Goal: Task Accomplishment & Management: Manage account settings

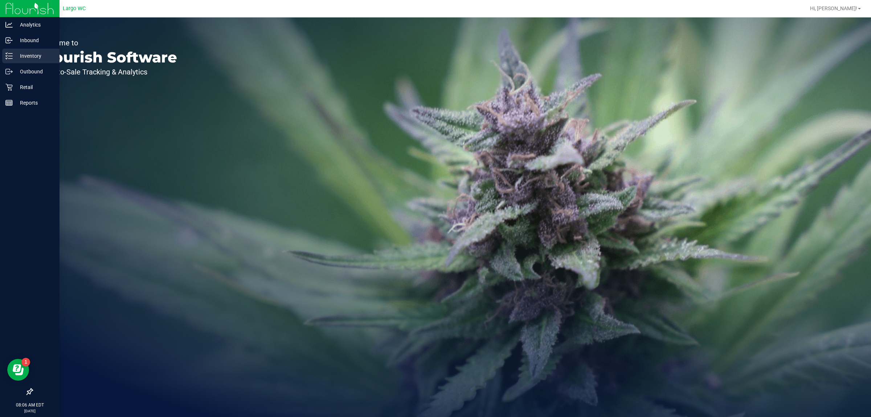
click at [9, 55] on icon at bounding box center [8, 55] width 7 height 7
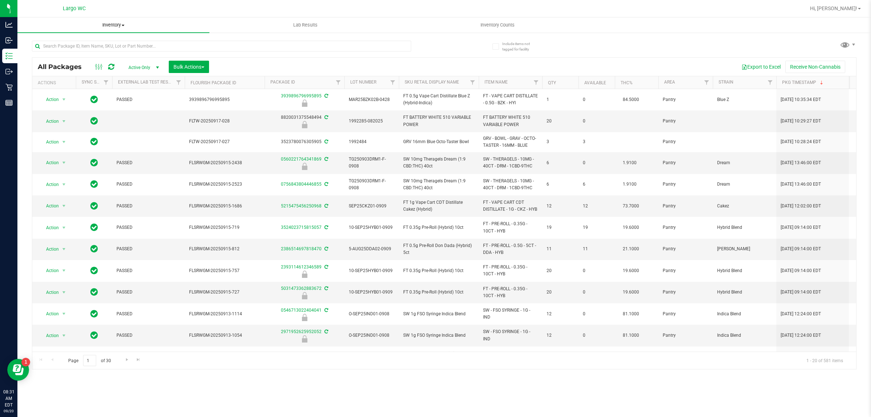
click at [120, 29] on uib-tab-heading "Inventory All packages All inventory Waste log Create inventory" at bounding box center [113, 24] width 192 height 15
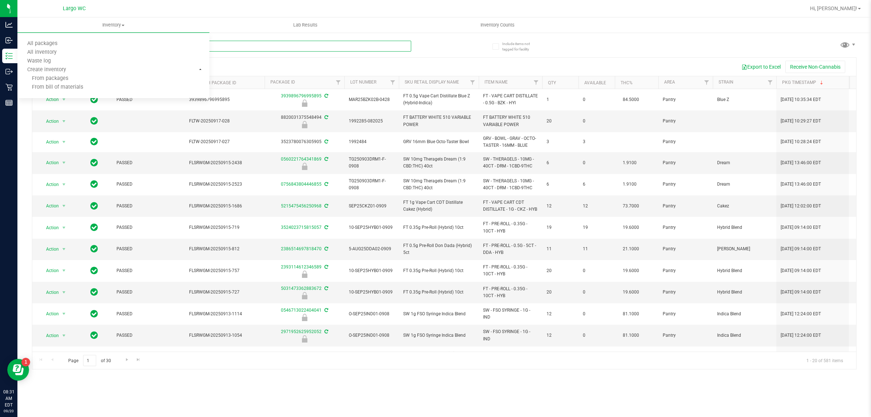
click at [262, 46] on input "text" at bounding box center [221, 46] width 379 height 11
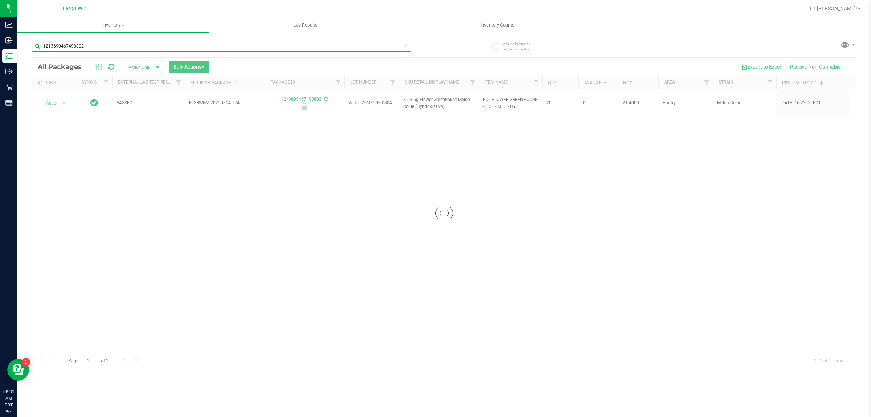
type input "1213690467498802"
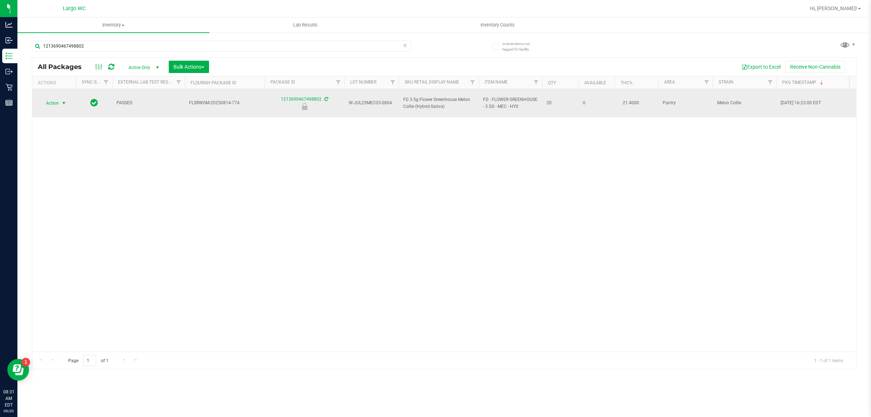
click at [65, 100] on span "select" at bounding box center [64, 103] width 6 height 6
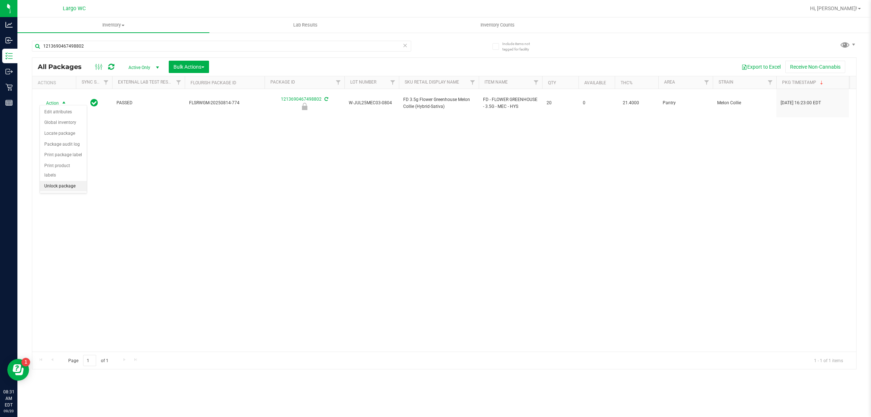
click at [69, 181] on li "Unlock package" at bounding box center [63, 186] width 47 height 11
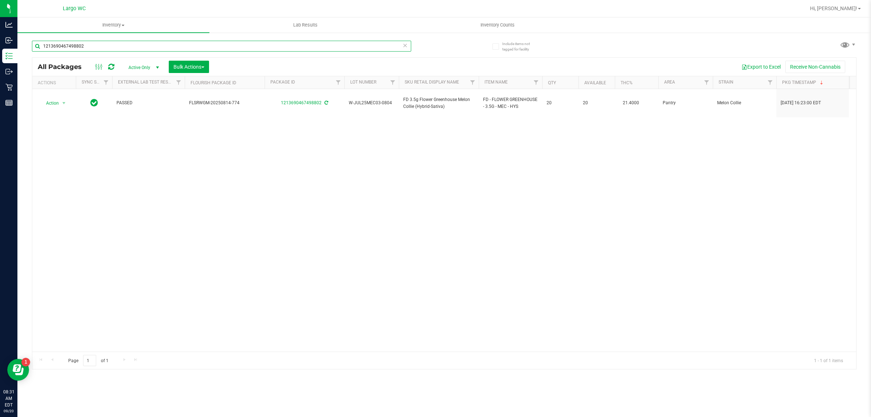
click at [127, 44] on input "1213690467498802" at bounding box center [221, 46] width 379 height 11
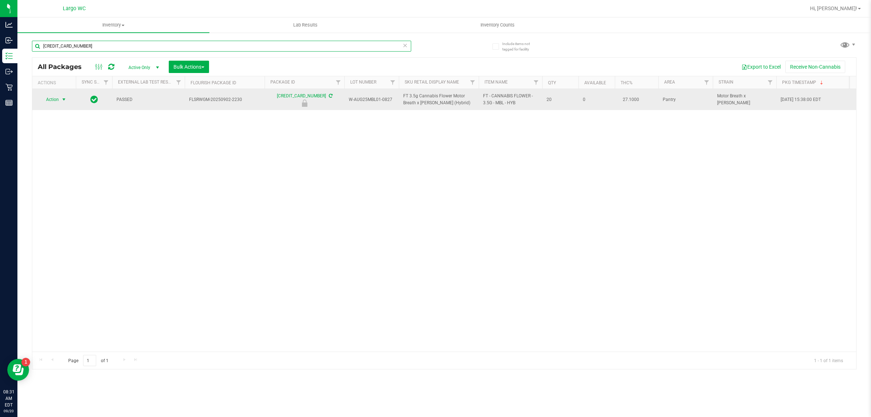
type input "5258741421825776"
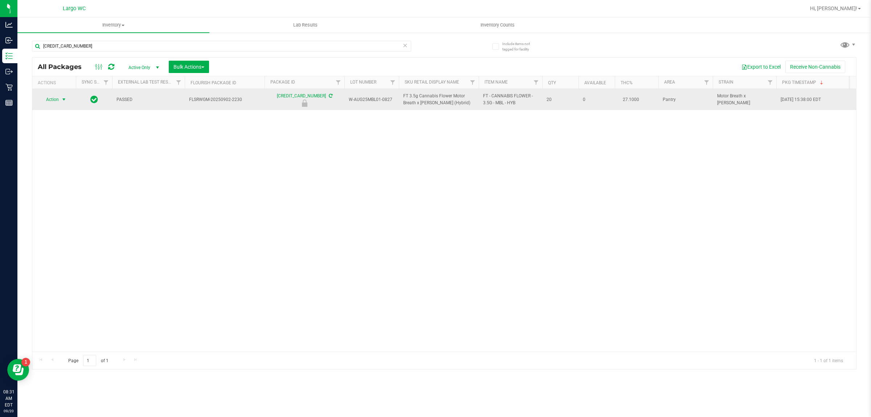
click at [62, 100] on span "select" at bounding box center [64, 100] width 6 height 6
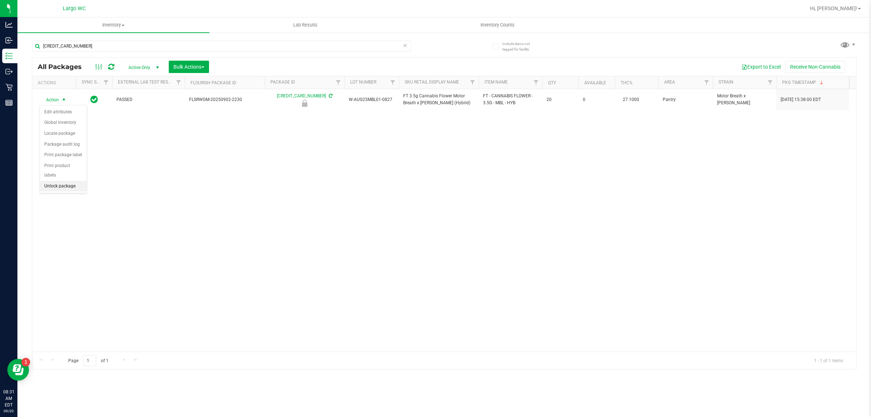
click at [66, 181] on li "Unlock package" at bounding box center [63, 186] width 47 height 11
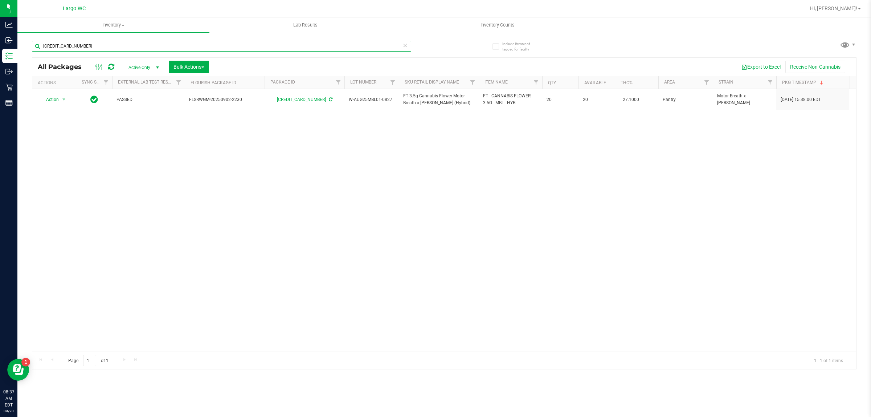
click at [340, 42] on input "[CREDIT_CARD_NUMBER]" at bounding box center [221, 46] width 379 height 11
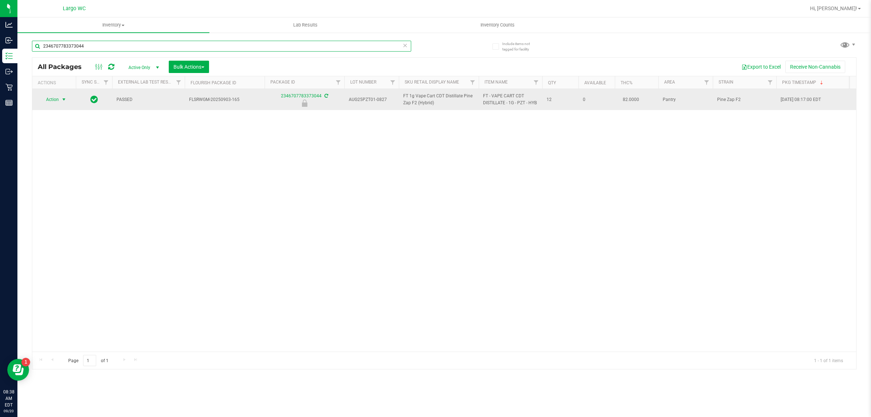
type input "2346707783373044"
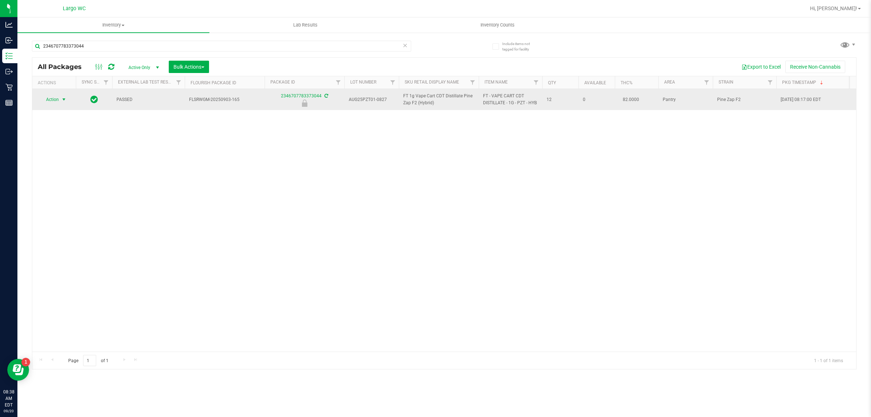
click at [65, 98] on span "select" at bounding box center [64, 100] width 6 height 6
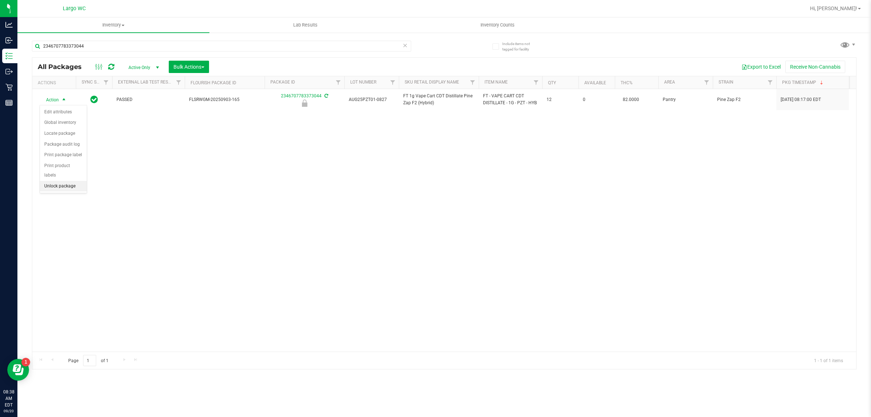
click at [69, 181] on li "Unlock package" at bounding box center [63, 186] width 47 height 11
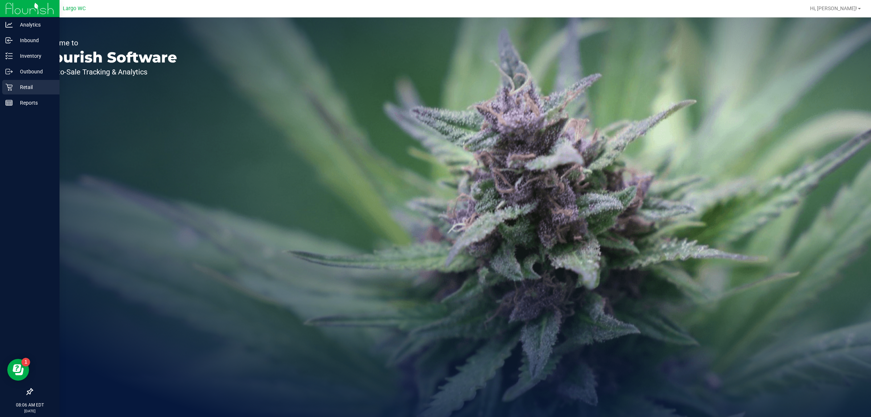
click at [6, 86] on icon at bounding box center [8, 86] width 7 height 7
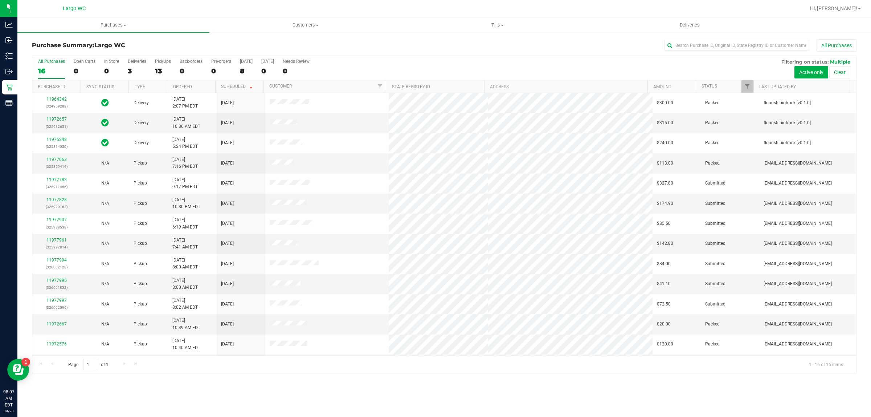
click at [207, 386] on div "Purchases Summary of purchases Fulfillment All purchases Customers All customer…" at bounding box center [444, 216] width 854 height 399
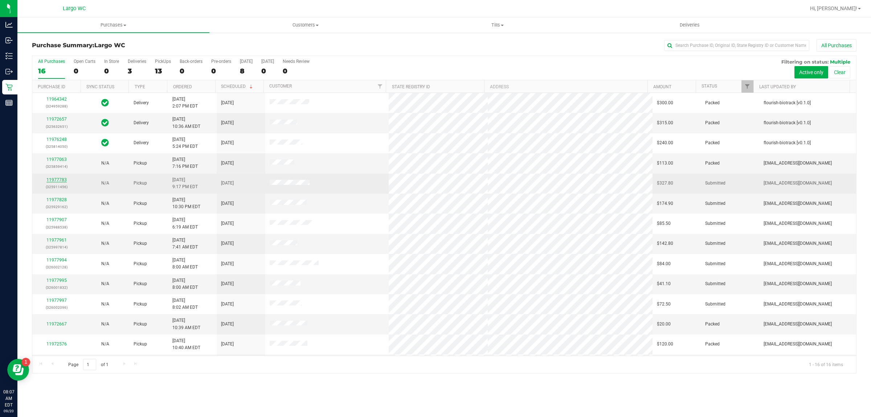
click at [56, 182] on link "11977783" at bounding box center [56, 179] width 20 height 5
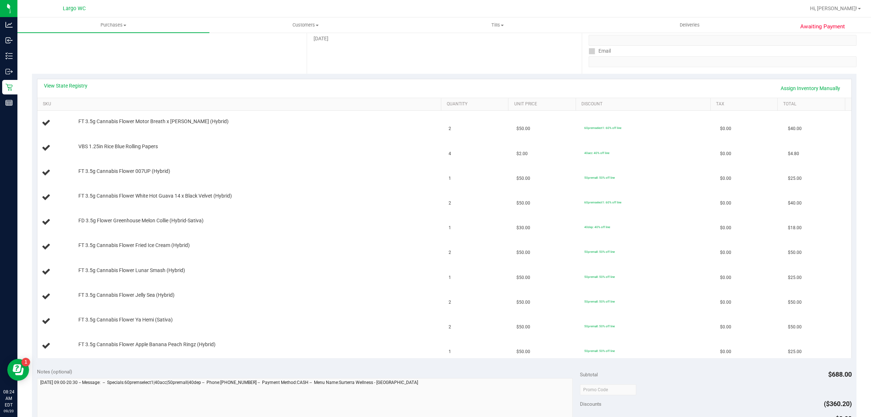
scroll to position [122, 0]
click at [77, 85] on link "View State Registry" at bounding box center [66, 85] width 44 height 7
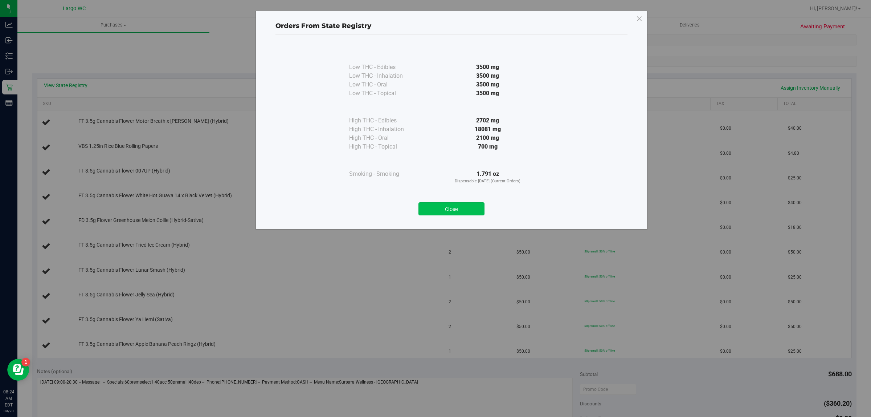
click at [470, 204] on button "Close" at bounding box center [451, 208] width 66 height 13
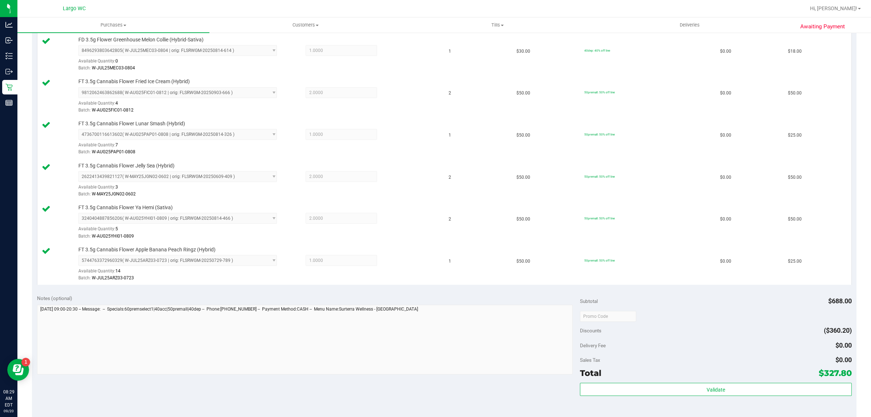
scroll to position [556, 0]
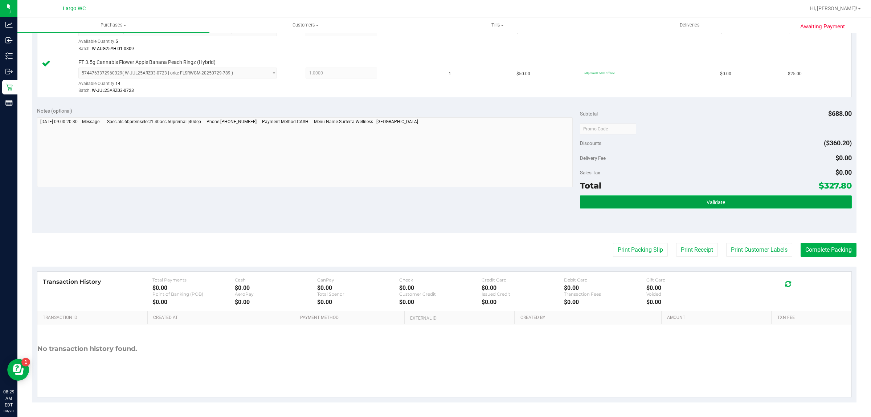
click at [735, 208] on button "Validate" at bounding box center [715, 201] width 271 height 13
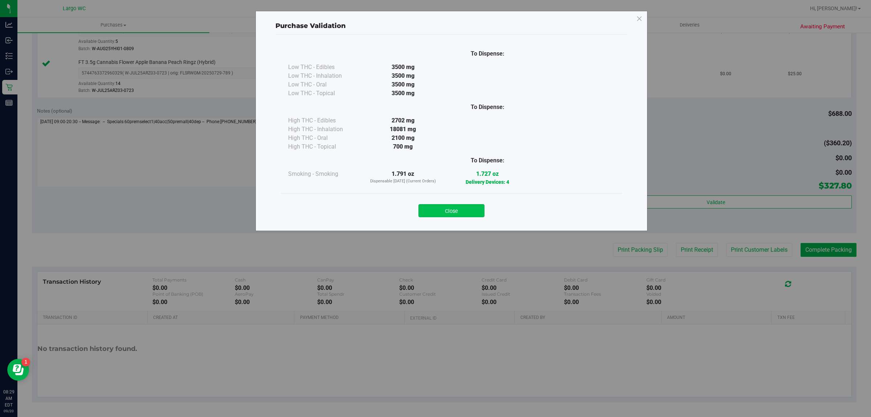
click at [465, 206] on button "Close" at bounding box center [451, 210] width 66 height 13
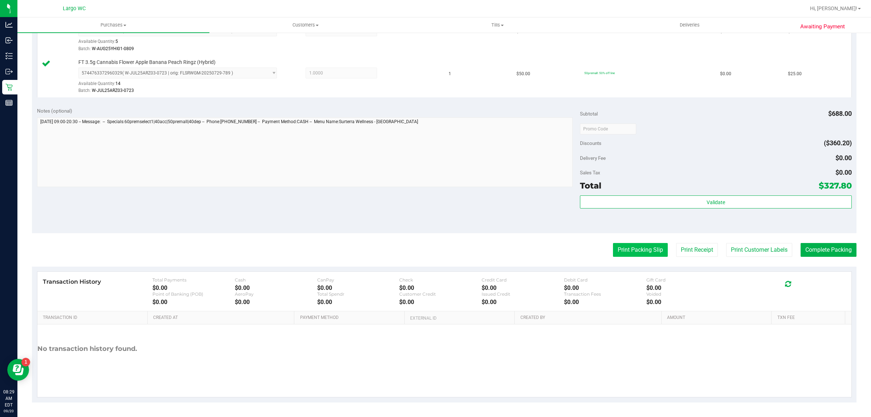
click at [641, 249] on button "Print Packing Slip" at bounding box center [640, 250] width 55 height 14
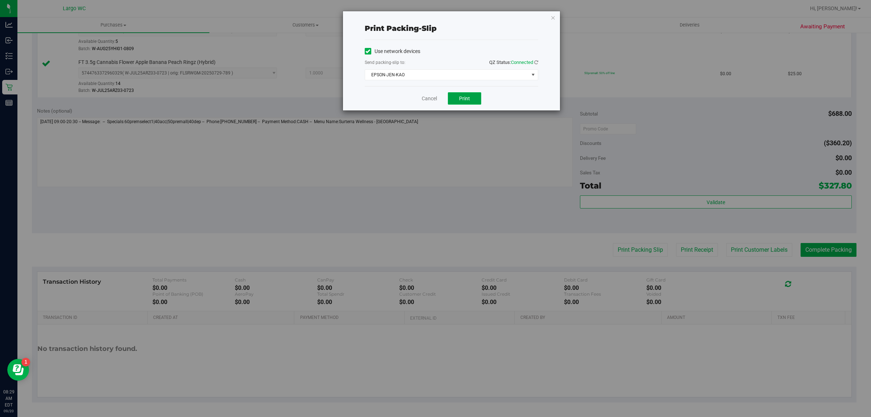
click at [474, 95] on button "Print" at bounding box center [464, 98] width 33 height 12
click at [553, 21] on icon "button" at bounding box center [553, 17] width 5 height 9
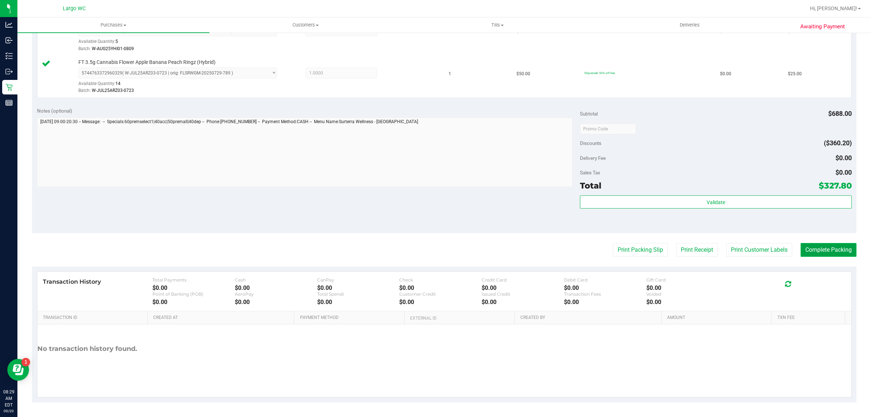
click at [833, 253] on button "Complete Packing" at bounding box center [829, 250] width 56 height 14
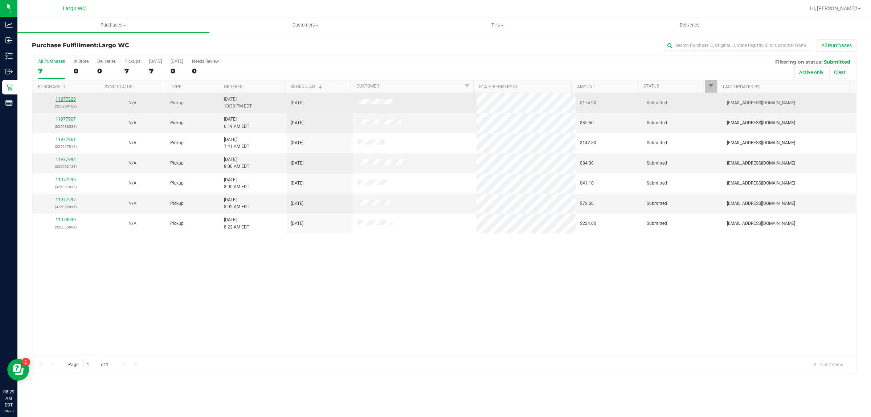
click at [67, 102] on link "11977828" at bounding box center [66, 99] width 20 height 5
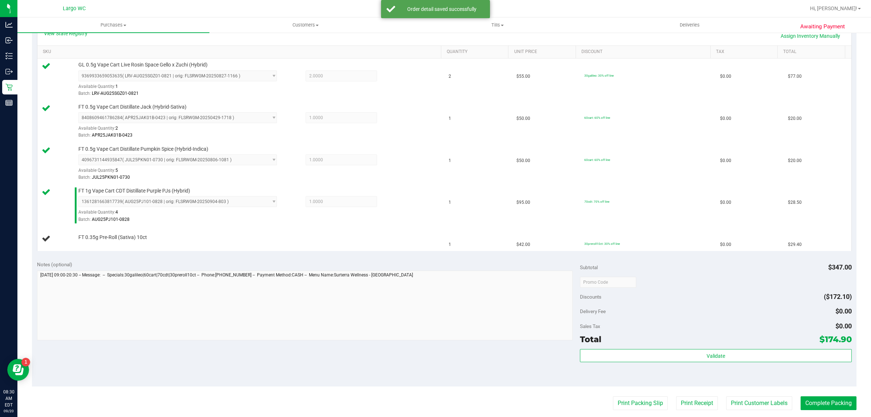
scroll to position [180, 0]
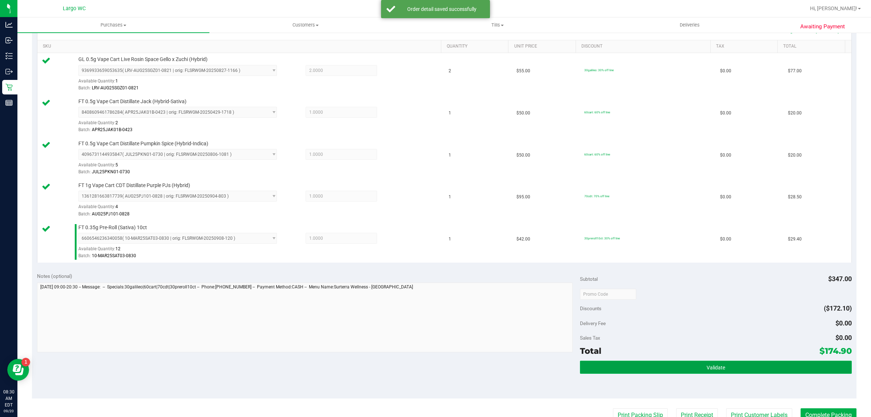
click at [727, 373] on button "Validate" at bounding box center [715, 366] width 271 height 13
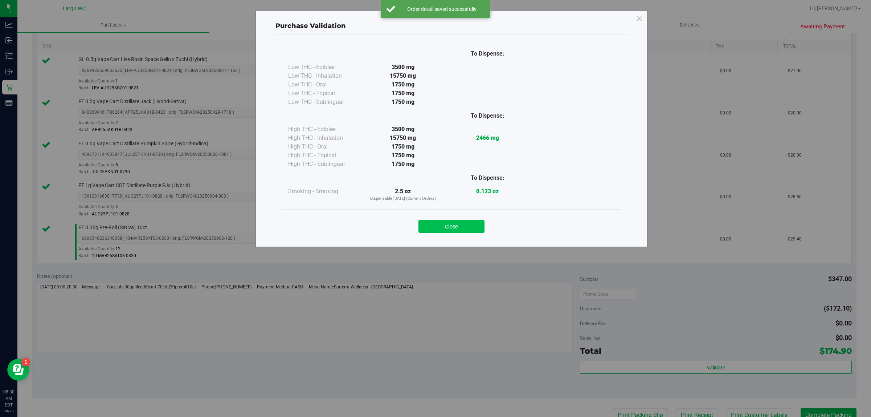
click at [447, 231] on button "Close" at bounding box center [451, 226] width 66 height 13
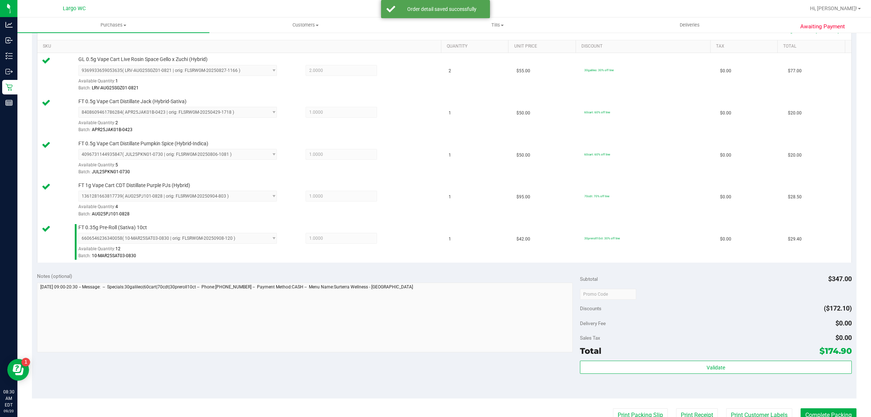
scroll to position [345, 0]
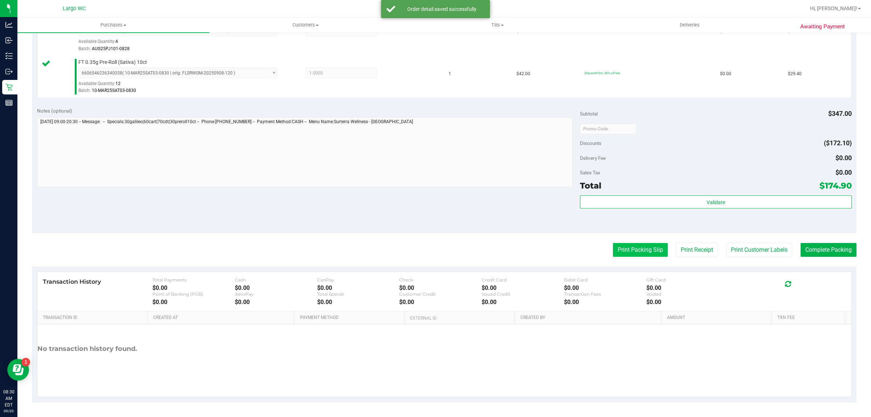
click at [634, 254] on button "Print Packing Slip" at bounding box center [640, 250] width 55 height 14
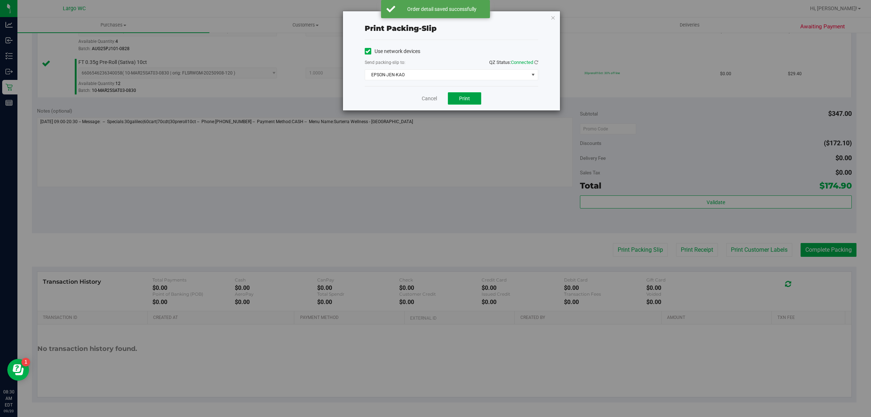
click at [463, 101] on span "Print" at bounding box center [464, 98] width 11 height 6
click at [555, 17] on icon "button" at bounding box center [553, 17] width 5 height 9
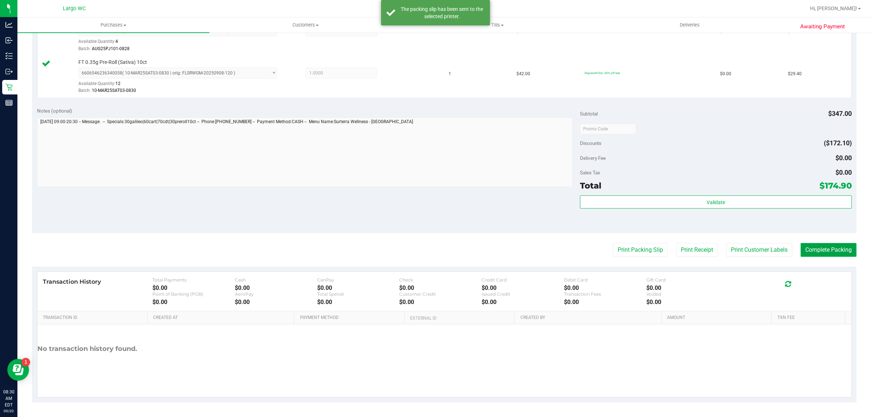
click at [837, 251] on button "Complete Packing" at bounding box center [829, 250] width 56 height 14
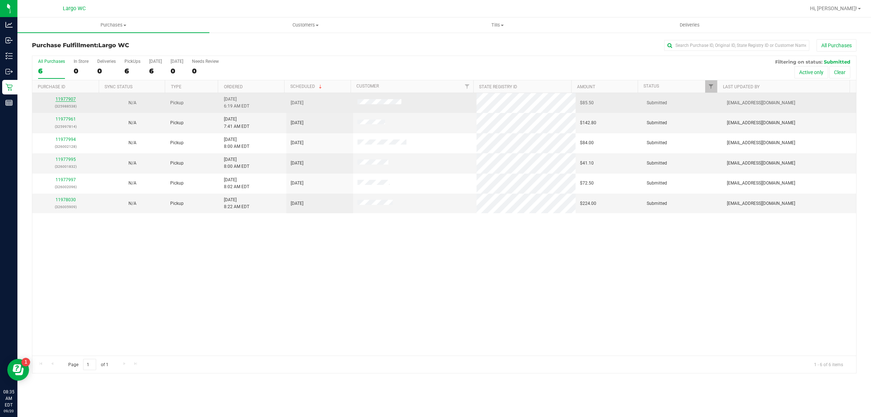
click at [68, 99] on link "11977907" at bounding box center [66, 99] width 20 height 5
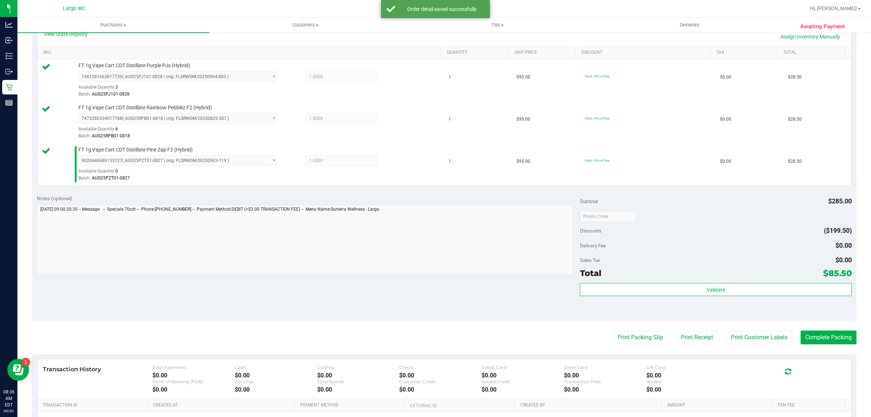
scroll to position [173, 0]
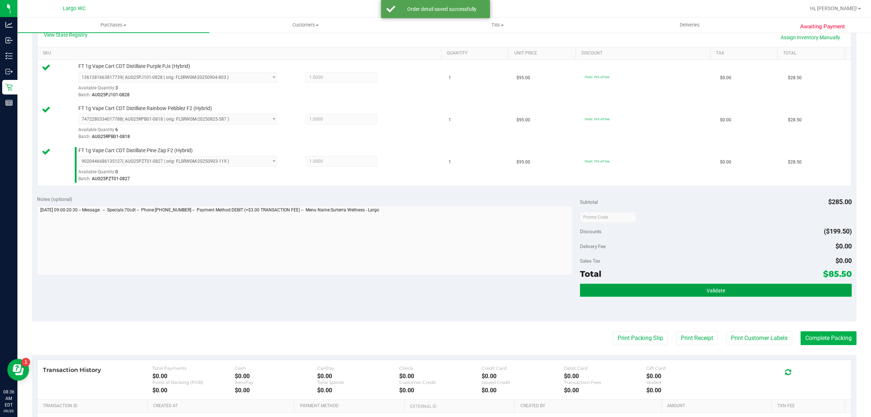
click at [751, 294] on button "Validate" at bounding box center [715, 289] width 271 height 13
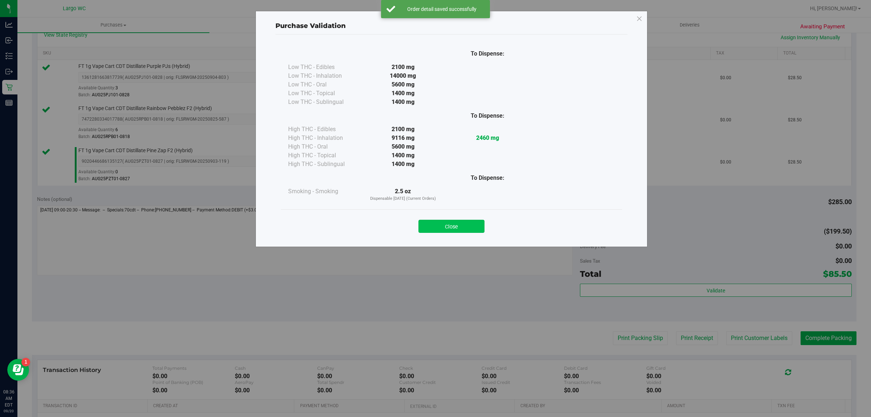
click at [469, 225] on button "Close" at bounding box center [451, 226] width 66 height 13
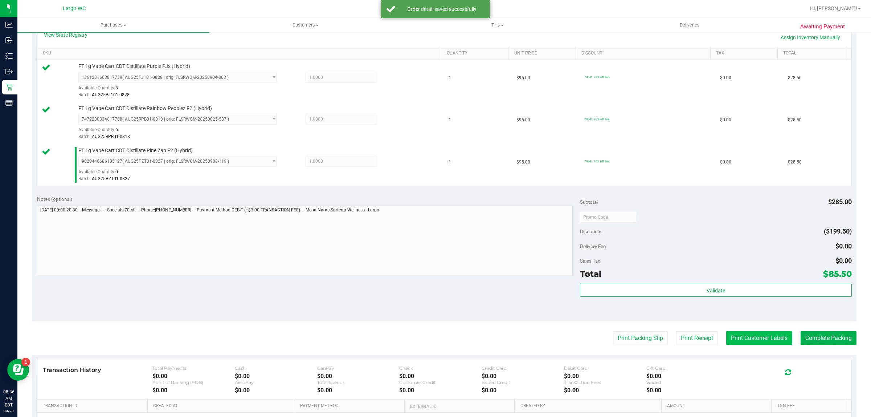
click at [747, 340] on button "Print Customer Labels" at bounding box center [759, 338] width 66 height 14
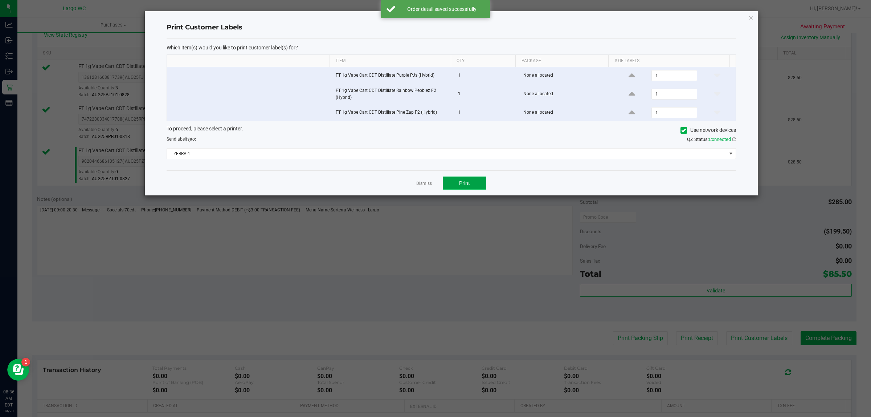
click at [480, 186] on button "Print" at bounding box center [465, 182] width 44 height 13
click at [425, 184] on link "Dismiss" at bounding box center [424, 183] width 16 height 6
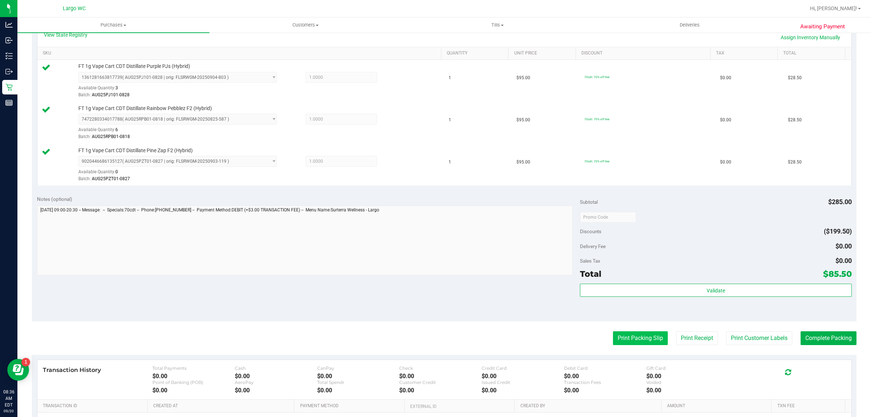
click at [639, 341] on button "Print Packing Slip" at bounding box center [640, 338] width 55 height 14
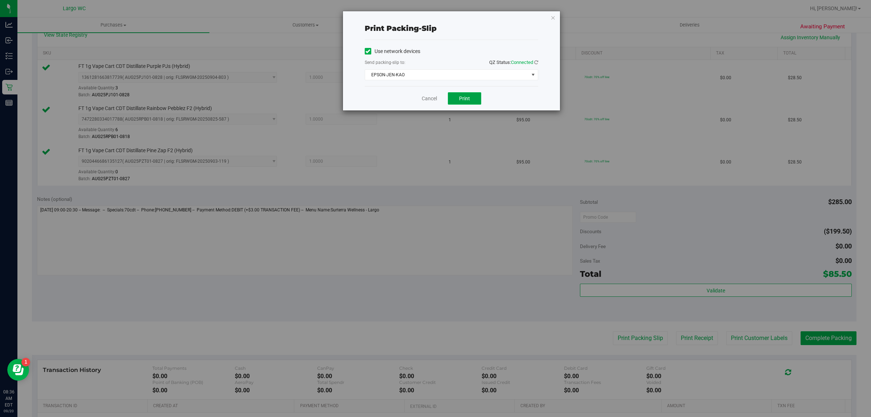
click at [467, 97] on span "Print" at bounding box center [464, 98] width 11 height 6
click at [424, 95] on link "Cancel" at bounding box center [429, 99] width 15 height 8
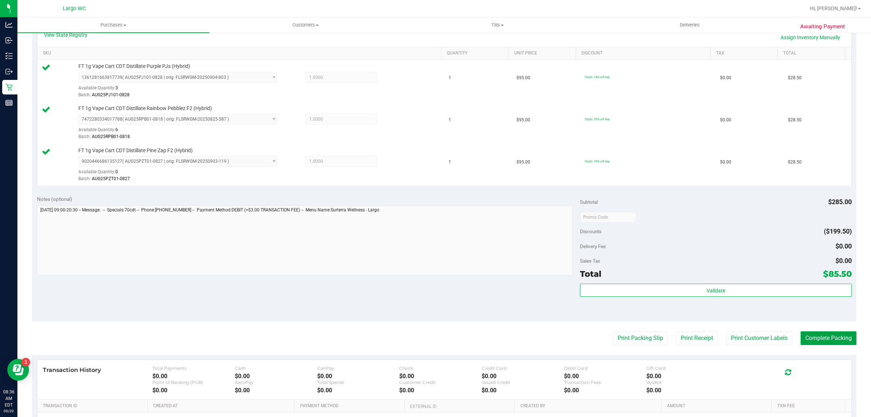
click at [826, 340] on button "Complete Packing" at bounding box center [829, 338] width 56 height 14
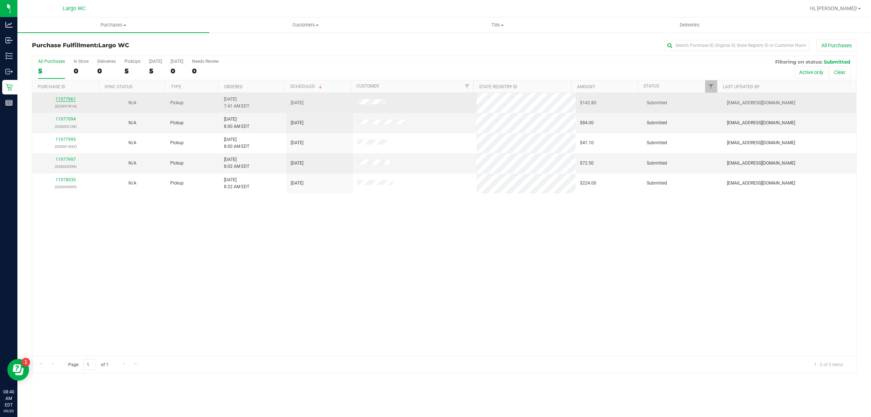
click at [64, 101] on link "11977961" at bounding box center [66, 99] width 20 height 5
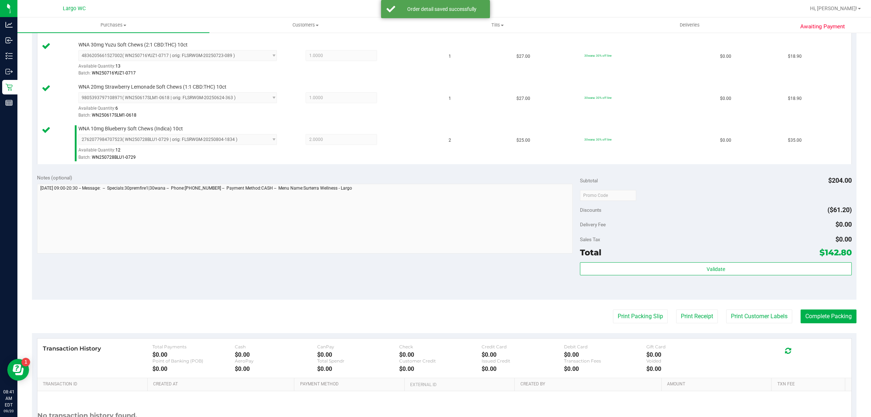
scroll to position [253, 0]
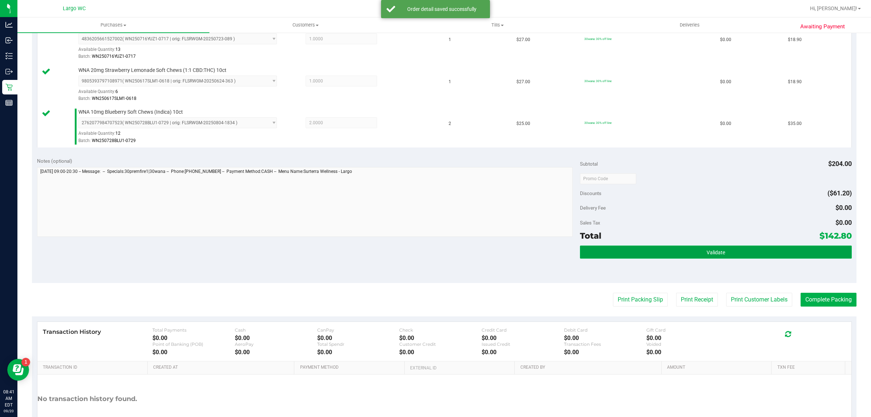
click at [707, 255] on span "Validate" at bounding box center [716, 252] width 19 height 6
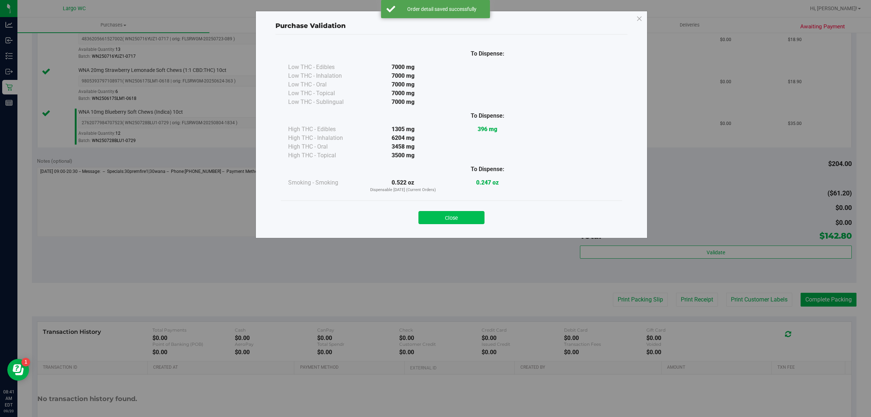
click at [438, 214] on button "Close" at bounding box center [451, 217] width 66 height 13
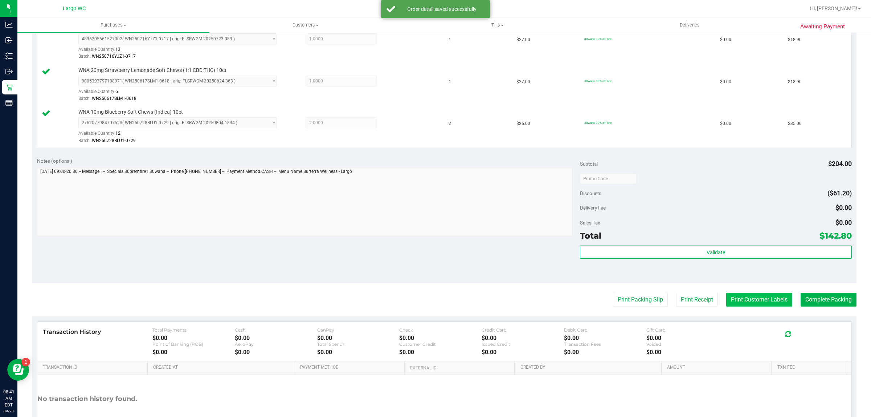
click at [752, 303] on button "Print Customer Labels" at bounding box center [759, 299] width 66 height 14
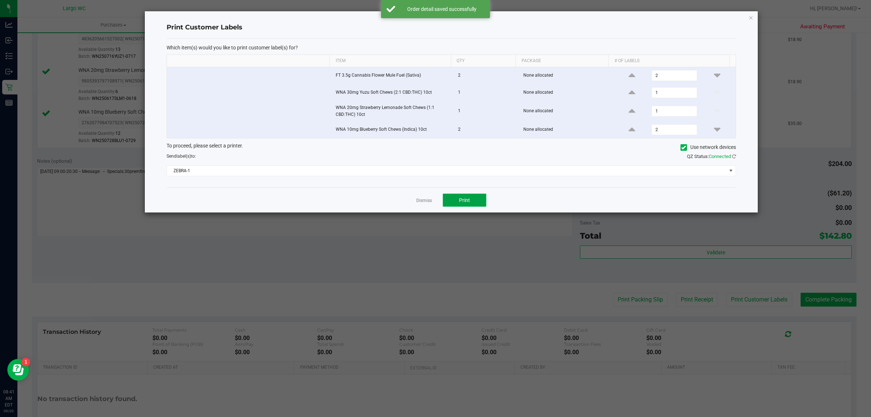
click at [465, 202] on span "Print" at bounding box center [464, 200] width 11 height 6
click at [420, 203] on link "Dismiss" at bounding box center [424, 200] width 16 height 6
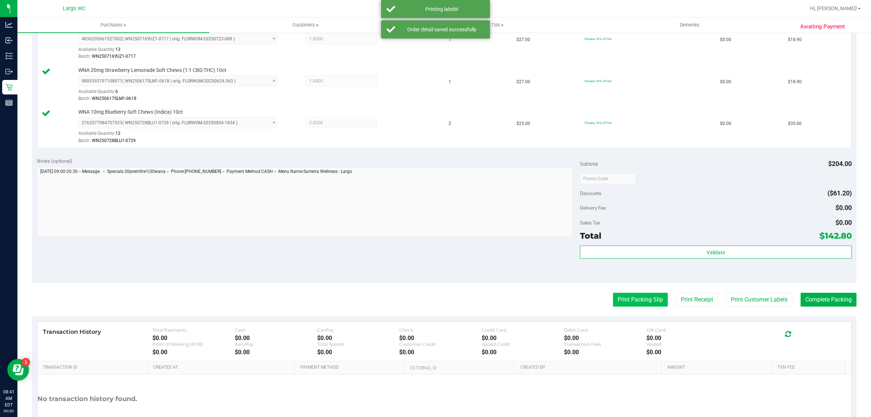
click at [627, 300] on button "Print Packing Slip" at bounding box center [640, 299] width 55 height 14
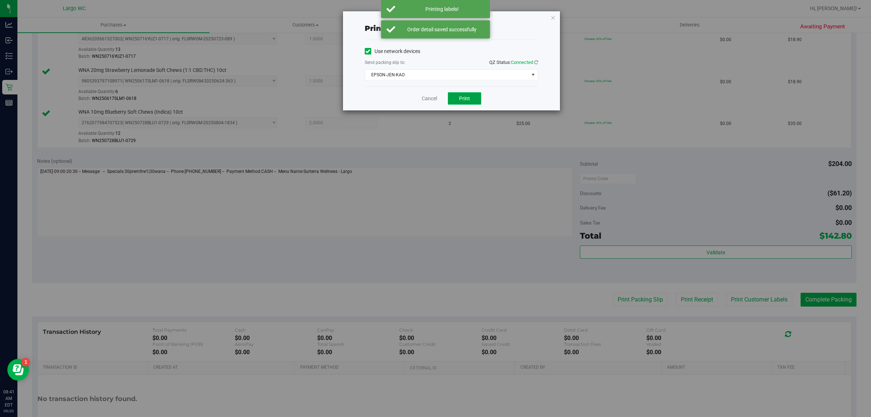
click at [463, 101] on span "Print" at bounding box center [464, 98] width 11 height 6
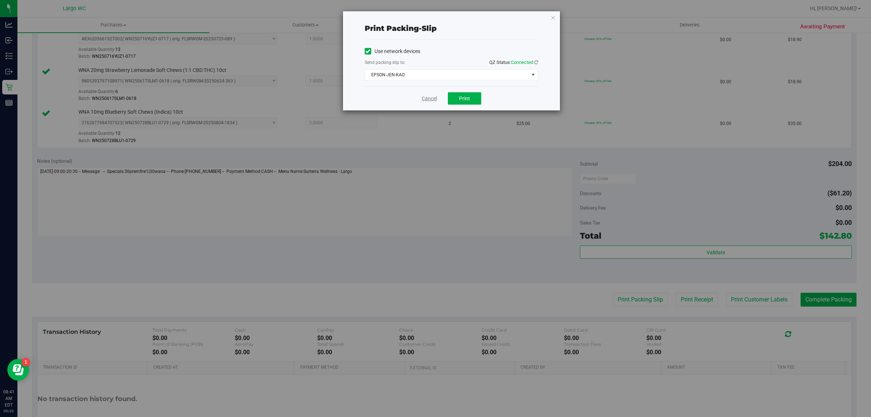
click at [429, 97] on link "Cancel" at bounding box center [429, 99] width 15 height 8
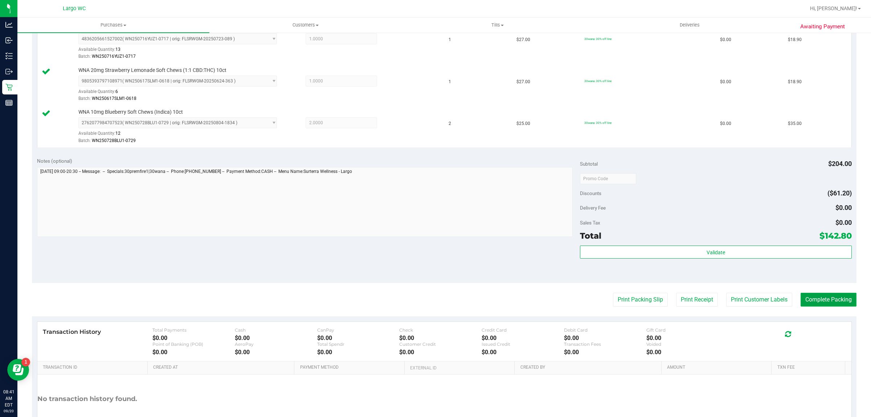
click at [818, 306] on button "Complete Packing" at bounding box center [829, 299] width 56 height 14
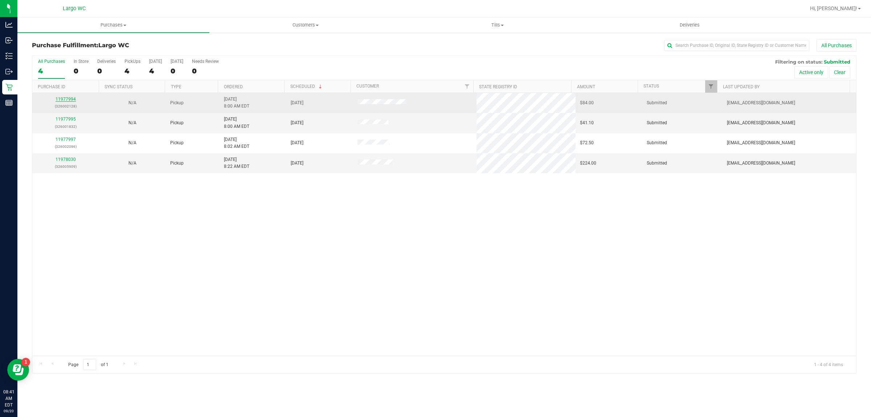
click at [66, 101] on link "11977994" at bounding box center [66, 99] width 20 height 5
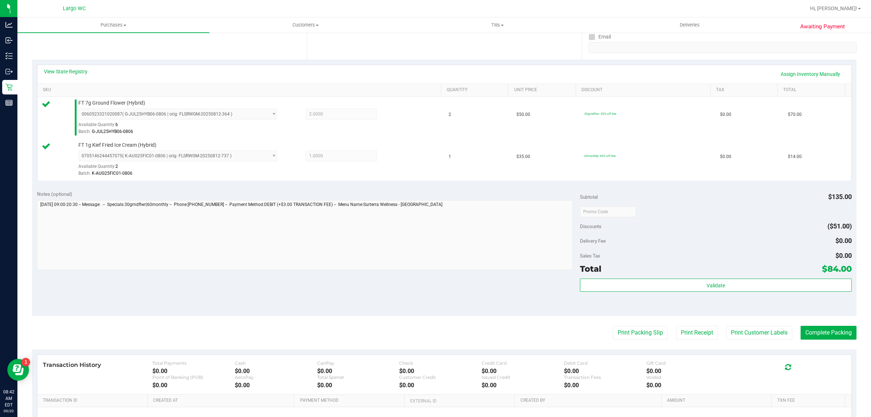
scroll to position [218, 0]
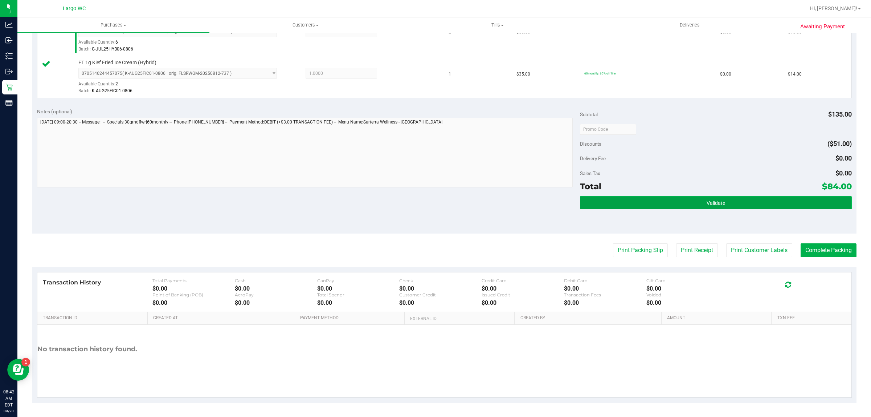
click at [726, 204] on button "Validate" at bounding box center [715, 202] width 271 height 13
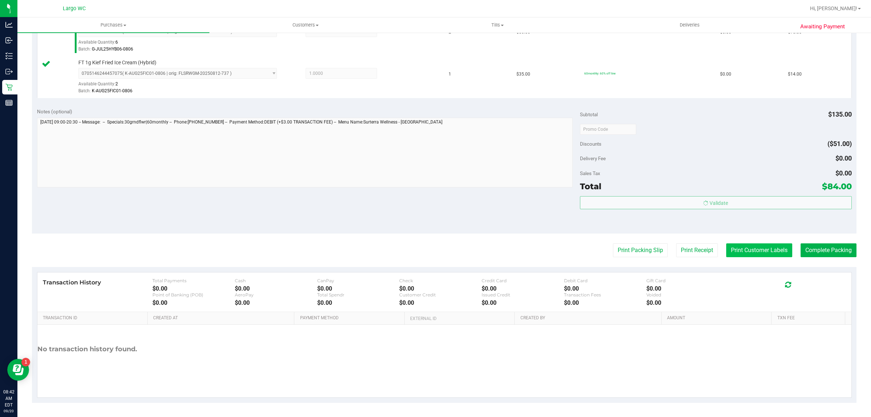
click at [755, 251] on button "Print Customer Labels" at bounding box center [759, 250] width 66 height 14
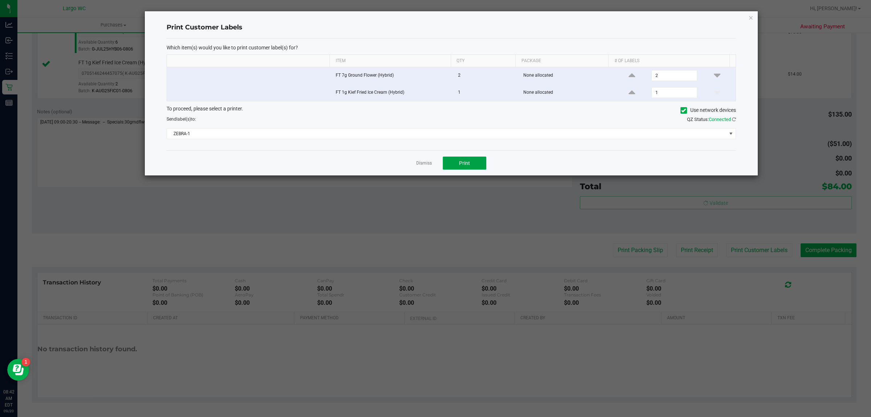
click at [465, 164] on span "Print" at bounding box center [464, 163] width 11 height 6
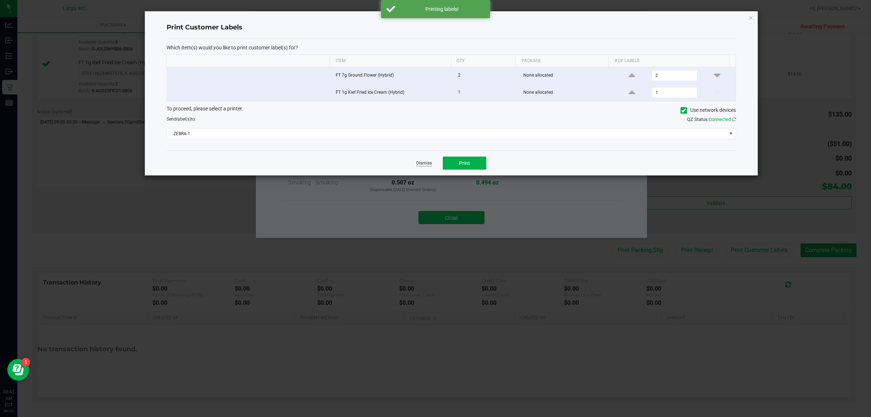
click at [424, 166] on link "Dismiss" at bounding box center [424, 163] width 16 height 6
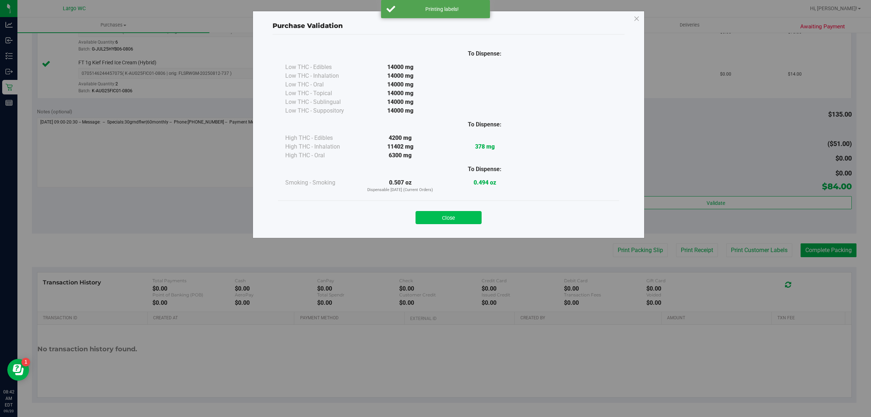
click at [447, 218] on button "Close" at bounding box center [449, 217] width 66 height 13
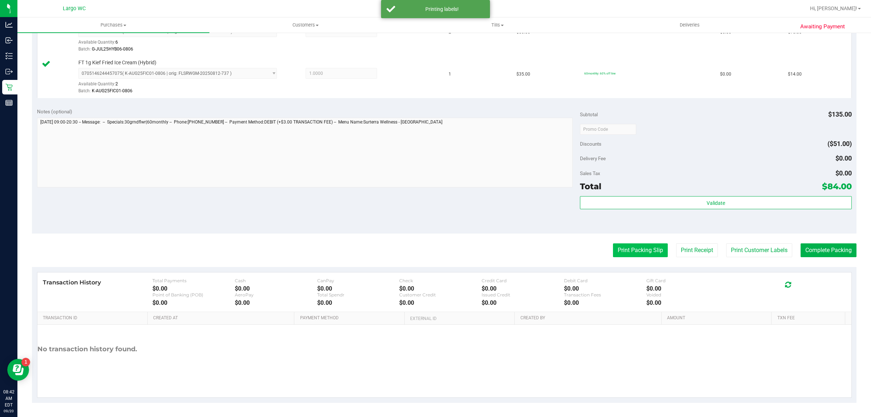
click at [630, 251] on button "Print Packing Slip" at bounding box center [640, 250] width 55 height 14
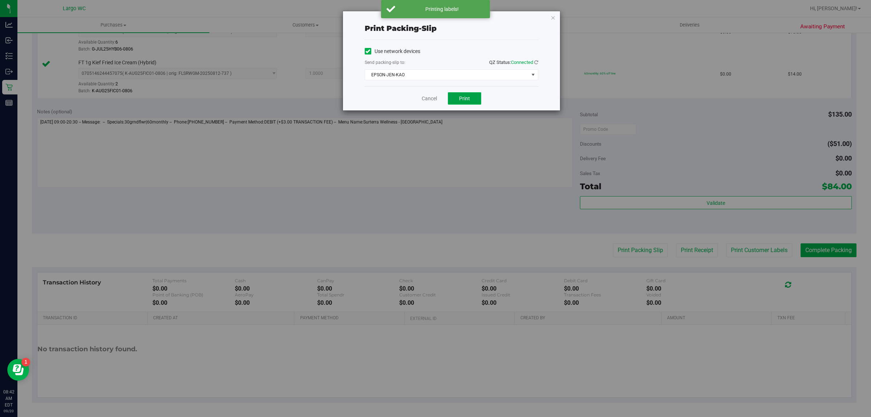
click at [469, 99] on span "Print" at bounding box center [464, 98] width 11 height 6
click at [430, 100] on link "Cancel" at bounding box center [429, 99] width 15 height 8
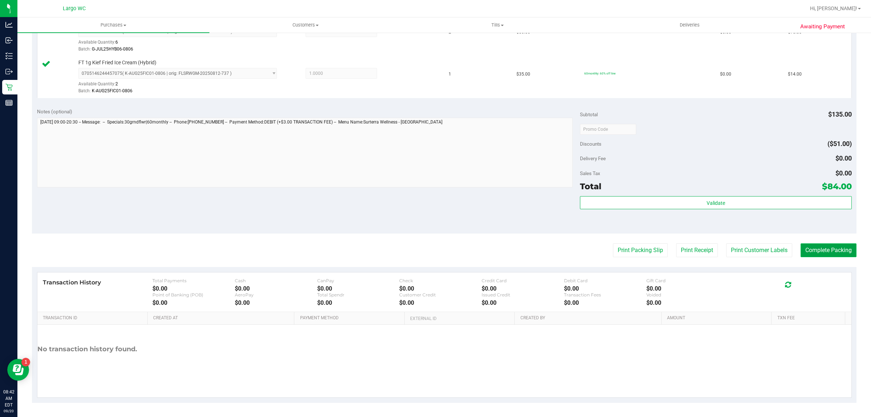
click at [833, 244] on button "Complete Packing" at bounding box center [829, 250] width 56 height 14
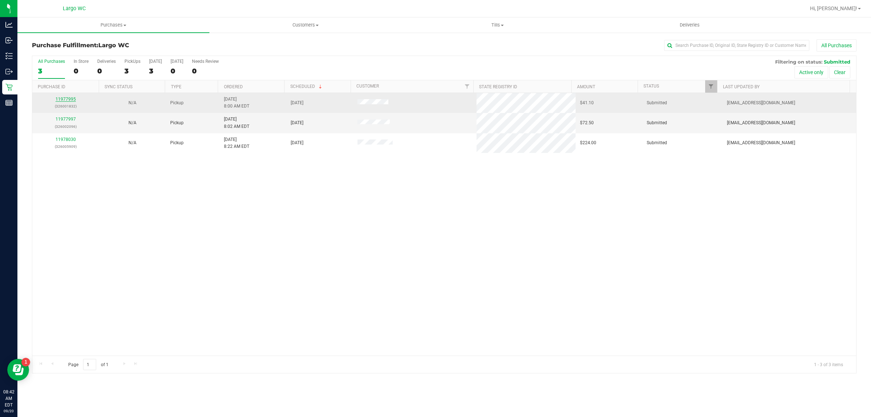
click at [66, 101] on link "11977995" at bounding box center [66, 99] width 20 height 5
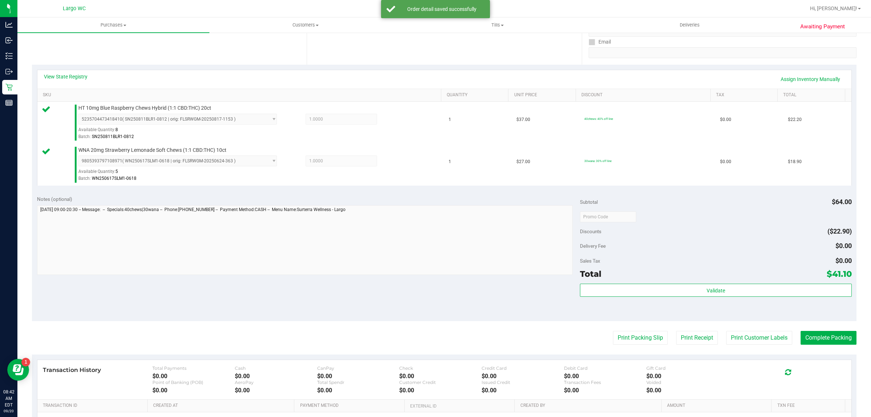
scroll to position [218, 0]
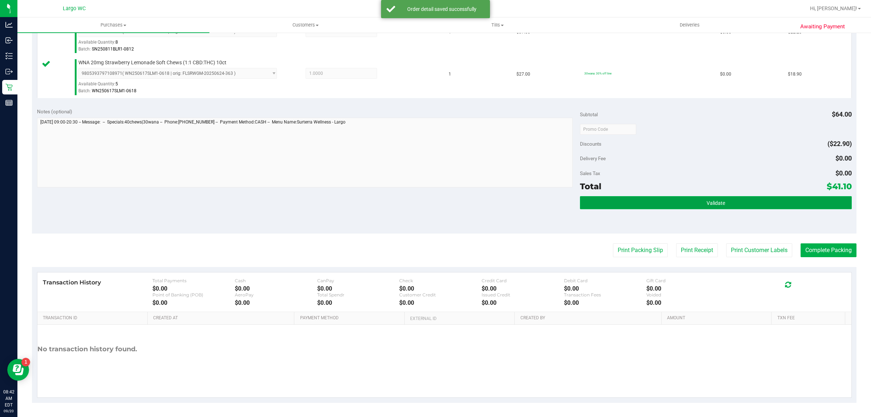
click at [755, 201] on button "Validate" at bounding box center [715, 202] width 271 height 13
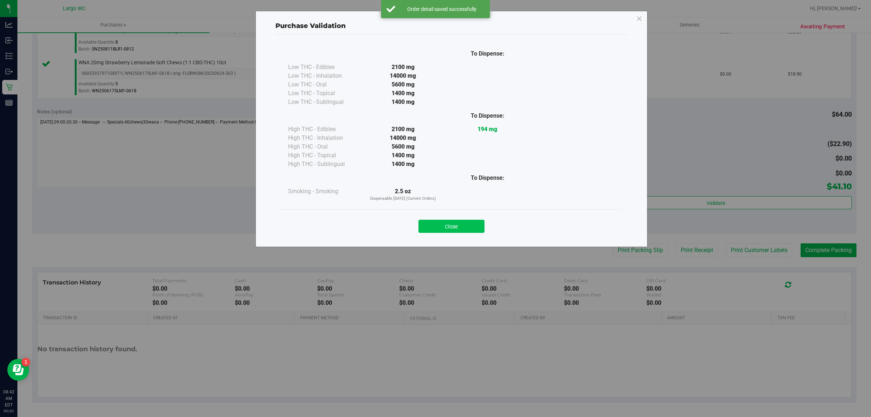
click at [455, 233] on button "Close" at bounding box center [451, 226] width 66 height 13
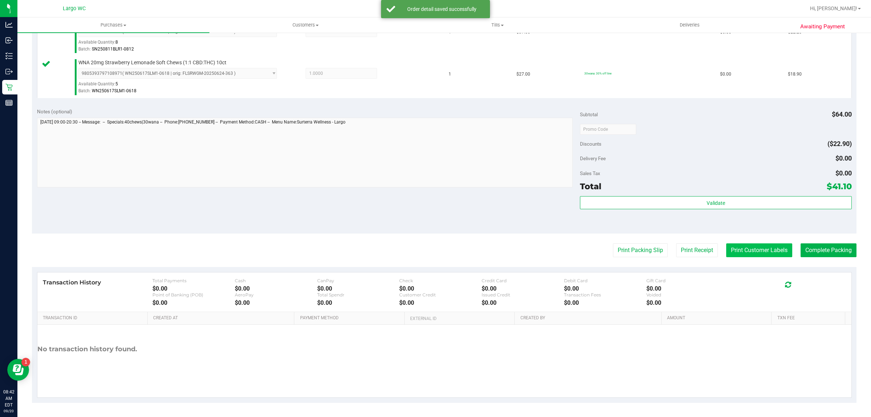
click at [758, 251] on button "Print Customer Labels" at bounding box center [759, 250] width 66 height 14
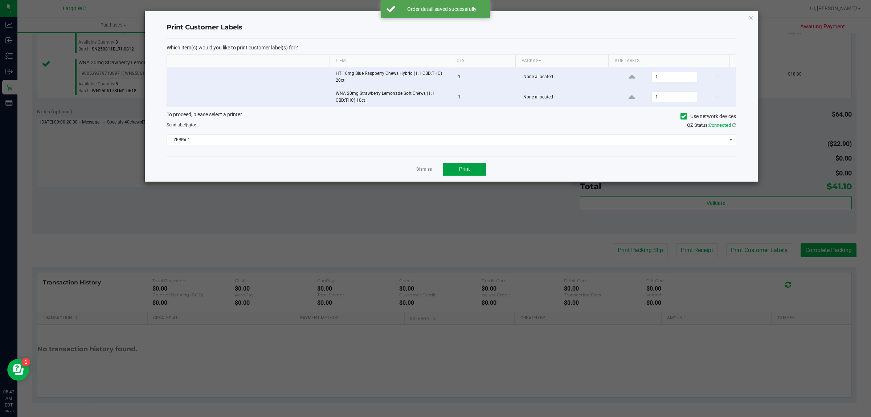
click at [478, 171] on button "Print" at bounding box center [465, 169] width 44 height 13
click at [423, 169] on link "Dismiss" at bounding box center [424, 169] width 16 height 6
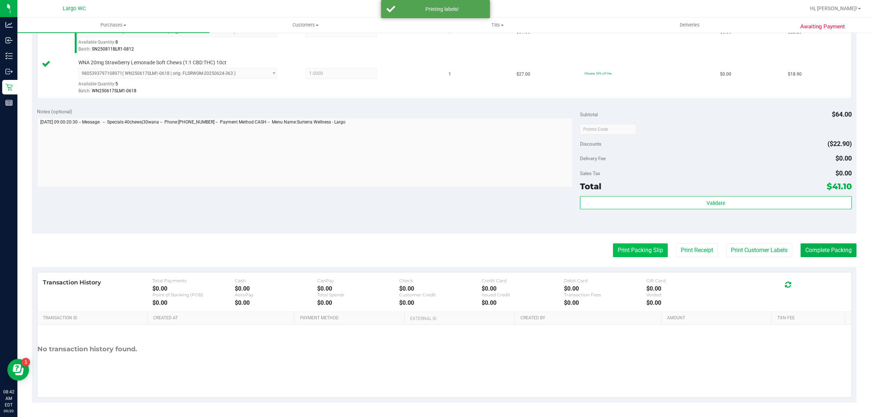
click at [640, 253] on button "Print Packing Slip" at bounding box center [640, 250] width 55 height 14
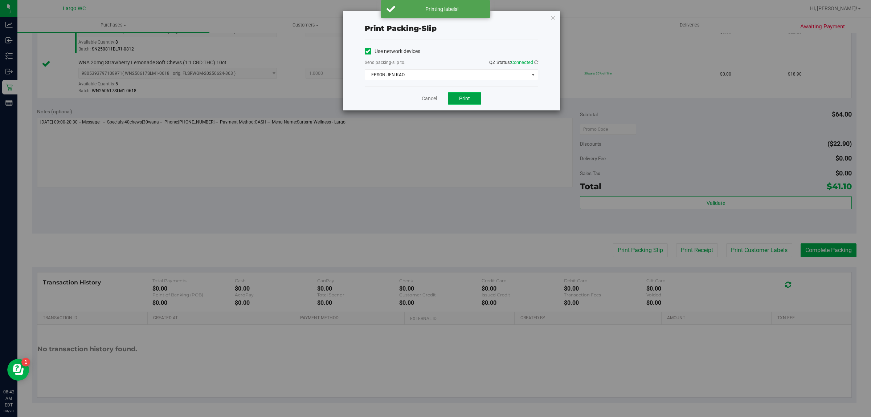
click at [476, 102] on button "Print" at bounding box center [464, 98] width 33 height 12
click at [429, 95] on link "Cancel" at bounding box center [429, 99] width 15 height 8
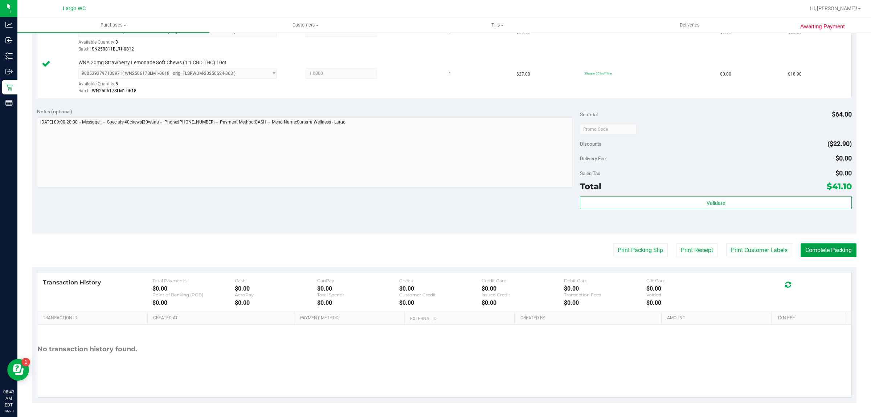
click at [827, 254] on button "Complete Packing" at bounding box center [829, 250] width 56 height 14
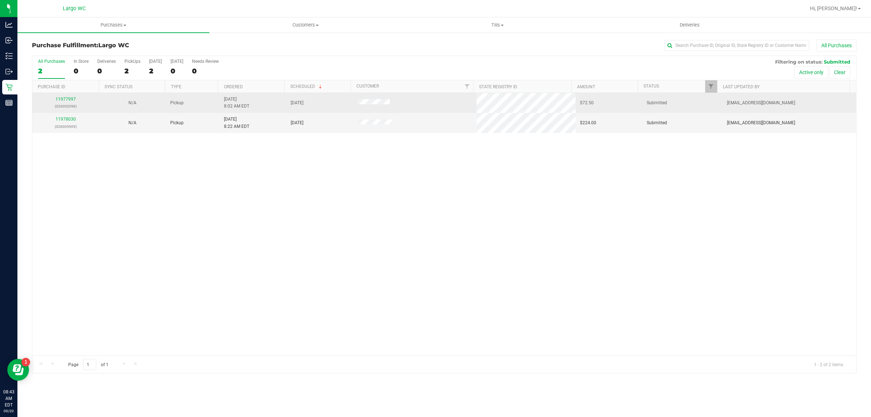
click at [74, 97] on div "11977997 (326002096)" at bounding box center [66, 103] width 58 height 14
click at [66, 102] on link "11977997" at bounding box center [66, 99] width 20 height 5
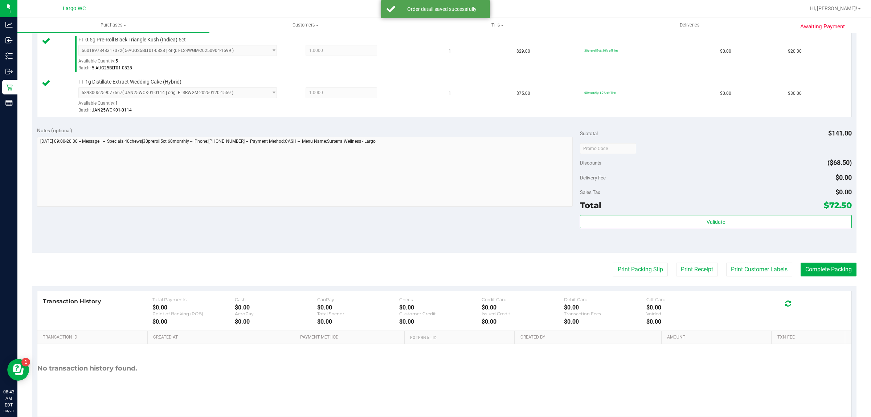
scroll to position [261, 0]
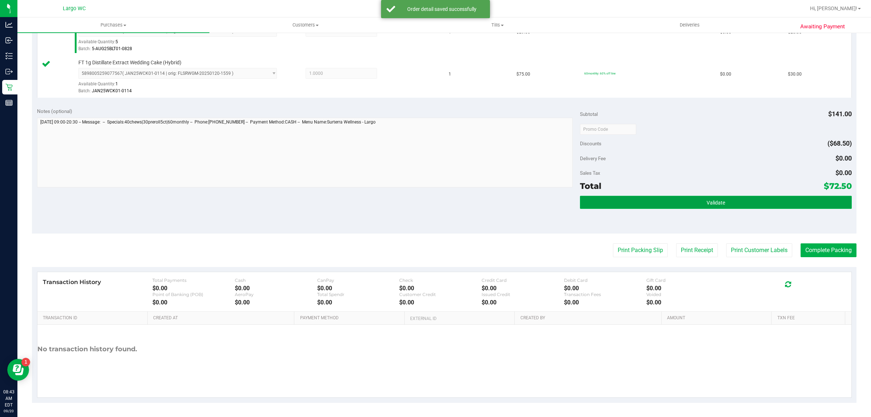
click at [737, 204] on button "Validate" at bounding box center [715, 202] width 271 height 13
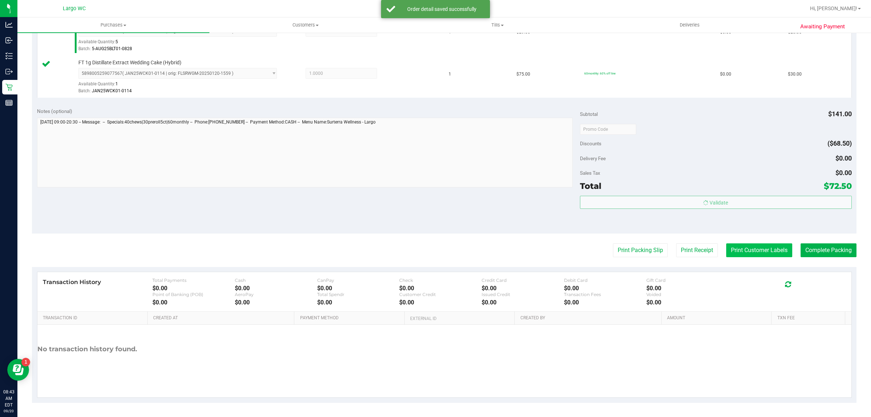
click at [761, 251] on button "Print Customer Labels" at bounding box center [759, 250] width 66 height 14
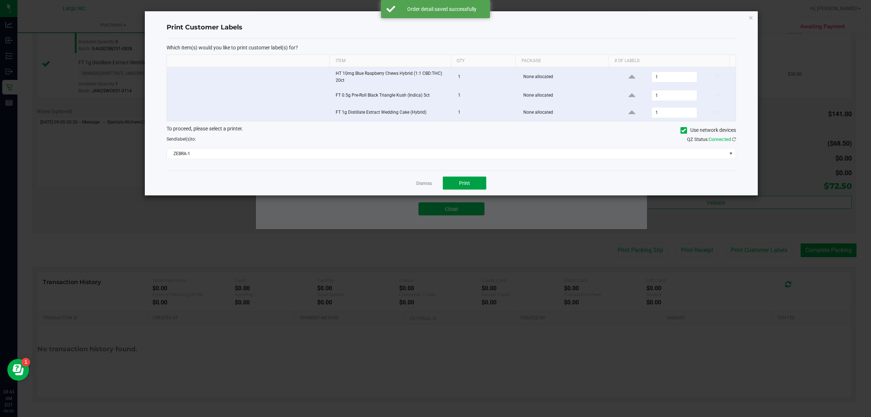
click at [472, 187] on button "Print" at bounding box center [465, 182] width 44 height 13
click at [422, 184] on link "Dismiss" at bounding box center [424, 183] width 16 height 6
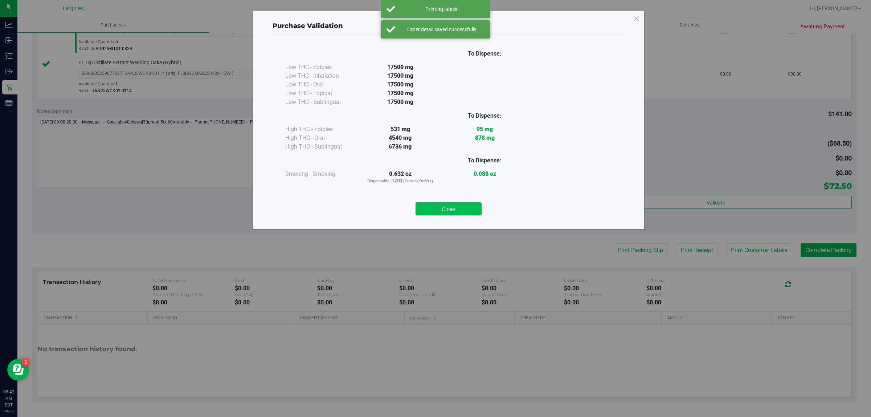
click at [457, 214] on button "Close" at bounding box center [449, 208] width 66 height 13
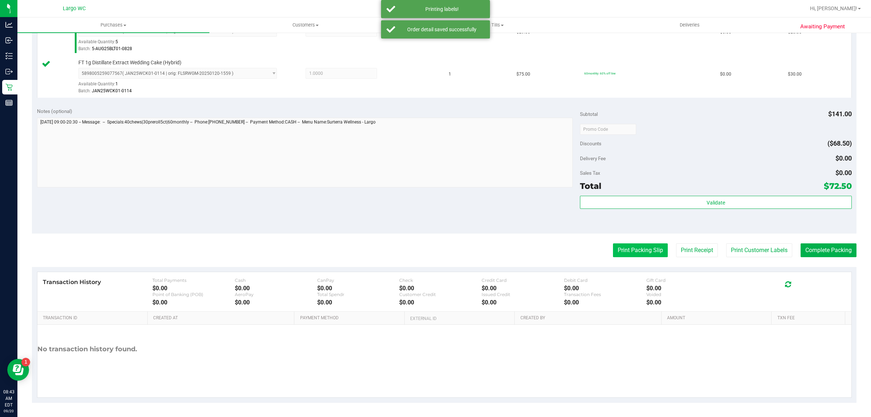
click at [619, 245] on button "Print Packing Slip" at bounding box center [640, 250] width 55 height 14
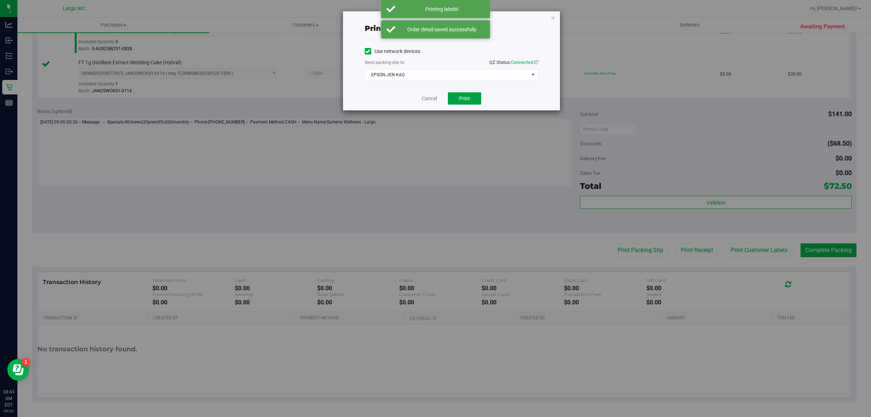
click at [474, 94] on button "Print" at bounding box center [464, 98] width 33 height 12
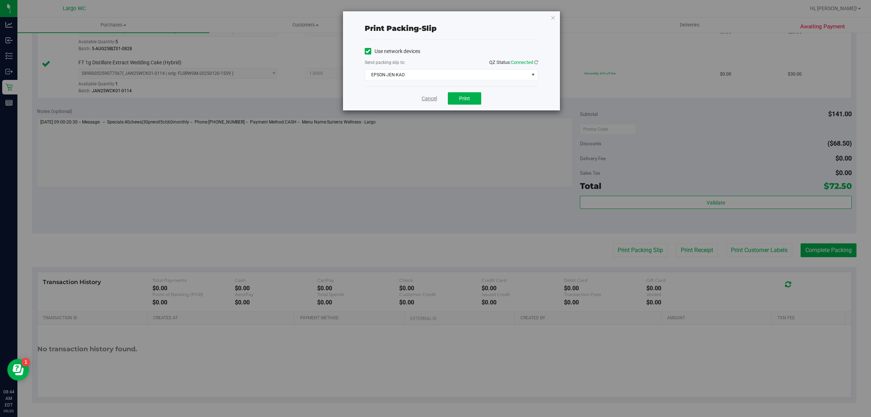
click at [422, 95] on link "Cancel" at bounding box center [429, 99] width 15 height 8
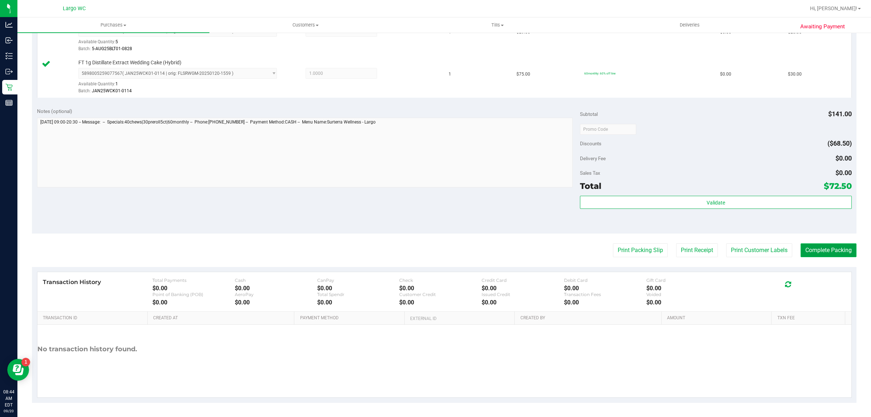
click at [809, 257] on button "Complete Packing" at bounding box center [829, 250] width 56 height 14
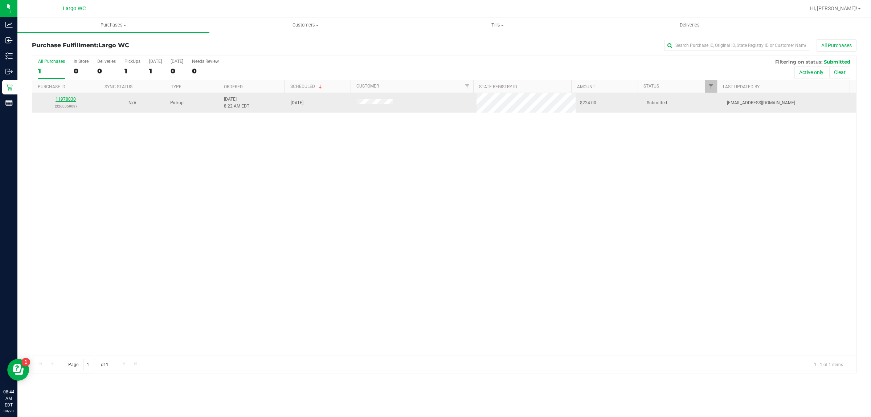
click at [71, 100] on link "11978030" at bounding box center [66, 99] width 20 height 5
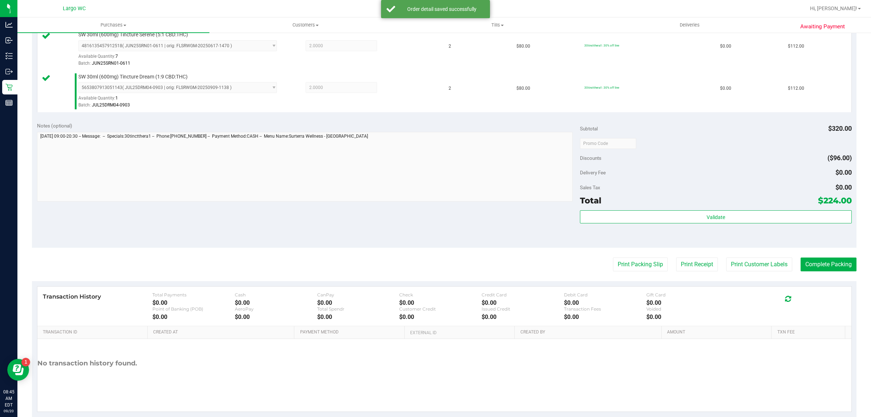
scroll to position [210, 0]
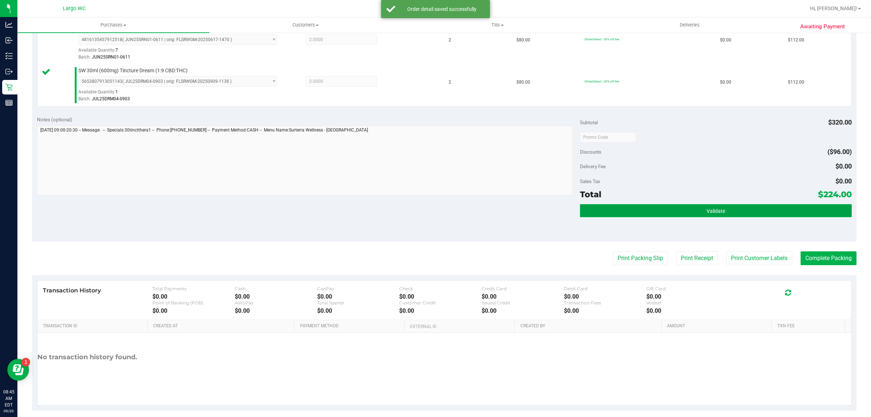
click at [742, 217] on button "Validate" at bounding box center [715, 210] width 271 height 13
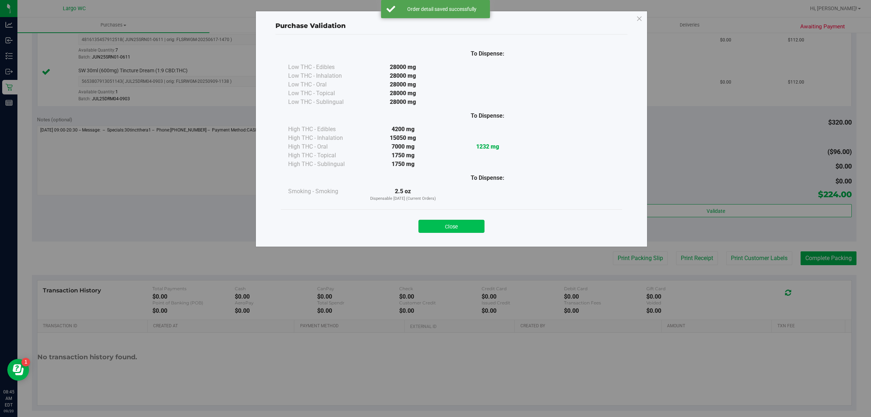
click at [446, 226] on button "Close" at bounding box center [451, 226] width 66 height 13
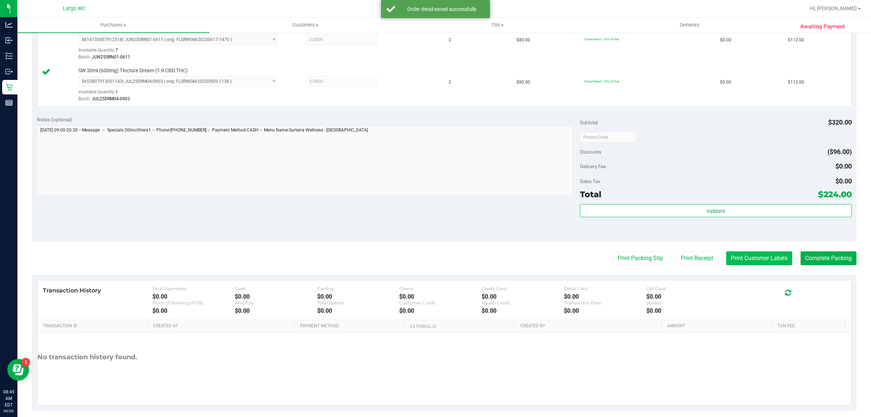
click at [756, 256] on button "Print Customer Labels" at bounding box center [759, 258] width 66 height 14
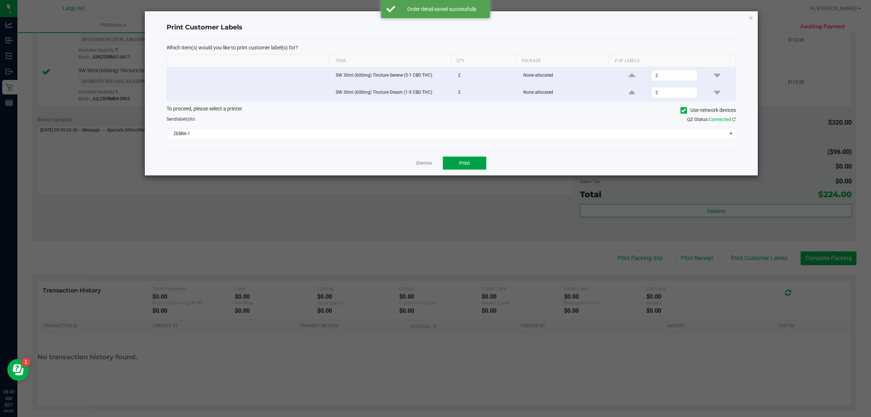
click at [475, 159] on button "Print" at bounding box center [465, 162] width 44 height 13
click at [425, 165] on link "Dismiss" at bounding box center [424, 163] width 16 height 6
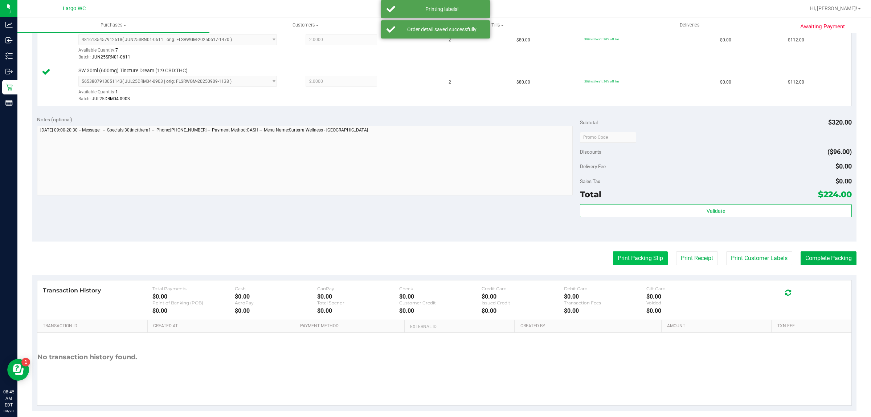
click at [623, 258] on button "Print Packing Slip" at bounding box center [640, 258] width 55 height 14
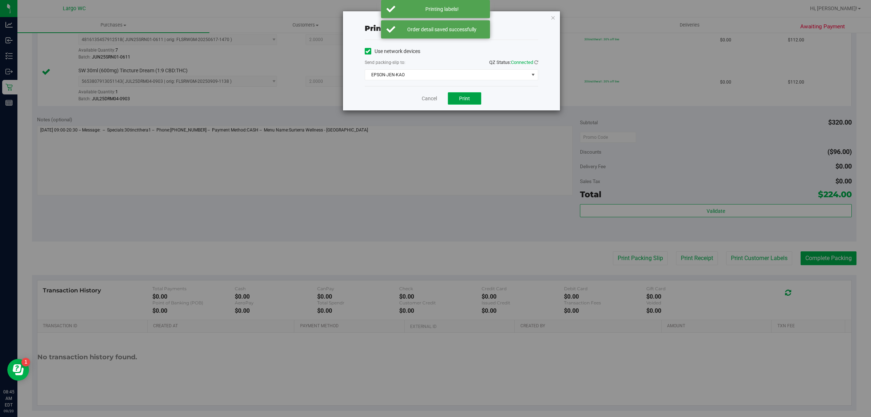
click at [474, 102] on button "Print" at bounding box center [464, 98] width 33 height 12
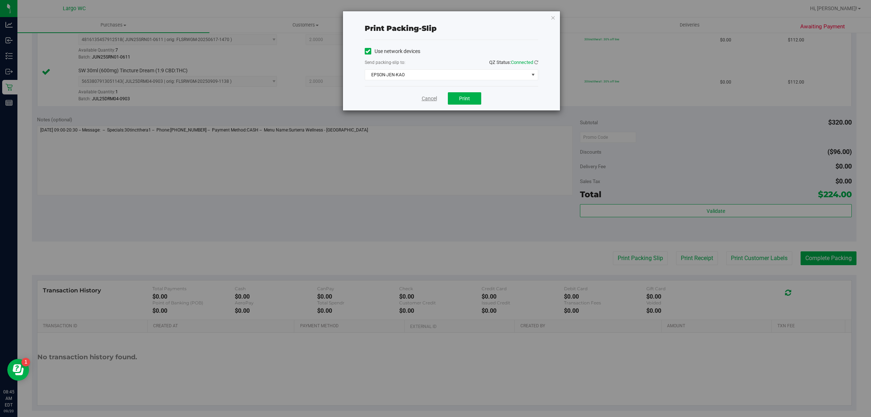
click at [422, 100] on link "Cancel" at bounding box center [429, 99] width 15 height 8
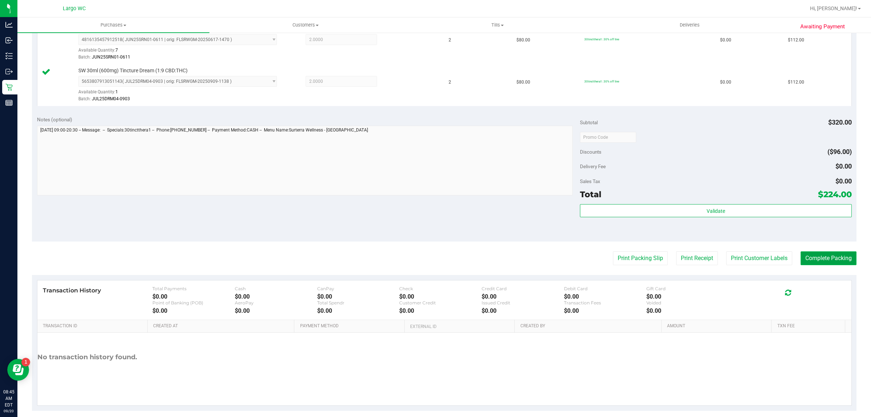
click at [822, 265] on button "Complete Packing" at bounding box center [829, 258] width 56 height 14
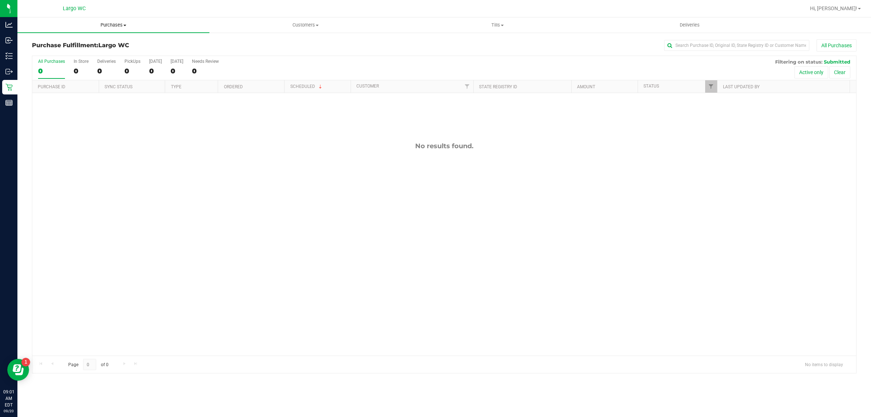
click at [110, 25] on span "Purchases" at bounding box center [113, 25] width 192 height 7
click at [58, 43] on span "Summary of purchases" at bounding box center [54, 44] width 74 height 6
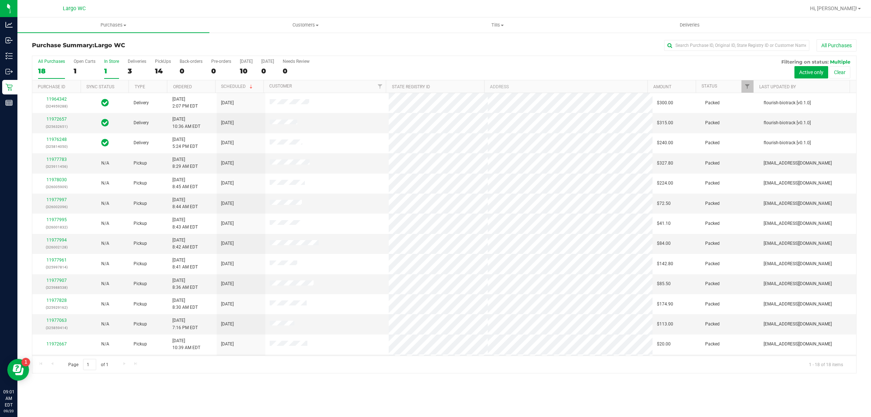
click at [112, 62] on div "In Store" at bounding box center [111, 61] width 15 height 5
click at [0, 0] on input "In Store 1" at bounding box center [0, 0] width 0 height 0
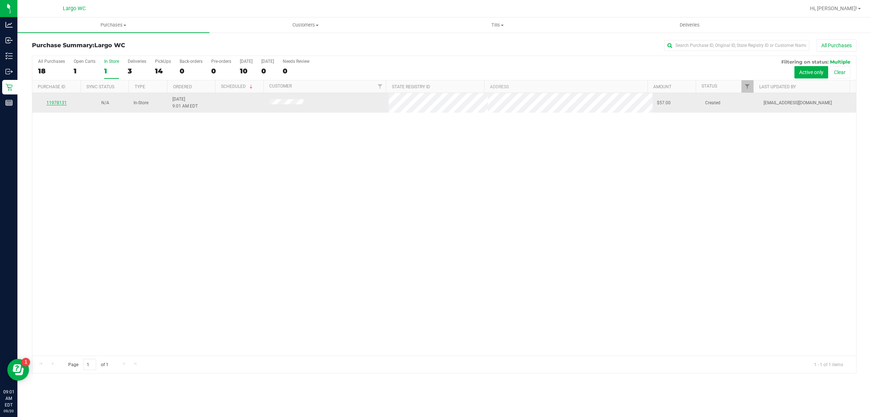
click at [60, 103] on link "11978131" at bounding box center [56, 102] width 20 height 5
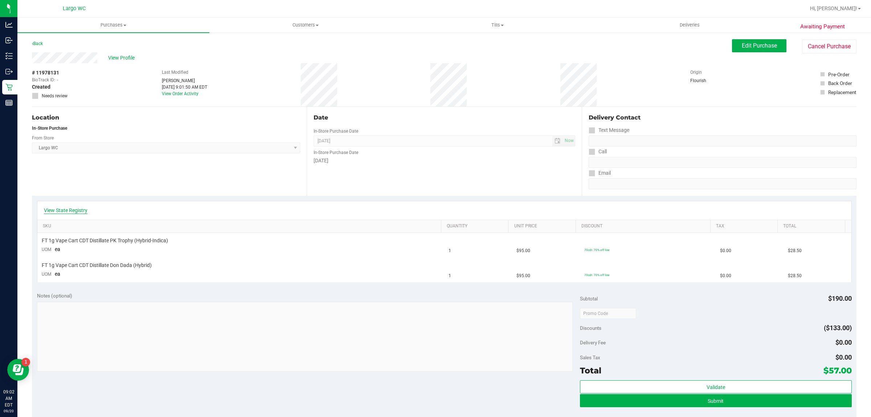
click at [74, 210] on link "View State Registry" at bounding box center [66, 209] width 44 height 7
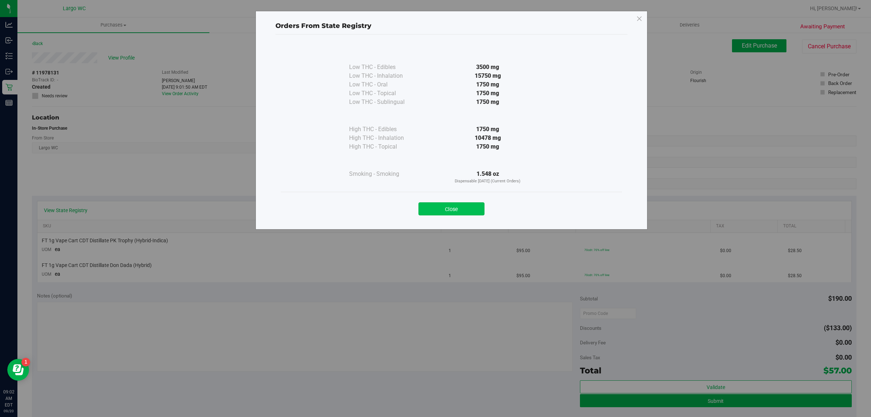
click at [445, 203] on button "Close" at bounding box center [451, 208] width 66 height 13
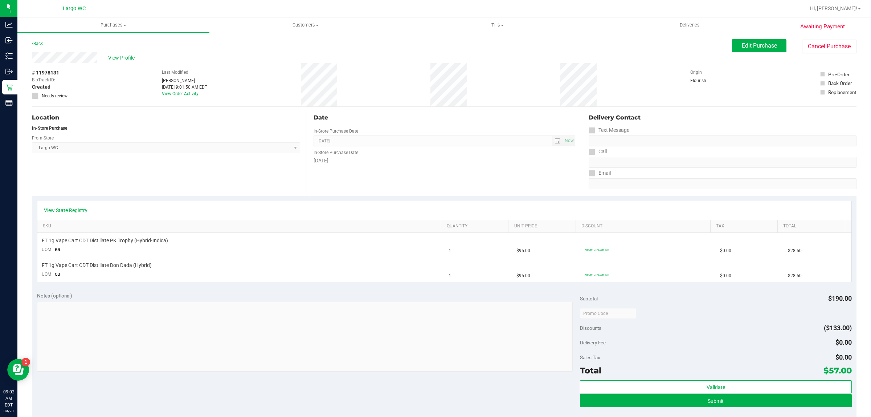
click at [458, 179] on div "Date In-Store Purchase Date [DATE] Now In-Store Purchase Date [DATE]" at bounding box center [444, 151] width 275 height 89
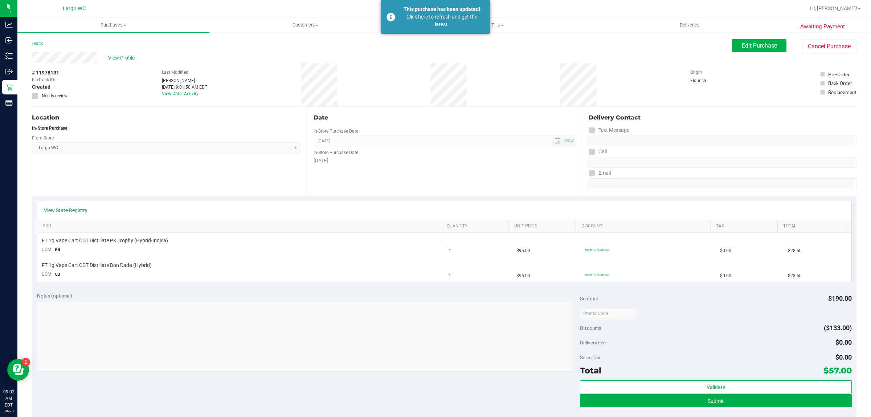
click at [438, 48] on div "Back Edit Purchase Cancel Purchase" at bounding box center [444, 45] width 824 height 13
click at [438, 19] on div "Click here to refresh and get the latest." at bounding box center [441, 20] width 85 height 15
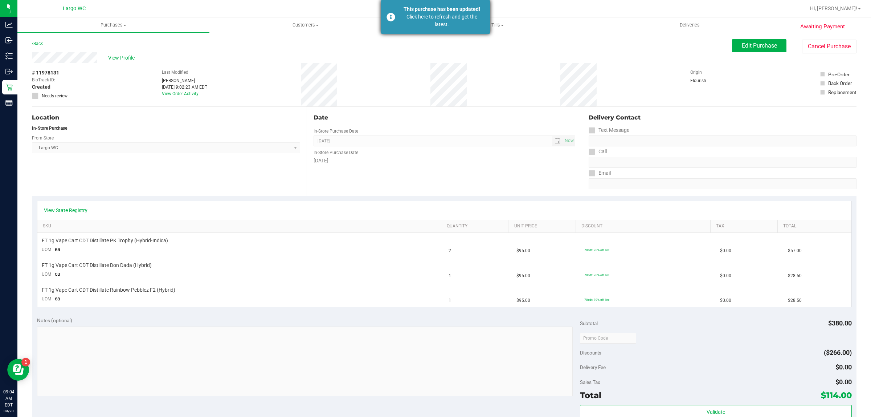
click at [442, 16] on div "Click here to refresh and get the latest." at bounding box center [441, 20] width 85 height 15
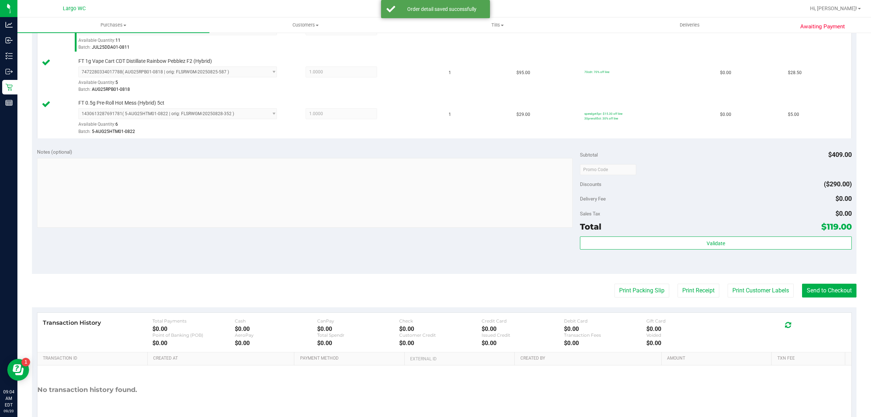
scroll to position [303, 0]
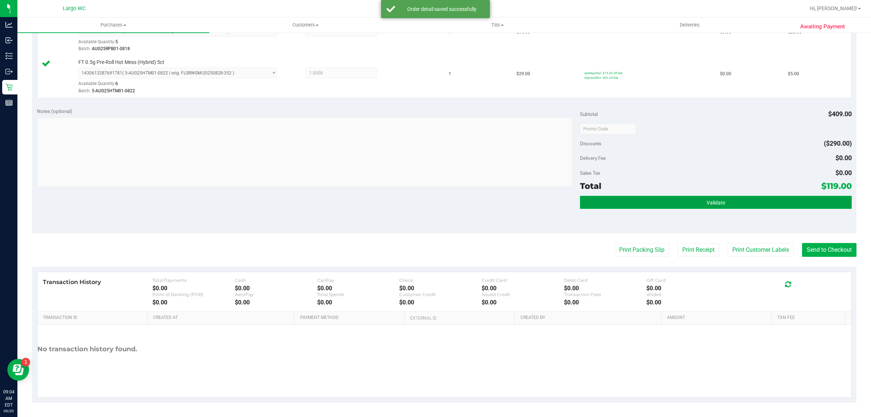
click at [754, 209] on button "Validate" at bounding box center [715, 202] width 271 height 13
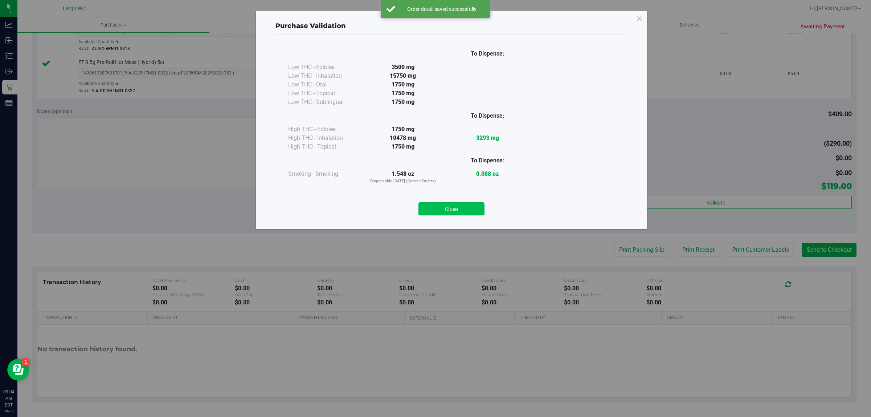
click at [469, 212] on button "Close" at bounding box center [451, 208] width 66 height 13
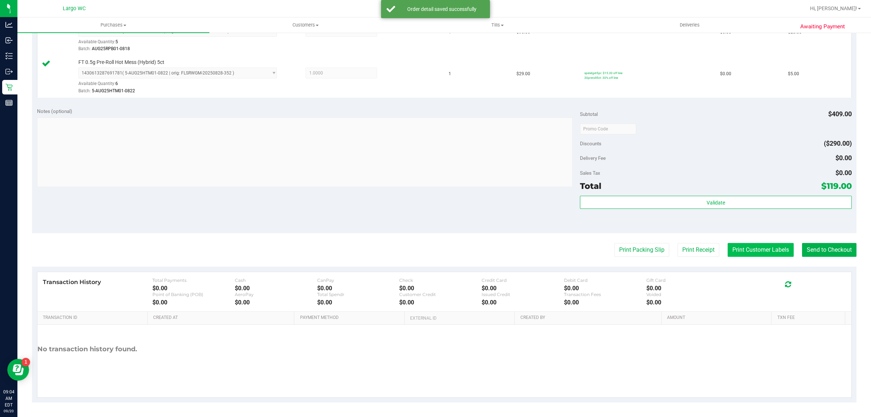
click at [744, 250] on button "Print Customer Labels" at bounding box center [761, 250] width 66 height 14
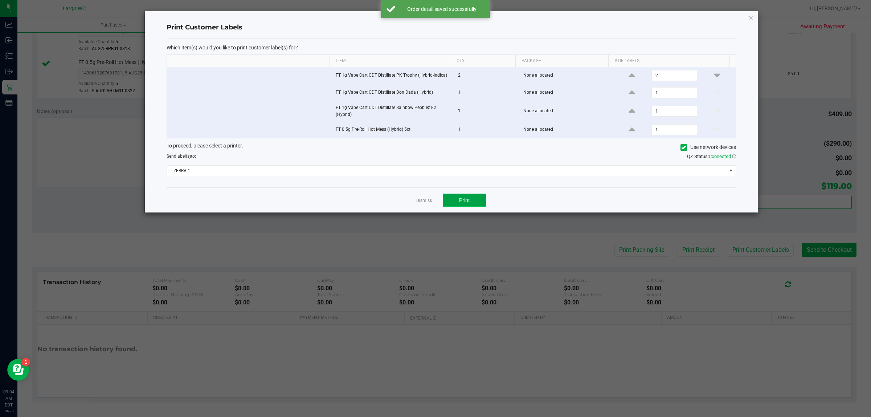
click at [474, 205] on button "Print" at bounding box center [465, 199] width 44 height 13
click at [423, 204] on link "Dismiss" at bounding box center [424, 200] width 16 height 6
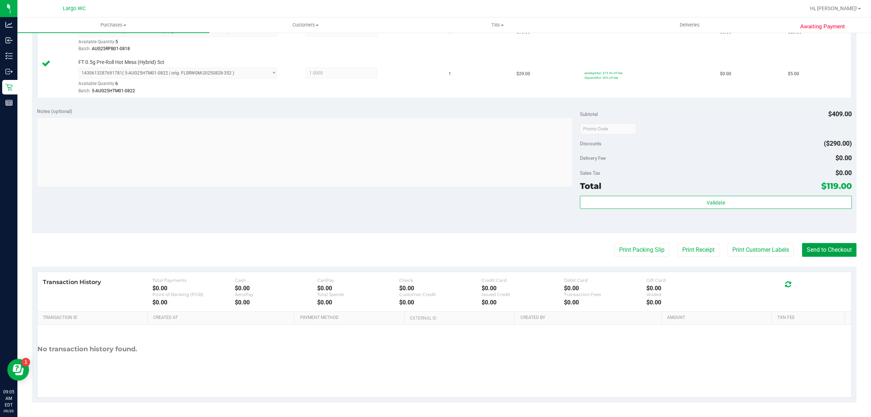
click at [824, 249] on button "Send to Checkout" at bounding box center [829, 250] width 54 height 14
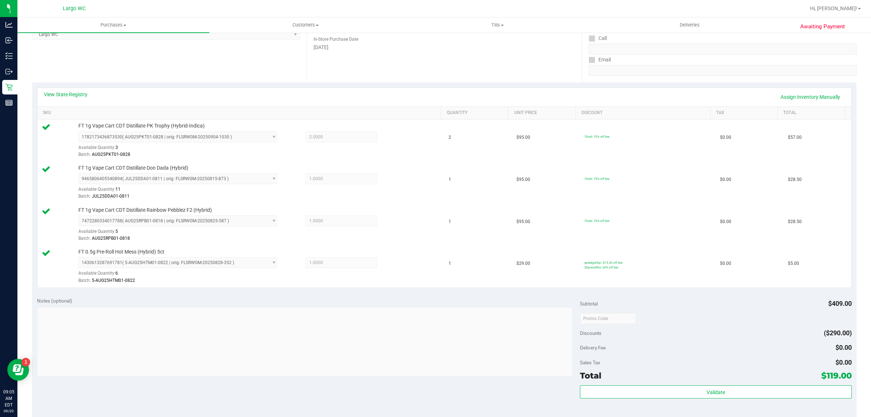
scroll to position [0, 0]
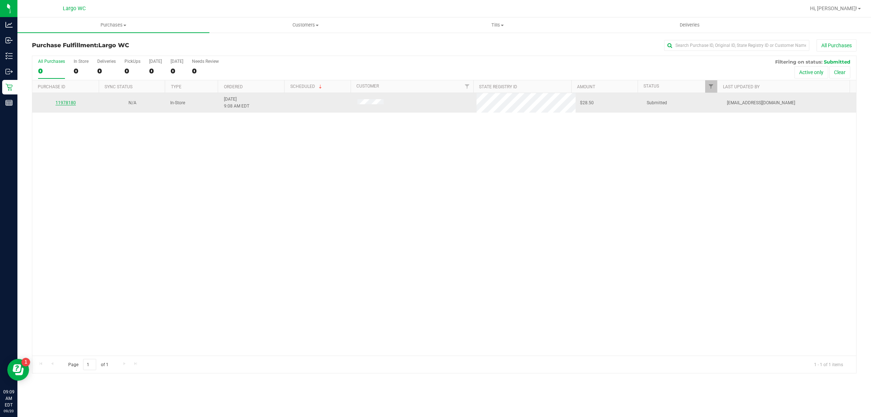
click at [73, 102] on link "11978180" at bounding box center [66, 102] width 20 height 5
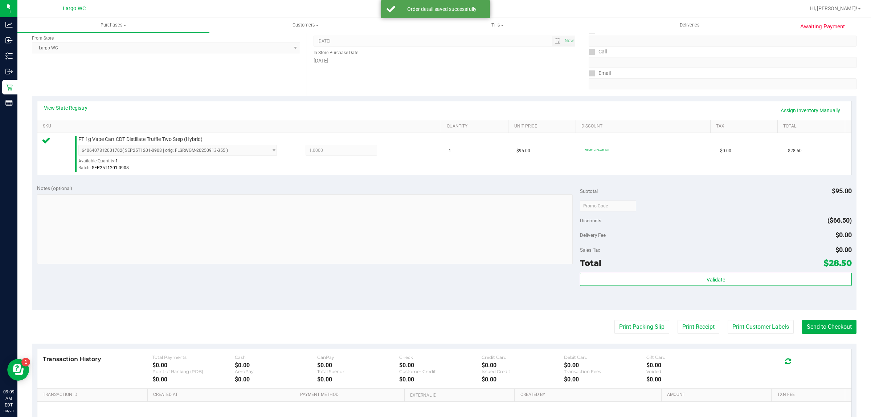
scroll to position [160, 0]
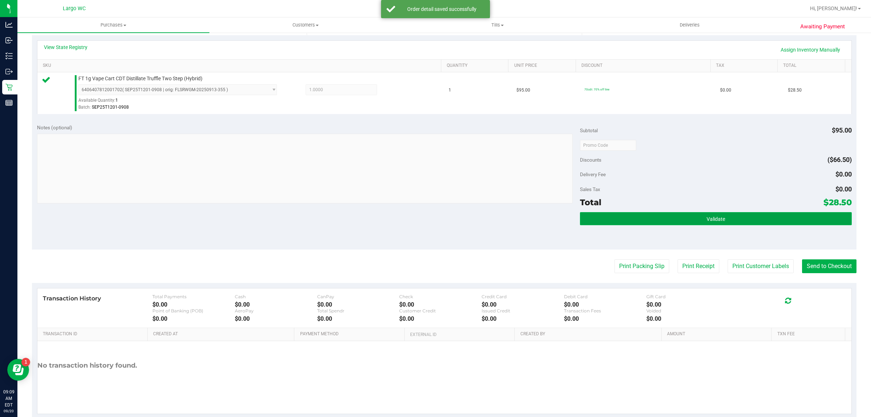
click at [750, 213] on button "Validate" at bounding box center [715, 218] width 271 height 13
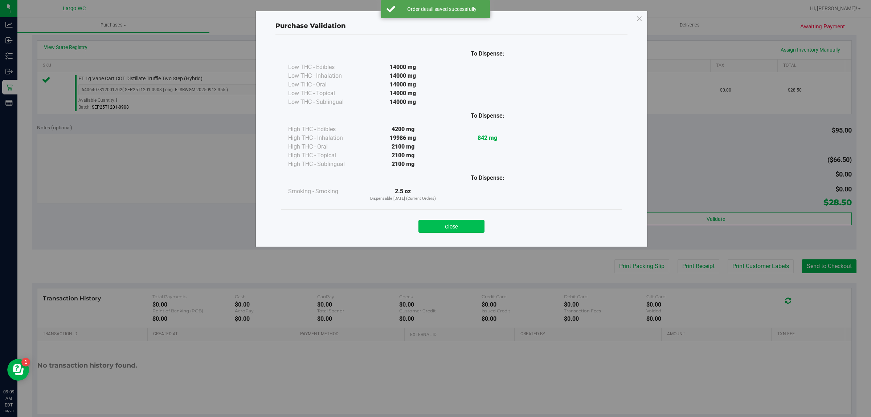
click at [465, 227] on button "Close" at bounding box center [451, 226] width 66 height 13
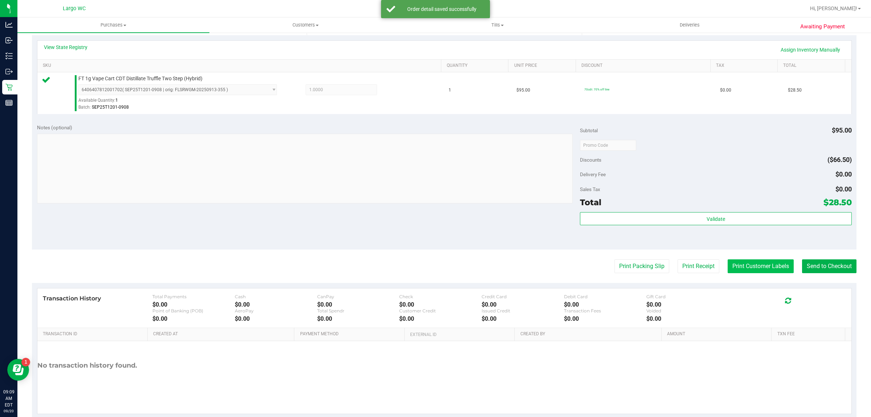
click at [751, 263] on button "Print Customer Labels" at bounding box center [761, 266] width 66 height 14
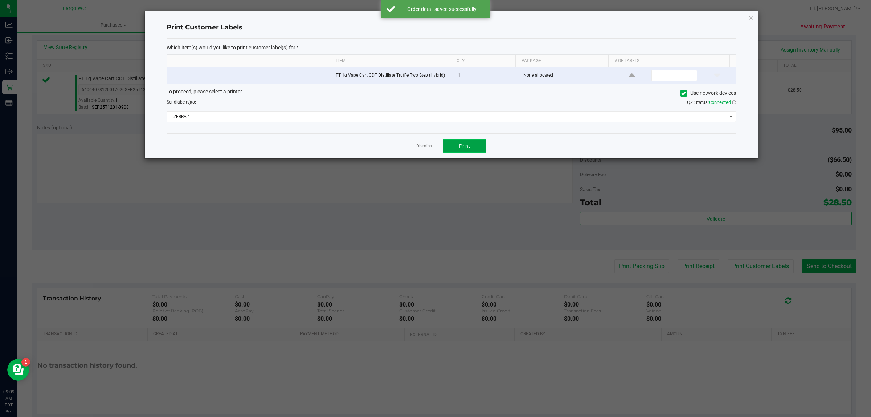
click at [473, 148] on button "Print" at bounding box center [465, 145] width 44 height 13
click at [425, 149] on link "Dismiss" at bounding box center [424, 146] width 16 height 6
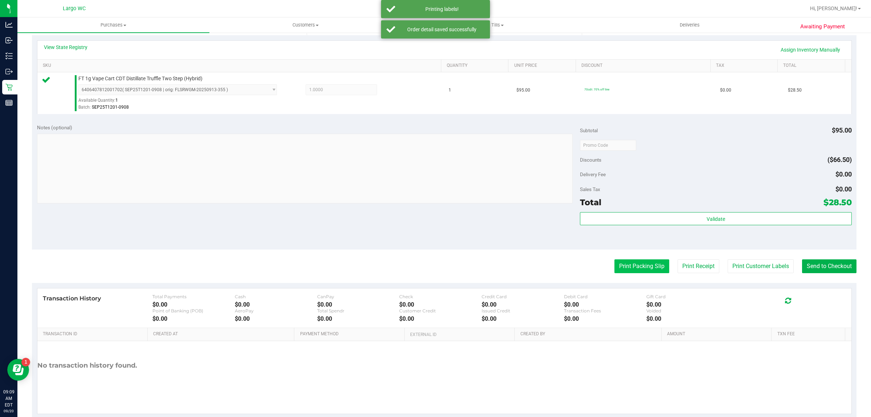
click at [628, 269] on button "Print Packing Slip" at bounding box center [641, 266] width 55 height 14
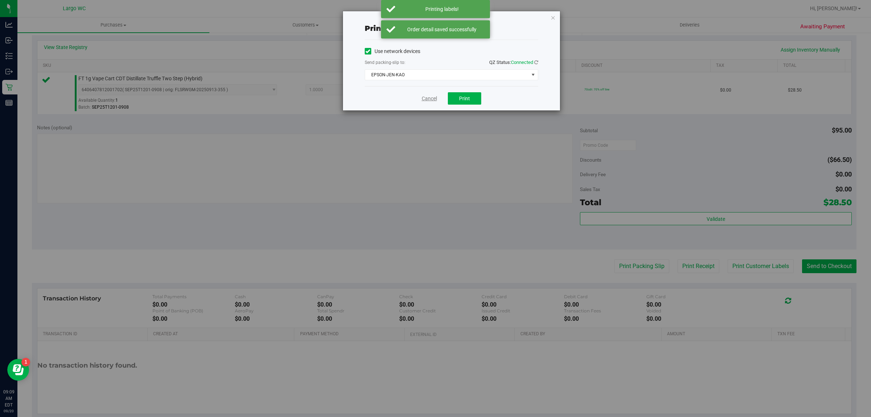
click at [426, 101] on link "Cancel" at bounding box center [429, 99] width 15 height 8
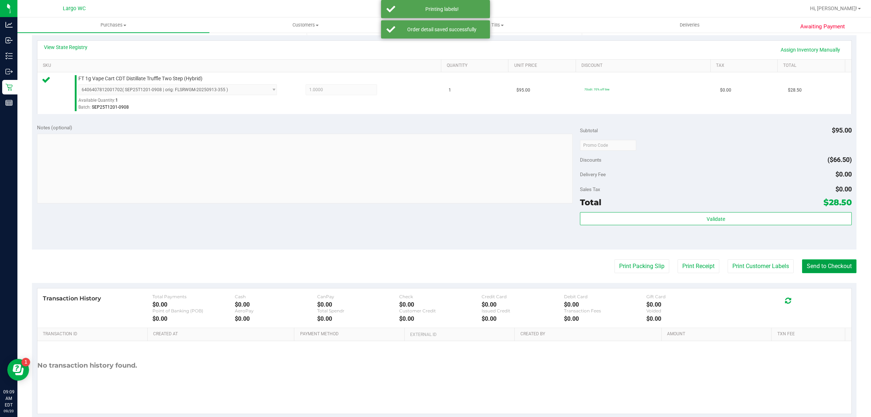
click at [831, 272] on button "Send to Checkout" at bounding box center [829, 266] width 54 height 14
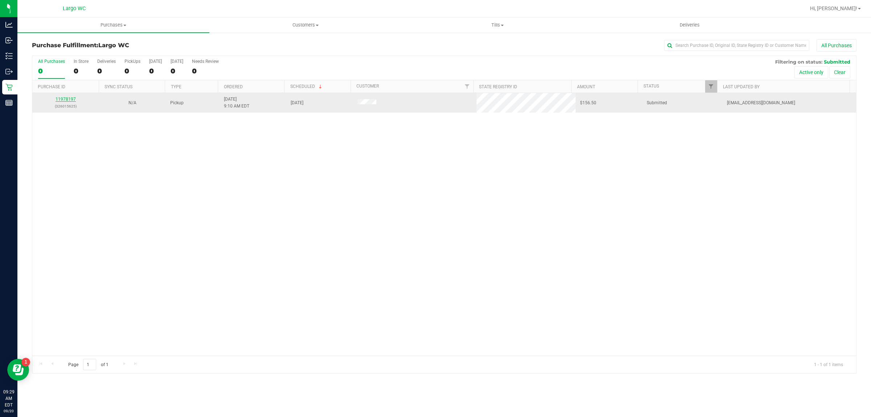
click at [61, 102] on link "11978197" at bounding box center [66, 99] width 20 height 5
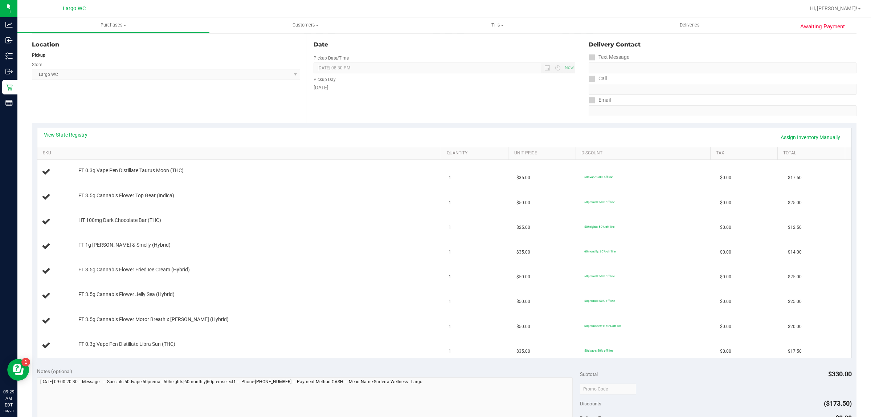
scroll to position [73, 0]
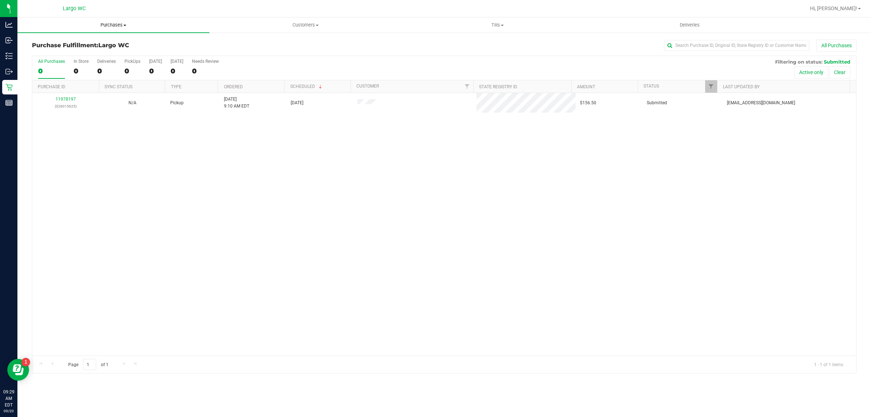
click at [111, 23] on span "Purchases" at bounding box center [113, 25] width 192 height 7
click at [72, 44] on span "Summary of purchases" at bounding box center [54, 44] width 74 height 6
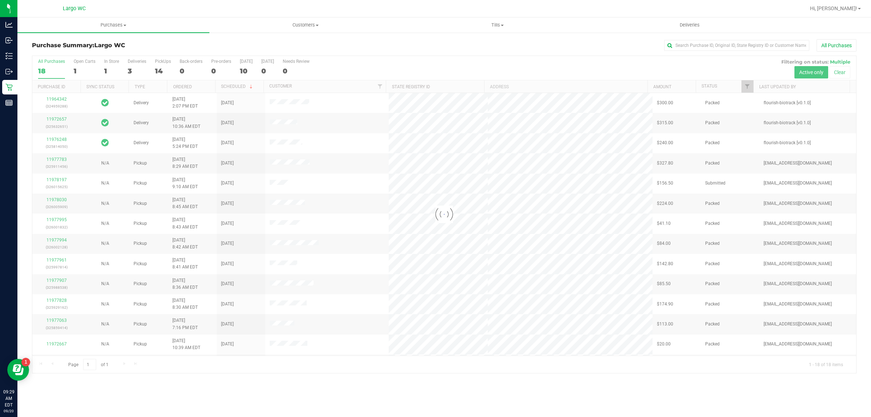
click at [109, 68] on div at bounding box center [444, 214] width 824 height 317
click at [108, 67] on div at bounding box center [444, 214] width 824 height 317
click at [110, 71] on div "1" at bounding box center [111, 71] width 15 height 8
click at [0, 0] on input "In Store 1" at bounding box center [0, 0] width 0 height 0
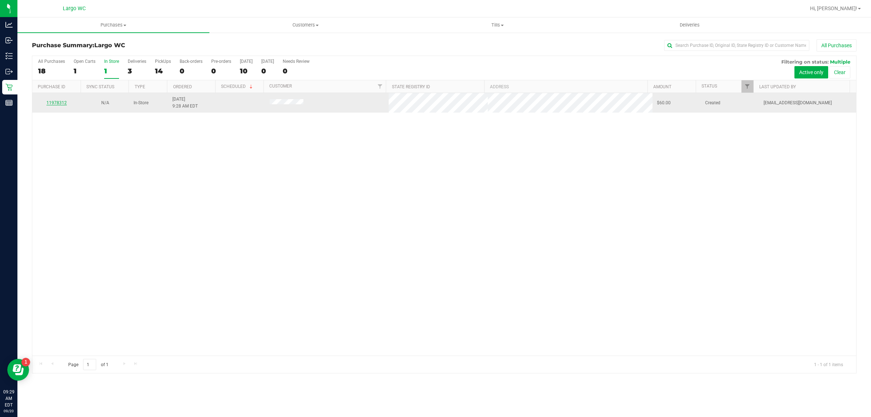
click at [61, 103] on link "11978312" at bounding box center [56, 102] width 20 height 5
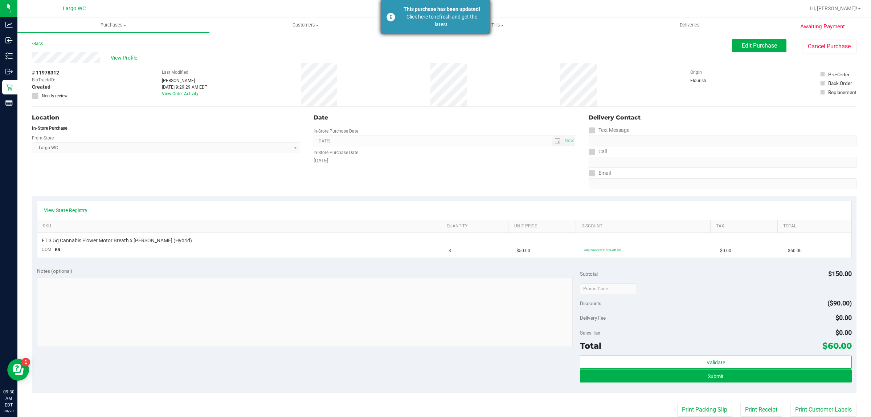
click at [435, 33] on div "This purchase has been updated! Click here to refresh and get the latest." at bounding box center [435, 17] width 109 height 34
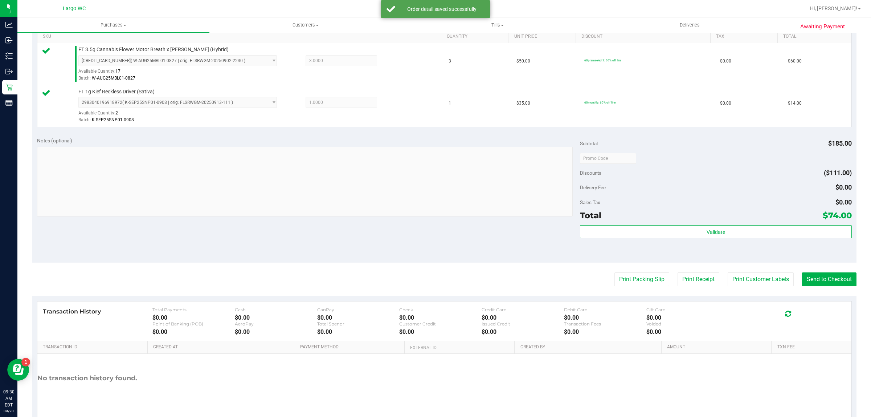
scroll to position [202, 0]
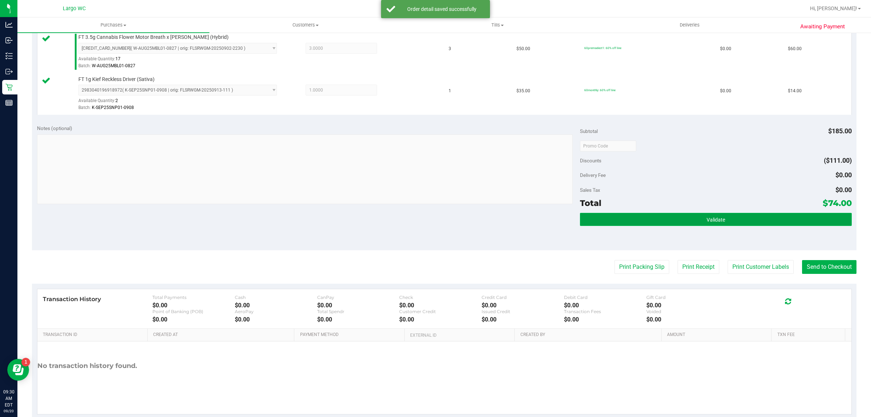
click at [745, 221] on button "Validate" at bounding box center [715, 219] width 271 height 13
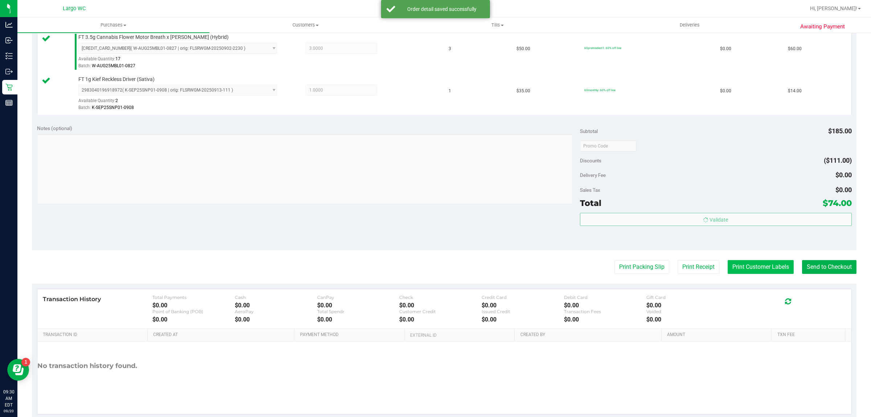
click at [766, 271] on button "Print Customer Labels" at bounding box center [761, 267] width 66 height 14
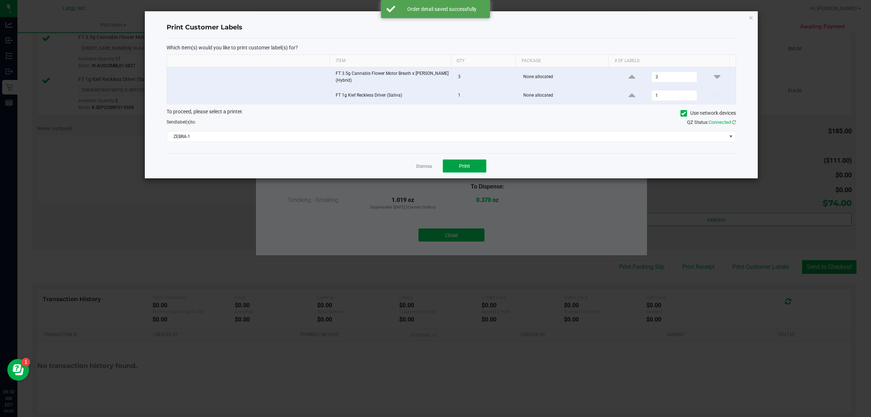
click at [461, 160] on button "Print" at bounding box center [465, 165] width 44 height 13
click at [425, 165] on link "Dismiss" at bounding box center [424, 166] width 16 height 6
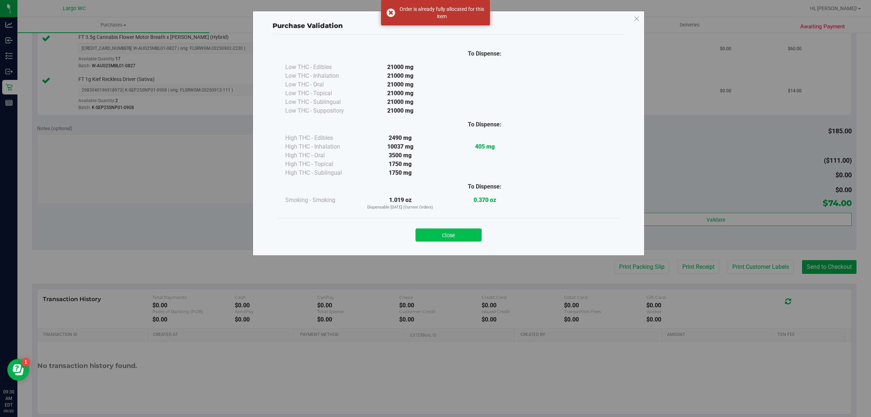
click at [469, 240] on button "Close" at bounding box center [449, 234] width 66 height 13
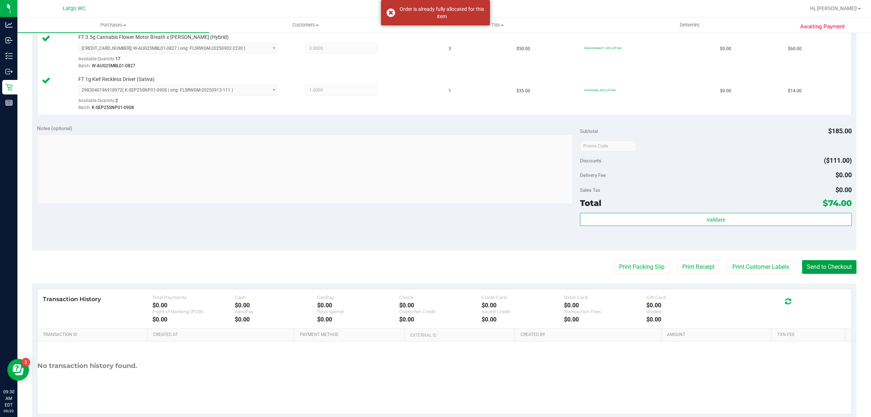
click at [823, 261] on button "Send to Checkout" at bounding box center [829, 267] width 54 height 14
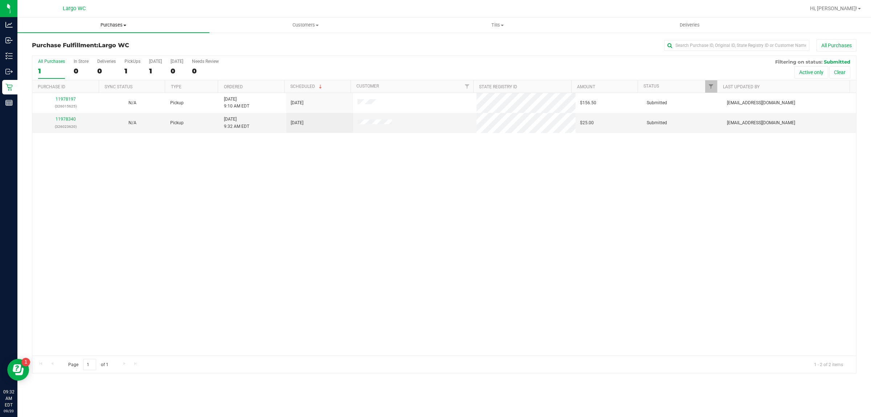
click at [115, 24] on span "Purchases" at bounding box center [113, 25] width 192 height 7
click at [69, 41] on span "Summary of purchases" at bounding box center [54, 44] width 74 height 6
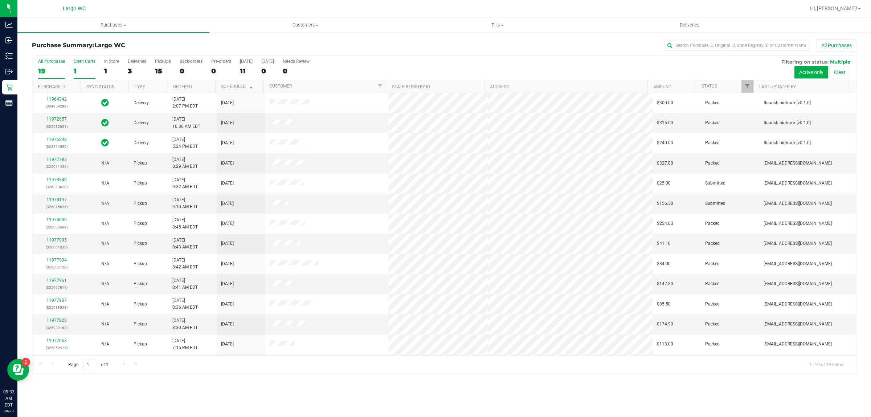
click at [88, 67] on div "1" at bounding box center [85, 71] width 22 height 8
click at [0, 0] on input "Open Carts 1" at bounding box center [0, 0] width 0 height 0
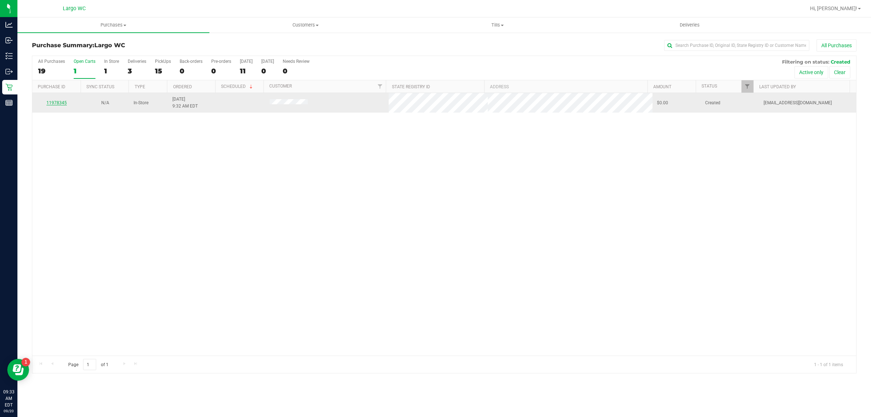
click at [60, 102] on link "11978345" at bounding box center [56, 102] width 20 height 5
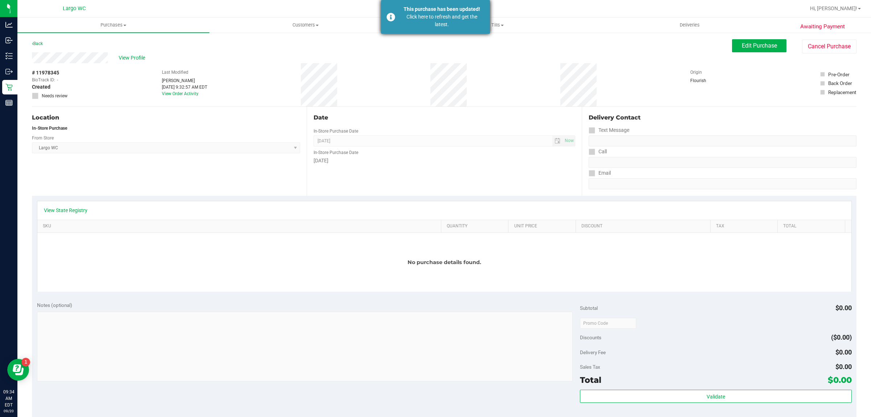
click at [417, 12] on div "This purchase has been updated!" at bounding box center [441, 9] width 85 height 8
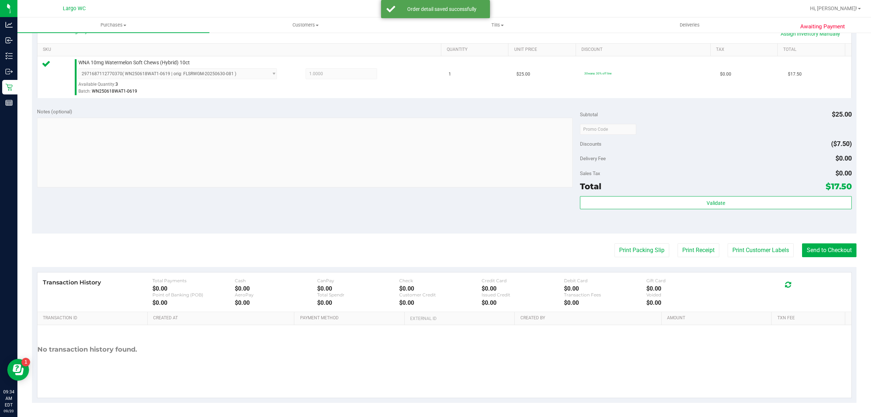
scroll to position [172, 0]
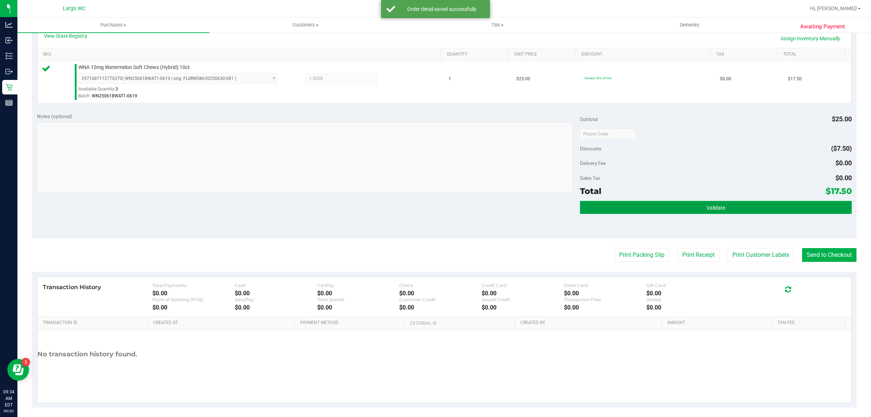
click at [741, 207] on button "Validate" at bounding box center [715, 207] width 271 height 13
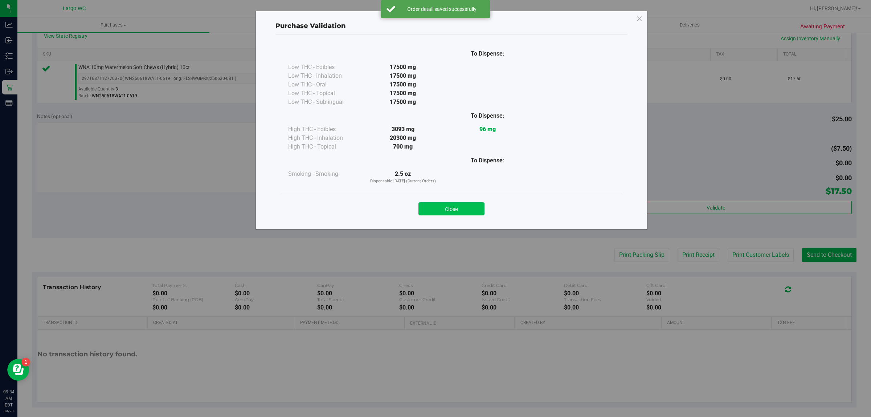
click at [455, 205] on button "Close" at bounding box center [451, 208] width 66 height 13
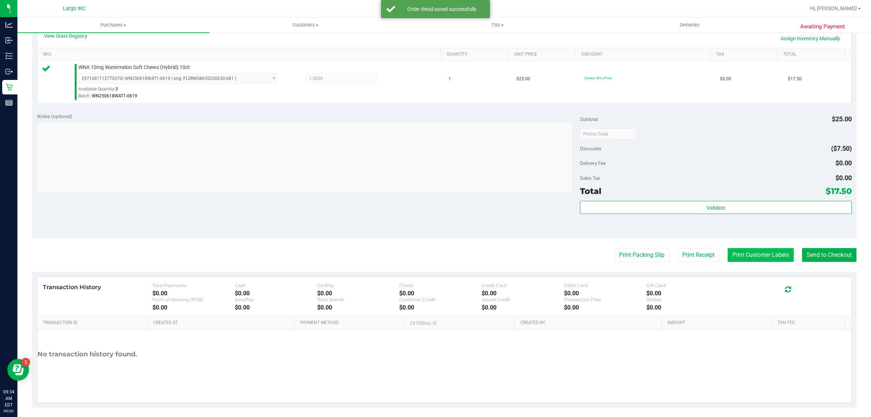
click at [752, 254] on button "Print Customer Labels" at bounding box center [761, 255] width 66 height 14
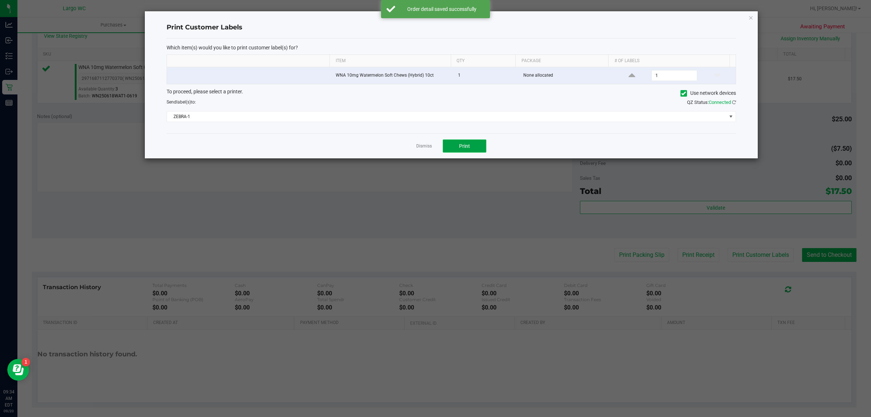
click at [468, 152] on button "Print" at bounding box center [465, 145] width 44 height 13
click at [424, 147] on link "Dismiss" at bounding box center [424, 146] width 16 height 6
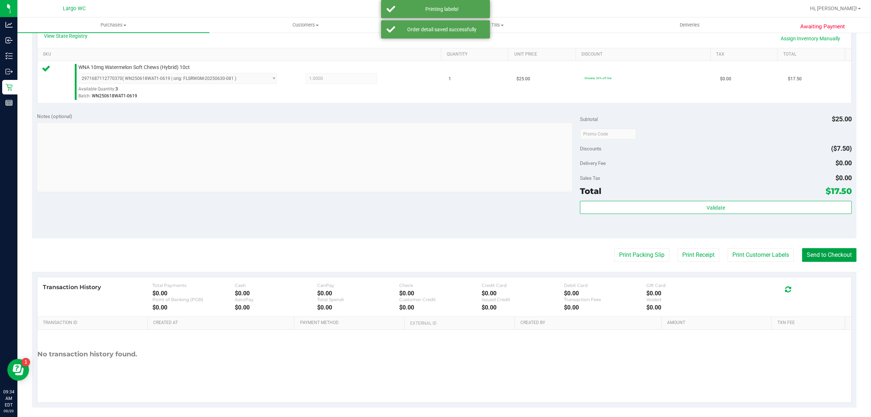
click at [831, 262] on button "Send to Checkout" at bounding box center [829, 255] width 54 height 14
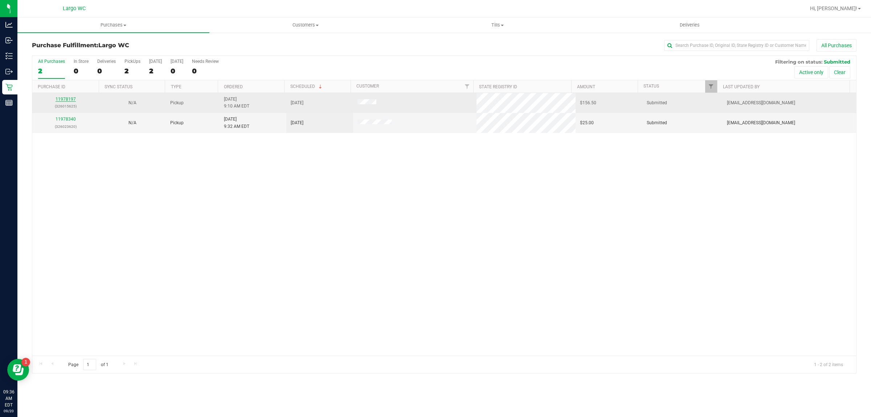
click at [66, 102] on link "11978197" at bounding box center [66, 99] width 20 height 5
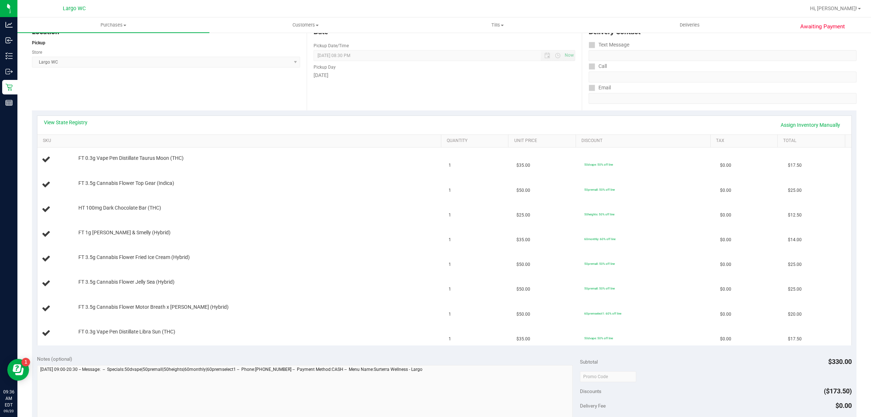
scroll to position [89, 0]
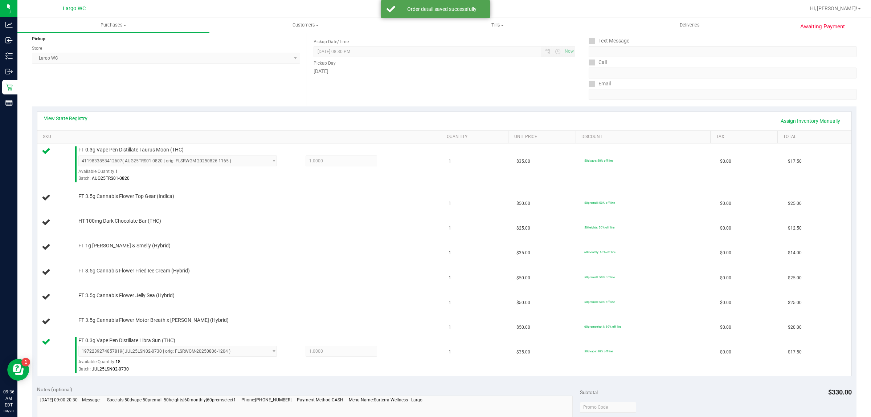
click at [78, 119] on link "View State Registry" at bounding box center [66, 118] width 44 height 7
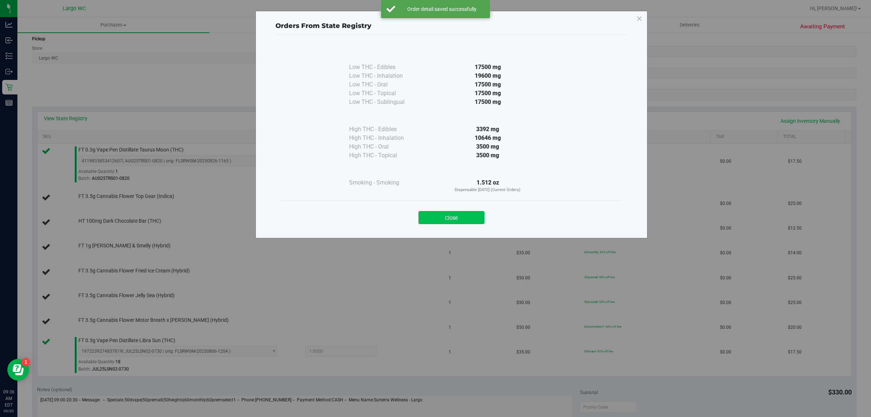
click at [445, 213] on button "Close" at bounding box center [451, 217] width 66 height 13
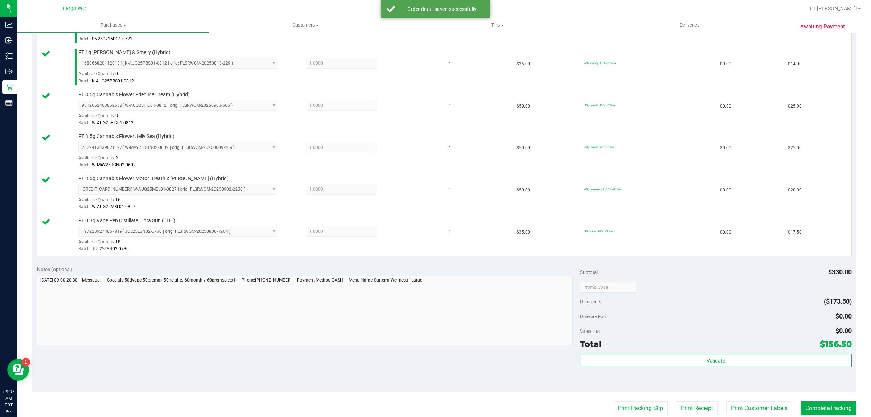
scroll to position [340, 0]
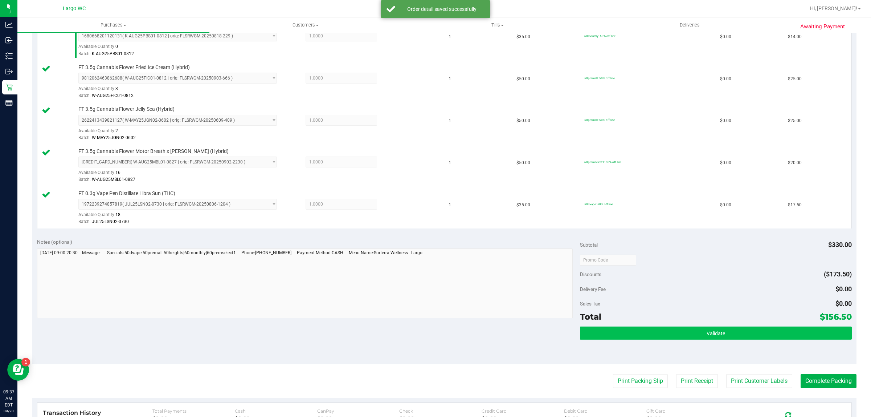
click at [718, 343] on div "Validate" at bounding box center [715, 342] width 271 height 33
click at [718, 336] on span "Validate" at bounding box center [716, 333] width 19 height 6
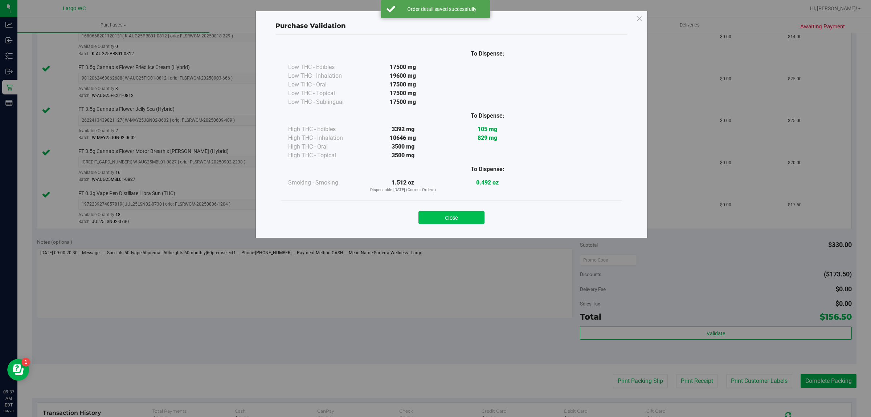
click at [468, 217] on button "Close" at bounding box center [451, 217] width 66 height 13
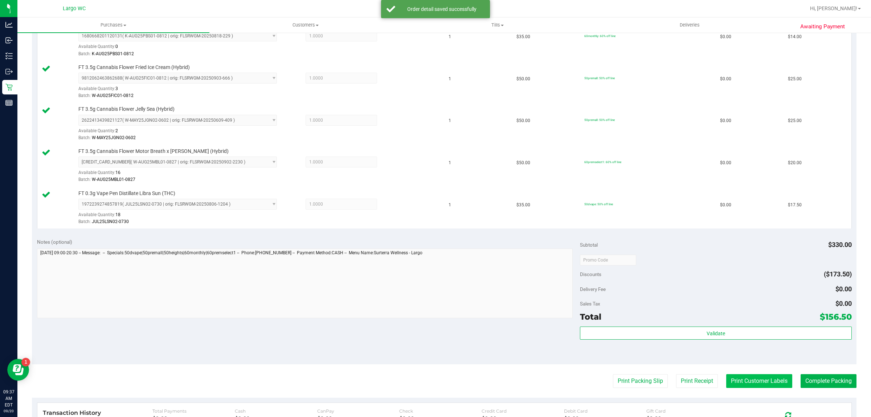
click at [756, 376] on button "Print Customer Labels" at bounding box center [759, 381] width 66 height 14
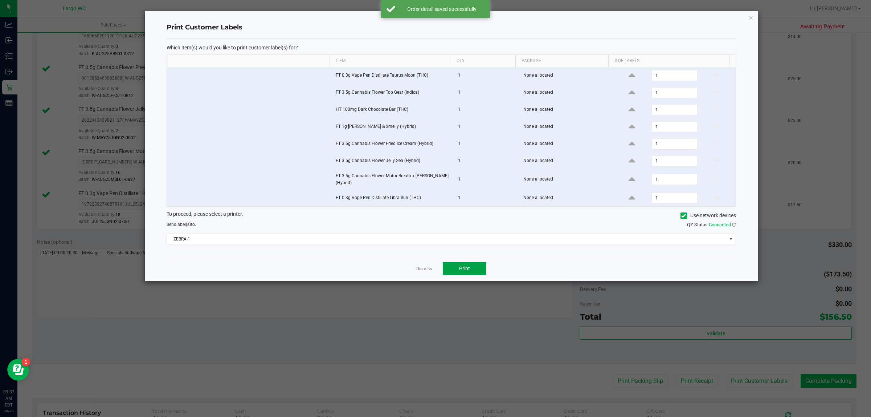
click at [476, 271] on button "Print" at bounding box center [465, 268] width 44 height 13
click at [423, 271] on link "Dismiss" at bounding box center [424, 269] width 16 height 6
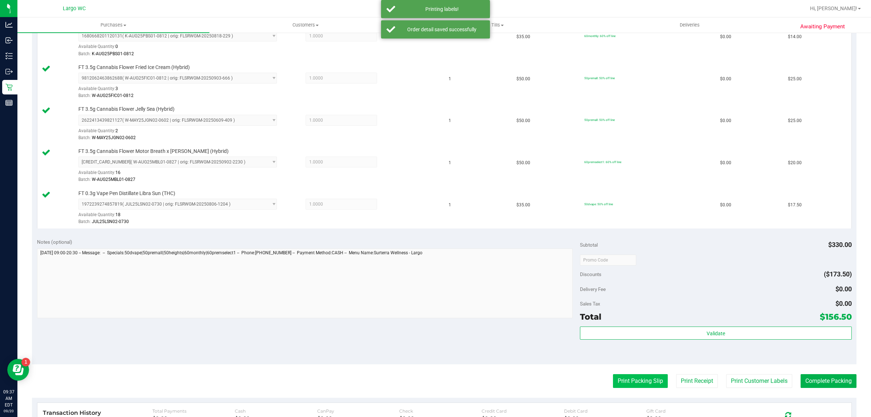
click at [643, 383] on button "Print Packing Slip" at bounding box center [640, 381] width 55 height 14
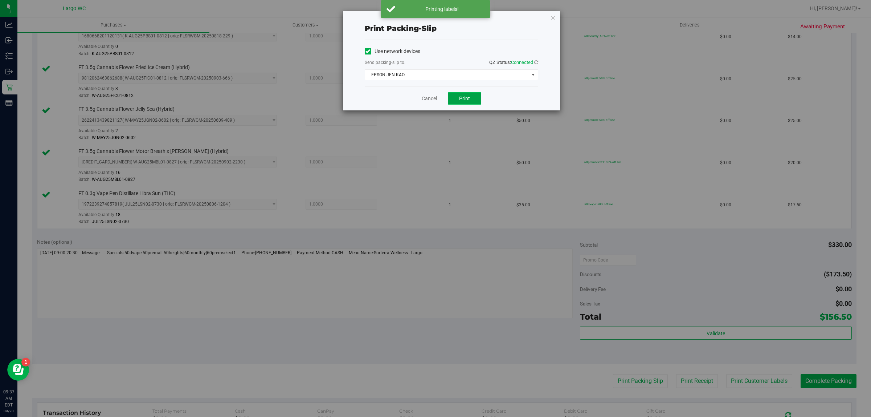
click at [468, 99] on span "Print" at bounding box center [464, 98] width 11 height 6
click at [427, 99] on link "Cancel" at bounding box center [429, 99] width 15 height 8
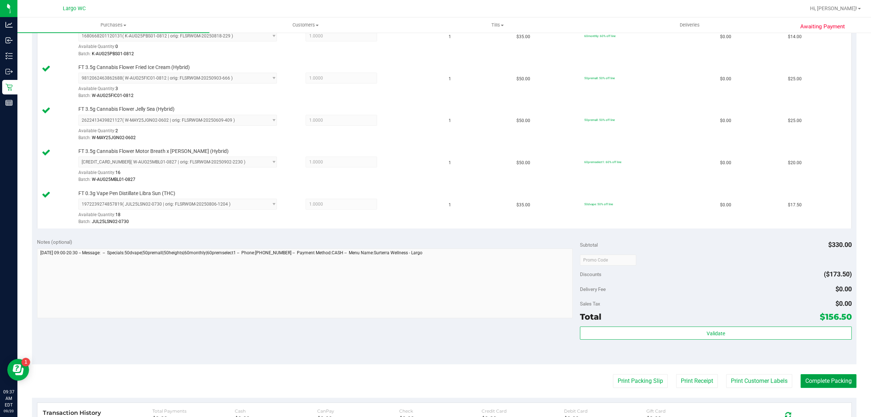
click at [824, 383] on button "Complete Packing" at bounding box center [829, 381] width 56 height 14
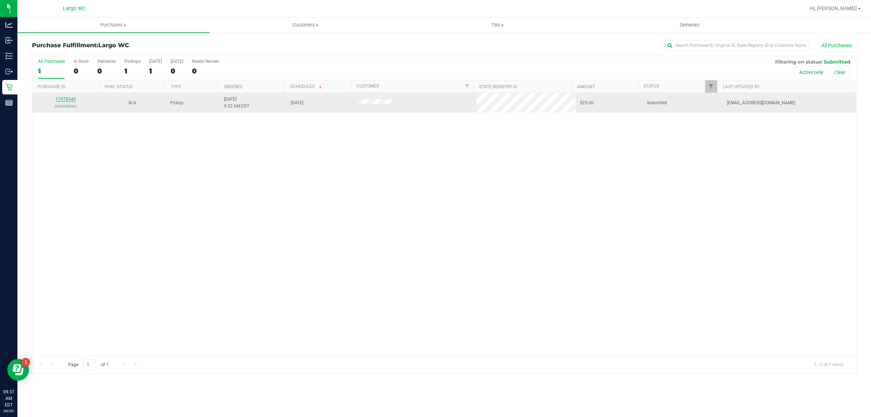
click at [63, 100] on link "11978340" at bounding box center [66, 99] width 20 height 5
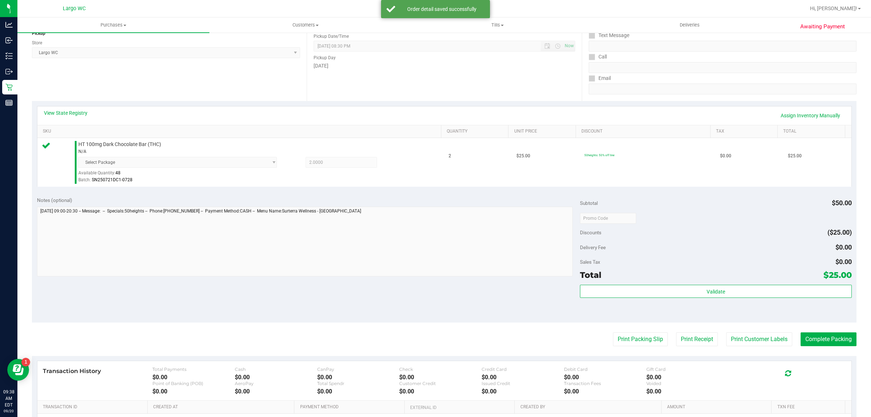
scroll to position [183, 0]
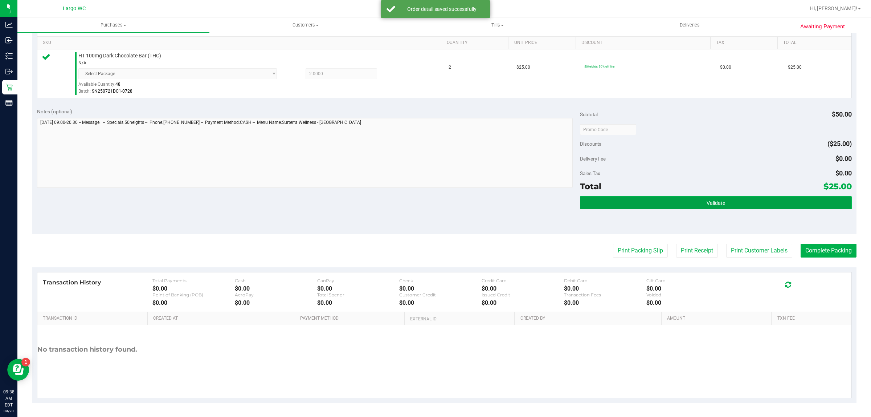
click at [748, 204] on button "Validate" at bounding box center [715, 202] width 271 height 13
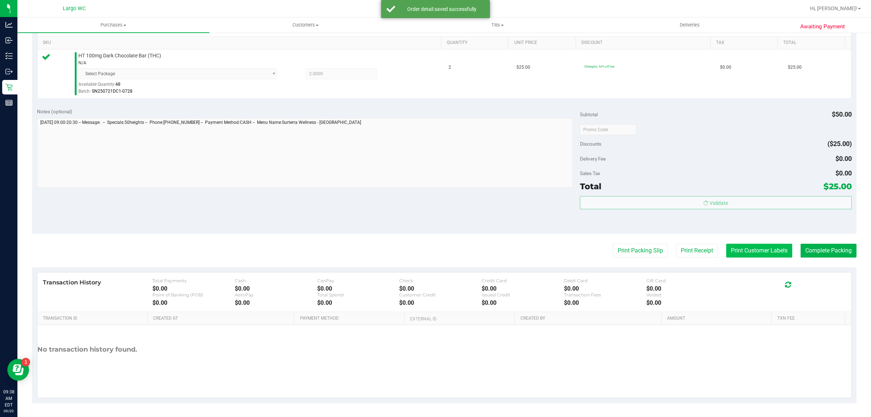
click at [761, 247] on button "Print Customer Labels" at bounding box center [759, 251] width 66 height 14
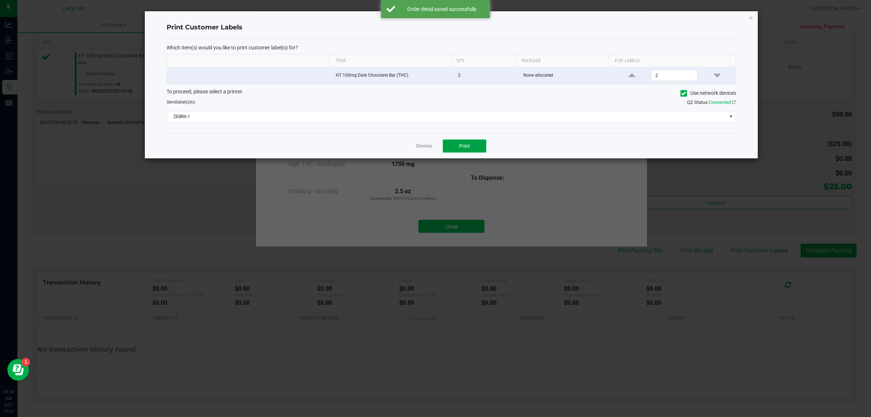
click at [477, 142] on button "Print" at bounding box center [465, 145] width 44 height 13
click at [422, 147] on link "Dismiss" at bounding box center [424, 146] width 16 height 6
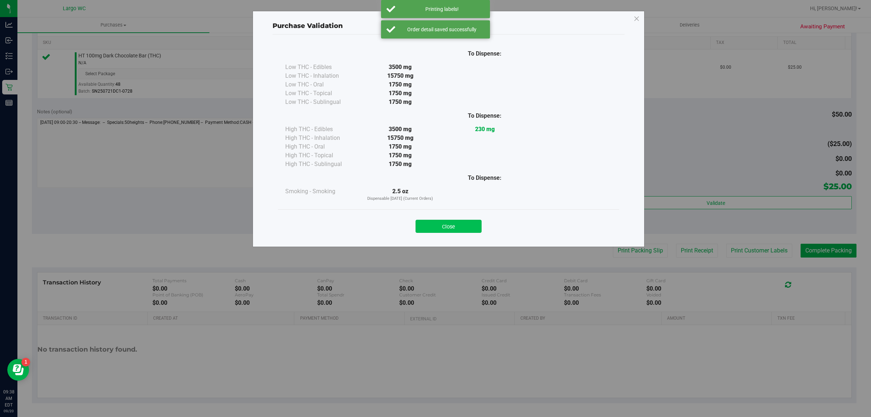
click at [452, 221] on button "Close" at bounding box center [449, 226] width 66 height 13
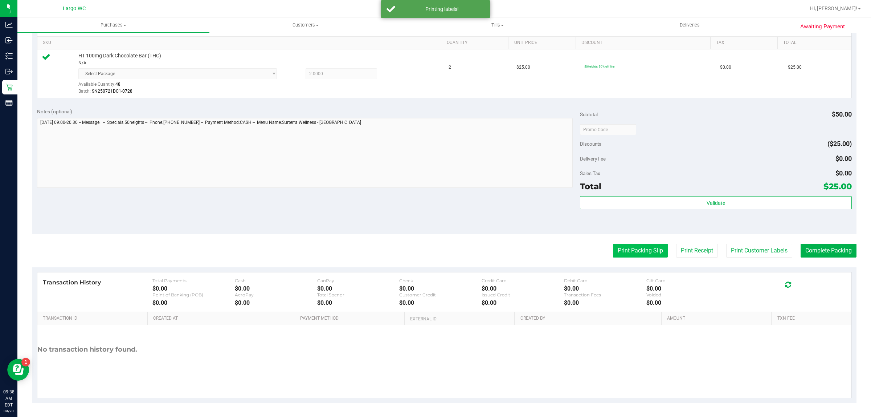
click at [642, 251] on button "Print Packing Slip" at bounding box center [640, 251] width 55 height 14
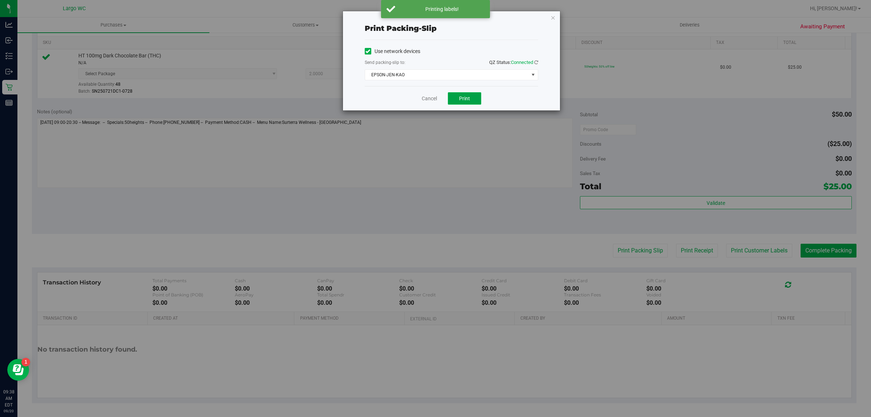
click at [472, 100] on button "Print" at bounding box center [464, 98] width 33 height 12
click at [426, 97] on link "Cancel" at bounding box center [429, 99] width 15 height 8
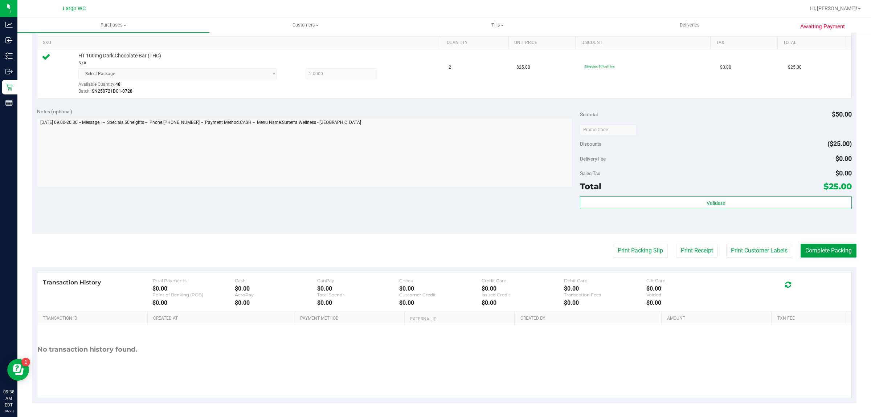
click at [816, 250] on button "Complete Packing" at bounding box center [829, 251] width 56 height 14
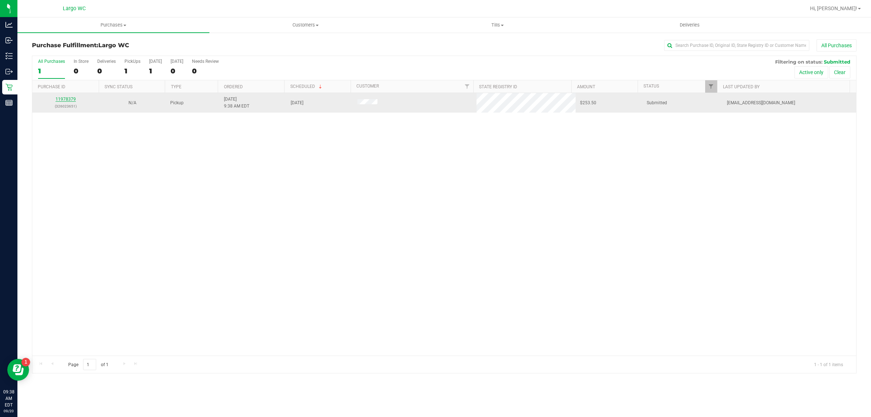
click at [68, 101] on link "11978379" at bounding box center [66, 99] width 20 height 5
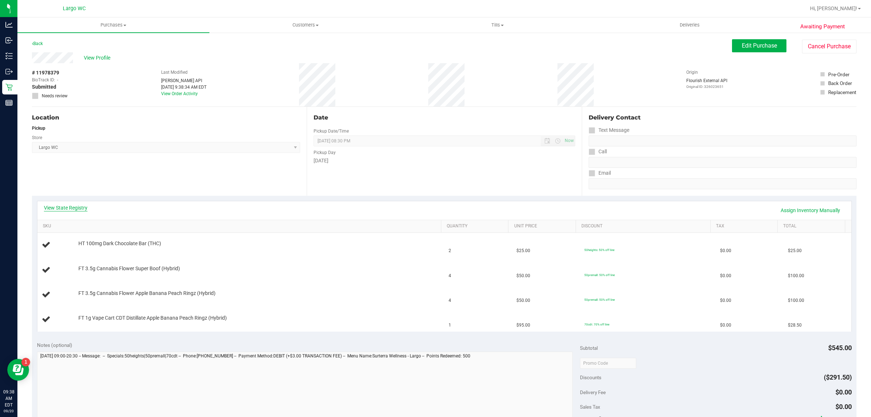
click at [69, 205] on link "View State Registry" at bounding box center [66, 207] width 44 height 7
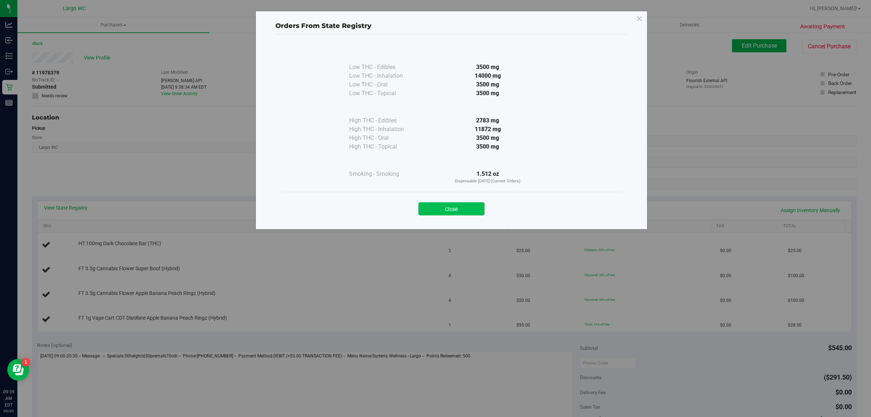
click at [460, 202] on button "Close" at bounding box center [451, 208] width 66 height 13
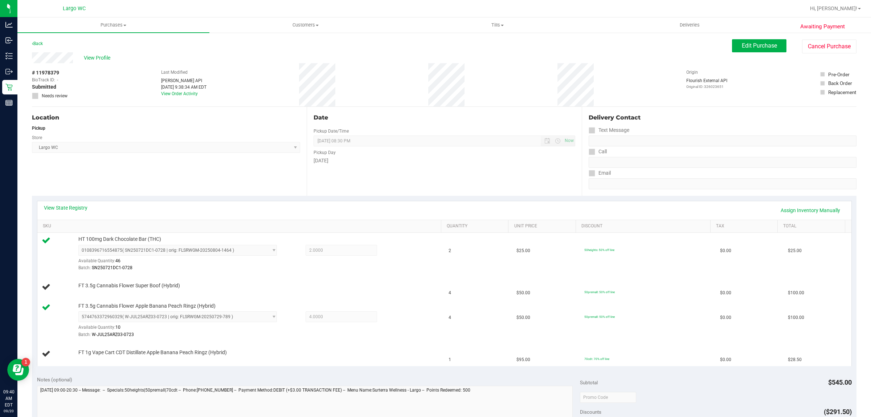
click at [222, 179] on div "Location Pickup Store Largo WC Select Store Bonita Springs WC Boynton Beach WC …" at bounding box center [169, 151] width 275 height 89
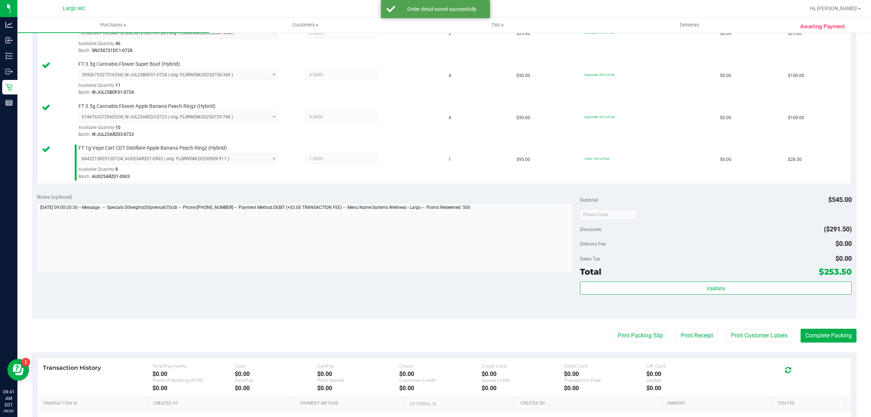
scroll to position [303, 0]
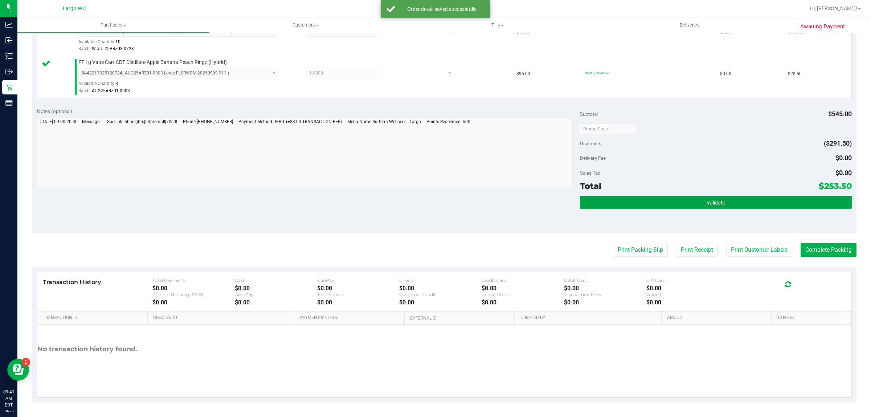
click at [711, 199] on button "Validate" at bounding box center [715, 202] width 271 height 13
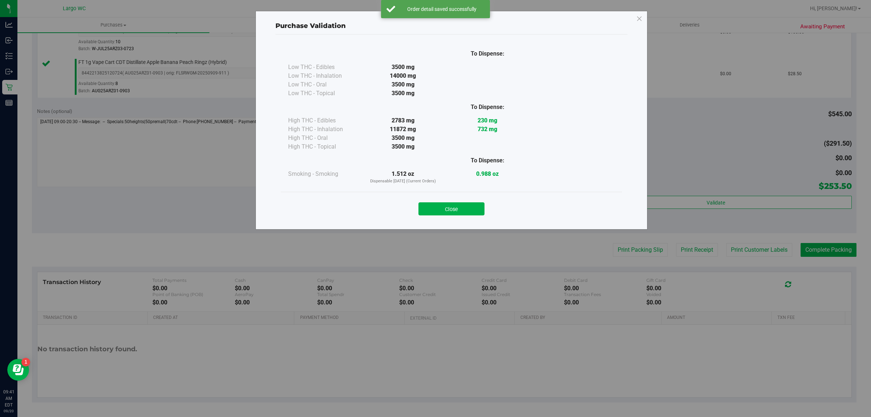
click at [467, 211] on button "Close" at bounding box center [451, 208] width 66 height 13
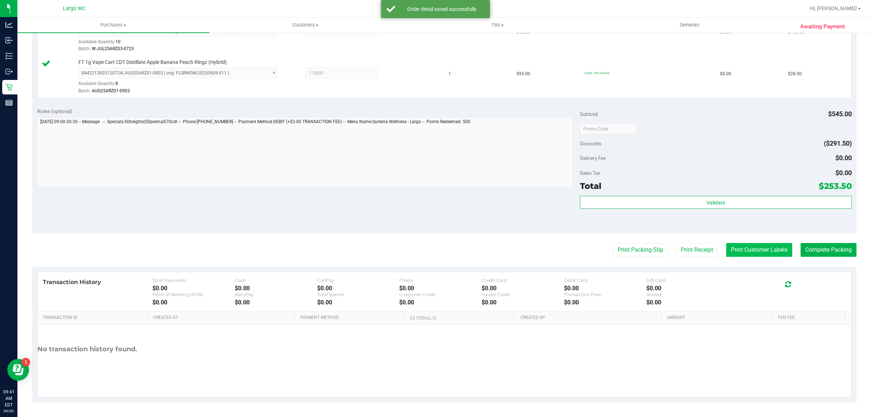
click at [769, 254] on button "Print Customer Labels" at bounding box center [759, 250] width 66 height 14
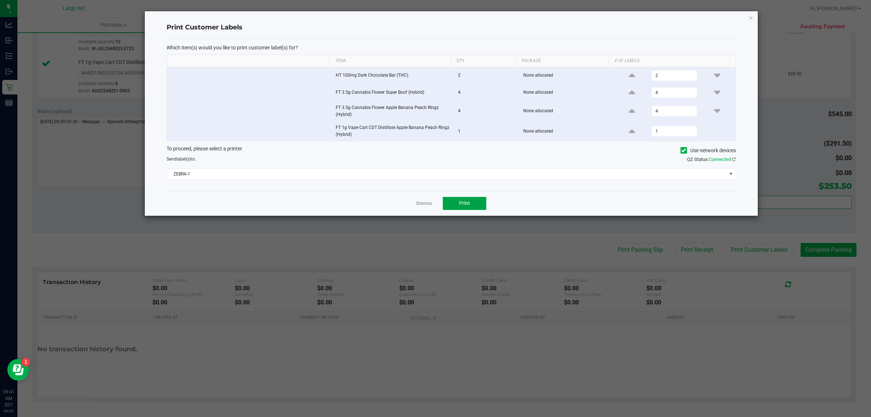
click at [463, 199] on button "Print" at bounding box center [465, 203] width 44 height 13
click at [418, 204] on link "Dismiss" at bounding box center [424, 203] width 16 height 6
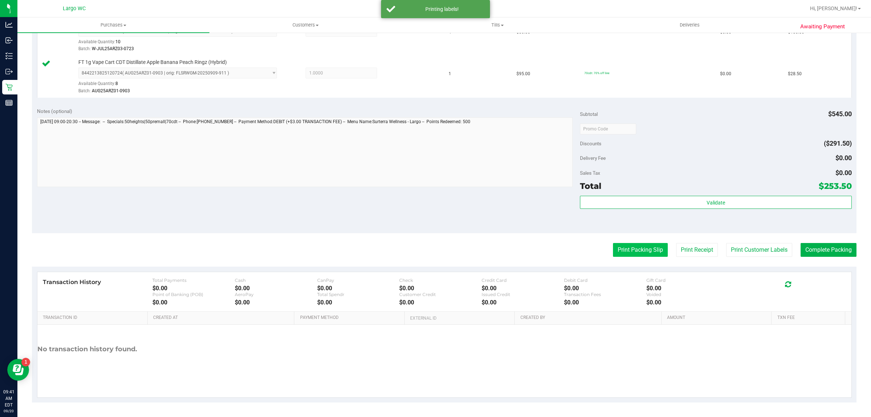
click at [631, 255] on button "Print Packing Slip" at bounding box center [640, 250] width 55 height 14
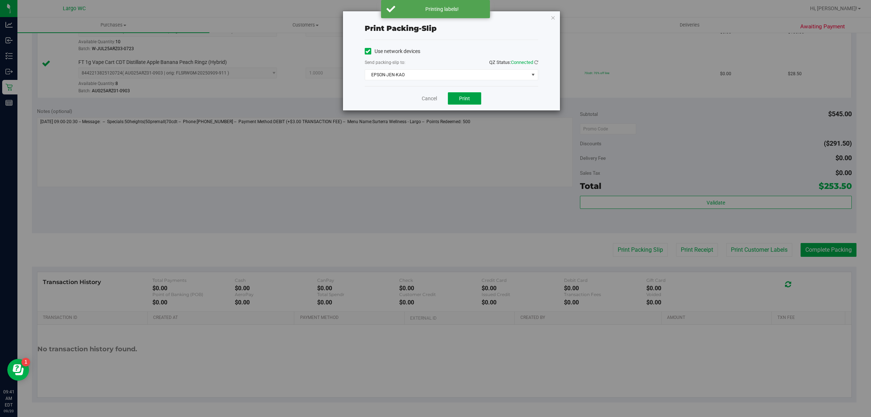
click at [467, 100] on span "Print" at bounding box center [464, 98] width 11 height 6
click at [425, 99] on link "Cancel" at bounding box center [429, 99] width 15 height 8
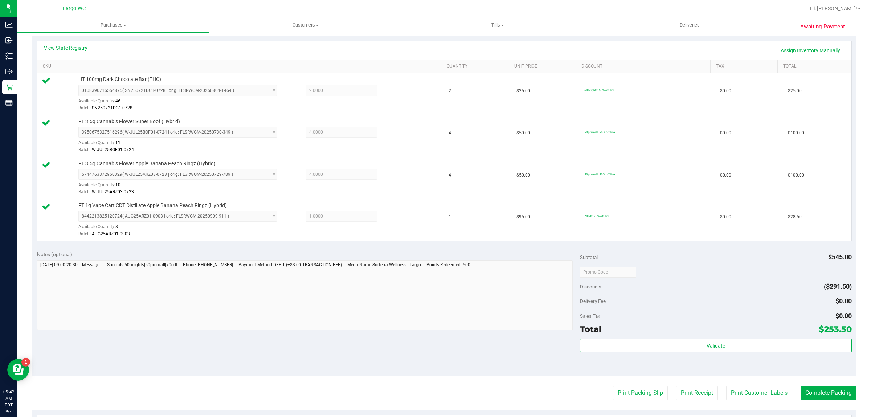
scroll to position [0, 0]
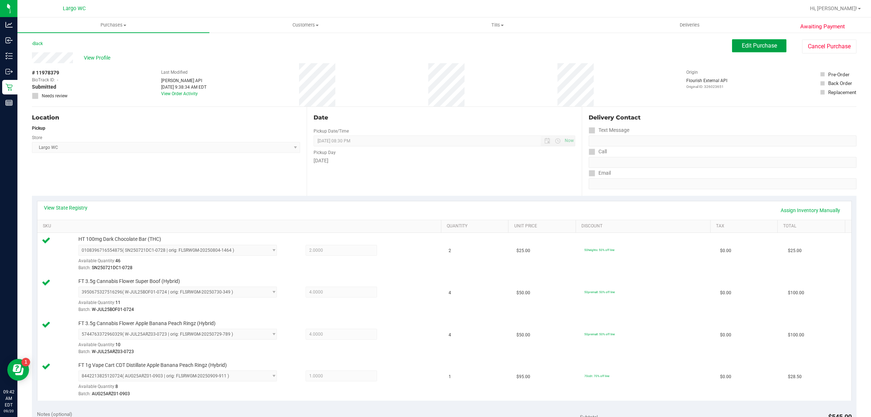
click at [768, 51] on button "Edit Purchase" at bounding box center [759, 45] width 54 height 13
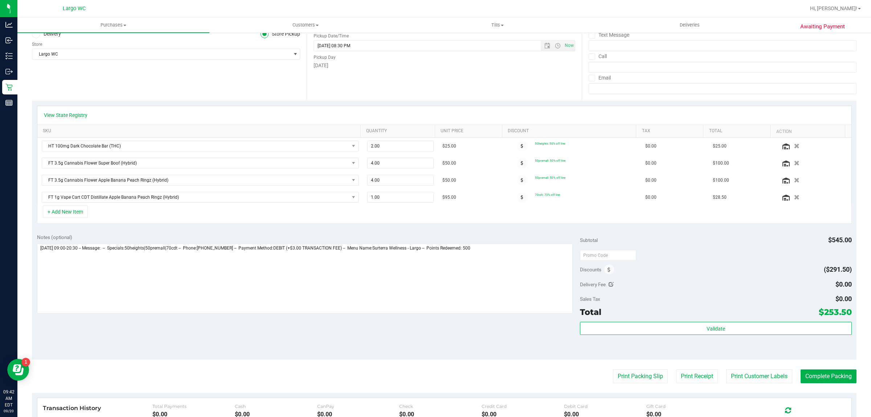
scroll to position [106, 0]
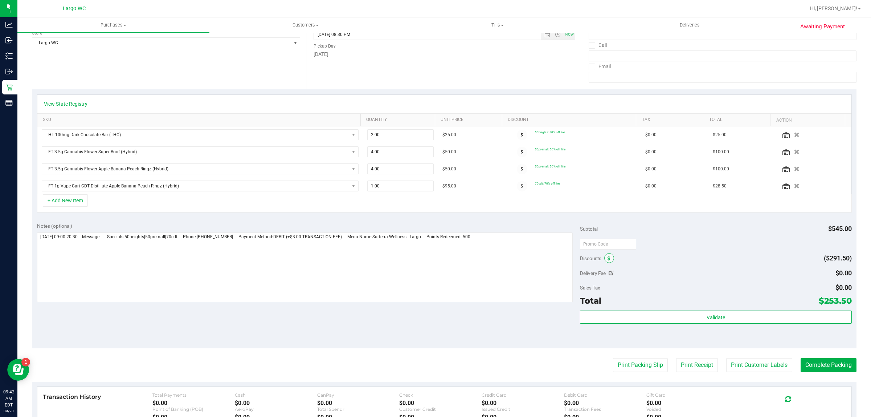
click at [607, 259] on icon at bounding box center [608, 258] width 3 height 5
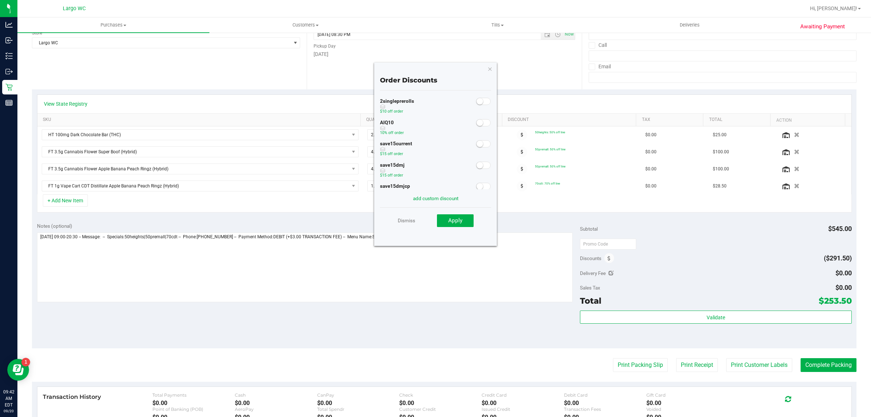
click at [478, 124] on span at bounding box center [483, 122] width 15 height 7
click at [458, 222] on span "Apply" at bounding box center [455, 220] width 14 height 7
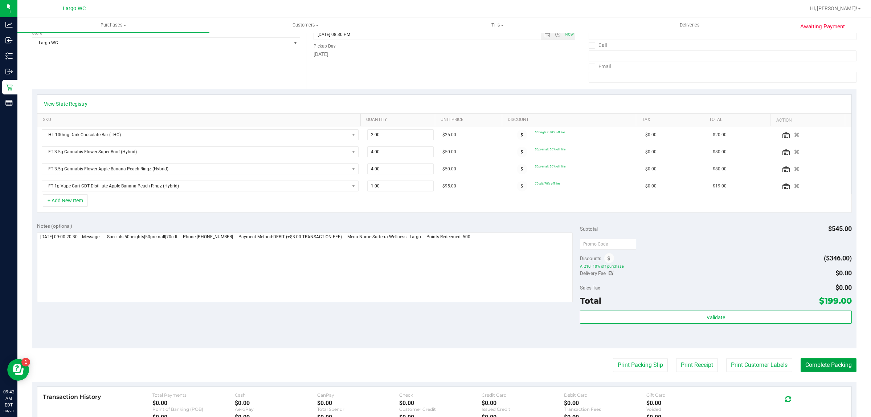
click at [828, 359] on button "Complete Packing" at bounding box center [829, 365] width 56 height 14
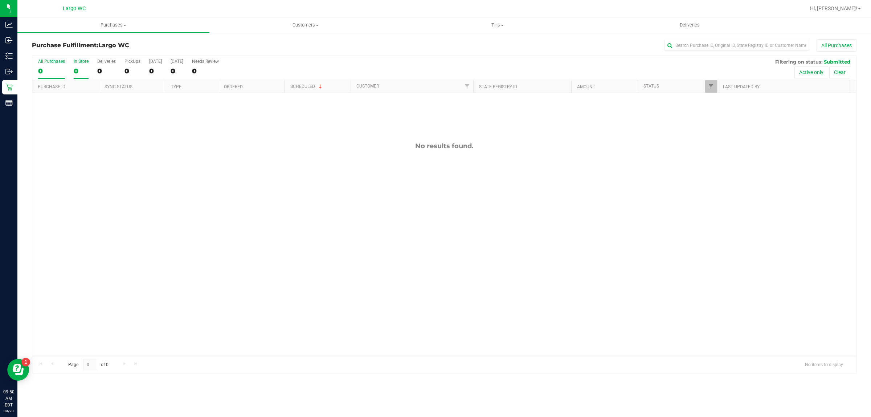
click at [84, 62] on div "In Store" at bounding box center [81, 61] width 15 height 5
click at [0, 0] on input "In Store 0" at bounding box center [0, 0] width 0 height 0
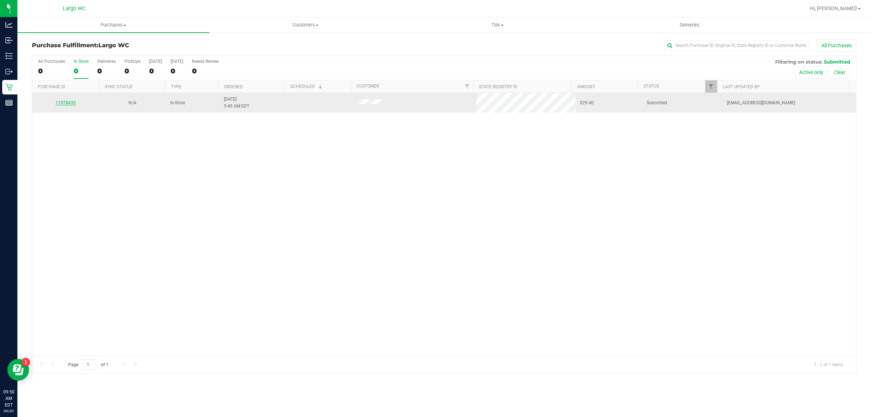
click at [64, 102] on link "11978435" at bounding box center [66, 102] width 20 height 5
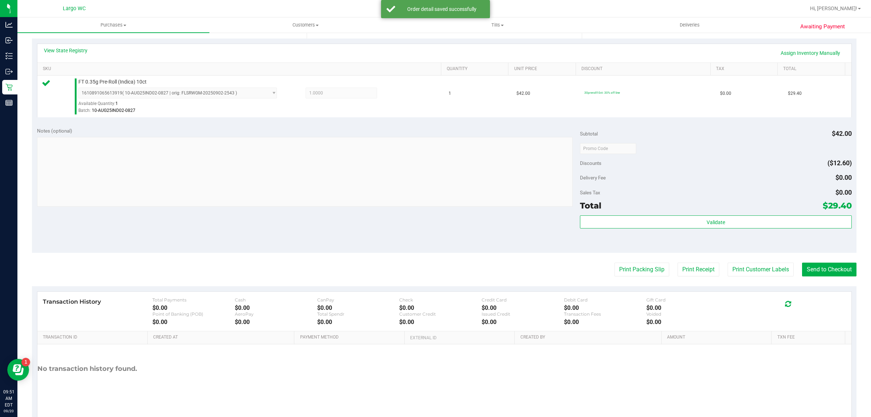
scroll to position [176, 0]
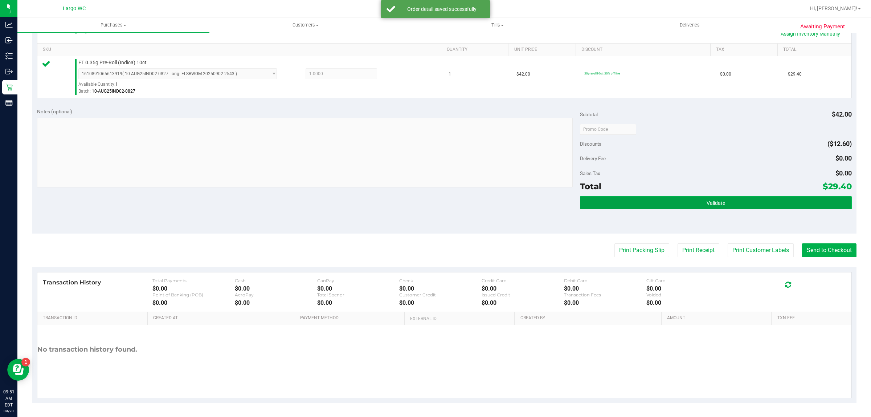
click at [728, 199] on button "Validate" at bounding box center [715, 202] width 271 height 13
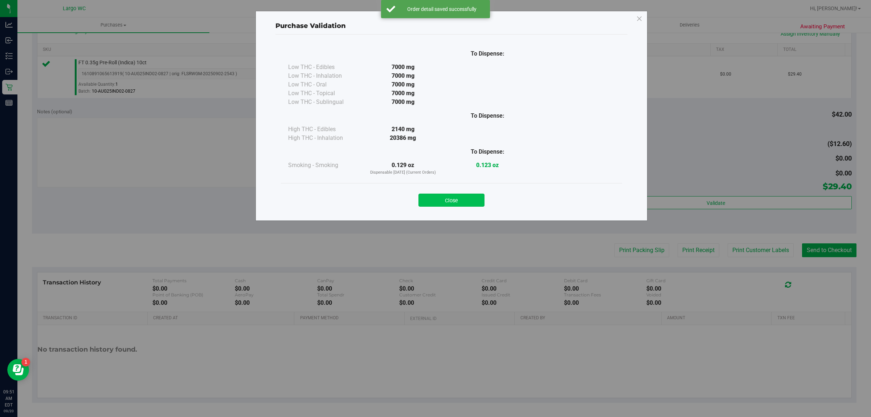
click at [467, 198] on button "Close" at bounding box center [451, 199] width 66 height 13
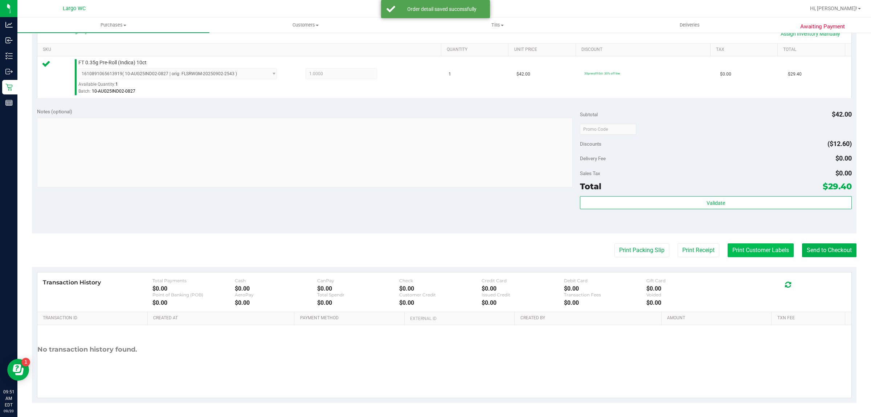
click at [748, 247] on button "Print Customer Labels" at bounding box center [761, 250] width 66 height 14
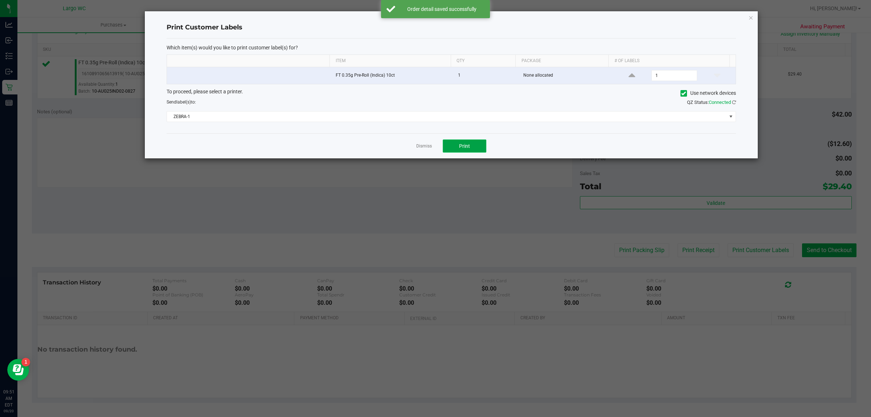
click at [463, 146] on span "Print" at bounding box center [464, 146] width 11 height 6
click at [423, 147] on link "Dismiss" at bounding box center [424, 146] width 16 height 6
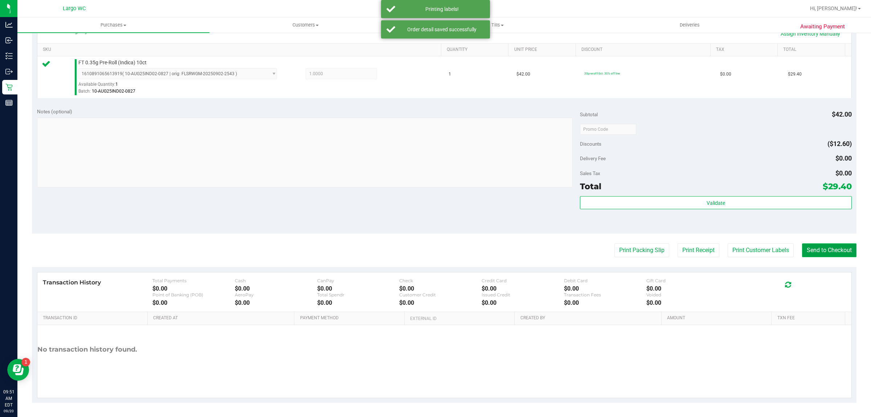
click at [828, 251] on button "Send to Checkout" at bounding box center [829, 250] width 54 height 14
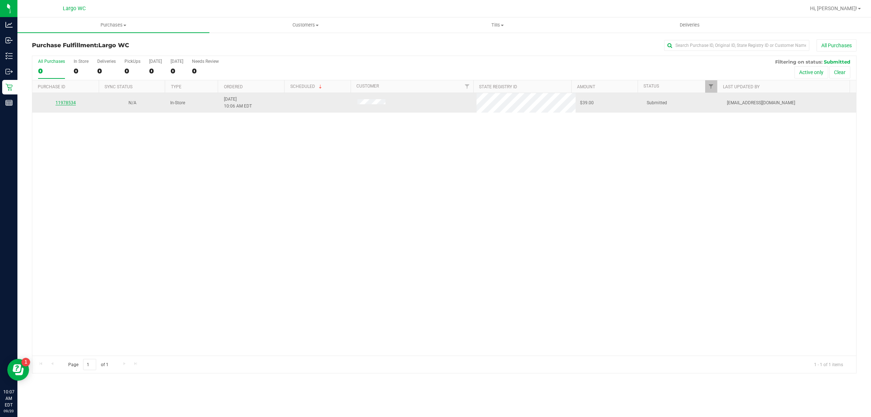
click at [65, 104] on link "11978534" at bounding box center [66, 102] width 20 height 5
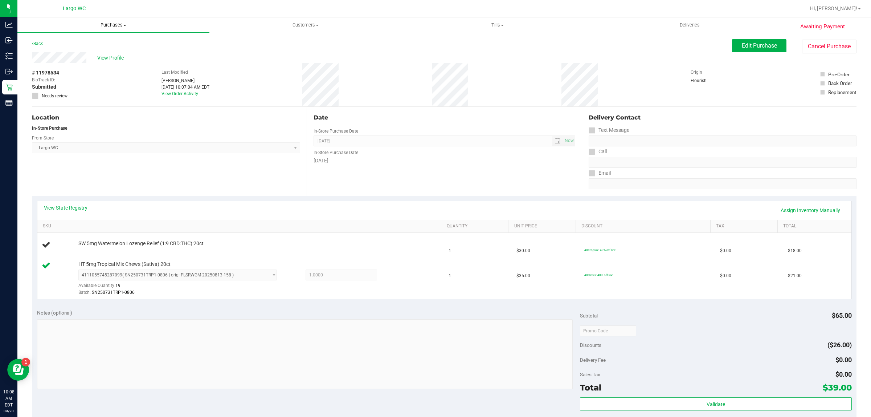
click at [117, 22] on span "Purchases" at bounding box center [113, 25] width 192 height 7
click at [48, 50] on span "Fulfillment" at bounding box center [39, 52] width 45 height 6
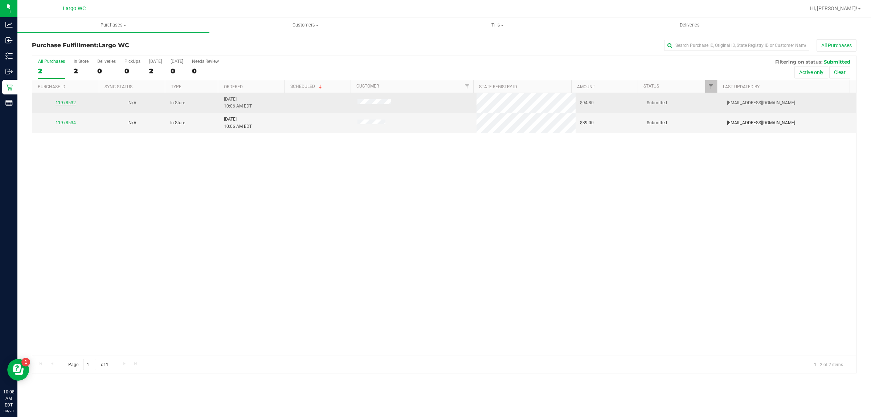
click at [64, 103] on link "11978532" at bounding box center [66, 102] width 20 height 5
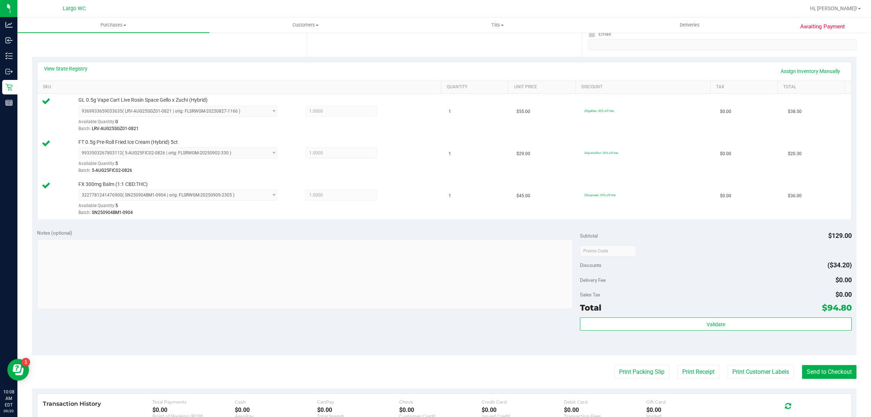
scroll to position [261, 0]
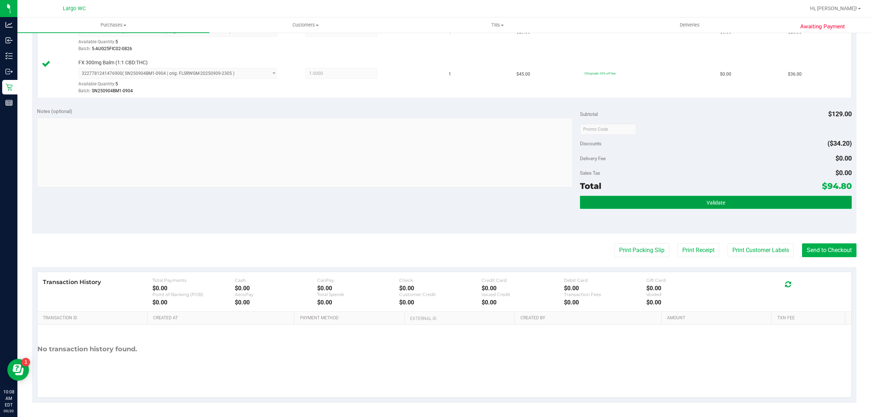
click at [749, 197] on button "Validate" at bounding box center [715, 202] width 271 height 13
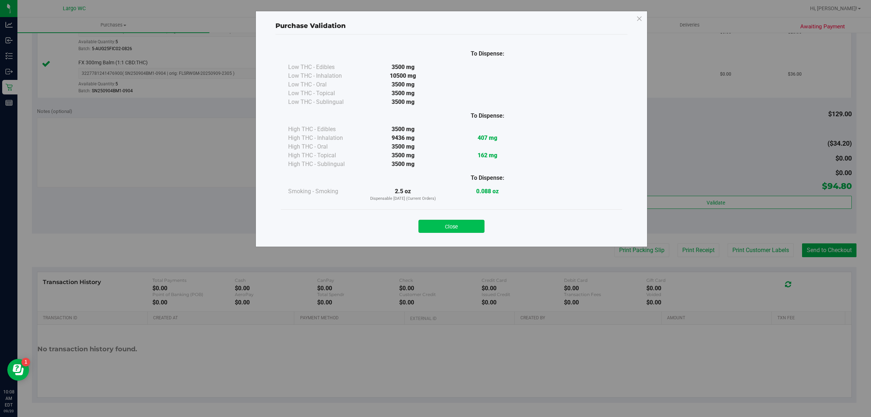
click at [462, 220] on button "Close" at bounding box center [451, 226] width 66 height 13
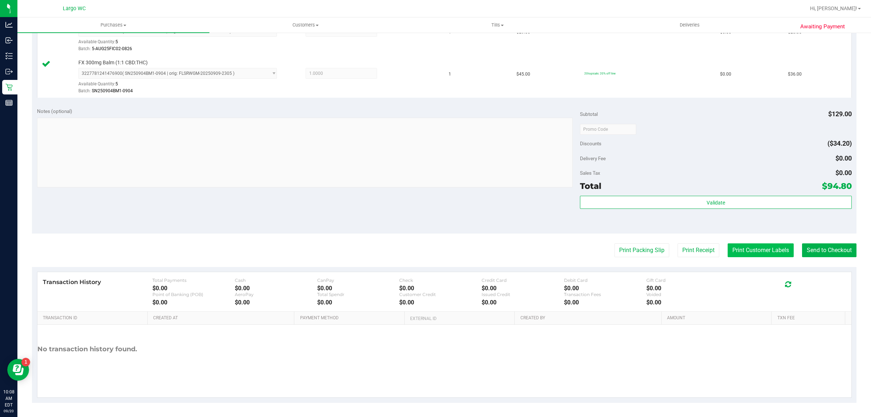
click at [766, 249] on button "Print Customer Labels" at bounding box center [761, 250] width 66 height 14
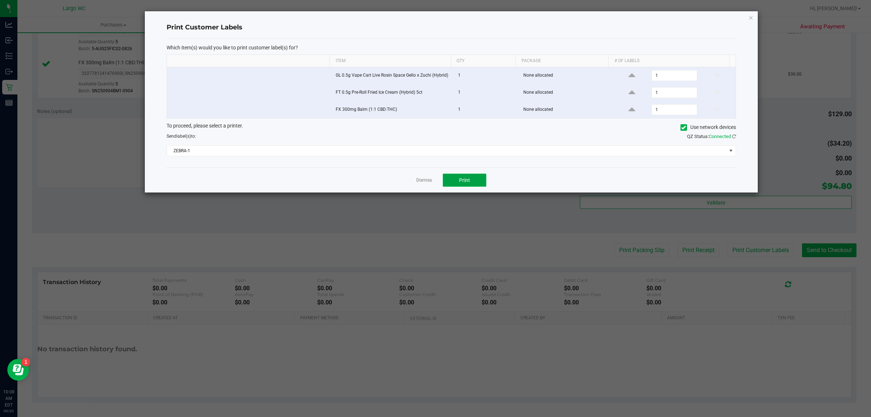
click at [474, 187] on button "Print" at bounding box center [465, 179] width 44 height 13
click at [423, 181] on link "Dismiss" at bounding box center [424, 180] width 16 height 6
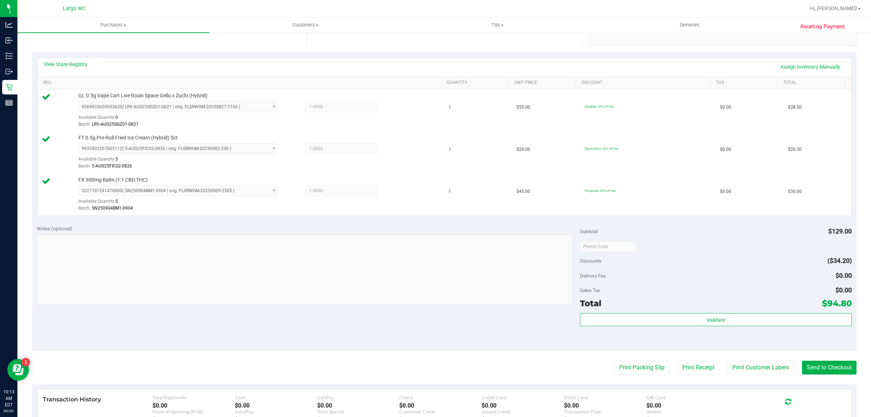
scroll to position [0, 0]
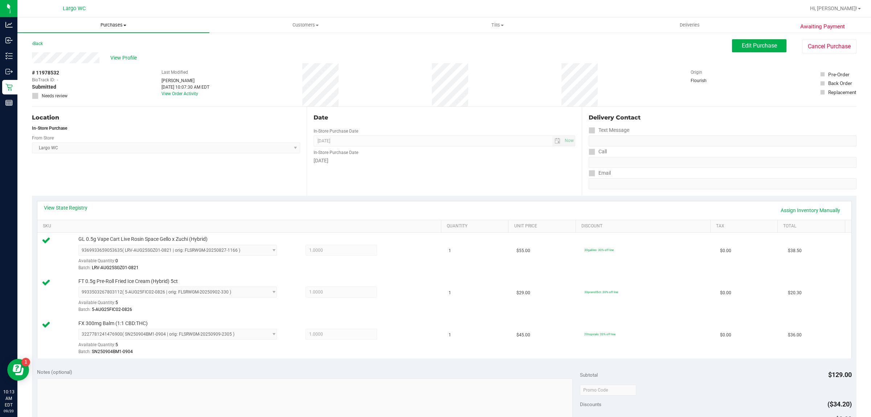
click at [114, 25] on span "Purchases" at bounding box center [113, 25] width 192 height 7
click at [61, 60] on span "All purchases" at bounding box center [43, 61] width 52 height 6
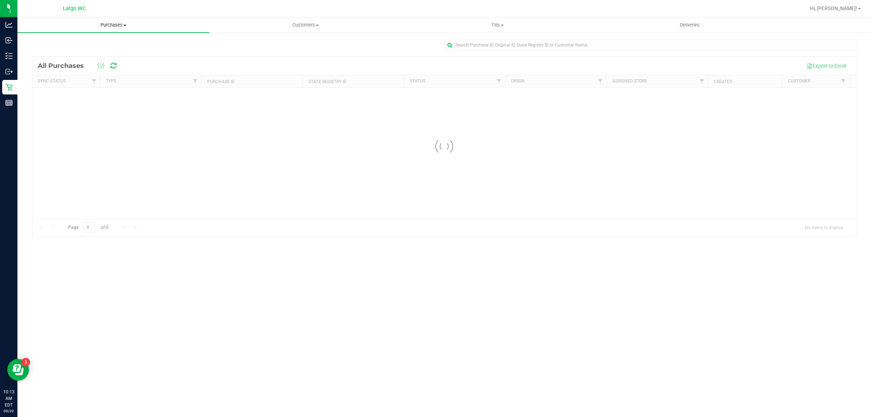
click at [114, 25] on span "Purchases" at bounding box center [113, 25] width 192 height 7
click at [77, 53] on li "Fulfillment" at bounding box center [113, 52] width 192 height 9
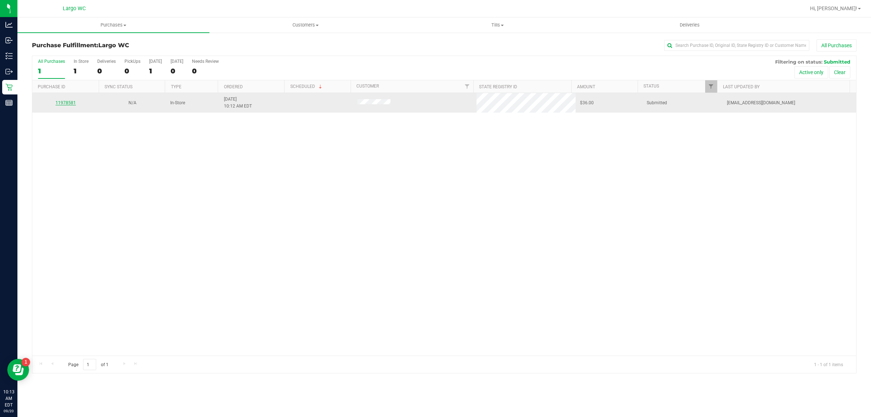
click at [62, 105] on link "11978581" at bounding box center [66, 102] width 20 height 5
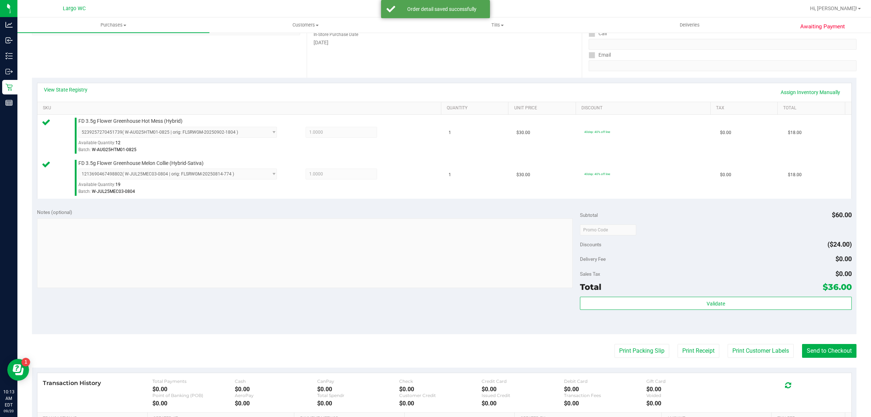
scroll to position [218, 0]
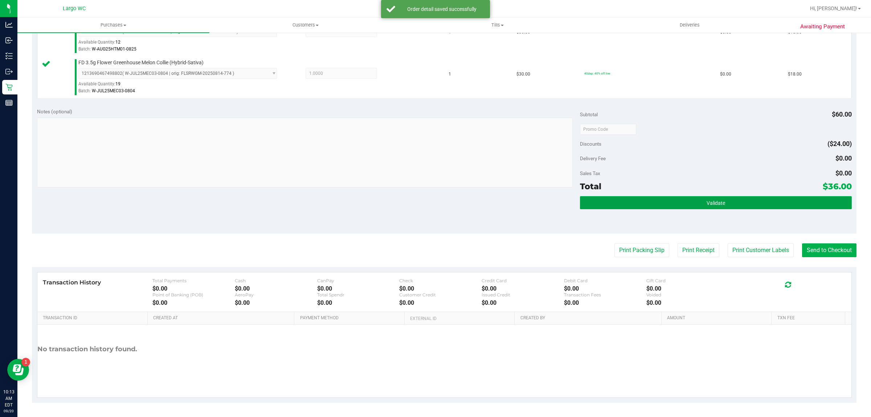
click at [771, 208] on button "Validate" at bounding box center [715, 202] width 271 height 13
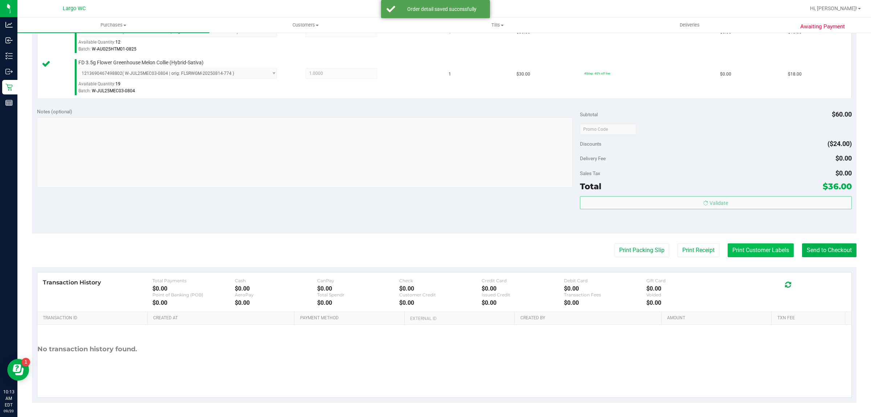
click at [766, 251] on button "Print Customer Labels" at bounding box center [761, 250] width 66 height 14
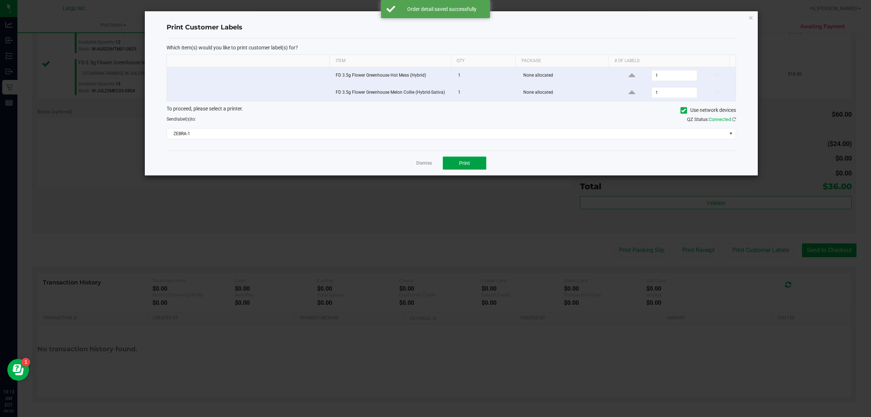
click at [466, 161] on span "Print" at bounding box center [464, 163] width 11 height 6
click at [425, 162] on link "Dismiss" at bounding box center [424, 163] width 16 height 6
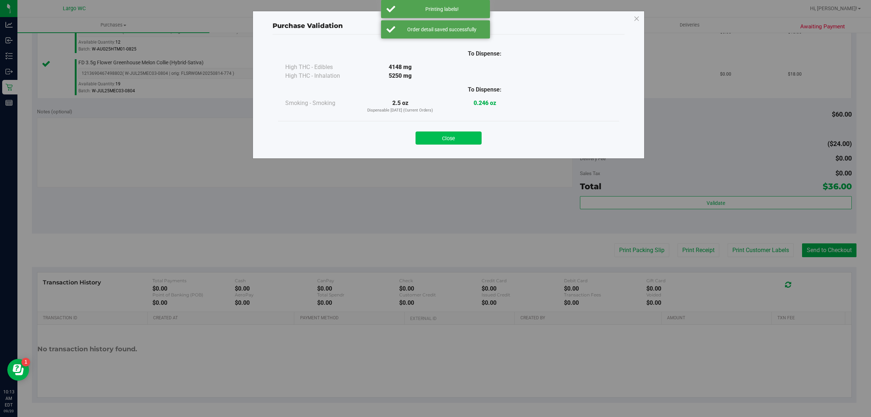
click at [456, 142] on button "Close" at bounding box center [449, 137] width 66 height 13
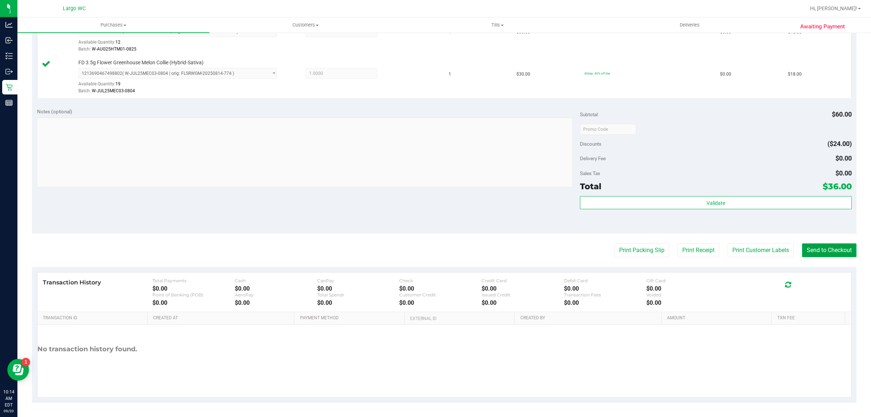
click at [817, 255] on button "Send to Checkout" at bounding box center [829, 250] width 54 height 14
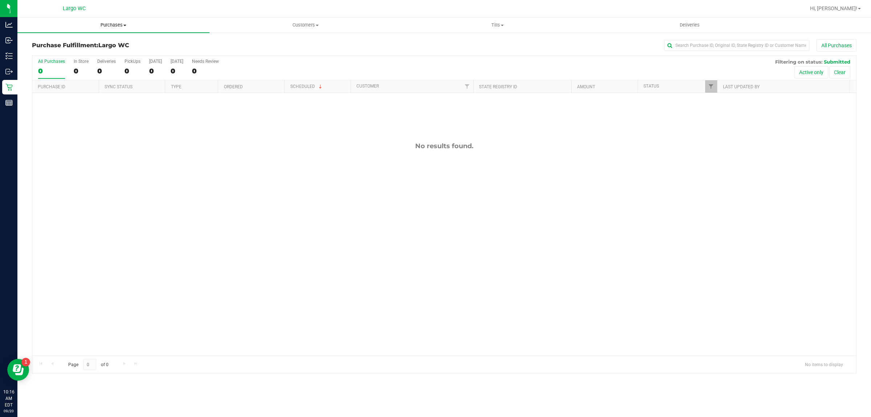
click at [112, 24] on span "Purchases" at bounding box center [113, 25] width 192 height 7
click at [62, 42] on span "Summary of purchases" at bounding box center [54, 44] width 74 height 6
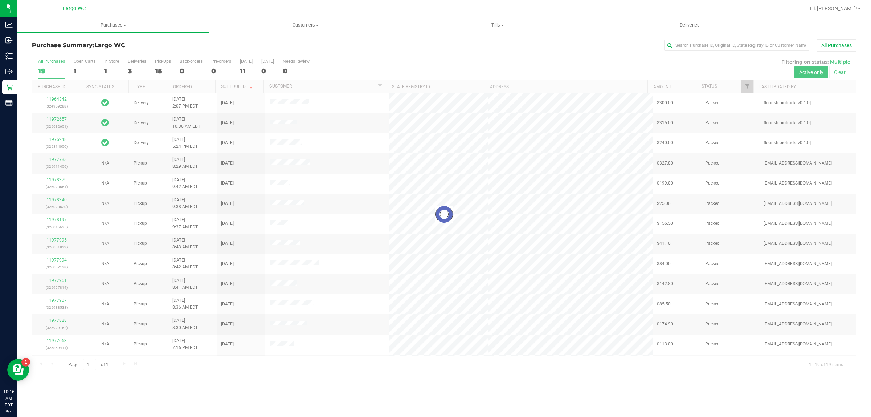
click at [78, 66] on div at bounding box center [444, 214] width 824 height 317
click at [82, 68] on div at bounding box center [444, 214] width 824 height 317
click at [82, 69] on div at bounding box center [444, 214] width 824 height 317
click at [84, 71] on div "1" at bounding box center [85, 71] width 22 height 8
click at [0, 0] on input "Open Carts 1" at bounding box center [0, 0] width 0 height 0
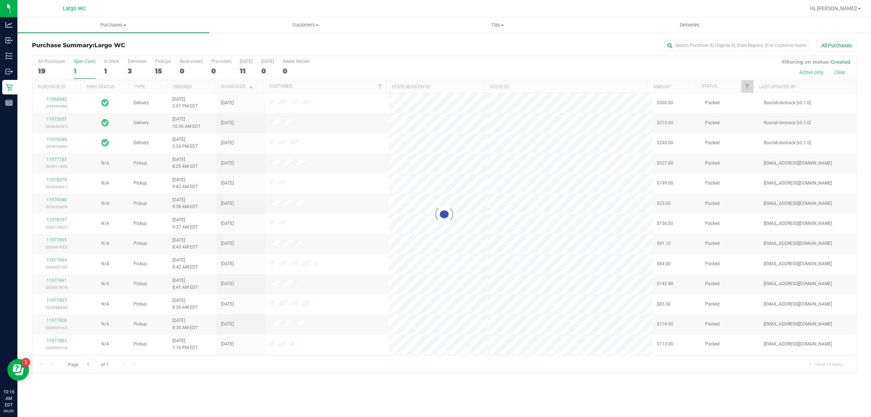
click at [86, 66] on div at bounding box center [444, 214] width 824 height 317
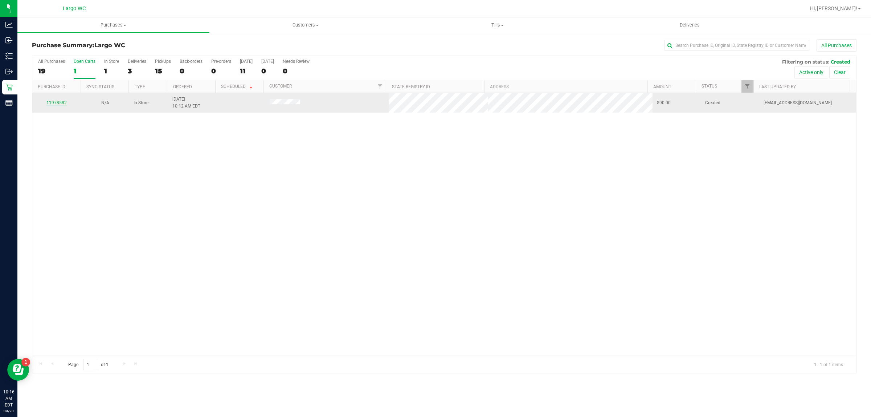
click at [65, 102] on link "11978582" at bounding box center [56, 102] width 20 height 5
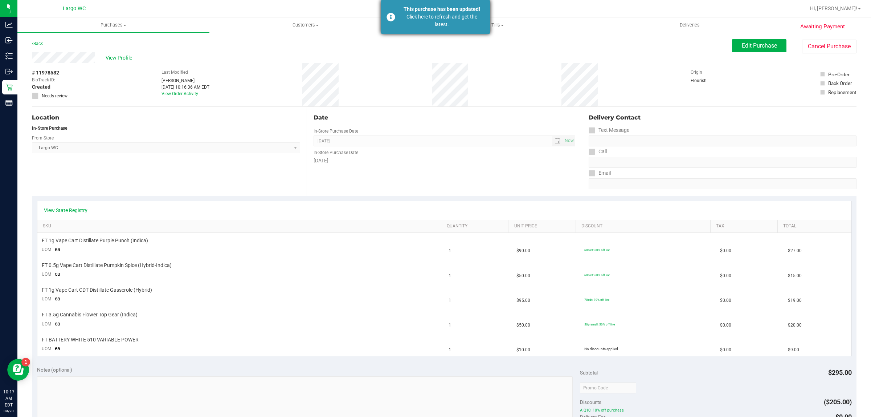
click at [465, 20] on div "Click here to refresh and get the latest." at bounding box center [441, 20] width 85 height 15
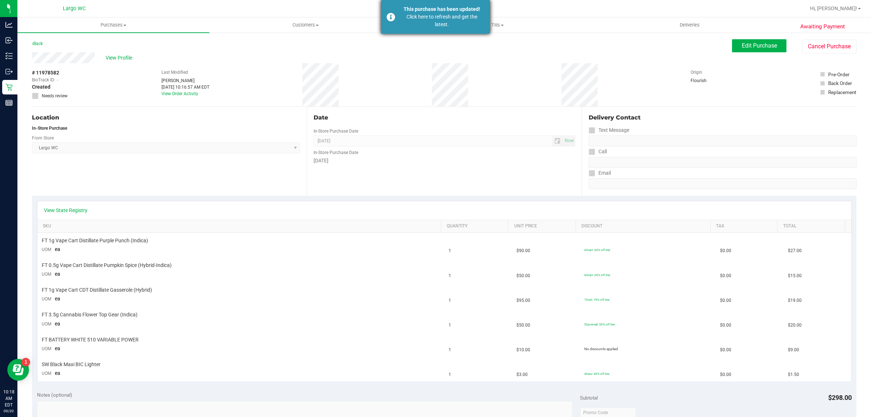
click at [449, 26] on div "Click here to refresh and get the latest." at bounding box center [441, 20] width 85 height 15
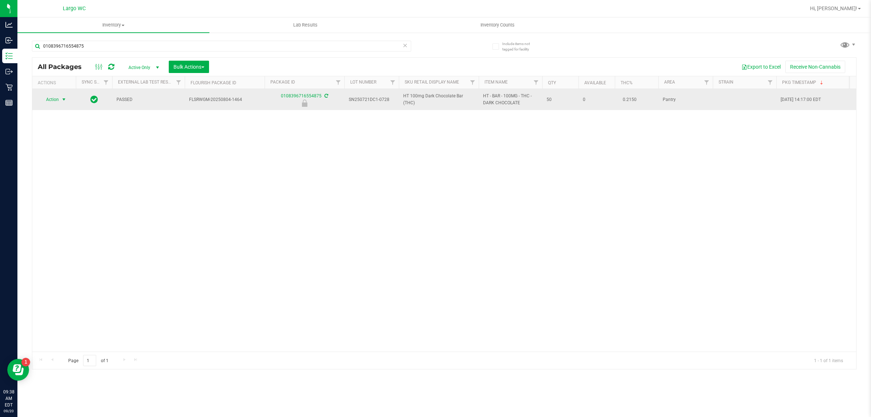
type input "0108396716554875"
click at [62, 100] on span "select" at bounding box center [64, 100] width 6 height 6
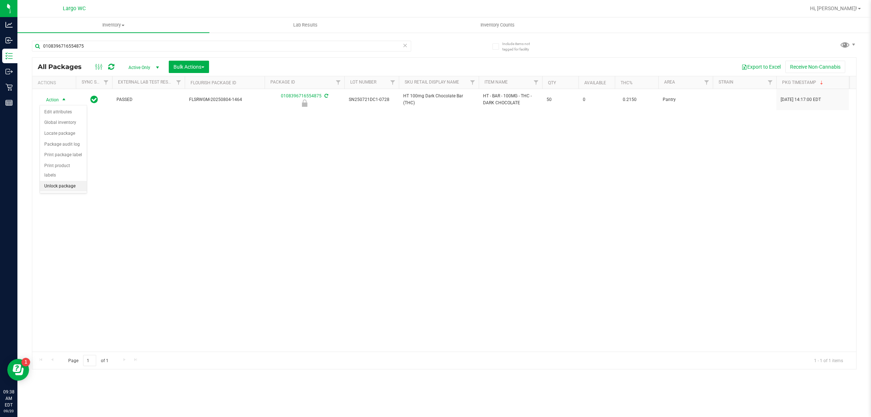
click at [59, 181] on li "Unlock package" at bounding box center [63, 186] width 47 height 11
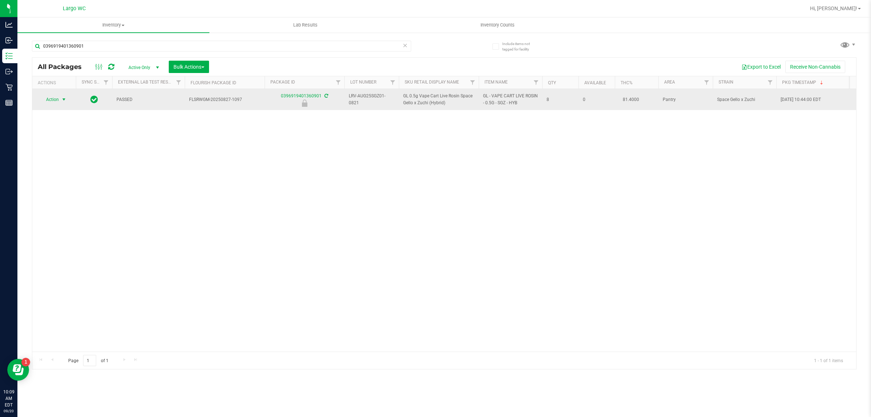
type input "0396919401360901"
click at [62, 100] on span "select" at bounding box center [64, 100] width 6 height 6
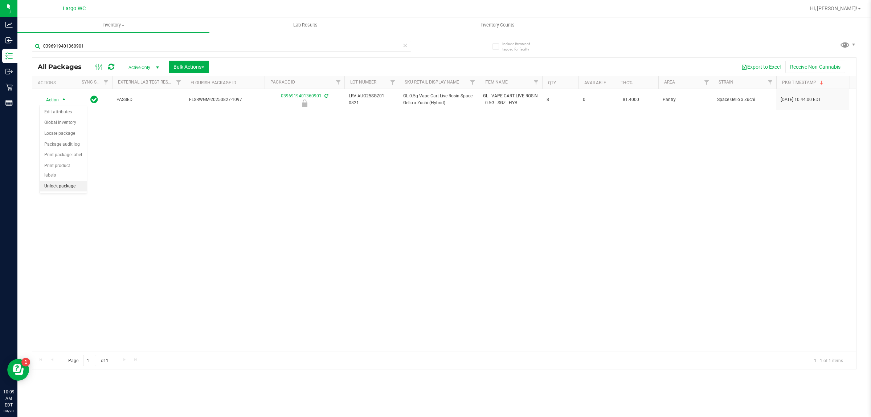
click at [58, 181] on li "Unlock package" at bounding box center [63, 186] width 47 height 11
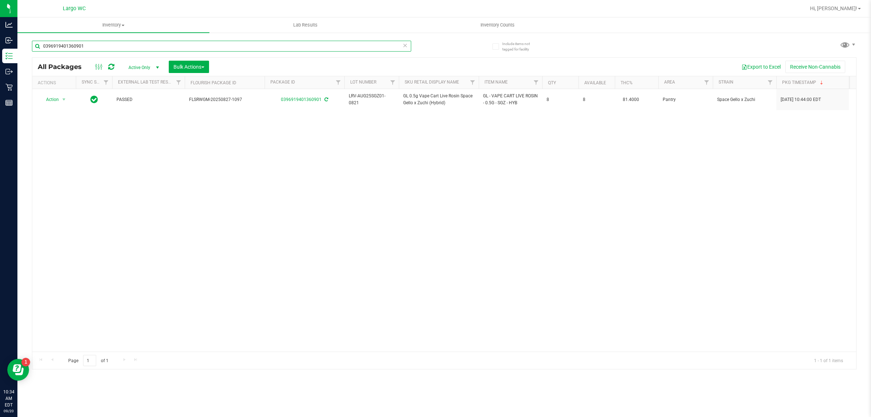
click at [131, 46] on input "0396919401360901" at bounding box center [221, 46] width 379 height 11
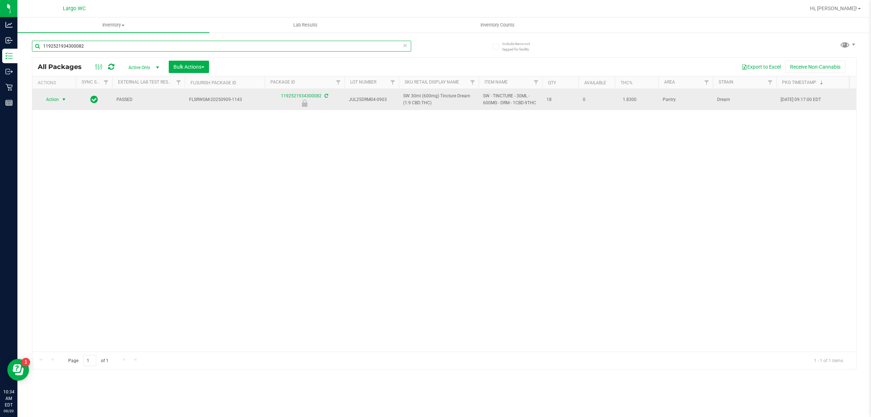
type input "1192521934300082"
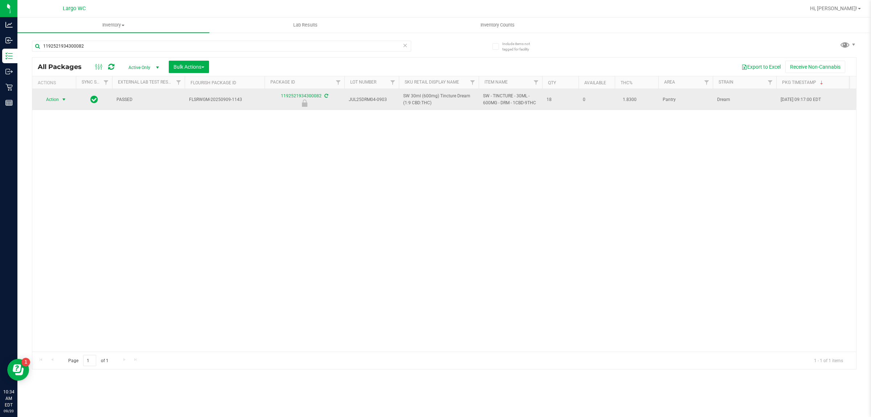
click at [64, 100] on span "select" at bounding box center [64, 100] width 6 height 6
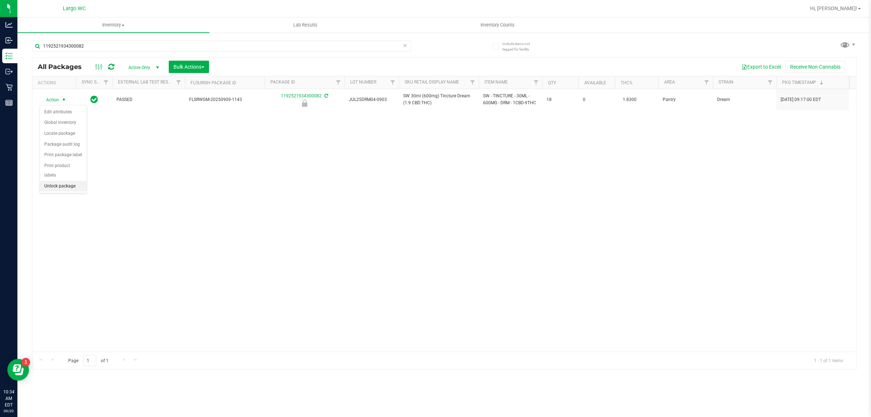
click at [66, 182] on li "Unlock package" at bounding box center [63, 186] width 47 height 11
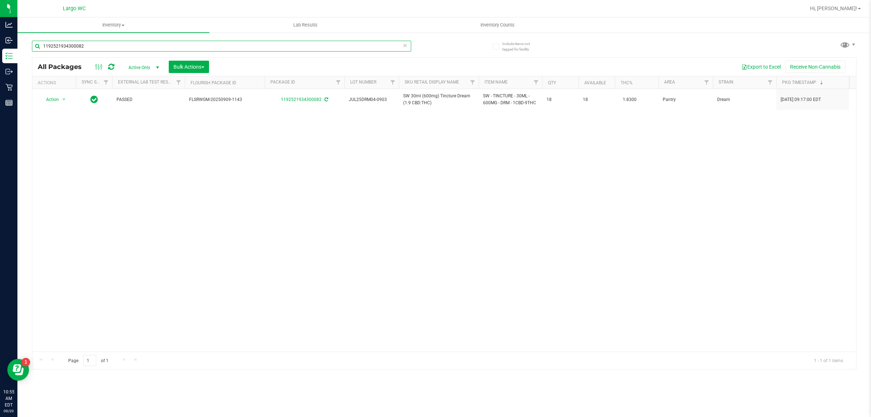
click at [62, 46] on input "1192521934300082" at bounding box center [221, 46] width 379 height 11
click at [64, 48] on input "1192521934300082" at bounding box center [221, 46] width 379 height 11
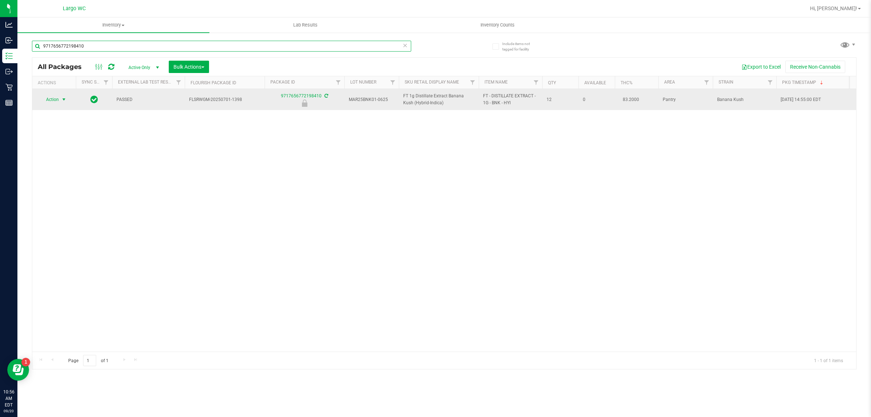
type input "9717656772198410"
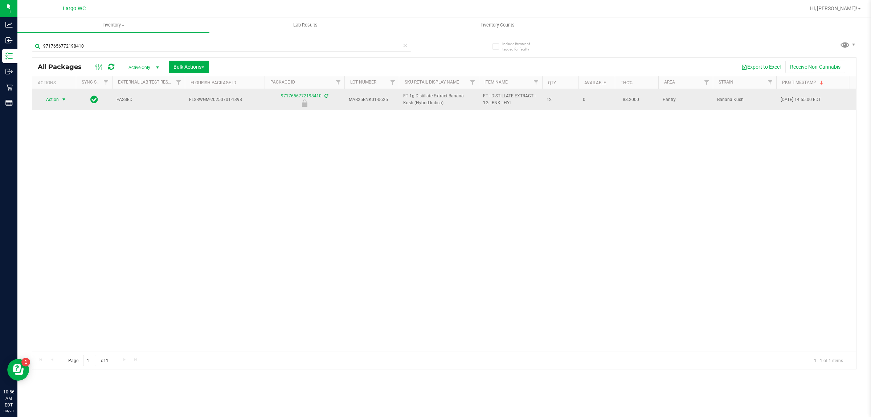
click at [62, 100] on span "select" at bounding box center [64, 100] width 6 height 6
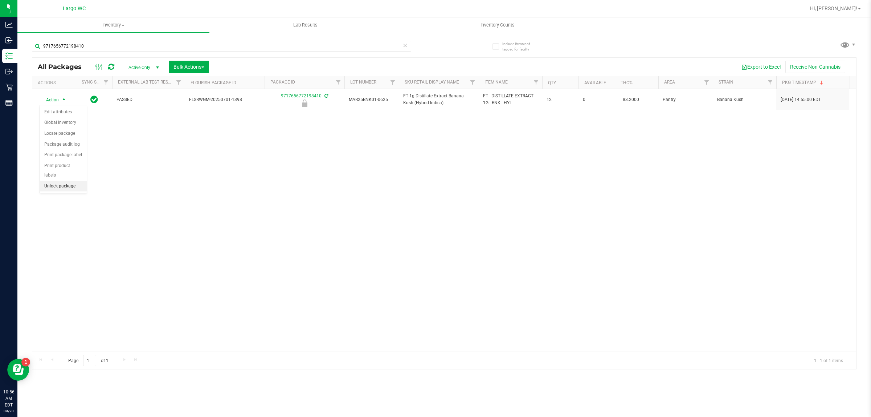
click at [54, 181] on li "Unlock package" at bounding box center [63, 186] width 47 height 11
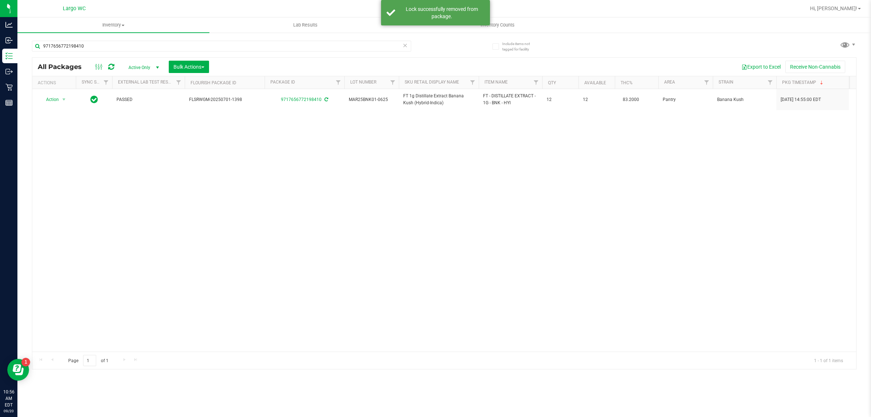
click at [171, 246] on div "Action Action Adjust qty Create package Edit attributes Global inventory Locate…" at bounding box center [444, 220] width 824 height 262
click at [161, 266] on div "Action Action Adjust qty Create package Edit attributes Global inventory Locate…" at bounding box center [444, 220] width 824 height 262
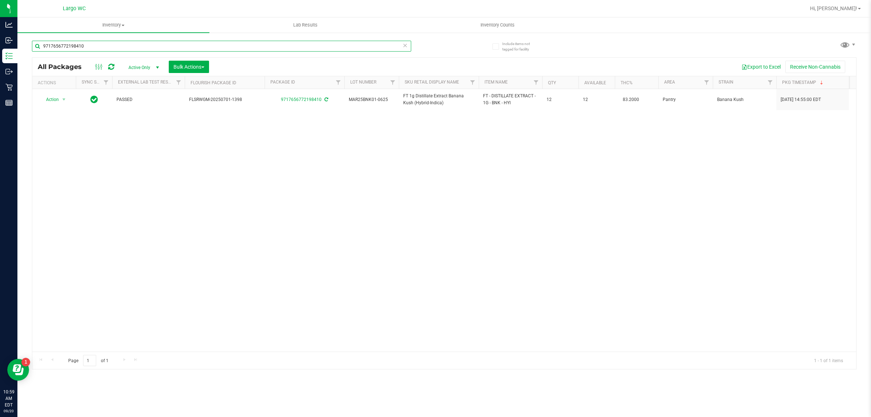
click at [131, 44] on input "9717656772198410" at bounding box center [221, 46] width 379 height 11
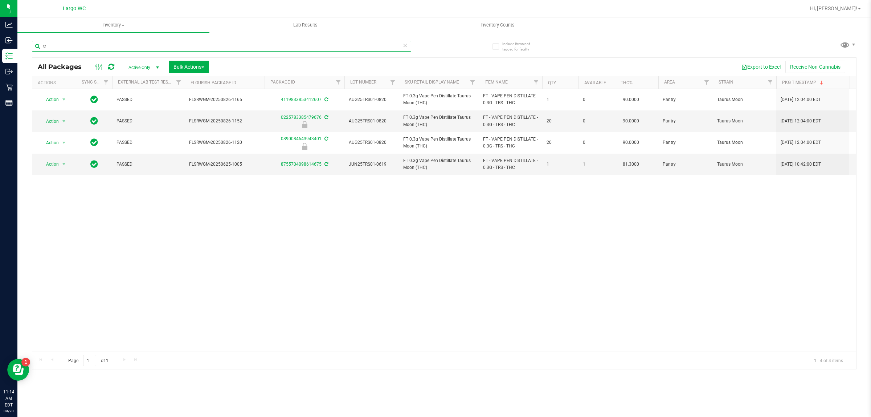
type input "t"
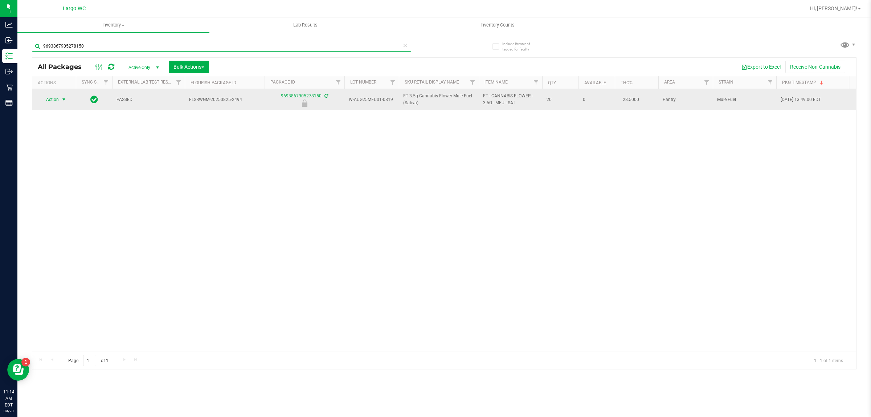
type input "9693867905278150"
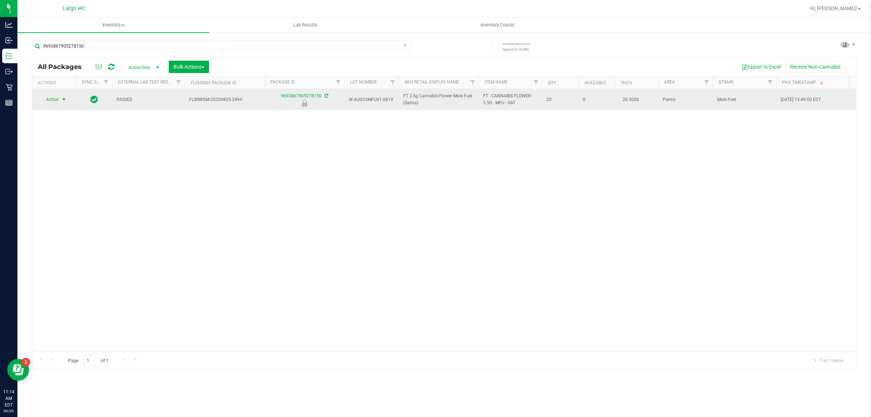
click at [64, 101] on span "select" at bounding box center [64, 100] width 6 height 6
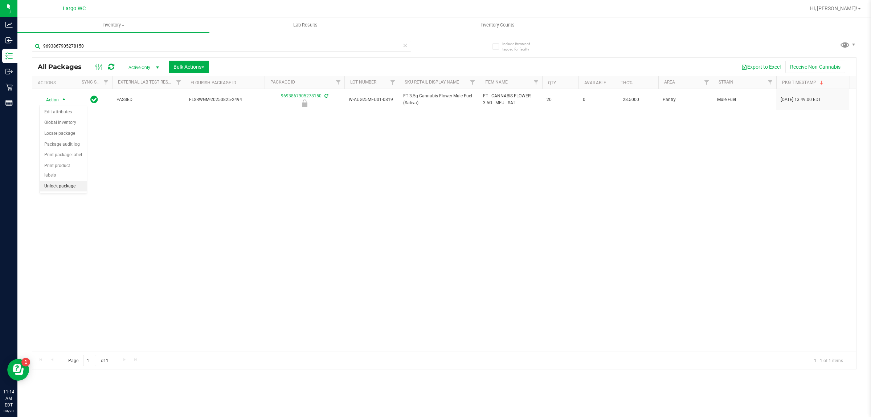
click at [62, 181] on li "Unlock package" at bounding box center [63, 186] width 47 height 11
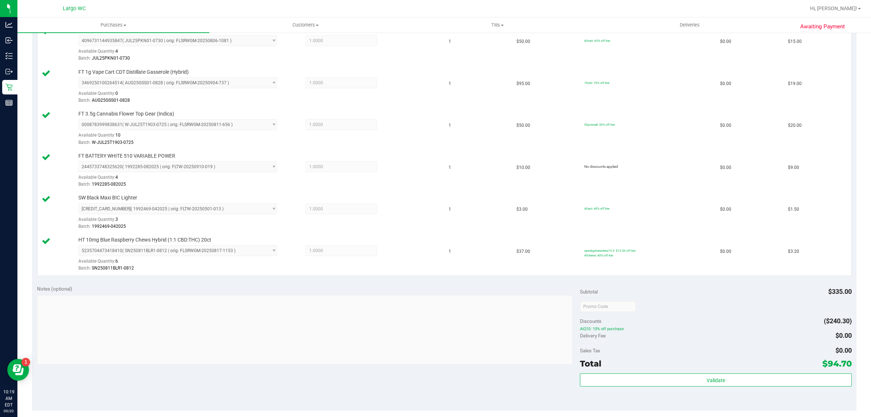
scroll to position [429, 0]
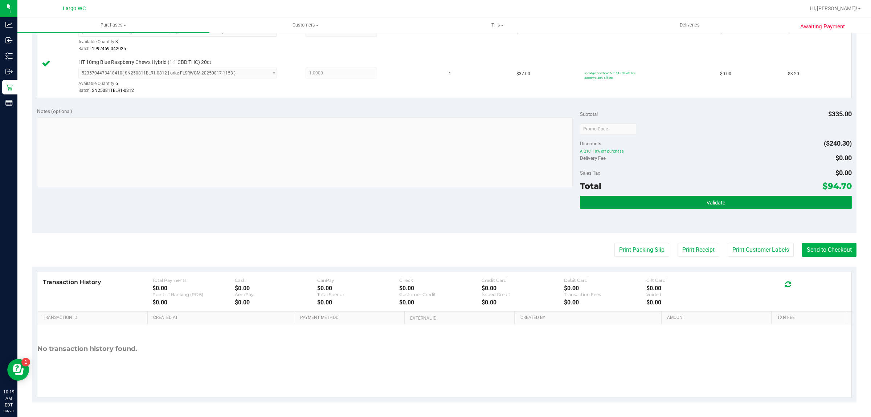
click at [745, 206] on button "Validate" at bounding box center [715, 202] width 271 height 13
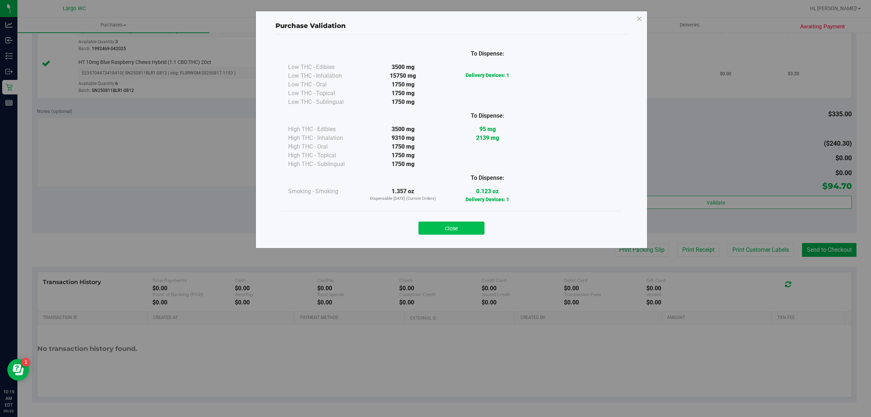
click at [463, 224] on button "Close" at bounding box center [451, 227] width 66 height 13
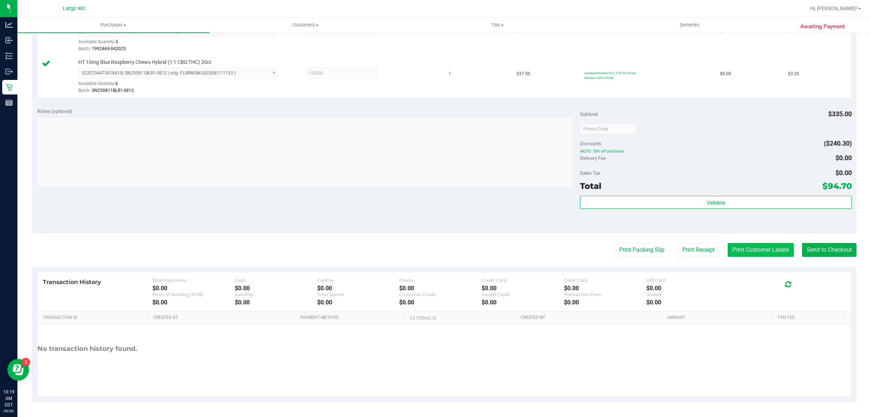
click at [756, 247] on button "Print Customer Labels" at bounding box center [761, 250] width 66 height 14
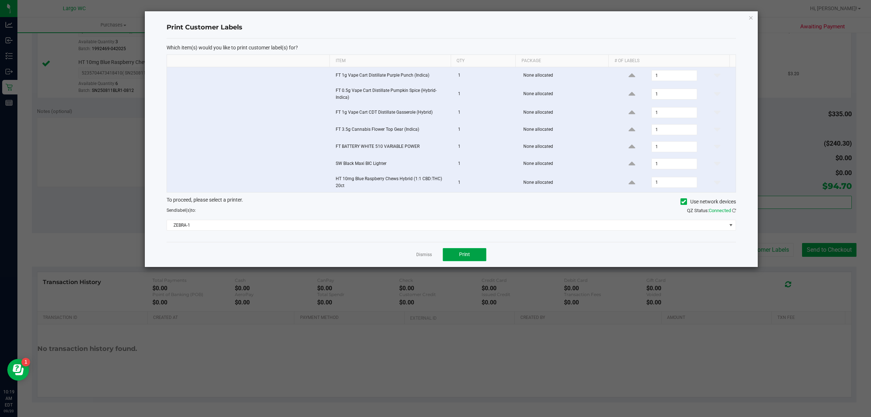
click at [465, 253] on span "Print" at bounding box center [464, 254] width 11 height 6
click at [750, 20] on icon "button" at bounding box center [750, 17] width 5 height 9
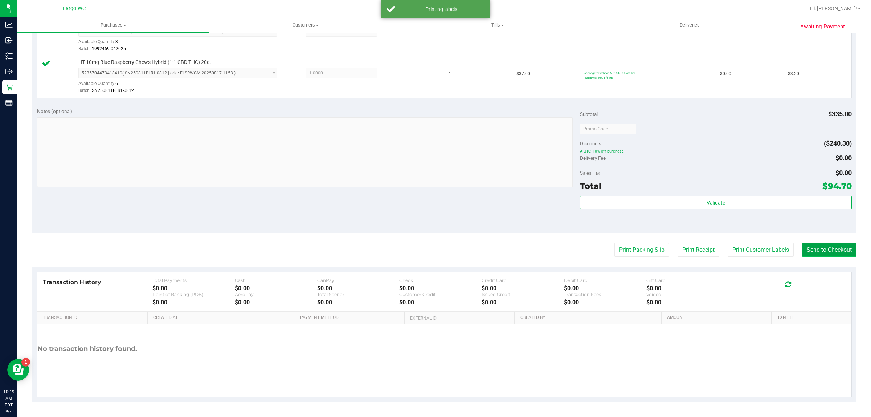
click at [819, 251] on button "Send to Checkout" at bounding box center [829, 250] width 54 height 14
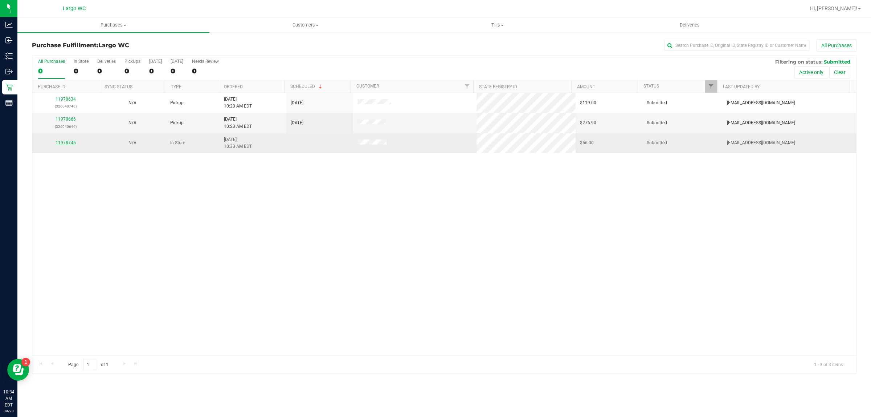
click at [72, 143] on link "11978745" at bounding box center [66, 142] width 20 height 5
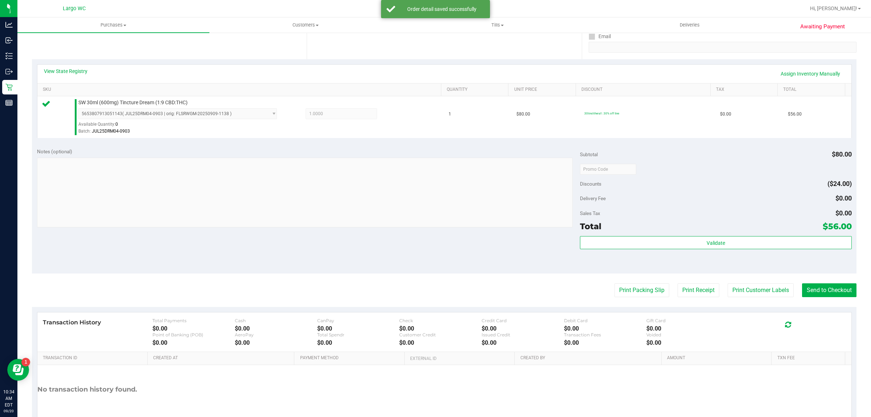
scroll to position [176, 0]
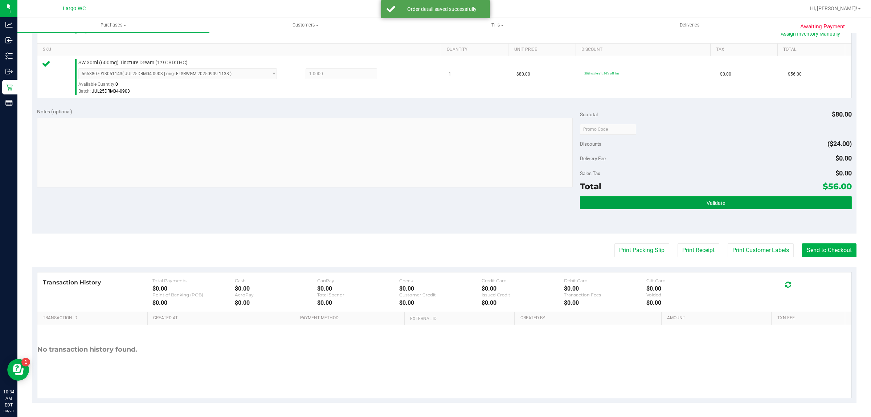
click at [729, 208] on button "Validate" at bounding box center [715, 202] width 271 height 13
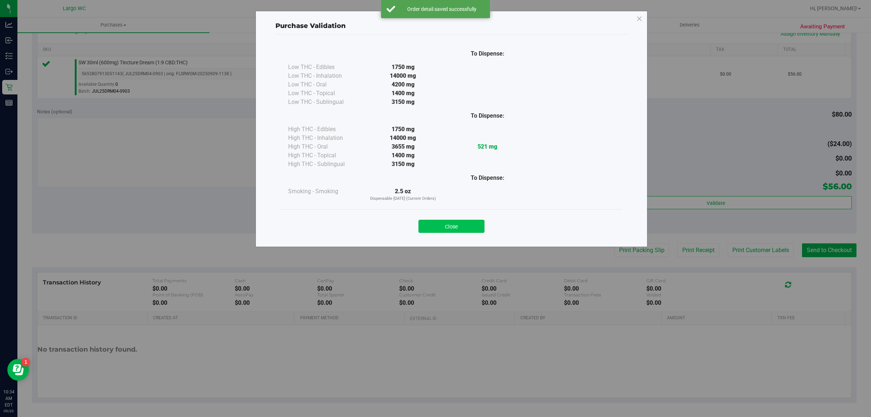
click at [463, 227] on button "Close" at bounding box center [451, 226] width 66 height 13
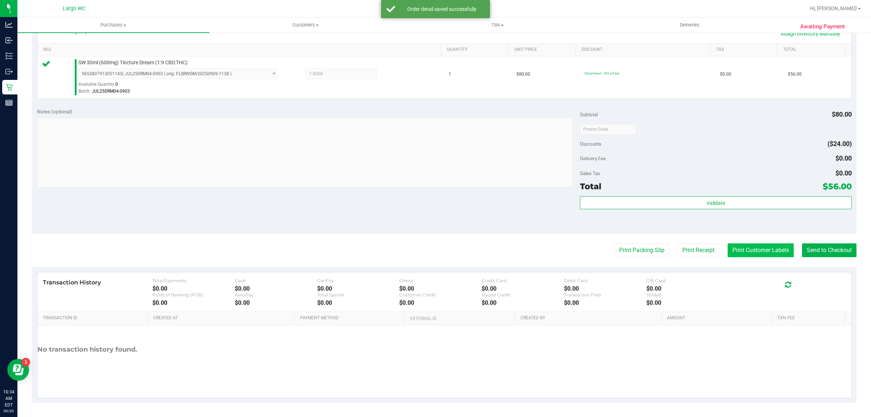
click at [763, 251] on button "Print Customer Labels" at bounding box center [761, 250] width 66 height 14
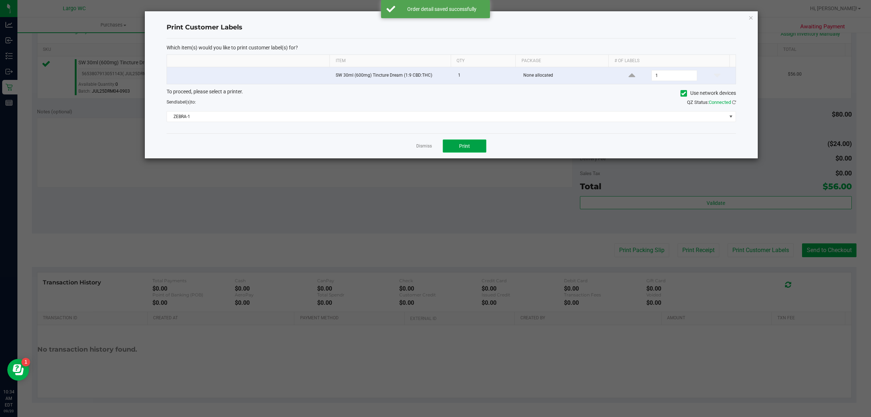
click at [470, 142] on button "Print" at bounding box center [465, 145] width 44 height 13
click at [750, 17] on icon "button" at bounding box center [750, 17] width 5 height 9
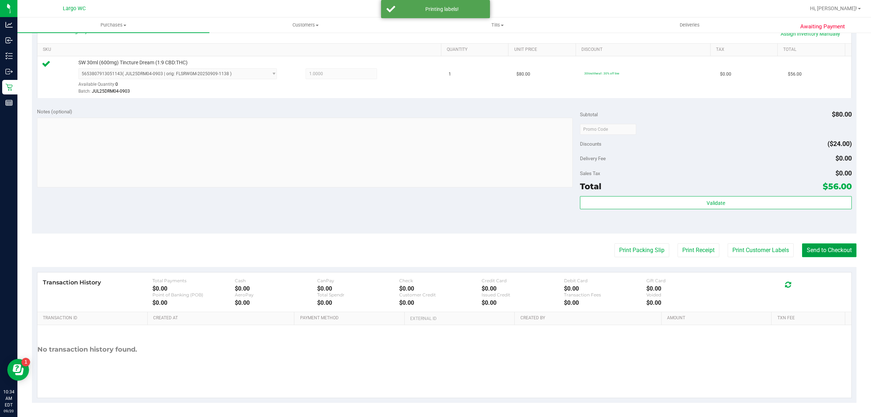
click at [820, 246] on button "Send to Checkout" at bounding box center [829, 250] width 54 height 14
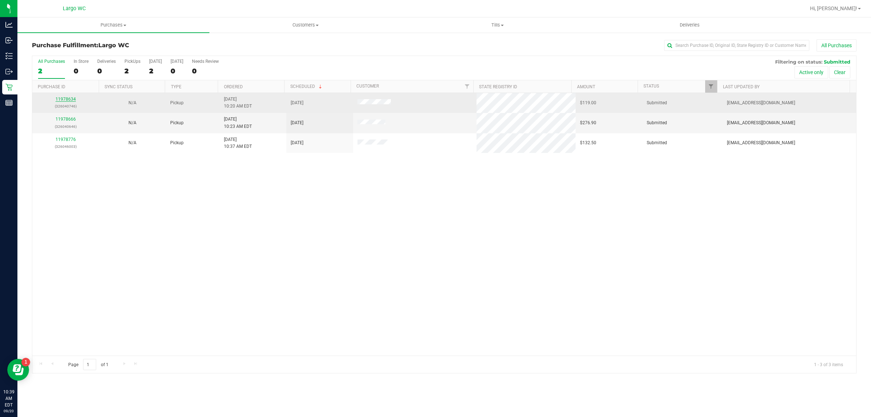
click at [68, 101] on link "11978634" at bounding box center [66, 99] width 20 height 5
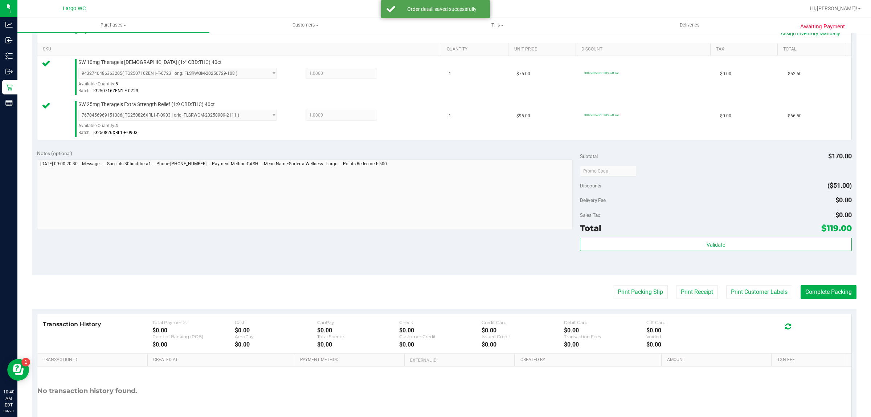
scroll to position [176, 0]
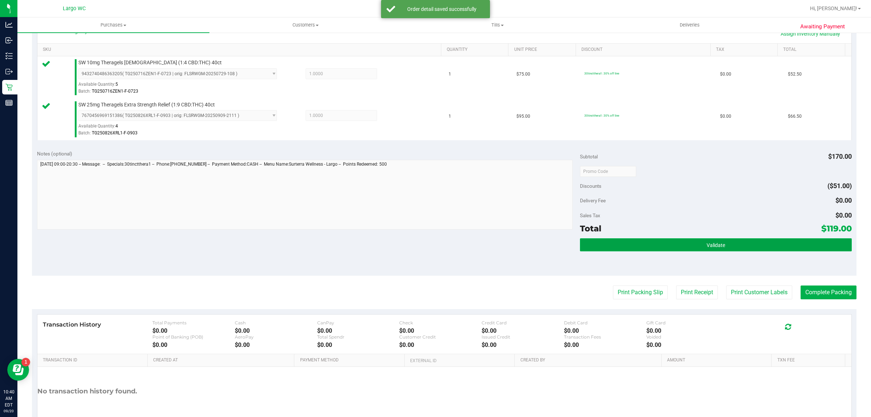
click at [718, 250] on button "Validate" at bounding box center [715, 244] width 271 height 13
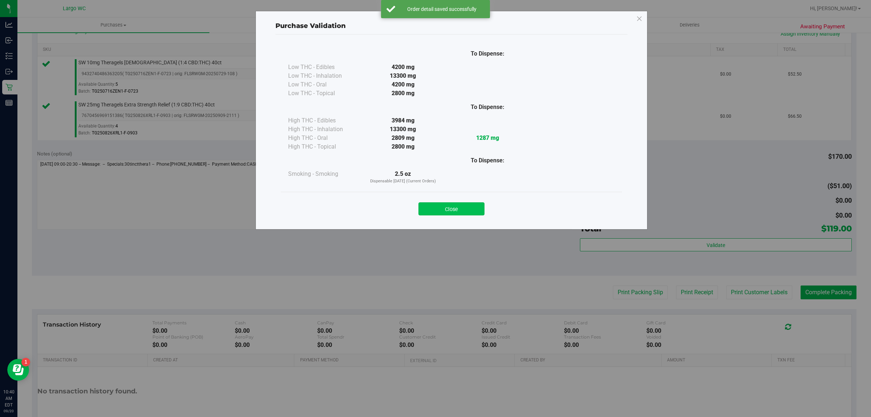
click at [458, 205] on button "Close" at bounding box center [451, 208] width 66 height 13
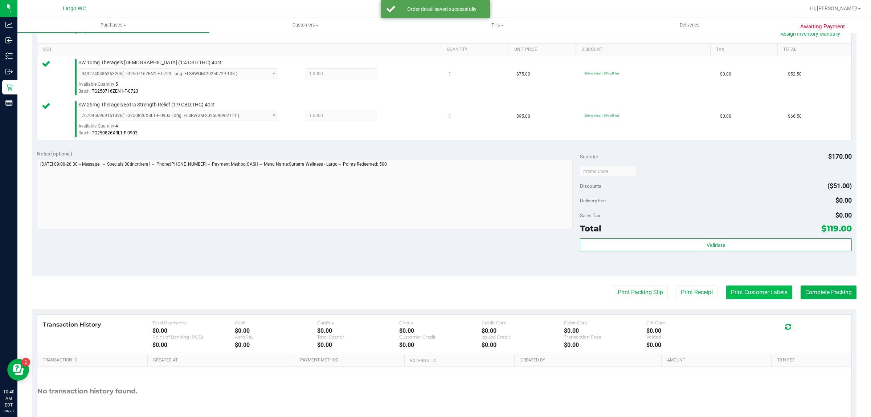
click at [755, 291] on button "Print Customer Labels" at bounding box center [759, 292] width 66 height 14
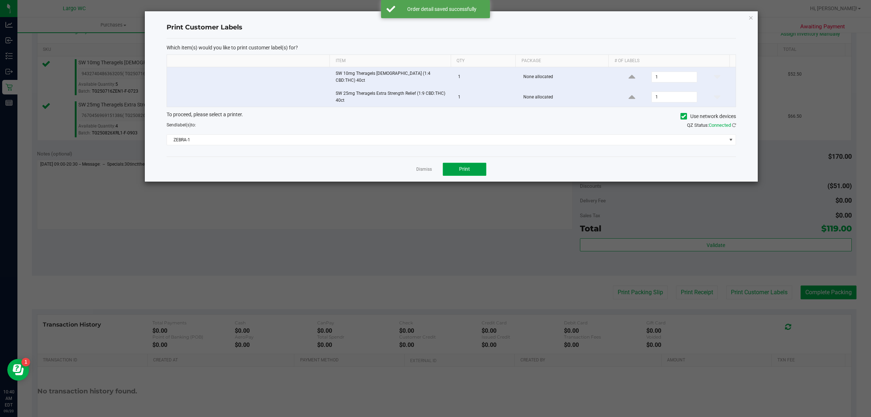
click at [467, 168] on span "Print" at bounding box center [464, 169] width 11 height 6
click at [423, 166] on link "Dismiss" at bounding box center [424, 169] width 16 height 6
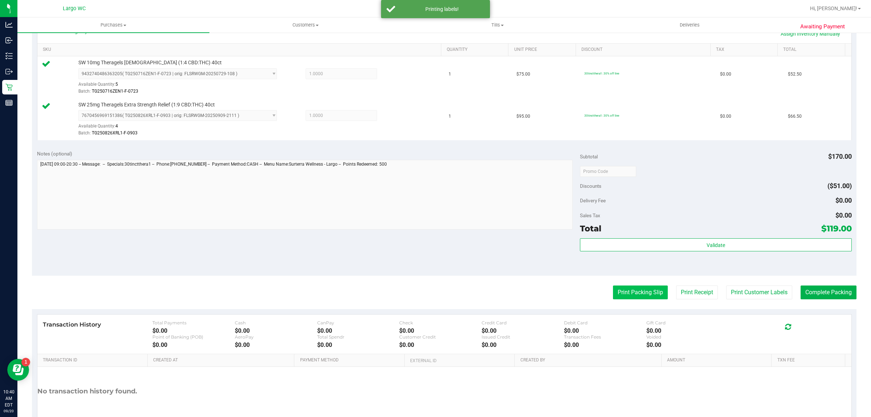
click at [633, 293] on button "Print Packing Slip" at bounding box center [640, 292] width 55 height 14
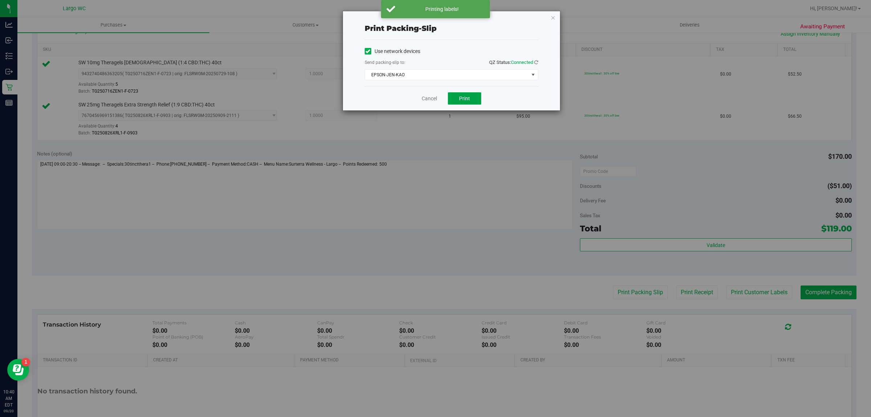
click at [467, 100] on span "Print" at bounding box center [464, 98] width 11 height 6
click at [423, 101] on link "Cancel" at bounding box center [429, 99] width 15 height 8
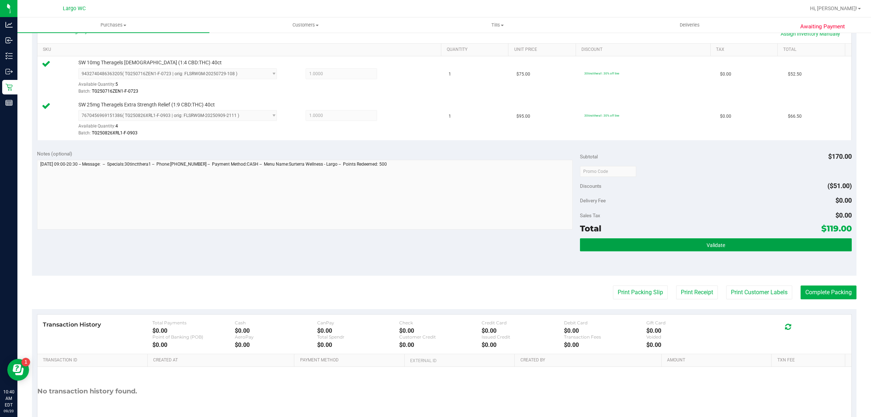
click at [722, 251] on button "Validate" at bounding box center [715, 244] width 271 height 13
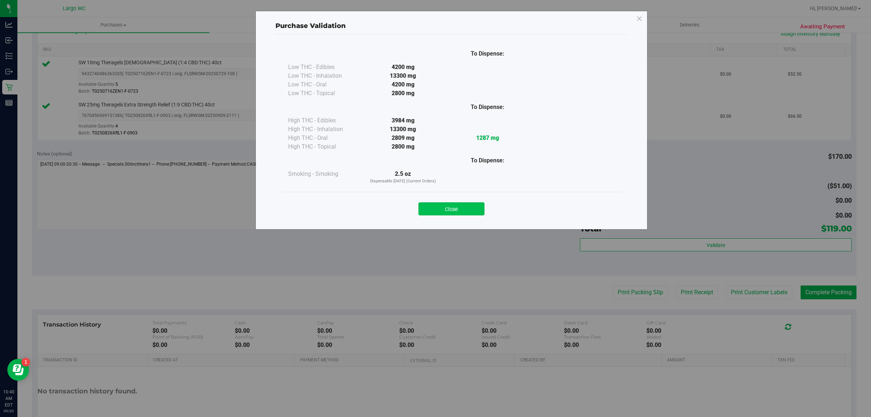
click at [463, 210] on button "Close" at bounding box center [451, 208] width 66 height 13
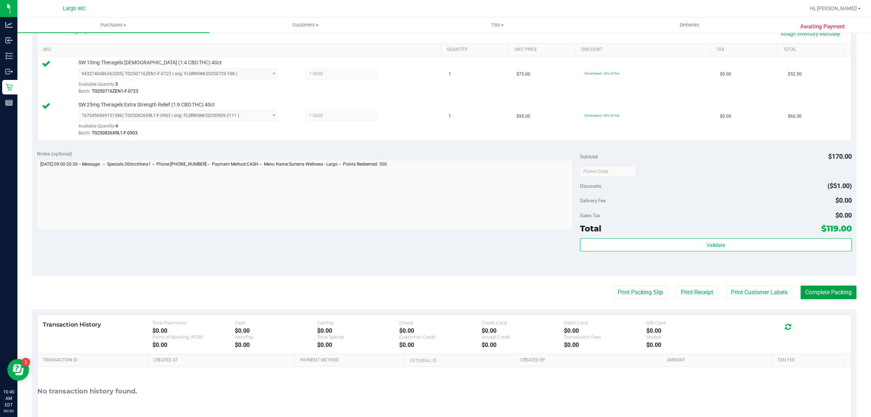
click at [827, 294] on button "Complete Packing" at bounding box center [829, 292] width 56 height 14
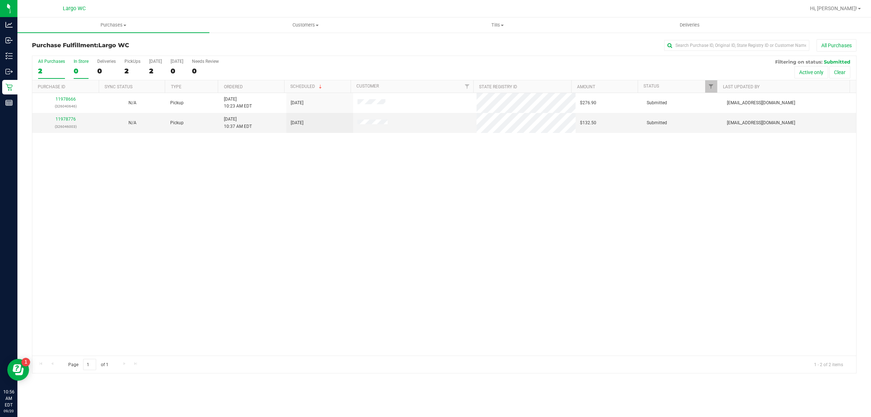
click at [75, 73] on div "0" at bounding box center [81, 71] width 15 height 8
click at [0, 0] on input "In Store 0" at bounding box center [0, 0] width 0 height 0
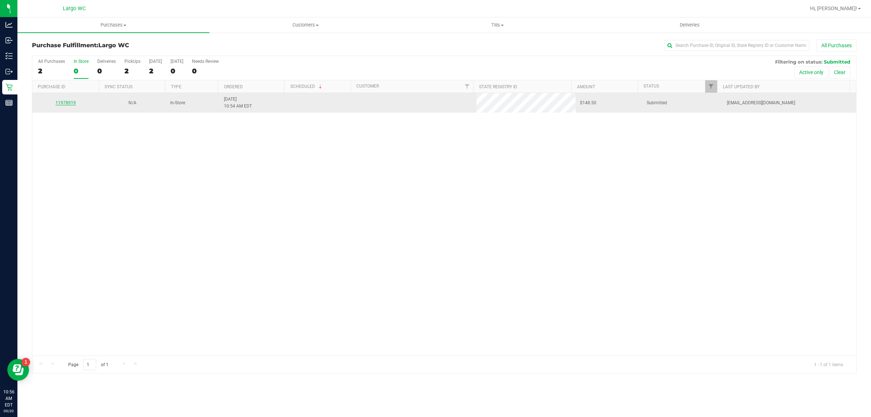
click at [68, 104] on link "11978919" at bounding box center [66, 102] width 20 height 5
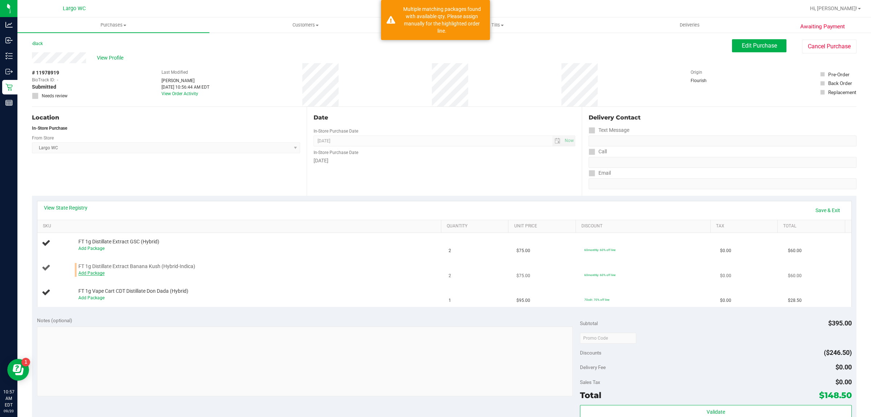
click at [98, 273] on link "Add Package" at bounding box center [91, 272] width 26 height 5
click at [108, 274] on span "Select Package" at bounding box center [173, 275] width 189 height 10
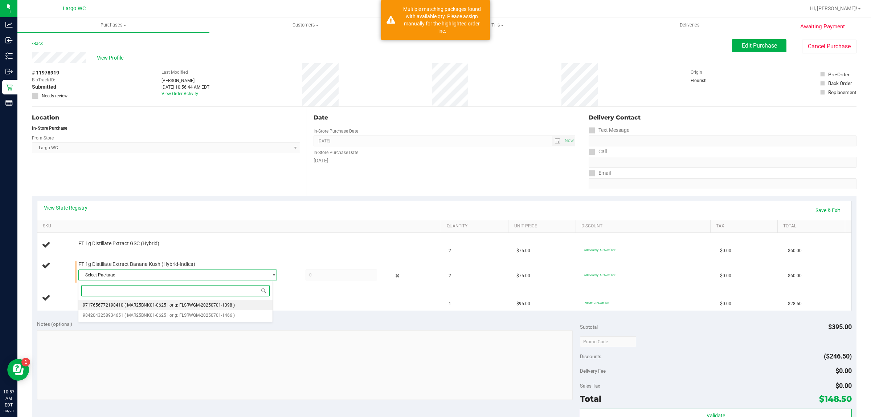
click at [149, 307] on span "( MAR25BNK01-0625 | orig: FLSRWGM-20250701-1398 )" at bounding box center [179, 304] width 110 height 5
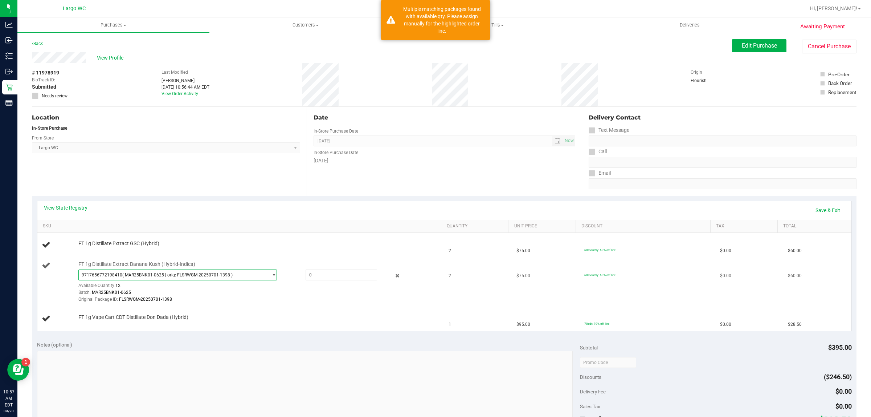
click at [197, 276] on span "( MAR25BNK01-0625 | orig: FLSRWGM-20250701-1398 )" at bounding box center [177, 274] width 110 height 5
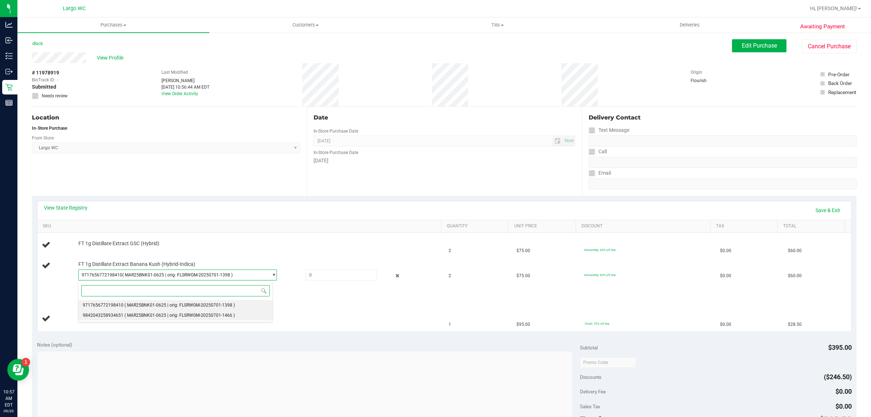
click at [212, 320] on li "9842043258934651 ( MAR25BNK01-0625 | orig: FLSRWGM-20250701-1466 )" at bounding box center [175, 315] width 195 height 10
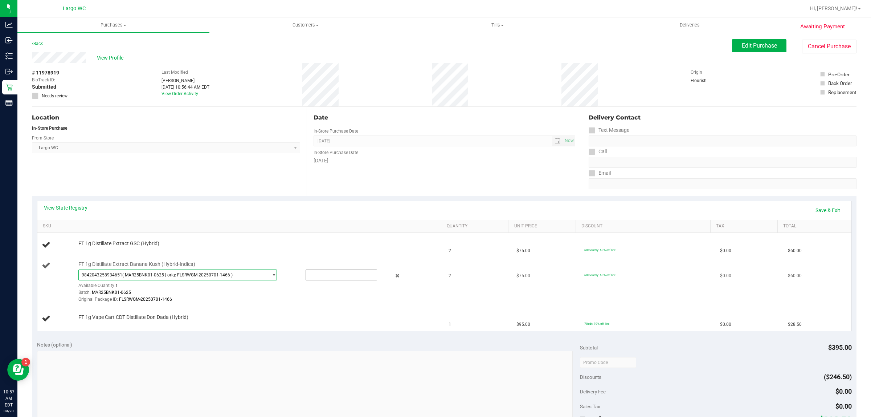
click at [313, 277] on input "text" at bounding box center [341, 275] width 71 height 10
type input "1"
click at [819, 210] on link "Save & Exit" at bounding box center [828, 210] width 34 height 12
type input "1.0000"
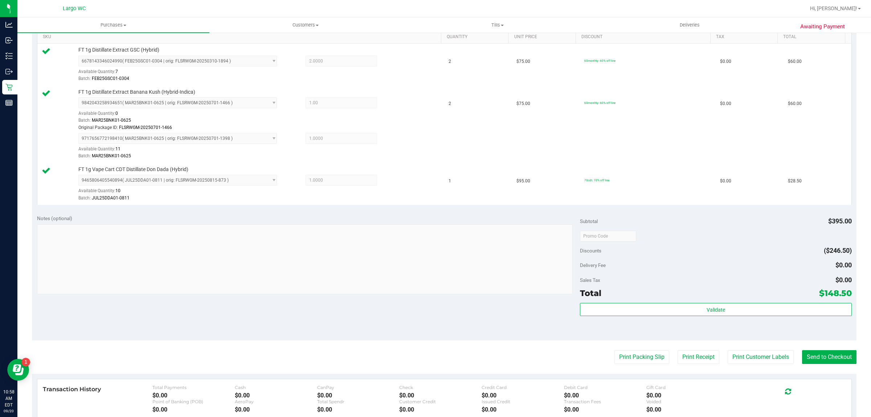
scroll to position [196, 0]
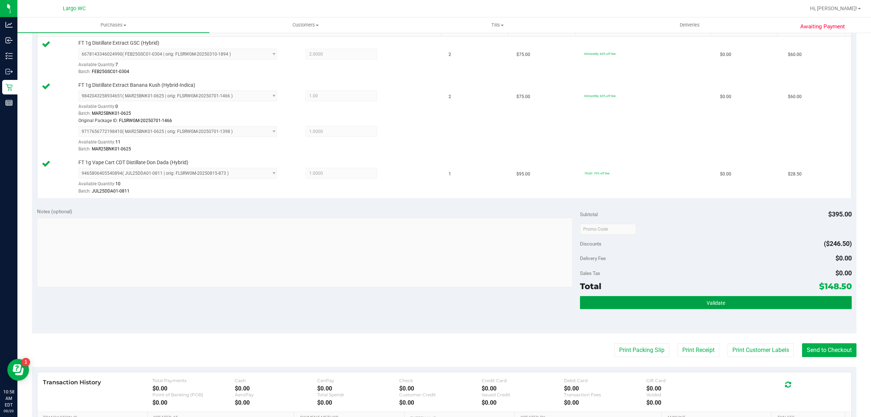
click at [732, 300] on button "Validate" at bounding box center [715, 302] width 271 height 13
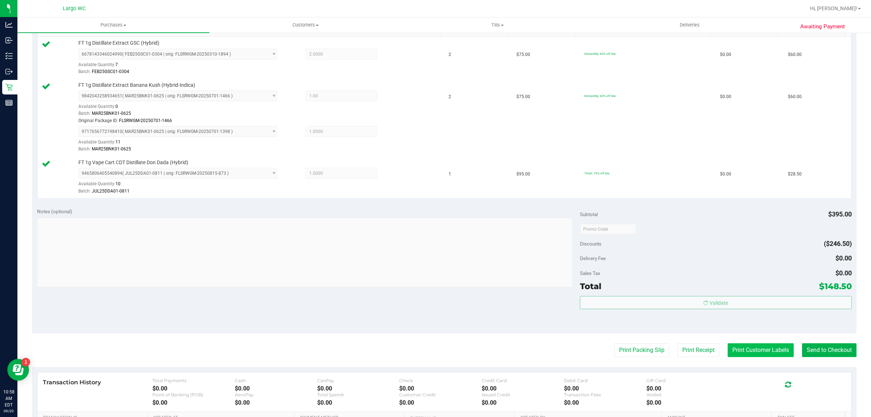
click at [738, 352] on button "Print Customer Labels" at bounding box center [761, 350] width 66 height 14
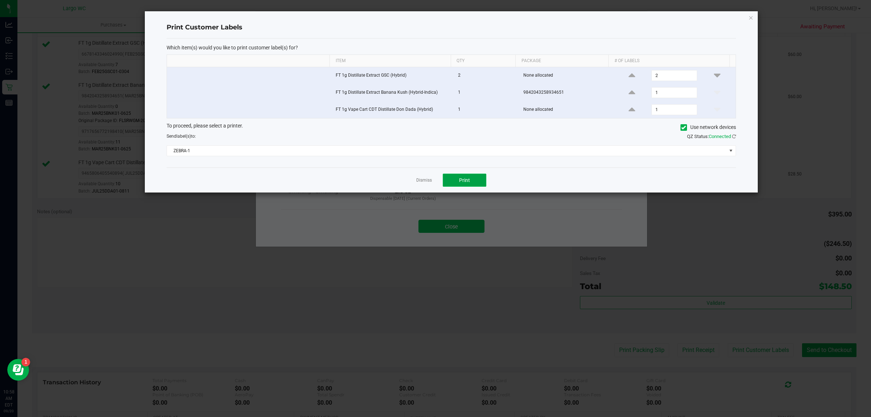
click at [467, 180] on span "Print" at bounding box center [464, 180] width 11 height 6
click at [420, 181] on link "Dismiss" at bounding box center [424, 180] width 16 height 6
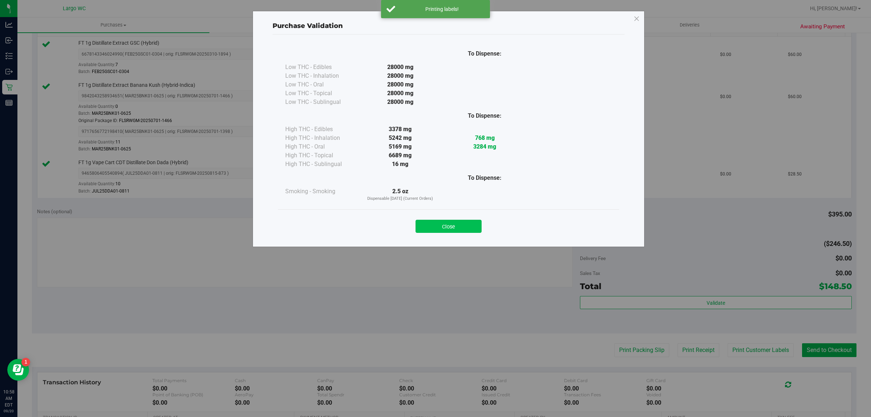
click at [446, 226] on button "Close" at bounding box center [449, 226] width 66 height 13
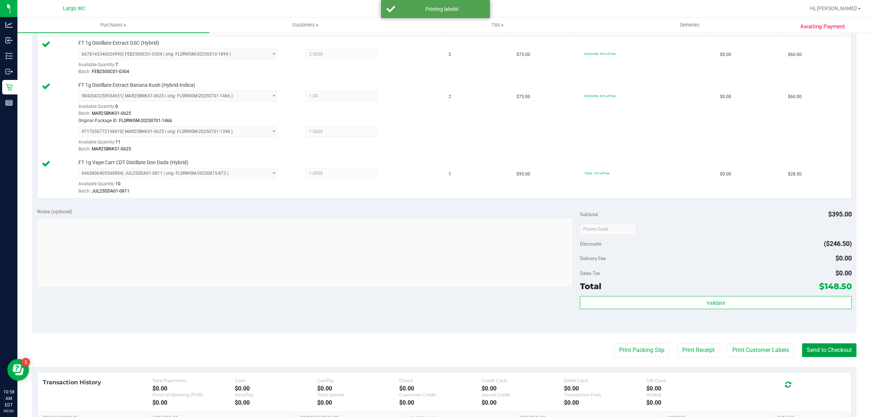
click at [822, 350] on button "Send to Checkout" at bounding box center [829, 350] width 54 height 14
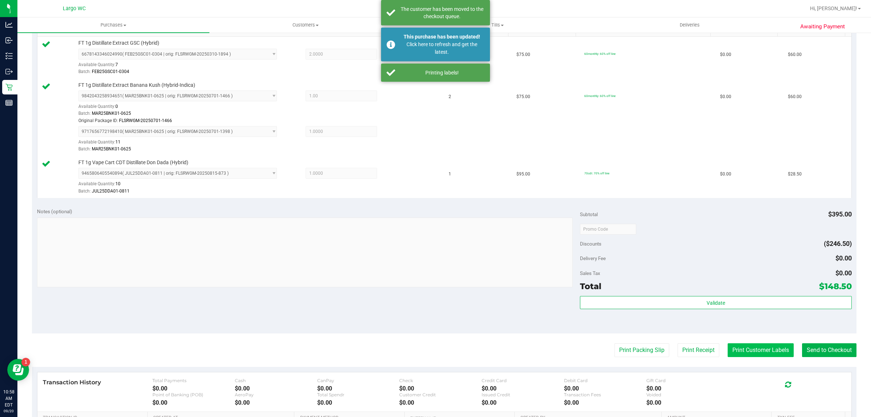
click at [750, 349] on button "Print Customer Labels" at bounding box center [761, 350] width 66 height 14
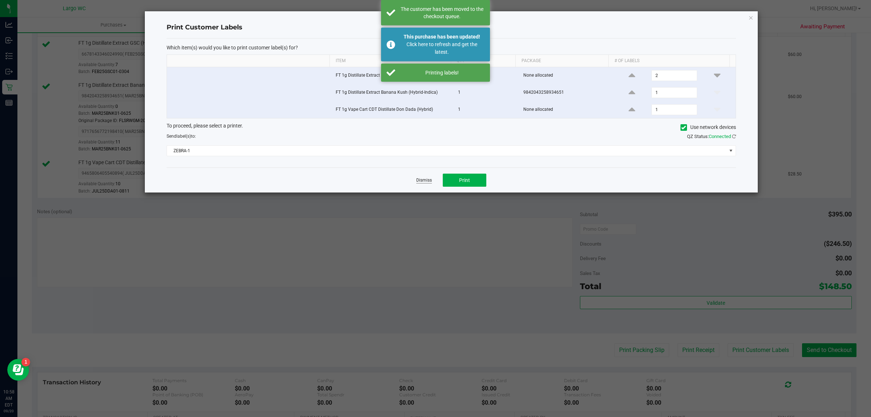
click at [416, 180] on link "Dismiss" at bounding box center [424, 180] width 16 height 6
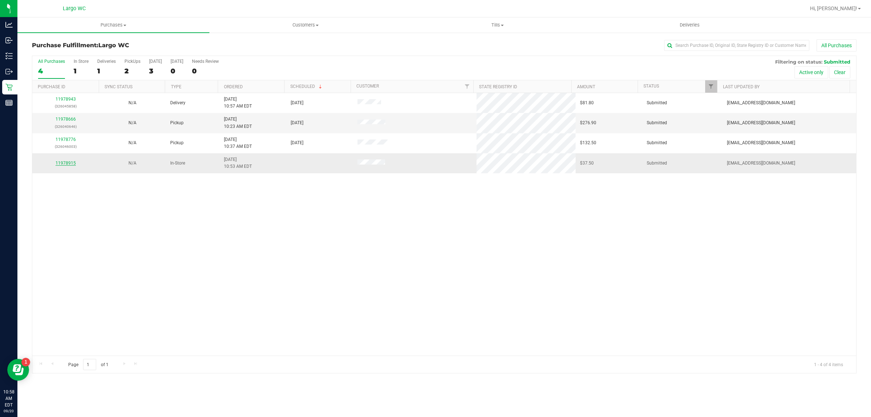
click at [65, 163] on link "11978915" at bounding box center [66, 162] width 20 height 5
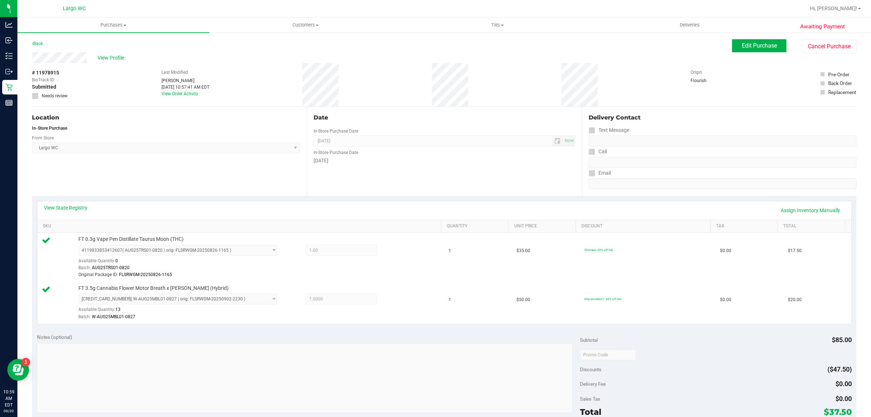
scroll to position [225, 0]
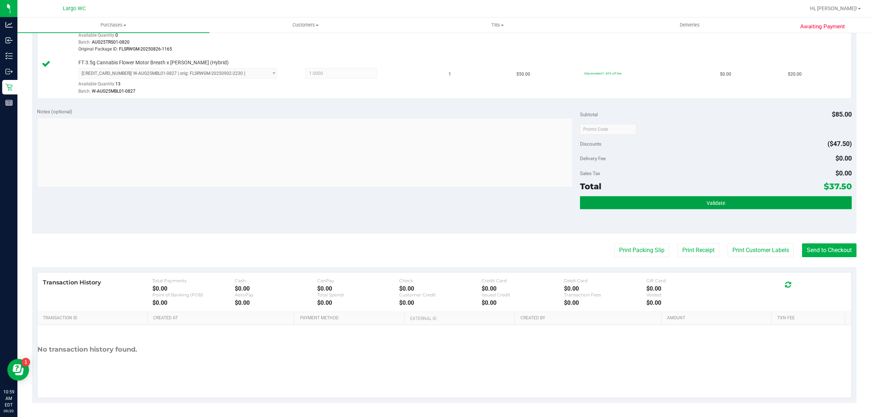
click at [724, 198] on button "Validate" at bounding box center [715, 202] width 271 height 13
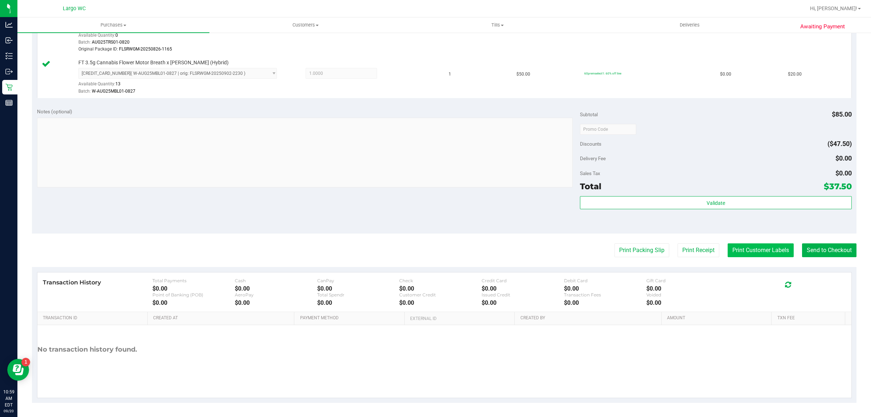
click at [741, 251] on button "Print Customer Labels" at bounding box center [761, 250] width 66 height 14
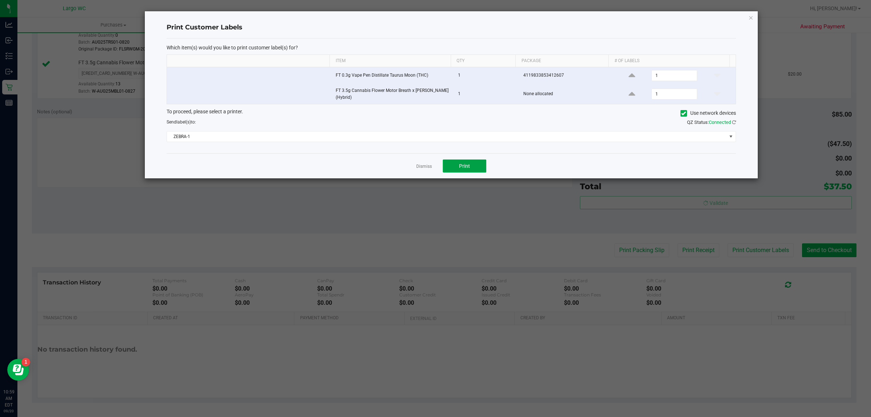
click at [468, 165] on span "Print" at bounding box center [464, 166] width 11 height 6
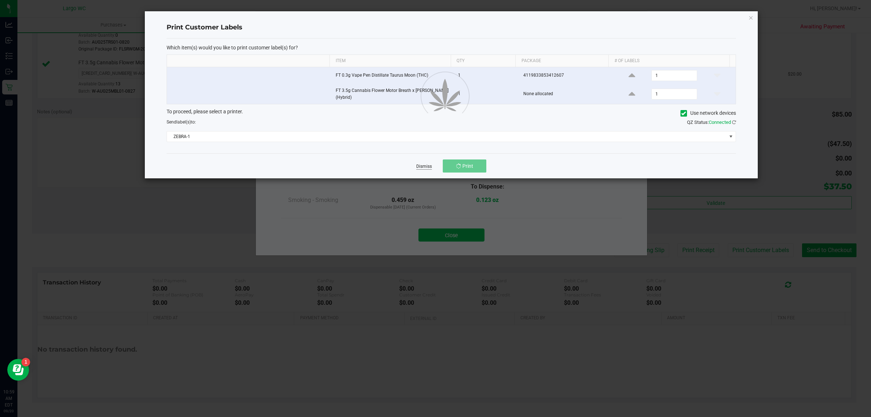
click at [420, 165] on link "Dismiss" at bounding box center [424, 166] width 16 height 6
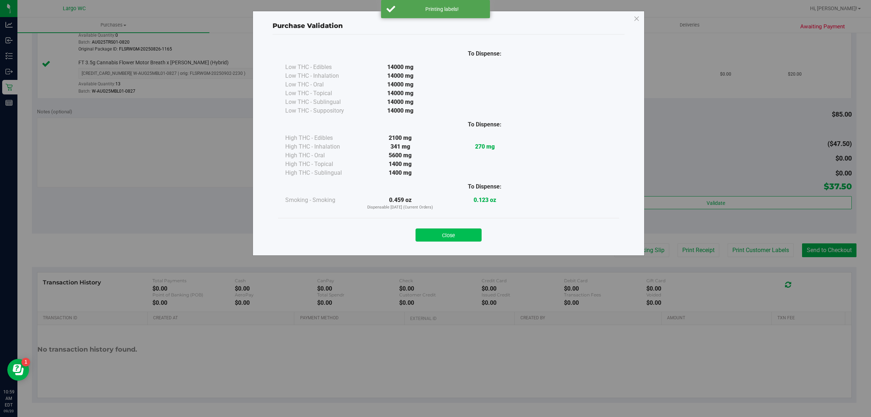
click at [463, 234] on button "Close" at bounding box center [449, 234] width 66 height 13
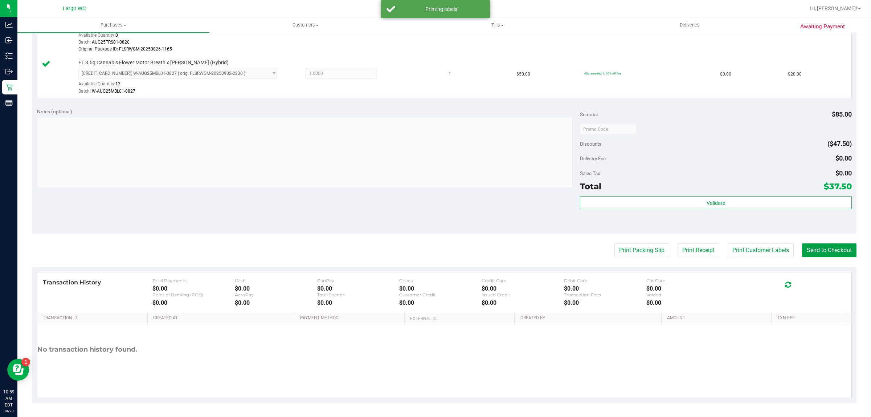
click at [819, 257] on button "Send to Checkout" at bounding box center [829, 250] width 54 height 14
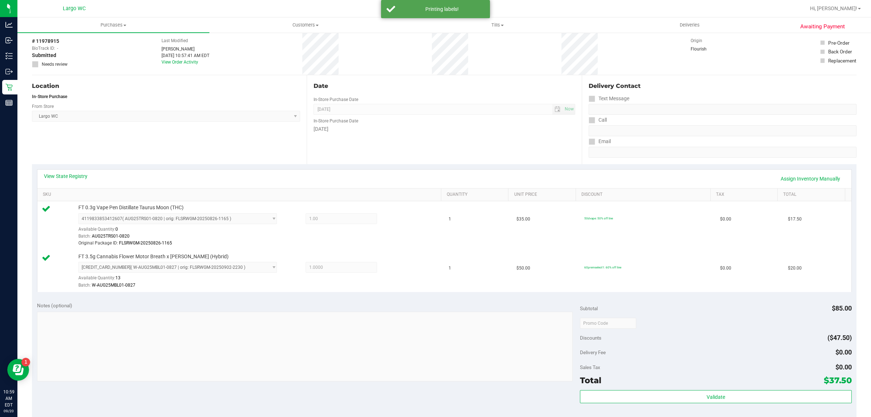
scroll to position [0, 0]
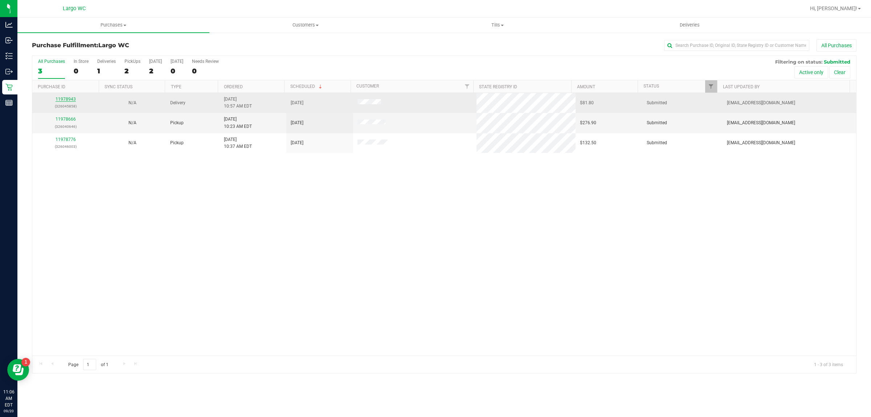
click at [65, 100] on link "11978943" at bounding box center [66, 99] width 20 height 5
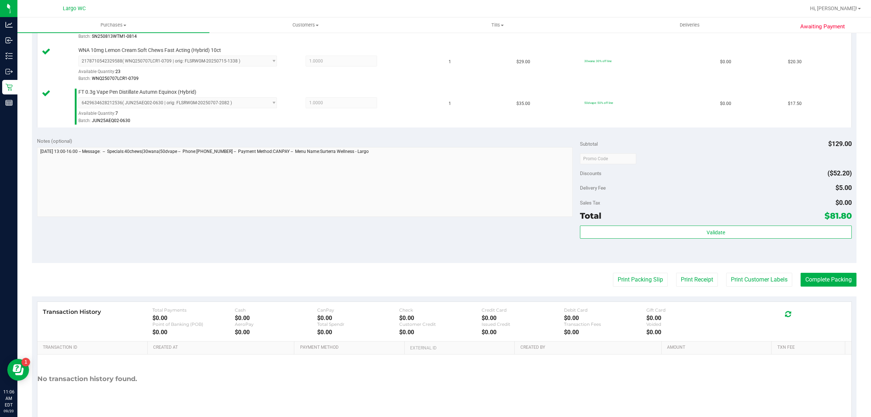
scroll to position [273, 0]
click at [633, 277] on button "Print Packing Slip" at bounding box center [640, 279] width 55 height 14
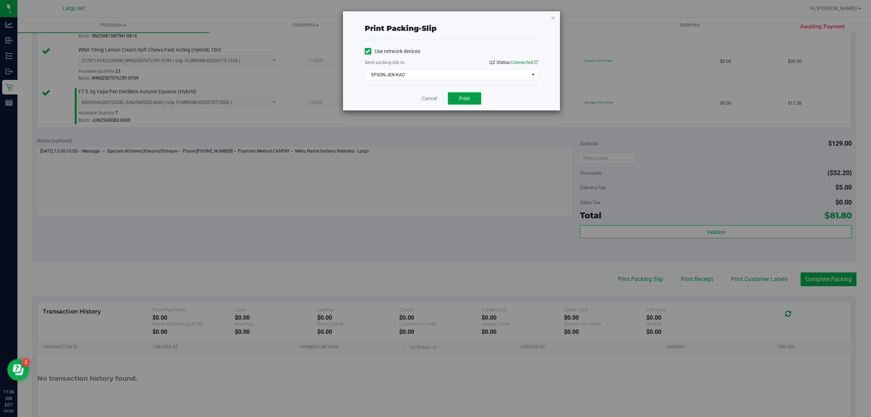
click at [467, 97] on span "Print" at bounding box center [464, 98] width 11 height 6
click at [421, 102] on link "Cancel" at bounding box center [425, 99] width 15 height 8
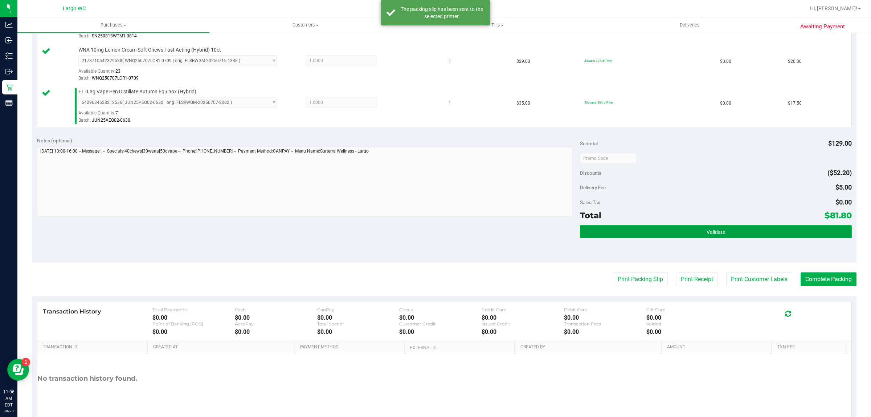
click at [670, 233] on button "Validate" at bounding box center [715, 231] width 271 height 13
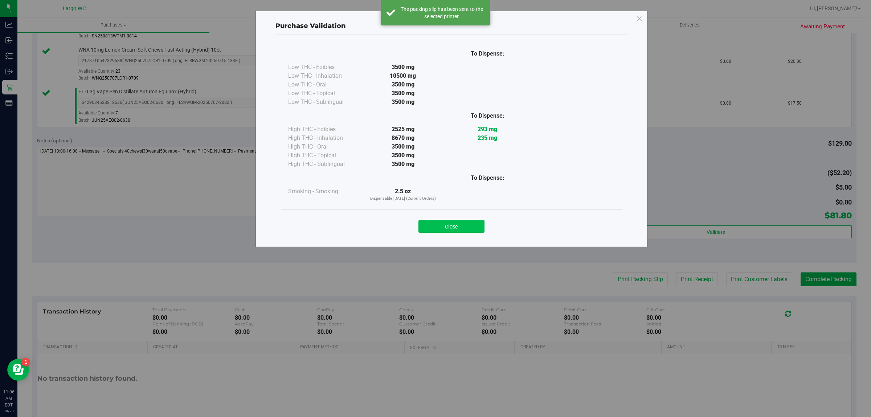
click at [465, 231] on button "Close" at bounding box center [451, 226] width 66 height 13
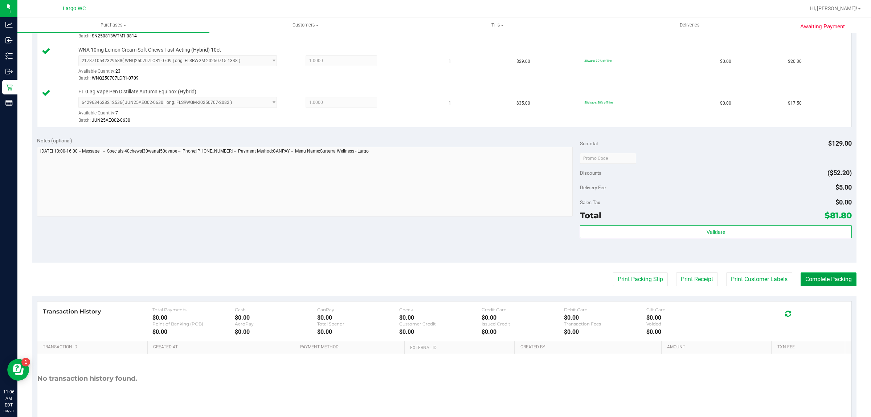
click at [832, 281] on button "Complete Packing" at bounding box center [829, 279] width 56 height 14
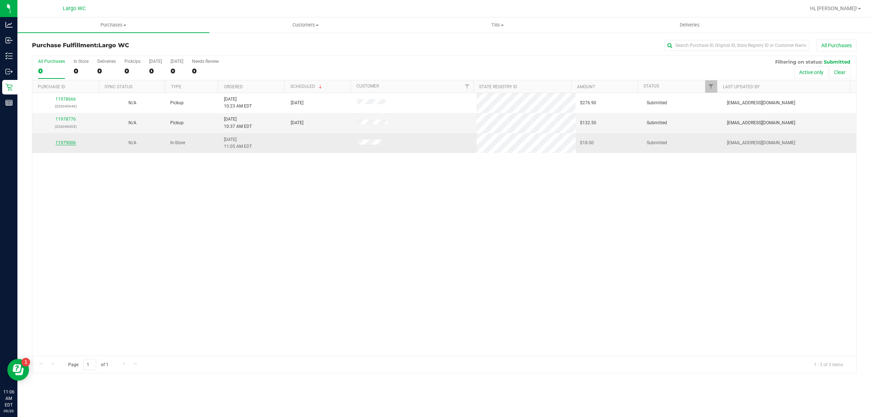
click at [60, 144] on link "11979006" at bounding box center [66, 142] width 20 height 5
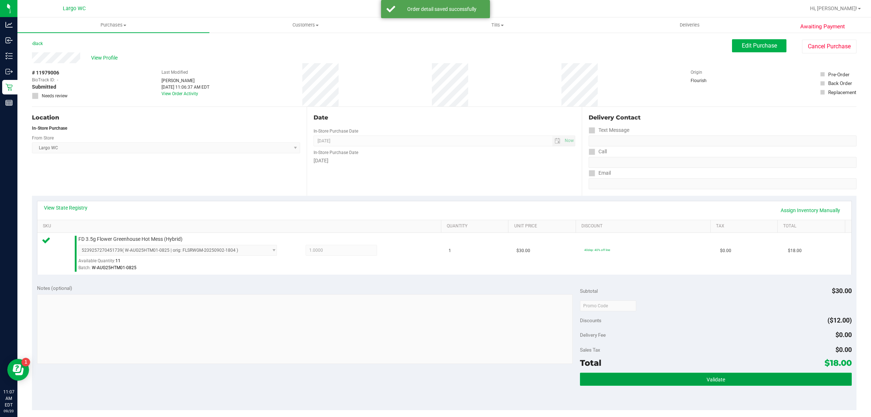
click at [735, 379] on button "Validate" at bounding box center [715, 378] width 271 height 13
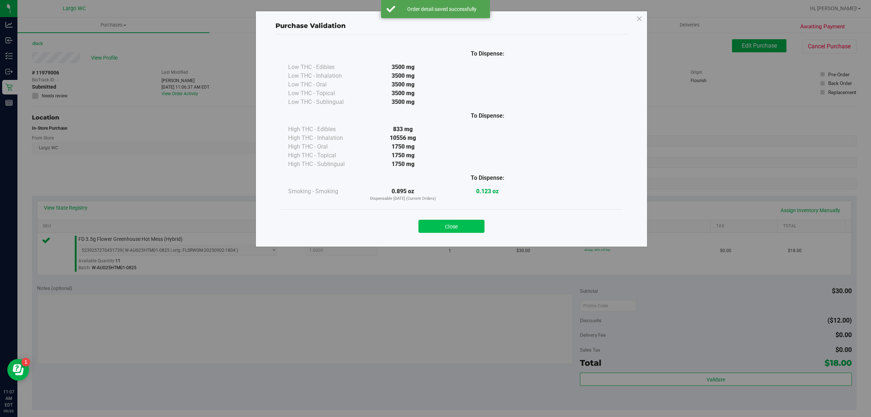
click at [470, 225] on button "Close" at bounding box center [451, 226] width 66 height 13
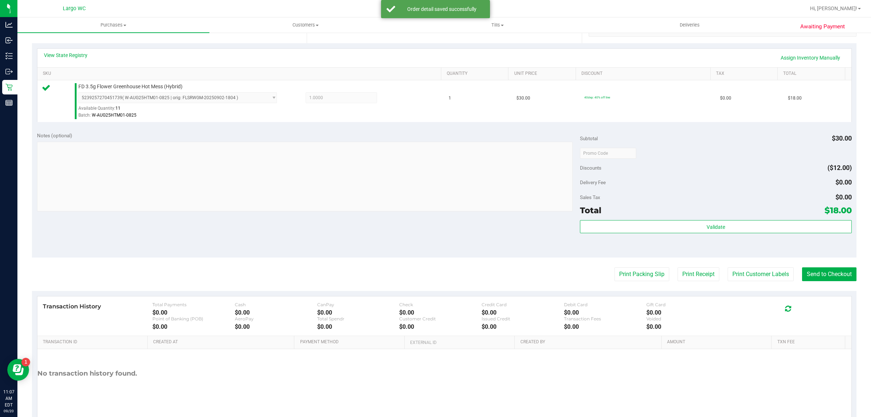
scroll to position [156, 0]
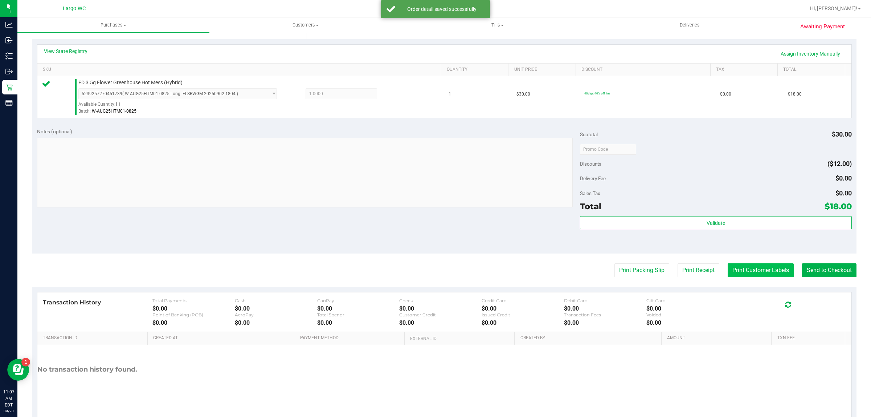
click at [761, 271] on button "Print Customer Labels" at bounding box center [761, 270] width 66 height 14
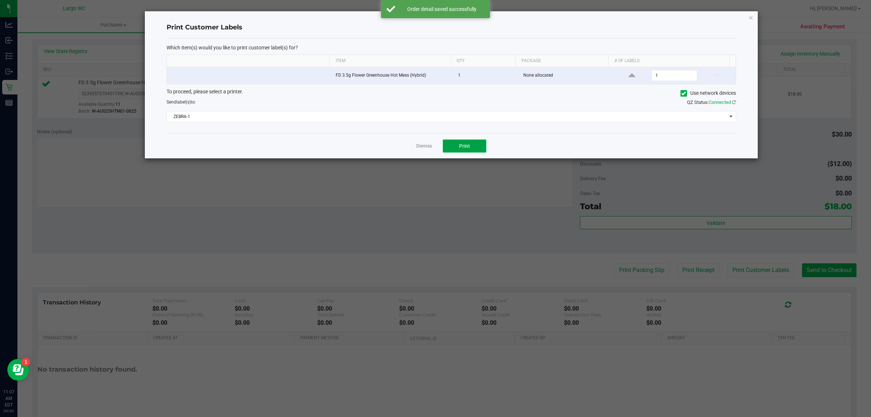
click at [469, 140] on button "Print" at bounding box center [465, 145] width 44 height 13
click at [418, 146] on link "Dismiss" at bounding box center [424, 146] width 16 height 6
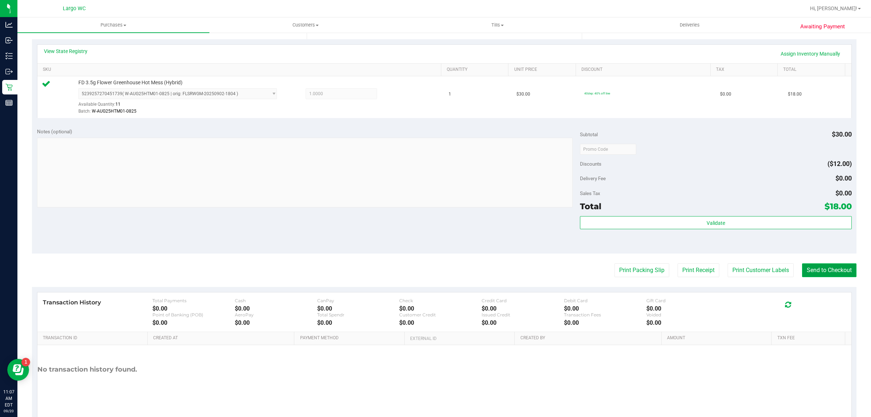
click at [815, 270] on button "Send to Checkout" at bounding box center [829, 270] width 54 height 14
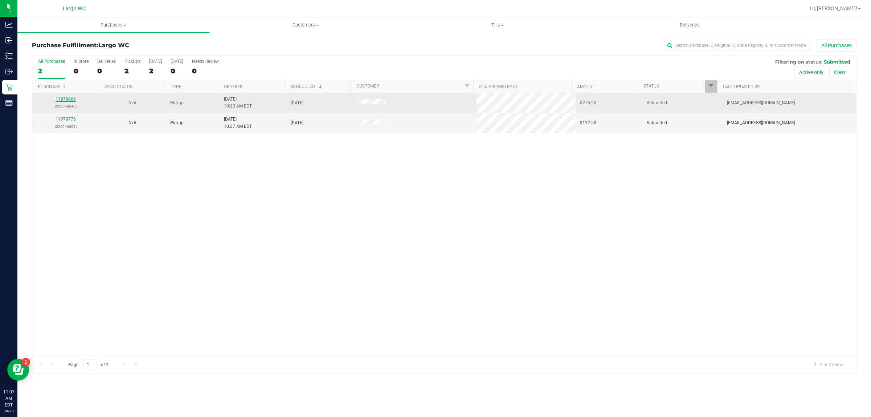
click at [62, 100] on link "11978666" at bounding box center [66, 99] width 20 height 5
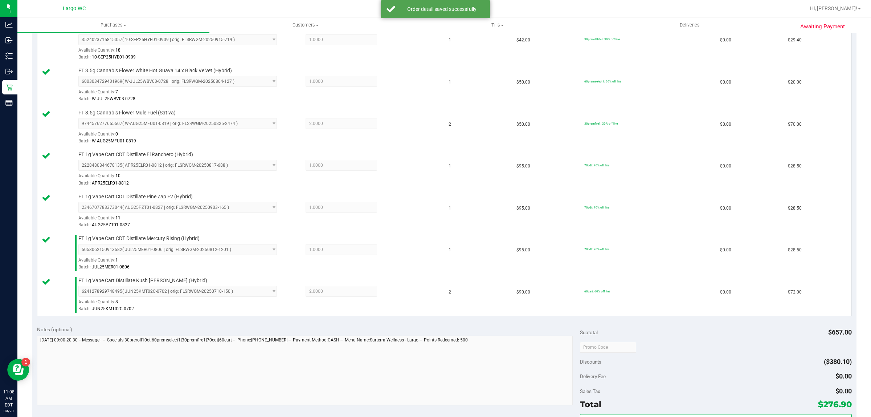
scroll to position [336, 0]
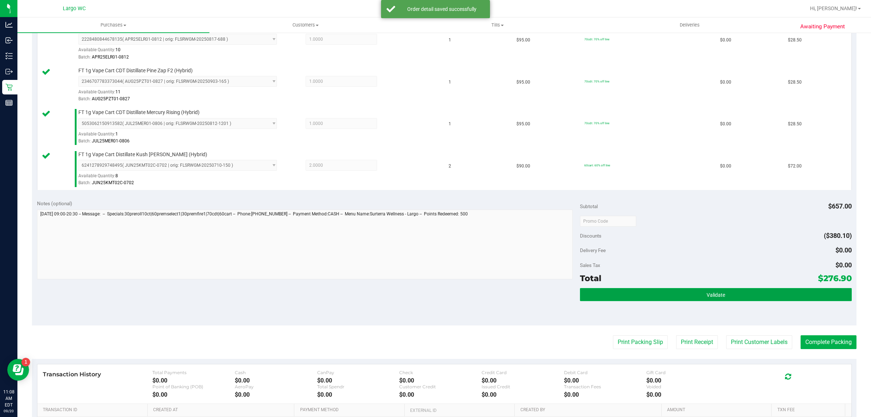
click at [652, 292] on button "Validate" at bounding box center [715, 294] width 271 height 13
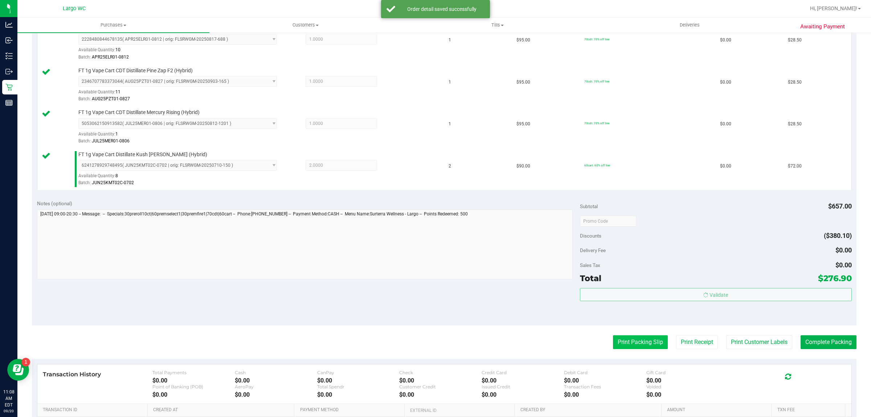
click at [630, 344] on button "Print Packing Slip" at bounding box center [640, 342] width 55 height 14
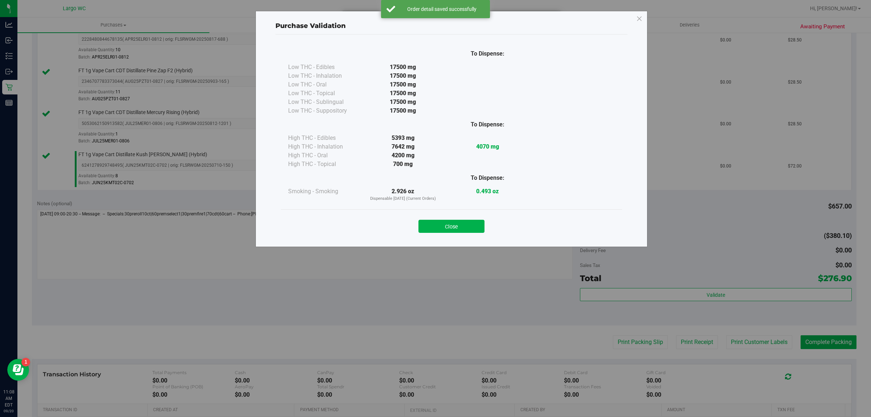
click at [460, 211] on div "Close" at bounding box center [451, 223] width 341 height 29
click at [460, 224] on button "Close" at bounding box center [451, 226] width 66 height 13
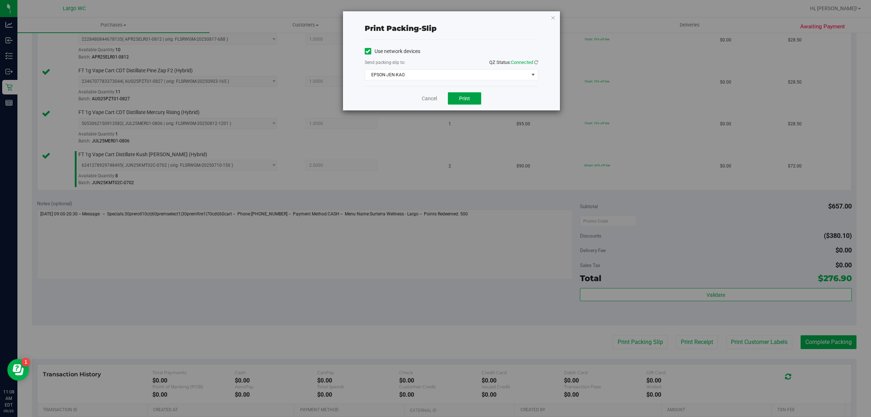
click at [466, 97] on span "Print" at bounding box center [464, 98] width 11 height 6
click at [433, 102] on link "Cancel" at bounding box center [425, 99] width 15 height 8
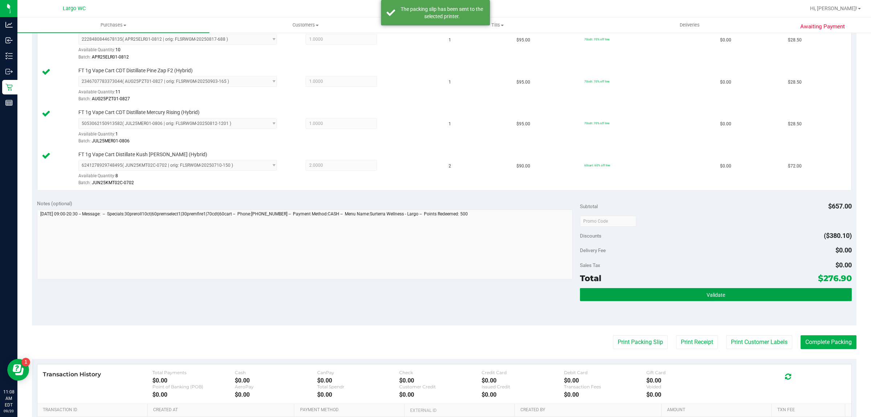
click at [619, 298] on button "Validate" at bounding box center [715, 294] width 271 height 13
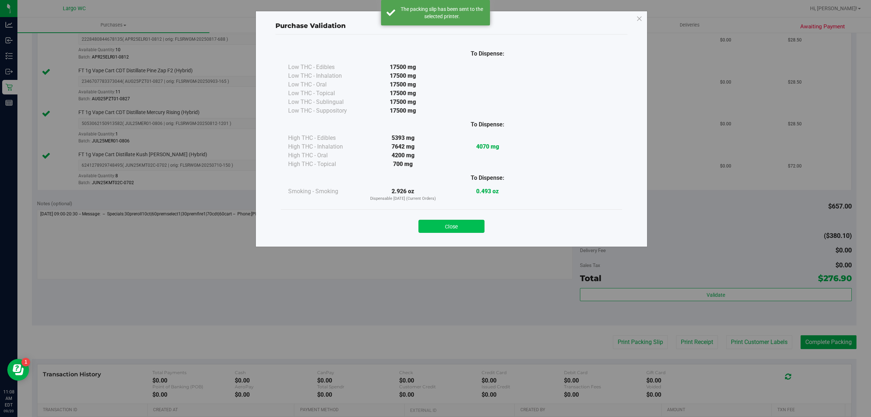
click at [460, 224] on button "Close" at bounding box center [451, 226] width 66 height 13
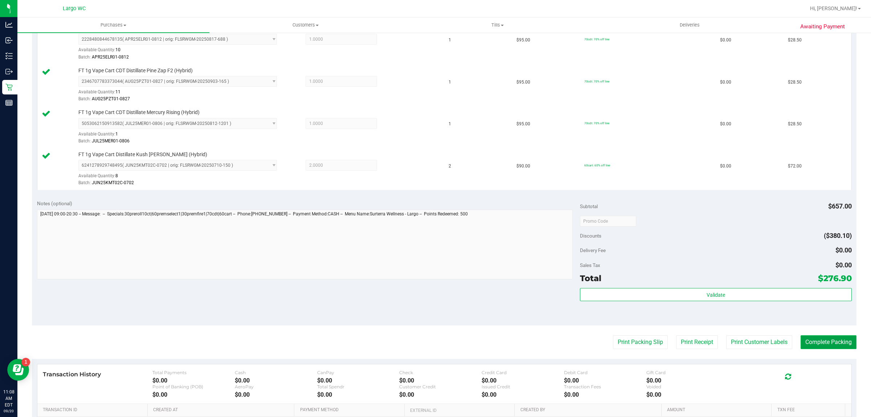
click at [806, 343] on button "Complete Packing" at bounding box center [829, 342] width 56 height 14
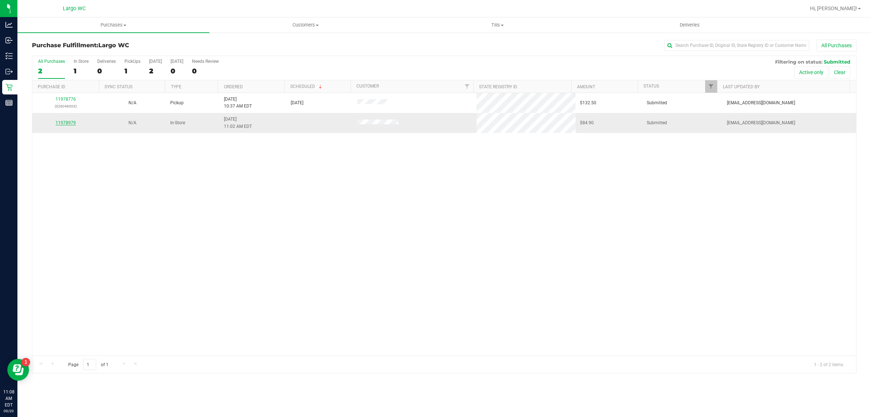
click at [72, 124] on link "11978979" at bounding box center [66, 122] width 20 height 5
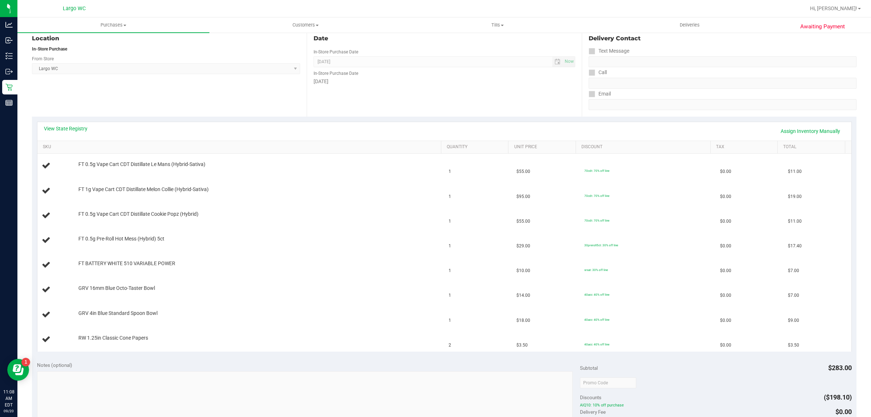
scroll to position [91, 0]
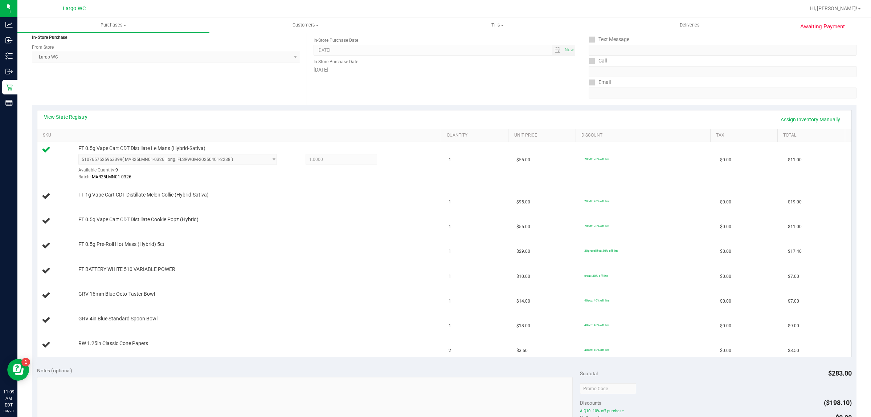
click at [210, 368] on div "Notes (optional)" at bounding box center [308, 370] width 543 height 7
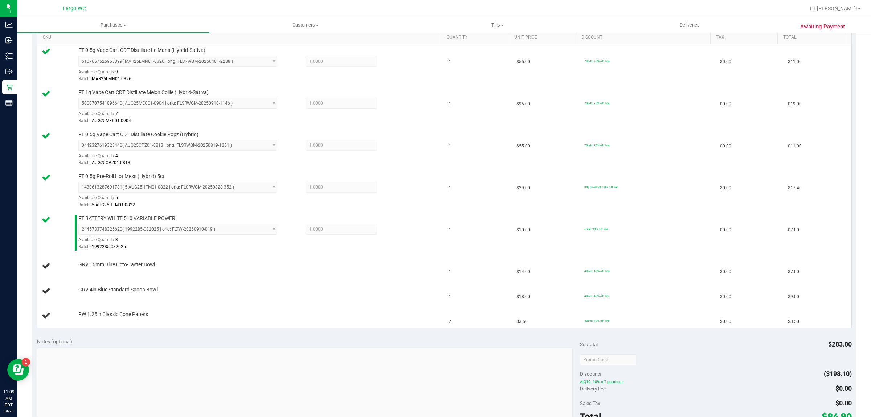
scroll to position [204, 0]
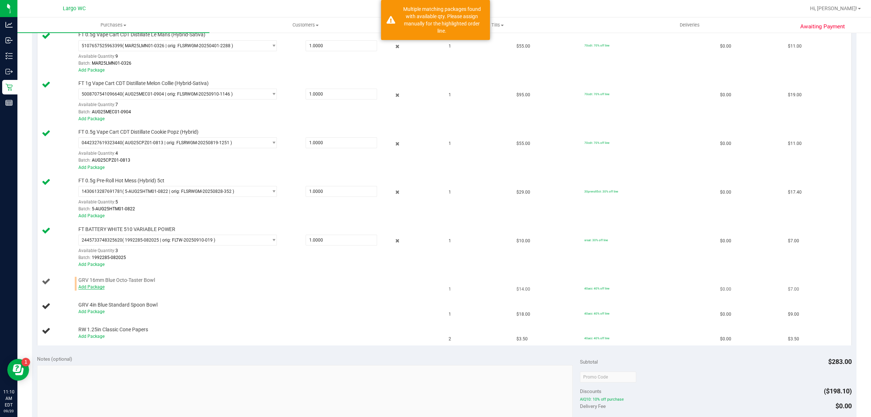
click at [100, 289] on link "Add Package" at bounding box center [91, 286] width 26 height 5
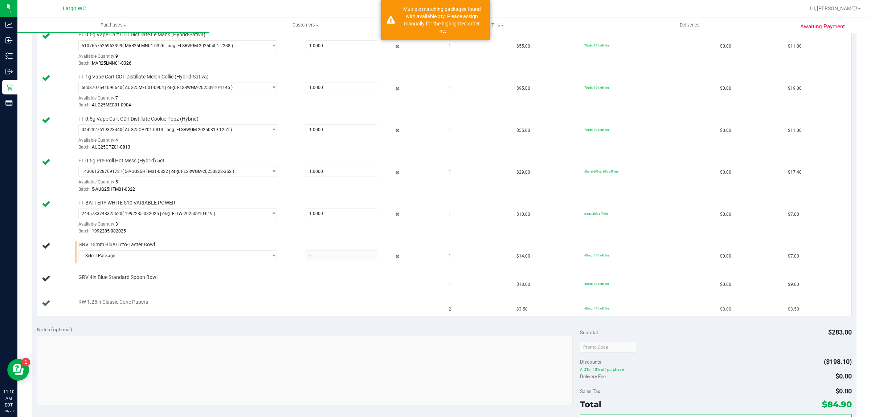
click at [129, 295] on td "RW 1.25in Classic Cone Papers" at bounding box center [240, 303] width 407 height 24
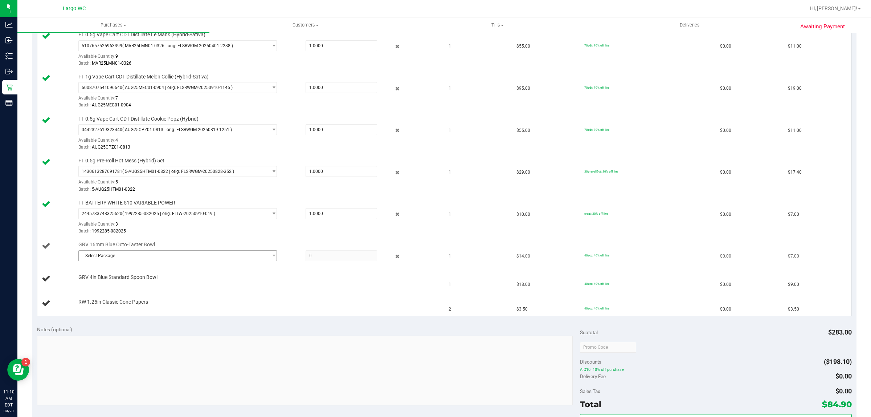
click at [122, 260] on span "Select Package" at bounding box center [173, 255] width 189 height 10
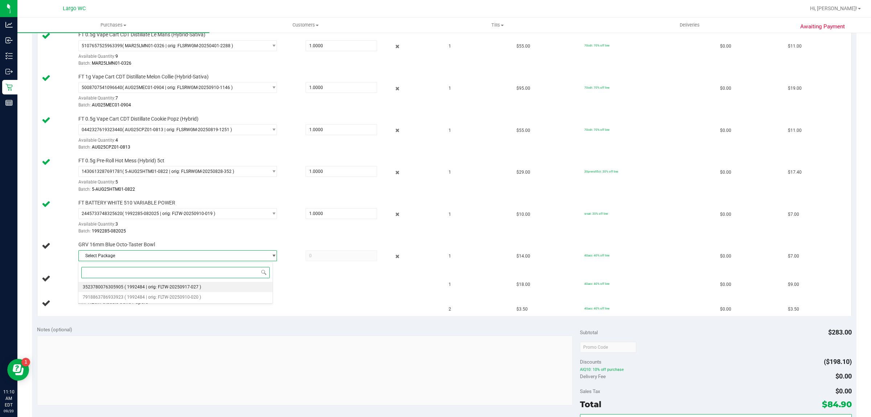
click at [119, 287] on span "3523780076305905" at bounding box center [103, 286] width 41 height 5
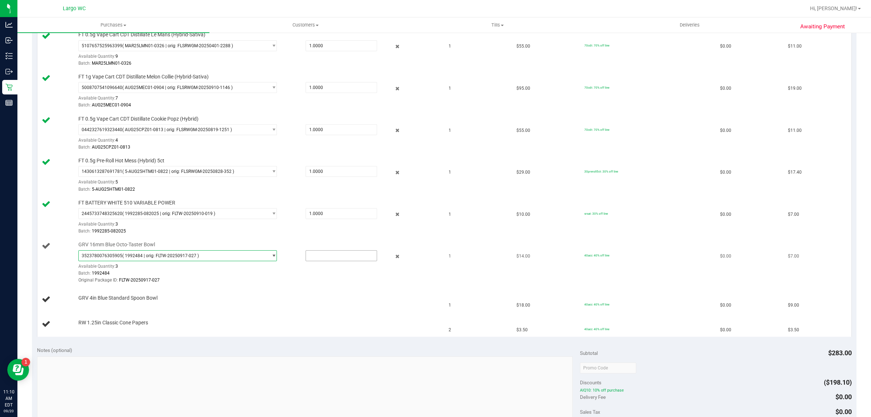
click at [315, 255] on input "text" at bounding box center [341, 255] width 71 height 10
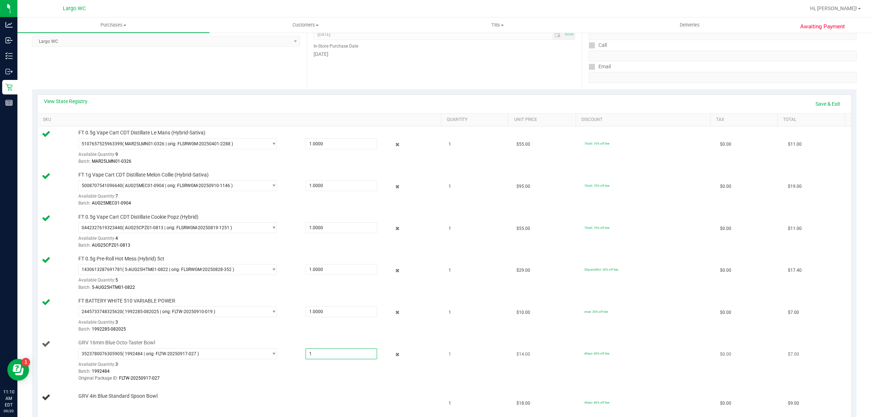
scroll to position [50, 0]
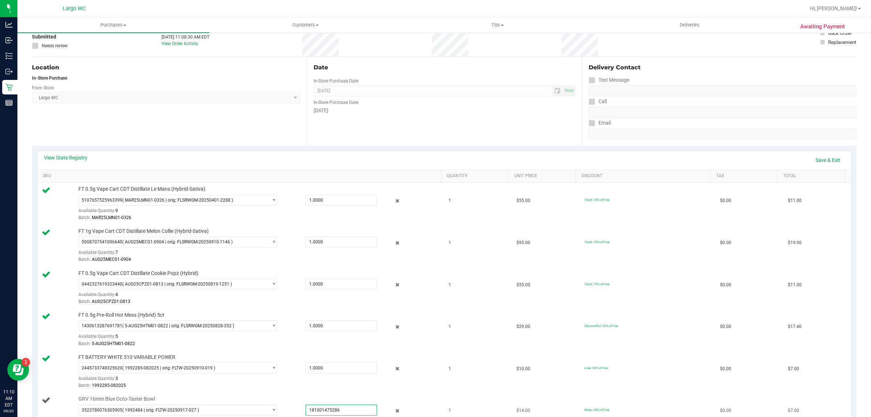
type input "1810014752860"
click at [822, 161] on link "Save & Exit" at bounding box center [828, 160] width 34 height 12
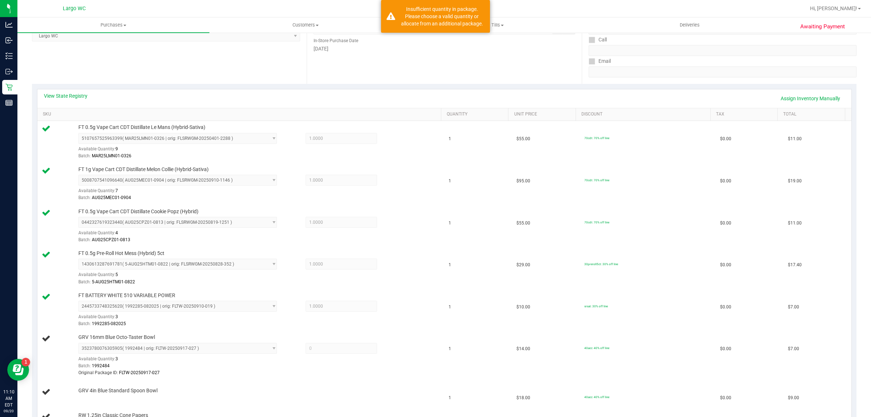
scroll to position [103, 0]
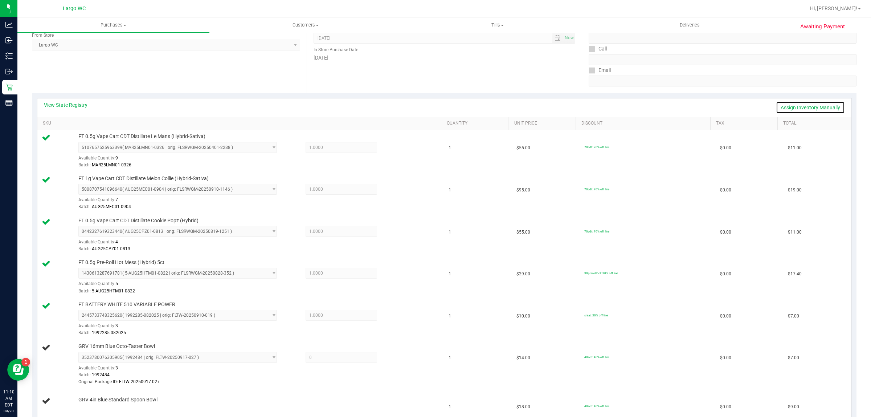
click at [804, 106] on link "Assign Inventory Manually" at bounding box center [810, 107] width 69 height 12
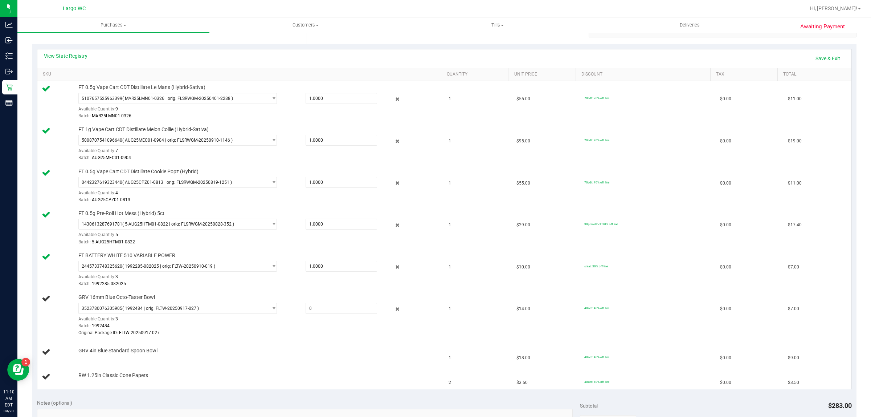
scroll to position [153, 0]
click at [331, 308] on input "text" at bounding box center [341, 307] width 71 height 10
type input "1"
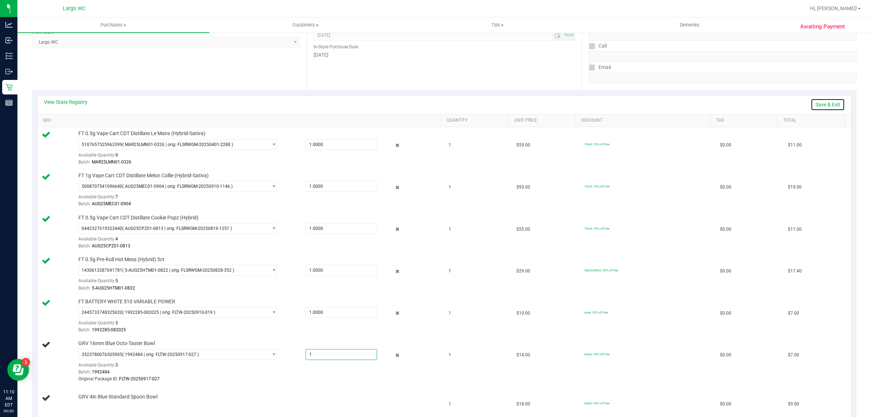
click at [817, 104] on link "Save & Exit" at bounding box center [828, 104] width 34 height 12
type input "1.0000"
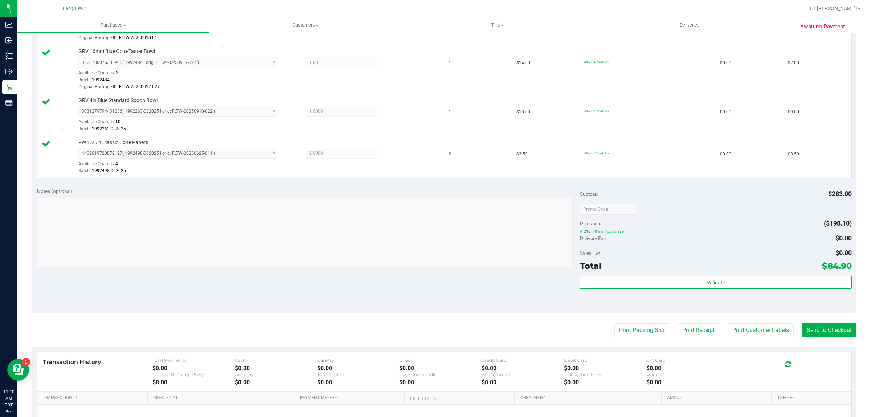
scroll to position [441, 0]
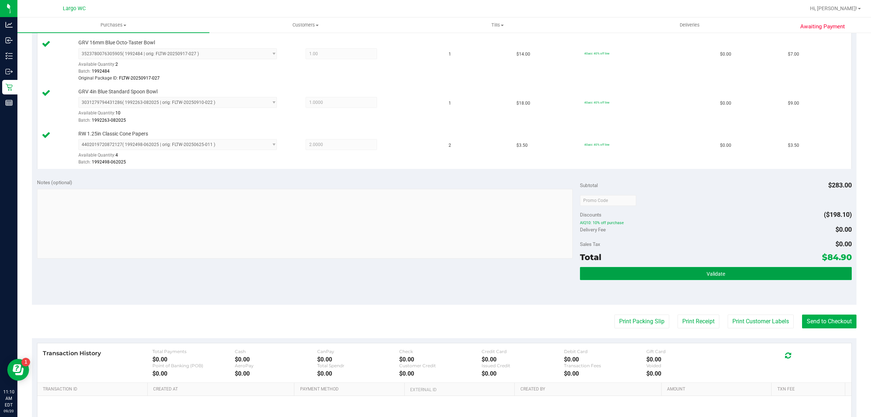
click at [728, 280] on button "Validate" at bounding box center [715, 273] width 271 height 13
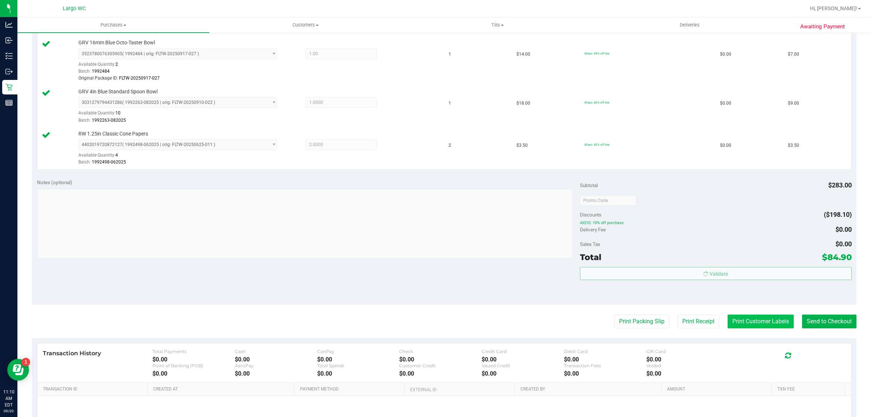
click at [739, 323] on button "Print Customer Labels" at bounding box center [761, 321] width 66 height 14
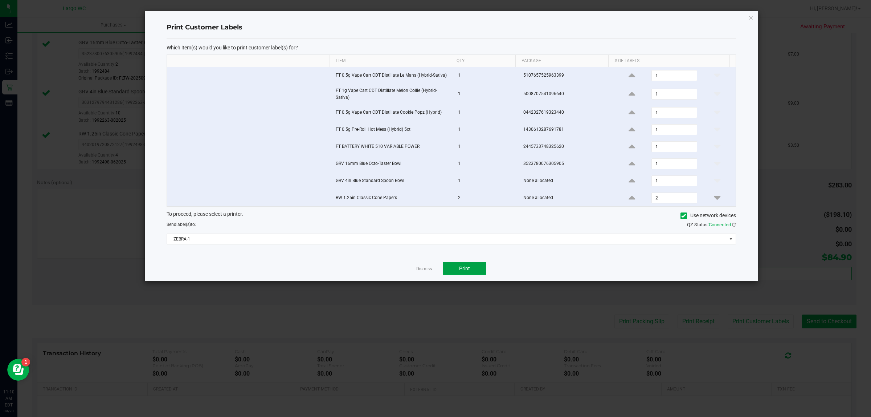
click at [466, 271] on span "Print" at bounding box center [464, 268] width 11 height 6
click at [422, 271] on link "Dismiss" at bounding box center [424, 269] width 16 height 6
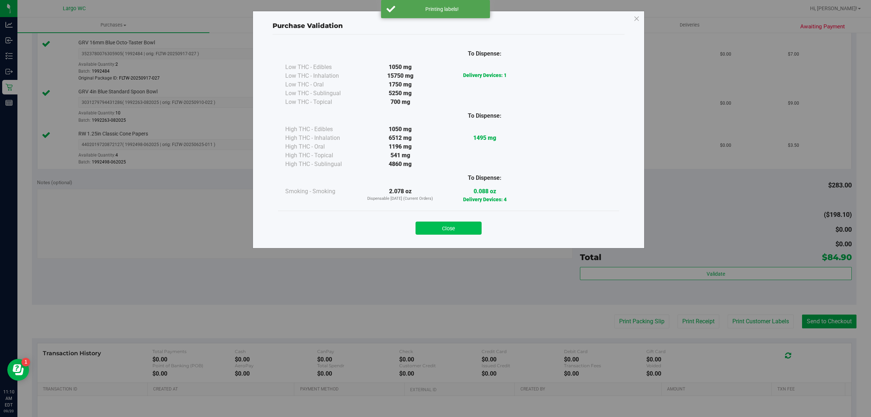
click at [460, 231] on button "Close" at bounding box center [449, 227] width 66 height 13
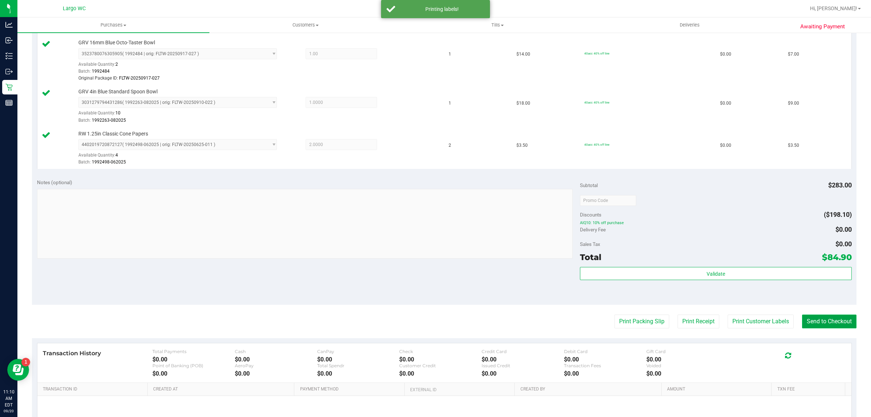
click at [820, 318] on button "Send to Checkout" at bounding box center [829, 321] width 54 height 14
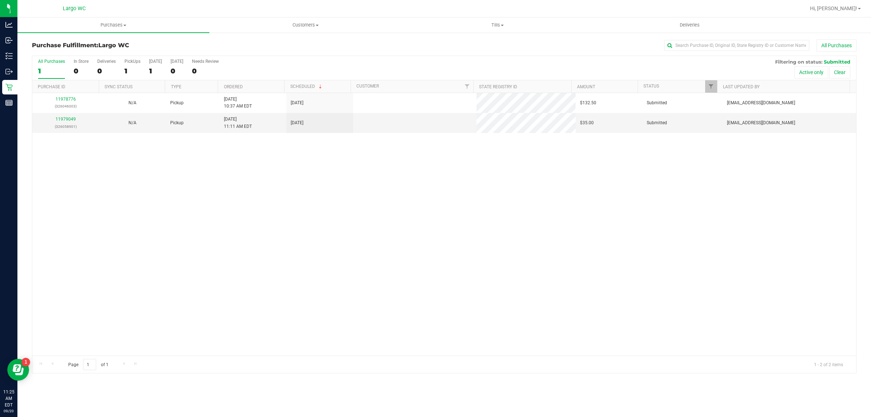
click at [156, 359] on div "Page 1 of 1 1 - 2 of 2 items" at bounding box center [444, 363] width 824 height 17
click at [114, 22] on span "Purchases" at bounding box center [113, 25] width 192 height 7
click at [112, 41] on li "Summary of purchases" at bounding box center [113, 44] width 192 height 9
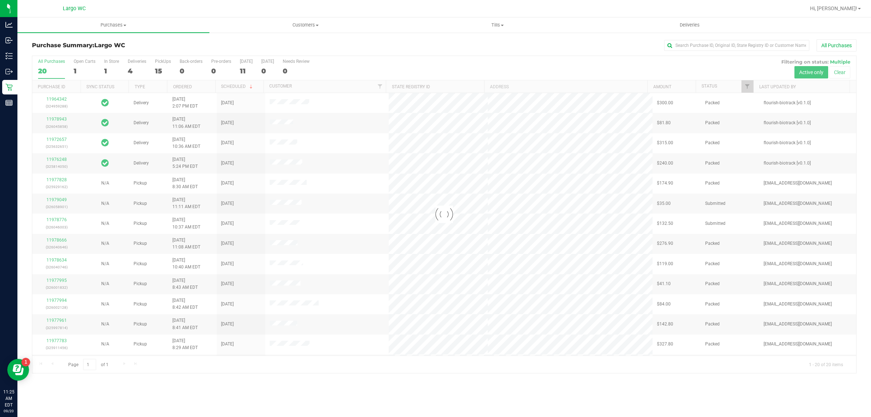
click at [87, 64] on div at bounding box center [444, 214] width 824 height 317
click at [87, 65] on label "Open Carts 1" at bounding box center [85, 69] width 22 height 20
click at [0, 0] on input "Open Carts 1" at bounding box center [0, 0] width 0 height 0
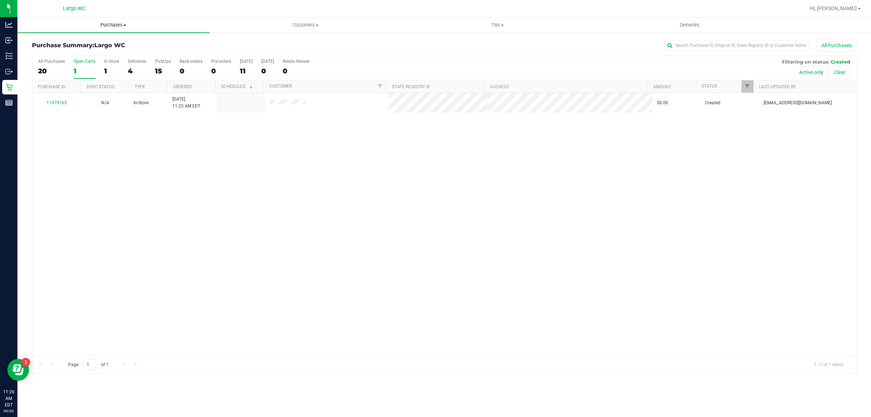
click at [117, 25] on span "Purchases" at bounding box center [113, 25] width 192 height 7
click at [107, 48] on li "Fulfillment" at bounding box center [113, 52] width 192 height 9
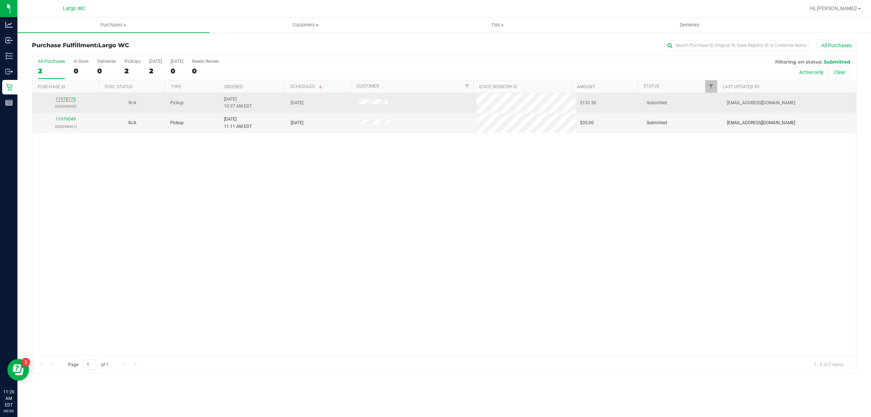
click at [71, 101] on link "11978776" at bounding box center [66, 99] width 20 height 5
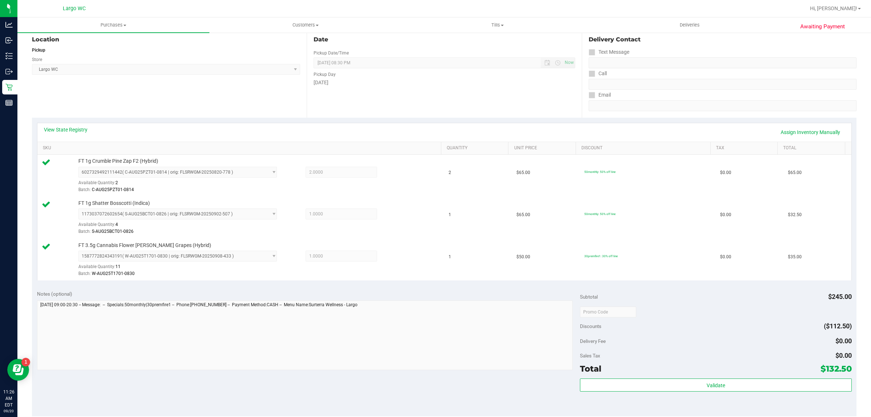
scroll to position [209, 0]
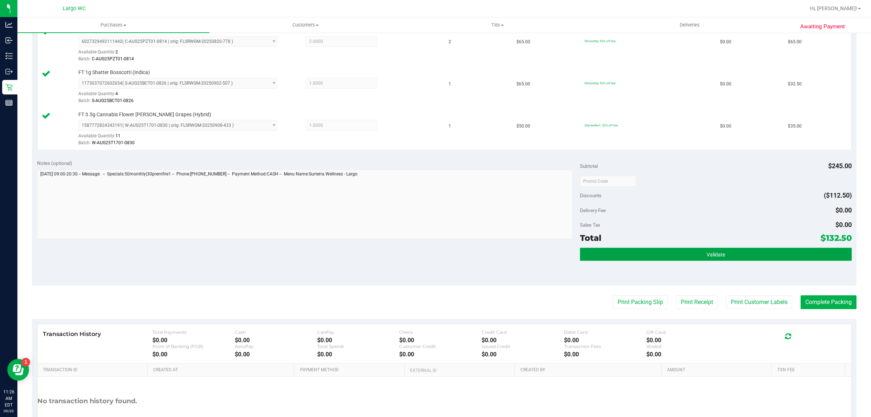
click at [734, 261] on button "Validate" at bounding box center [715, 253] width 271 height 13
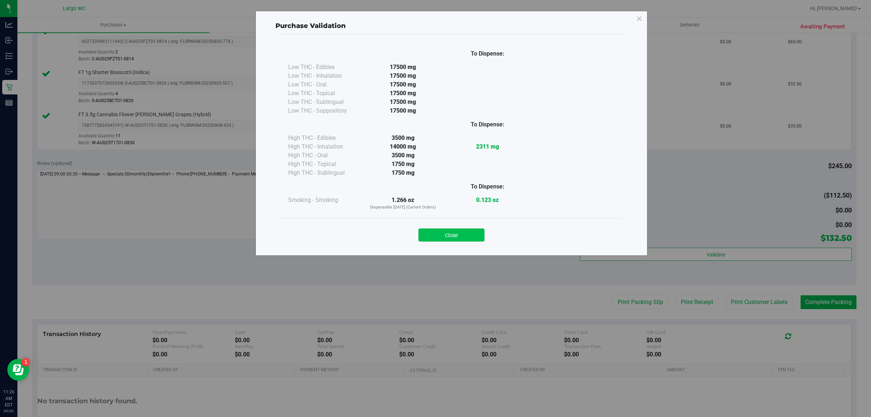
click at [459, 229] on button "Close" at bounding box center [451, 234] width 66 height 13
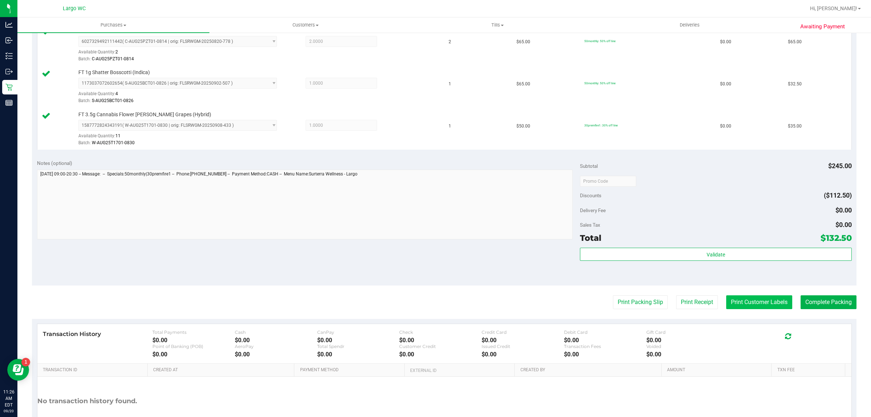
click at [749, 305] on button "Print Customer Labels" at bounding box center [759, 302] width 66 height 14
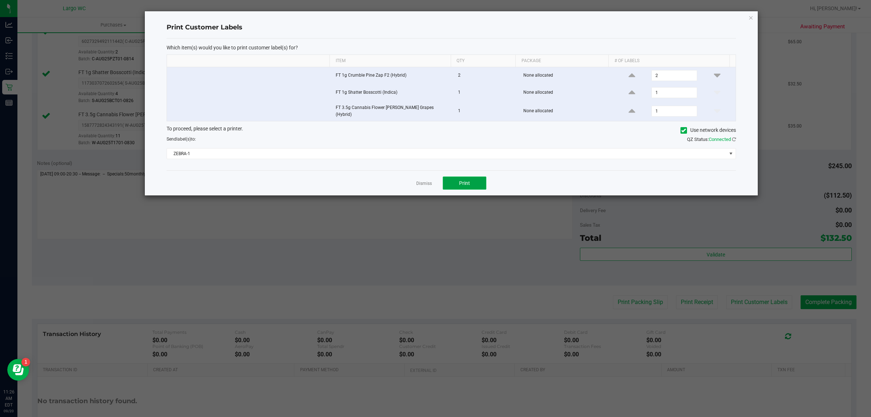
click at [467, 182] on span "Print" at bounding box center [464, 183] width 11 height 6
click at [423, 183] on link "Dismiss" at bounding box center [424, 183] width 16 height 6
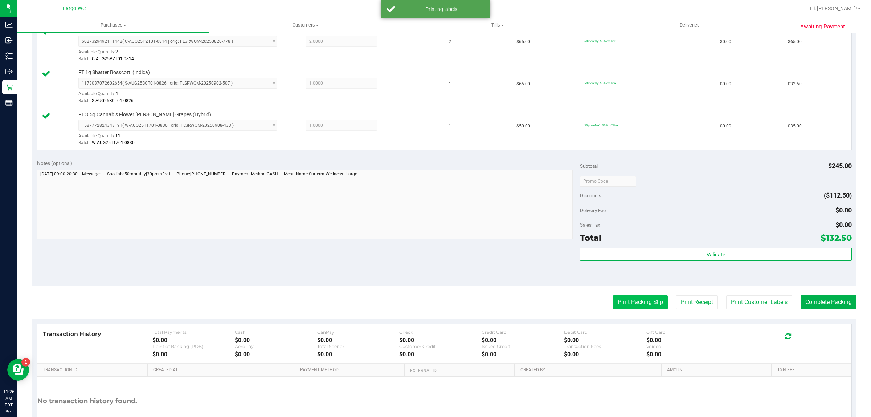
click at [629, 304] on button "Print Packing Slip" at bounding box center [640, 302] width 55 height 14
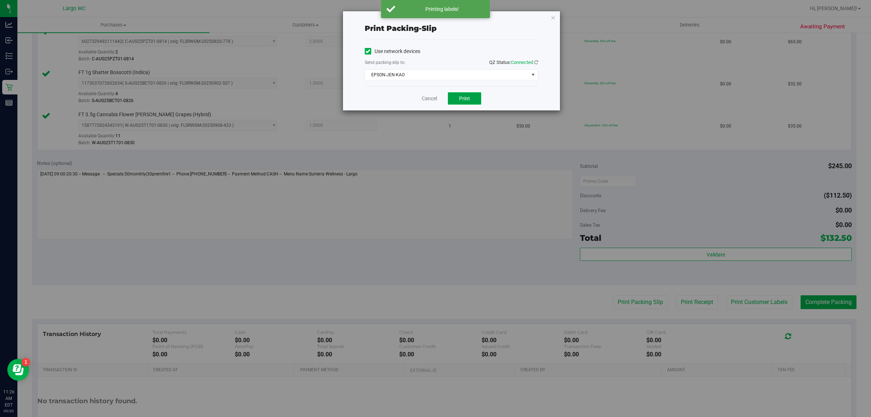
click at [465, 101] on span "Print" at bounding box center [464, 98] width 11 height 6
click at [429, 98] on link "Cancel" at bounding box center [429, 99] width 15 height 8
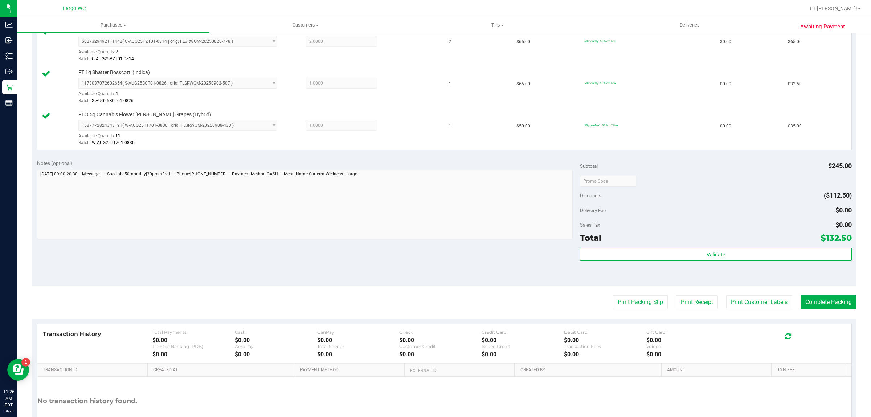
click at [835, 325] on div "Transaction History Total Payments $0.00 Cash $0.00 CanPay $0.00 Check $0.00 Cr…" at bounding box center [444, 344] width 814 height 40
click at [817, 302] on button "Complete Packing" at bounding box center [829, 302] width 56 height 14
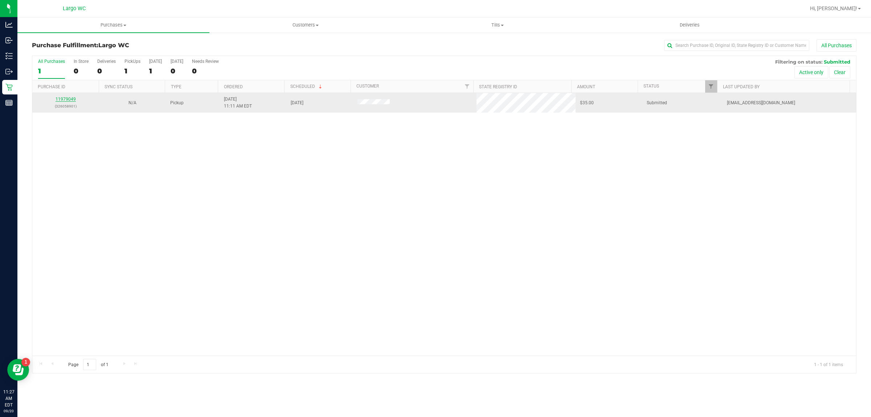
click at [68, 100] on link "11979049" at bounding box center [66, 99] width 20 height 5
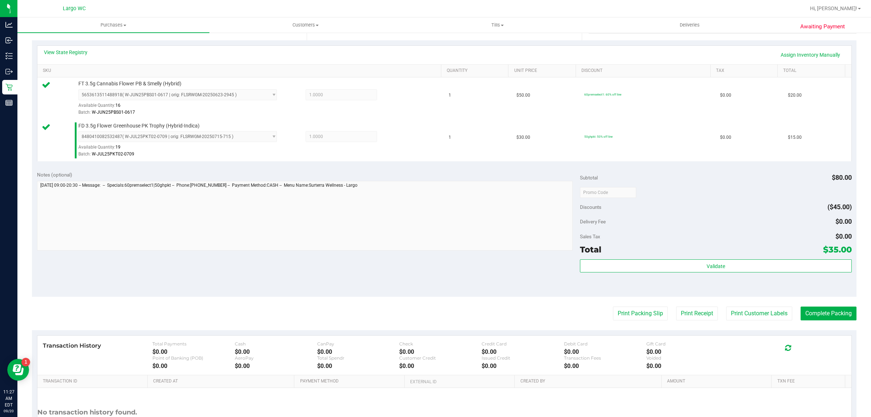
scroll to position [218, 0]
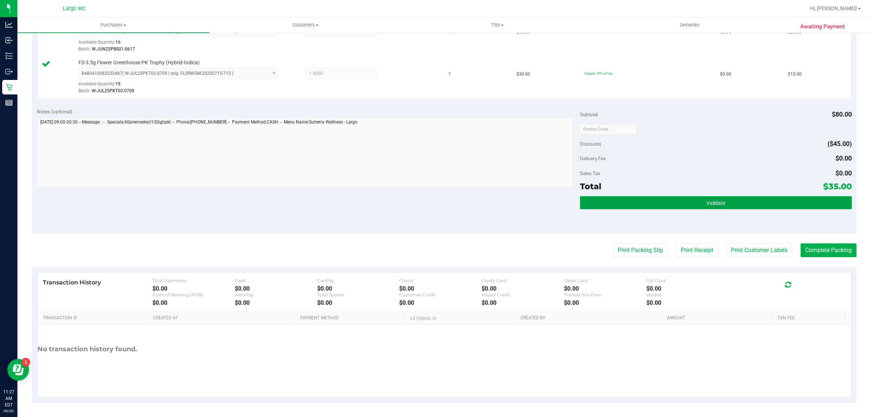
click at [751, 209] on button "Validate" at bounding box center [715, 202] width 271 height 13
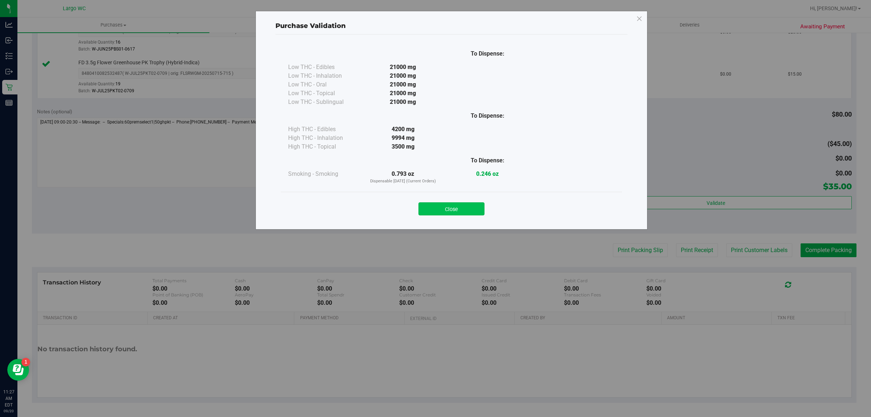
click at [467, 211] on button "Close" at bounding box center [451, 208] width 66 height 13
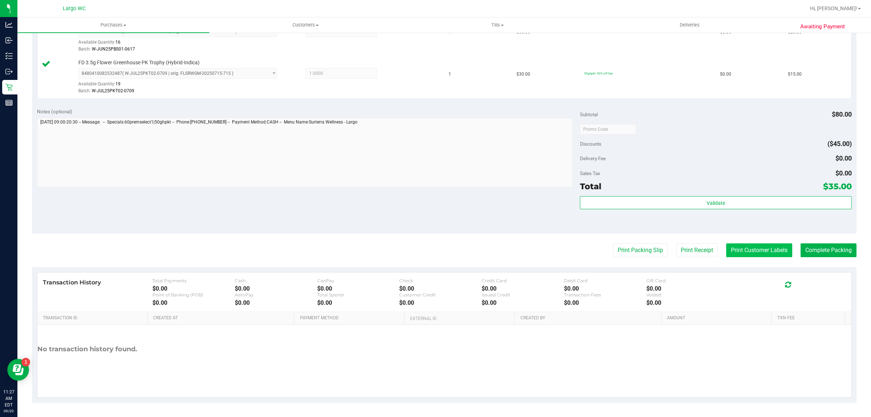
click at [752, 252] on button "Print Customer Labels" at bounding box center [759, 250] width 66 height 14
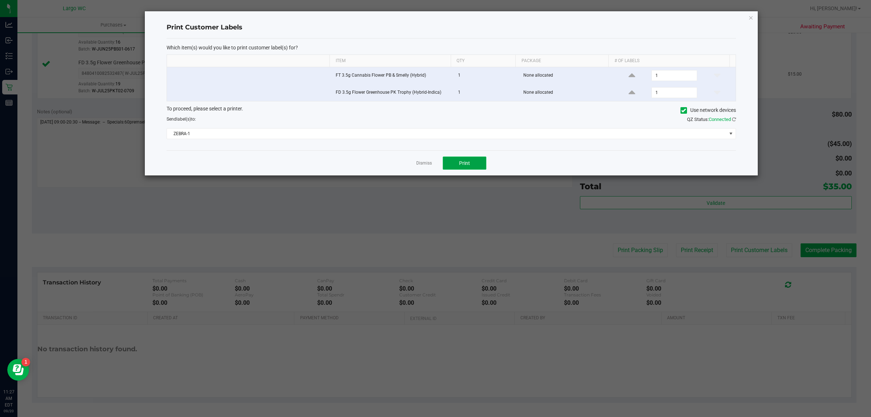
click at [477, 164] on button "Print" at bounding box center [465, 162] width 44 height 13
click at [423, 165] on link "Dismiss" at bounding box center [424, 163] width 16 height 6
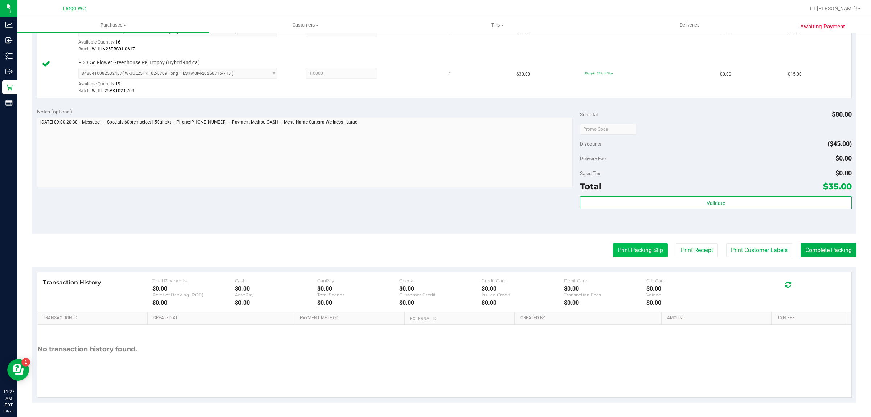
click at [637, 251] on button "Print Packing Slip" at bounding box center [640, 250] width 55 height 14
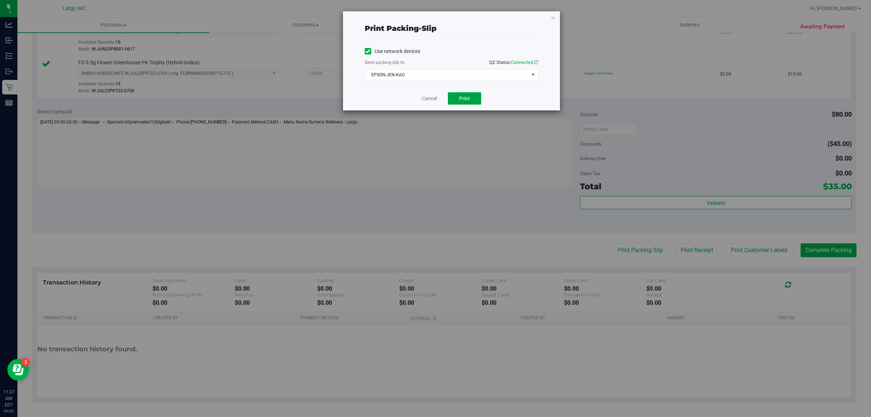
click at [466, 100] on span "Print" at bounding box center [464, 98] width 11 height 6
click at [427, 98] on link "Cancel" at bounding box center [429, 99] width 15 height 8
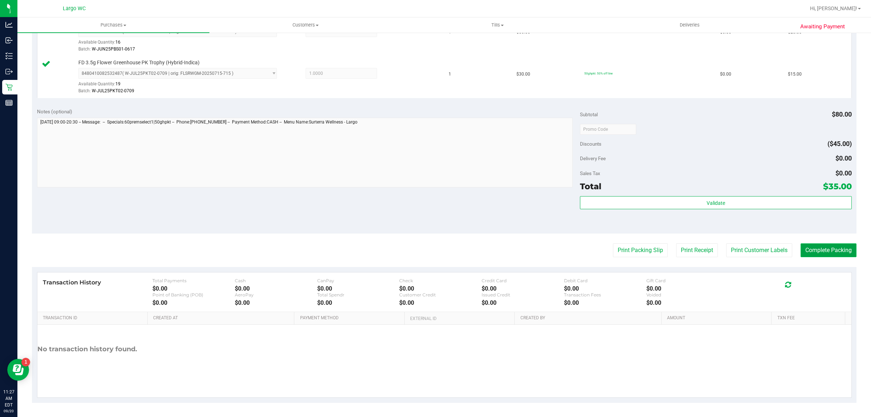
click at [833, 254] on button "Complete Packing" at bounding box center [829, 250] width 56 height 14
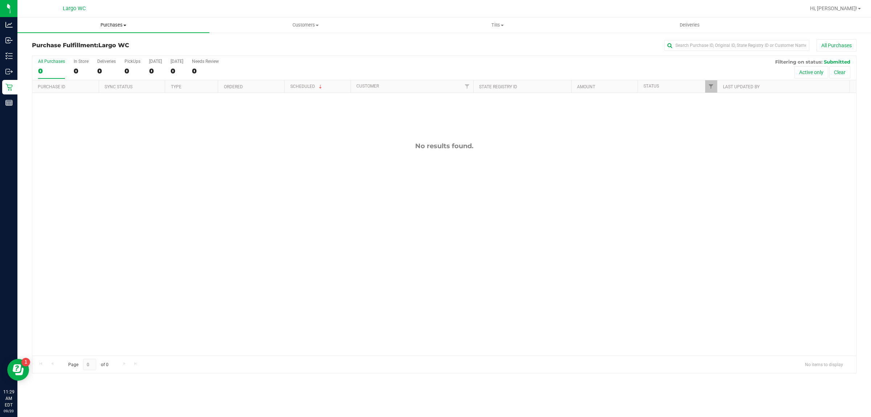
click at [101, 22] on span "Purchases" at bounding box center [113, 25] width 192 height 7
click at [107, 41] on li "Summary of purchases" at bounding box center [113, 44] width 192 height 9
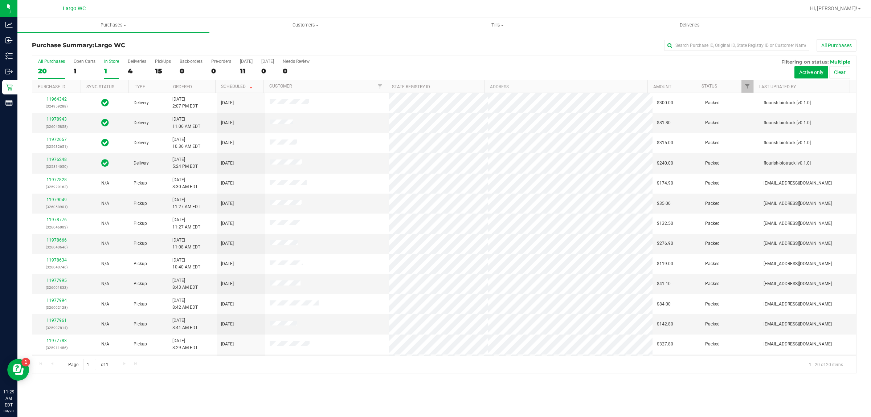
click at [105, 61] on div "In Store" at bounding box center [111, 61] width 15 height 5
click at [0, 0] on input "In Store 1" at bounding box center [0, 0] width 0 height 0
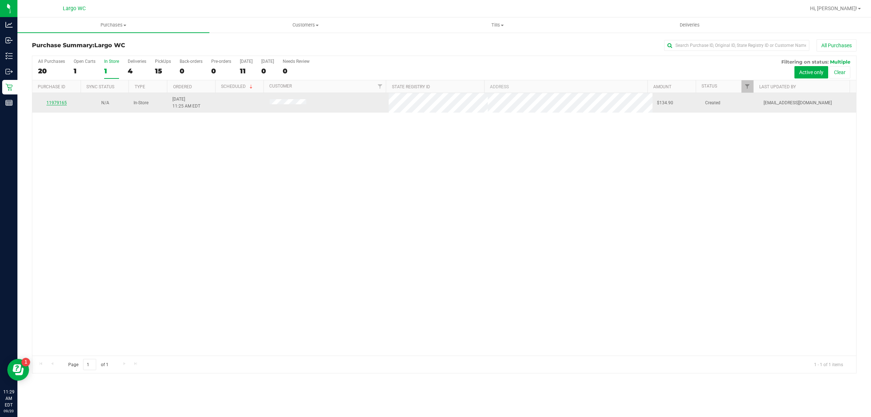
click at [54, 103] on link "11979165" at bounding box center [56, 102] width 20 height 5
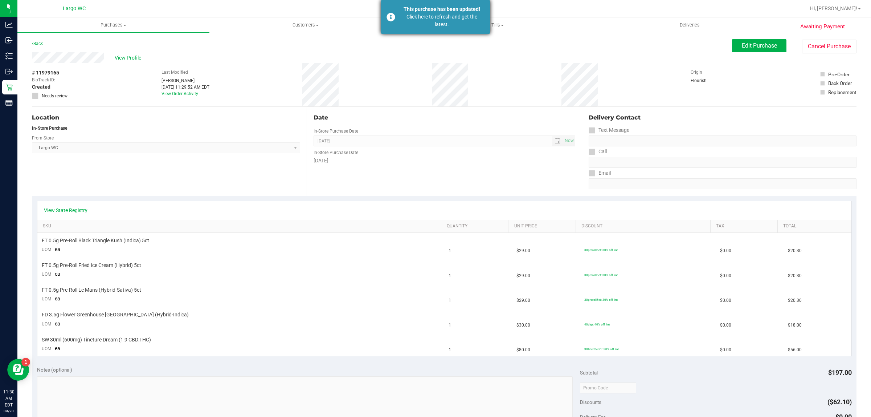
click at [454, 13] on div "Click here to refresh and get the latest." at bounding box center [441, 20] width 85 height 15
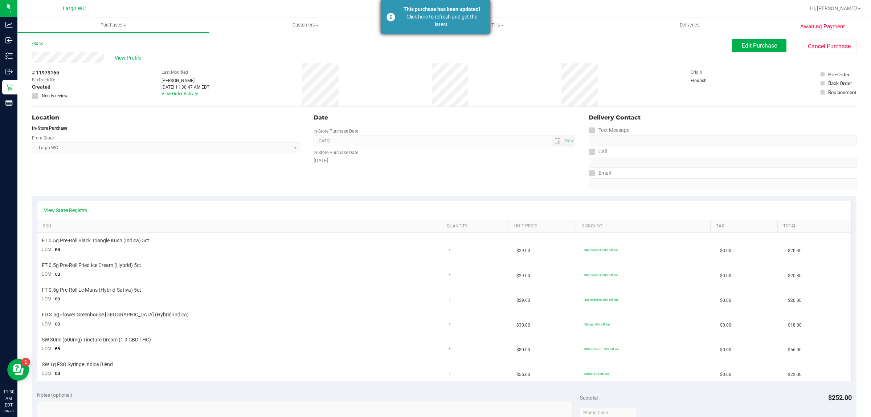
click at [454, 0] on div "This purchase has been updated! Click here to refresh and get the latest." at bounding box center [435, 17] width 109 height 34
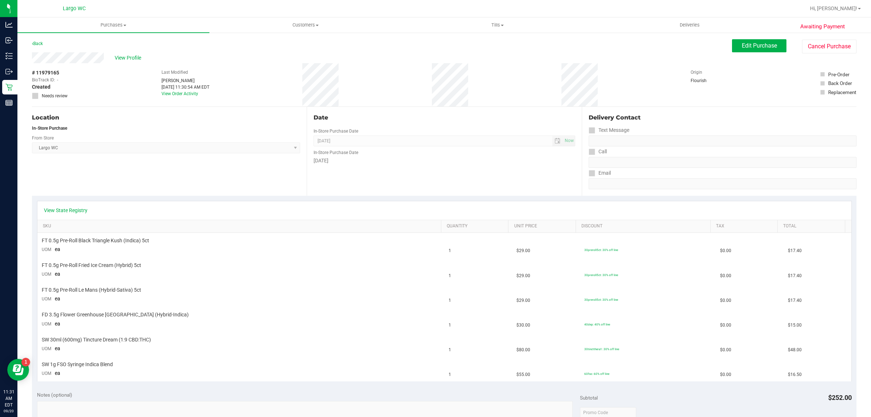
click at [471, 174] on div "Date In-Store Purchase Date Sep 20, 2025 Now In-Store Purchase Date Saturday" at bounding box center [444, 151] width 275 height 89
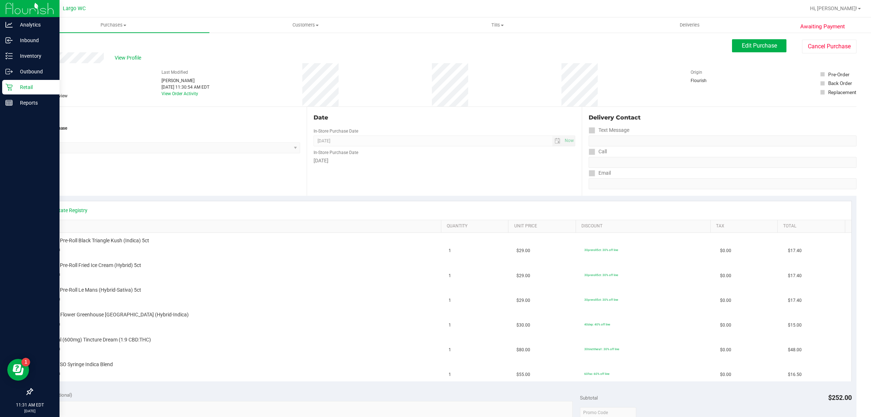
click at [10, 88] on icon at bounding box center [8, 87] width 7 height 7
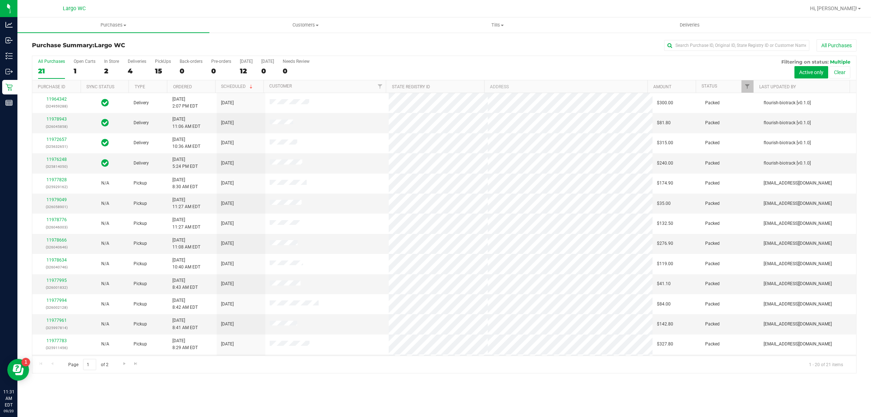
click at [106, 65] on label "In Store 2" at bounding box center [111, 69] width 15 height 20
click at [0, 0] on input "In Store 2" at bounding box center [0, 0] width 0 height 0
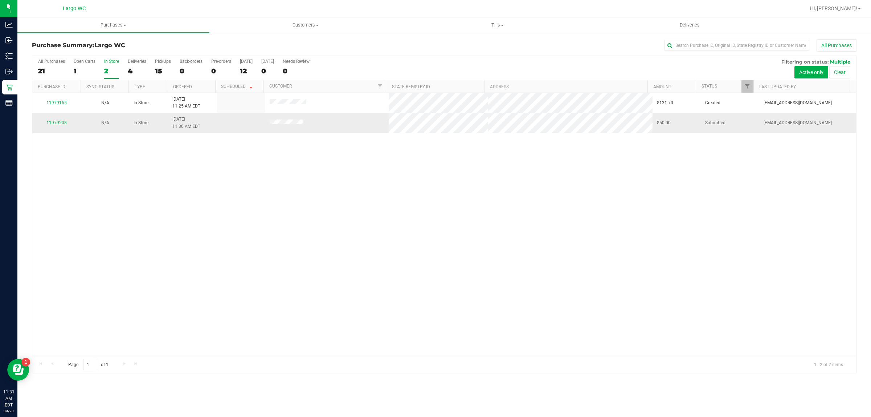
click at [56, 126] on div "11979208" at bounding box center [57, 122] width 40 height 7
click at [57, 124] on link "11979208" at bounding box center [56, 122] width 20 height 5
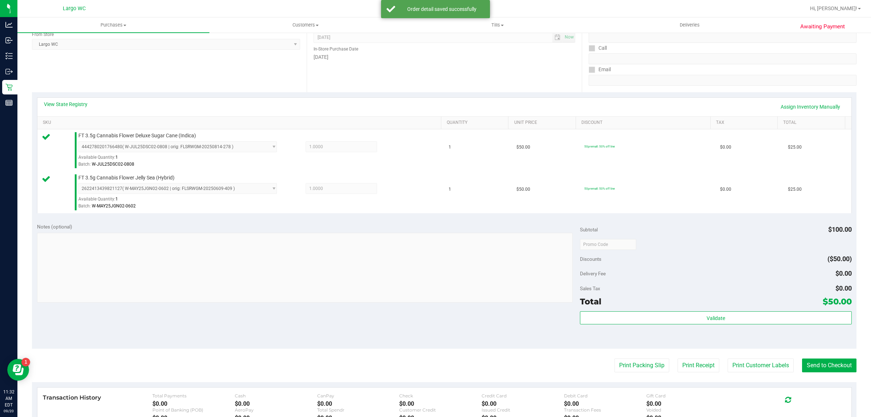
scroll to position [109, 0]
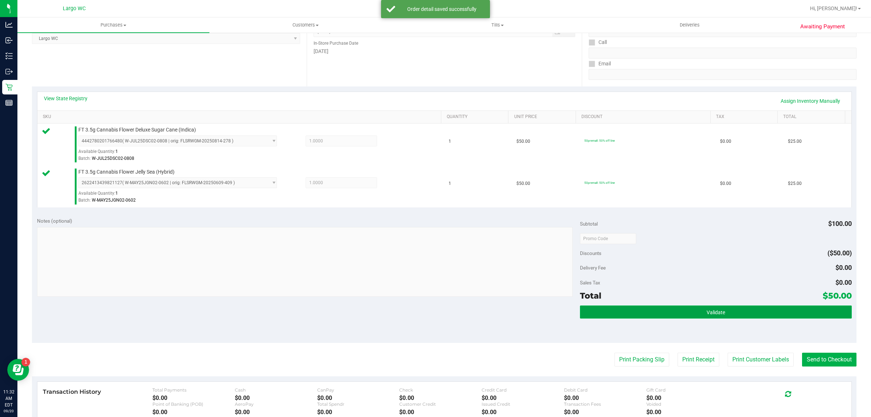
click at [736, 315] on button "Validate" at bounding box center [715, 311] width 271 height 13
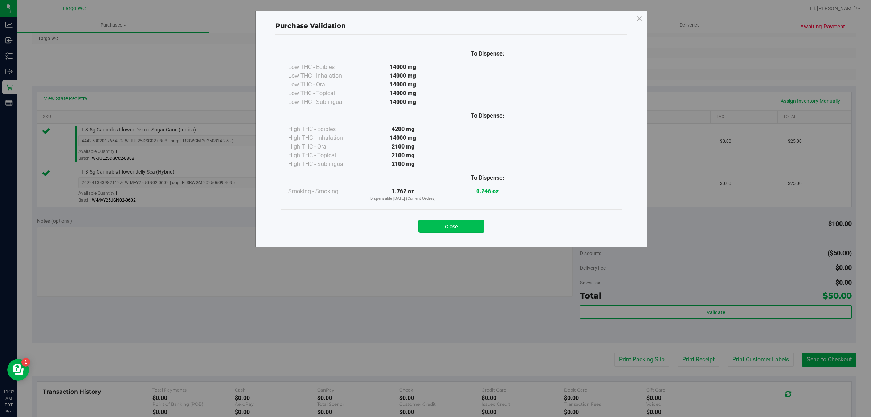
click at [463, 229] on button "Close" at bounding box center [451, 226] width 66 height 13
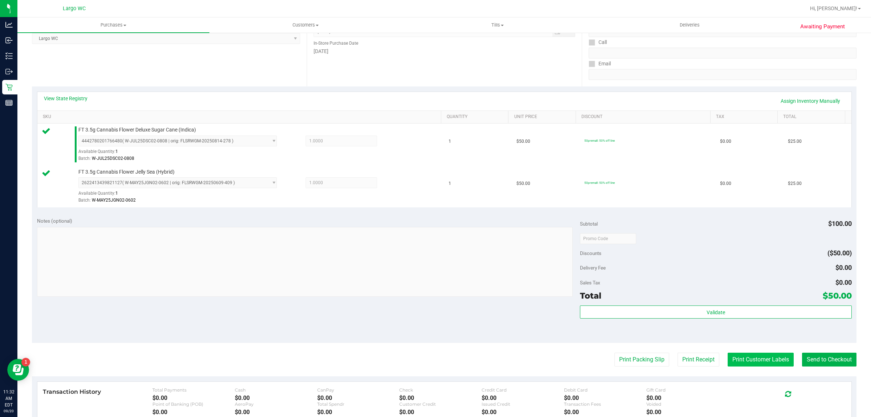
click at [732, 356] on button "Print Customer Labels" at bounding box center [761, 359] width 66 height 14
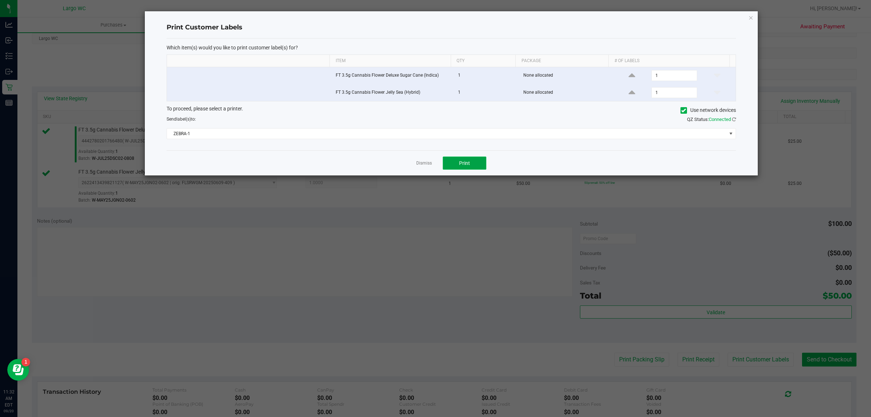
click at [458, 167] on button "Print" at bounding box center [465, 162] width 44 height 13
click at [419, 164] on link "Dismiss" at bounding box center [424, 163] width 16 height 6
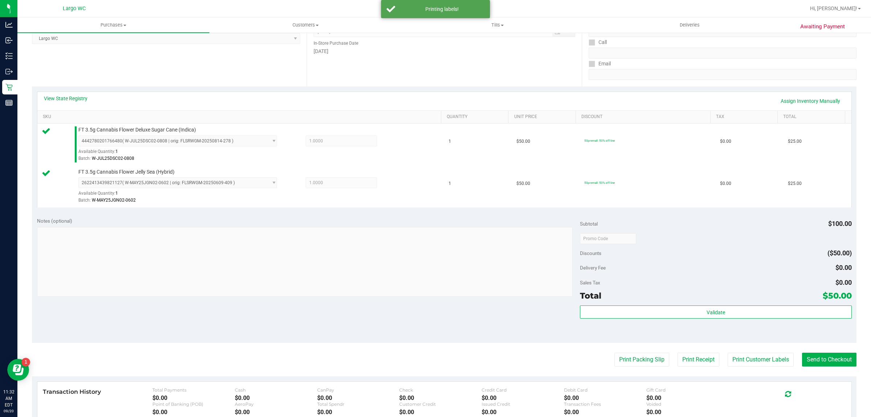
click at [740, 385] on div "Transaction History Total Payments $0.00 Cash $0.00 CanPay $0.00 Check $0.00 Cr…" at bounding box center [444, 401] width 814 height 40
click at [813, 361] on button "Send to Checkout" at bounding box center [829, 359] width 54 height 14
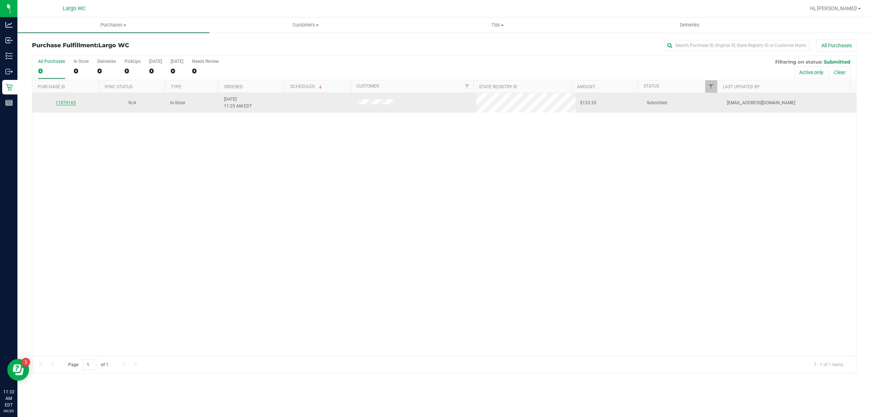
click at [67, 102] on link "11979165" at bounding box center [66, 102] width 20 height 5
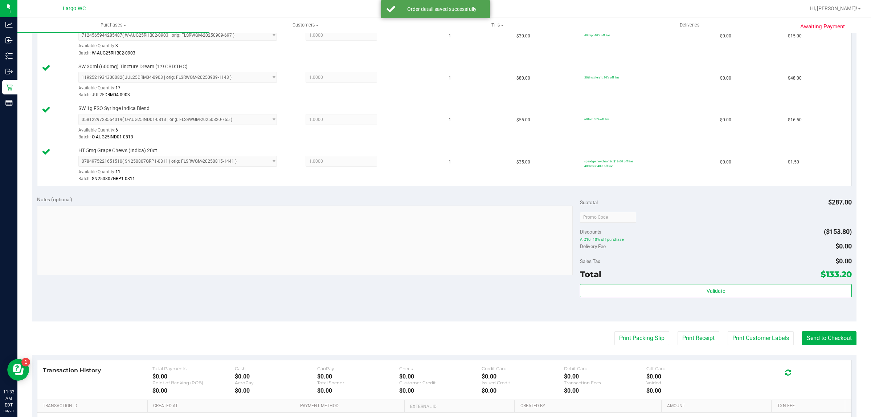
scroll to position [344, 0]
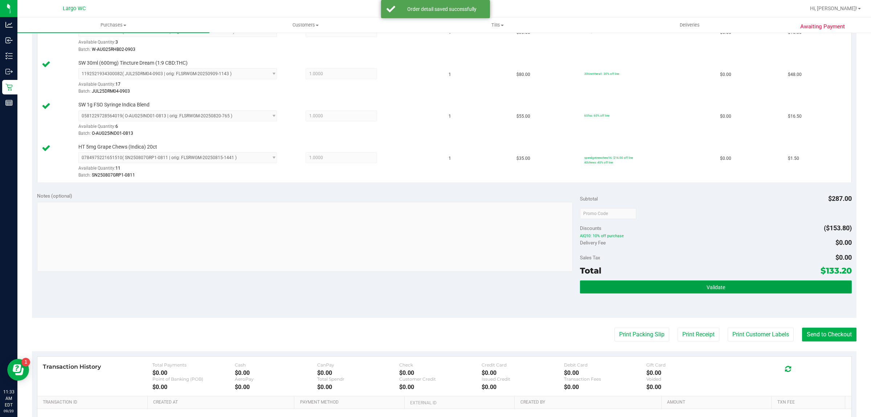
click at [719, 292] on button "Validate" at bounding box center [715, 286] width 271 height 13
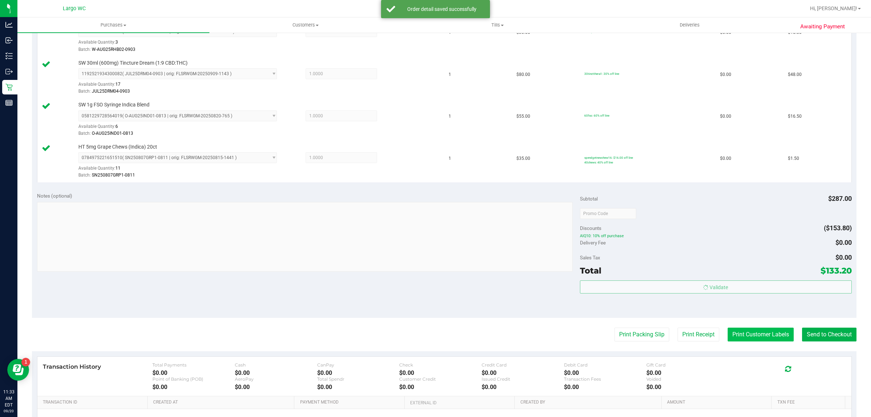
click at [738, 337] on button "Print Customer Labels" at bounding box center [761, 334] width 66 height 14
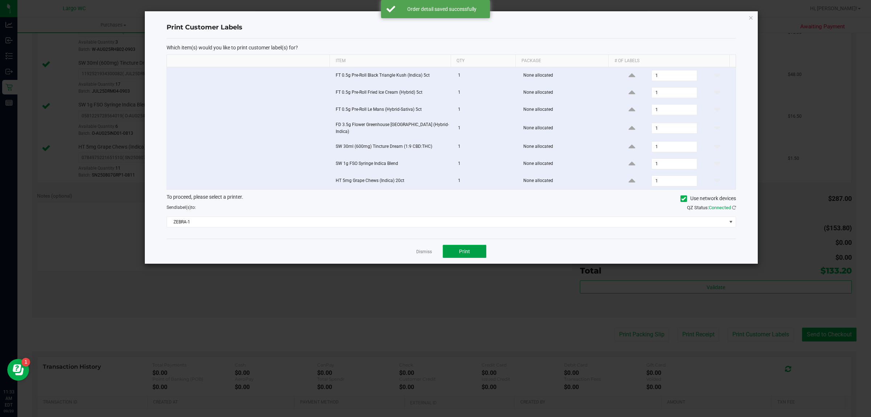
click at [463, 250] on span "Print" at bounding box center [464, 251] width 11 height 6
click at [425, 255] on link "Dismiss" at bounding box center [424, 252] width 16 height 6
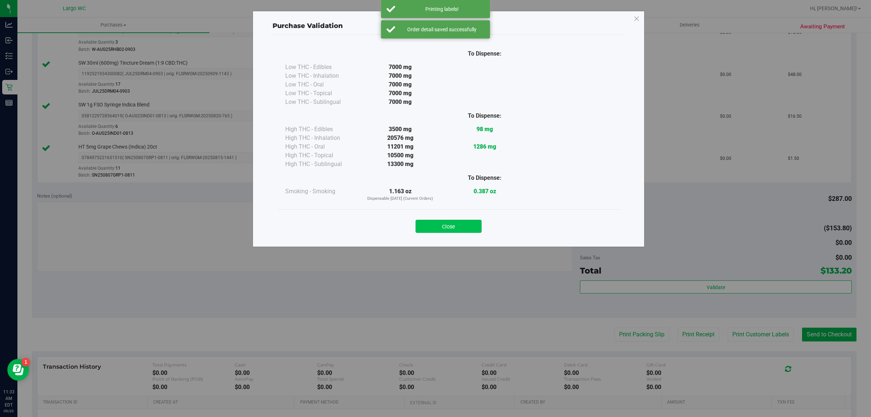
click at [463, 225] on button "Close" at bounding box center [449, 226] width 66 height 13
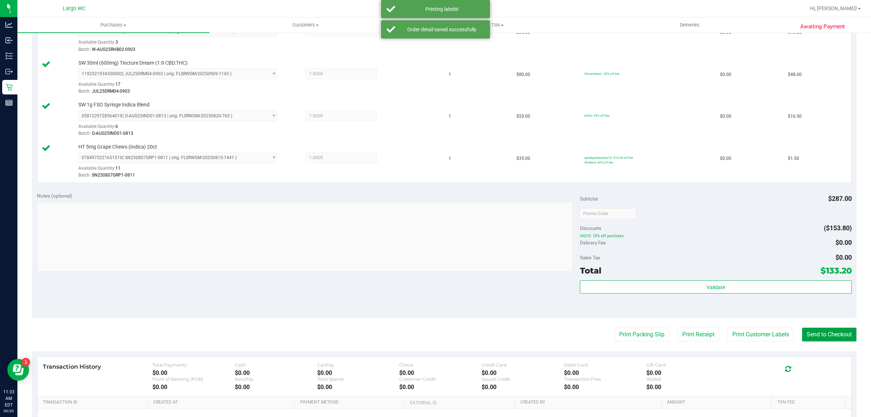
click at [827, 339] on button "Send to Checkout" at bounding box center [829, 334] width 54 height 14
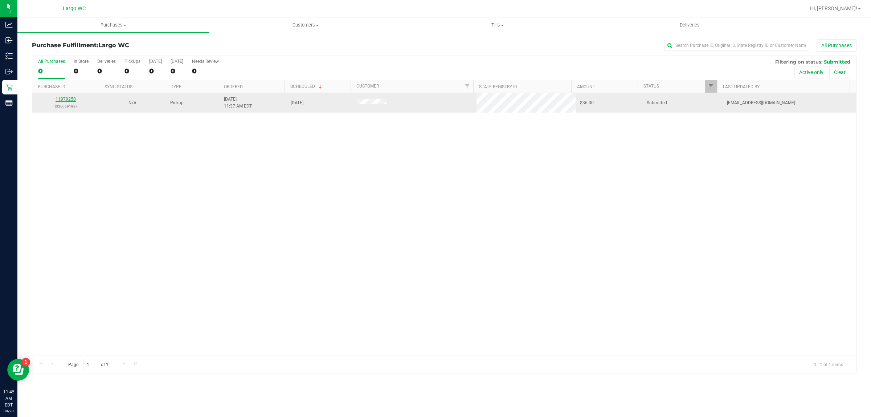
click at [65, 100] on link "11979250" at bounding box center [66, 99] width 20 height 5
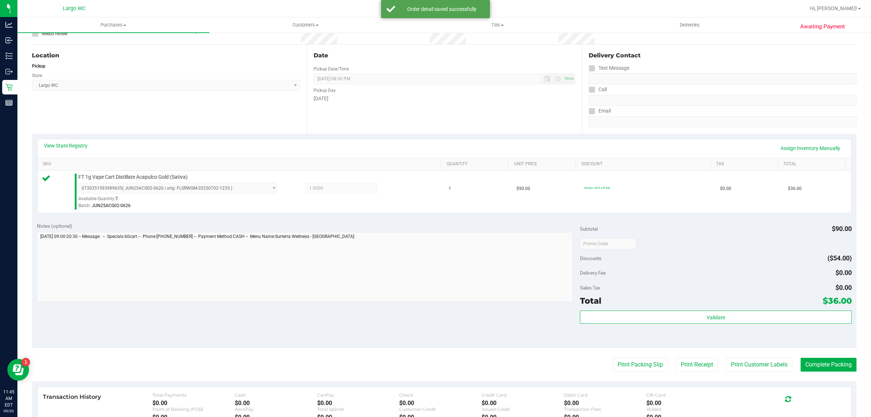
scroll to position [80, 0]
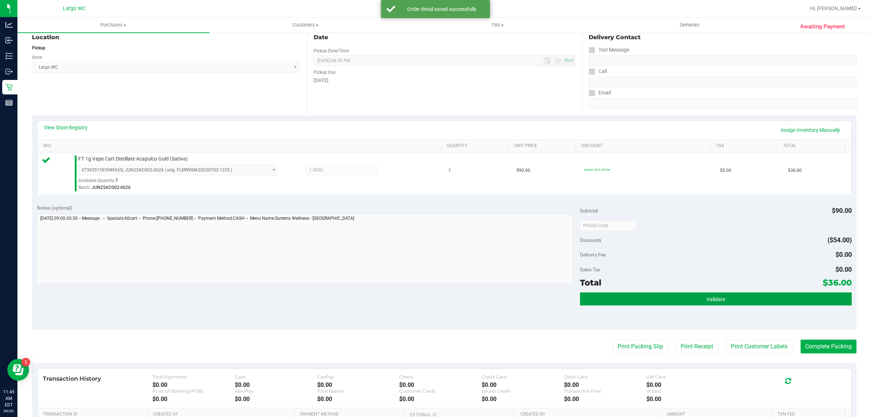
click at [738, 304] on button "Validate" at bounding box center [715, 298] width 271 height 13
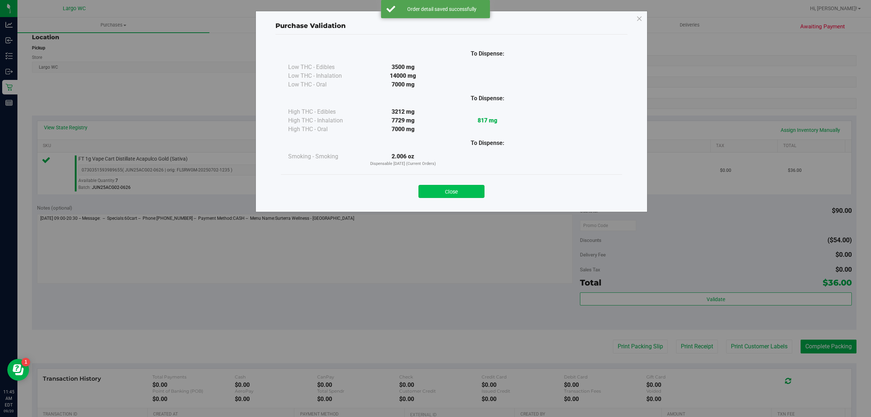
click at [458, 185] on button "Close" at bounding box center [451, 191] width 66 height 13
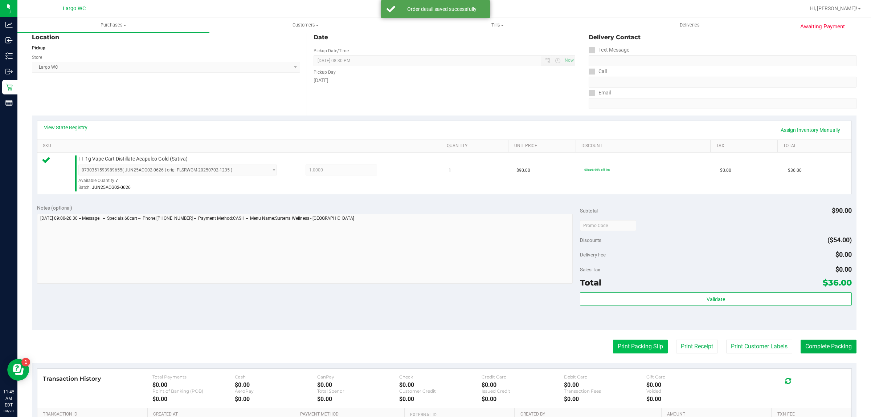
click at [633, 347] on button "Print Packing Slip" at bounding box center [640, 346] width 55 height 14
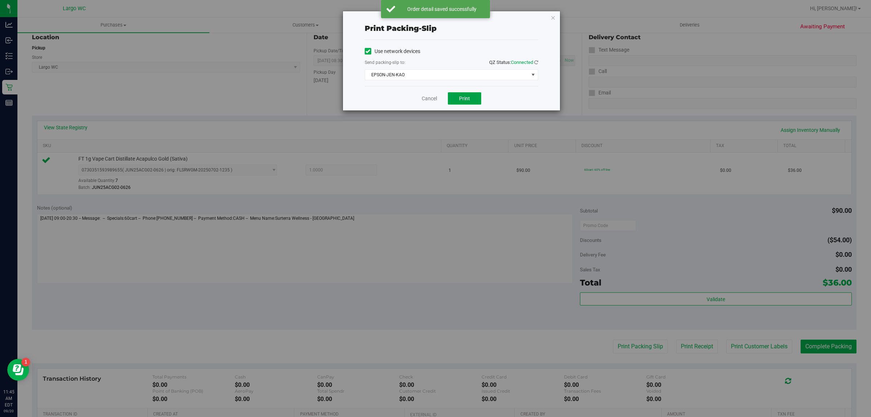
click at [466, 99] on span "Print" at bounding box center [464, 98] width 11 height 6
click at [427, 100] on link "Cancel" at bounding box center [425, 99] width 15 height 8
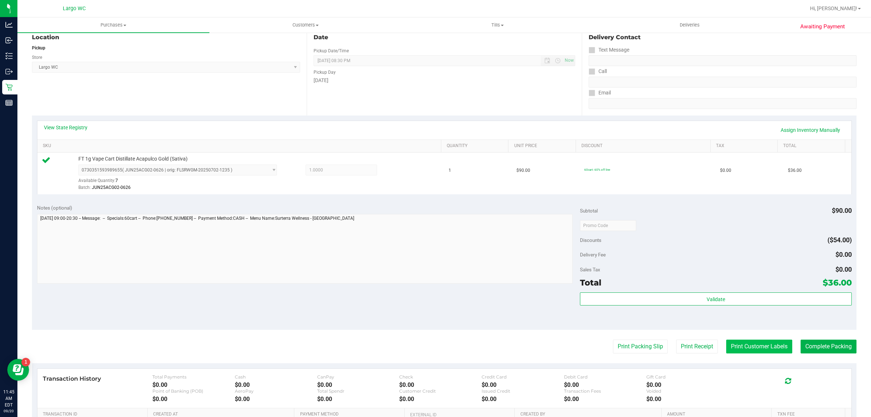
click at [749, 348] on button "Print Customer Labels" at bounding box center [759, 346] width 66 height 14
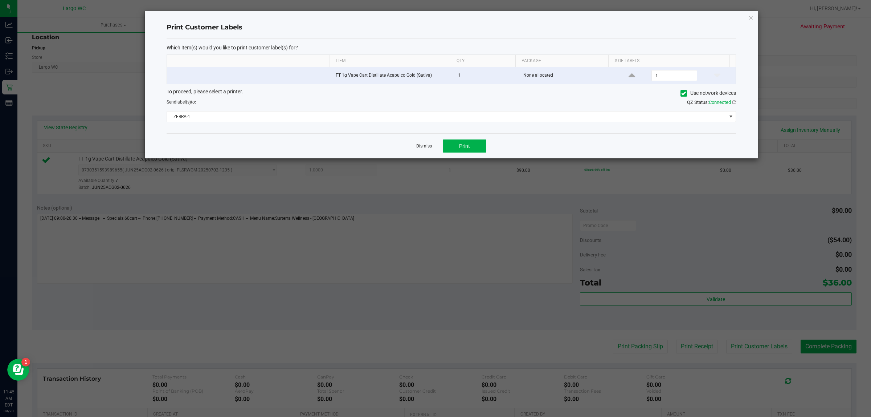
click at [420, 146] on link "Dismiss" at bounding box center [424, 146] width 16 height 6
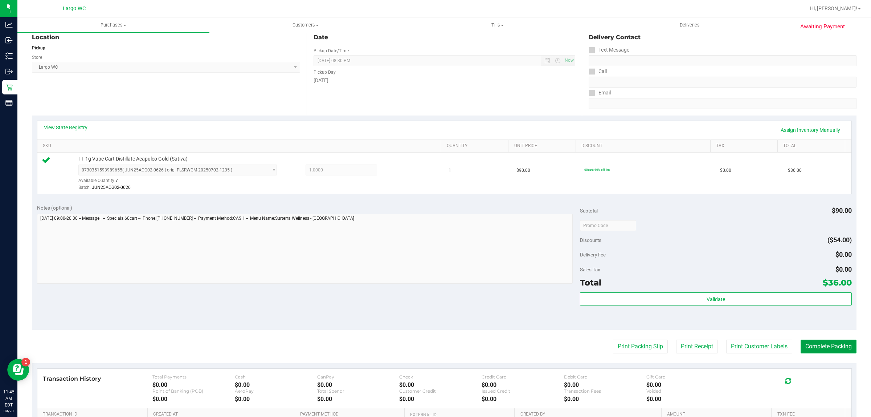
click at [818, 349] on button "Complete Packing" at bounding box center [829, 346] width 56 height 14
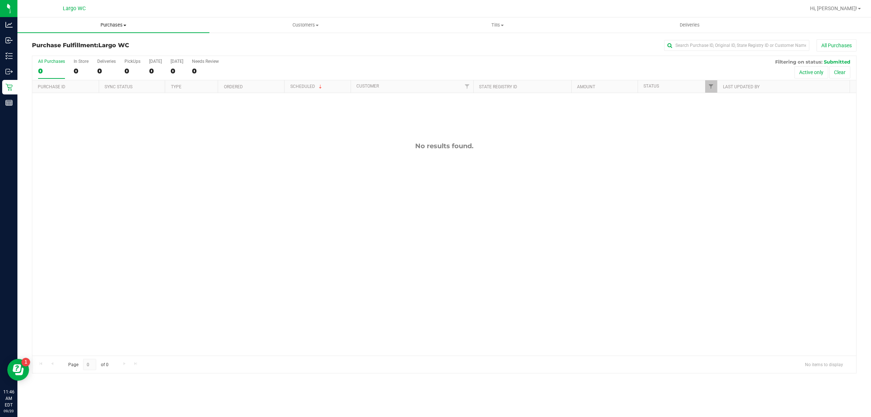
click at [120, 24] on span "Purchases" at bounding box center [113, 25] width 192 height 7
click at [101, 40] on li "Summary of purchases" at bounding box center [113, 44] width 192 height 9
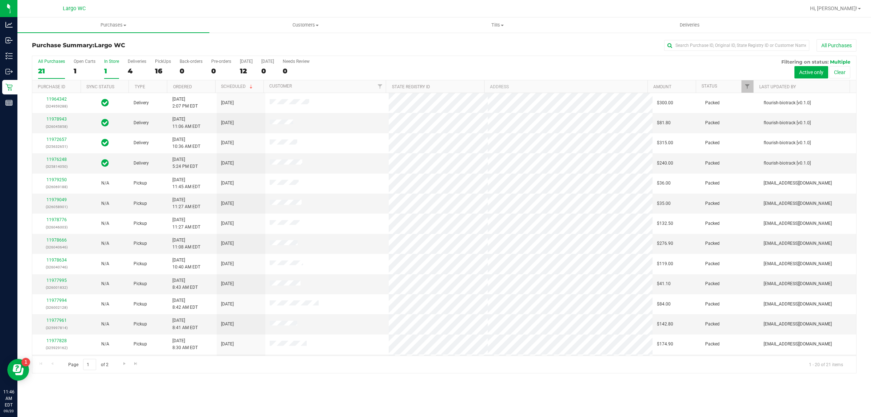
click at [107, 62] on div "In Store" at bounding box center [111, 61] width 15 height 5
click at [0, 0] on input "In Store 1" at bounding box center [0, 0] width 0 height 0
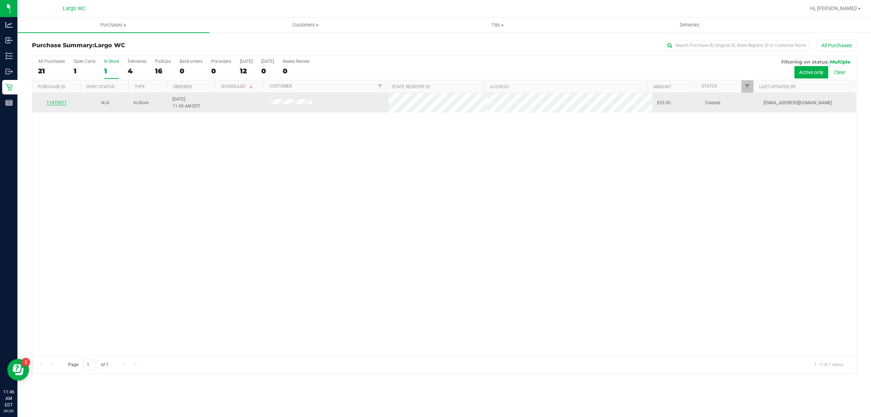
click at [58, 104] on link "11979311" at bounding box center [56, 102] width 20 height 5
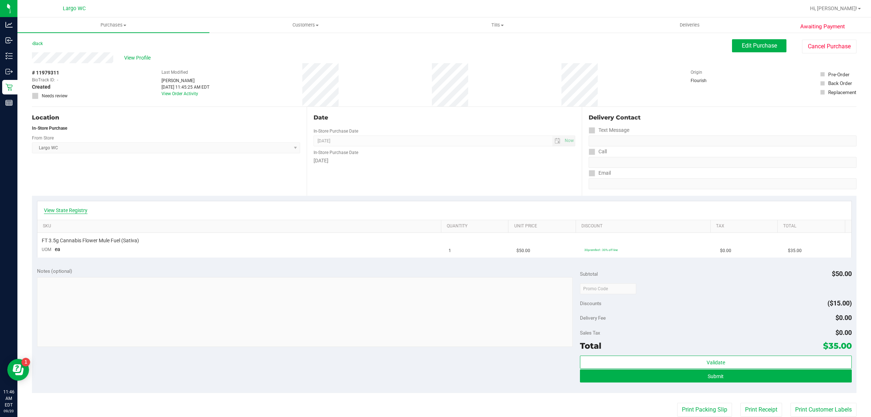
click at [80, 209] on link "View State Registry" at bounding box center [66, 209] width 44 height 7
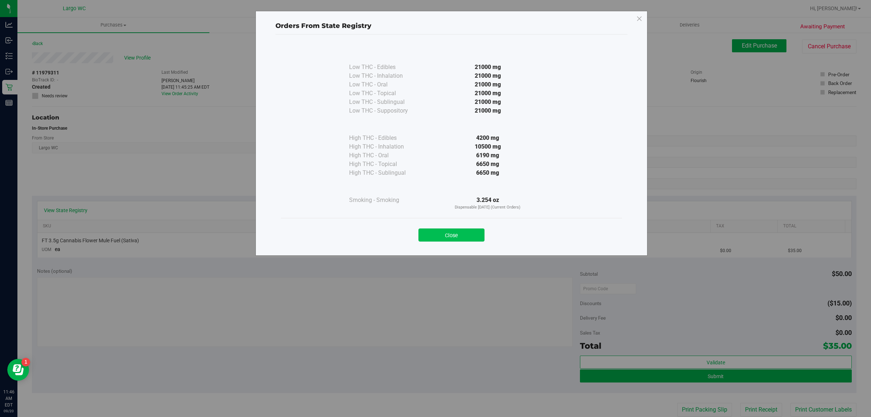
click at [447, 237] on button "Close" at bounding box center [451, 234] width 66 height 13
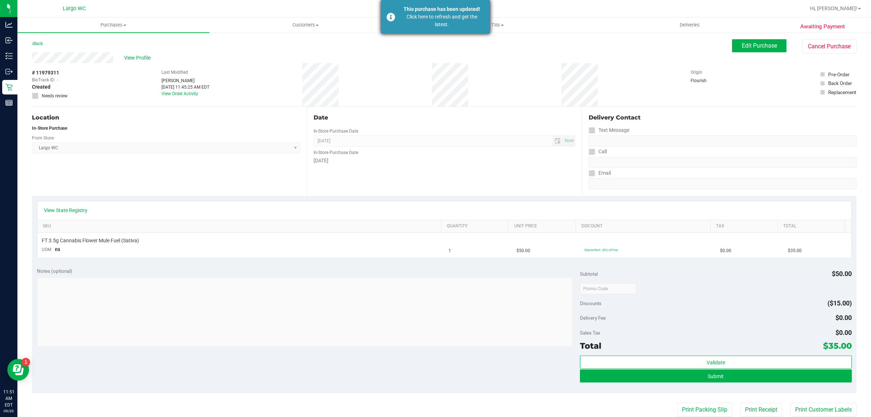
click at [450, 19] on div "Click here to refresh and get the latest." at bounding box center [441, 20] width 85 height 15
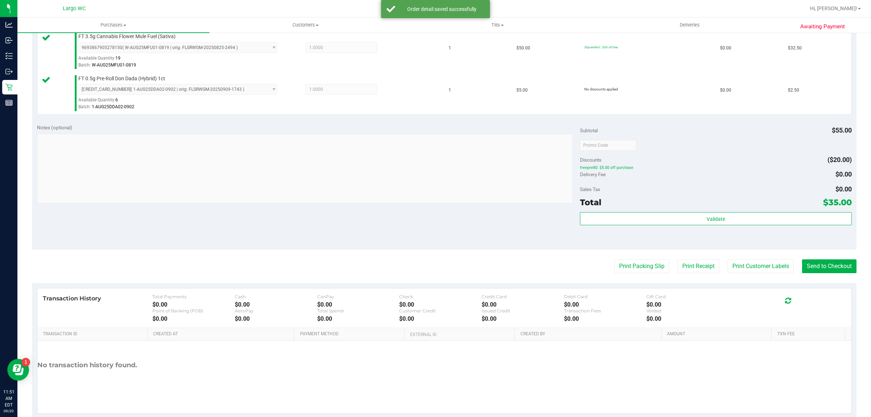
scroll to position [206, 0]
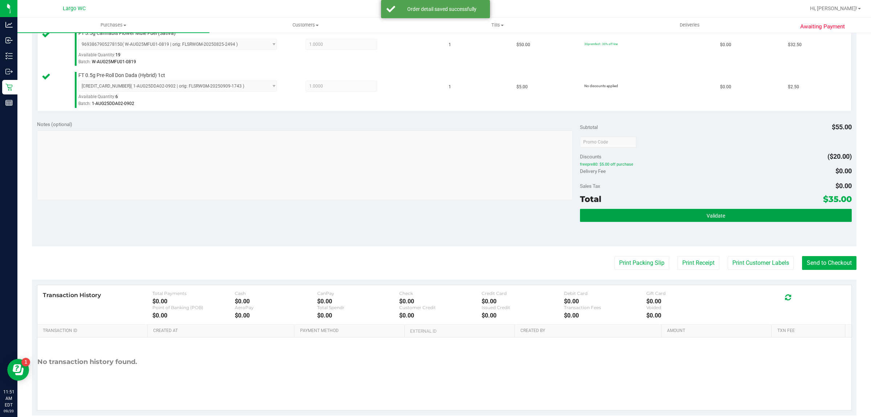
click at [741, 212] on button "Validate" at bounding box center [715, 215] width 271 height 13
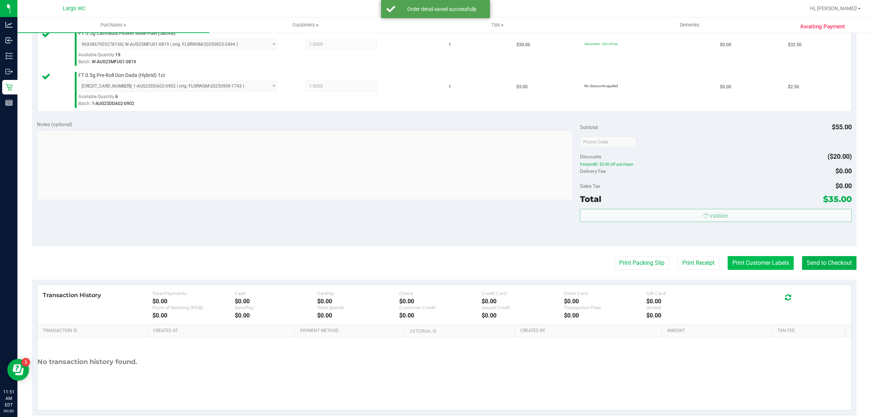
click at [745, 264] on button "Print Customer Labels" at bounding box center [761, 263] width 66 height 14
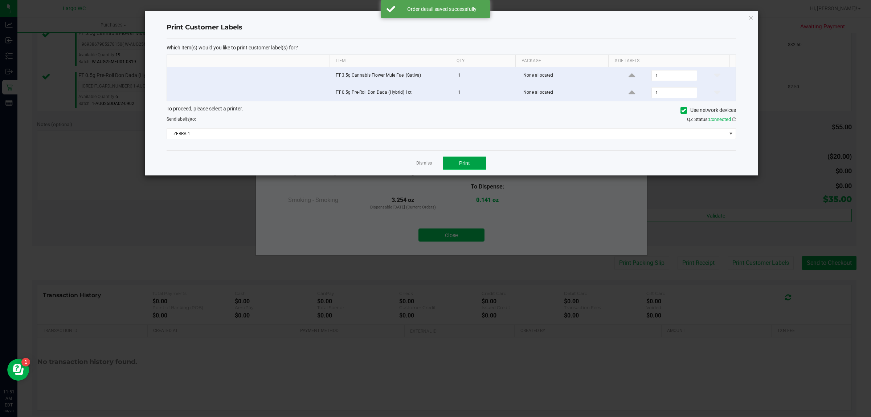
click at [458, 166] on button "Print" at bounding box center [465, 162] width 44 height 13
click at [425, 161] on link "Dismiss" at bounding box center [424, 163] width 16 height 6
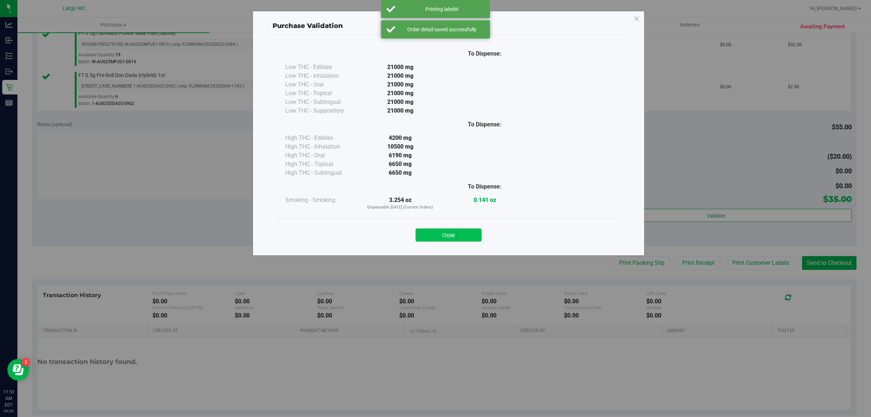
click at [455, 233] on button "Close" at bounding box center [449, 234] width 66 height 13
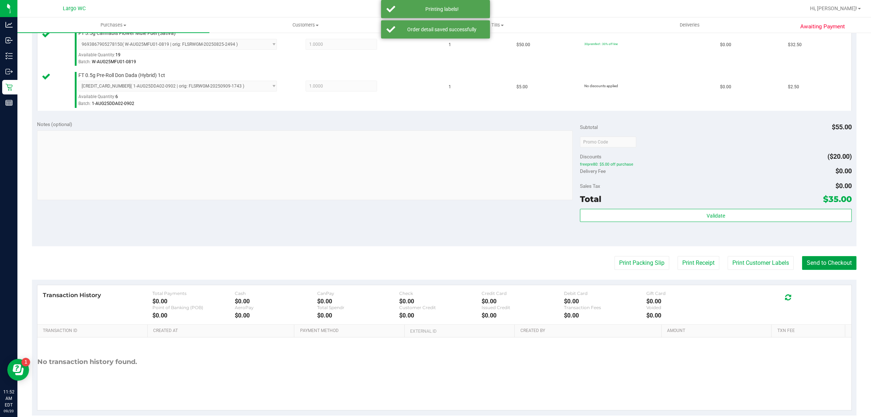
click at [807, 259] on button "Send to Checkout" at bounding box center [829, 263] width 54 height 14
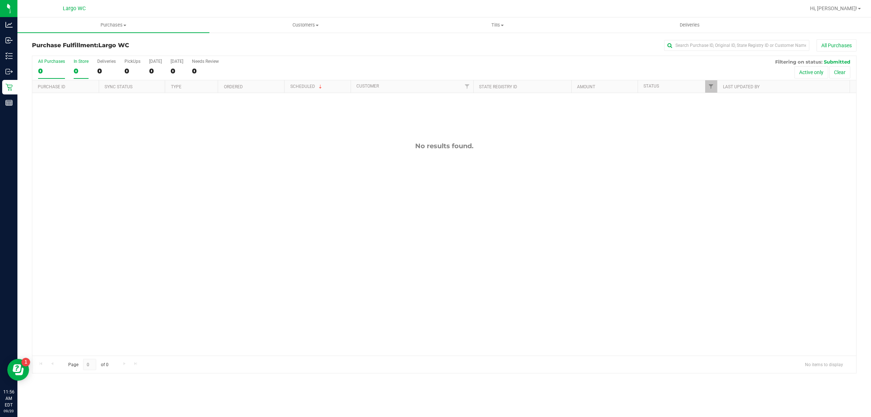
click at [77, 69] on div "0" at bounding box center [81, 71] width 15 height 8
click at [0, 0] on input "In Store 0" at bounding box center [0, 0] width 0 height 0
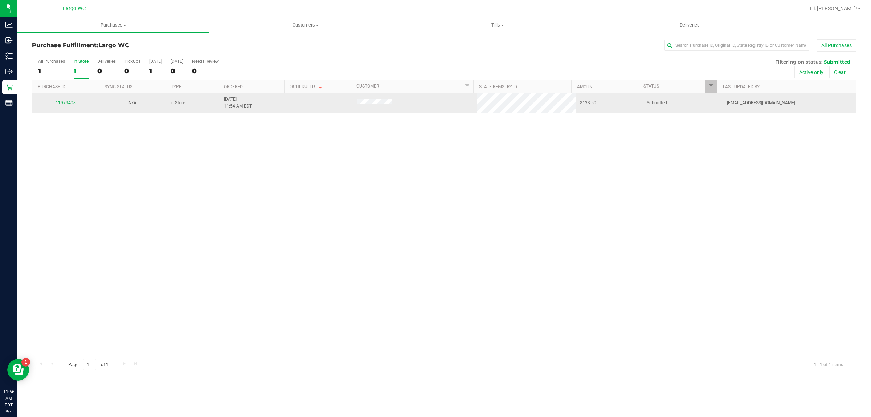
click at [71, 103] on link "11979408" at bounding box center [66, 102] width 20 height 5
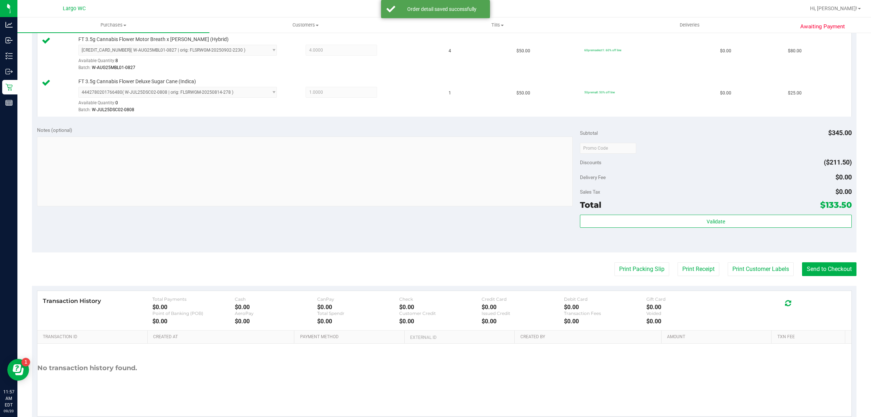
scroll to position [241, 0]
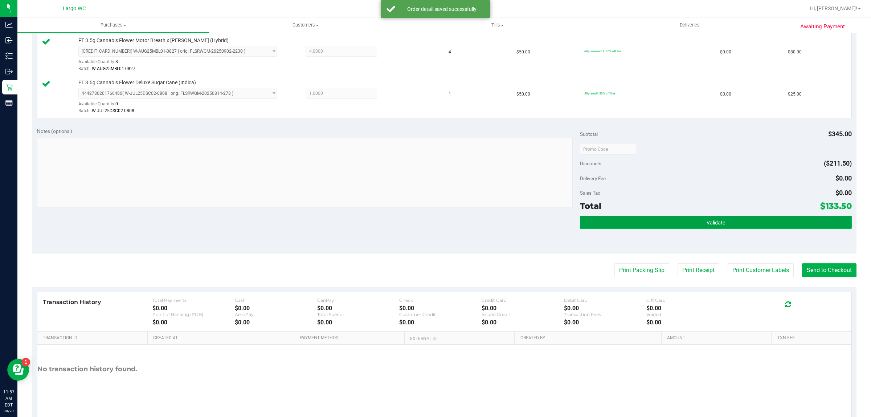
click at [732, 219] on button "Validate" at bounding box center [715, 222] width 271 height 13
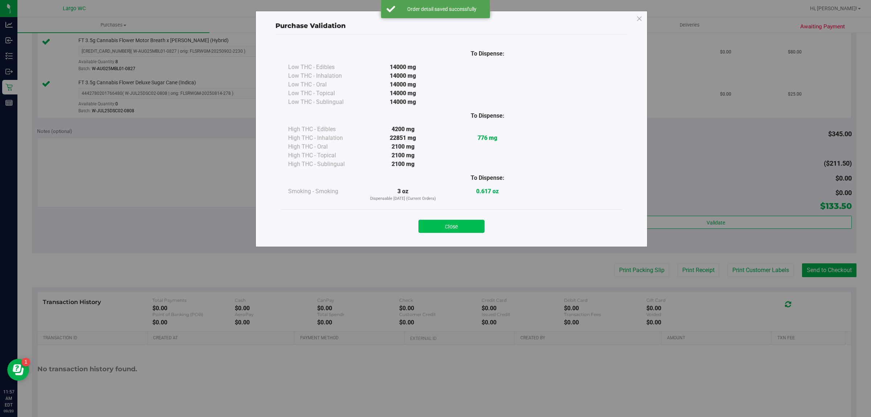
click at [474, 231] on button "Close" at bounding box center [451, 226] width 66 height 13
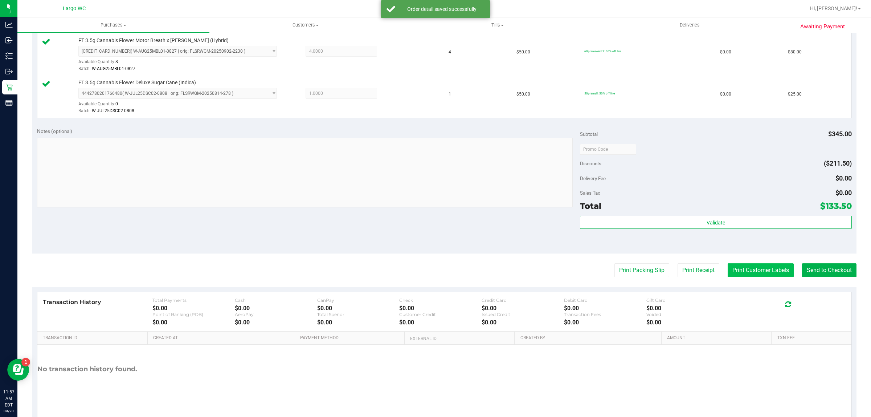
click at [750, 271] on button "Print Customer Labels" at bounding box center [761, 270] width 66 height 14
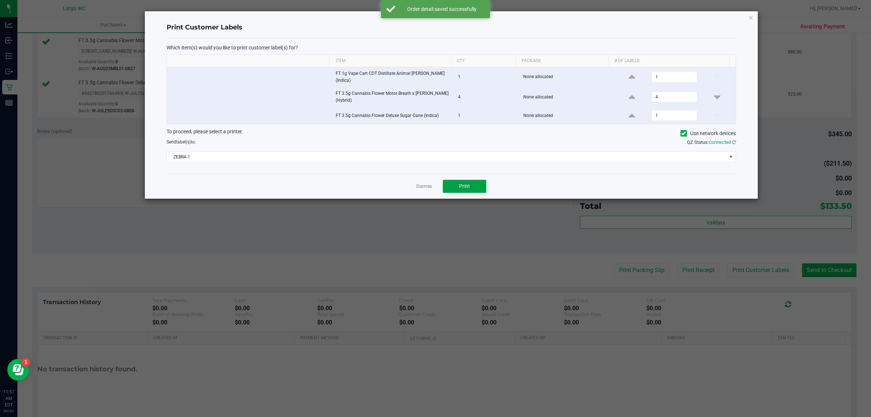
click at [461, 187] on button "Print" at bounding box center [465, 186] width 44 height 13
click at [422, 183] on link "Dismiss" at bounding box center [424, 186] width 16 height 6
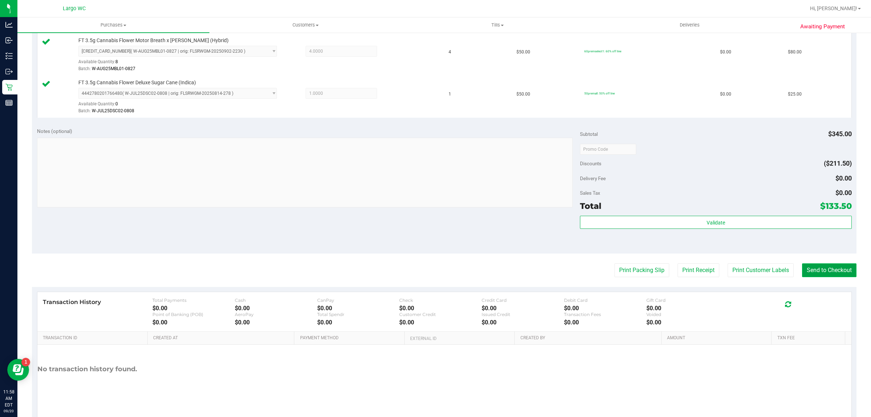
click at [822, 273] on button "Send to Checkout" at bounding box center [829, 270] width 54 height 14
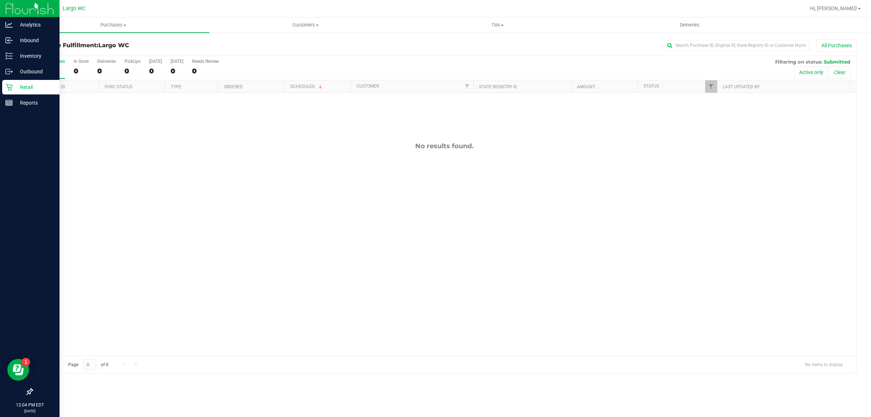
drag, startPoint x: 0, startPoint y: 226, endPoint x: 28, endPoint y: 238, distance: 30.3
click at [0, 226] on div at bounding box center [30, 247] width 60 height 273
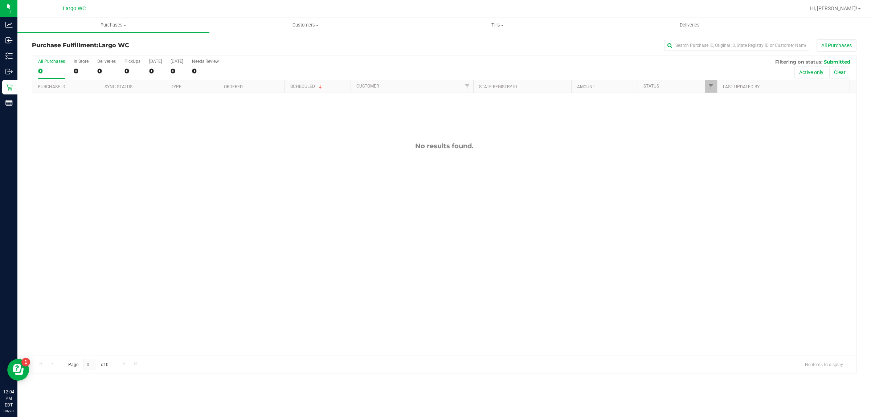
click at [174, 247] on div "No results found." at bounding box center [444, 248] width 824 height 311
click at [120, 27] on span "Purchases" at bounding box center [113, 25] width 192 height 7
click at [88, 42] on span "Summary of purchases" at bounding box center [54, 44] width 74 height 6
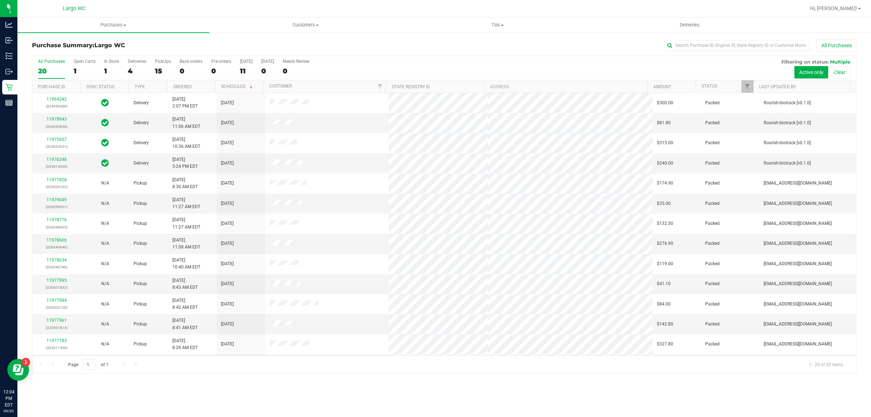
click at [106, 67] on div "1" at bounding box center [111, 71] width 15 height 8
click at [0, 0] on input "In Store 1" at bounding box center [0, 0] width 0 height 0
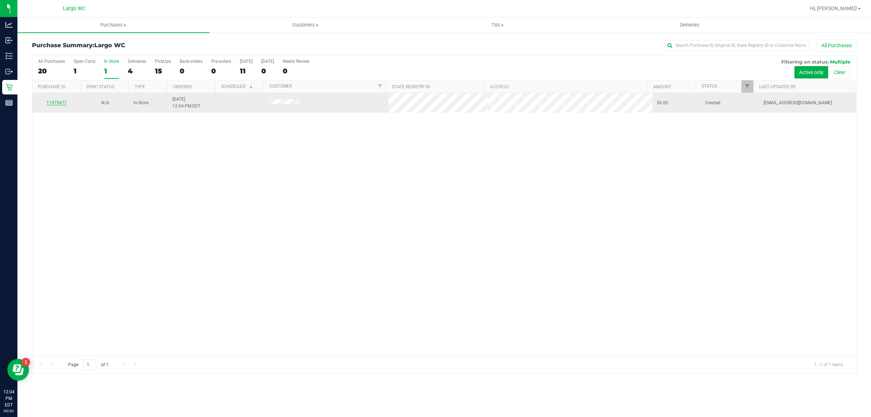
click at [62, 101] on link "11979477" at bounding box center [56, 102] width 20 height 5
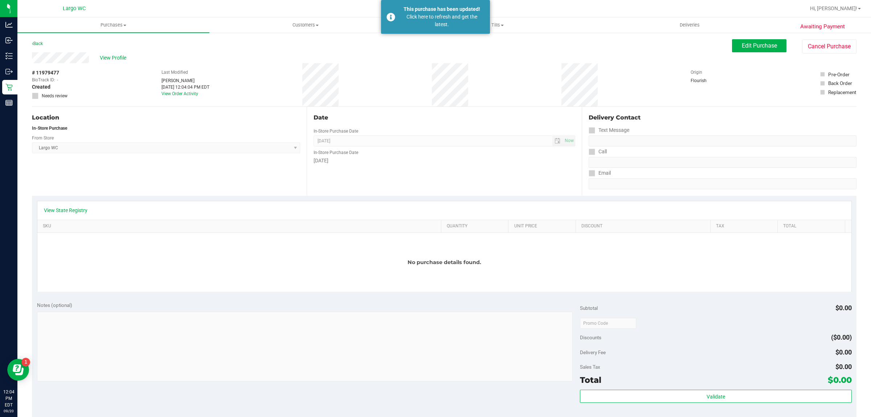
drag, startPoint x: 456, startPoint y: 26, endPoint x: 481, endPoint y: 36, distance: 26.6
click at [456, 26] on div "Click here to refresh and get the latest." at bounding box center [441, 20] width 85 height 15
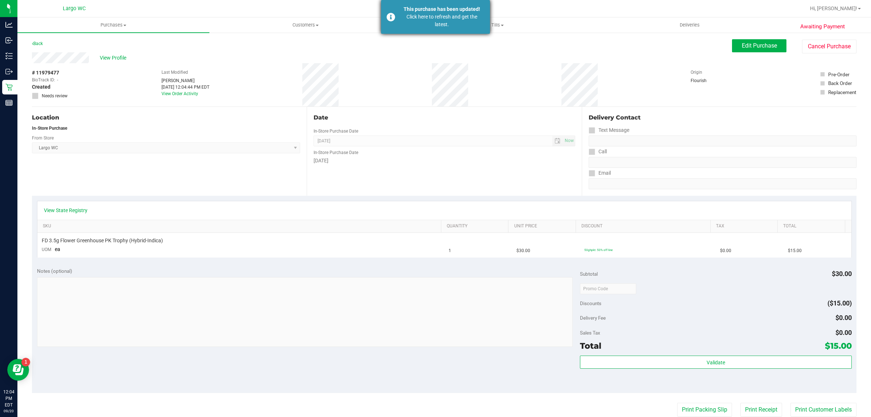
click at [462, 25] on div "Click here to refresh and get the latest." at bounding box center [441, 20] width 85 height 15
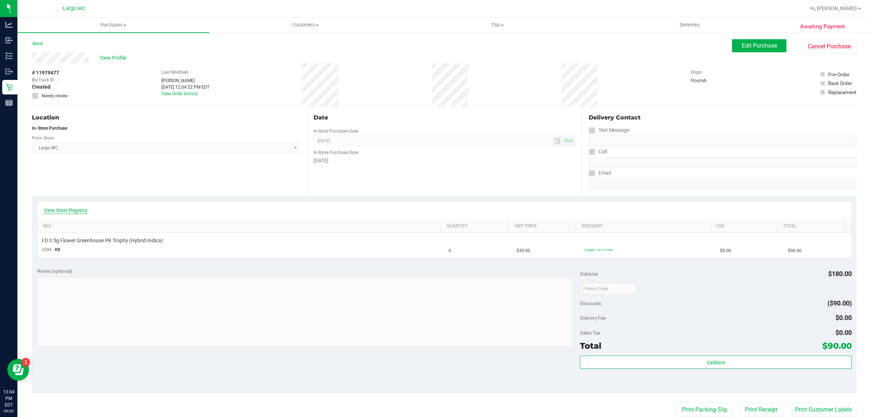
click at [81, 209] on link "View State Registry" at bounding box center [66, 209] width 44 height 7
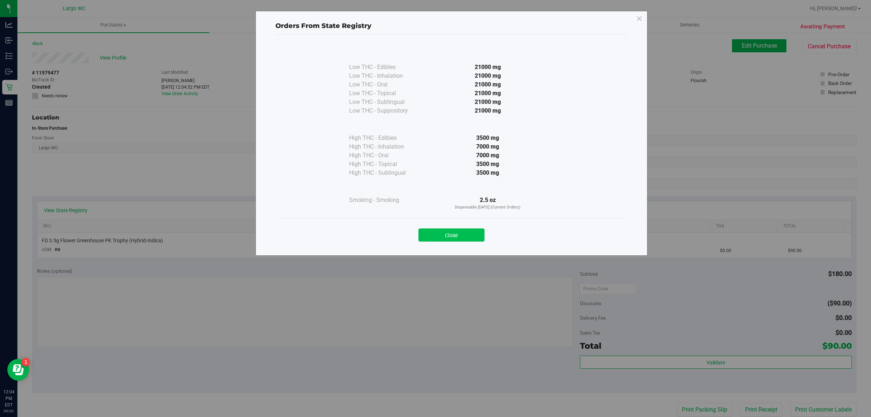
click at [446, 238] on button "Close" at bounding box center [451, 234] width 66 height 13
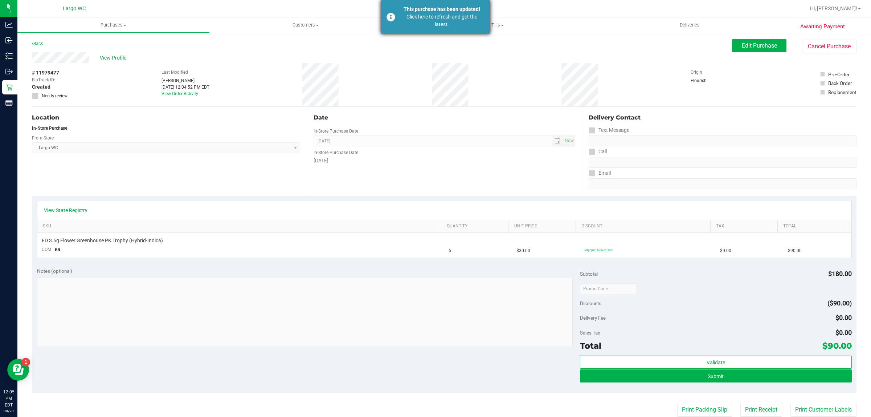
click at [449, 7] on div "This purchase has been updated!" at bounding box center [441, 9] width 85 height 8
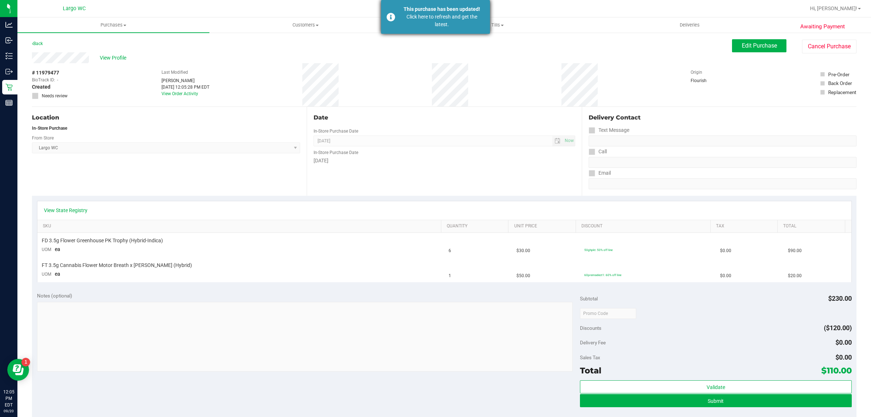
click at [408, 13] on div "Click here to refresh and get the latest." at bounding box center [441, 20] width 85 height 15
click at [443, 16] on div "Click here to refresh and get the latest." at bounding box center [441, 20] width 85 height 15
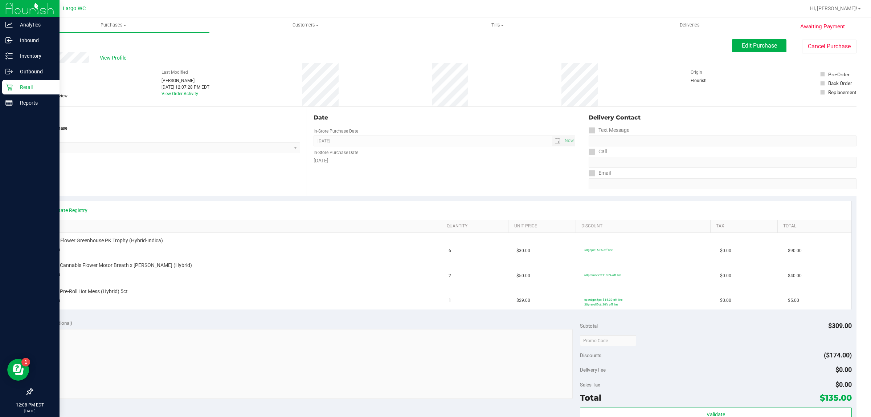
click at [37, 83] on p "Retail" at bounding box center [35, 87] width 44 height 9
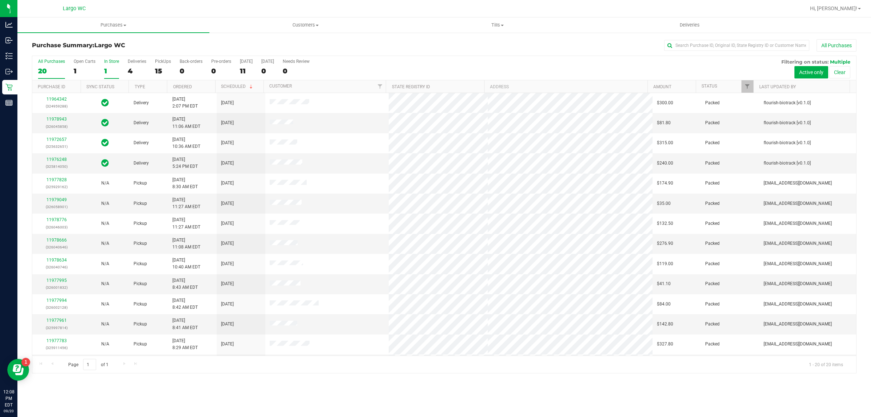
click at [113, 68] on div "1" at bounding box center [111, 71] width 15 height 8
click at [0, 0] on input "In Store 1" at bounding box center [0, 0] width 0 height 0
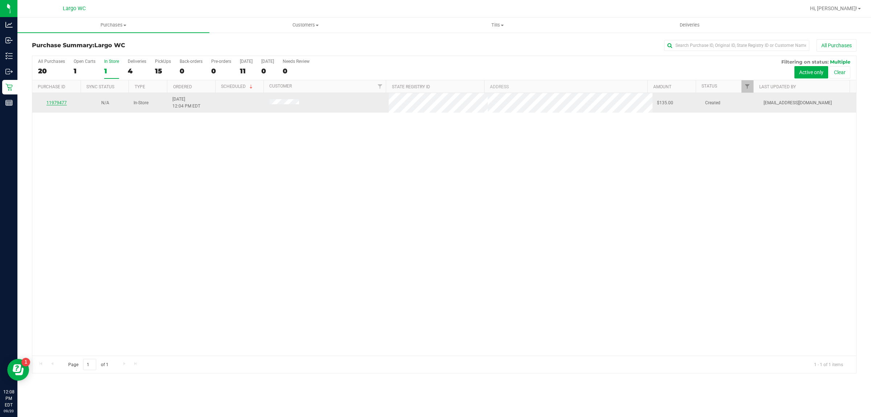
click at [57, 103] on link "11979477" at bounding box center [56, 102] width 20 height 5
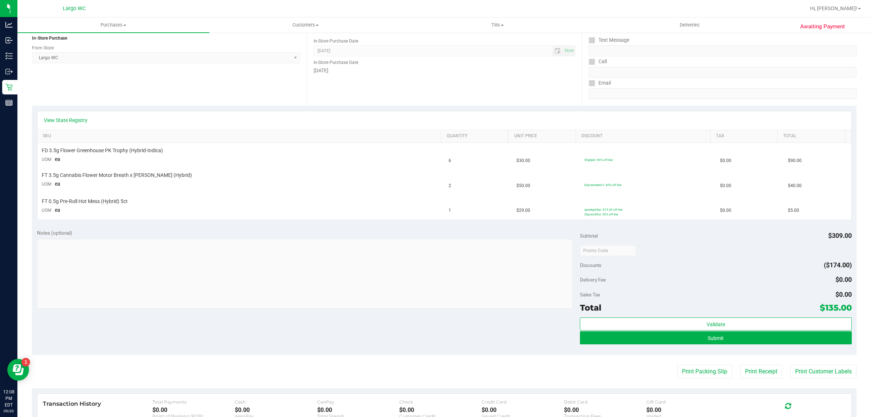
scroll to position [91, 0]
click at [198, 340] on div "Notes (optional) Subtotal $309.00 Discounts ($174.00) Delivery Fee $0.00 Sales …" at bounding box center [444, 288] width 824 height 131
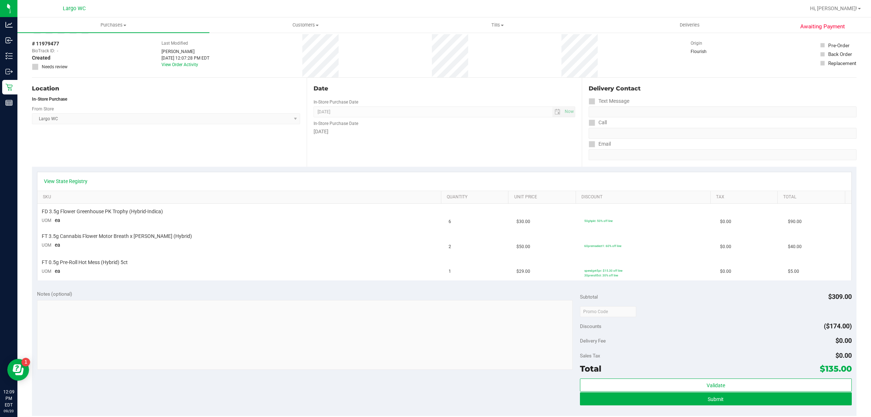
scroll to position [45, 0]
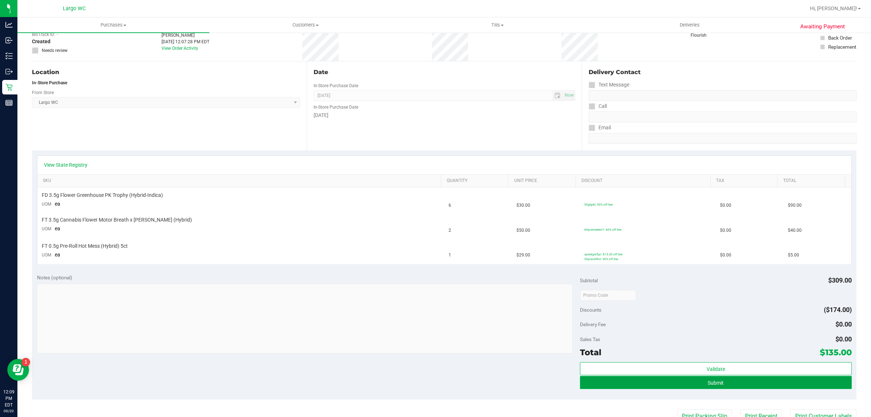
click at [779, 386] on button "Submit" at bounding box center [715, 382] width 271 height 13
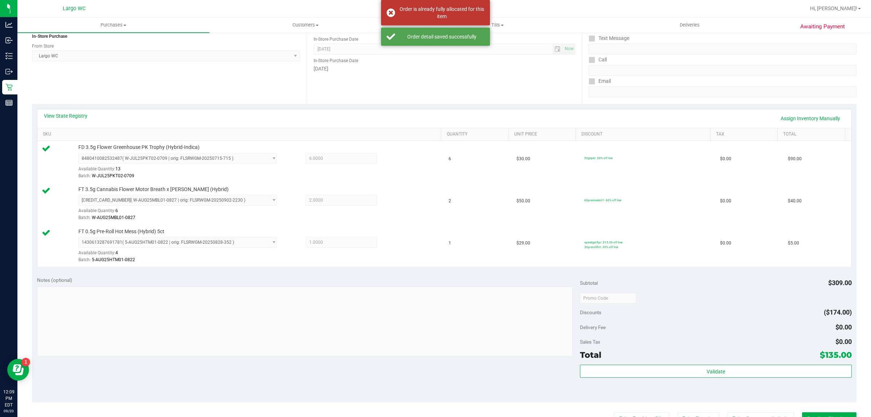
scroll to position [102, 0]
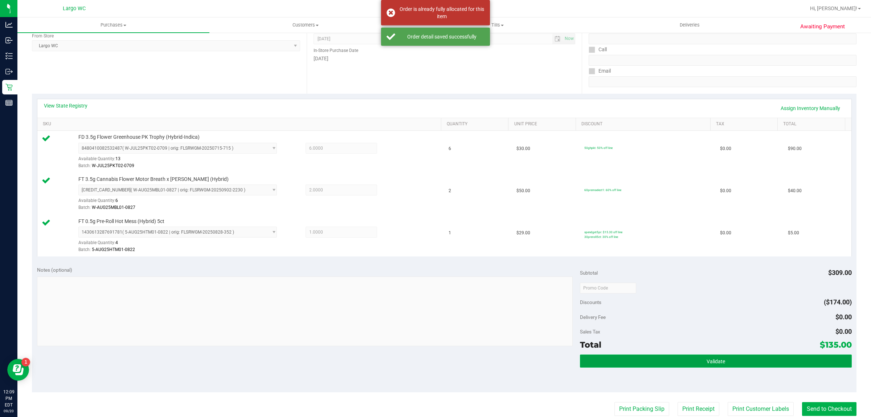
click at [762, 361] on button "Validate" at bounding box center [715, 360] width 271 height 13
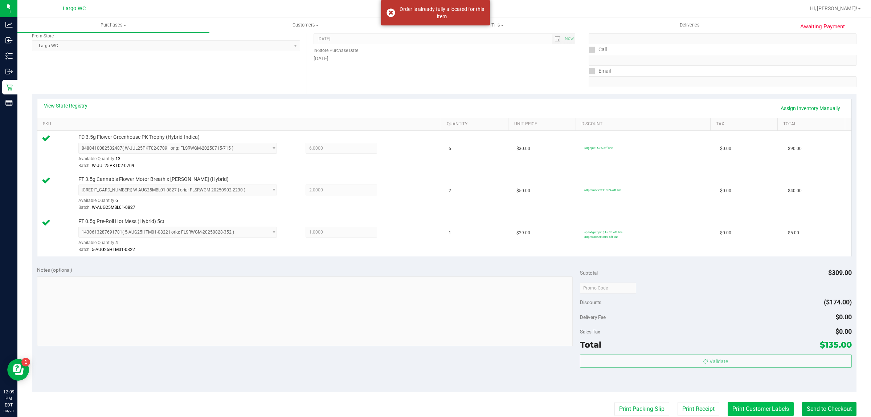
click at [760, 407] on button "Print Customer Labels" at bounding box center [761, 409] width 66 height 14
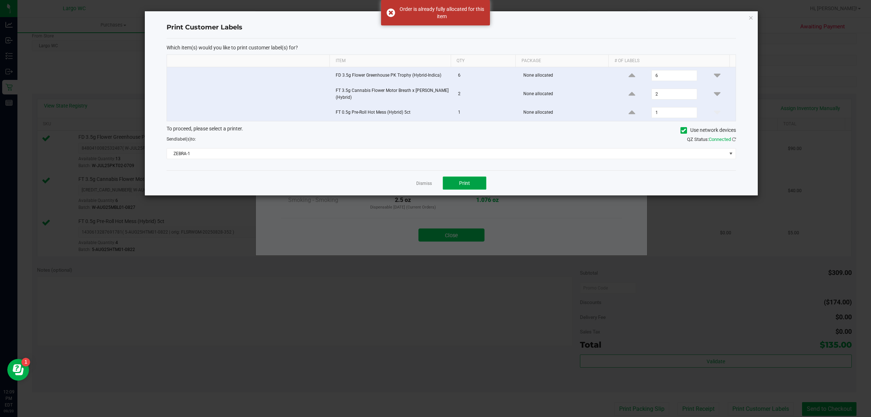
click at [465, 183] on span "Print" at bounding box center [464, 183] width 11 height 6
click at [422, 185] on link "Dismiss" at bounding box center [424, 183] width 16 height 6
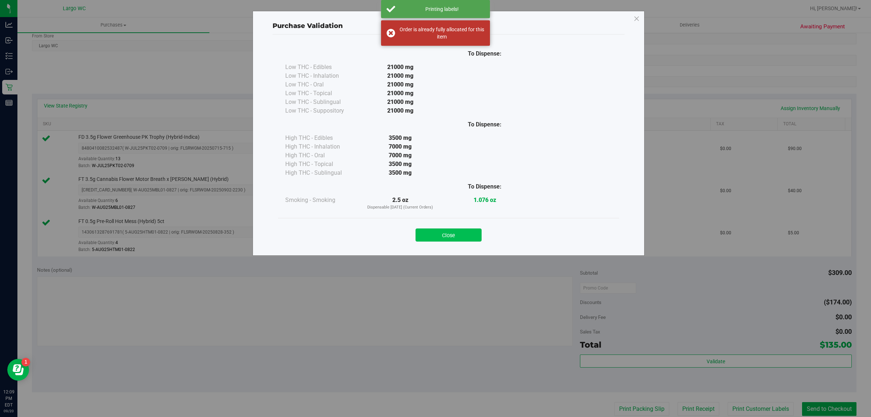
click at [438, 234] on button "Close" at bounding box center [449, 234] width 66 height 13
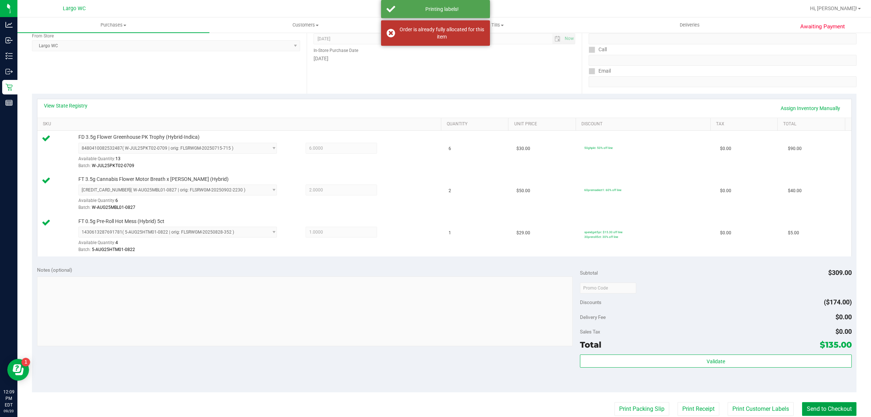
click at [827, 411] on button "Send to Checkout" at bounding box center [829, 409] width 54 height 14
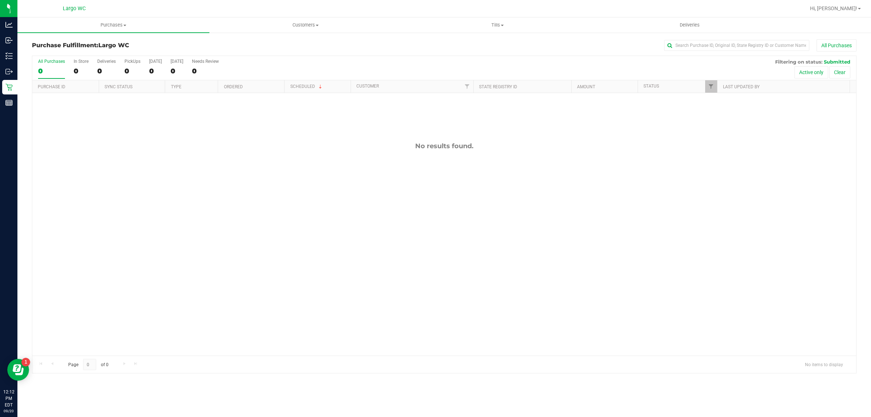
drag, startPoint x: 707, startPoint y: 149, endPoint x: 702, endPoint y: 135, distance: 14.8
click at [710, 128] on div "No results found." at bounding box center [444, 248] width 824 height 311
click at [157, 217] on div "No results found." at bounding box center [444, 248] width 824 height 311
click at [81, 74] on div "0" at bounding box center [81, 71] width 15 height 8
click at [0, 0] on input "In Store 0" at bounding box center [0, 0] width 0 height 0
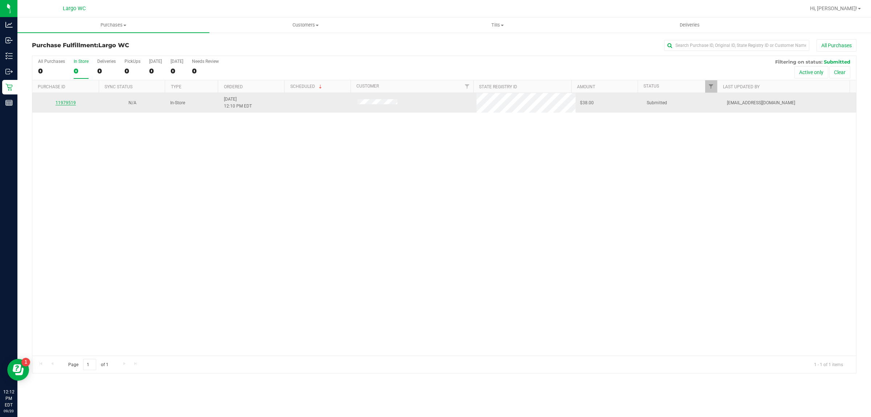
click at [60, 103] on link "11979519" at bounding box center [66, 102] width 20 height 5
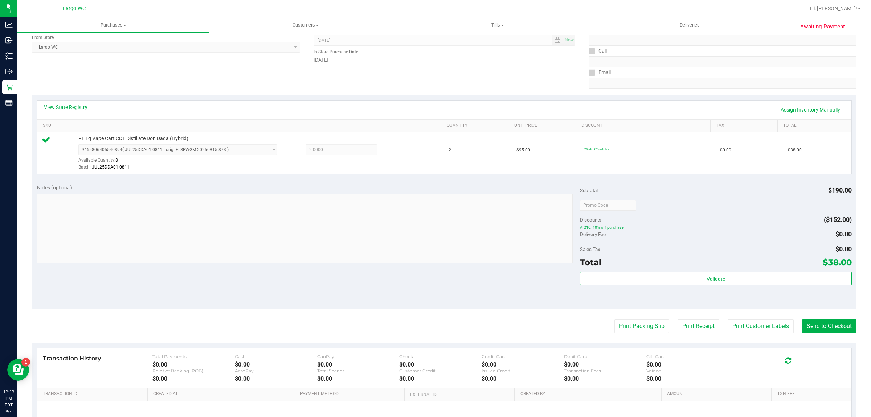
scroll to position [88, 0]
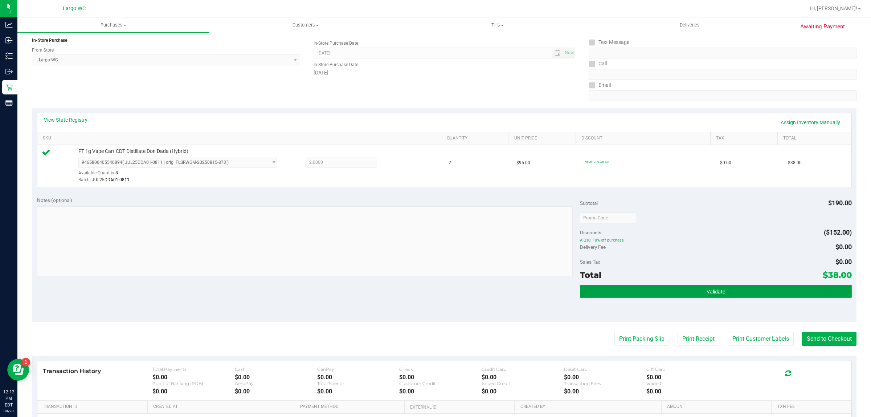
click at [720, 287] on button "Validate" at bounding box center [715, 291] width 271 height 13
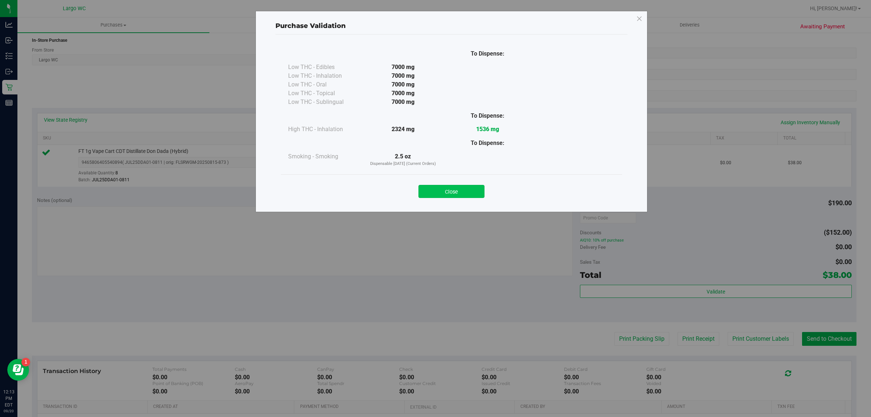
click at [466, 198] on button "Close" at bounding box center [451, 191] width 66 height 13
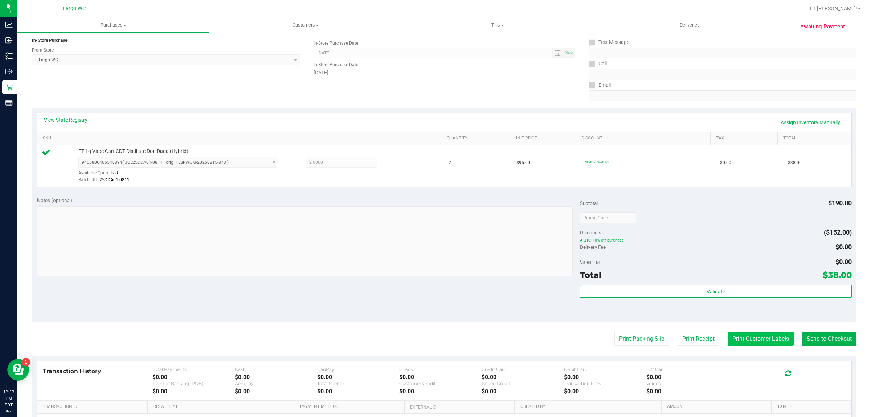
click at [757, 338] on button "Print Customer Labels" at bounding box center [761, 339] width 66 height 14
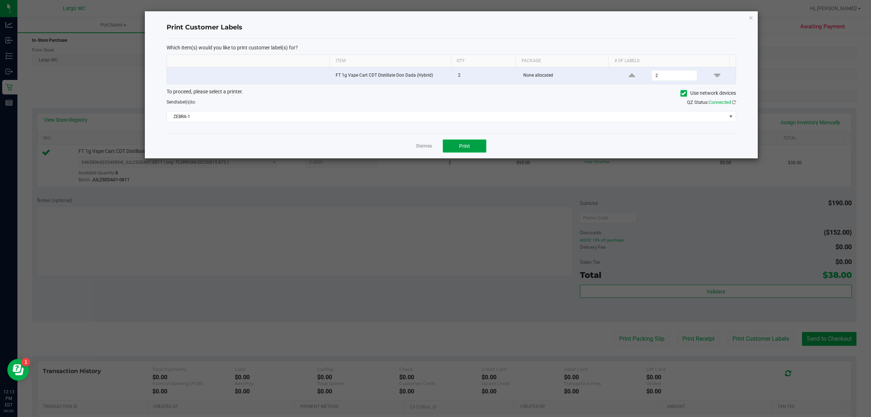
click at [474, 146] on button "Print" at bounding box center [465, 145] width 44 height 13
click at [425, 147] on link "Dismiss" at bounding box center [424, 146] width 16 height 6
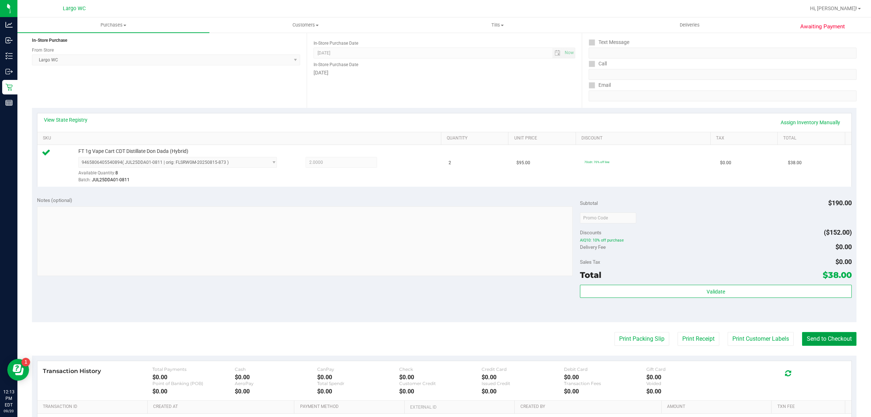
click at [826, 345] on button "Send to Checkout" at bounding box center [829, 339] width 54 height 14
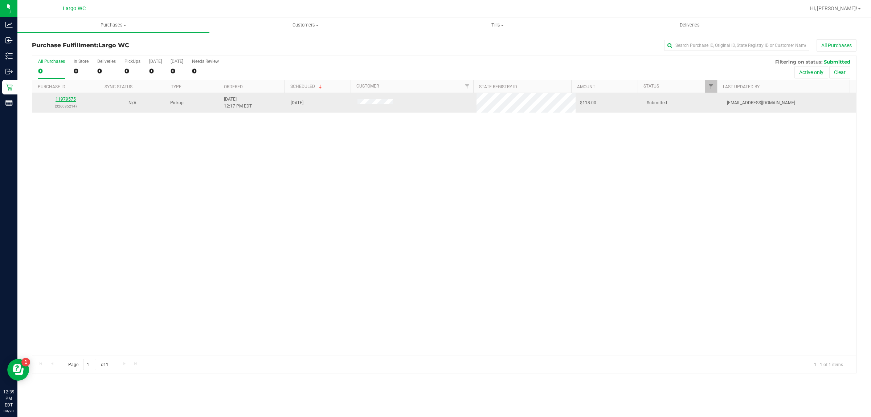
click at [67, 102] on link "11979575" at bounding box center [66, 99] width 20 height 5
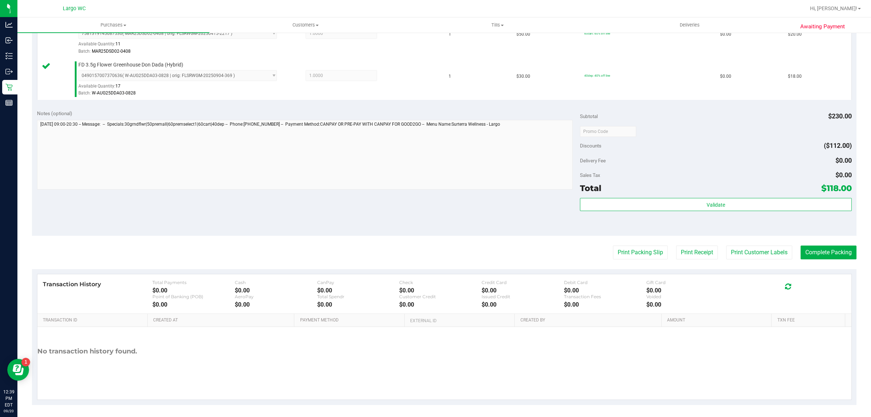
scroll to position [345, 0]
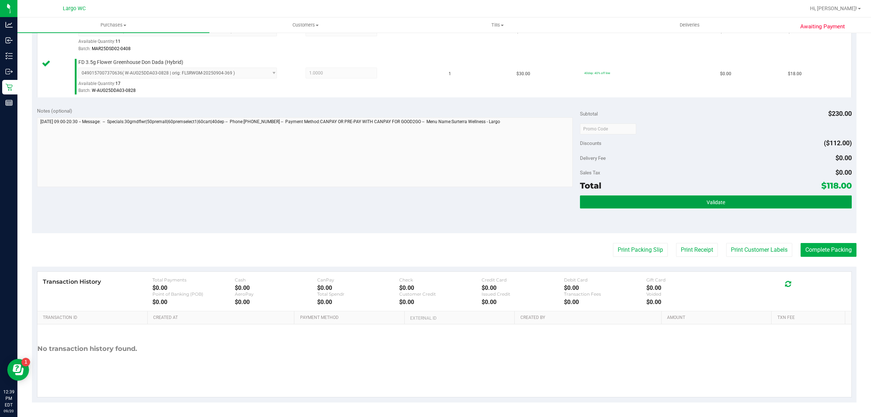
click at [710, 203] on span "Validate" at bounding box center [716, 202] width 19 height 6
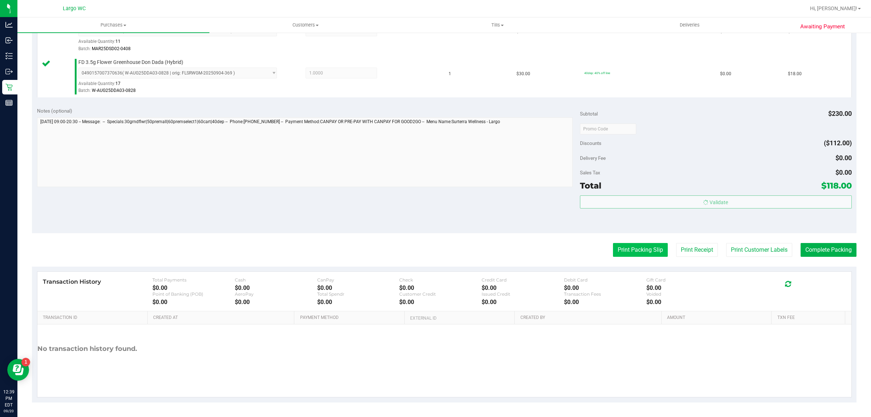
click at [630, 247] on button "Print Packing Slip" at bounding box center [640, 250] width 55 height 14
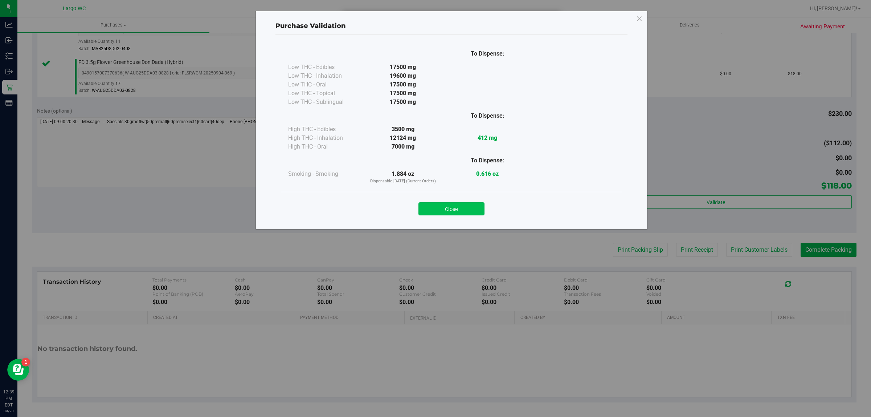
click at [446, 209] on button "Close" at bounding box center [451, 208] width 66 height 13
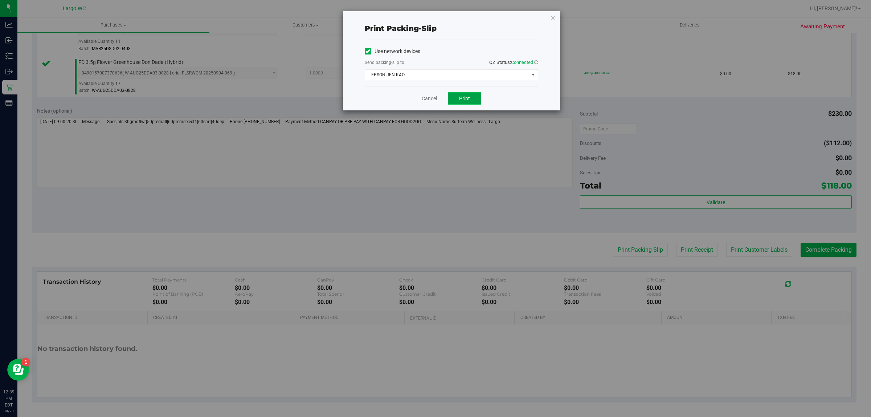
click at [467, 101] on span "Print" at bounding box center [464, 98] width 11 height 6
click at [429, 100] on link "Cancel" at bounding box center [425, 99] width 15 height 8
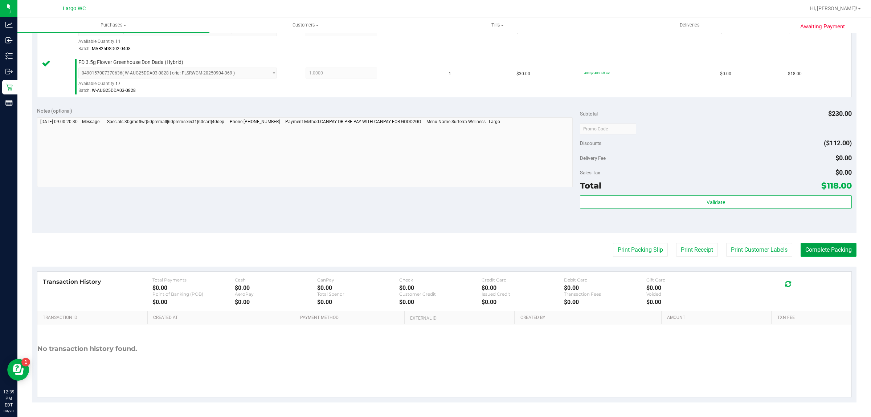
click at [822, 251] on button "Complete Packing" at bounding box center [829, 250] width 56 height 14
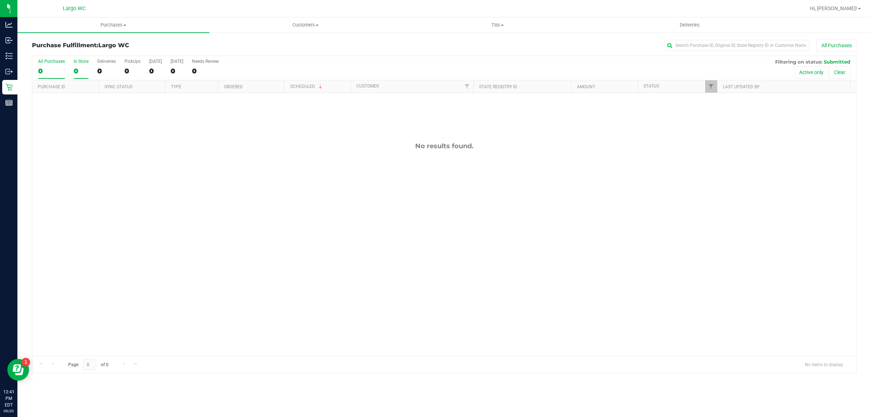
click at [82, 62] on div "In Store" at bounding box center [81, 61] width 15 height 5
click at [0, 0] on input "In Store 0" at bounding box center [0, 0] width 0 height 0
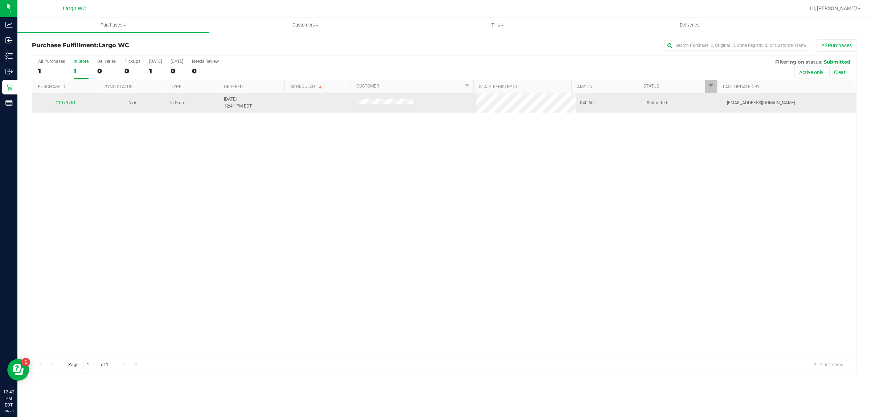
click at [70, 105] on link "11979761" at bounding box center [66, 102] width 20 height 5
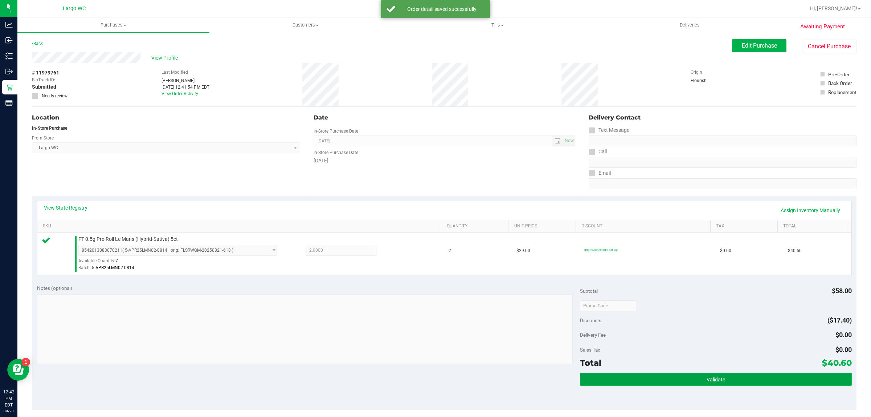
click at [736, 375] on button "Validate" at bounding box center [715, 378] width 271 height 13
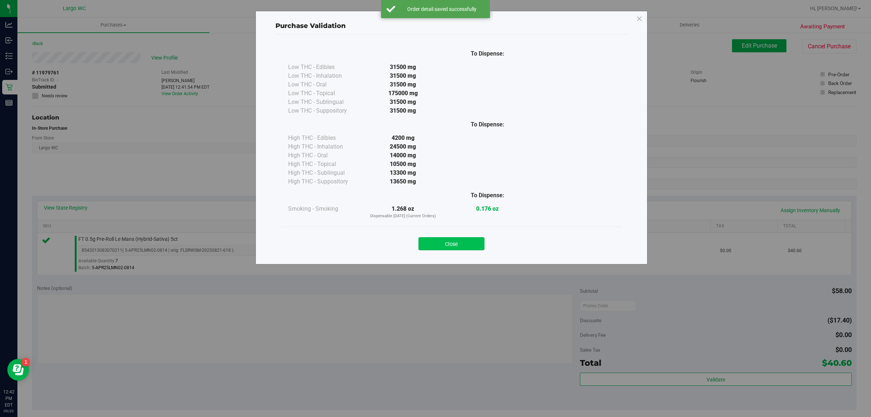
click at [456, 248] on button "Close" at bounding box center [451, 243] width 66 height 13
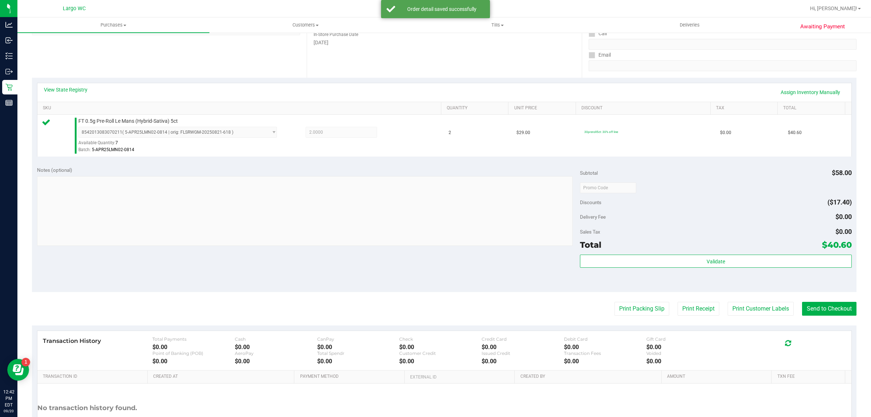
scroll to position [176, 0]
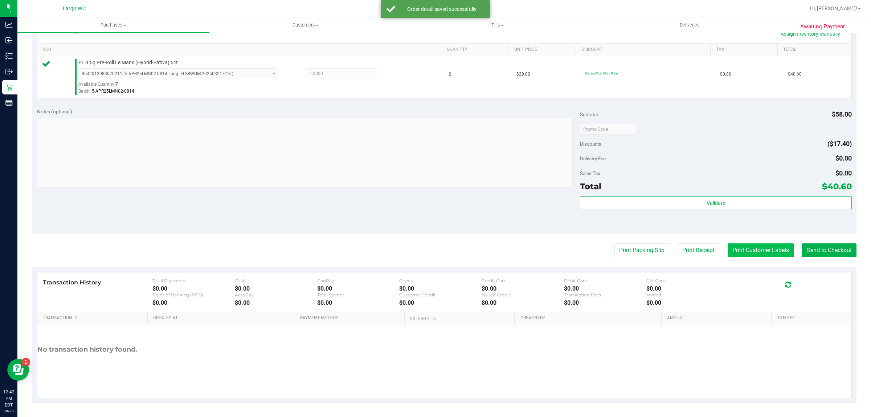
click at [750, 257] on button "Print Customer Labels" at bounding box center [761, 250] width 66 height 14
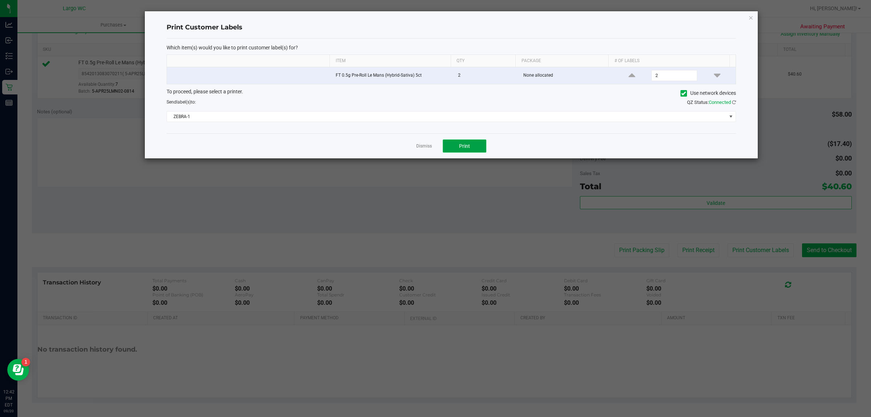
click at [474, 148] on button "Print" at bounding box center [465, 145] width 44 height 13
click at [416, 134] on div "Dismiss Print" at bounding box center [451, 145] width 569 height 25
click at [422, 146] on link "Dismiss" at bounding box center [424, 146] width 16 height 6
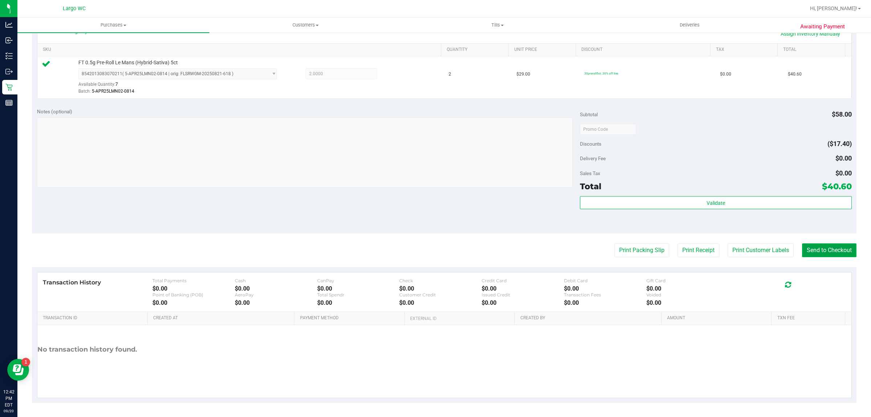
click at [813, 249] on button "Send to Checkout" at bounding box center [829, 250] width 54 height 14
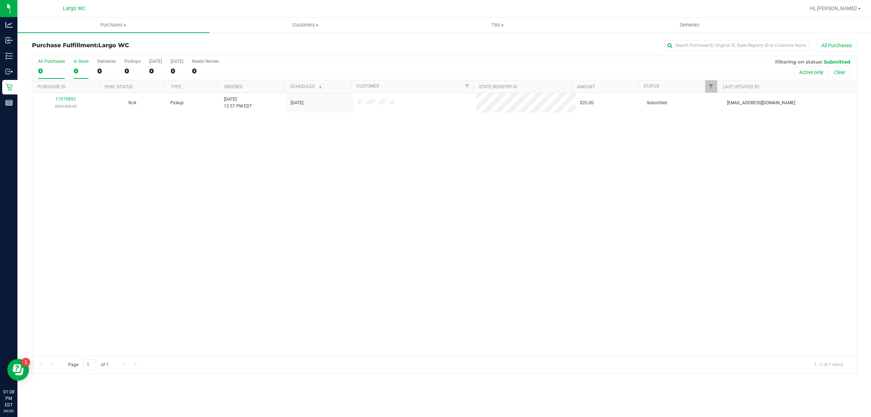
click at [75, 71] on div "0" at bounding box center [81, 71] width 15 height 8
click at [0, 0] on input "In Store 0" at bounding box center [0, 0] width 0 height 0
click at [117, 26] on span "Purchases" at bounding box center [113, 25] width 192 height 7
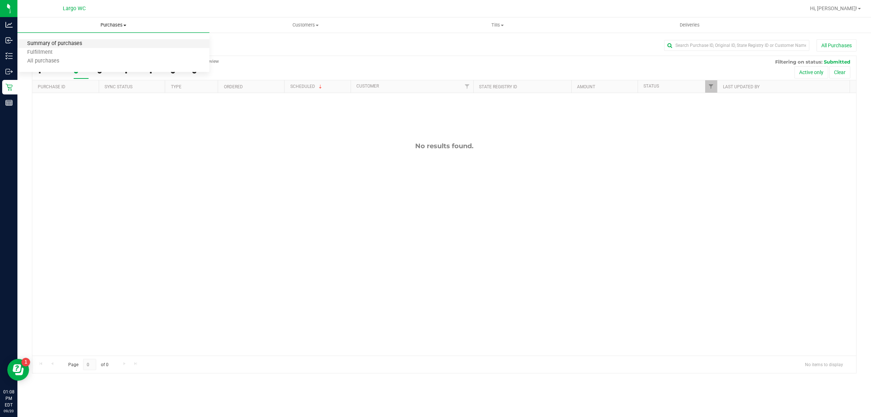
click at [40, 43] on span "Summary of purchases" at bounding box center [54, 44] width 74 height 6
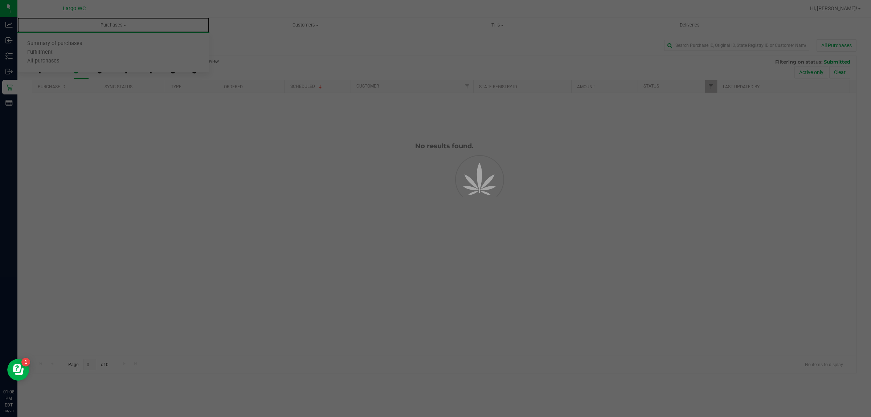
click at [38, 41] on div at bounding box center [435, 208] width 871 height 417
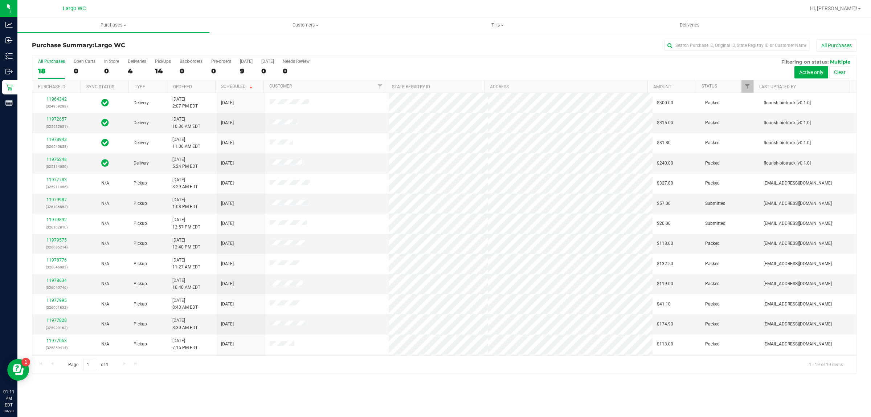
click at [105, 58] on div "All Purchases 18 Open Carts 0 In Store 0 Deliveries 4 PickUps 14 Back-orders 0 …" at bounding box center [444, 59] width 824 height 6
click at [104, 62] on div "In Store" at bounding box center [111, 61] width 15 height 5
click at [0, 0] on input "In Store 0" at bounding box center [0, 0] width 0 height 0
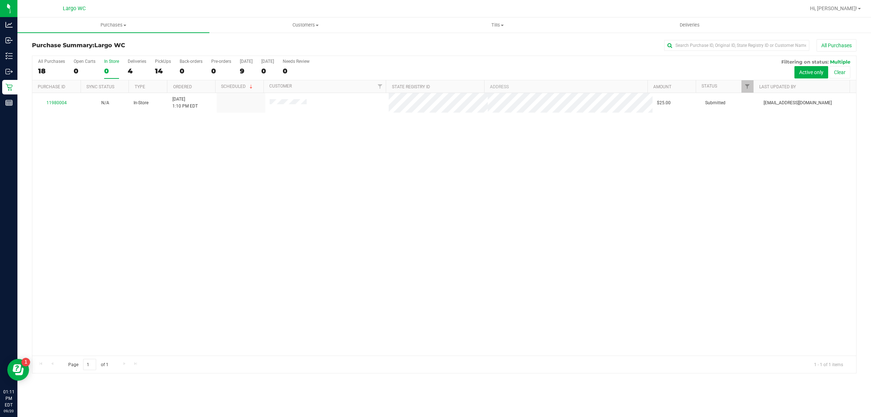
click at [60, 101] on div "11980004" at bounding box center [57, 102] width 40 height 7
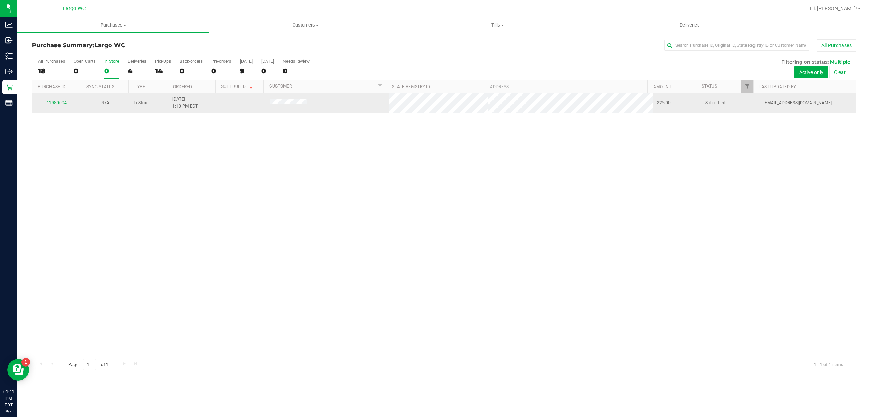
click at [51, 103] on link "11980004" at bounding box center [56, 102] width 20 height 5
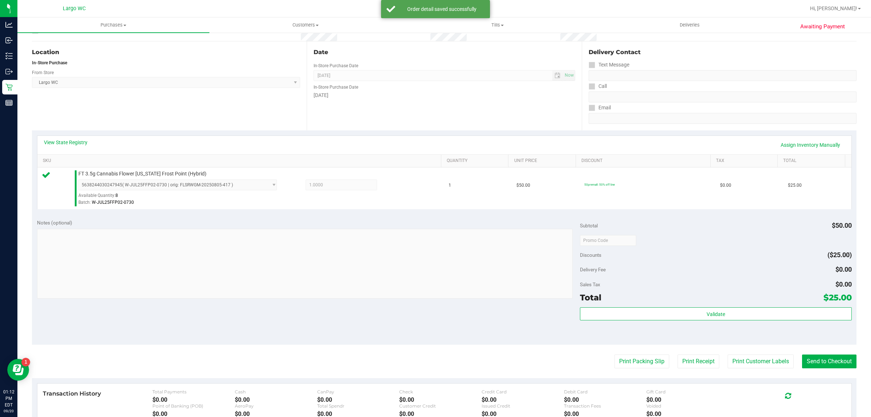
scroll to position [64, 0]
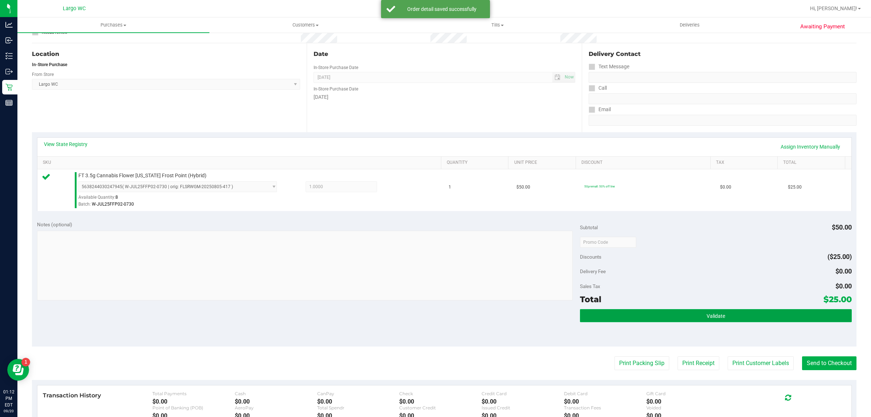
click at [731, 320] on button "Validate" at bounding box center [715, 315] width 271 height 13
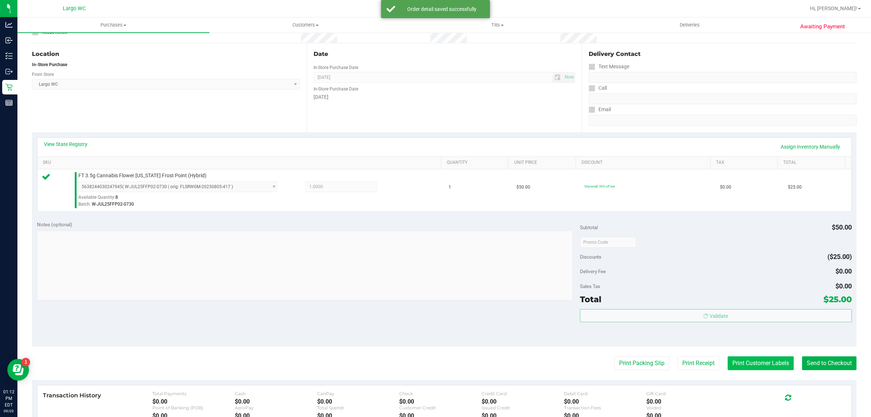
click at [742, 365] on button "Print Customer Labels" at bounding box center [761, 363] width 66 height 14
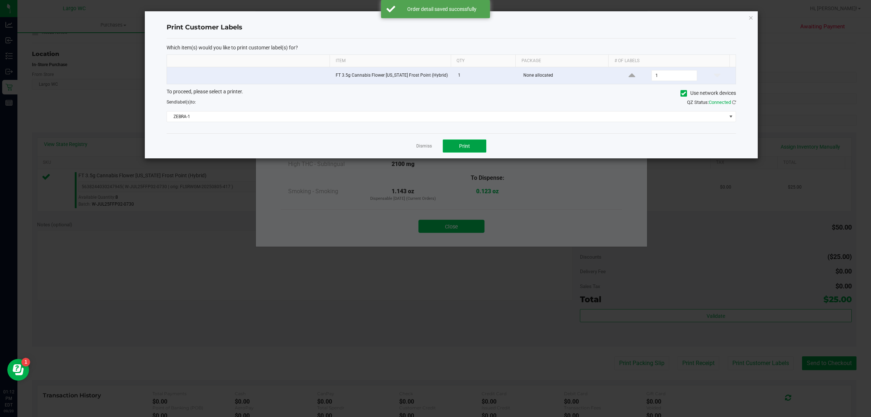
click at [467, 151] on button "Print" at bounding box center [465, 145] width 44 height 13
click at [422, 146] on link "Dismiss" at bounding box center [424, 146] width 16 height 6
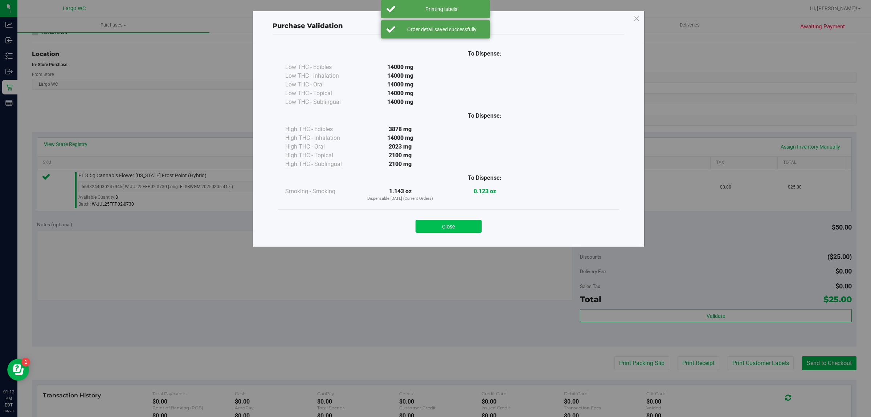
click at [464, 220] on button "Close" at bounding box center [449, 226] width 66 height 13
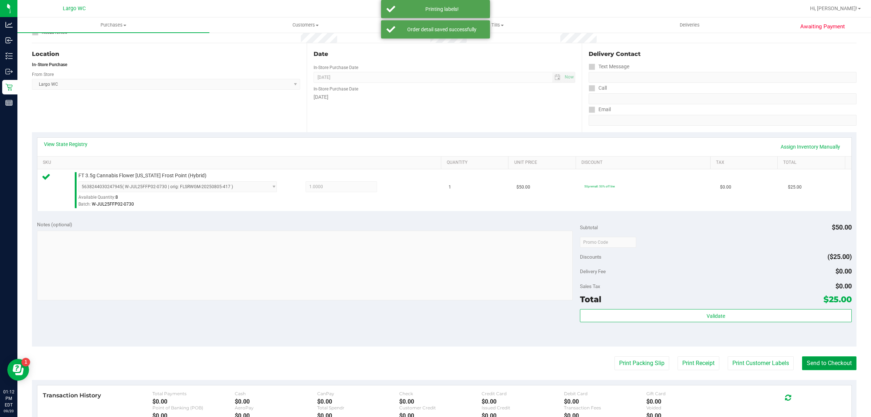
click at [826, 370] on button "Send to Checkout" at bounding box center [829, 363] width 54 height 14
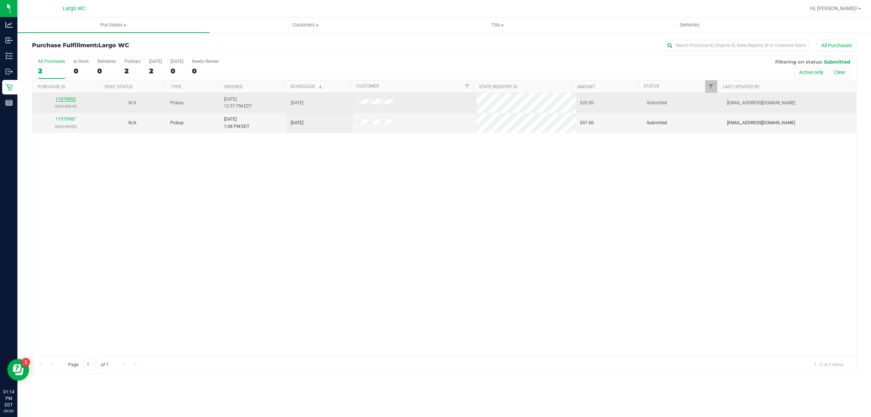
click at [73, 102] on link "11979892" at bounding box center [66, 99] width 20 height 5
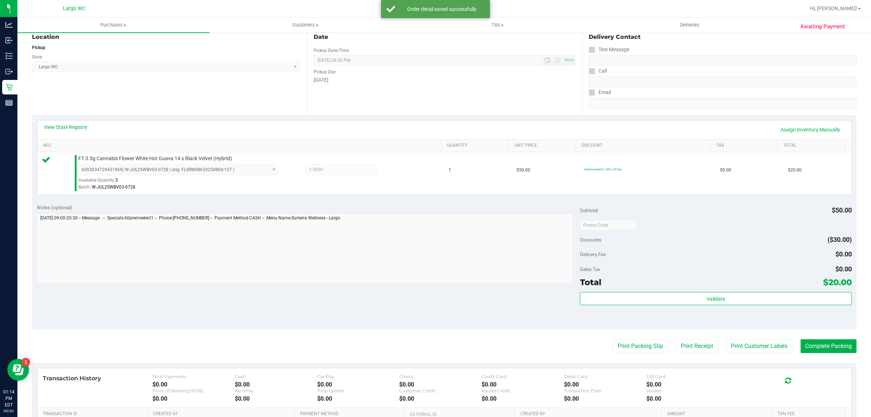
scroll to position [95, 0]
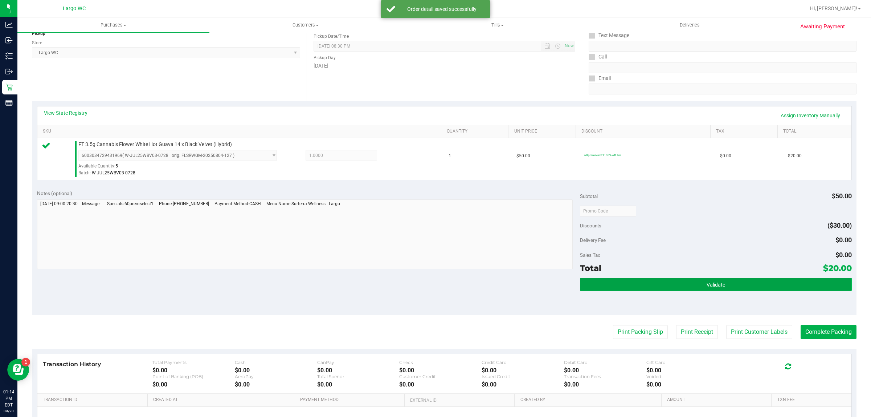
click at [747, 285] on button "Validate" at bounding box center [715, 284] width 271 height 13
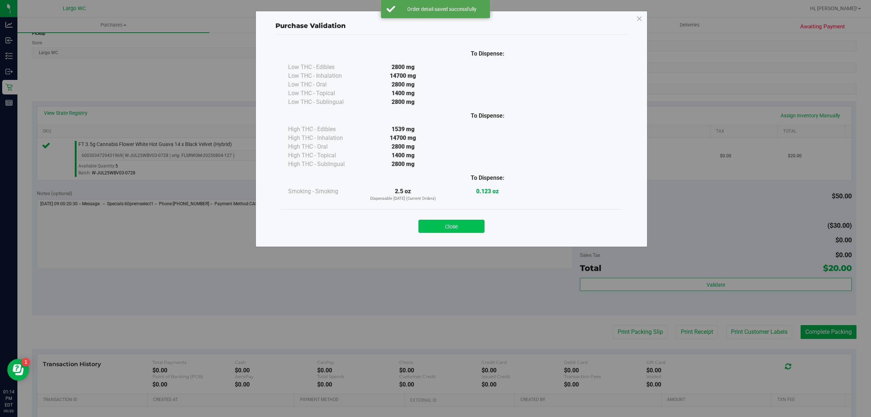
click at [452, 222] on button "Close" at bounding box center [451, 226] width 66 height 13
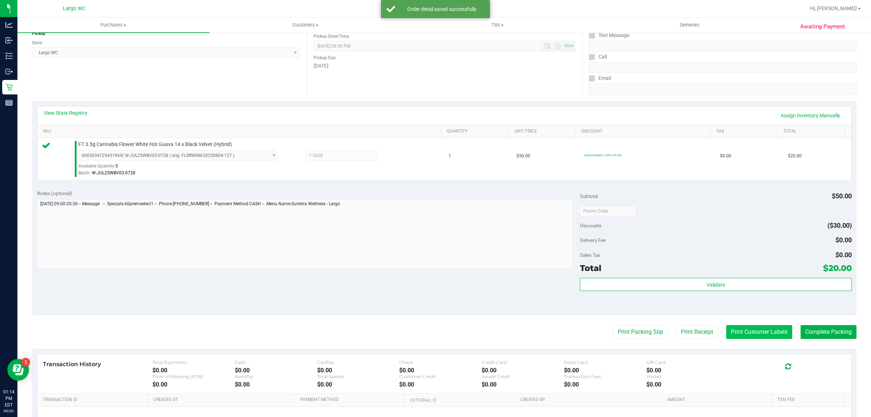
click at [739, 331] on button "Print Customer Labels" at bounding box center [759, 332] width 66 height 14
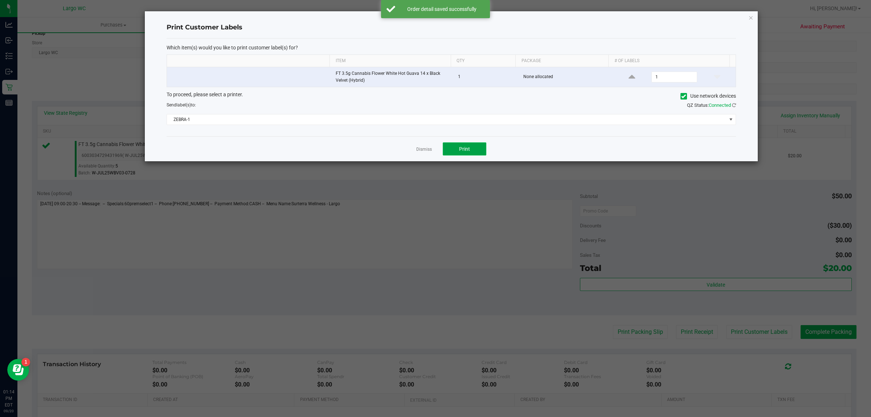
click at [461, 149] on span "Print" at bounding box center [464, 149] width 11 height 6
click at [421, 151] on link "Dismiss" at bounding box center [424, 149] width 16 height 6
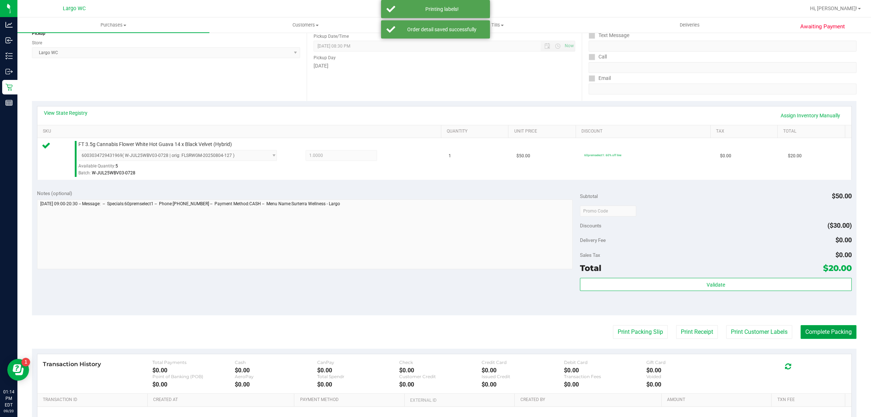
click at [817, 326] on button "Complete Packing" at bounding box center [829, 332] width 56 height 14
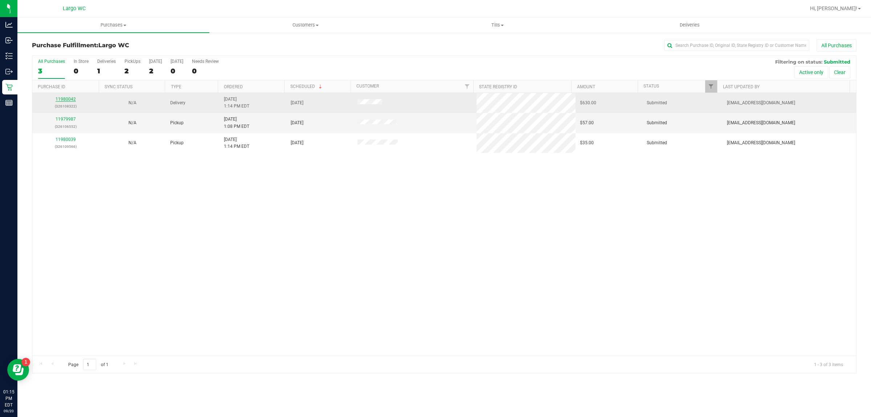
click at [68, 100] on link "11980042" at bounding box center [66, 99] width 20 height 5
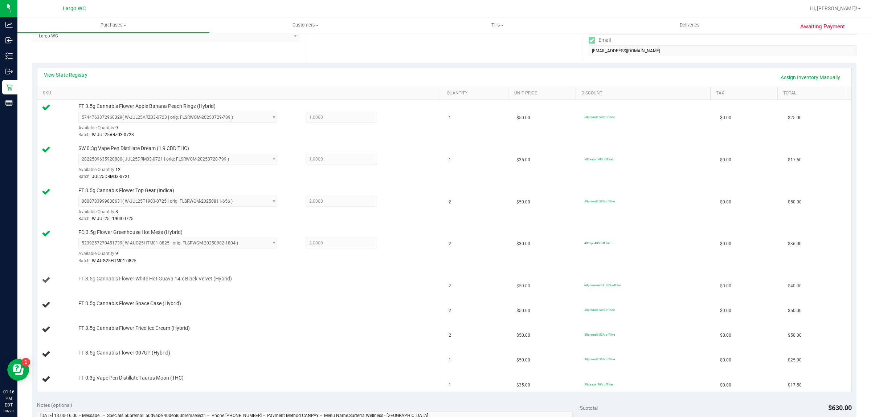
scroll to position [136, 0]
click at [74, 70] on link "View State Registry" at bounding box center [66, 71] width 44 height 7
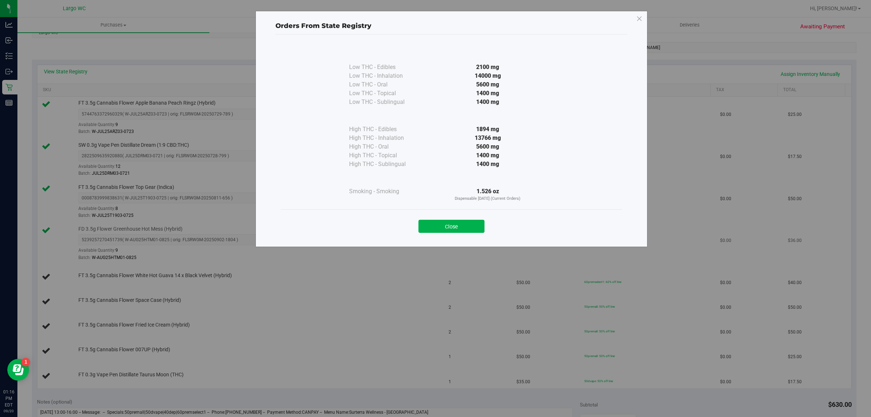
click at [448, 227] on button "Close" at bounding box center [451, 226] width 66 height 13
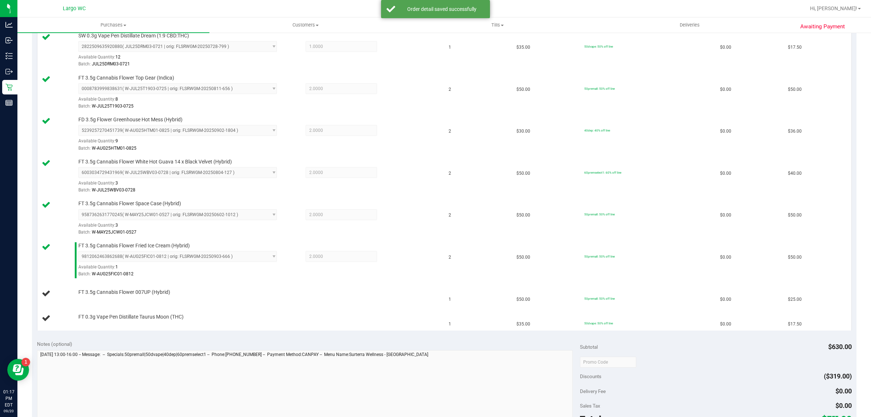
scroll to position [244, 0]
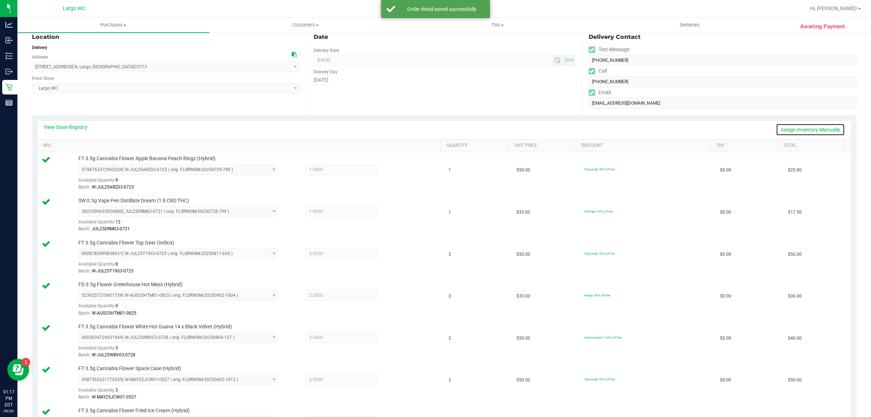
click at [795, 128] on link "Assign Inventory Manually" at bounding box center [810, 129] width 69 height 12
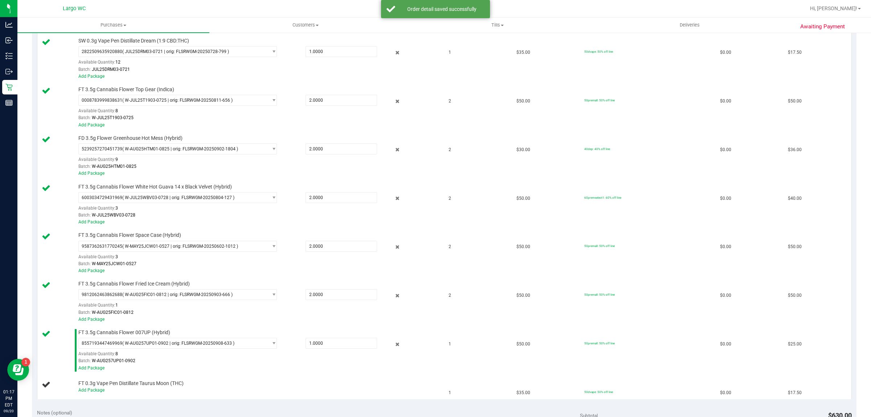
scroll to position [251, 0]
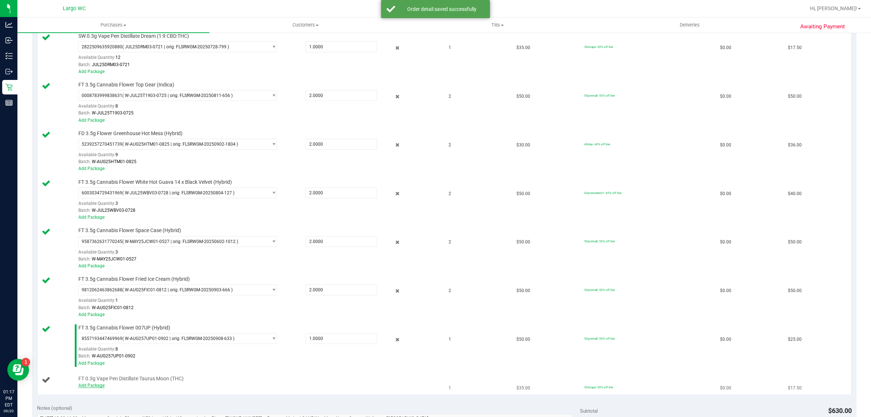
click at [87, 385] on link "Add Package" at bounding box center [91, 384] width 26 height 5
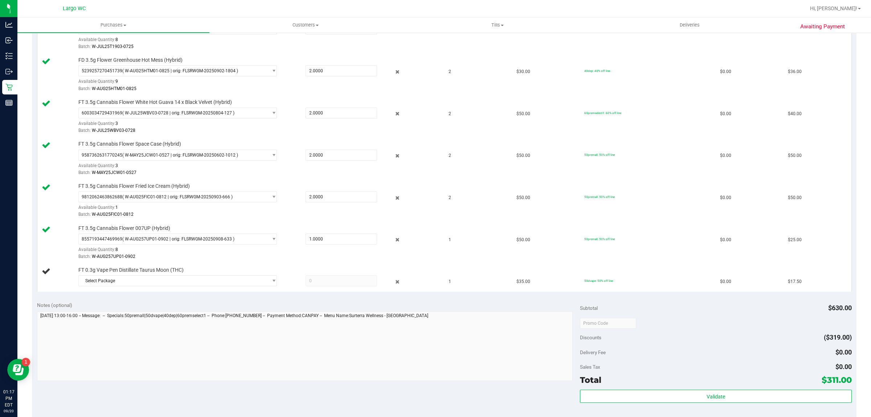
scroll to position [312, 0]
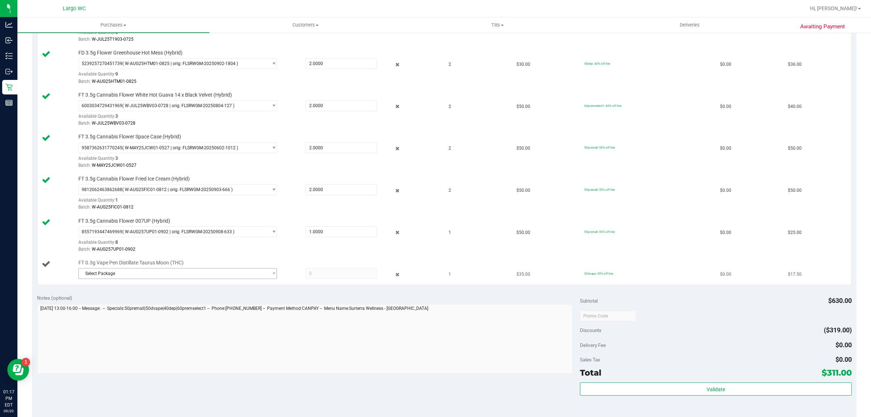
click at [175, 278] on span "Select Package" at bounding box center [173, 273] width 189 height 10
click at [158, 306] on span "( JUN25TRS01-0619 | orig: FLSRWGM-20250625-1005 )" at bounding box center [178, 305] width 109 height 5
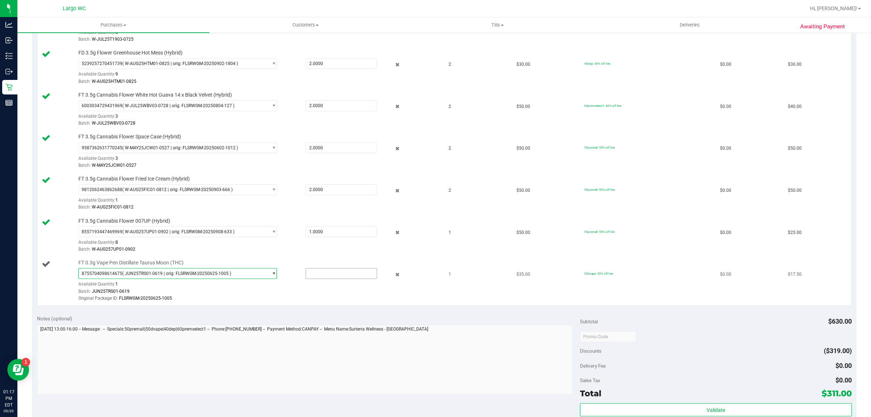
click at [306, 278] on input "text" at bounding box center [341, 273] width 71 height 10
type input "1"
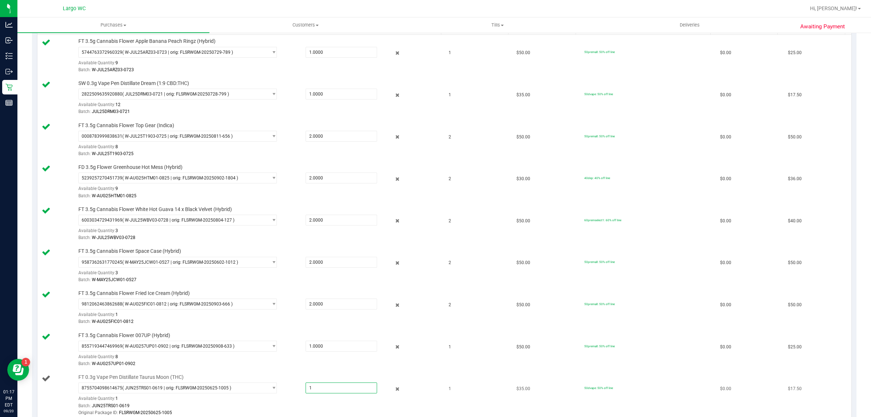
scroll to position [0, 0]
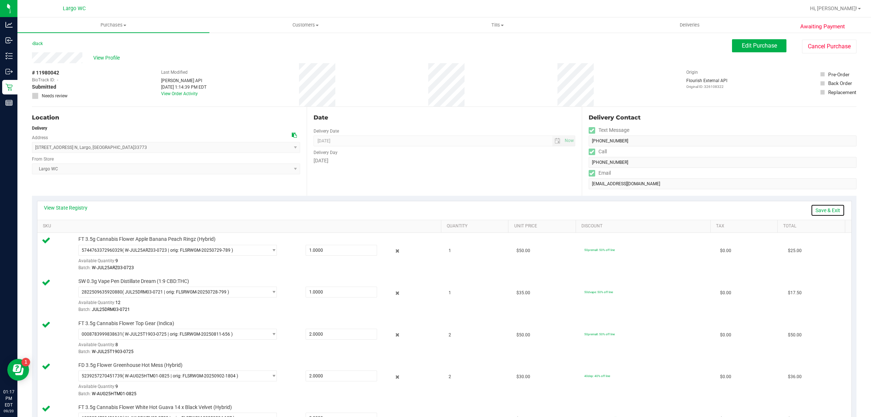
click at [824, 210] on link "Save & Exit" at bounding box center [828, 210] width 34 height 12
type input "1.0000"
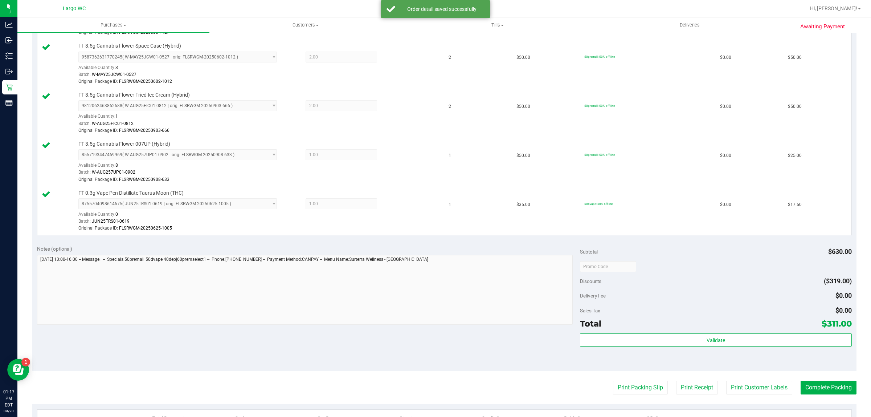
scroll to position [436, 0]
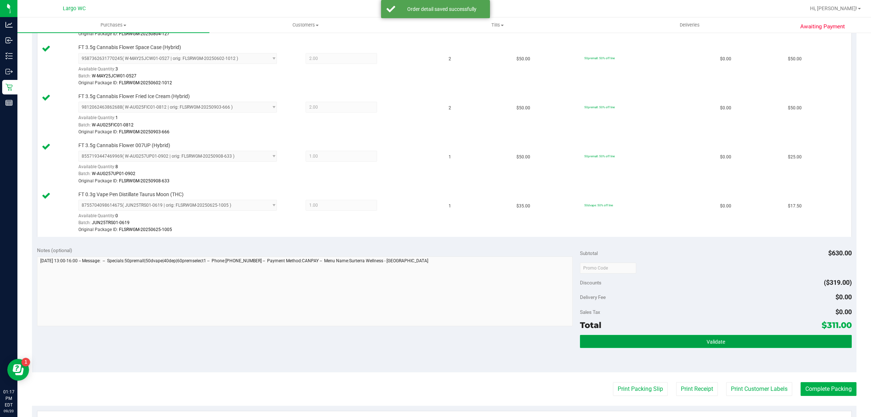
click at [738, 345] on button "Validate" at bounding box center [715, 341] width 271 height 13
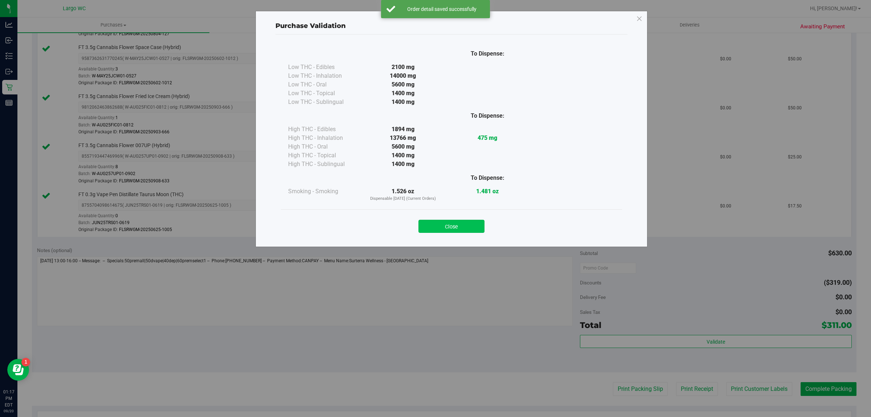
click at [470, 230] on button "Close" at bounding box center [451, 226] width 66 height 13
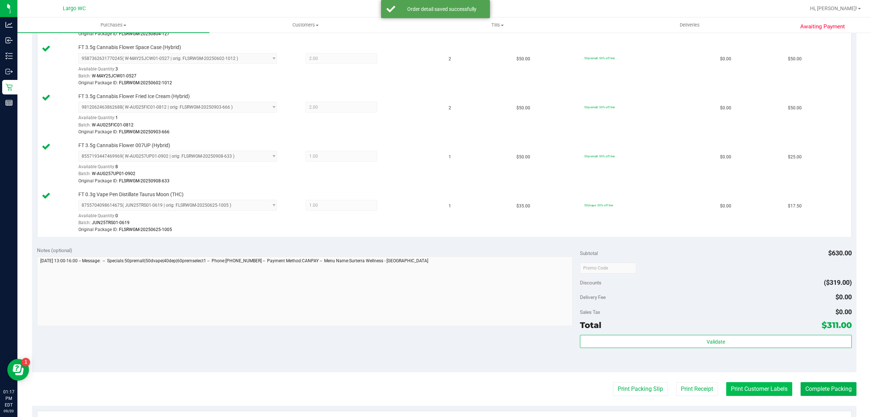
click at [750, 394] on button "Print Customer Labels" at bounding box center [759, 389] width 66 height 14
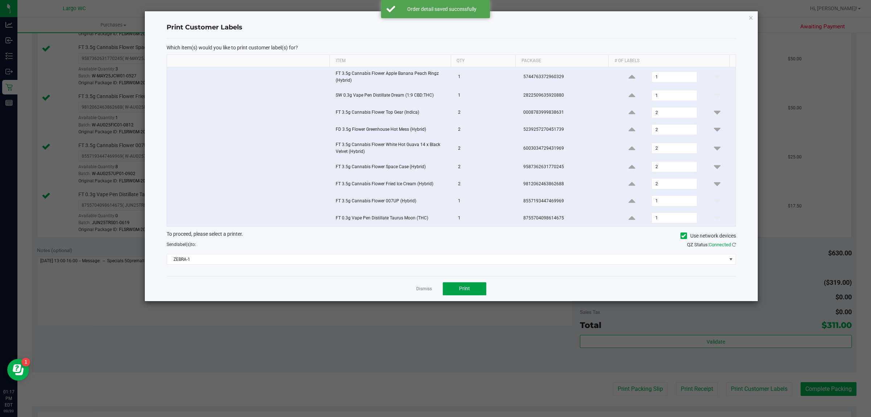
click at [468, 288] on span "Print" at bounding box center [464, 288] width 11 height 6
click at [421, 292] on link "Dismiss" at bounding box center [424, 289] width 16 height 6
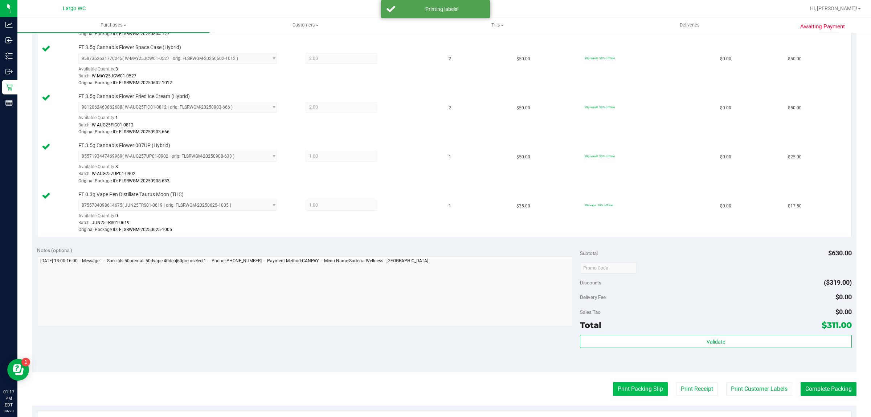
click at [634, 393] on button "Print Packing Slip" at bounding box center [640, 389] width 55 height 14
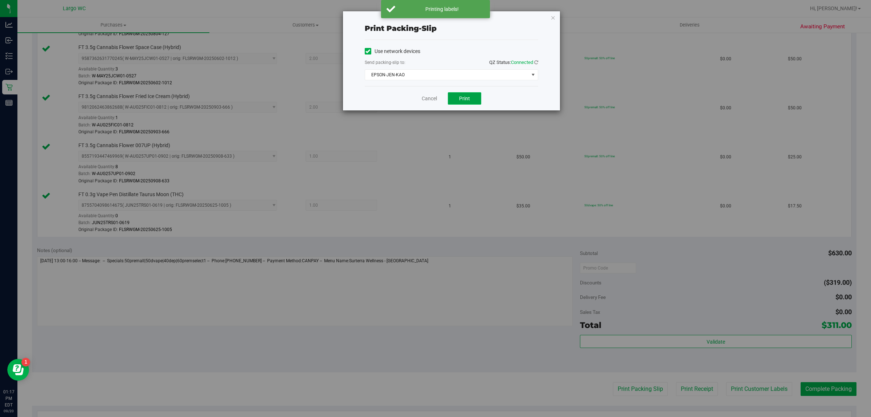
click at [459, 102] on button "Print" at bounding box center [464, 98] width 33 height 12
click at [431, 101] on link "Cancel" at bounding box center [425, 99] width 15 height 8
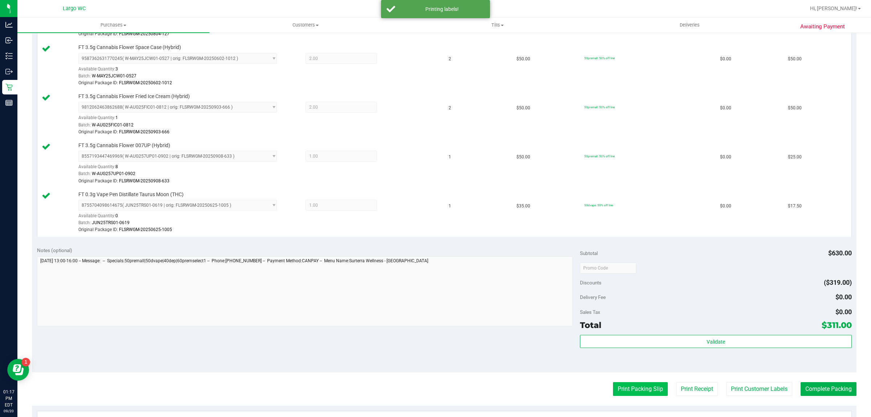
click at [634, 388] on button "Print Packing Slip" at bounding box center [640, 389] width 55 height 14
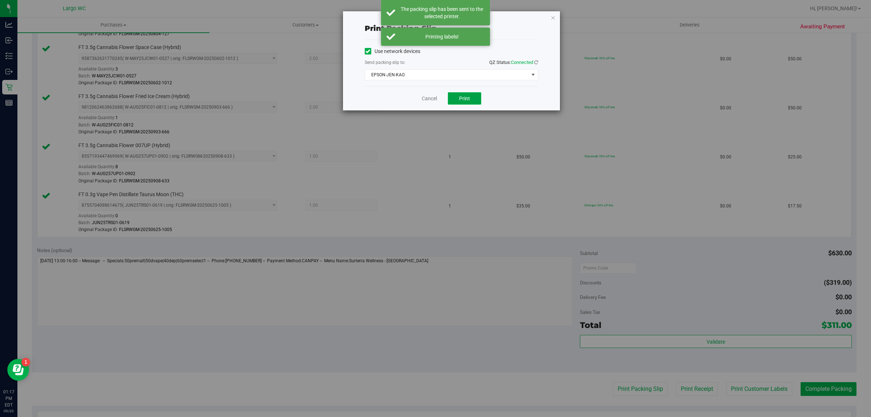
click at [462, 97] on span "Print" at bounding box center [464, 98] width 11 height 6
click at [428, 97] on link "Cancel" at bounding box center [425, 99] width 15 height 8
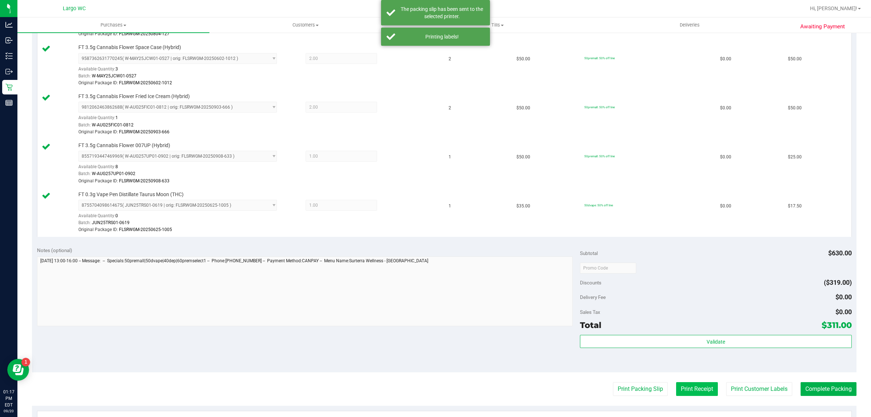
click at [683, 392] on button "Print Receipt" at bounding box center [697, 389] width 42 height 14
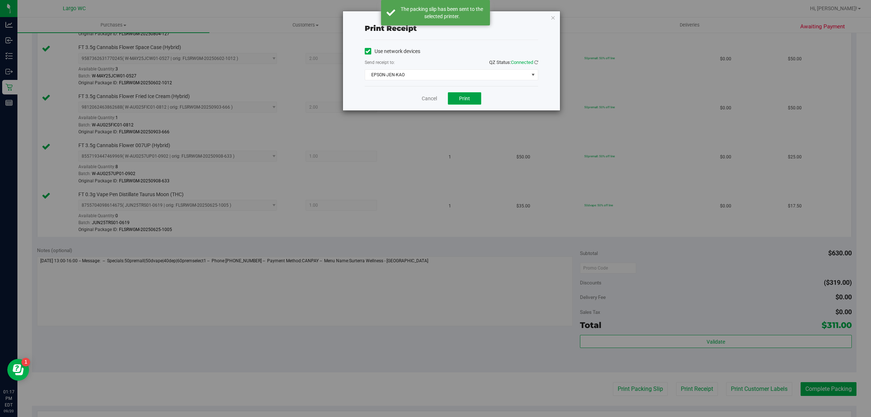
click at [457, 97] on button "Print" at bounding box center [464, 98] width 33 height 12
click at [422, 102] on link "Cancel" at bounding box center [425, 99] width 15 height 8
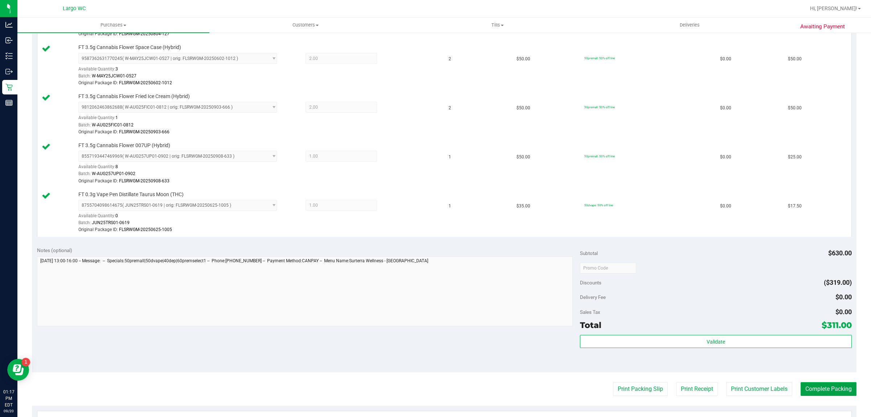
click at [829, 391] on button "Complete Packing" at bounding box center [829, 389] width 56 height 14
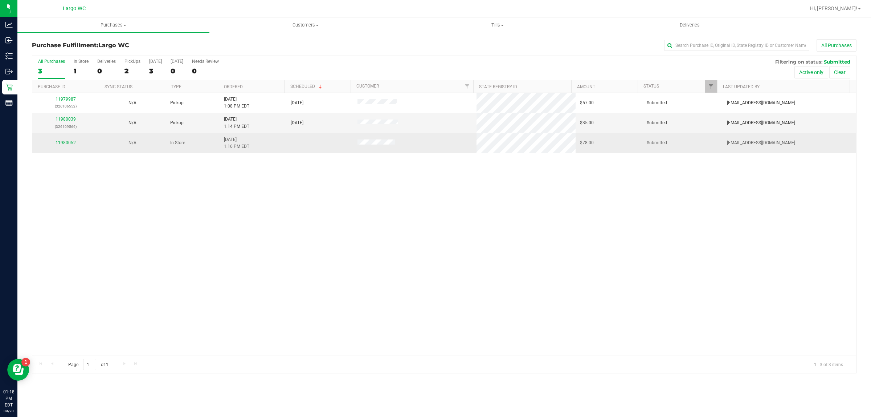
click at [59, 145] on link "11980052" at bounding box center [66, 142] width 20 height 5
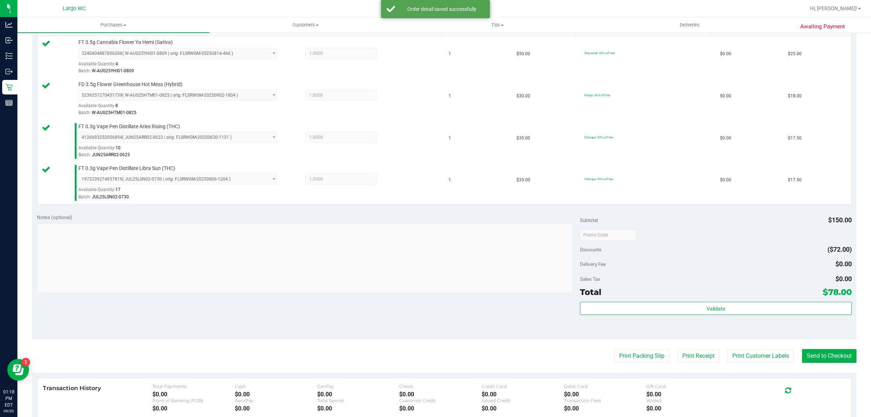
scroll to position [196, 0]
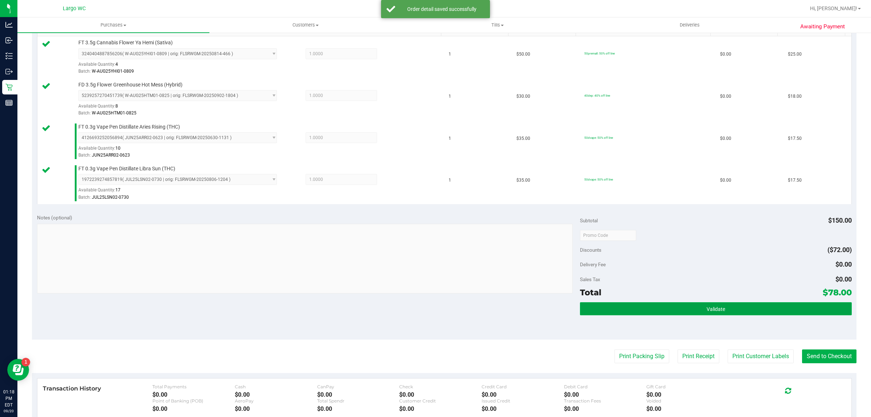
click at [738, 313] on button "Validate" at bounding box center [715, 308] width 271 height 13
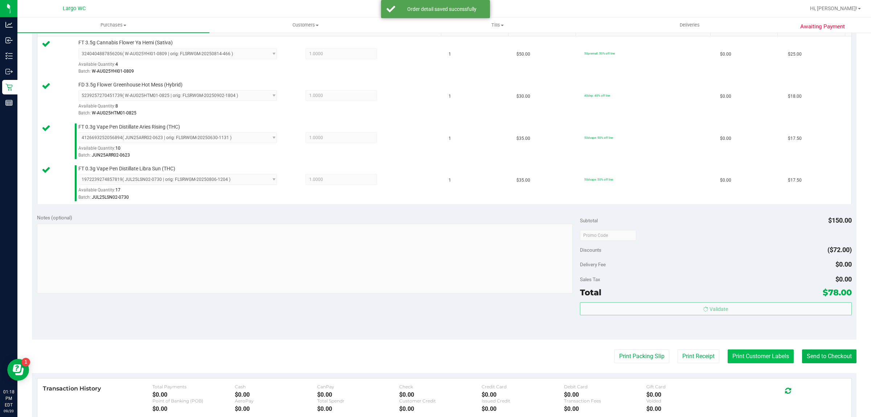
click at [748, 360] on button "Print Customer Labels" at bounding box center [761, 356] width 66 height 14
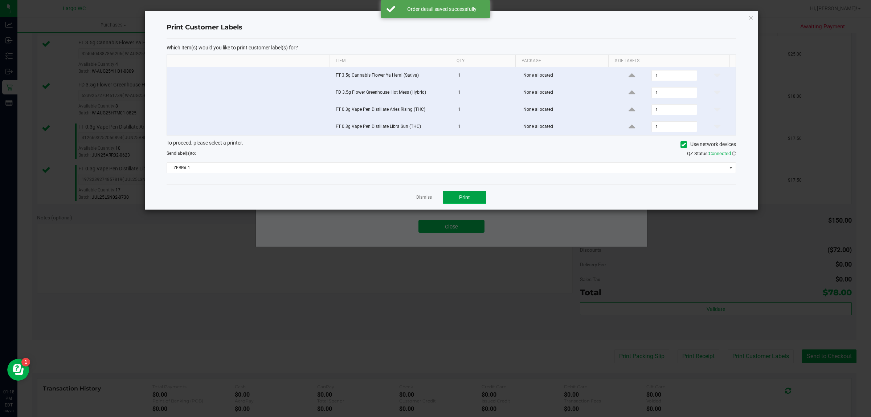
click at [465, 199] on span "Print" at bounding box center [464, 197] width 11 height 6
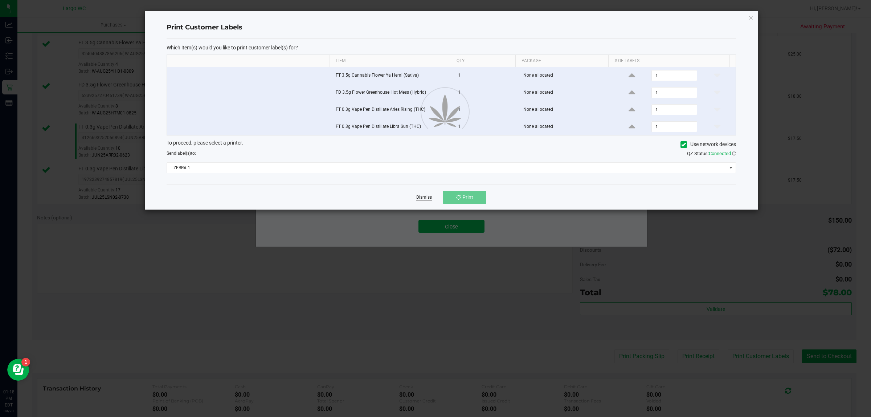
click at [422, 199] on link "Dismiss" at bounding box center [424, 197] width 16 height 6
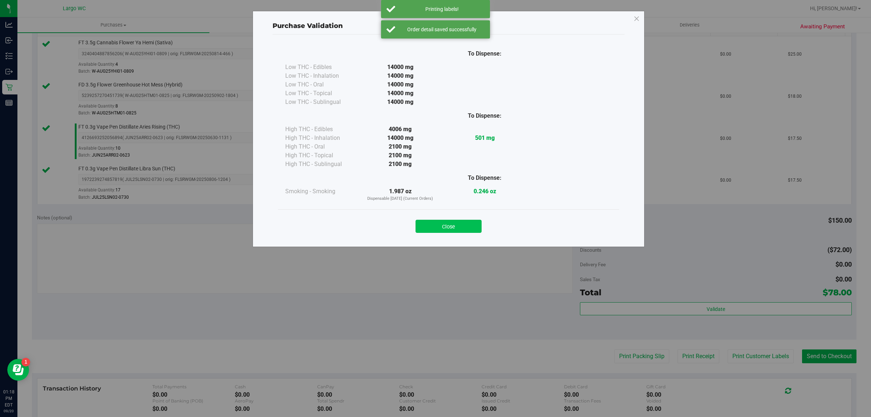
click at [453, 220] on button "Close" at bounding box center [449, 226] width 66 height 13
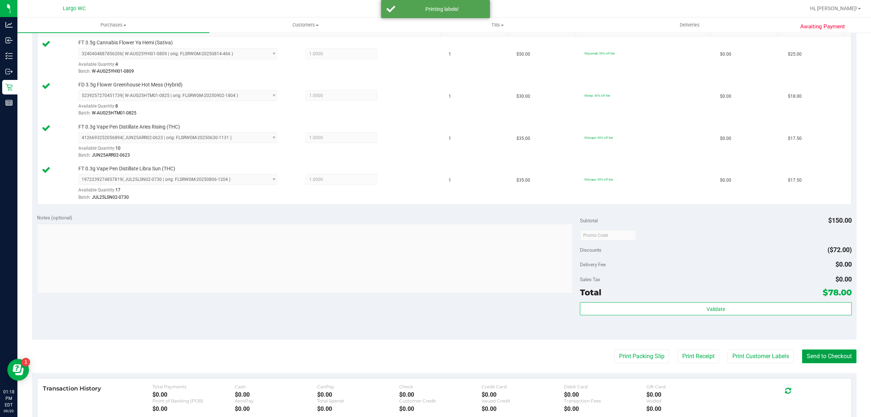
click at [837, 350] on button "Send to Checkout" at bounding box center [829, 356] width 54 height 14
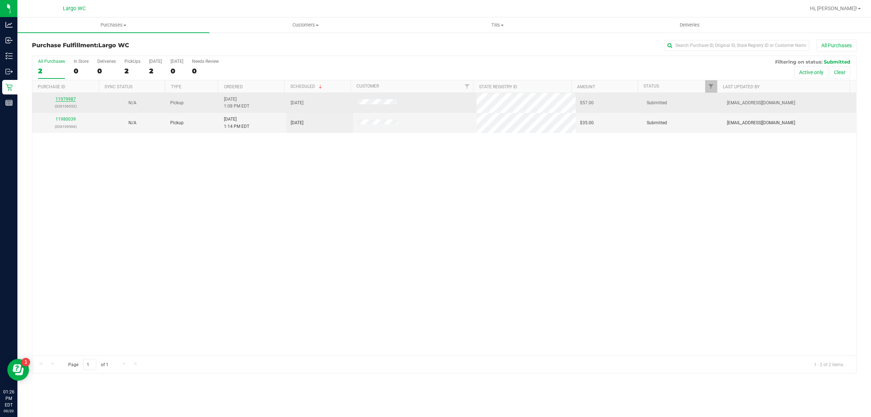
click at [66, 100] on link "11979987" at bounding box center [66, 99] width 20 height 5
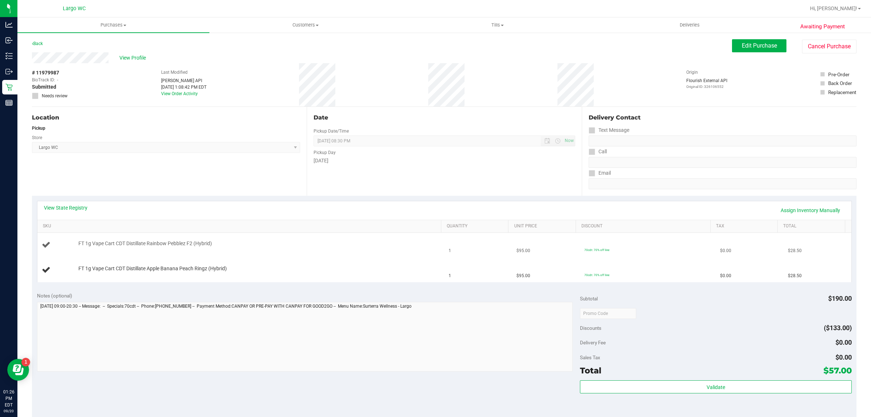
click at [194, 254] on td "FT 1g Vape Cart CDT Distillate Rainbow Pebblez F2 (Hybrid)" at bounding box center [240, 245] width 407 height 25
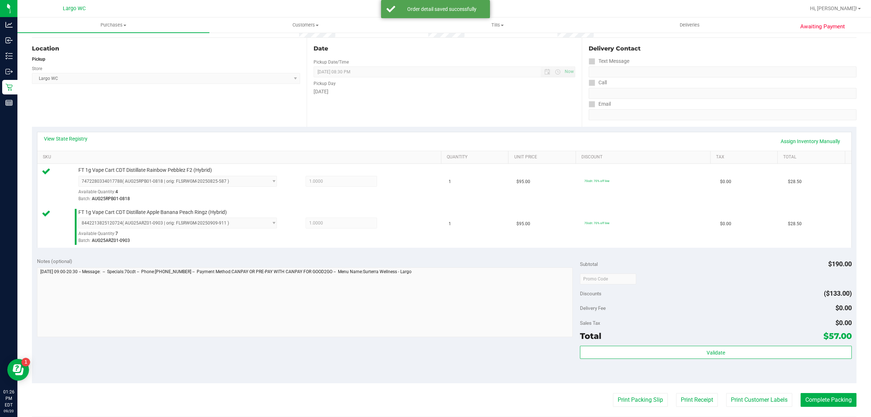
scroll to position [104, 0]
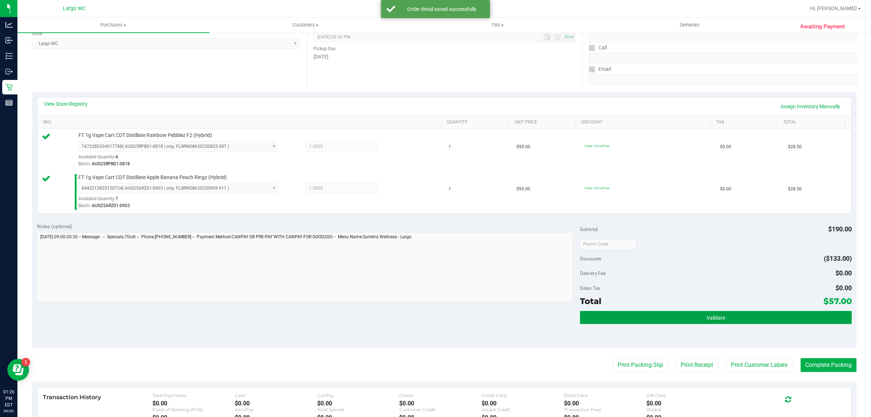
click at [728, 313] on button "Validate" at bounding box center [715, 317] width 271 height 13
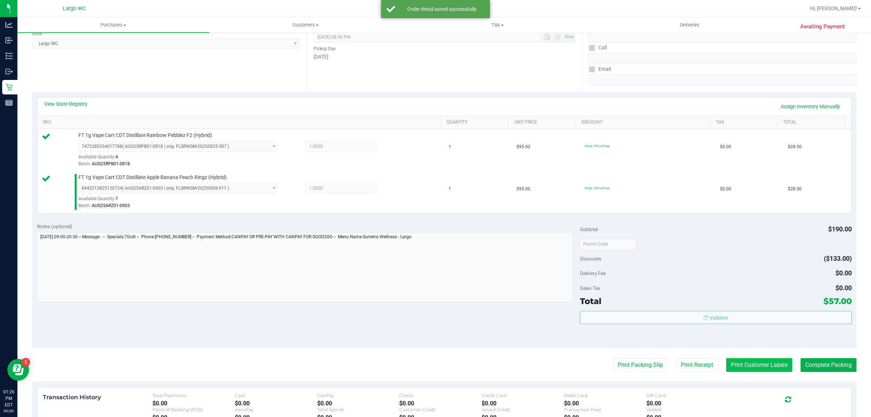
click at [738, 365] on button "Print Customer Labels" at bounding box center [759, 365] width 66 height 14
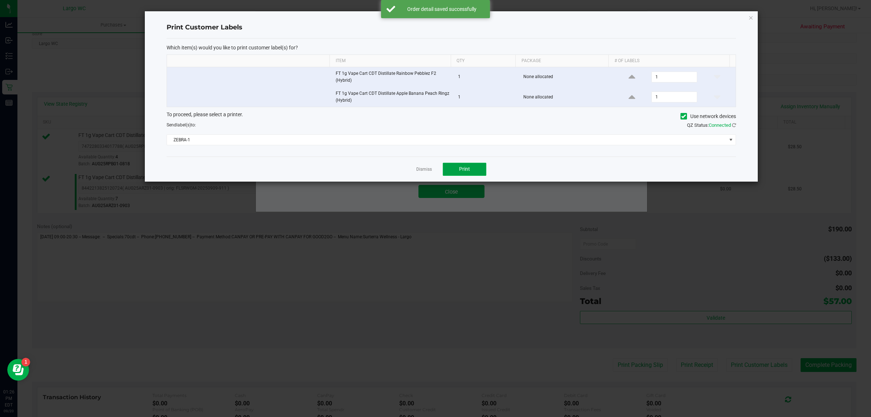
click at [464, 166] on button "Print" at bounding box center [465, 169] width 44 height 13
click at [426, 168] on link "Dismiss" at bounding box center [424, 169] width 16 height 6
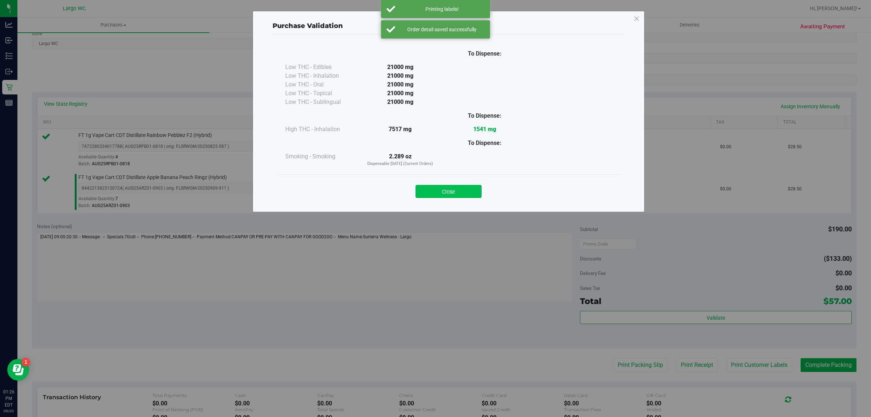
click at [447, 193] on button "Close" at bounding box center [449, 191] width 66 height 13
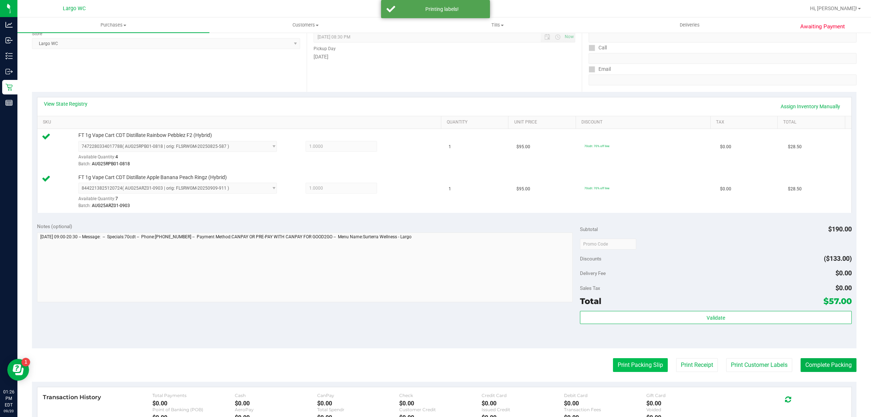
click at [630, 369] on button "Print Packing Slip" at bounding box center [640, 365] width 55 height 14
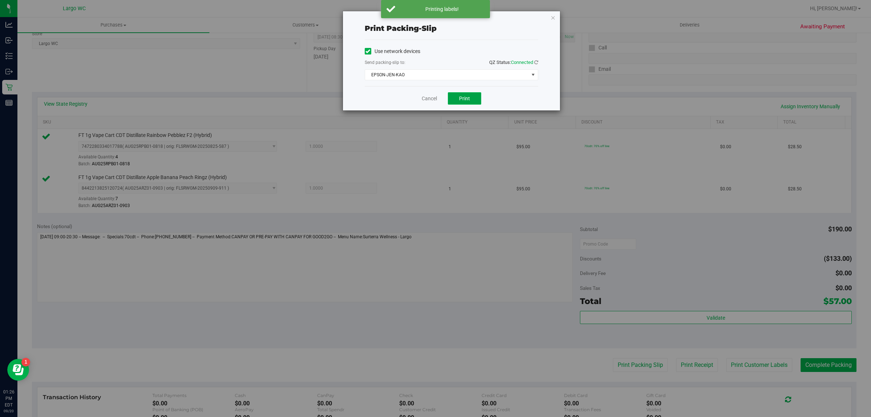
click at [463, 97] on span "Print" at bounding box center [464, 98] width 11 height 6
click at [429, 97] on link "Cancel" at bounding box center [425, 99] width 15 height 8
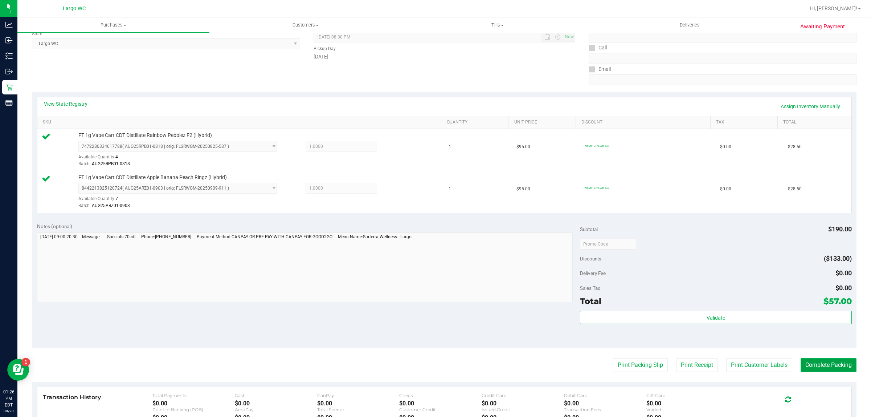
click at [821, 363] on button "Complete Packing" at bounding box center [829, 365] width 56 height 14
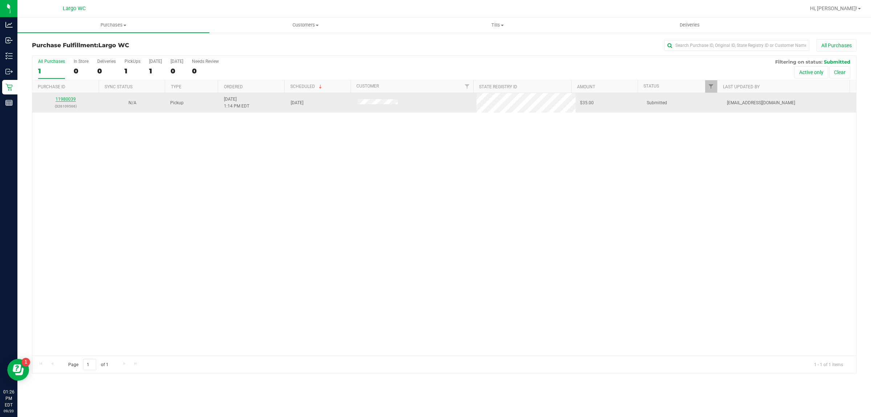
click at [60, 99] on link "11980039" at bounding box center [66, 99] width 20 height 5
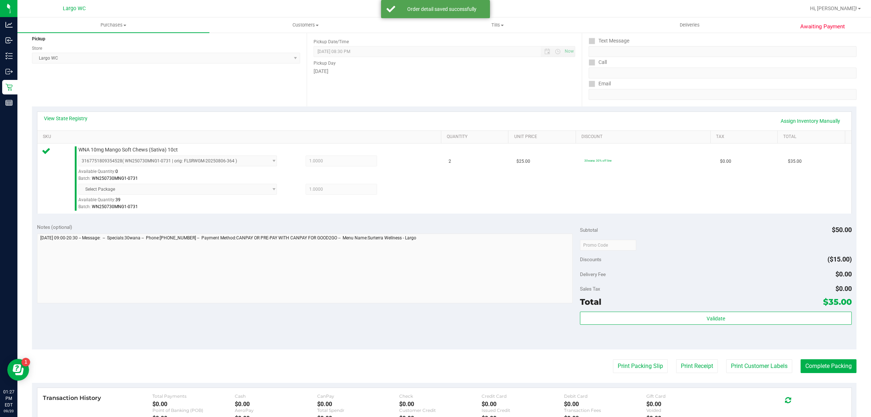
scroll to position [151, 0]
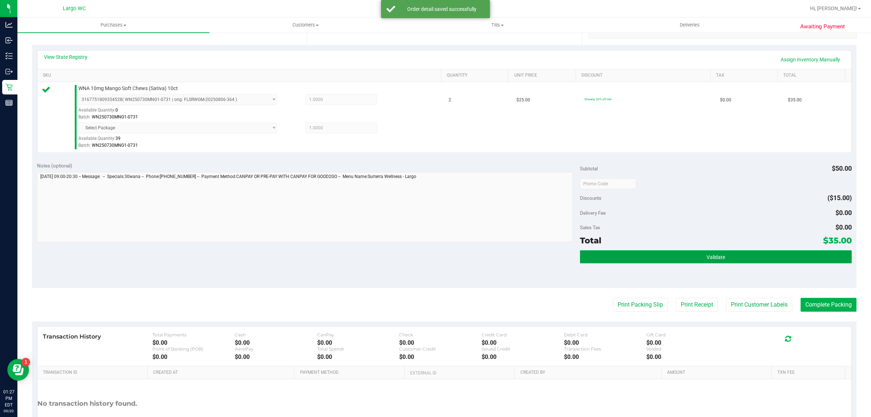
click at [728, 253] on button "Validate" at bounding box center [715, 256] width 271 height 13
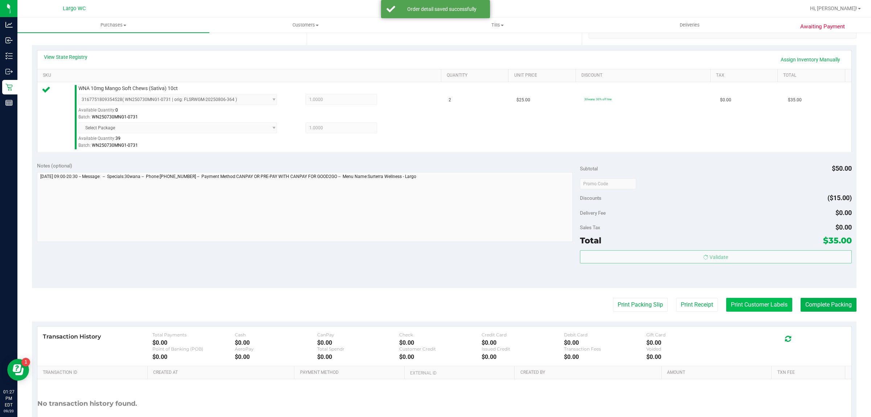
click at [741, 302] on button "Print Customer Labels" at bounding box center [759, 305] width 66 height 14
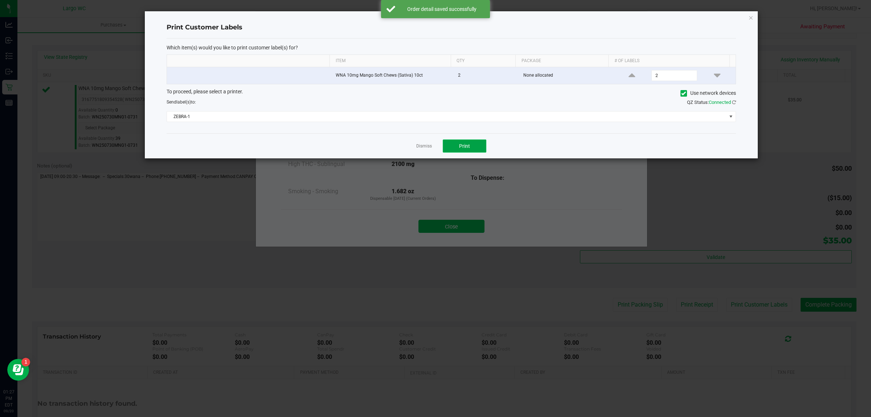
click at [476, 147] on button "Print" at bounding box center [465, 145] width 44 height 13
click at [425, 146] on link "Dismiss" at bounding box center [424, 146] width 16 height 6
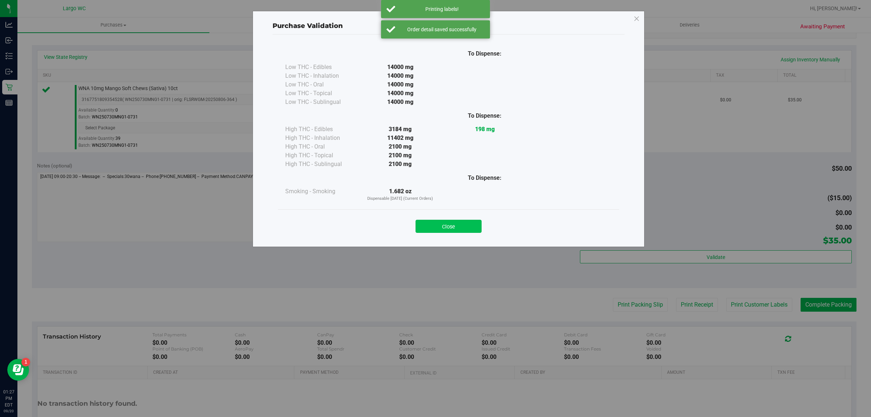
click at [447, 227] on button "Close" at bounding box center [449, 226] width 66 height 13
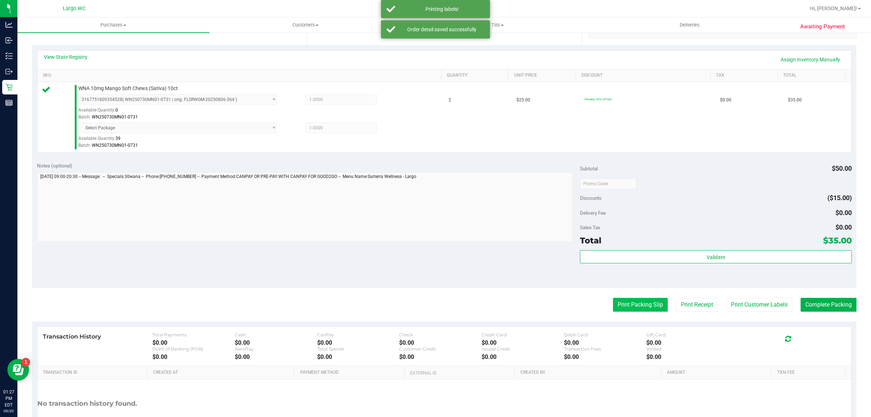
click at [630, 305] on button "Print Packing Slip" at bounding box center [640, 305] width 55 height 14
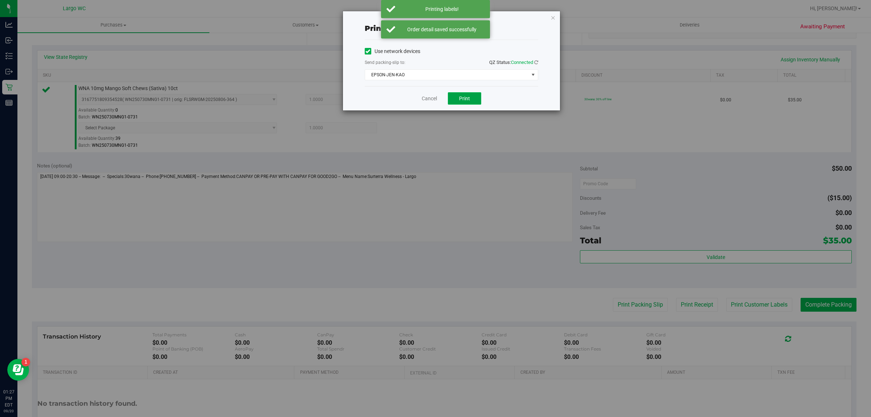
click at [465, 99] on span "Print" at bounding box center [464, 98] width 11 height 6
click at [423, 99] on link "Cancel" at bounding box center [425, 99] width 15 height 8
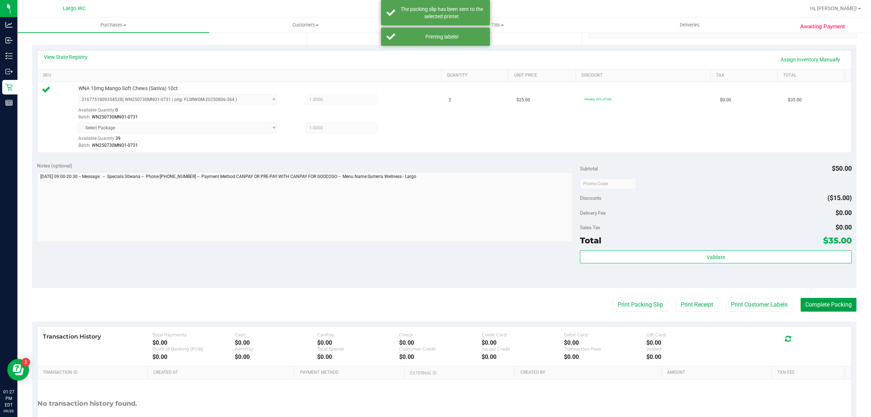
click at [815, 308] on button "Complete Packing" at bounding box center [829, 305] width 56 height 14
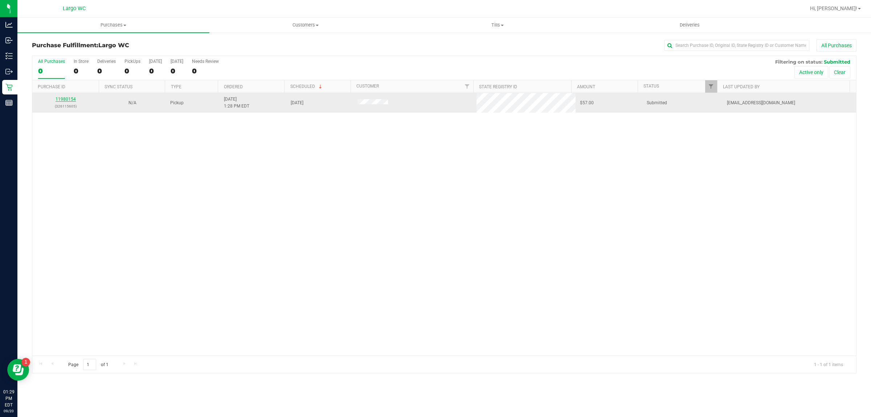
click at [65, 102] on link "11980154" at bounding box center [66, 99] width 20 height 5
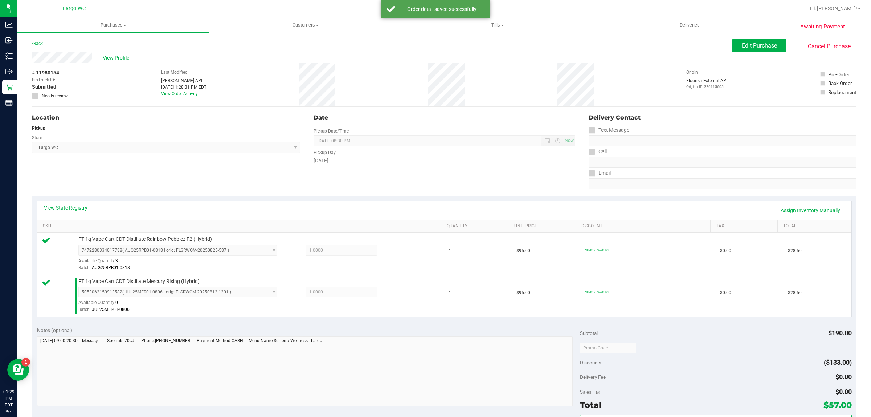
scroll to position [81, 0]
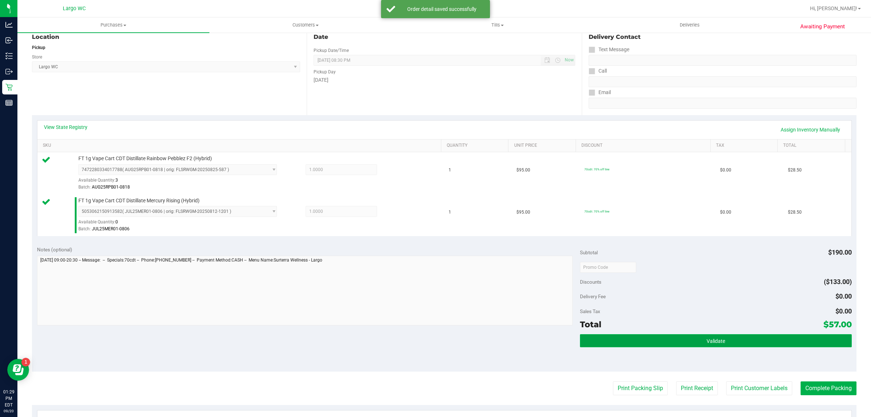
click at [723, 347] on button "Validate" at bounding box center [715, 340] width 271 height 13
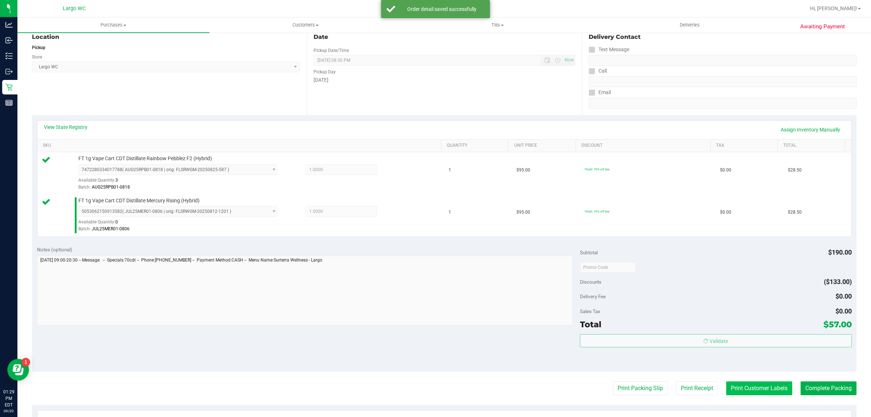
click at [735, 385] on button "Print Customer Labels" at bounding box center [759, 388] width 66 height 14
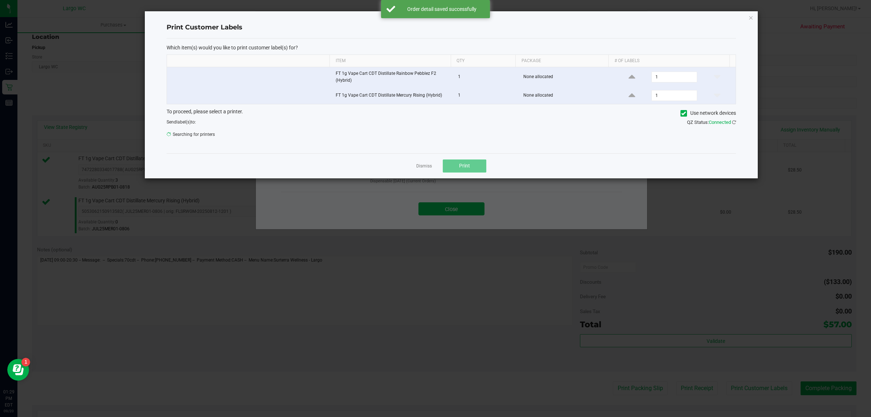
click at [462, 171] on button "Print" at bounding box center [465, 165] width 44 height 13
click at [419, 167] on link "Dismiss" at bounding box center [424, 166] width 16 height 6
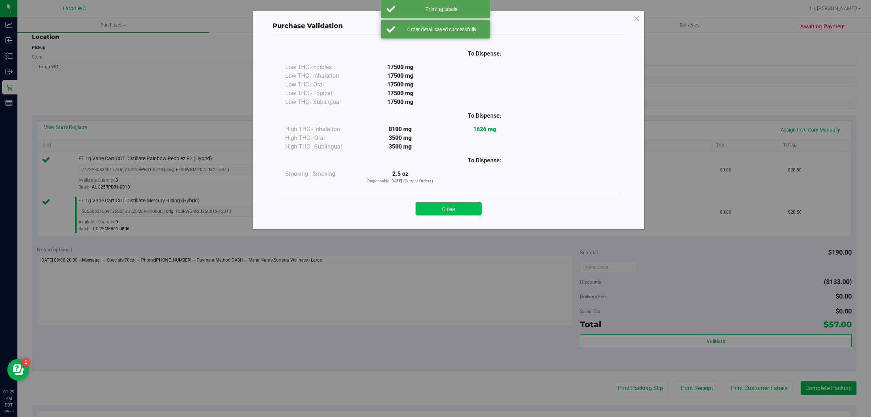
click at [449, 211] on button "Close" at bounding box center [449, 208] width 66 height 13
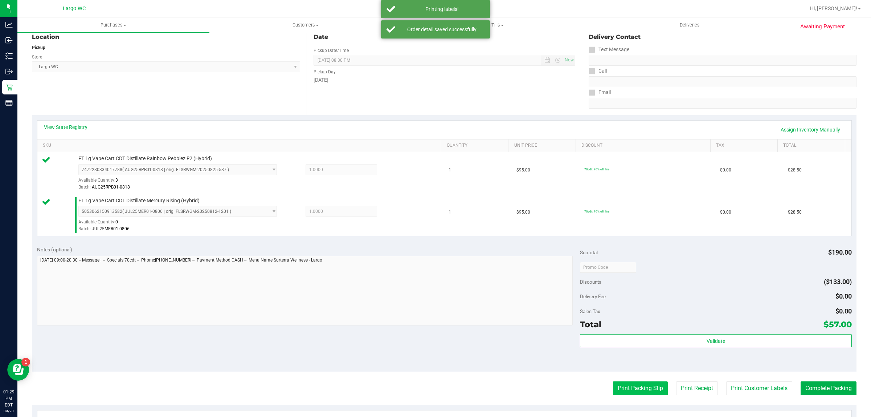
click at [630, 384] on button "Print Packing Slip" at bounding box center [640, 388] width 55 height 14
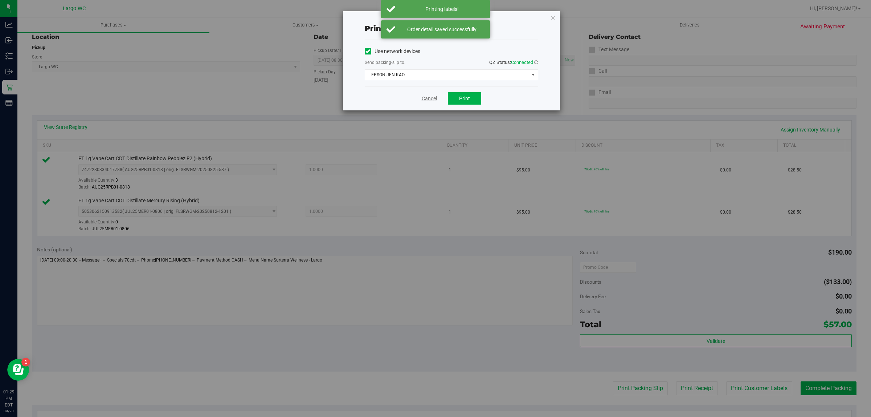
click at [429, 100] on link "Cancel" at bounding box center [429, 99] width 15 height 8
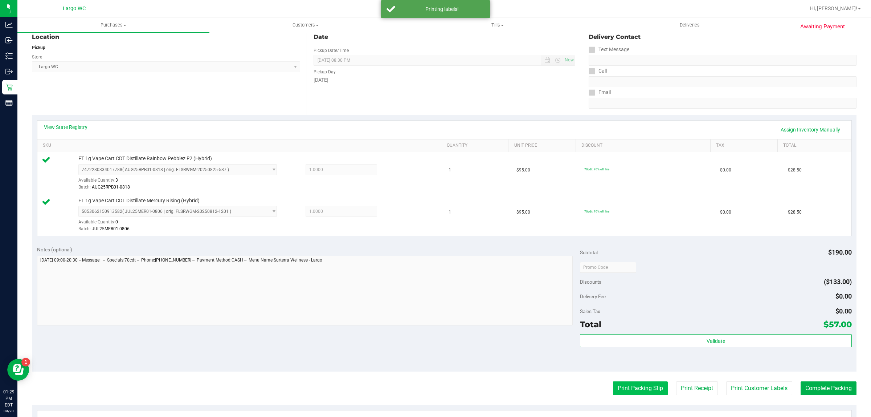
click at [634, 388] on button "Print Packing Slip" at bounding box center [640, 388] width 55 height 14
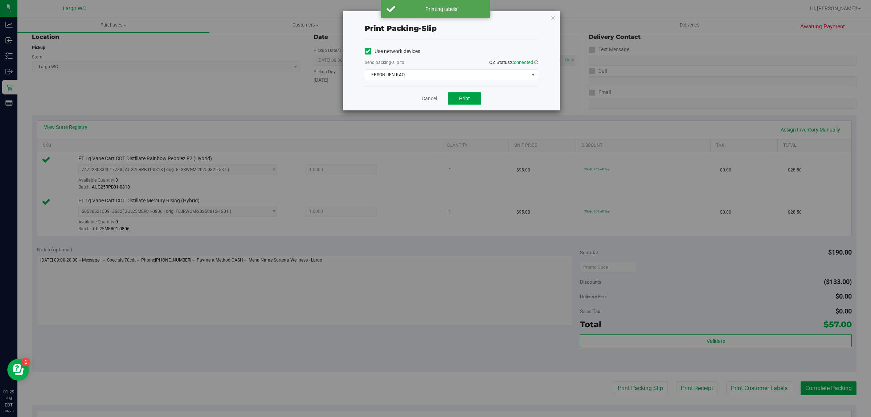
click at [465, 100] on span "Print" at bounding box center [464, 98] width 11 height 6
click at [429, 100] on link "Cancel" at bounding box center [425, 99] width 15 height 8
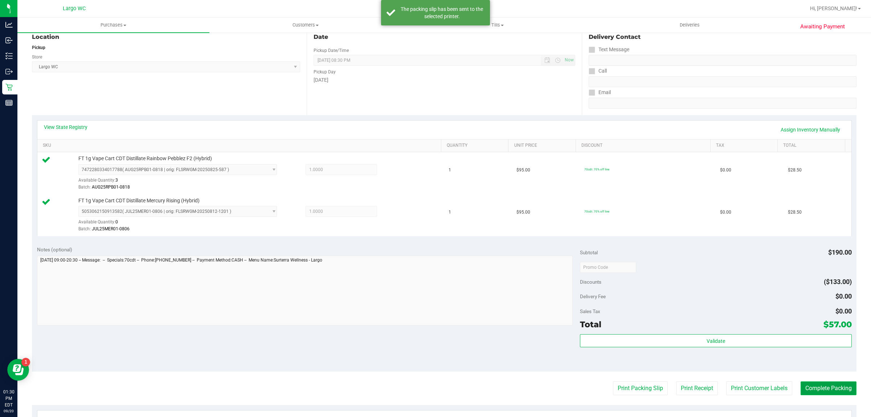
click at [818, 391] on button "Complete Packing" at bounding box center [829, 388] width 56 height 14
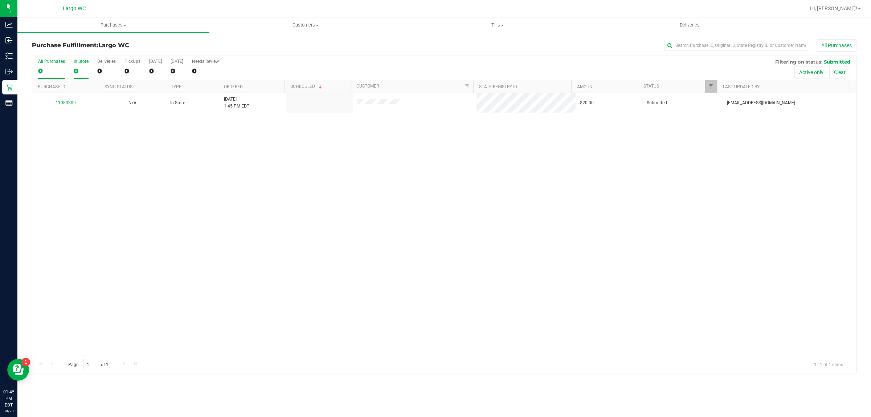
click at [75, 71] on div "0" at bounding box center [81, 71] width 15 height 8
click at [0, 0] on input "In Store 0" at bounding box center [0, 0] width 0 height 0
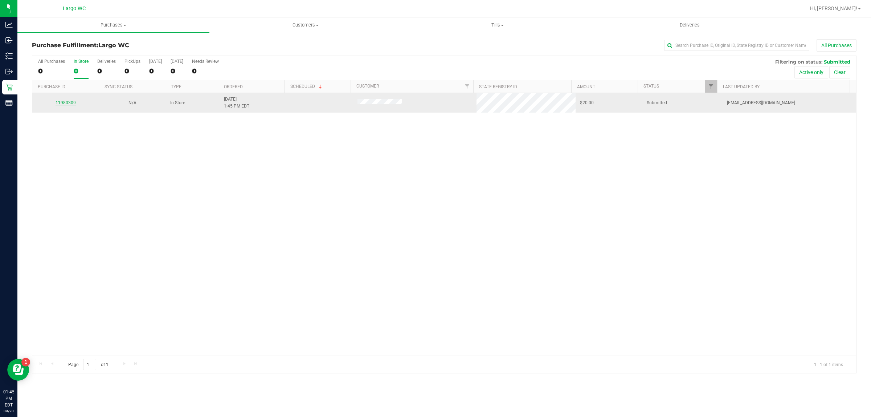
click at [62, 104] on link "11980309" at bounding box center [66, 102] width 20 height 5
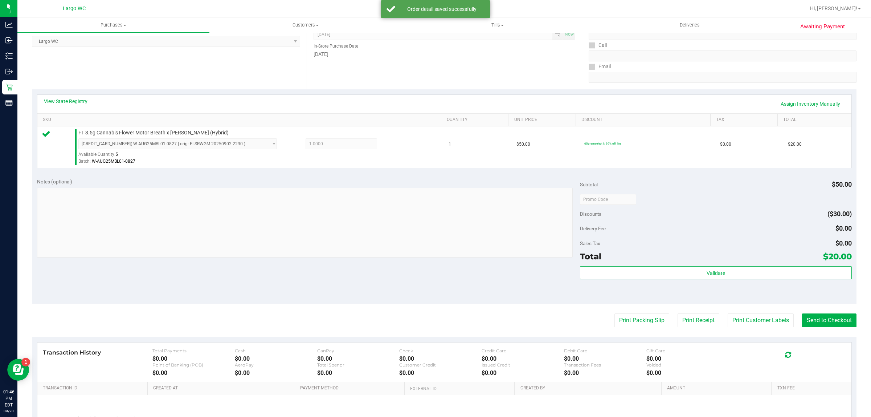
scroll to position [106, 0]
click at [727, 272] on button "Validate" at bounding box center [715, 272] width 271 height 13
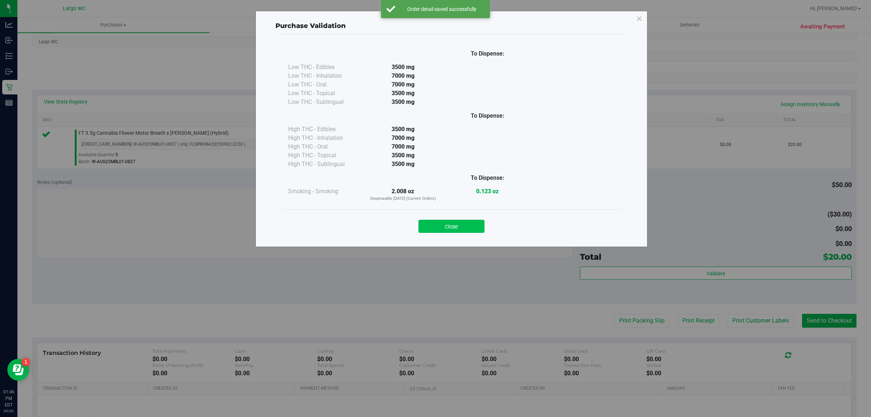
click at [467, 222] on button "Close" at bounding box center [451, 226] width 66 height 13
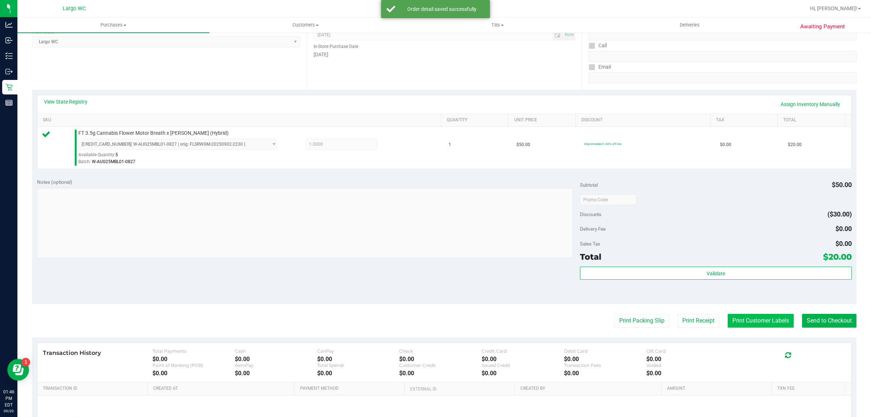
click at [756, 321] on button "Print Customer Labels" at bounding box center [761, 321] width 66 height 14
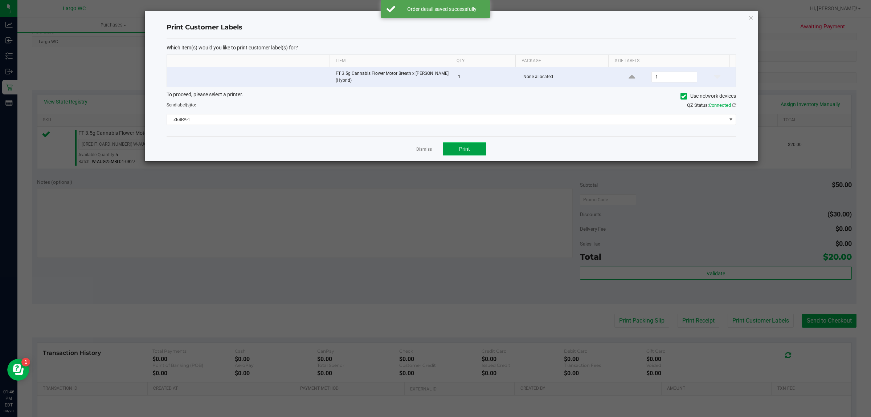
click at [466, 149] on span "Print" at bounding box center [464, 149] width 11 height 6
click at [423, 150] on div at bounding box center [451, 86] width 613 height 150
click at [425, 149] on link "Dismiss" at bounding box center [424, 149] width 16 height 6
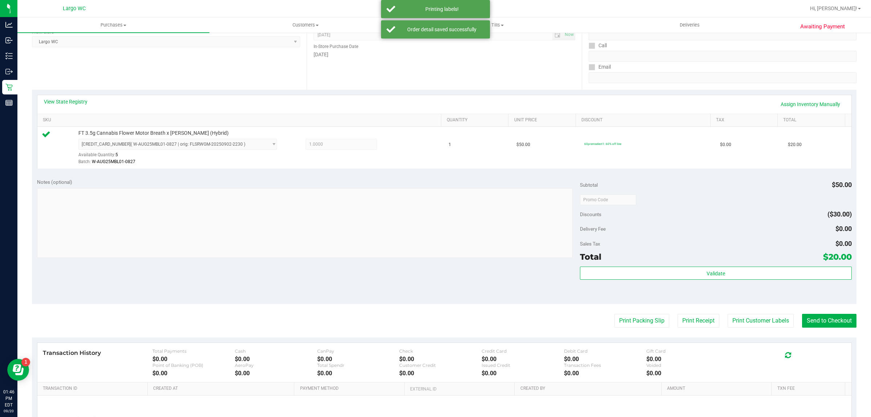
scroll to position [0, 0]
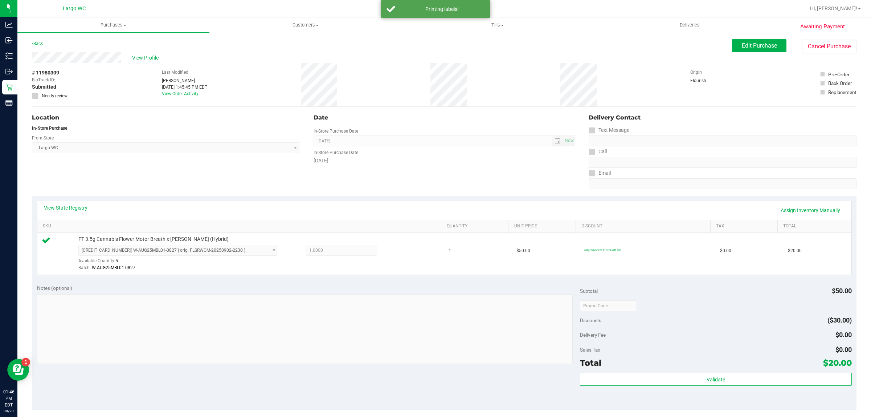
click at [494, 287] on div "Notes (optional)" at bounding box center [308, 287] width 543 height 7
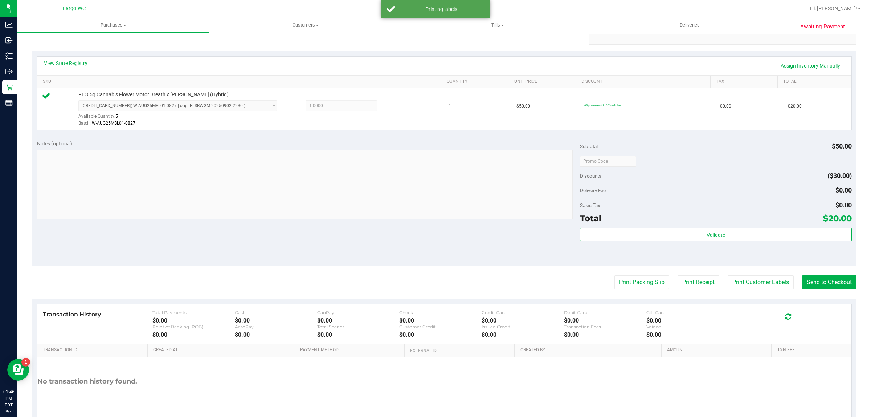
scroll to position [176, 0]
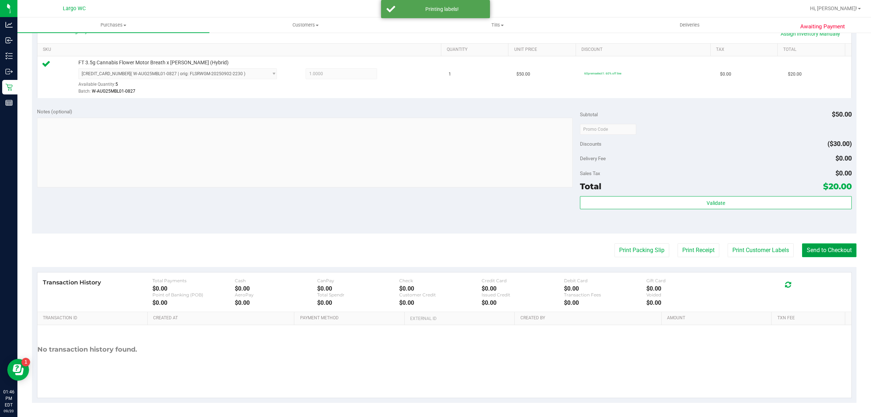
click at [823, 247] on button "Send to Checkout" at bounding box center [829, 250] width 54 height 14
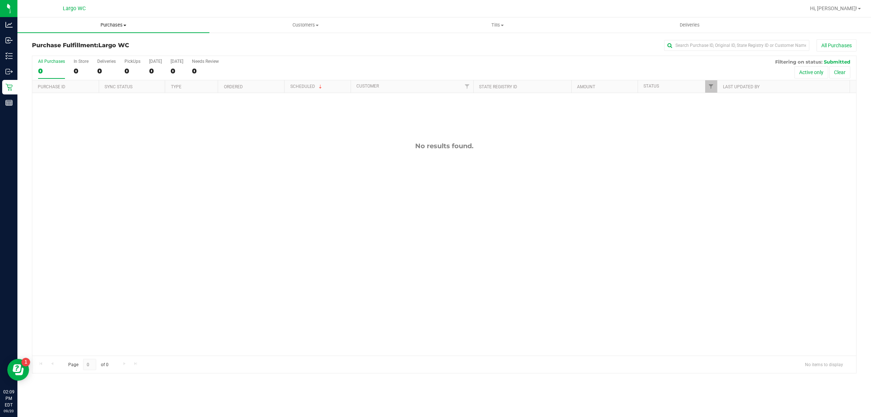
click at [111, 27] on span "Purchases" at bounding box center [113, 25] width 192 height 7
click at [111, 40] on li "Summary of purchases" at bounding box center [113, 44] width 192 height 9
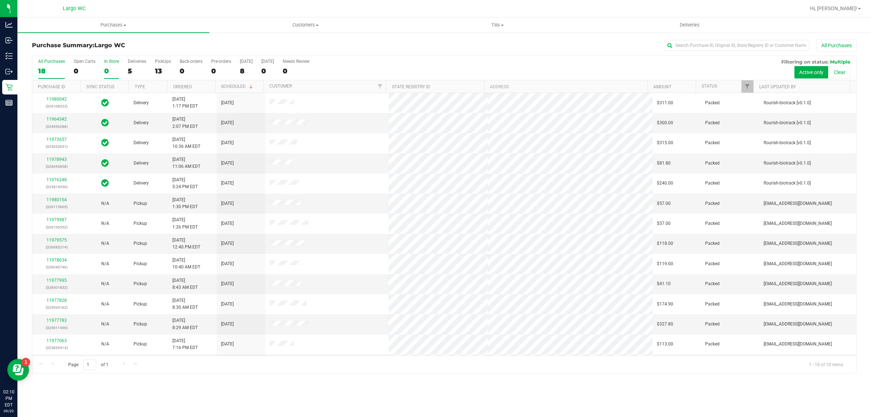
click at [106, 70] on div "0" at bounding box center [111, 71] width 15 height 8
click at [0, 0] on input "In Store 0" at bounding box center [0, 0] width 0 height 0
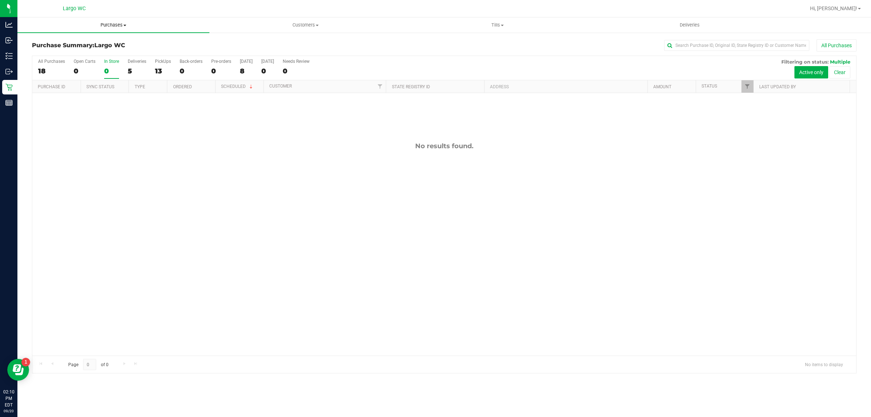
click at [118, 28] on uib-tab-heading "Purchases Summary of purchases Fulfillment All purchases" at bounding box center [113, 24] width 192 height 15
click at [106, 42] on li "Summary of purchases" at bounding box center [113, 44] width 192 height 9
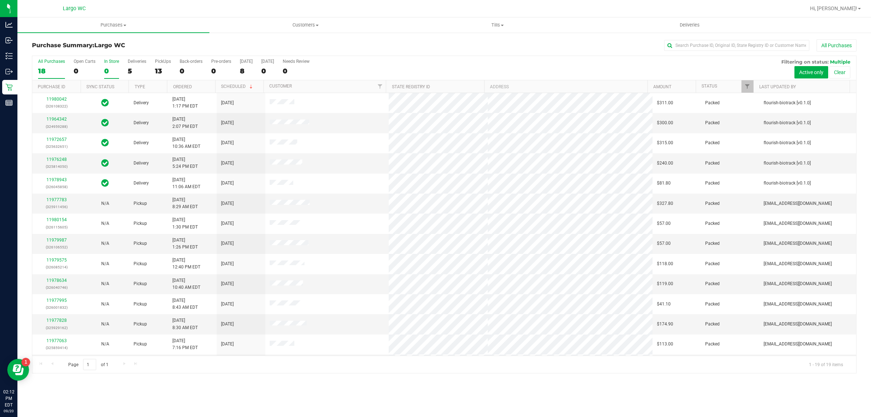
click at [106, 71] on div "0" at bounding box center [111, 71] width 15 height 8
click at [0, 0] on input "In Store 0" at bounding box center [0, 0] width 0 height 0
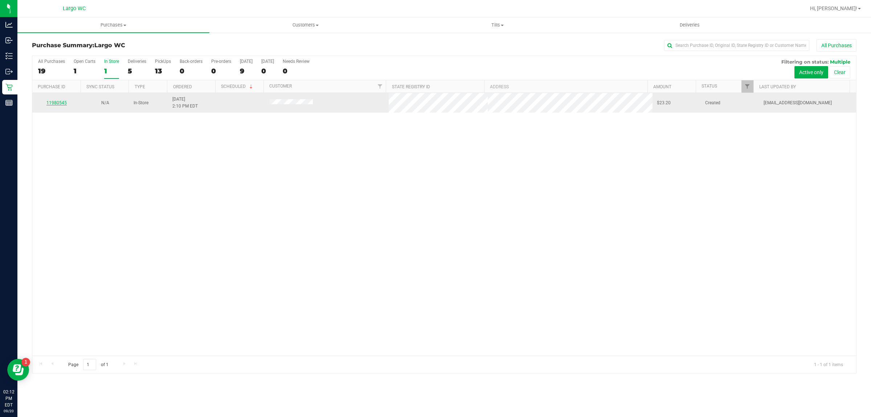
click at [64, 103] on link "11980545" at bounding box center [56, 102] width 20 height 5
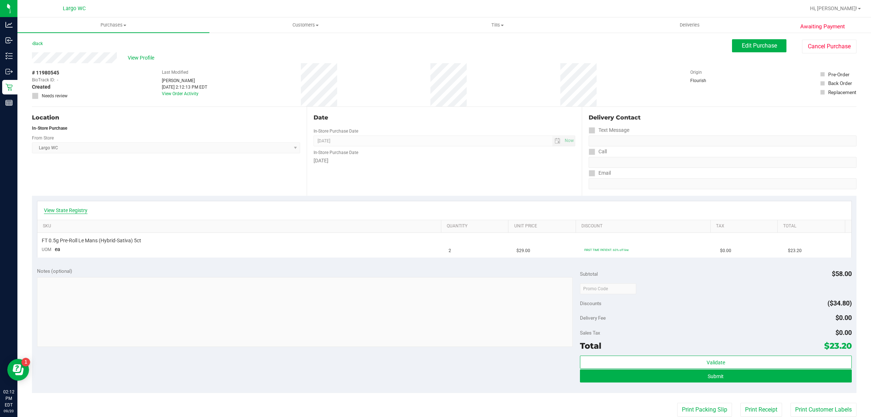
click at [59, 210] on link "View State Registry" at bounding box center [66, 209] width 44 height 7
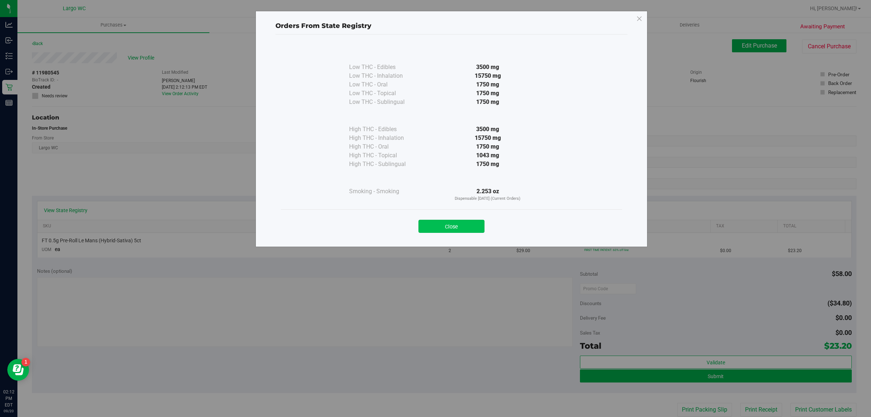
click at [454, 222] on button "Close" at bounding box center [451, 226] width 66 height 13
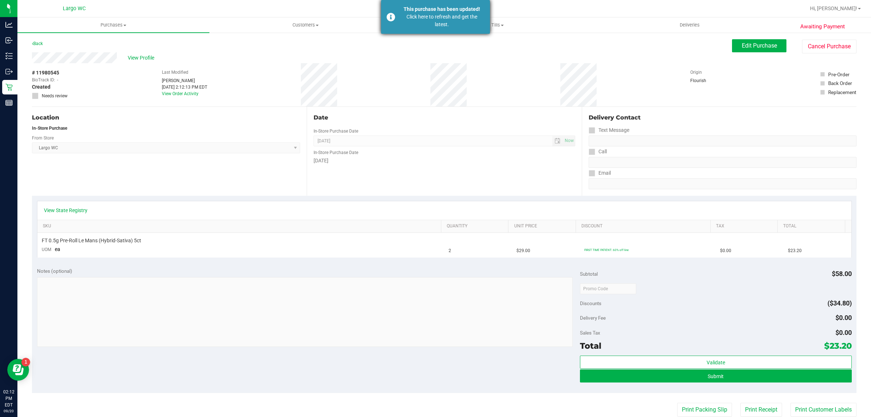
click at [450, 23] on div "Click here to refresh and get the latest." at bounding box center [441, 20] width 85 height 15
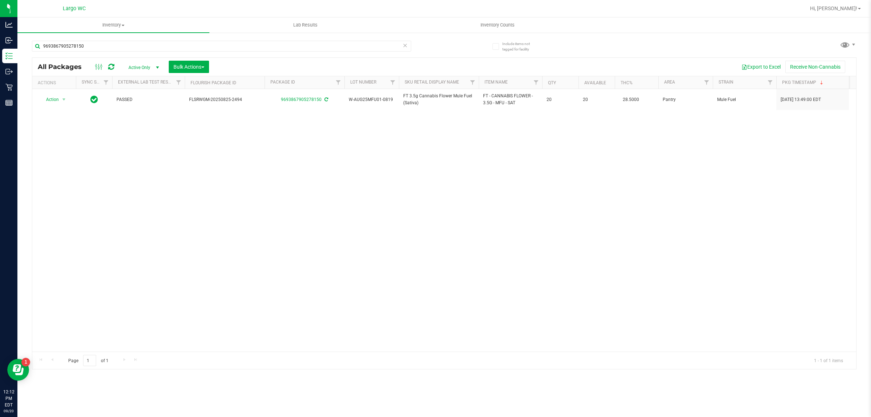
click at [177, 39] on div "9693867905278150" at bounding box center [238, 45] width 412 height 23
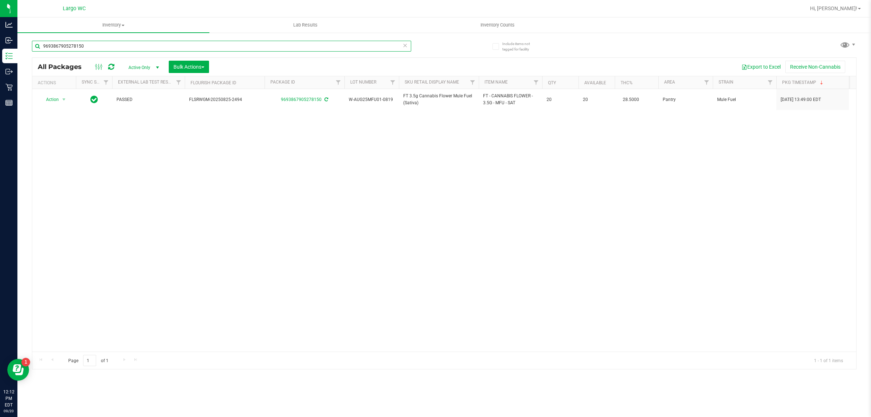
click at [177, 44] on input "9693867905278150" at bounding box center [221, 46] width 379 height 11
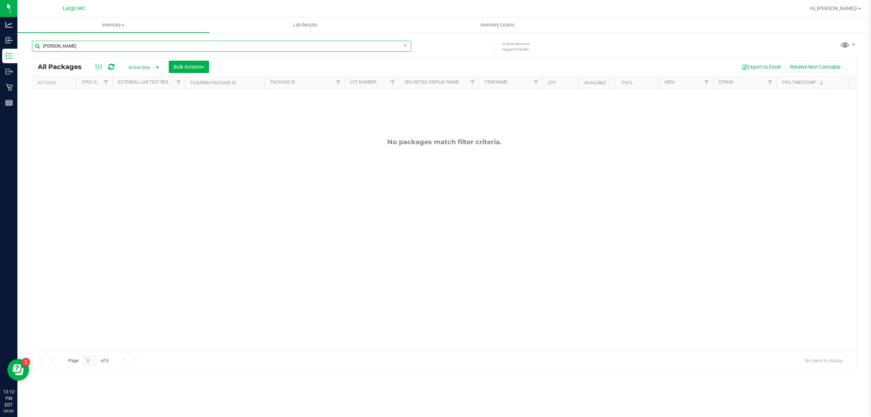
type input "[PERSON_NAME]"
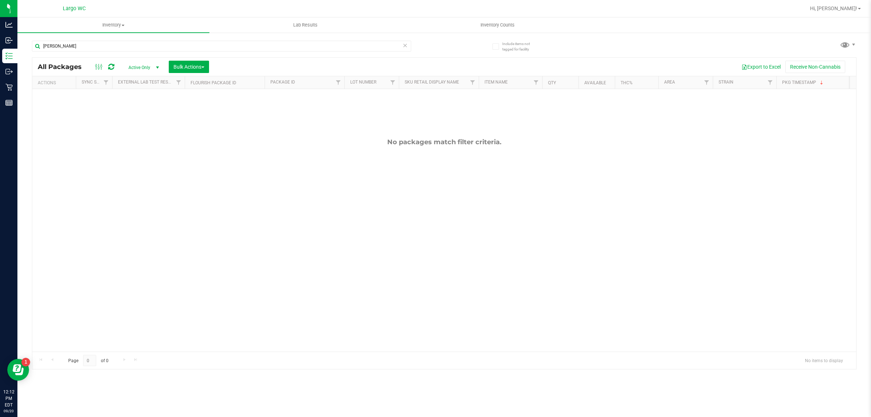
click at [191, 220] on div "No packages match filter criteria." at bounding box center [444, 244] width 824 height 311
type input "g"
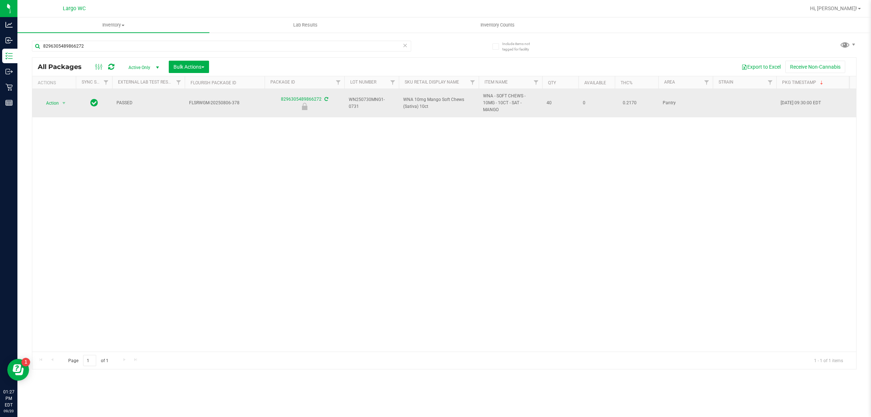
type input "8296305489866272"
click at [52, 103] on span "Action" at bounding box center [50, 103] width 20 height 10
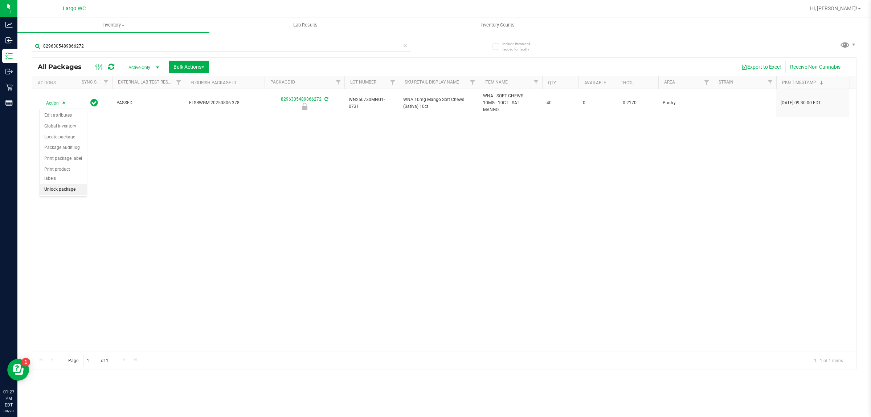
click at [57, 184] on li "Unlock package" at bounding box center [63, 189] width 47 height 11
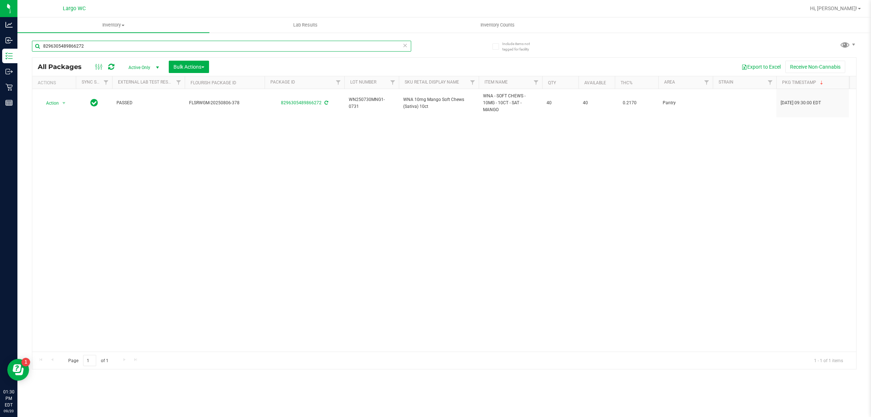
click at [70, 46] on input "8296305489866272" at bounding box center [221, 46] width 379 height 11
click at [70, 48] on input "8296305489866272" at bounding box center [221, 46] width 379 height 11
type input "6849818321397427"
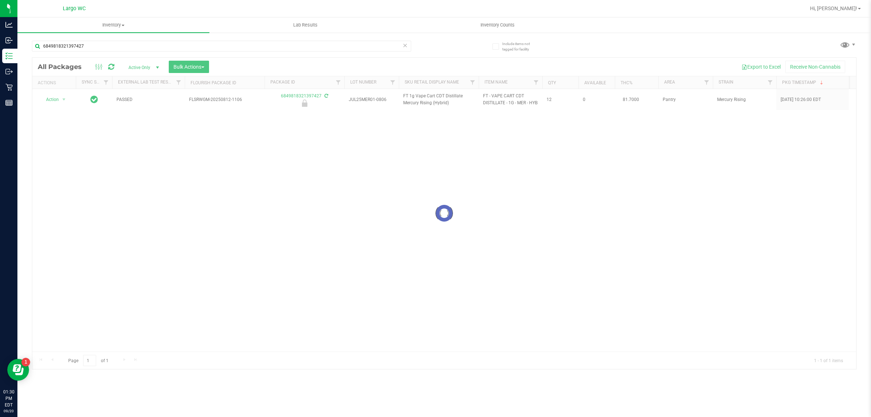
click at [226, 286] on div at bounding box center [444, 213] width 824 height 311
click at [130, 173] on div at bounding box center [444, 213] width 824 height 311
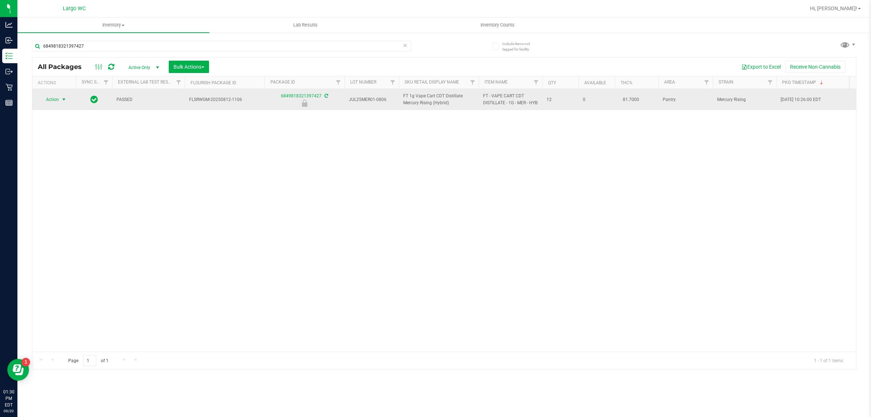
click at [62, 102] on span "select" at bounding box center [64, 100] width 6 height 6
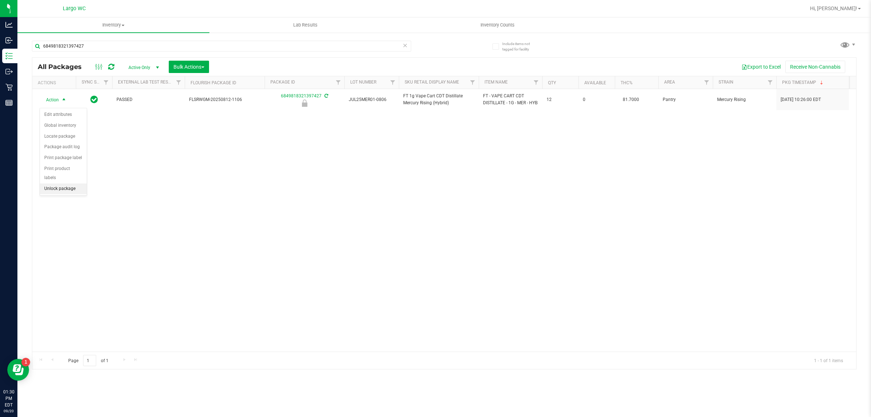
click at [56, 183] on li "Unlock package" at bounding box center [63, 188] width 47 height 11
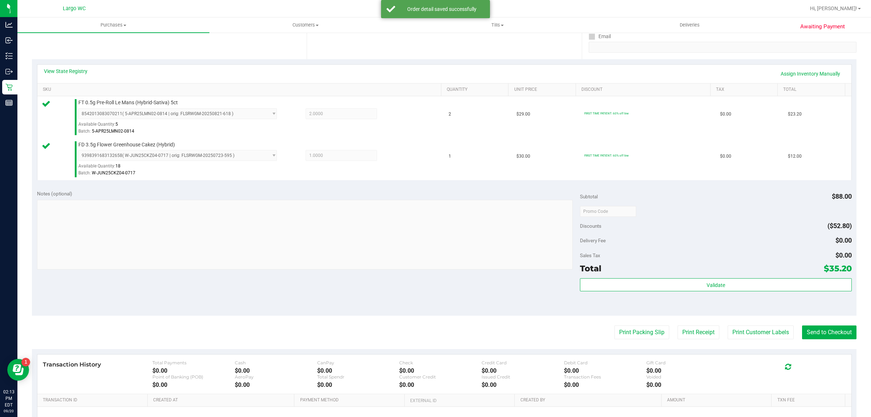
scroll to position [137, 0]
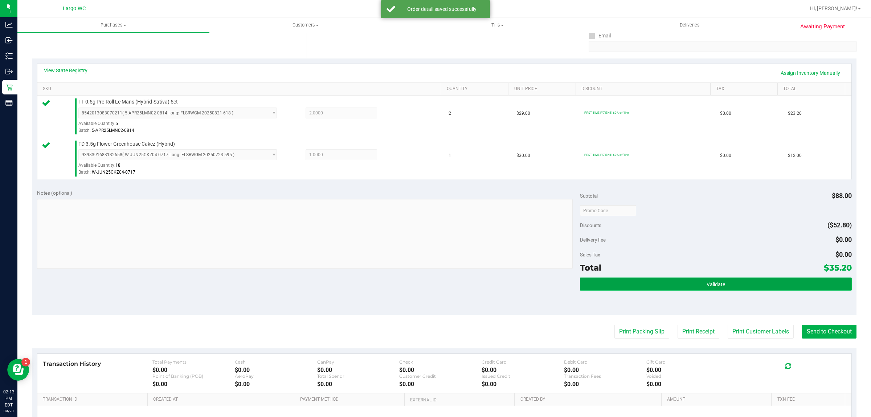
click at [726, 287] on button "Validate" at bounding box center [715, 283] width 271 height 13
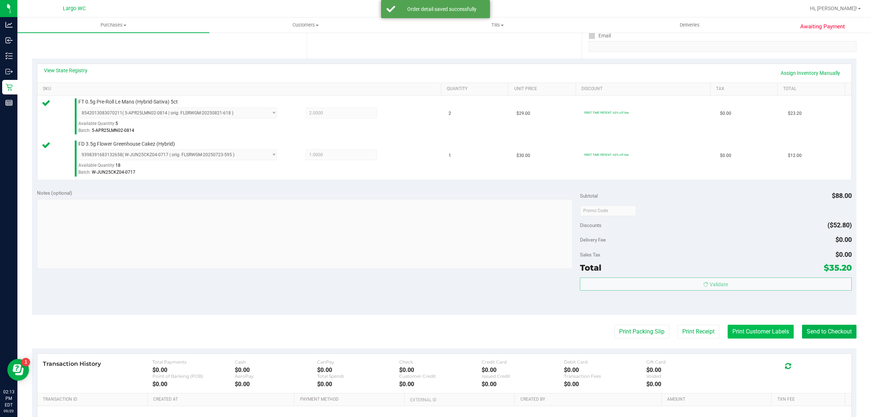
click at [752, 334] on button "Print Customer Labels" at bounding box center [761, 331] width 66 height 14
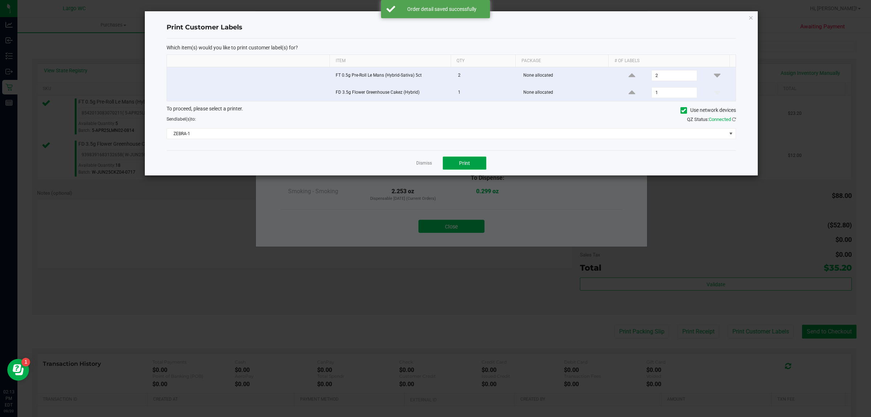
click at [469, 160] on button "Print" at bounding box center [465, 162] width 44 height 13
click at [421, 165] on link "Dismiss" at bounding box center [424, 163] width 16 height 6
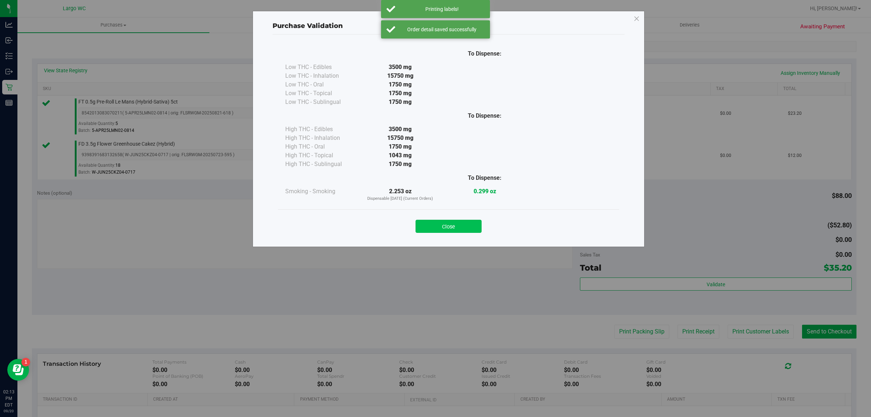
click at [454, 233] on button "Close" at bounding box center [449, 226] width 66 height 13
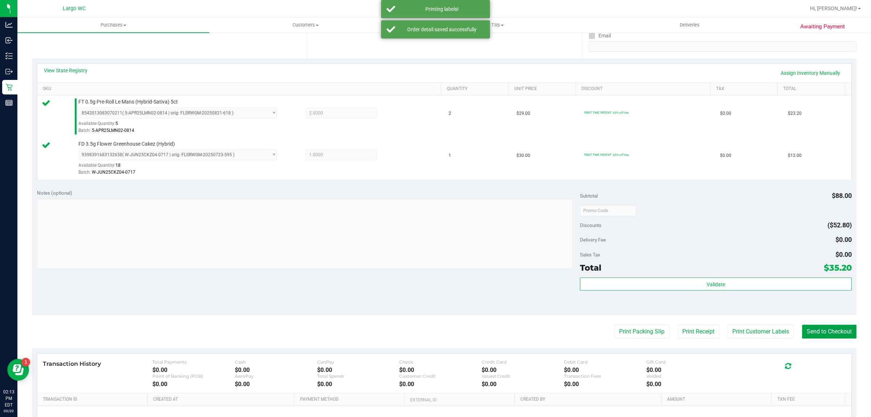
click at [816, 329] on button "Send to Checkout" at bounding box center [829, 331] width 54 height 14
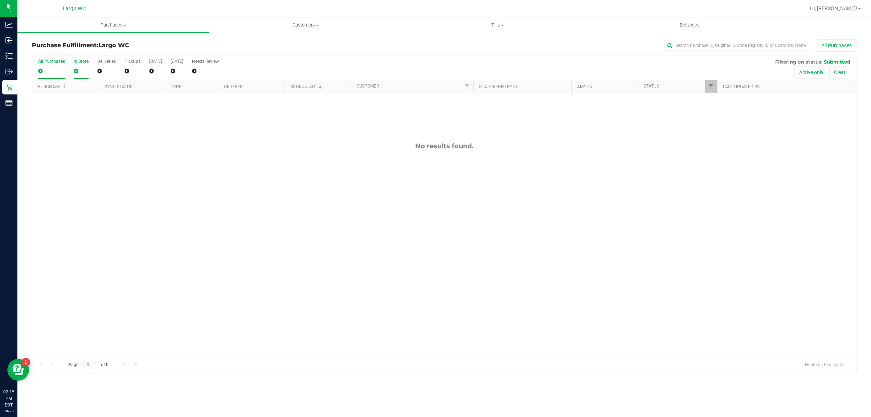
click at [76, 69] on div "0" at bounding box center [81, 71] width 15 height 8
click at [0, 0] on input "In Store 0" at bounding box center [0, 0] width 0 height 0
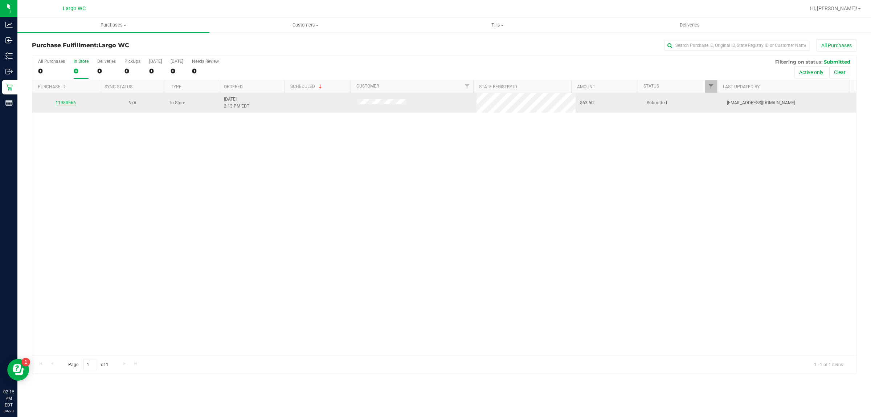
click at [65, 103] on link "11980566" at bounding box center [66, 102] width 20 height 5
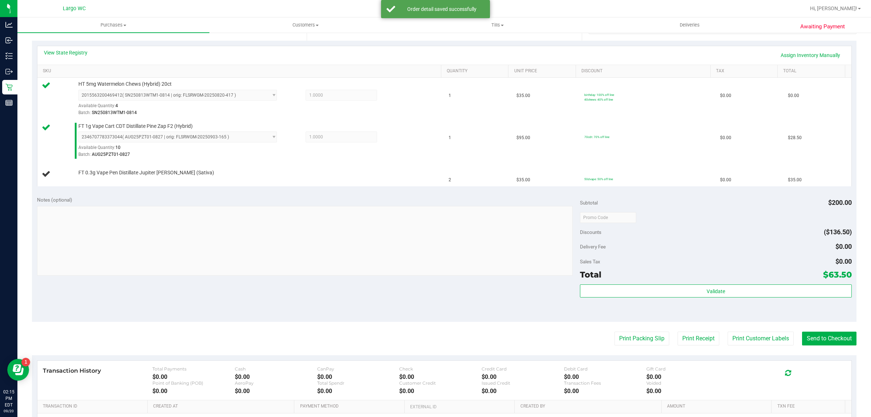
scroll to position [153, 0]
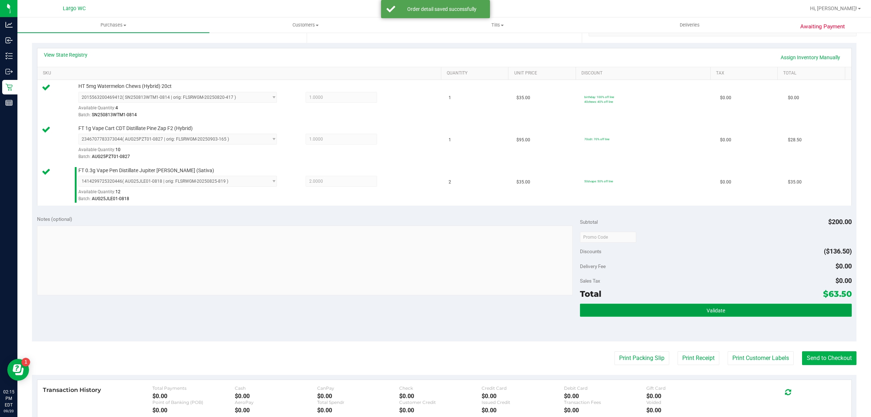
click at [731, 306] on button "Validate" at bounding box center [715, 309] width 271 height 13
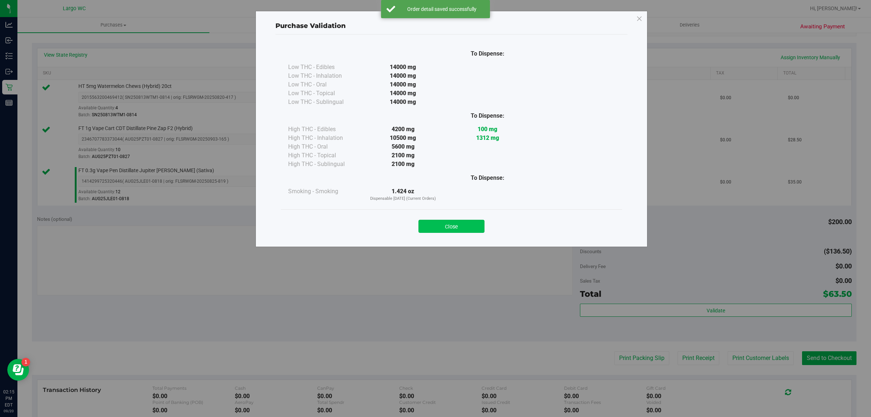
click at [450, 228] on button "Close" at bounding box center [451, 226] width 66 height 13
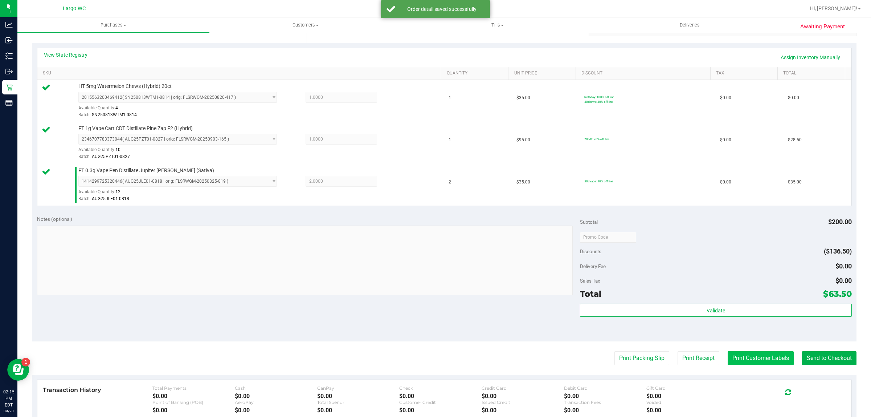
click at [732, 358] on button "Print Customer Labels" at bounding box center [761, 358] width 66 height 14
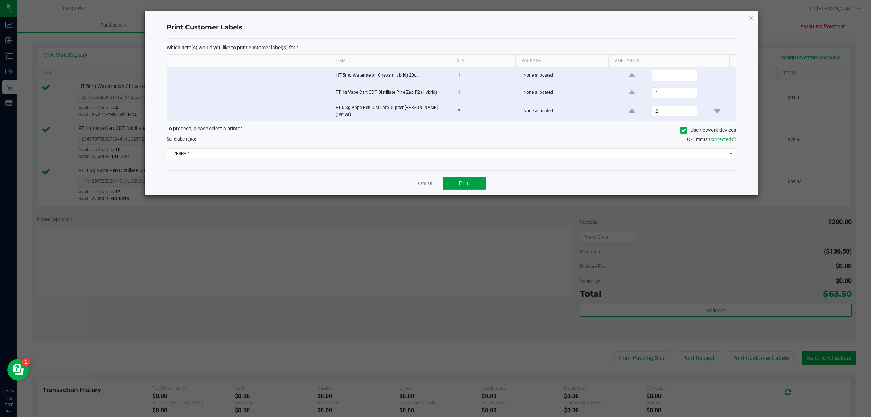
click at [463, 180] on span "Print" at bounding box center [464, 183] width 11 height 6
click at [421, 180] on link "Dismiss" at bounding box center [424, 183] width 16 height 6
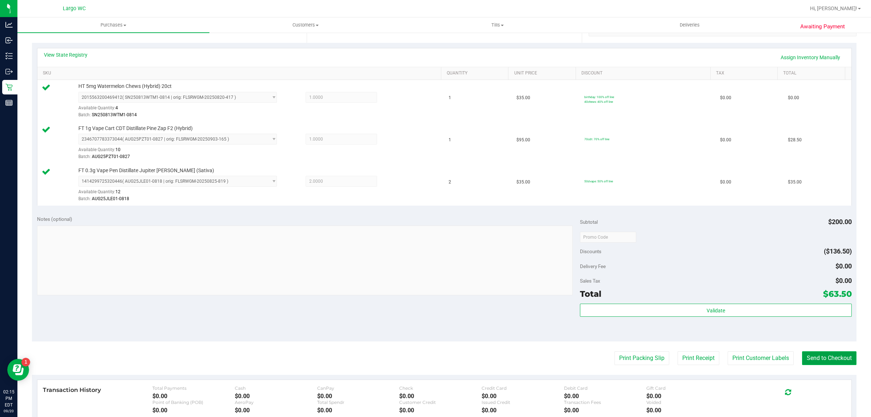
click at [819, 363] on button "Send to Checkout" at bounding box center [829, 358] width 54 height 14
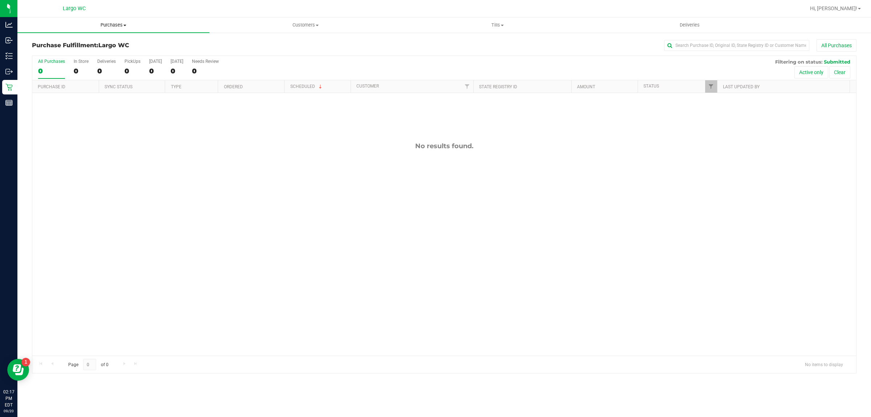
click at [108, 24] on span "Purchases" at bounding box center [113, 25] width 192 height 7
click at [112, 43] on li "Summary of purchases" at bounding box center [113, 44] width 192 height 9
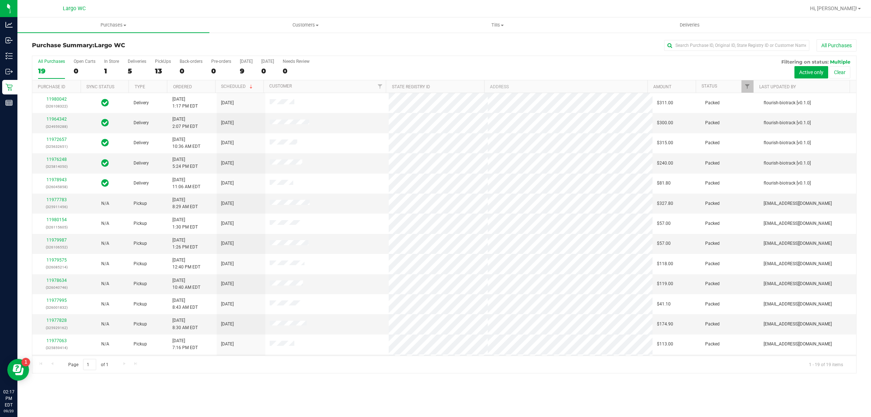
click at [107, 66] on label "In Store 1" at bounding box center [111, 69] width 15 height 20
click at [0, 0] on input "In Store 1" at bounding box center [0, 0] width 0 height 0
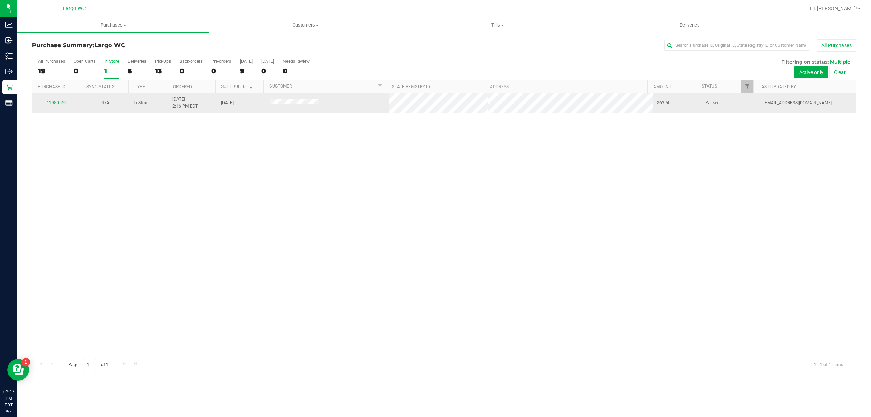
click at [54, 103] on link "11980566" at bounding box center [56, 102] width 20 height 5
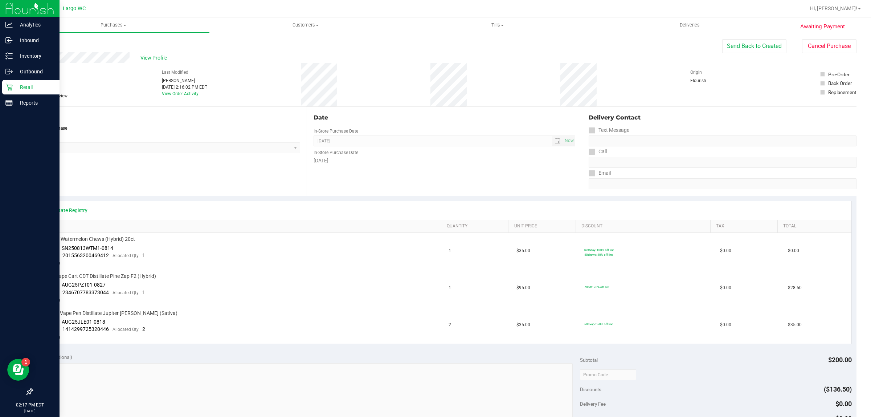
click at [22, 85] on p "Retail" at bounding box center [35, 87] width 44 height 9
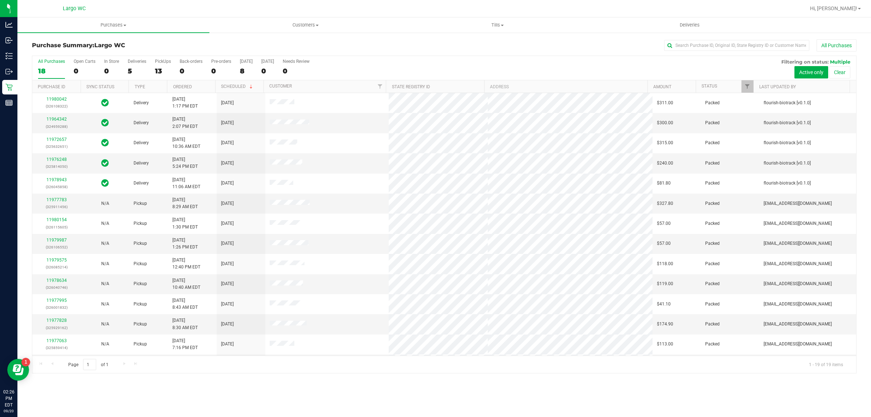
click at [109, 61] on div "In Store" at bounding box center [111, 61] width 15 height 5
click at [0, 0] on input "In Store 0" at bounding box center [0, 0] width 0 height 0
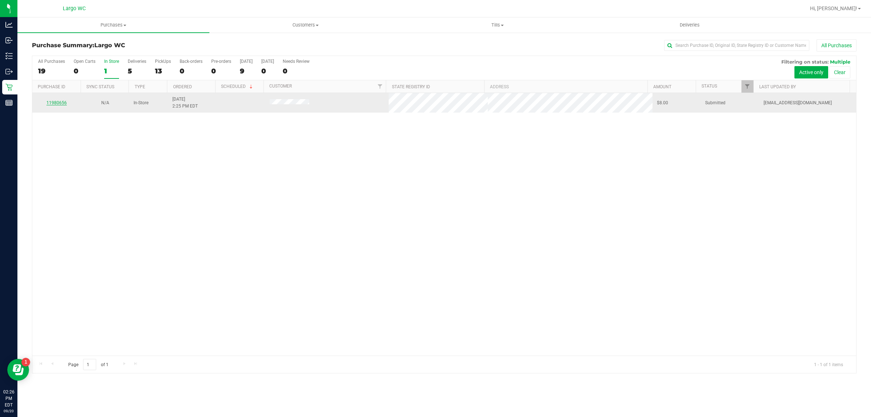
click at [63, 105] on link "11980656" at bounding box center [56, 102] width 20 height 5
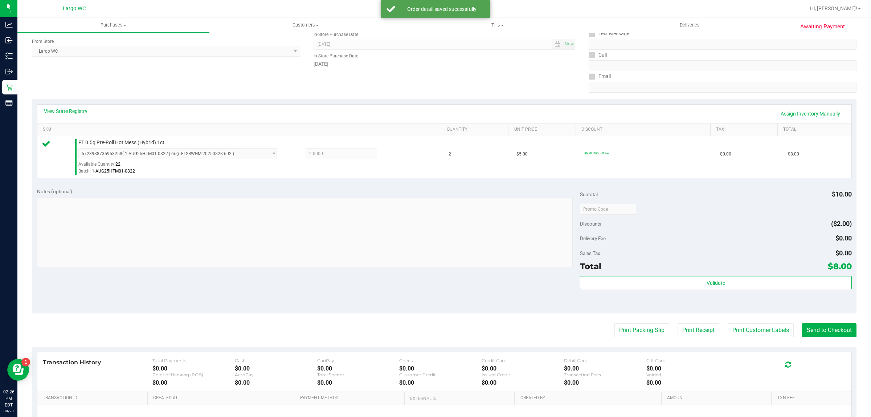
scroll to position [107, 0]
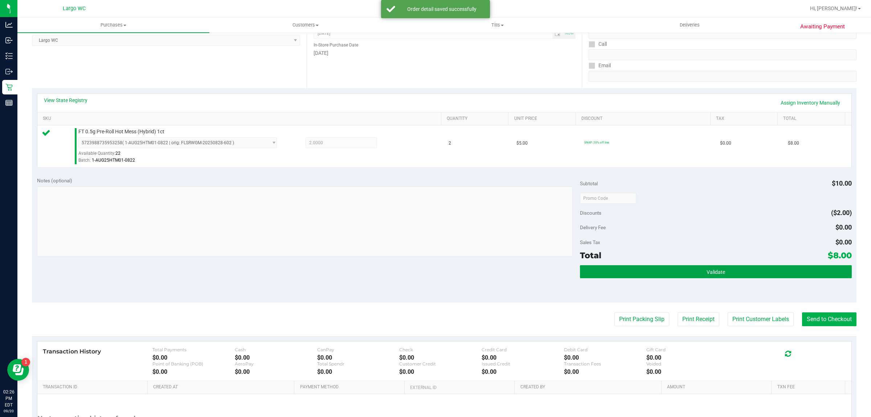
click at [742, 273] on button "Validate" at bounding box center [715, 271] width 271 height 13
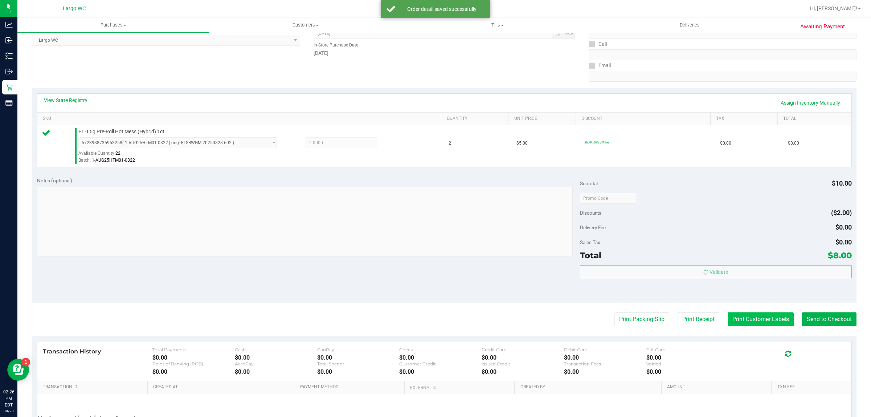
click at [748, 315] on button "Print Customer Labels" at bounding box center [761, 319] width 66 height 14
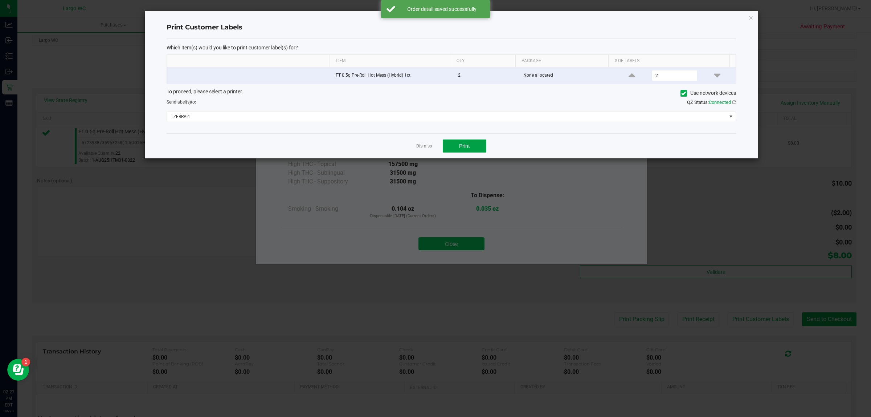
click at [469, 146] on span "Print" at bounding box center [464, 146] width 11 height 6
click at [427, 147] on div at bounding box center [451, 84] width 613 height 147
click at [428, 149] on link "Dismiss" at bounding box center [424, 146] width 16 height 6
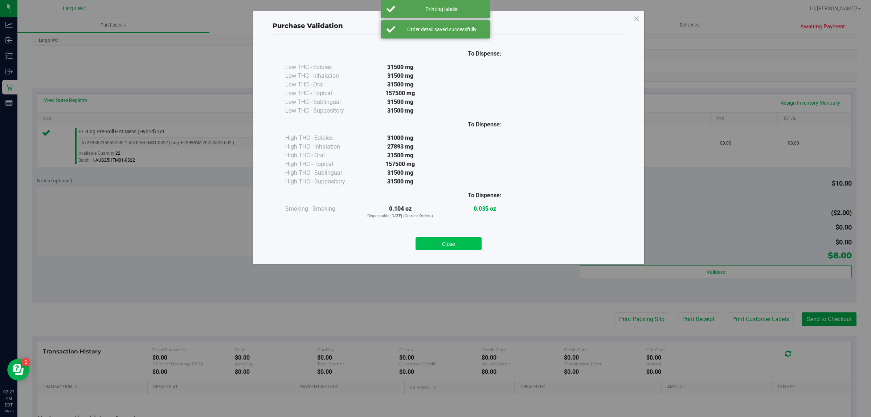
click at [454, 242] on button "Close" at bounding box center [449, 243] width 66 height 13
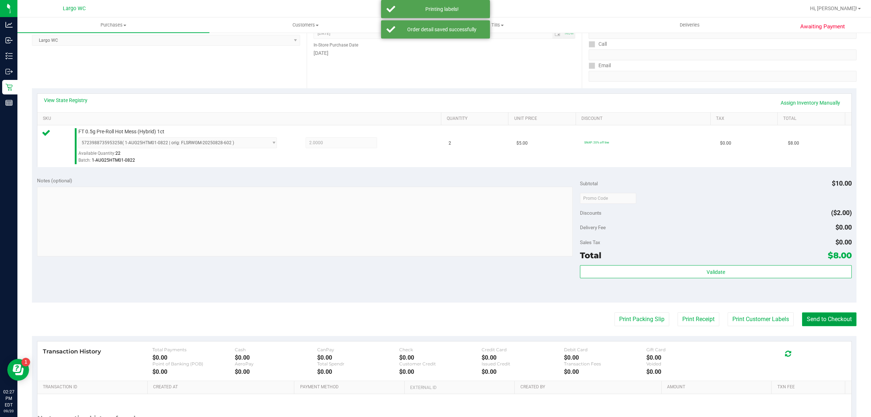
click at [818, 325] on button "Send to Checkout" at bounding box center [829, 319] width 54 height 14
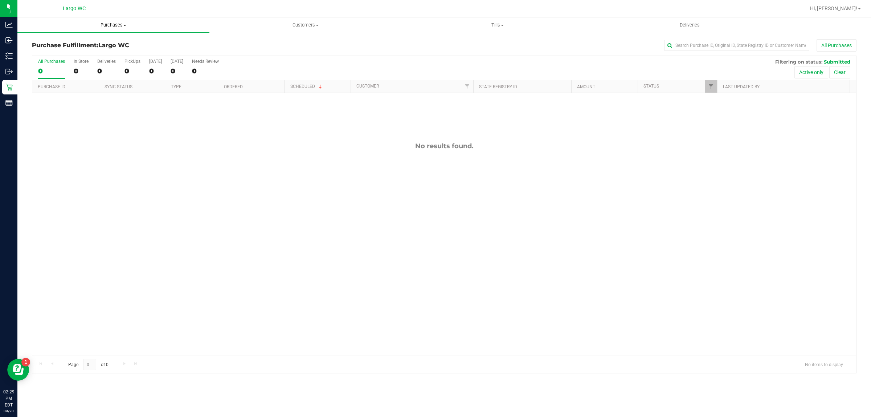
click at [105, 26] on span "Purchases" at bounding box center [113, 25] width 192 height 7
click at [113, 40] on li "Summary of purchases" at bounding box center [113, 44] width 192 height 9
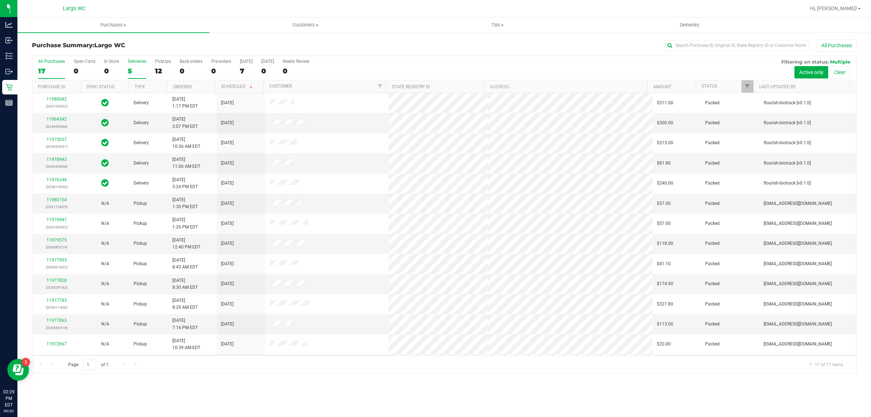
click at [133, 62] on div "Deliveries" at bounding box center [137, 61] width 19 height 5
click at [0, 0] on input "Deliveries 5" at bounding box center [0, 0] width 0 height 0
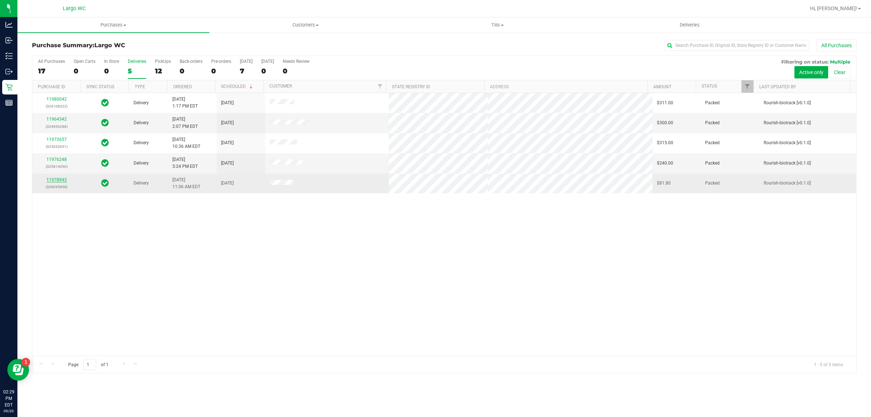
click at [58, 179] on link "11978943" at bounding box center [56, 179] width 20 height 5
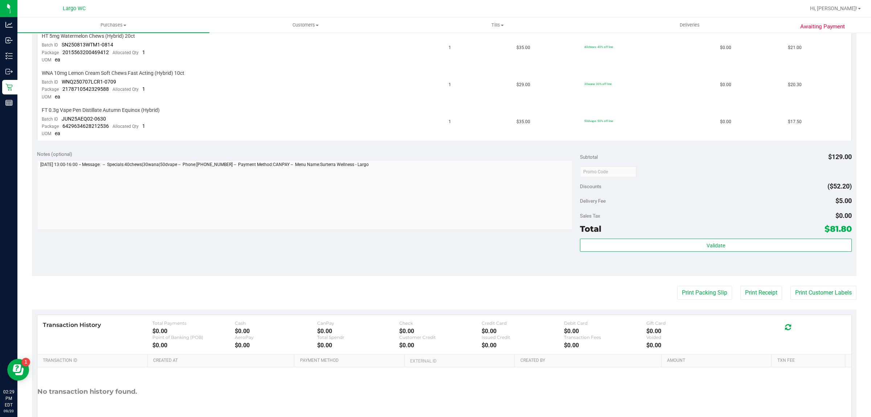
scroll to position [241, 0]
click at [704, 292] on button "Print Packing Slip" at bounding box center [704, 293] width 55 height 14
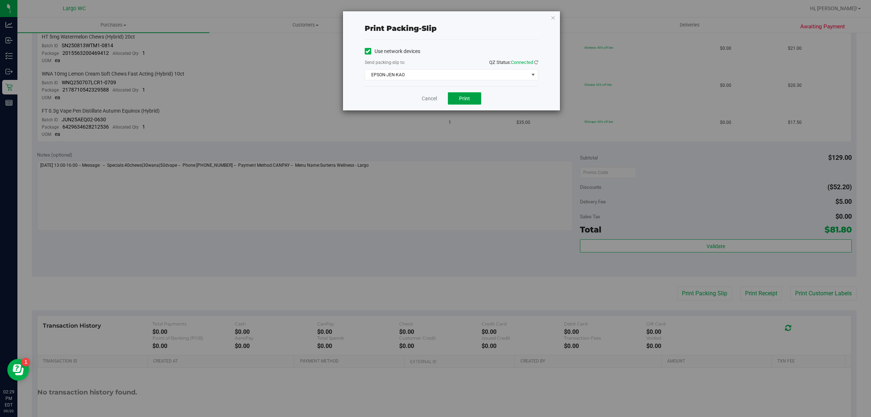
click at [461, 105] on button "Print" at bounding box center [464, 98] width 33 height 12
click at [429, 100] on link "Cancel" at bounding box center [425, 99] width 15 height 8
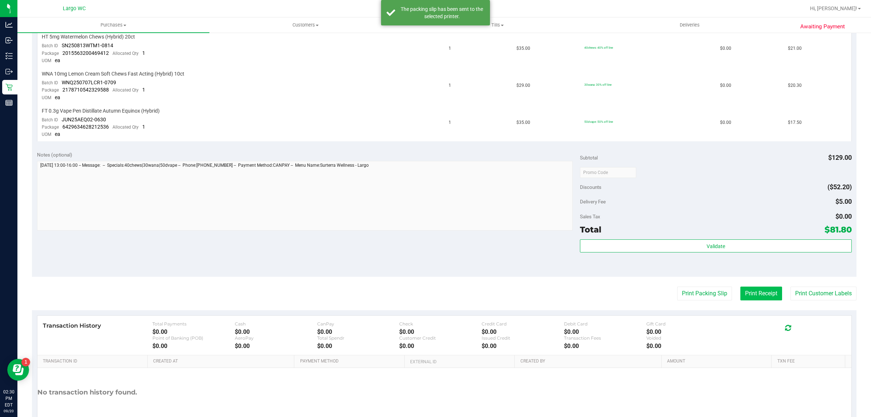
click at [755, 291] on button "Print Receipt" at bounding box center [761, 293] width 42 height 14
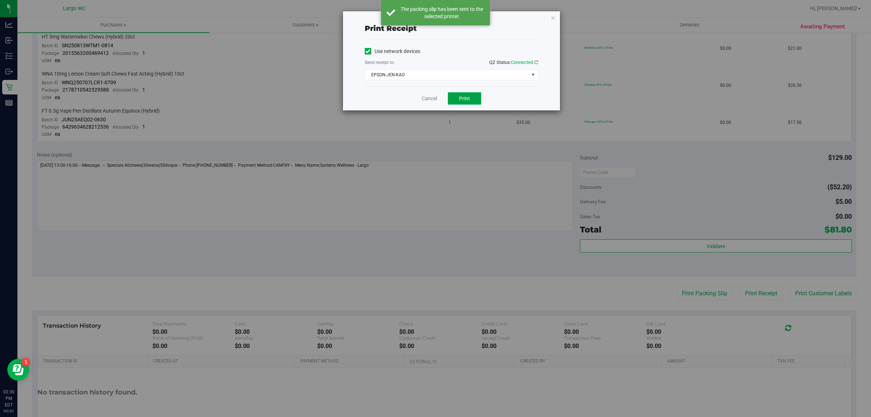
click at [460, 94] on button "Print" at bounding box center [464, 98] width 33 height 12
click at [425, 99] on link "Cancel" at bounding box center [425, 99] width 15 height 8
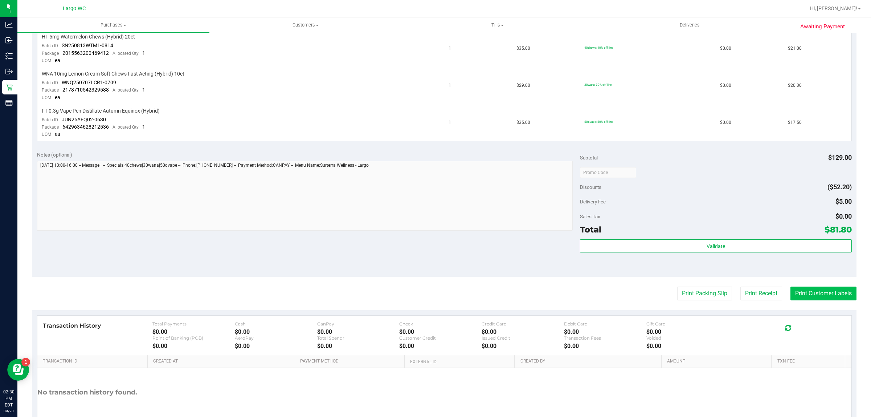
click at [809, 290] on button "Print Customer Labels" at bounding box center [823, 293] width 66 height 14
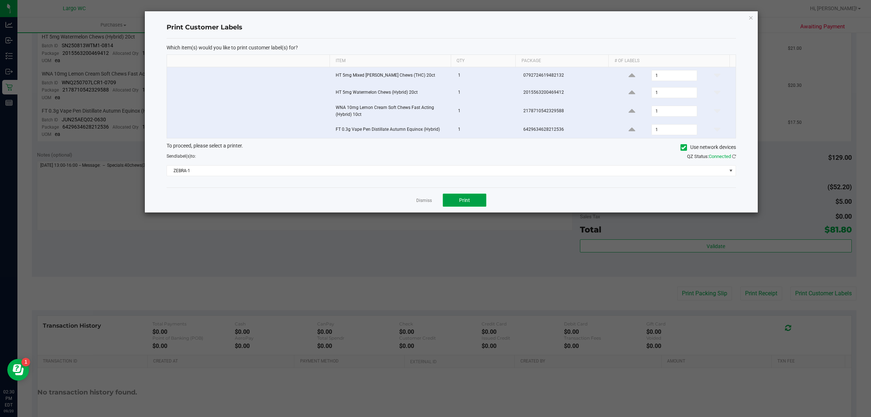
click at [465, 200] on span "Print" at bounding box center [464, 200] width 11 height 6
click at [423, 199] on link "Dismiss" at bounding box center [424, 200] width 16 height 6
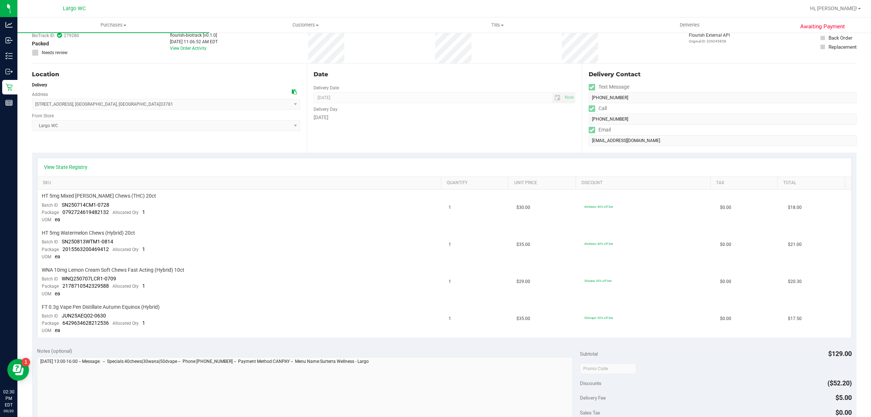
scroll to position [0, 0]
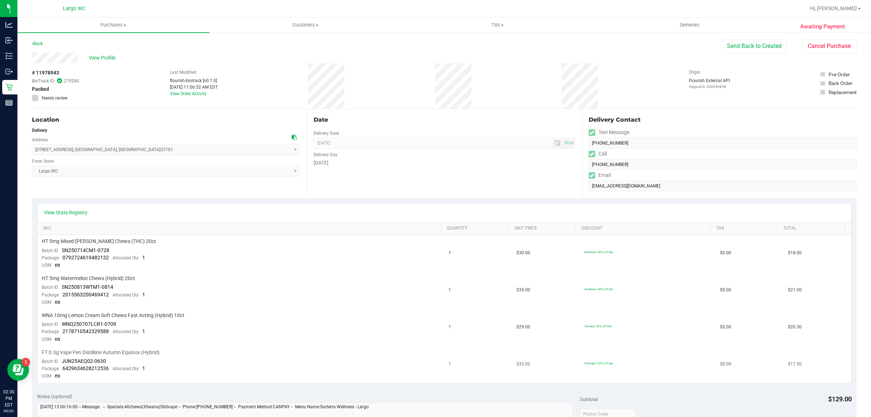
click at [532, 365] on td "$35.00" at bounding box center [546, 364] width 68 height 37
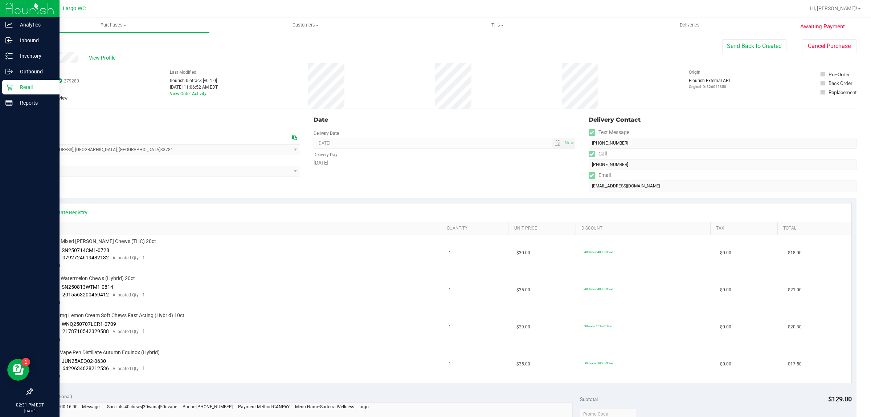
click at [10, 87] on icon at bounding box center [8, 87] width 7 height 7
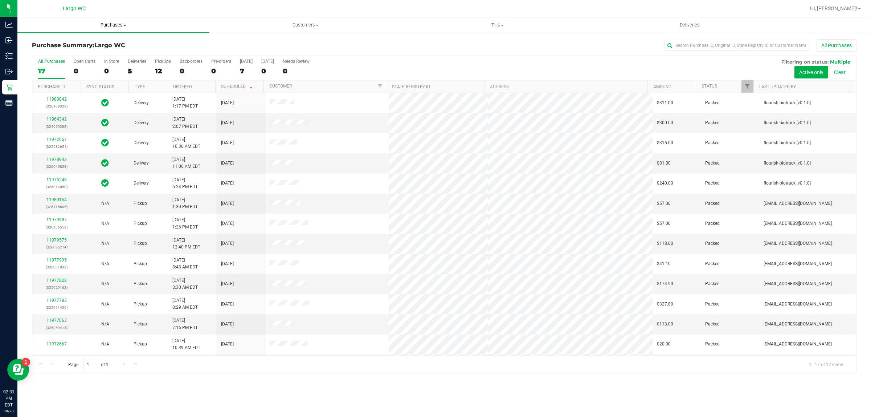
click at [109, 25] on span "Purchases" at bounding box center [113, 25] width 192 height 7
click at [54, 52] on span "Fulfillment" at bounding box center [39, 52] width 45 height 6
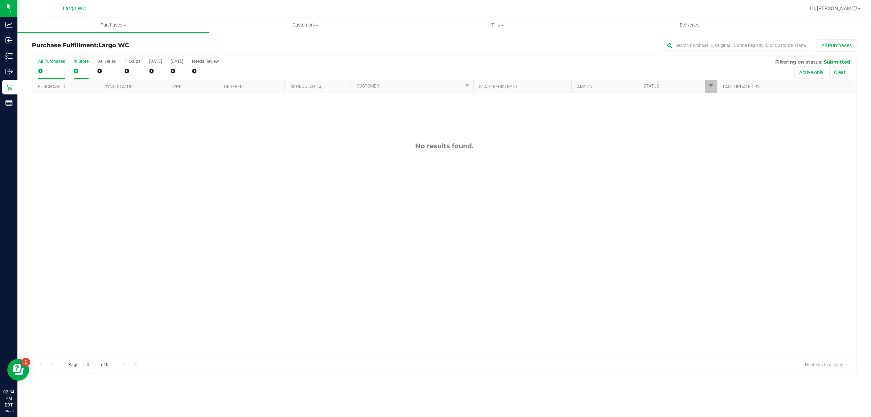
click at [84, 63] on div "In Store" at bounding box center [81, 61] width 15 height 5
click at [0, 0] on input "In Store 0" at bounding box center [0, 0] width 0 height 0
click at [115, 25] on span "Purchases" at bounding box center [113, 25] width 192 height 7
click at [103, 43] on li "Summary of purchases" at bounding box center [113, 44] width 192 height 9
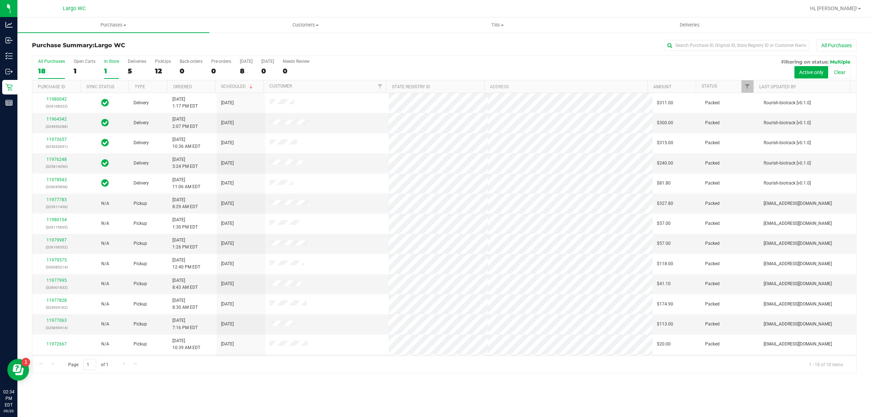
click at [106, 69] on div "1" at bounding box center [111, 71] width 15 height 8
click at [0, 0] on input "In Store 1" at bounding box center [0, 0] width 0 height 0
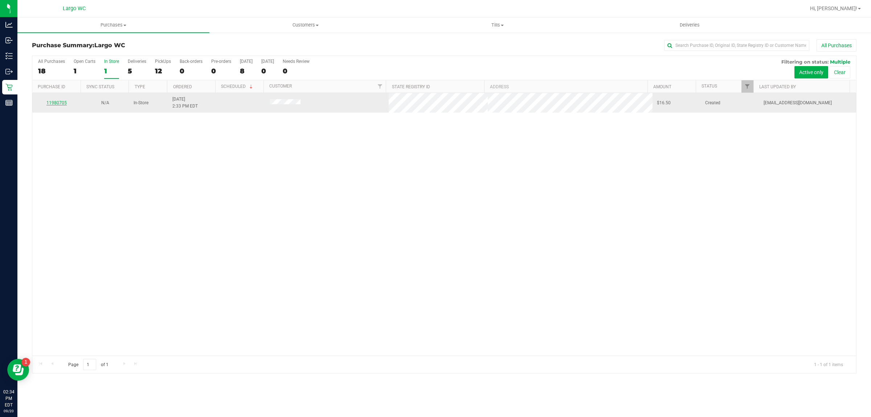
click at [57, 103] on link "11980705" at bounding box center [56, 102] width 20 height 5
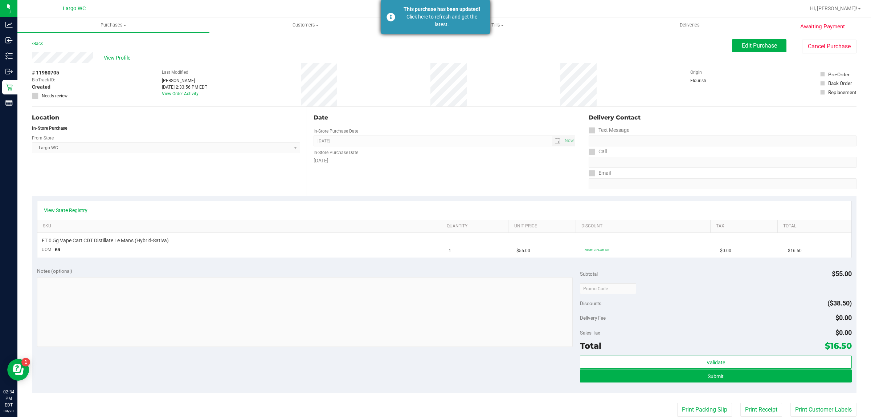
click at [433, 9] on div "This purchase has been updated!" at bounding box center [441, 9] width 85 height 8
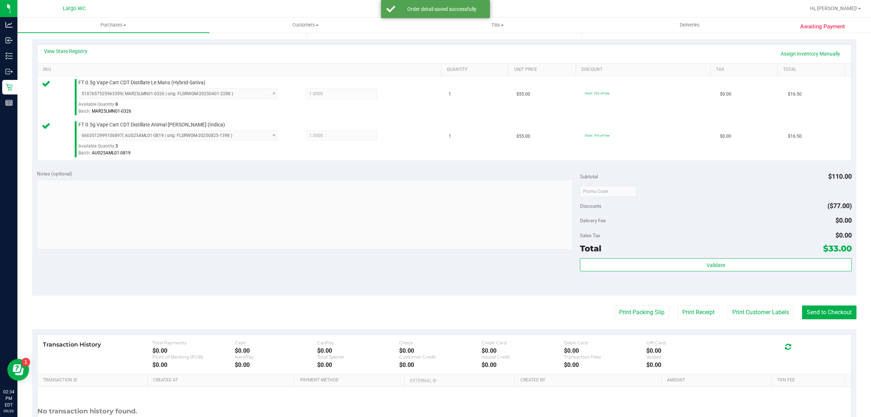
scroll to position [154, 0]
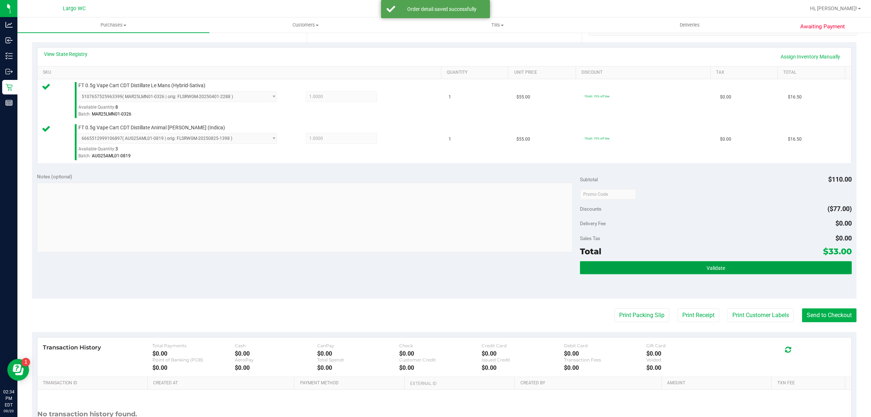
click at [748, 273] on button "Validate" at bounding box center [715, 267] width 271 height 13
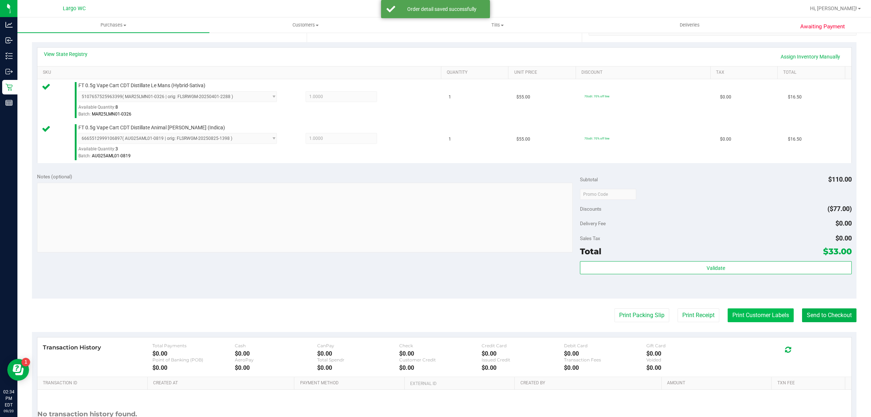
click at [747, 317] on button "Print Customer Labels" at bounding box center [761, 315] width 66 height 14
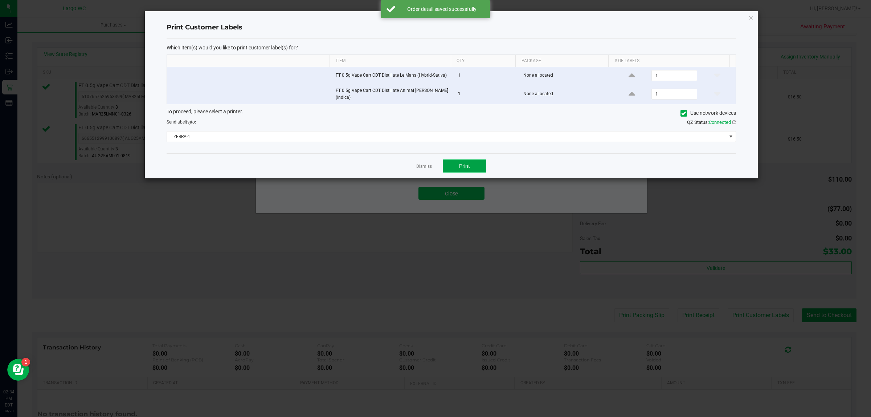
click at [471, 164] on button "Print" at bounding box center [465, 165] width 44 height 13
click at [425, 169] on div "Dismiss Print" at bounding box center [451, 165] width 569 height 25
click at [453, 195] on ngb-modal-window "Print Customer Labels Which item(s) would you like to print customer label(s) f…" at bounding box center [438, 208] width 876 height 417
click at [421, 166] on link "Dismiss" at bounding box center [424, 166] width 16 height 6
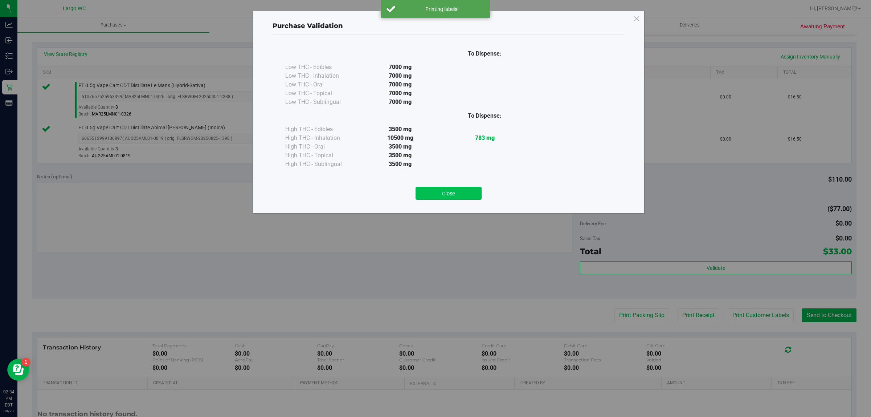
click at [441, 194] on button "Close" at bounding box center [449, 193] width 66 height 13
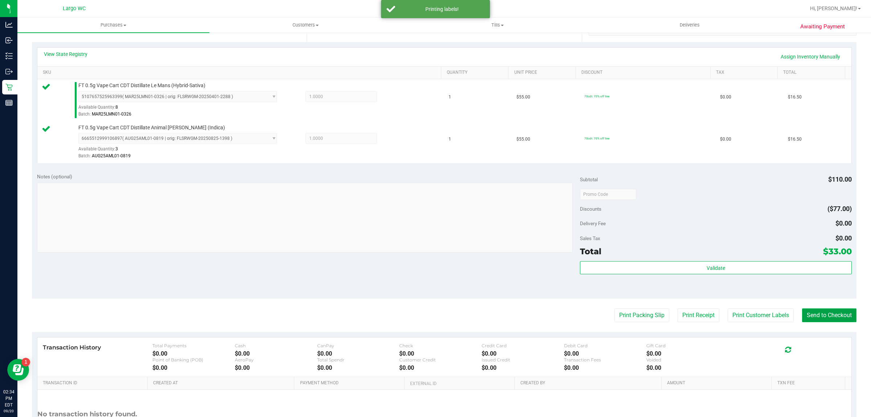
click at [828, 316] on button "Send to Checkout" at bounding box center [829, 315] width 54 height 14
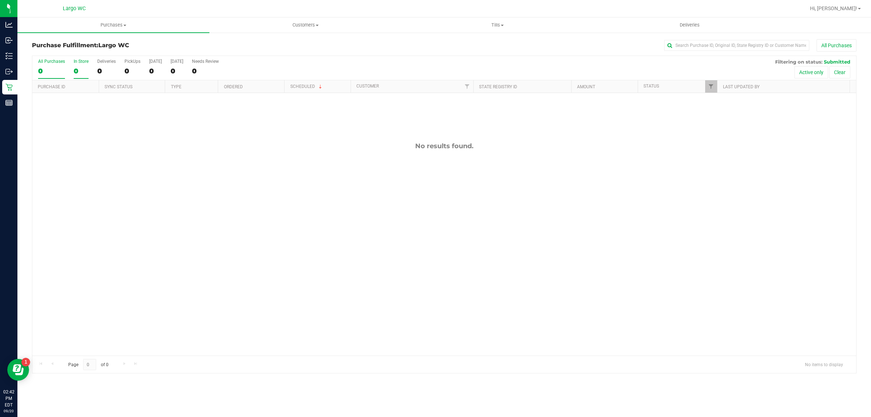
click at [80, 67] on div "0" at bounding box center [81, 71] width 15 height 8
click at [0, 0] on input "In Store 0" at bounding box center [0, 0] width 0 height 0
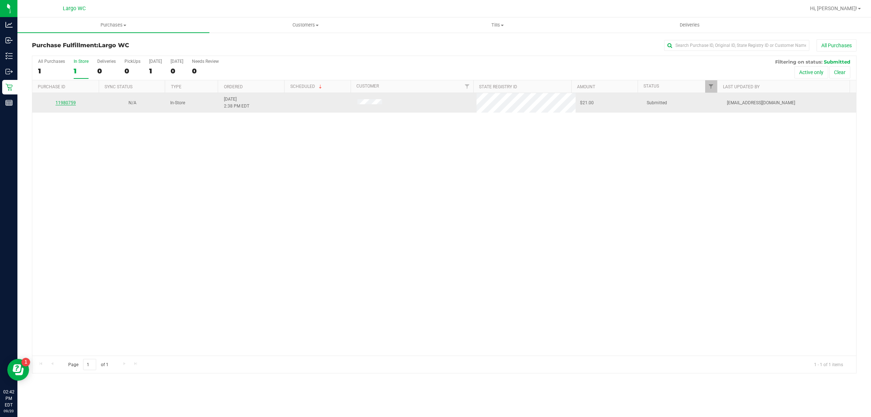
click at [66, 101] on link "11980759" at bounding box center [66, 102] width 20 height 5
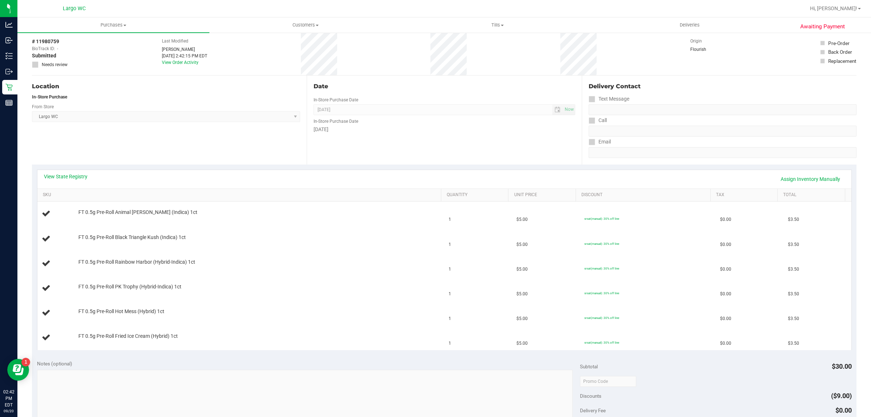
scroll to position [45, 0]
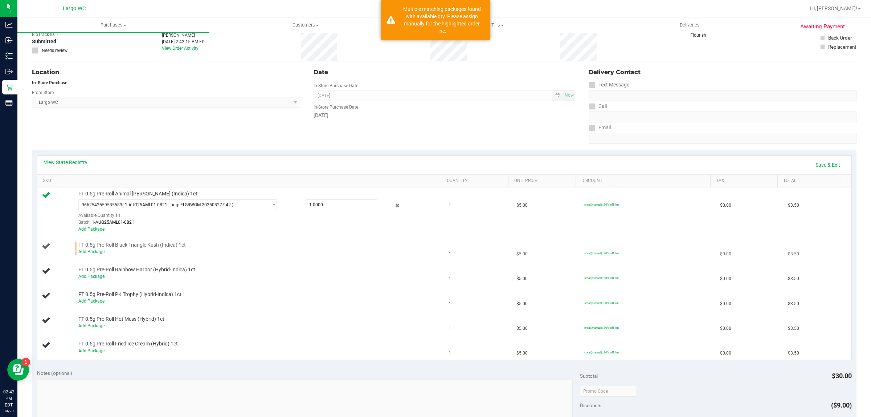
click at [90, 254] on div "Add Package" at bounding box center [257, 251] width 359 height 7
click at [96, 252] on link "Add Package" at bounding box center [91, 251] width 26 height 5
click at [146, 242] on span "Select Package" at bounding box center [173, 246] width 189 height 10
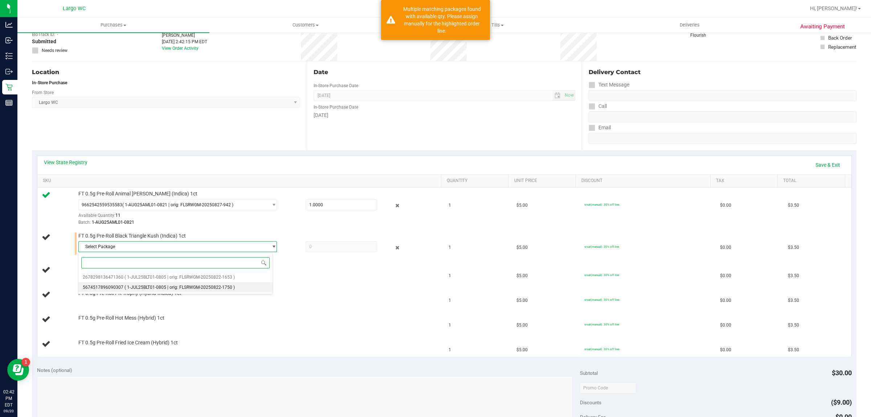
click at [162, 287] on span "( 1-JUL25BLT01-0805 | orig: FLSRWGM-20250822-1750 )" at bounding box center [179, 287] width 110 height 5
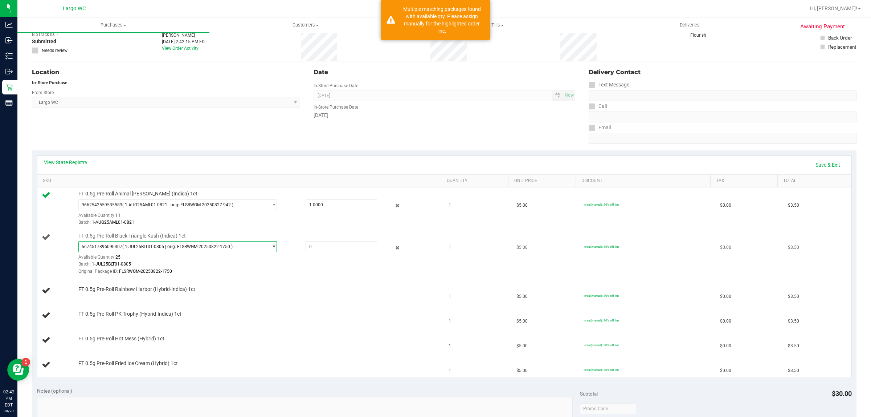
click at [191, 248] on span "( 1-JUL25BLT01-0805 | orig: FLSRWGM-20250822-1750 )" at bounding box center [177, 246] width 110 height 5
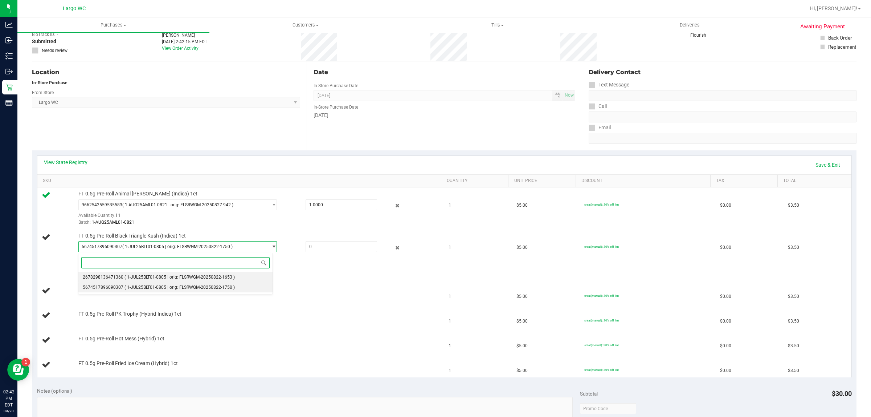
click at [197, 277] on span "( 1-JUL25BLT01-0805 | orig: FLSRWGM-20250822-1653 )" at bounding box center [179, 276] width 110 height 5
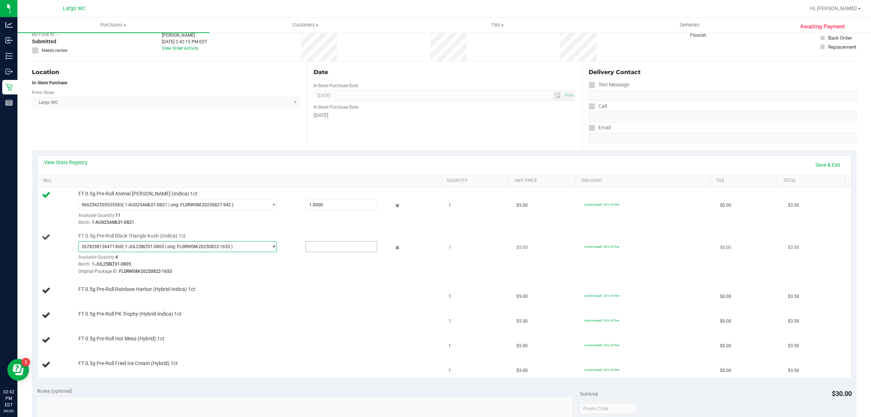
click at [313, 249] on input "text" at bounding box center [341, 246] width 71 height 10
type input "1"
click at [828, 164] on link "Save & Exit" at bounding box center [828, 165] width 34 height 12
type input "1.0000"
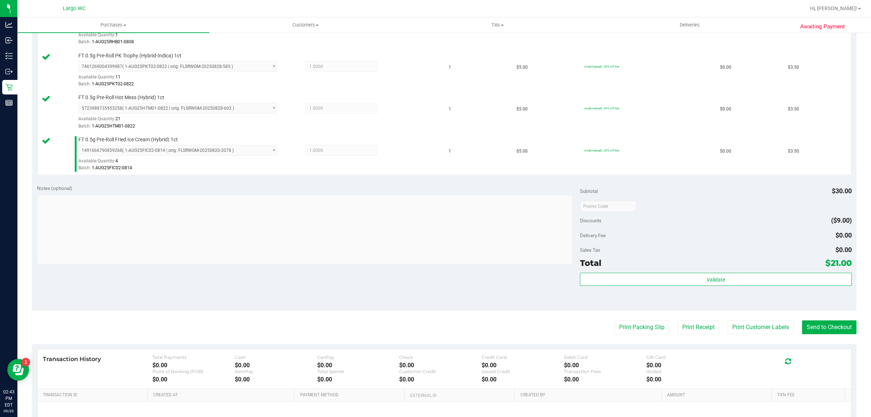
scroll to position [333, 0]
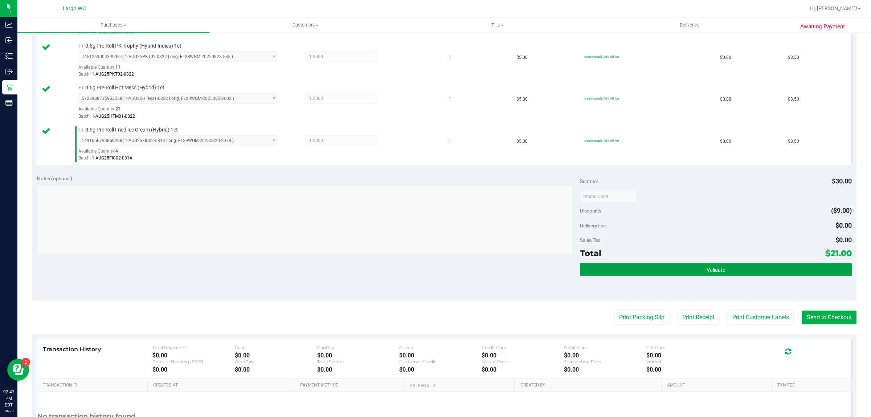
click at [739, 271] on button "Validate" at bounding box center [715, 269] width 271 height 13
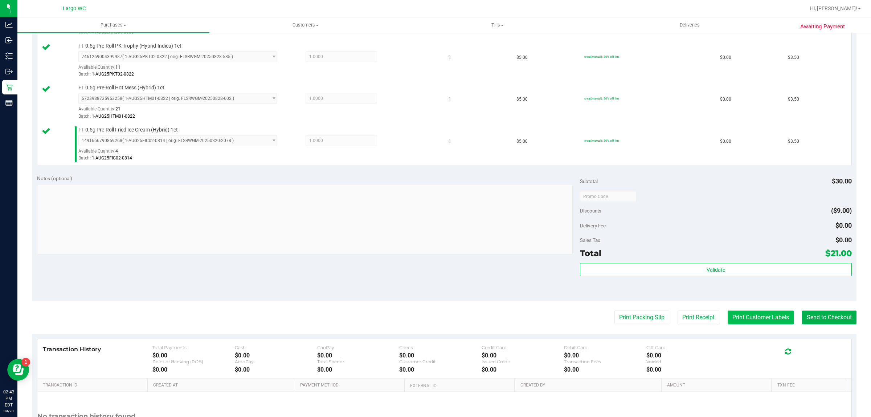
click at [741, 320] on button "Print Customer Labels" at bounding box center [761, 317] width 66 height 14
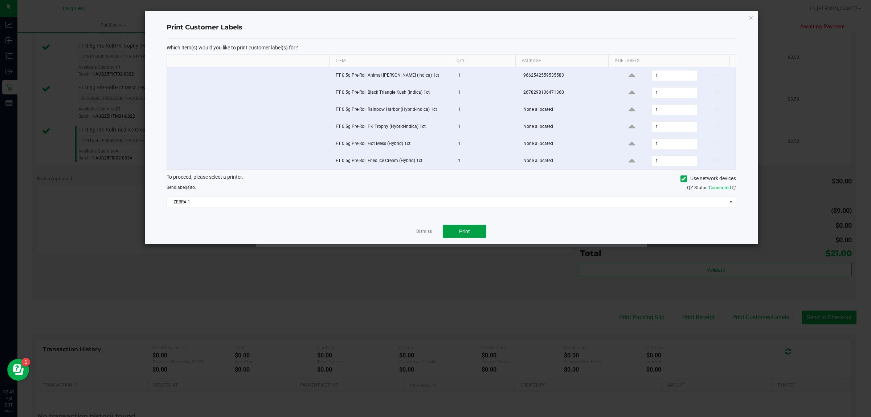
click at [469, 237] on button "Print" at bounding box center [465, 231] width 44 height 13
click at [422, 233] on link "Dismiss" at bounding box center [424, 231] width 16 height 6
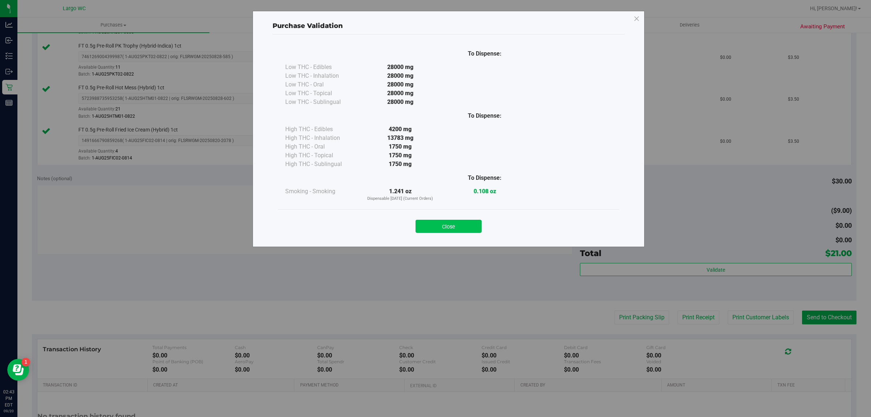
click at [457, 229] on button "Close" at bounding box center [449, 226] width 66 height 13
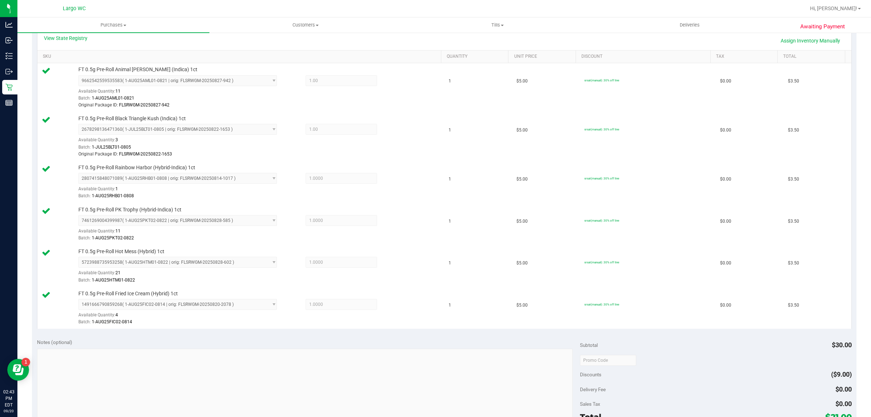
scroll to position [0, 0]
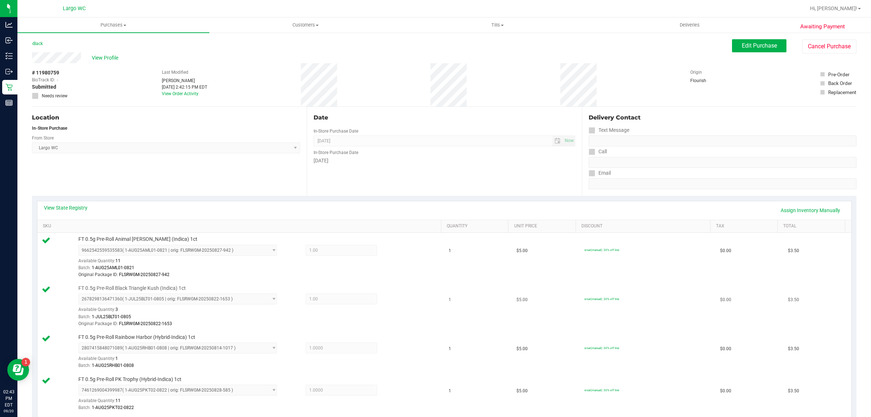
click at [483, 301] on td "1" at bounding box center [478, 306] width 68 height 49
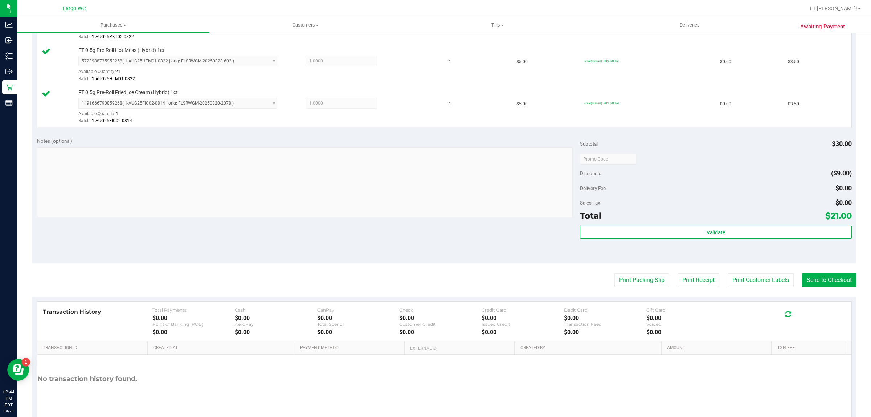
scroll to position [372, 0]
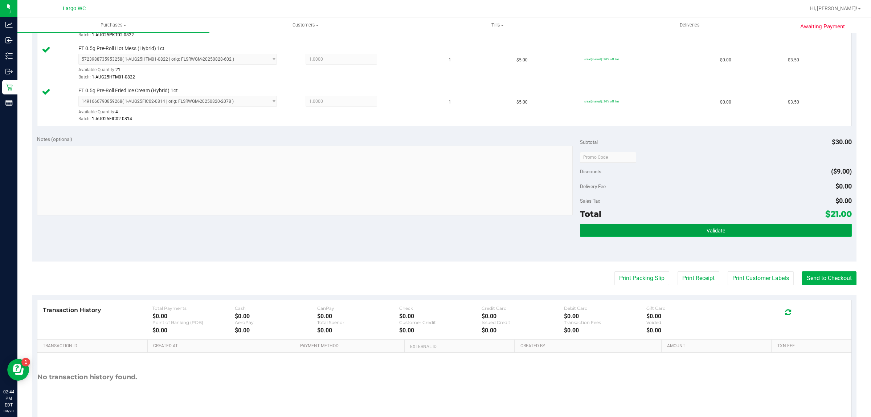
click at [761, 230] on button "Validate" at bounding box center [715, 230] width 271 height 13
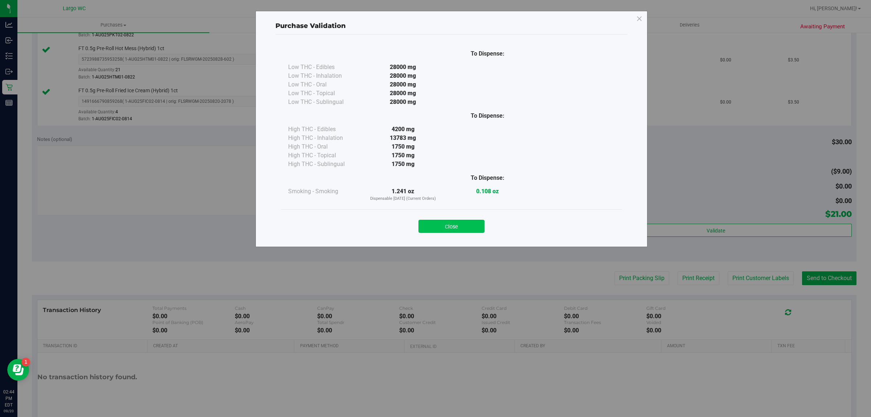
click at [470, 227] on button "Close" at bounding box center [451, 226] width 66 height 13
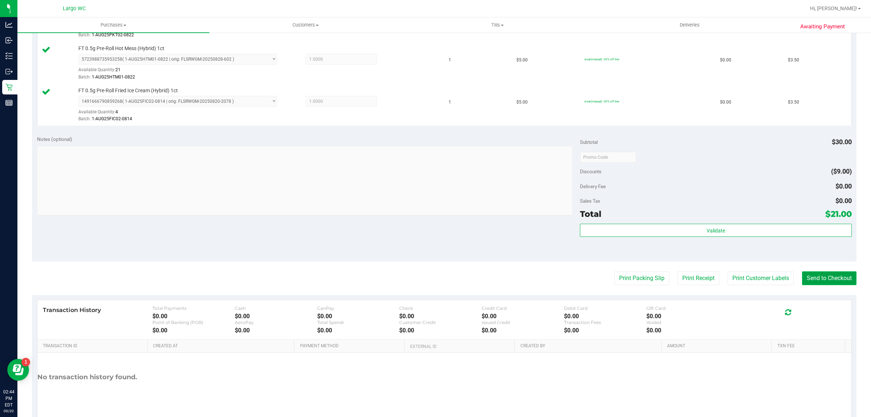
click at [824, 283] on button "Send to Checkout" at bounding box center [829, 278] width 54 height 14
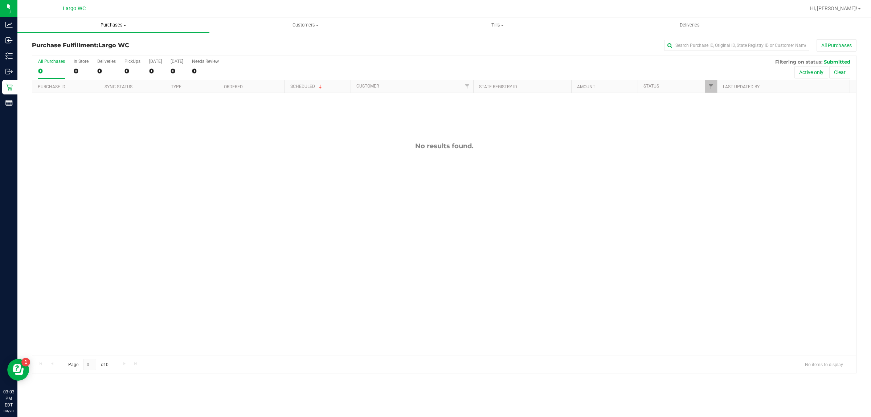
click at [109, 24] on span "Purchases" at bounding box center [113, 25] width 192 height 7
click at [106, 42] on li "Summary of purchases" at bounding box center [113, 44] width 192 height 9
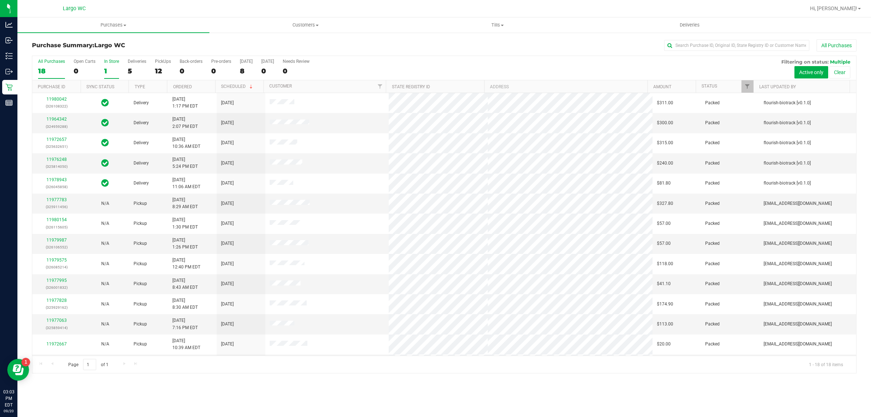
click at [109, 69] on div "1" at bounding box center [111, 71] width 15 height 8
click at [0, 0] on input "In Store 1" at bounding box center [0, 0] width 0 height 0
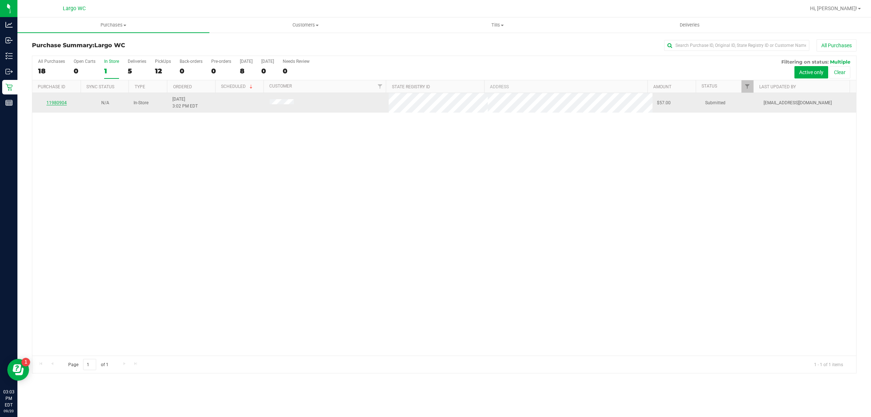
click at [61, 102] on link "11980904" at bounding box center [56, 102] width 20 height 5
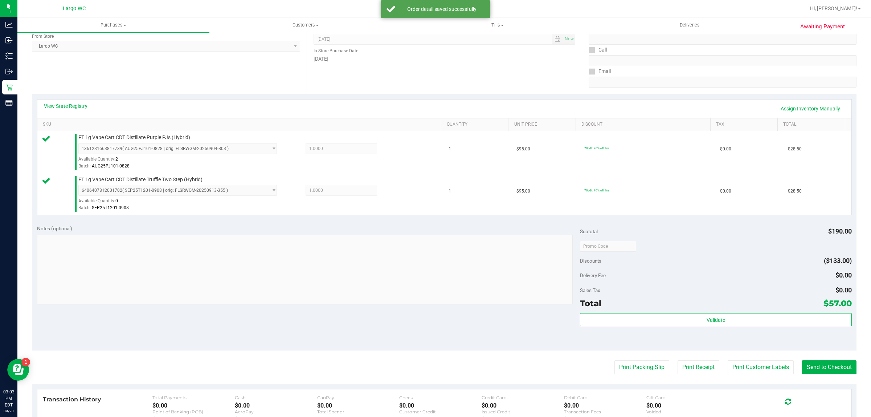
scroll to position [117, 0]
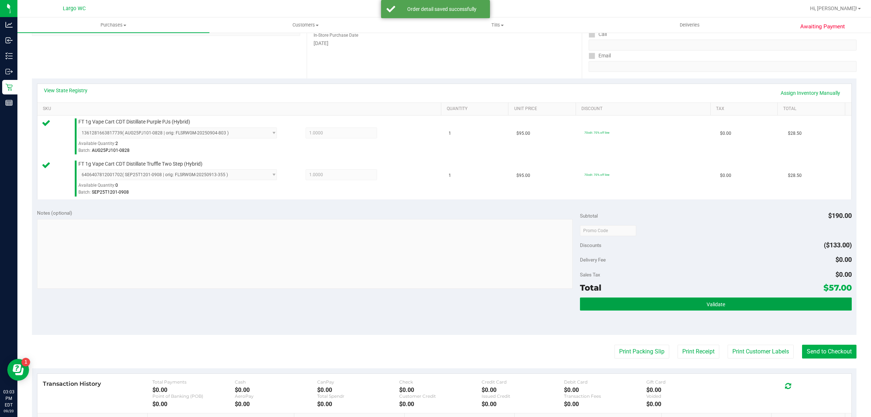
click at [735, 303] on button "Validate" at bounding box center [715, 303] width 271 height 13
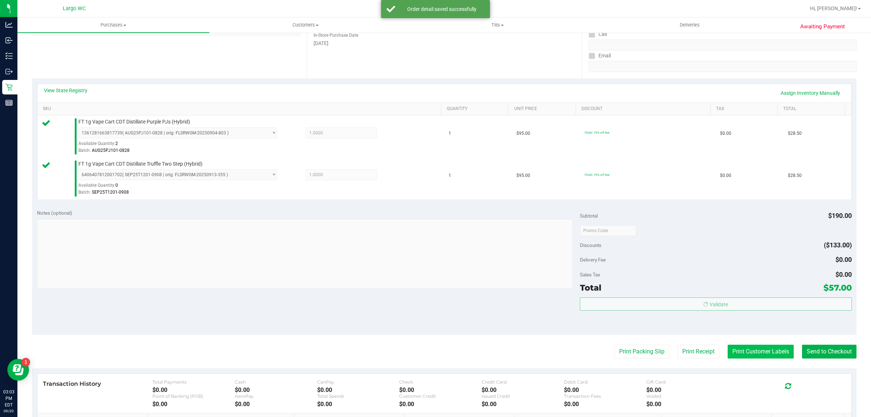
click at [743, 353] on button "Print Customer Labels" at bounding box center [761, 351] width 66 height 14
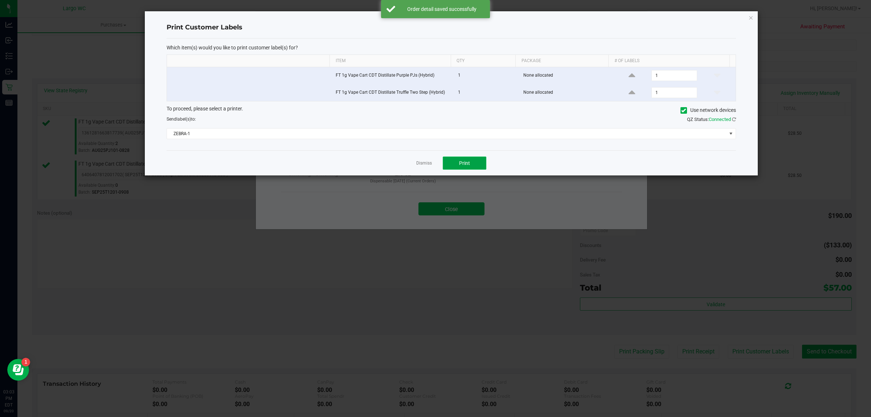
click at [463, 164] on span "Print" at bounding box center [464, 163] width 11 height 6
click at [419, 166] on link "Dismiss" at bounding box center [424, 163] width 16 height 6
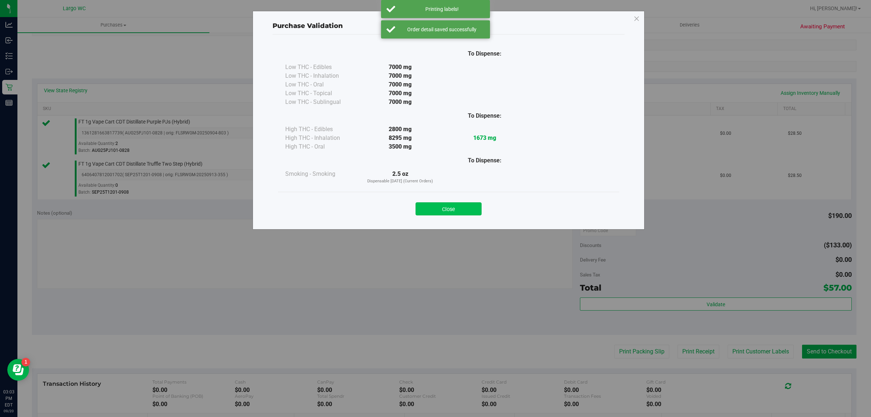
click at [448, 212] on button "Close" at bounding box center [449, 208] width 66 height 13
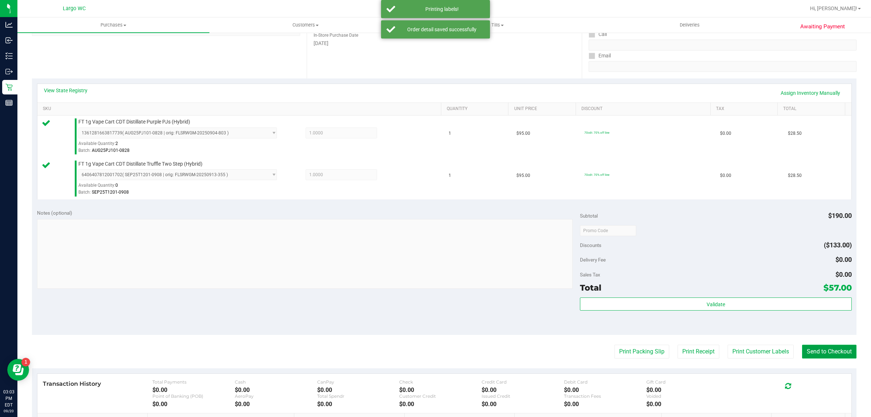
click at [815, 351] on button "Send to Checkout" at bounding box center [829, 351] width 54 height 14
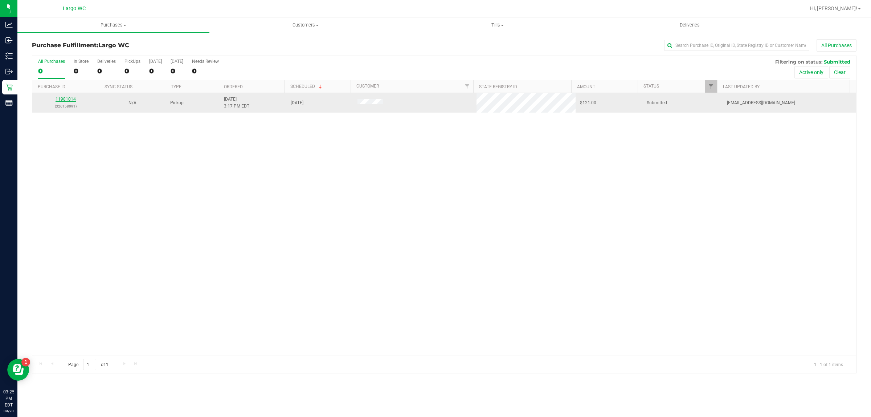
click at [68, 100] on link "11981014" at bounding box center [66, 99] width 20 height 5
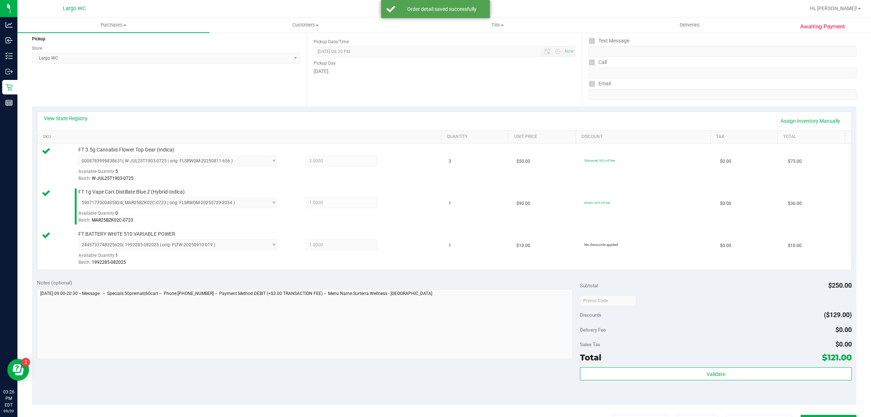
scroll to position [230, 0]
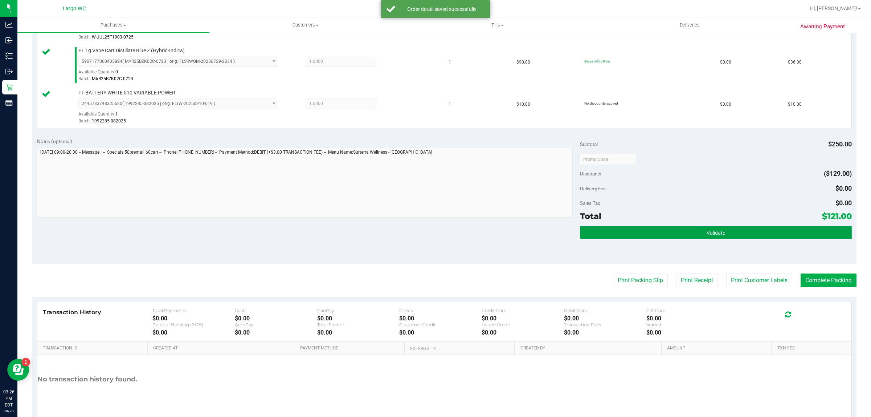
click at [731, 235] on button "Validate" at bounding box center [715, 232] width 271 height 13
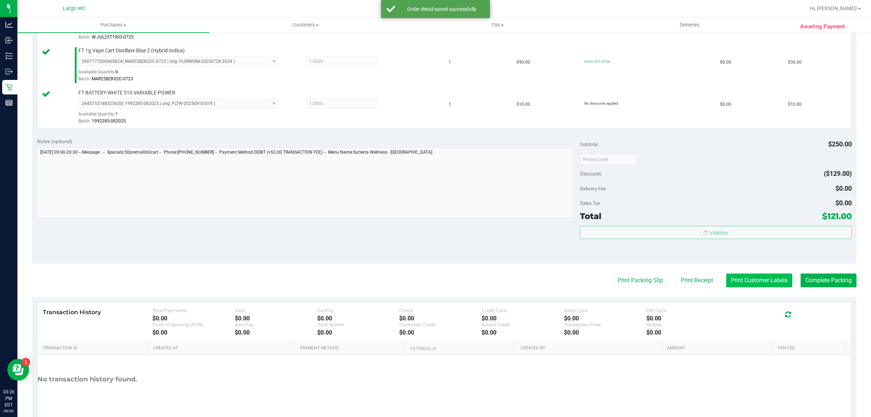
click at [740, 281] on button "Print Customer Labels" at bounding box center [759, 280] width 66 height 14
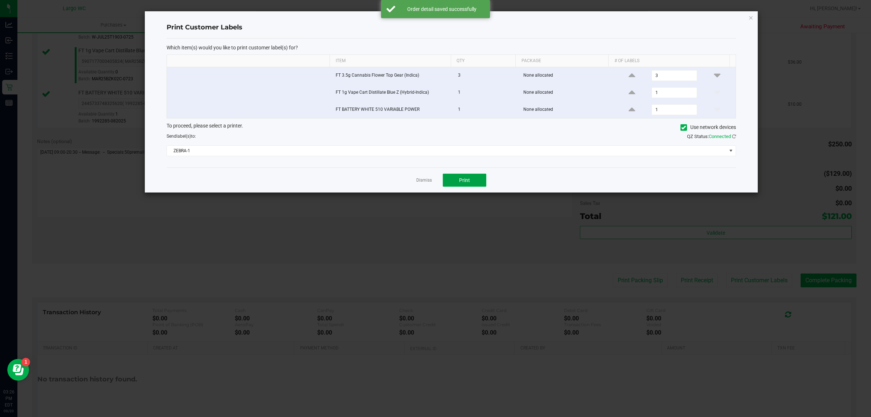
click at [461, 181] on span "Print" at bounding box center [464, 180] width 11 height 6
click at [421, 182] on link "Dismiss" at bounding box center [424, 180] width 16 height 6
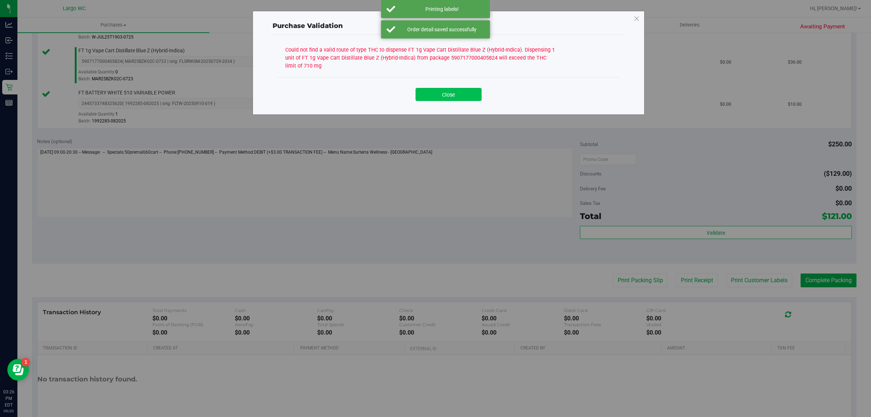
click at [461, 96] on button "Close" at bounding box center [449, 94] width 66 height 13
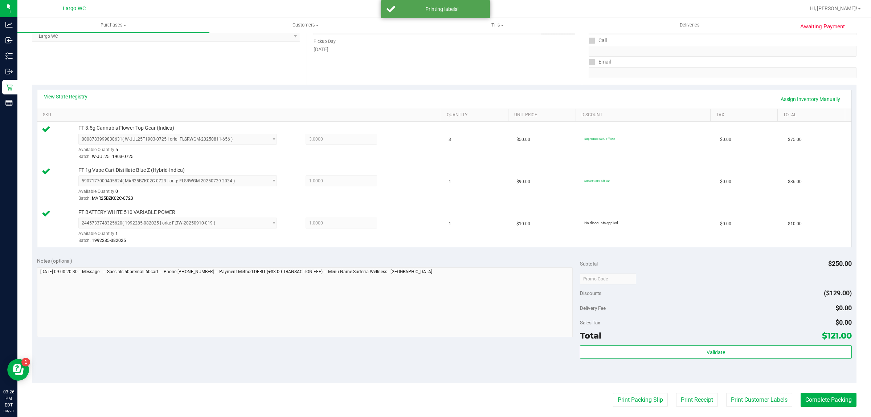
scroll to position [104, 0]
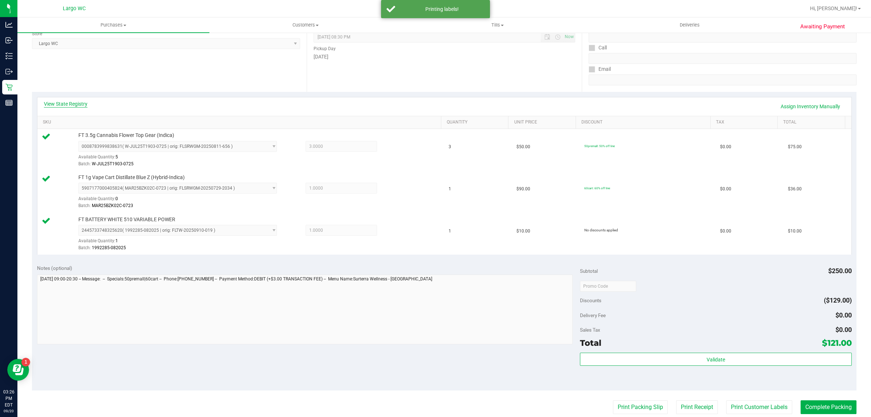
click at [73, 100] on link "View State Registry" at bounding box center [66, 103] width 44 height 7
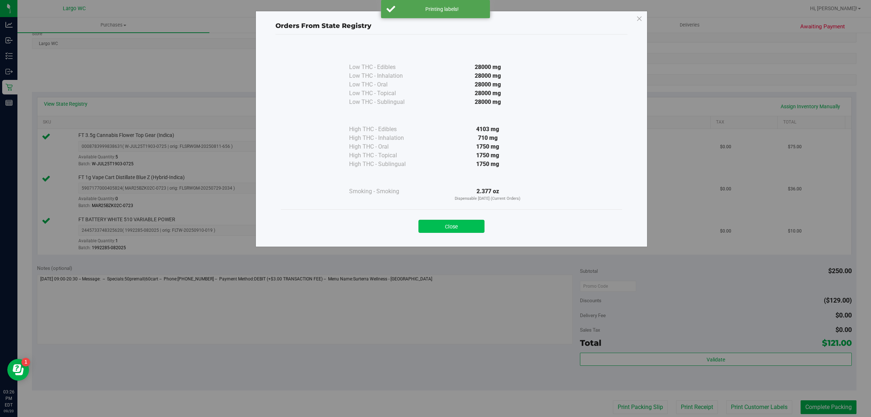
click at [463, 225] on button "Close" at bounding box center [451, 226] width 66 height 13
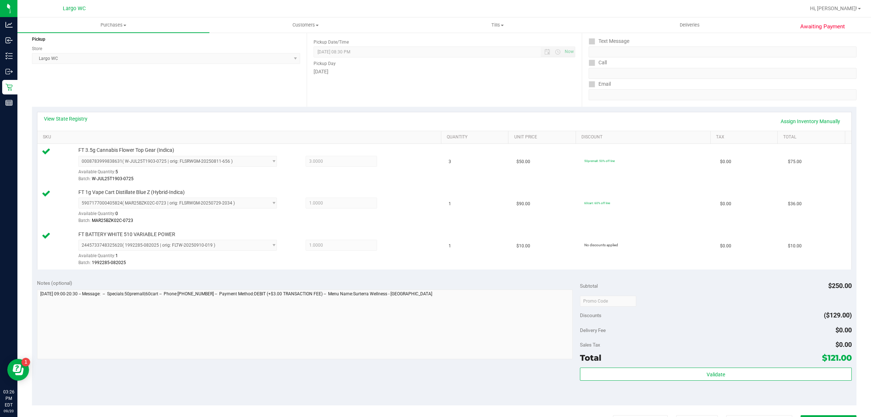
scroll to position [87, 0]
click at [805, 120] on link "Assign Inventory Manually" at bounding box center [810, 122] width 69 height 12
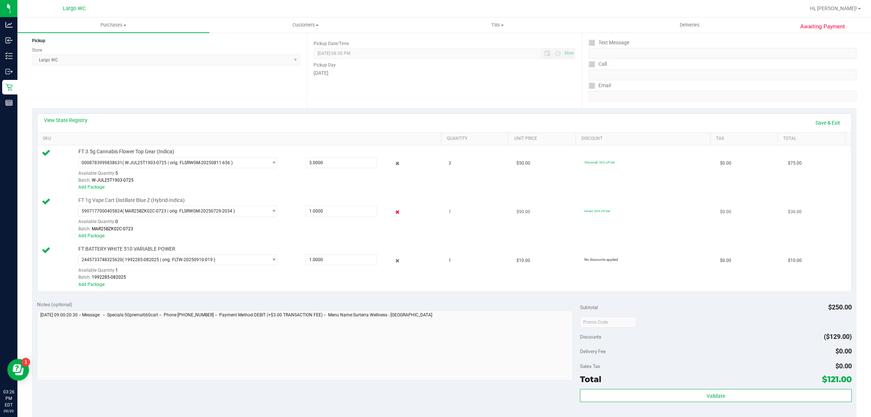
click at [394, 213] on icon at bounding box center [398, 212] width 8 height 8
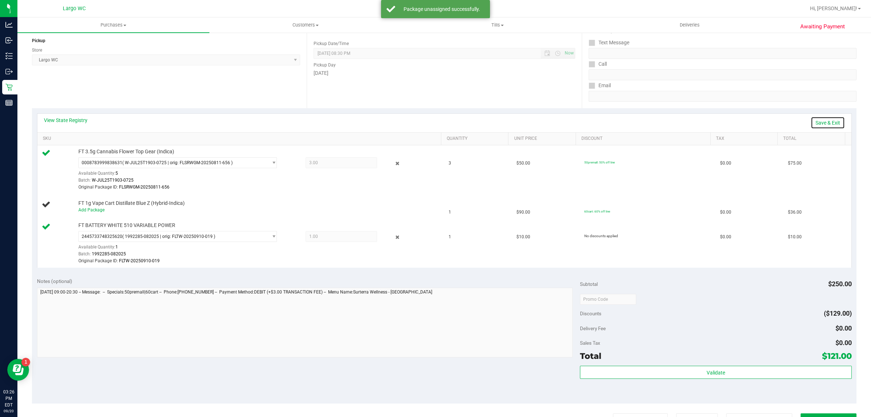
click at [824, 123] on link "Save & Exit" at bounding box center [828, 122] width 34 height 12
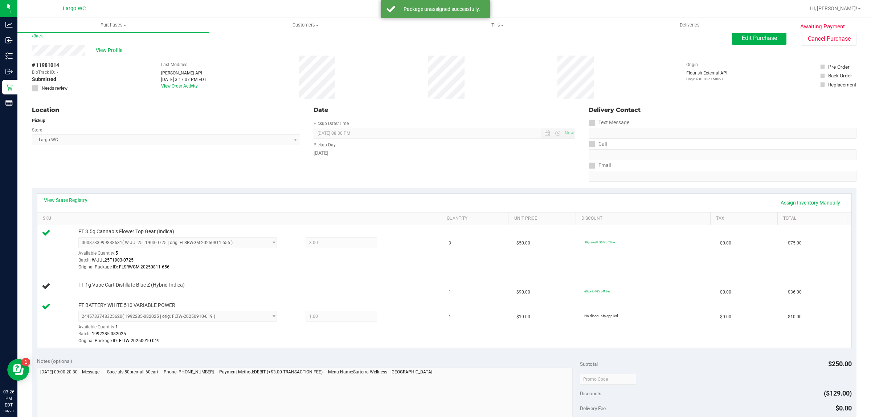
scroll to position [0, 0]
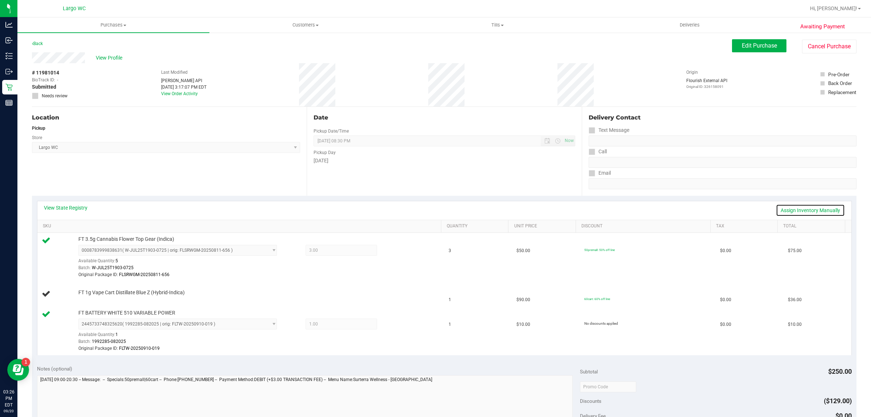
click at [799, 211] on link "Assign Inventory Manually" at bounding box center [810, 210] width 69 height 12
click at [394, 251] on icon at bounding box center [398, 251] width 8 height 8
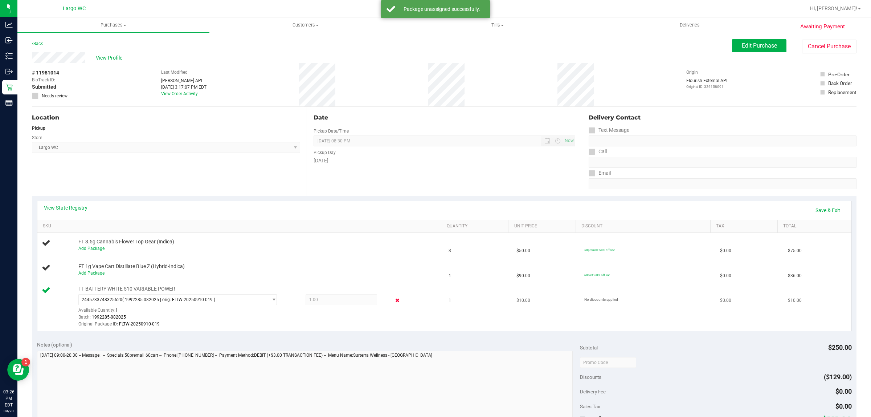
click at [394, 300] on icon at bounding box center [398, 300] width 8 height 8
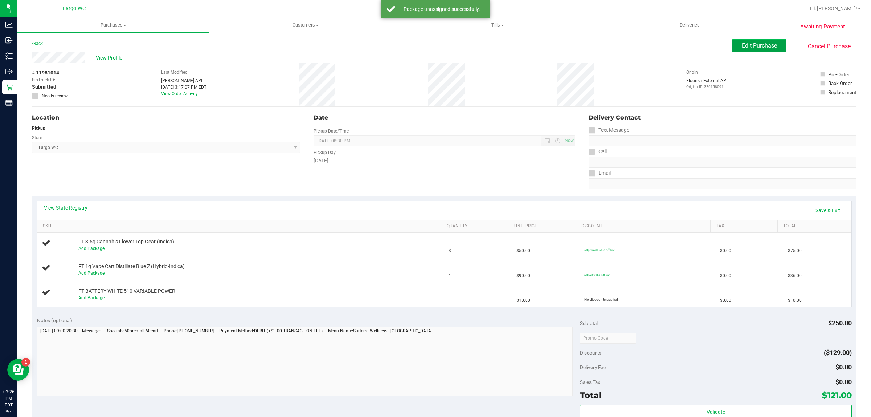
click at [742, 46] on span "Edit Purchase" at bounding box center [759, 45] width 35 height 7
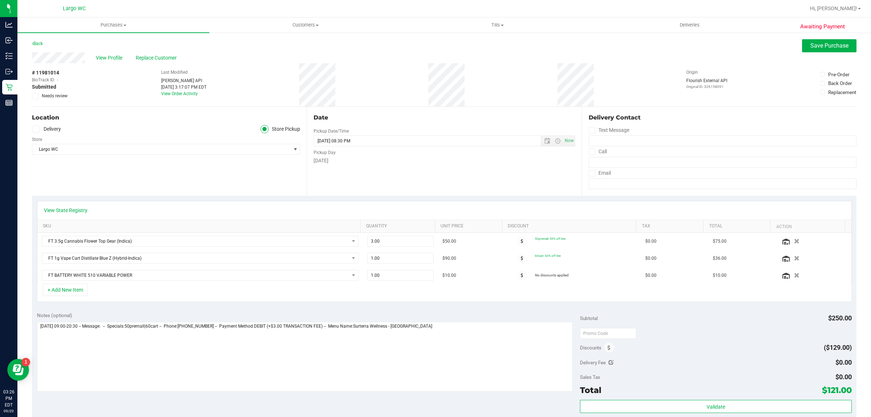
click at [40, 96] on label "Needs review" at bounding box center [50, 96] width 36 height 7
click at [0, 0] on input "Needs review" at bounding box center [0, 0] width 0 height 0
click at [427, 327] on textarea at bounding box center [305, 357] width 536 height 70
type textarea "Saturday 09/20/2025 09:00-20:30 -- Message: -- Specials:50premall|60cart -- Pho…"
click at [830, 47] on span "Save Purchase" at bounding box center [829, 45] width 38 height 7
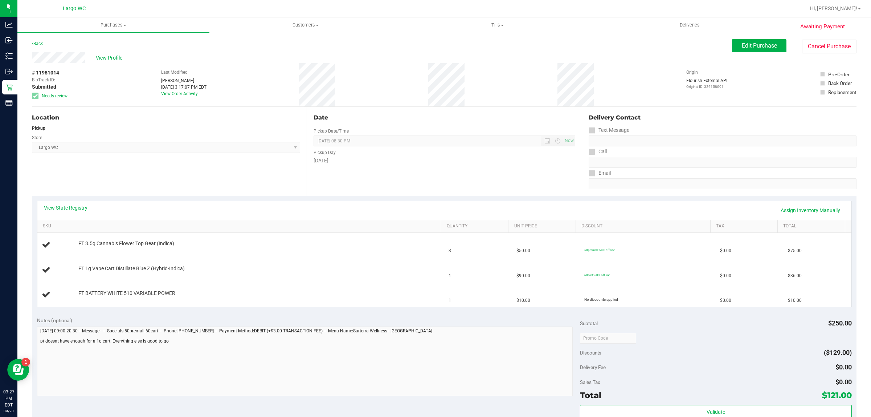
click at [189, 181] on div "Location Pickup Store Largo WC Select Store Bonita Springs WC Boynton Beach WC …" at bounding box center [169, 151] width 275 height 89
click at [210, 185] on div "Location Pickup Store Largo WC Select Store Bonita Springs WC Boynton Beach WC …" at bounding box center [169, 151] width 275 height 89
click at [65, 211] on link "View State Registry" at bounding box center [66, 207] width 44 height 7
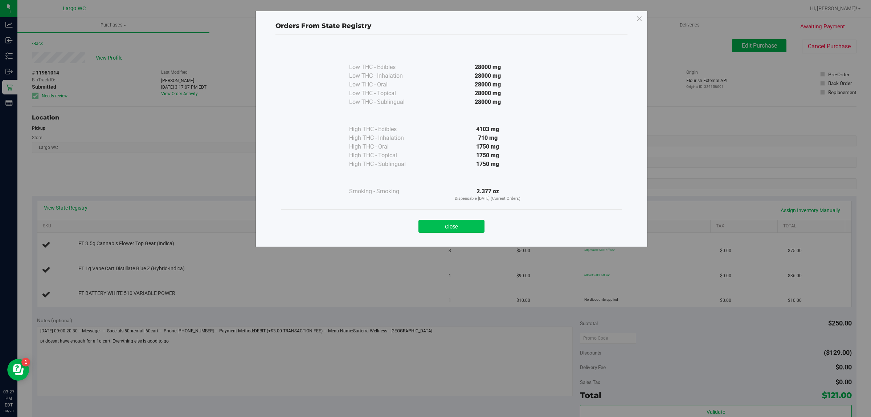
click at [465, 221] on button "Close" at bounding box center [451, 226] width 66 height 13
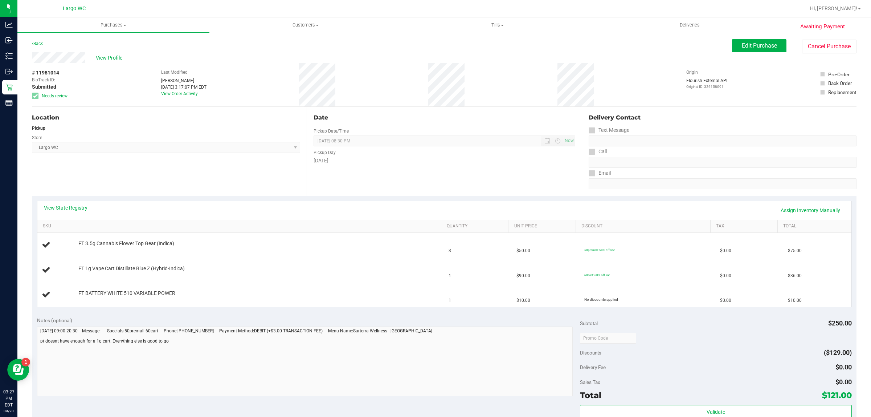
click at [418, 201] on div "View State Registry Assign Inventory Manually SKU Quantity Unit Price Discount …" at bounding box center [444, 254] width 815 height 106
click at [129, 289] on td "FT BATTERY WHITE 510 VARIABLE POWER" at bounding box center [240, 294] width 407 height 24
click at [754, 46] on span "Edit Purchase" at bounding box center [759, 45] width 35 height 7
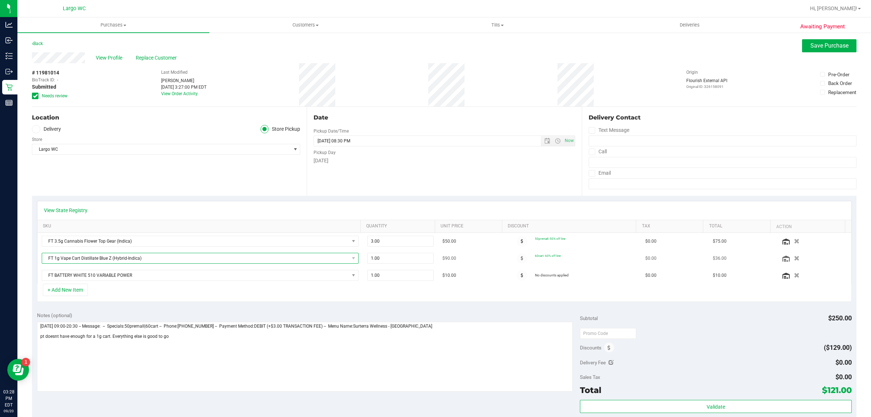
click at [332, 262] on span "FT 1g Vape Cart Distillate Blue Z (Hybrid-Indica)" at bounding box center [195, 258] width 307 height 10
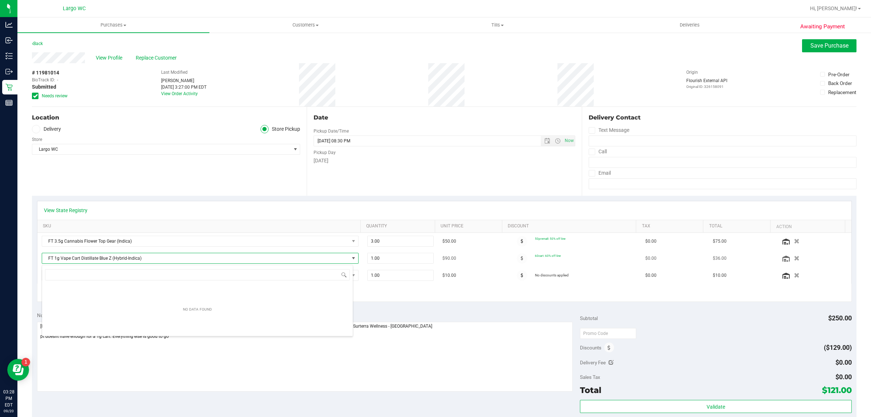
scroll to position [11, 311]
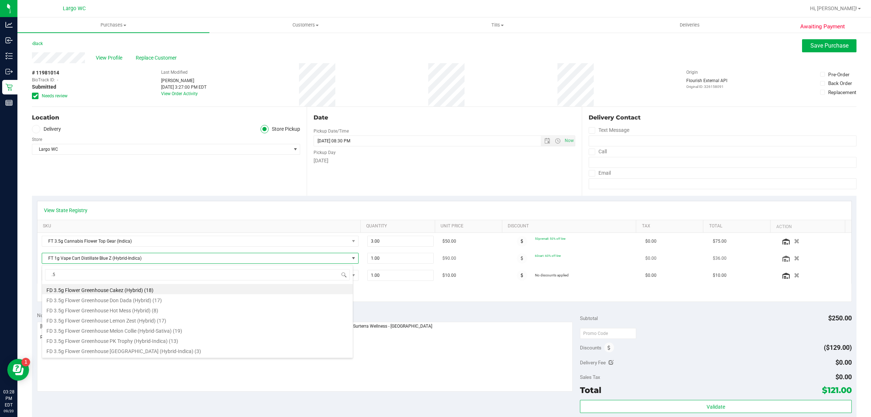
type input "."
type input "blue z"
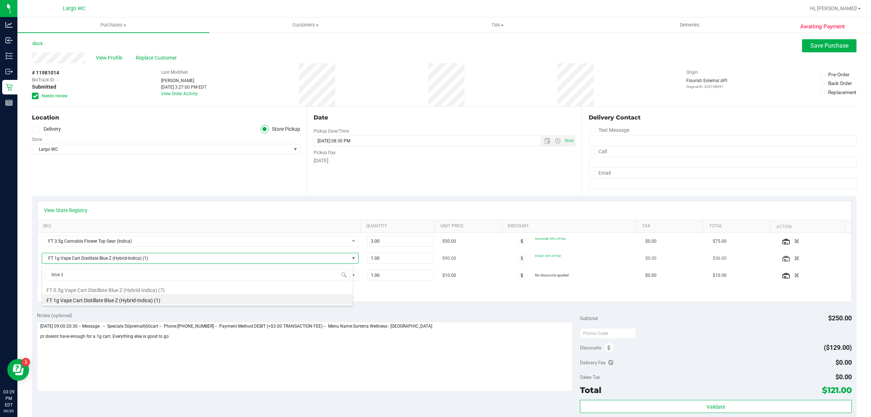
scroll to position [0, 0]
click at [281, 287] on li "FT 0.5g Vape Cart Distillate Blue Z (Hybrid-Indica) (7)" at bounding box center [197, 289] width 311 height 10
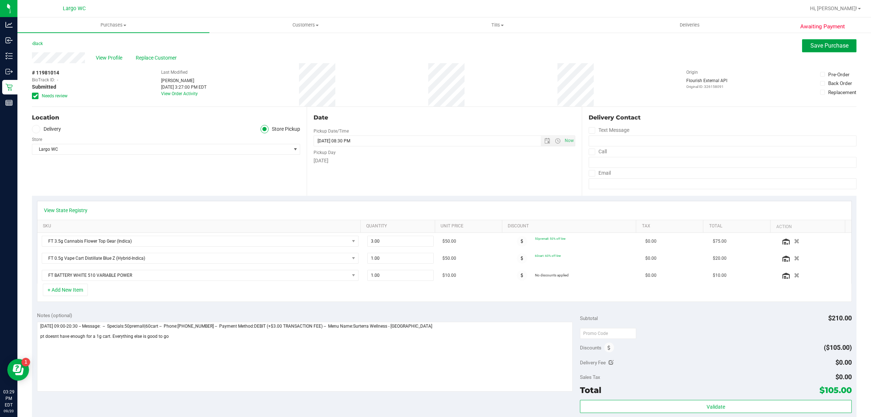
click at [824, 45] on span "Save Purchase" at bounding box center [829, 45] width 38 height 7
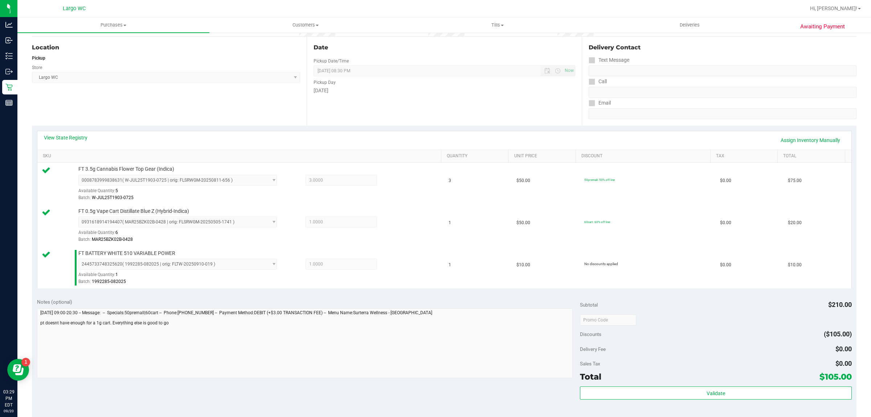
scroll to position [194, 0]
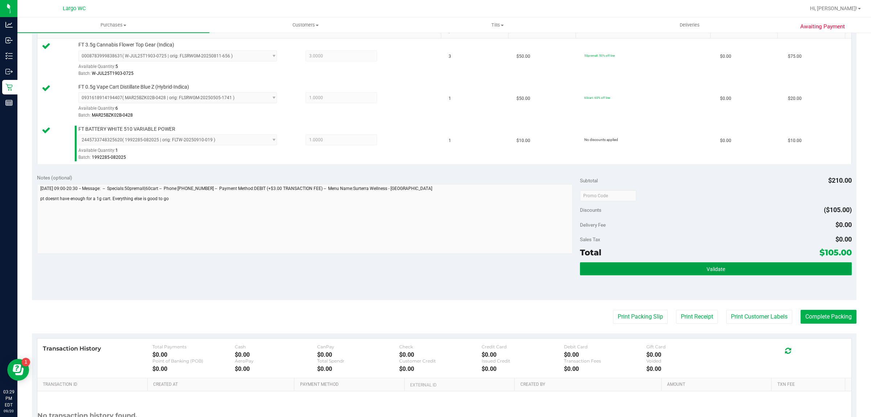
click at [709, 267] on span "Validate" at bounding box center [716, 269] width 19 height 6
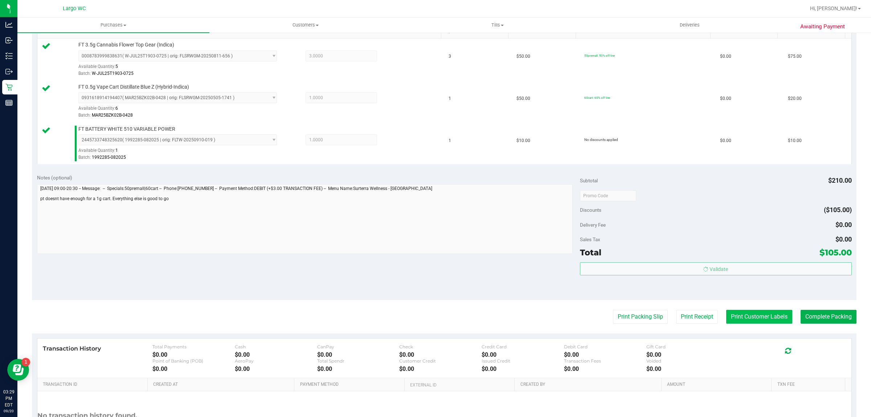
click at [749, 315] on button "Print Customer Labels" at bounding box center [759, 317] width 66 height 14
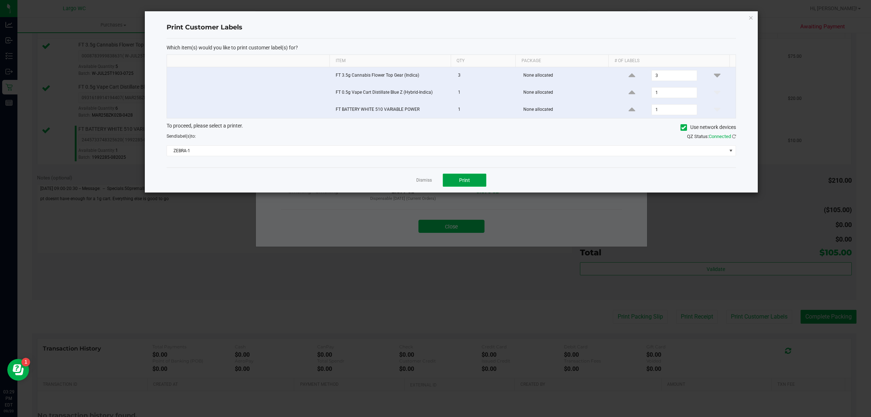
click at [466, 183] on span "Print" at bounding box center [464, 180] width 11 height 6
click at [418, 186] on div "Dismiss Print" at bounding box center [451, 179] width 569 height 25
click at [453, 230] on ngb-modal-window "Print Customer Labels Which item(s) would you like to print customer label(s) f…" at bounding box center [438, 208] width 876 height 417
click at [421, 183] on link "Dismiss" at bounding box center [424, 180] width 16 height 6
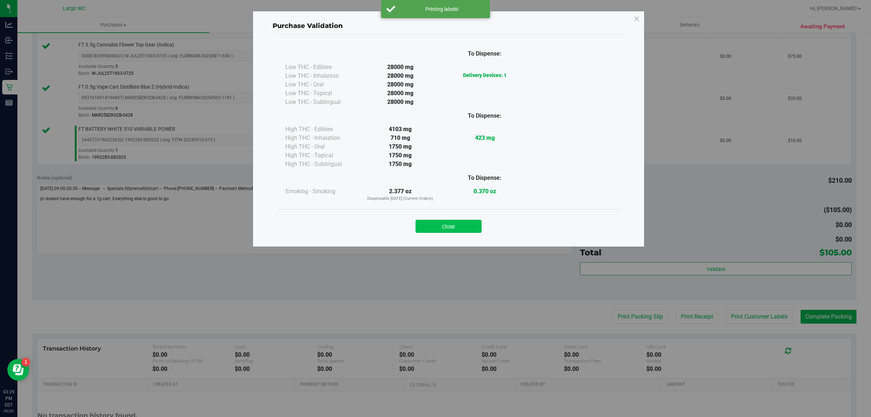
click at [438, 226] on button "Close" at bounding box center [449, 226] width 66 height 13
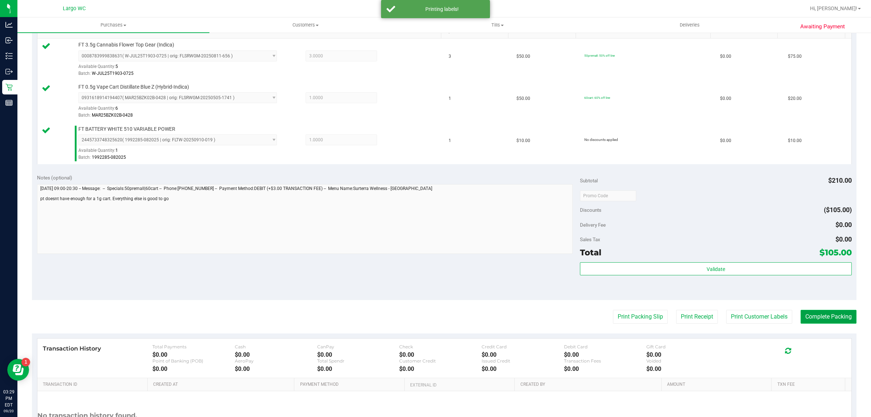
click at [824, 310] on button "Complete Packing" at bounding box center [829, 317] width 56 height 14
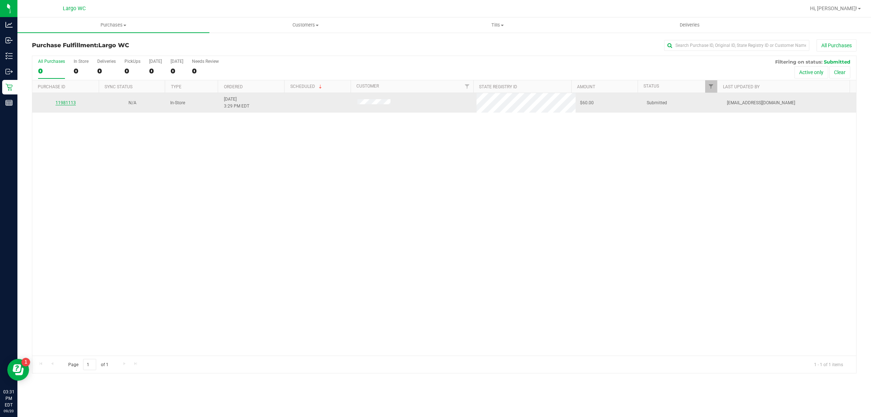
click at [67, 105] on link "11981113" at bounding box center [66, 102] width 20 height 5
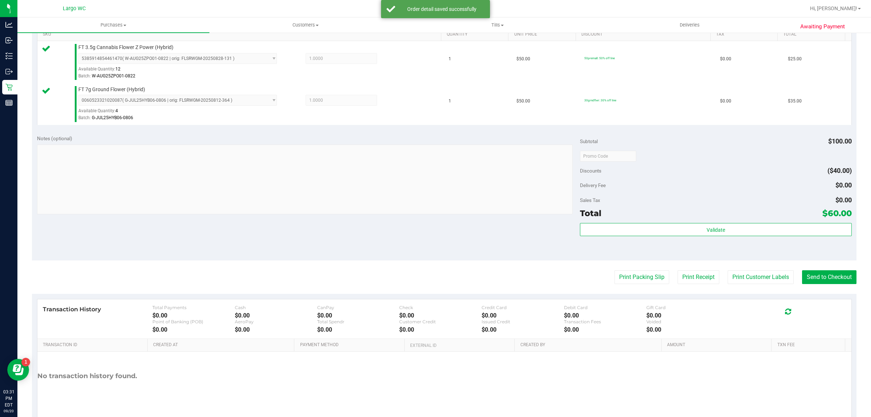
scroll to position [206, 0]
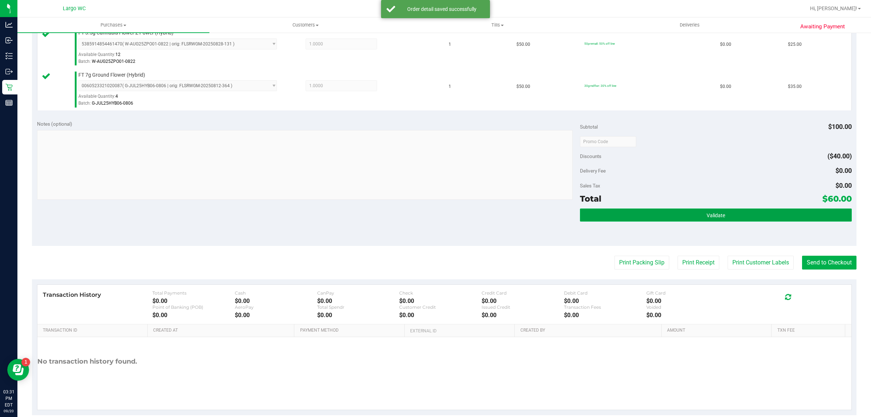
click at [738, 216] on button "Validate" at bounding box center [715, 214] width 271 height 13
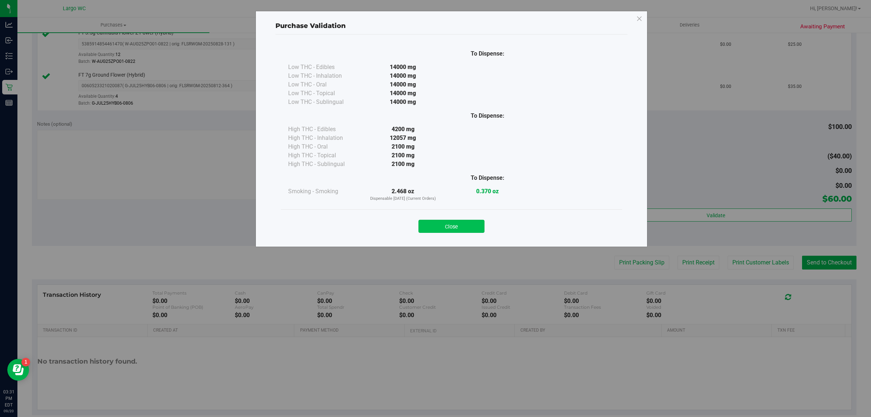
click at [449, 221] on button "Close" at bounding box center [451, 226] width 66 height 13
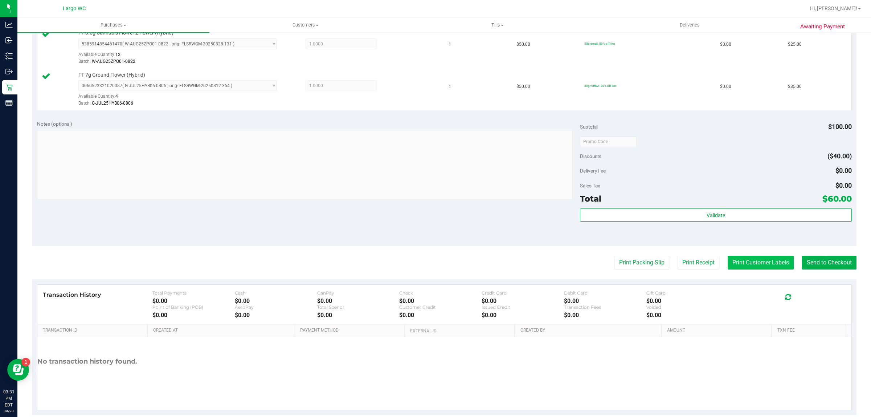
click at [733, 258] on button "Print Customer Labels" at bounding box center [761, 262] width 66 height 14
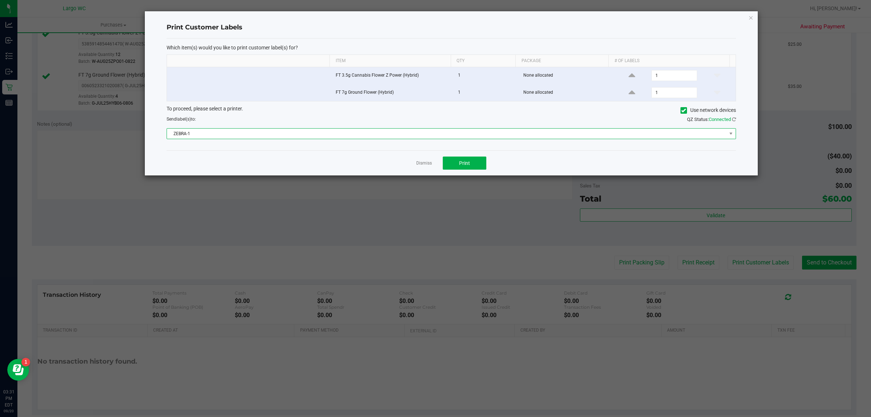
click at [463, 138] on span "ZEBRA-1" at bounding box center [447, 133] width 560 height 10
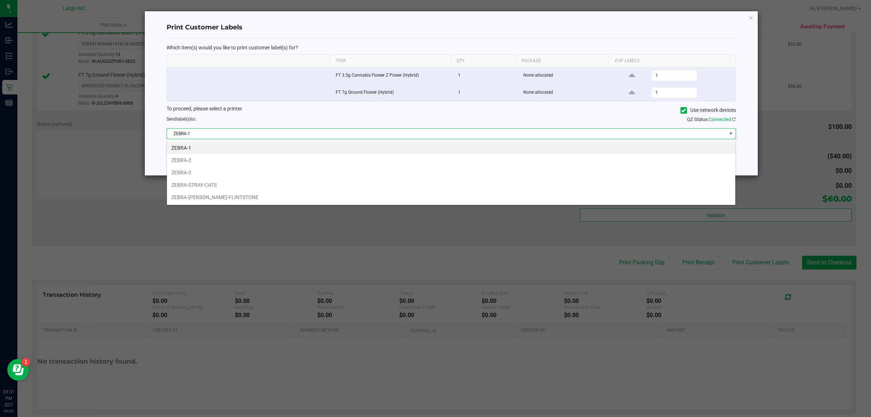
scroll to position [11, 569]
click at [463, 233] on ngb-modal-window "Print Customer Labels Which item(s) would you like to print customer label(s) f…" at bounding box center [438, 208] width 876 height 417
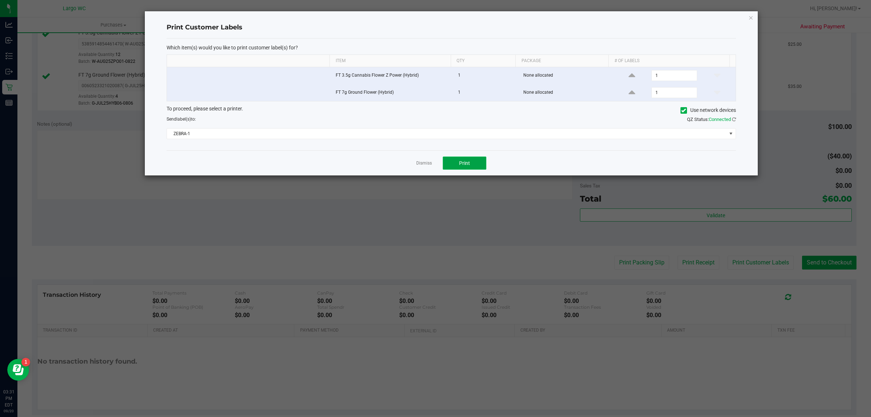
click at [471, 167] on button "Print" at bounding box center [465, 162] width 44 height 13
click at [419, 164] on link "Dismiss" at bounding box center [424, 163] width 16 height 6
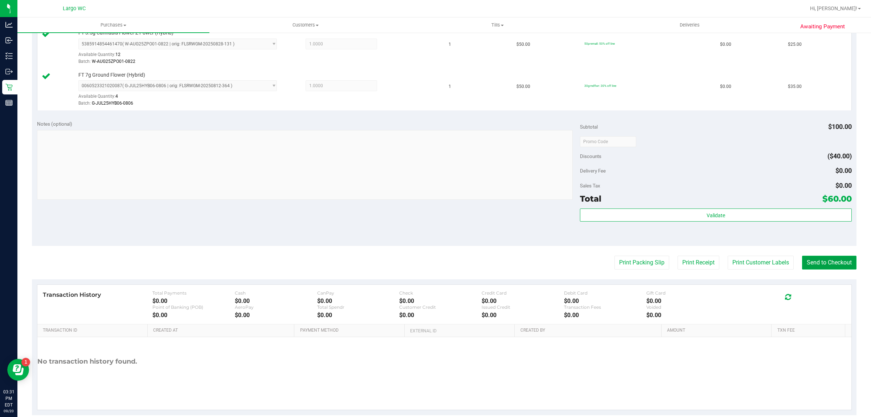
click at [821, 260] on button "Send to Checkout" at bounding box center [829, 262] width 54 height 14
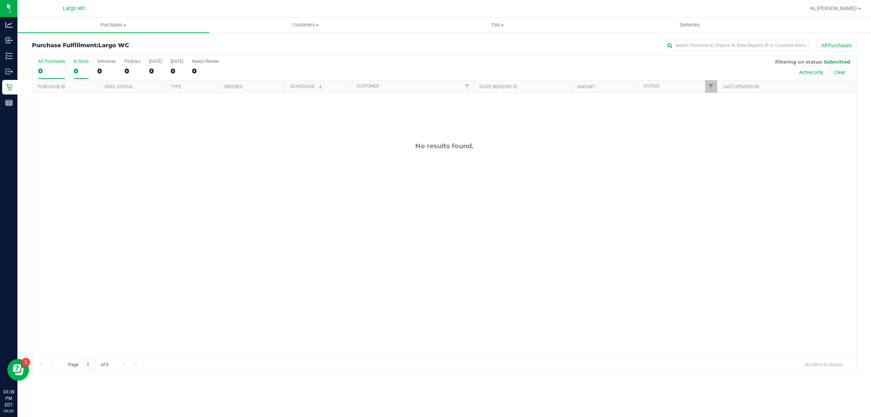
click at [78, 64] on label "In Store 0" at bounding box center [81, 69] width 15 height 20
click at [0, 0] on input "In Store 0" at bounding box center [0, 0] width 0 height 0
click at [110, 25] on span "Purchases" at bounding box center [113, 25] width 192 height 7
click at [108, 38] on ul "Summary of purchases Fulfillment All purchases" at bounding box center [113, 52] width 192 height 39
click at [106, 39] on div "Purchase Fulfillment: Largo WC All Purchases" at bounding box center [444, 47] width 824 height 16
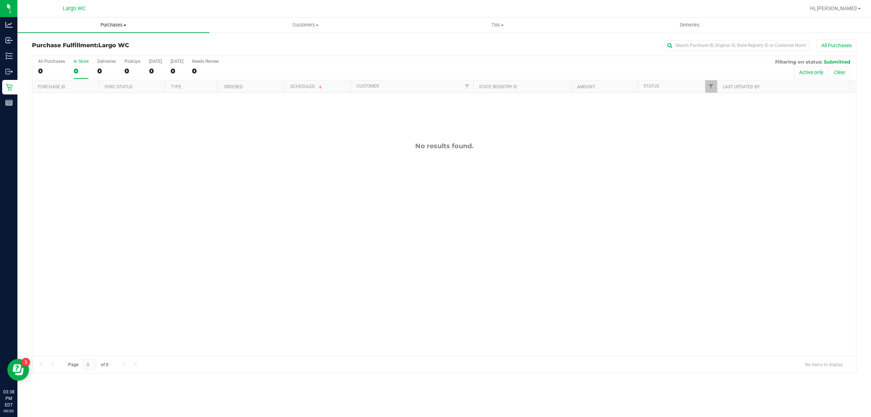
click at [124, 25] on span at bounding box center [124, 25] width 3 height 1
click at [103, 41] on li "Summary of purchases" at bounding box center [113, 44] width 192 height 9
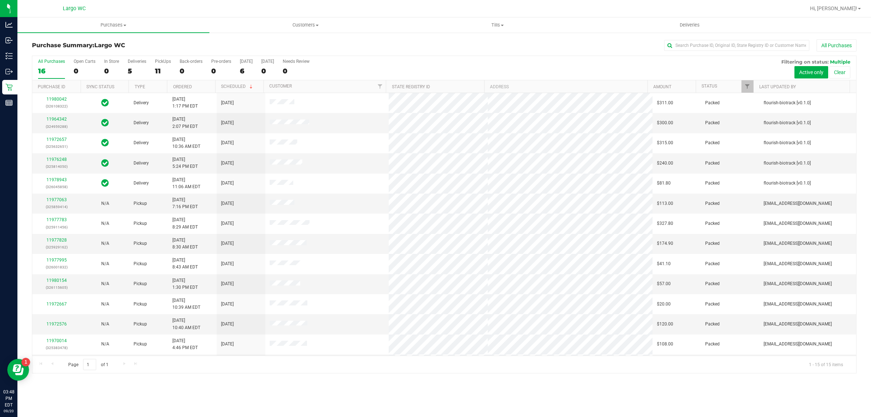
scroll to position [39, 0]
click at [209, 383] on div "Purchases Summary of purchases Fulfillment All purchases Customers All customer…" at bounding box center [444, 216] width 854 height 399
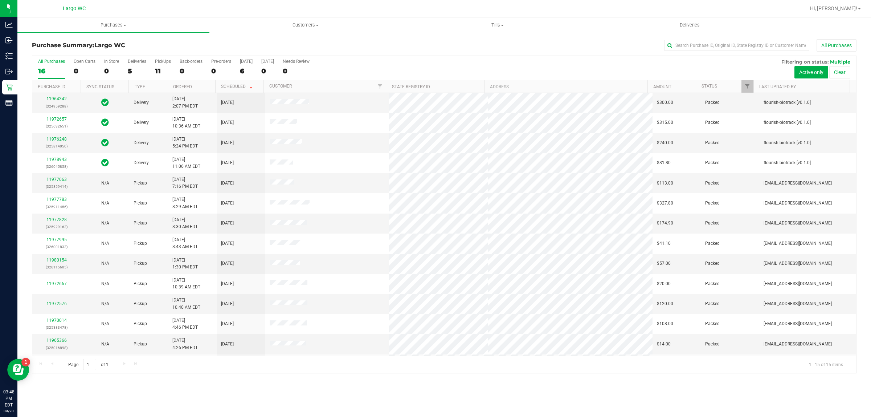
scroll to position [0, 0]
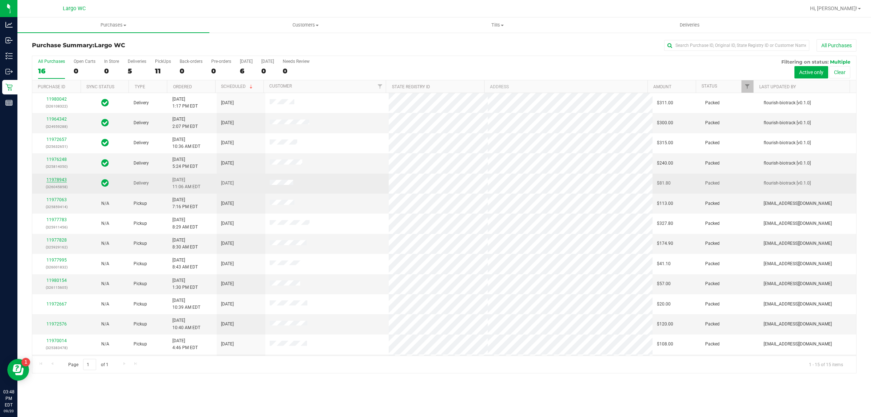
click at [59, 182] on link "11978943" at bounding box center [56, 179] width 20 height 5
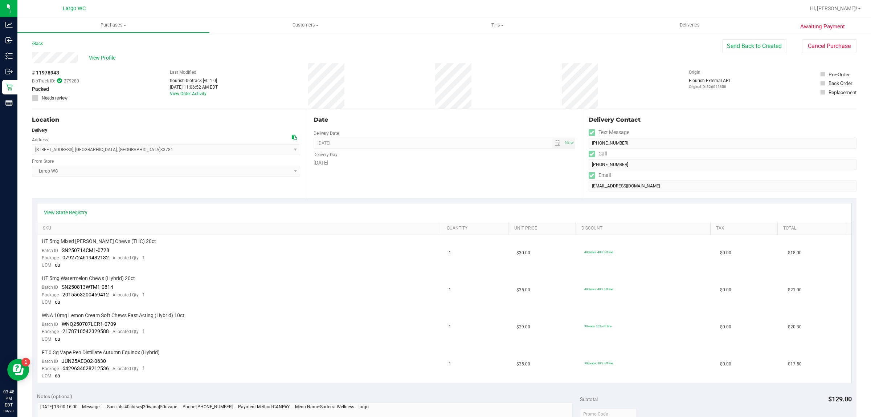
click at [174, 193] on div "Location Delivery Address 4095 69th Terrace N , Pinellas Park , FL 33781 Select…" at bounding box center [169, 153] width 275 height 89
click at [732, 46] on button "Send Back to Created" at bounding box center [754, 46] width 64 height 14
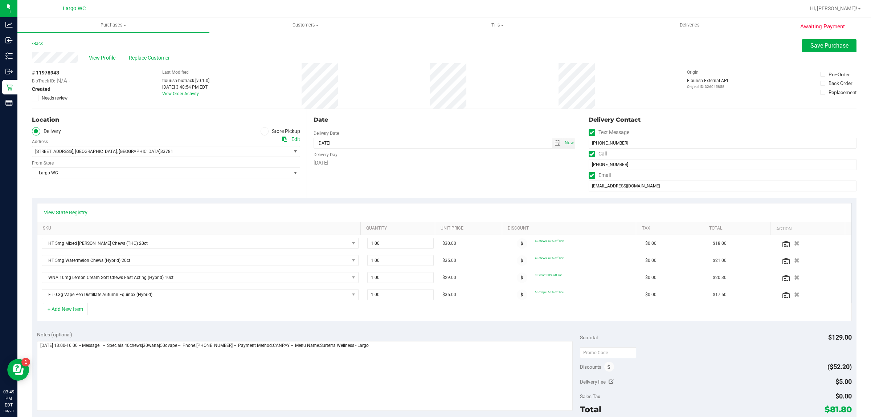
click at [186, 126] on div "Location Delivery Store Pickup Address Edit 4095 69th Terrace N , Pinellas Park…" at bounding box center [169, 153] width 275 height 89
click at [264, 131] on icon at bounding box center [264, 131] width 4 height 0
click at [0, 0] on input "Store Pickup" at bounding box center [0, 0] width 0 height 0
click at [815, 48] on span "Save Purchase" at bounding box center [829, 45] width 38 height 7
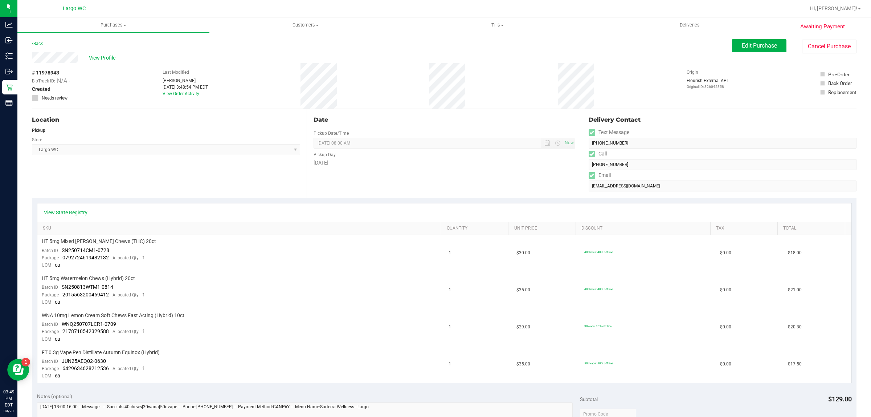
click at [140, 184] on div "Location Pickup Store Largo WC Select Store Bonita Springs WC Boynton Beach WC …" at bounding box center [169, 153] width 275 height 89
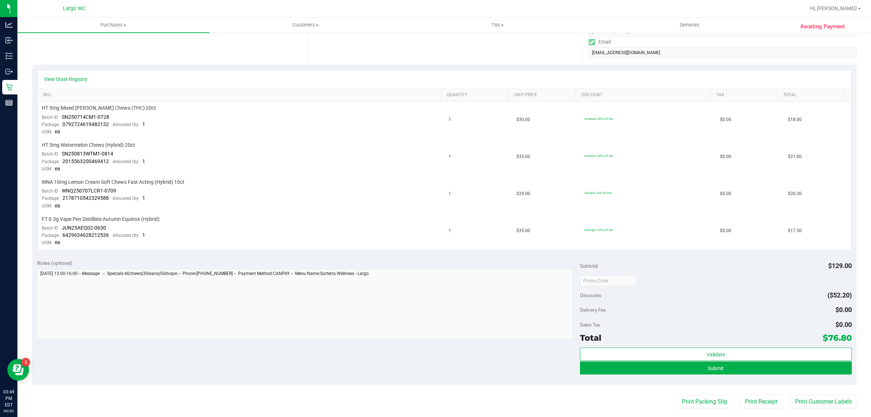
scroll to position [142, 0]
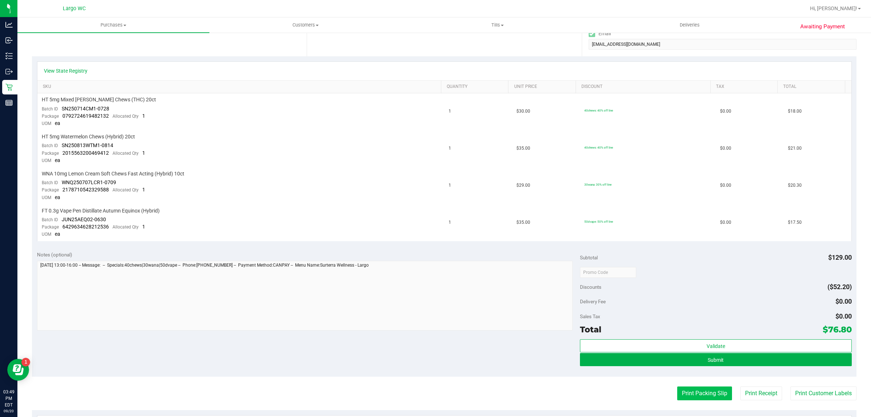
click at [699, 389] on button "Print Packing Slip" at bounding box center [704, 393] width 55 height 14
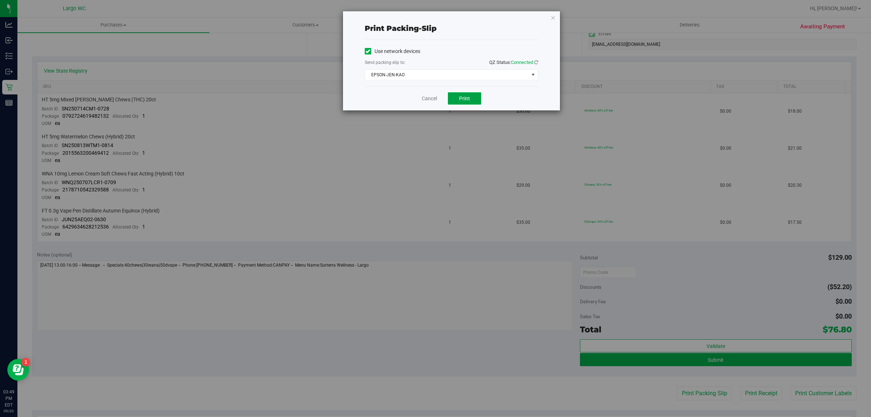
click at [459, 98] on span "Print" at bounding box center [464, 98] width 11 height 6
click at [426, 99] on link "Cancel" at bounding box center [425, 99] width 15 height 8
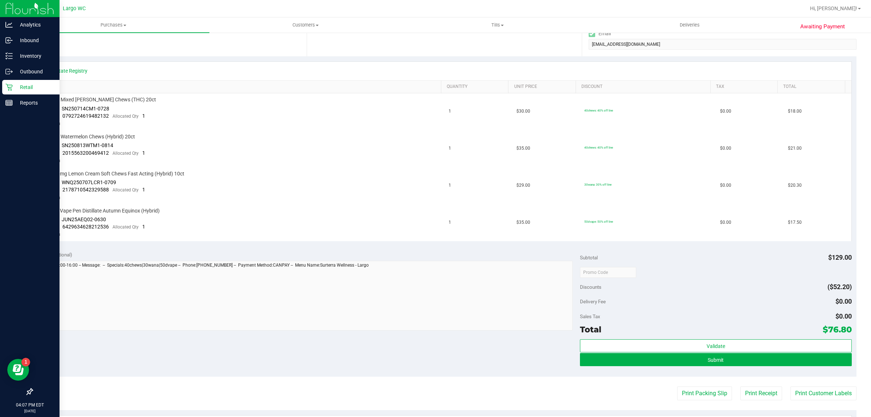
click at [9, 87] on icon at bounding box center [8, 87] width 7 height 7
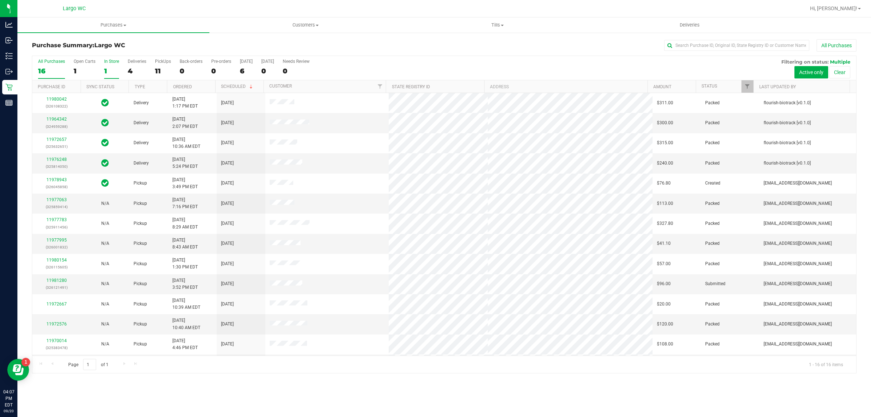
click at [105, 70] on div "1" at bounding box center [111, 71] width 15 height 8
click at [0, 0] on input "In Store 1" at bounding box center [0, 0] width 0 height 0
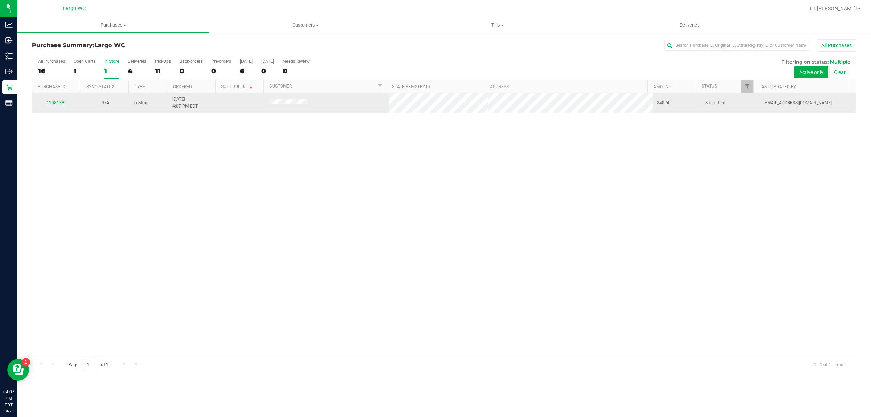
click at [64, 103] on link "11981389" at bounding box center [56, 102] width 20 height 5
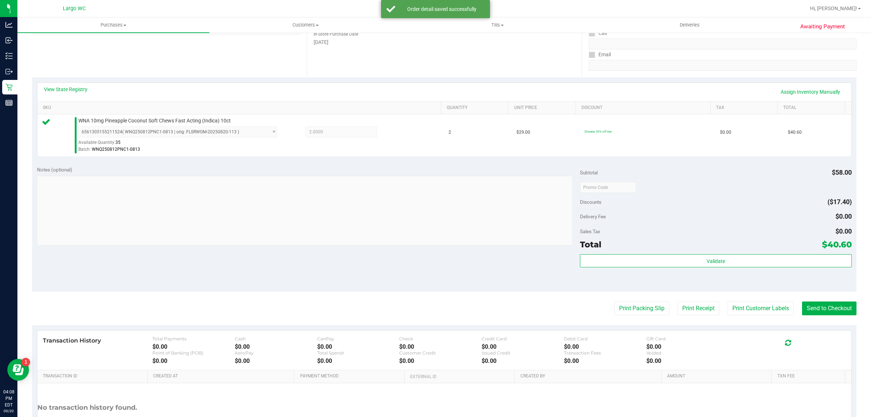
scroll to position [118, 0]
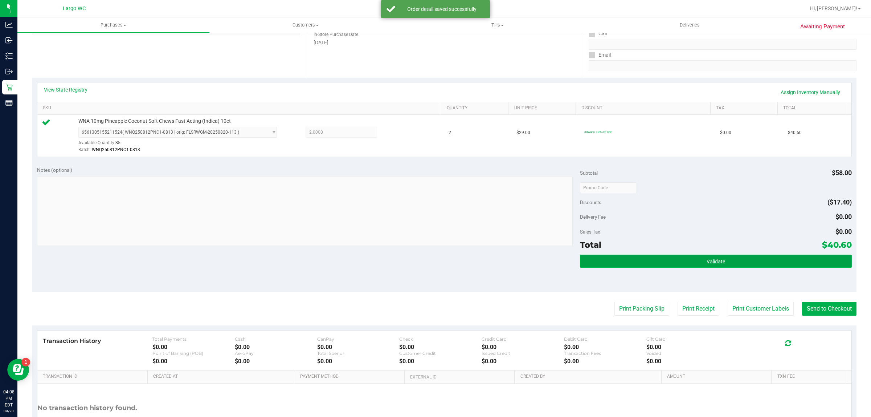
click at [750, 265] on button "Validate" at bounding box center [715, 260] width 271 height 13
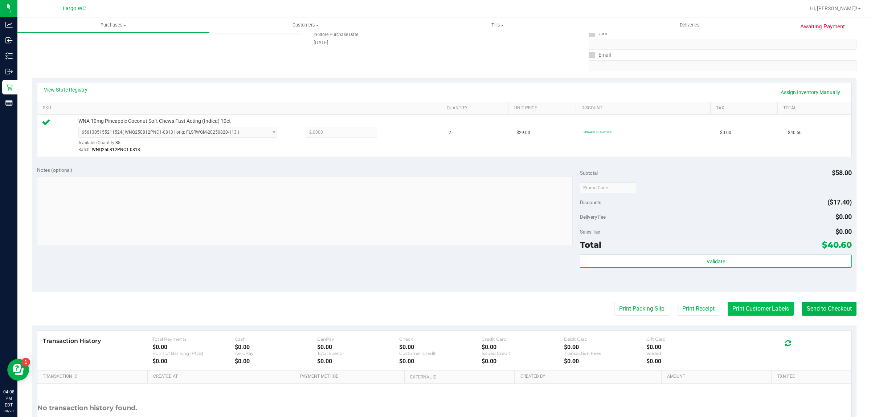
click at [748, 307] on button "Print Customer Labels" at bounding box center [761, 309] width 66 height 14
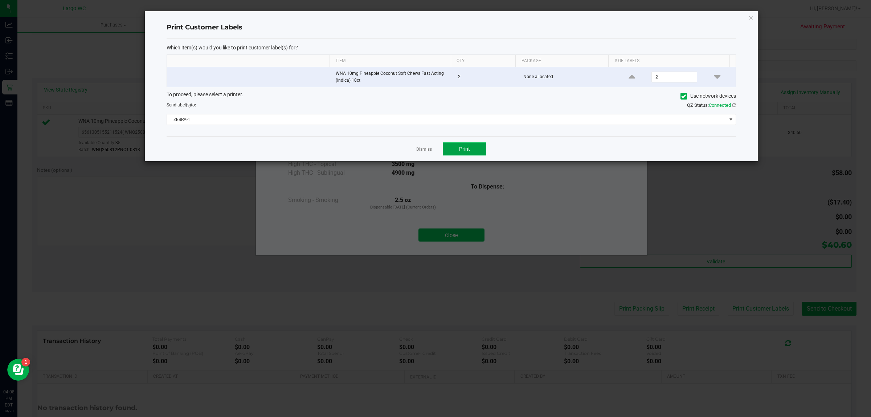
click at [471, 149] on button "Print" at bounding box center [465, 148] width 44 height 13
click at [424, 152] on link "Dismiss" at bounding box center [424, 149] width 16 height 6
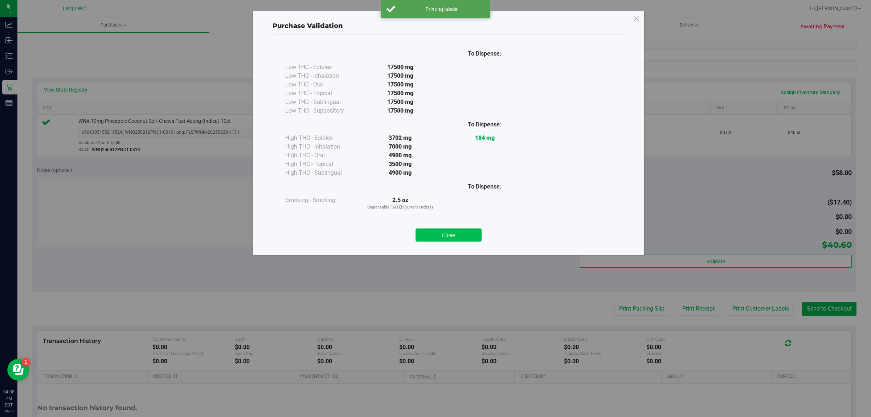
click at [450, 241] on button "Close" at bounding box center [449, 234] width 66 height 13
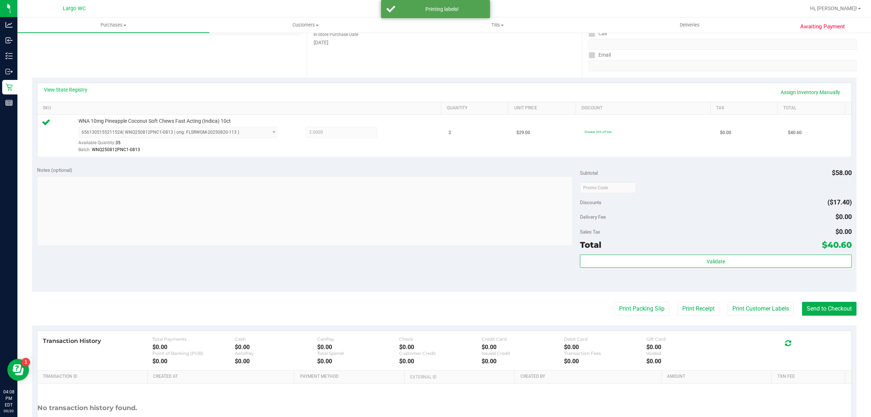
click at [816, 293] on purchase-details "Back Edit Purchase Cancel Purchase View Profile # 11981389 BioTrack ID: - Submi…" at bounding box center [444, 191] width 824 height 540
click at [835, 308] on button "Send to Checkout" at bounding box center [829, 309] width 54 height 14
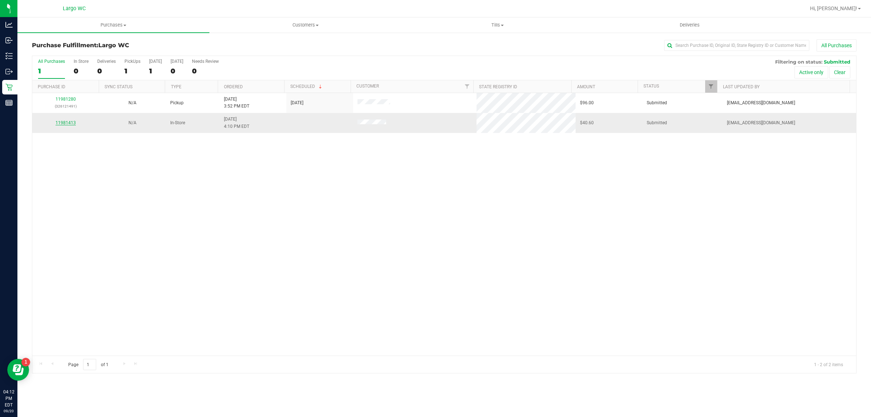
click at [65, 123] on link "11981413" at bounding box center [66, 122] width 20 height 5
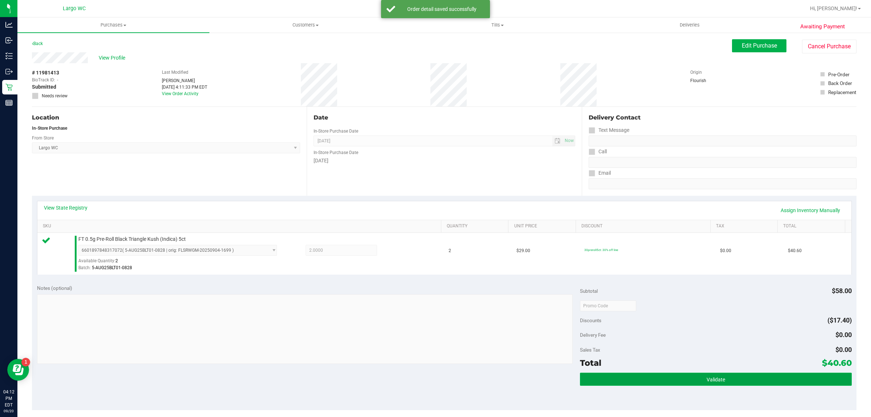
click at [675, 377] on button "Validate" at bounding box center [715, 378] width 271 height 13
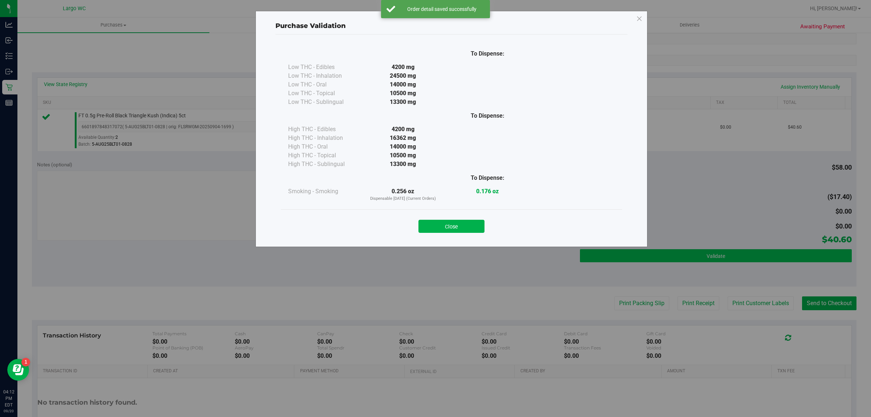
scroll to position [128, 0]
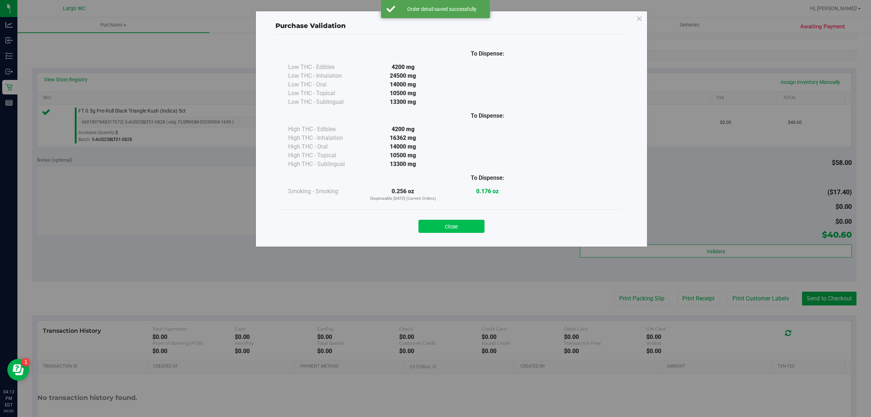
click at [461, 231] on button "Close" at bounding box center [451, 226] width 66 height 13
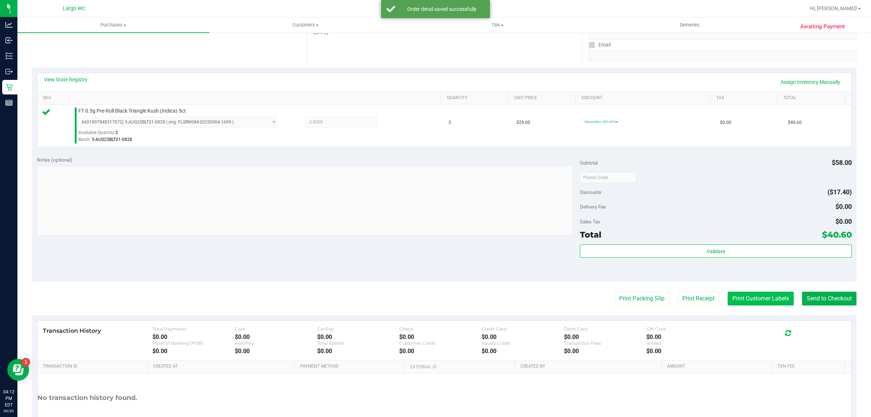
click at [763, 298] on button "Print Customer Labels" at bounding box center [761, 298] width 66 height 14
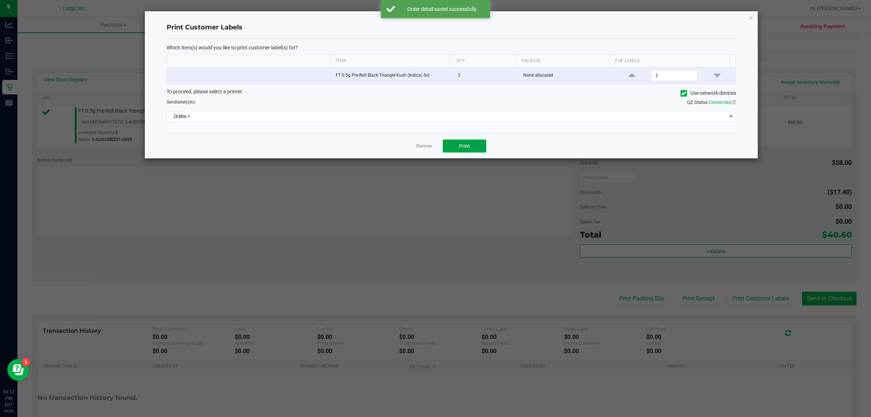
click at [464, 146] on span "Print" at bounding box center [464, 146] width 11 height 6
click at [423, 146] on link "Dismiss" at bounding box center [424, 146] width 16 height 6
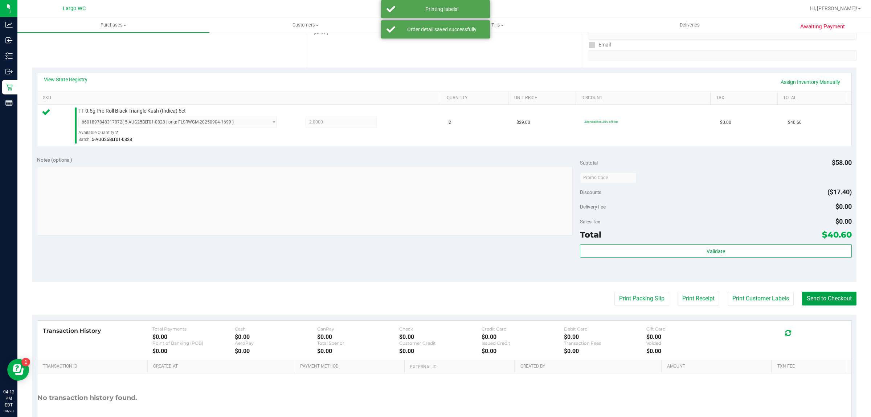
click at [822, 298] on button "Send to Checkout" at bounding box center [829, 298] width 54 height 14
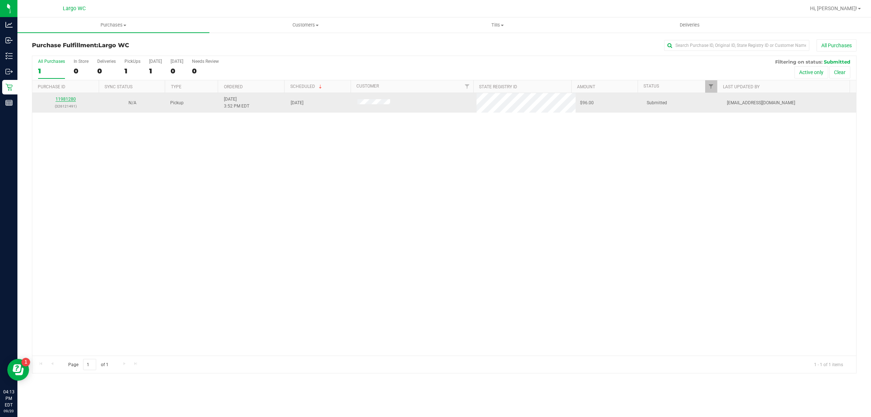
click at [68, 102] on link "11981280" at bounding box center [66, 99] width 20 height 5
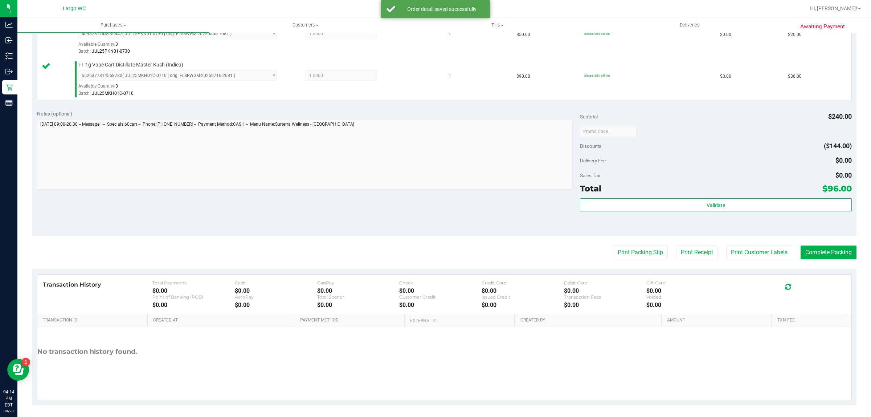
scroll to position [302, 0]
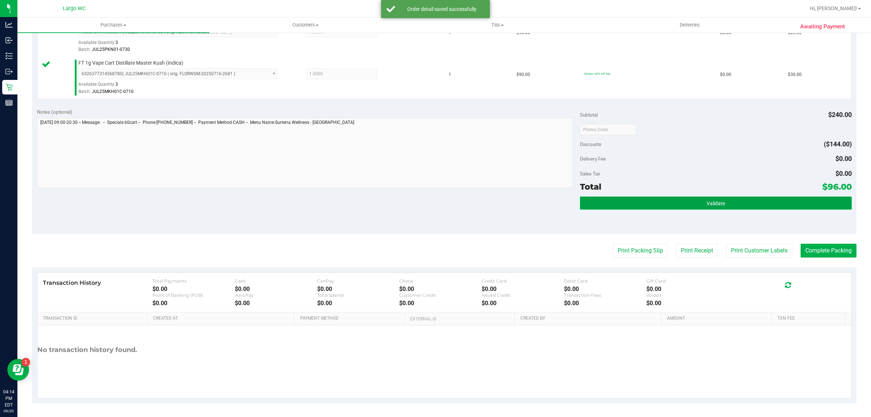
click at [723, 204] on button "Validate" at bounding box center [715, 202] width 271 height 13
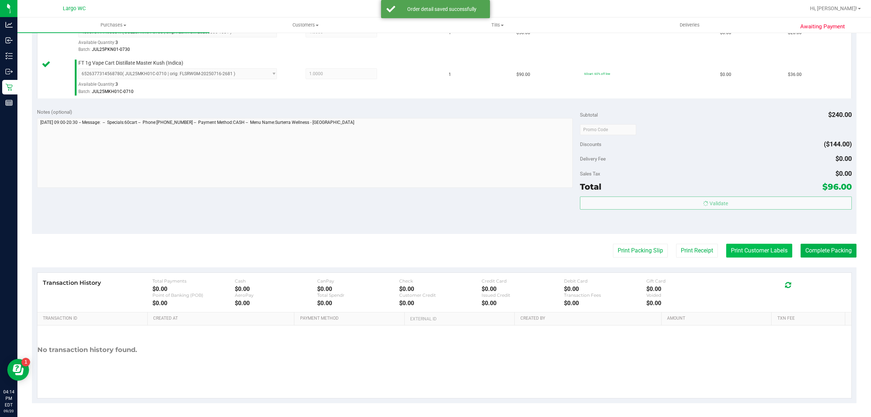
click at [746, 251] on button "Print Customer Labels" at bounding box center [759, 251] width 66 height 14
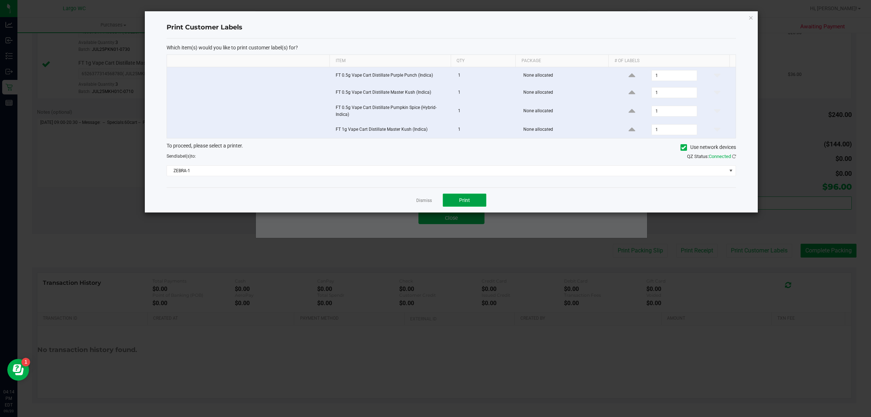
click at [473, 197] on button "Print" at bounding box center [465, 199] width 44 height 13
click at [426, 199] on link "Dismiss" at bounding box center [424, 200] width 16 height 6
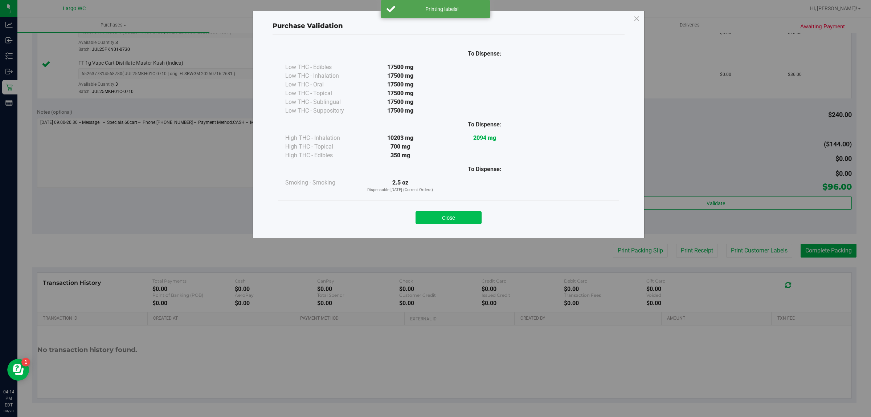
click at [454, 220] on button "Close" at bounding box center [449, 217] width 66 height 13
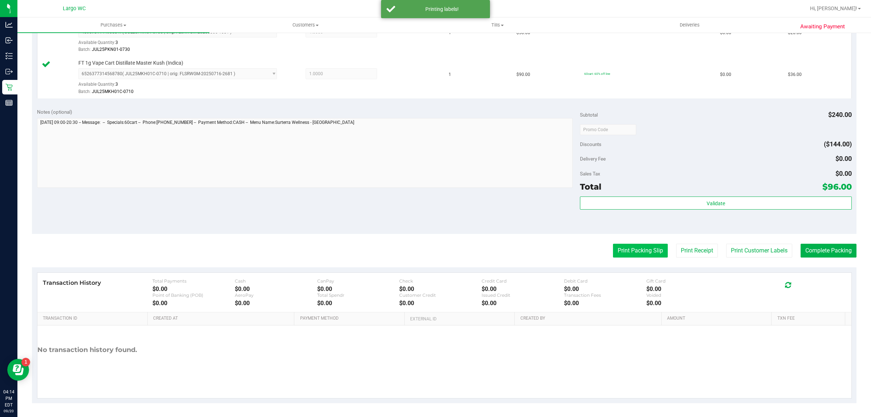
click at [634, 253] on button "Print Packing Slip" at bounding box center [640, 251] width 55 height 14
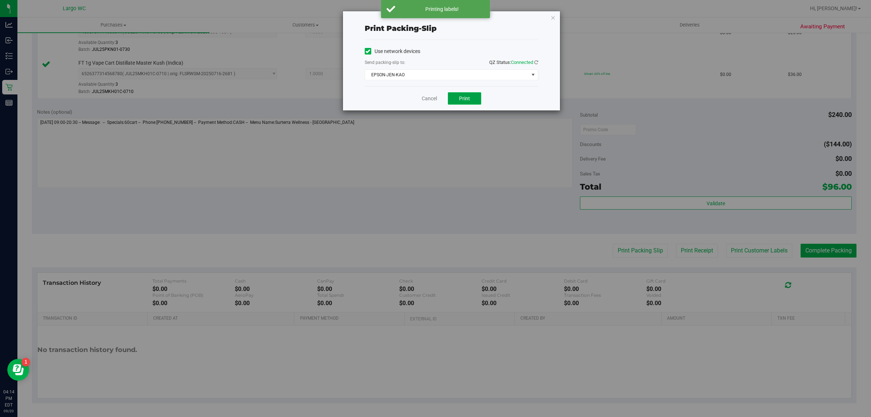
click at [459, 104] on button "Print" at bounding box center [464, 98] width 33 height 12
click at [427, 100] on link "Cancel" at bounding box center [425, 99] width 15 height 8
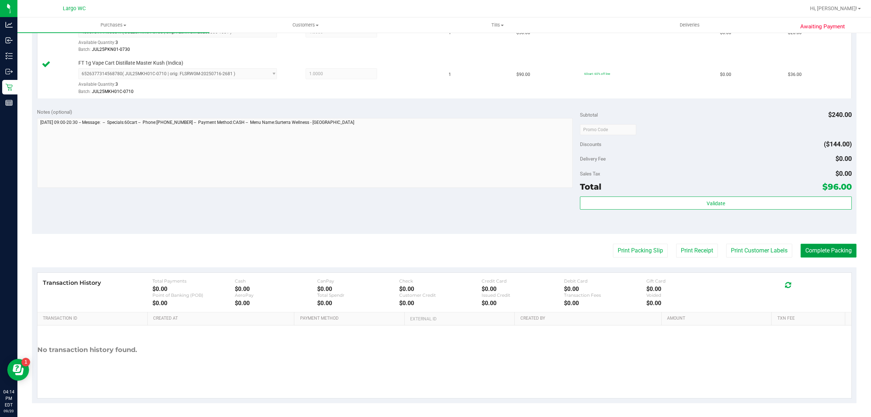
click at [823, 250] on button "Complete Packing" at bounding box center [829, 251] width 56 height 14
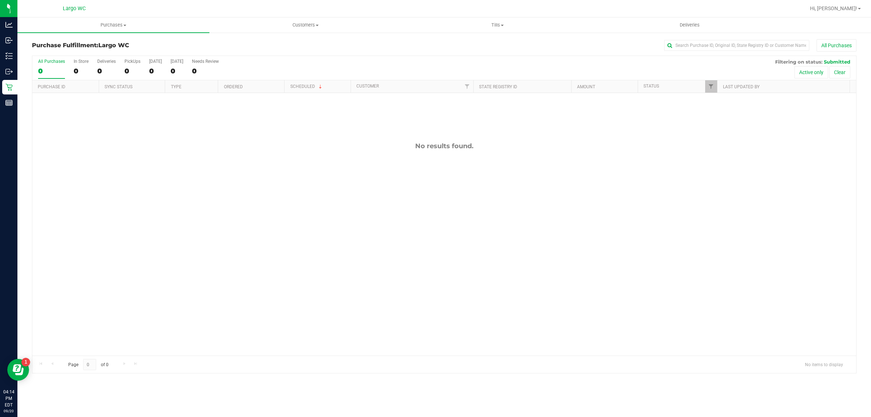
click at [98, 292] on div "No results found." at bounding box center [444, 248] width 824 height 311
click at [79, 62] on div "In Store" at bounding box center [81, 61] width 15 height 5
click at [0, 0] on input "In Store 0" at bounding box center [0, 0] width 0 height 0
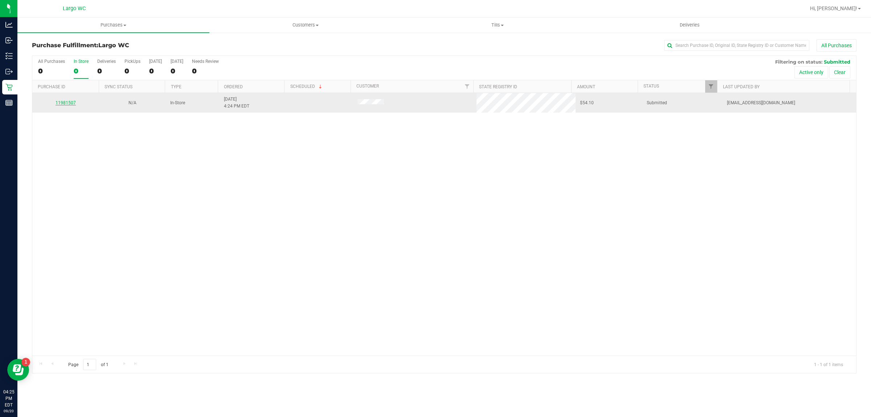
click at [64, 105] on link "11981507" at bounding box center [66, 102] width 20 height 5
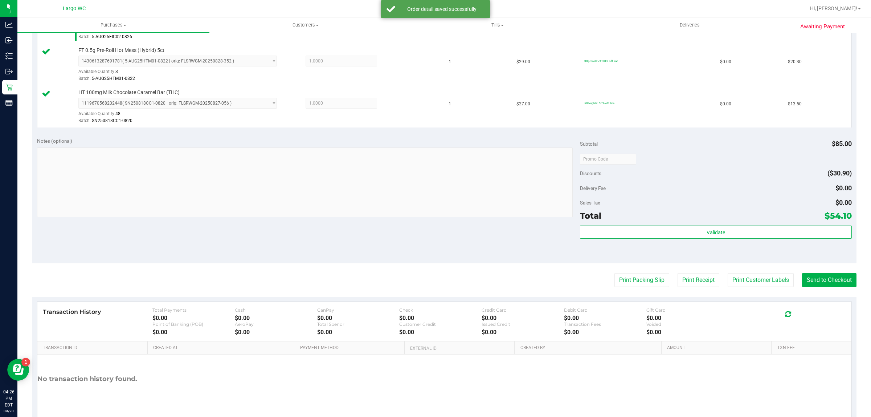
scroll to position [233, 0]
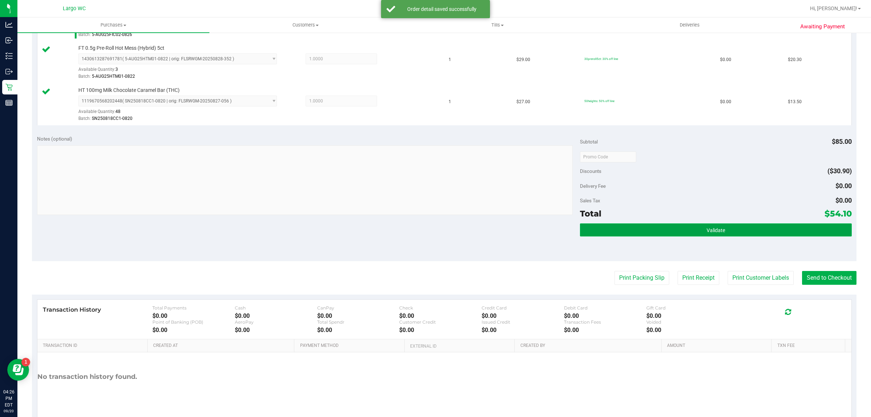
click at [728, 233] on button "Validate" at bounding box center [715, 229] width 271 height 13
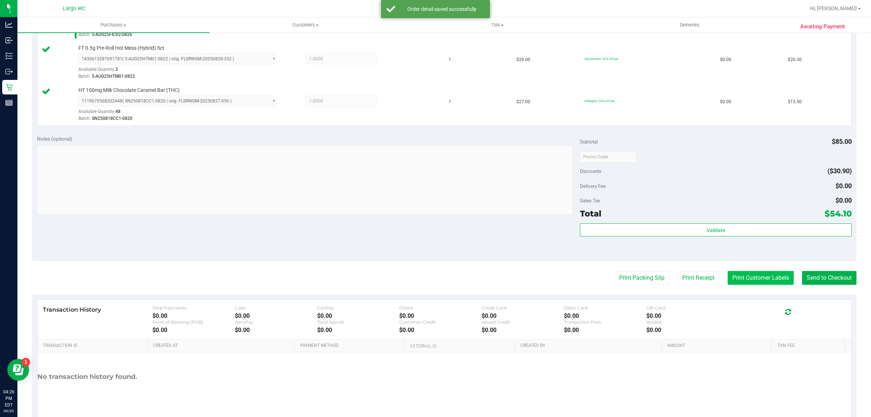
click at [744, 282] on button "Print Customer Labels" at bounding box center [761, 278] width 66 height 14
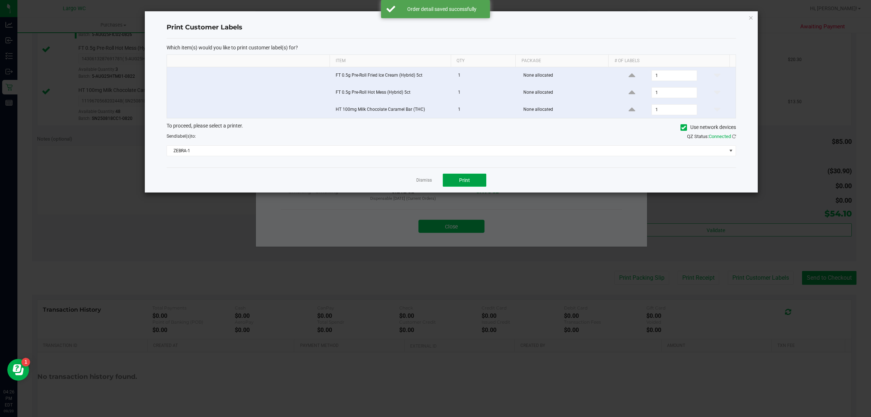
click at [456, 182] on button "Print" at bounding box center [465, 179] width 44 height 13
click at [419, 181] on link "Dismiss" at bounding box center [424, 180] width 16 height 6
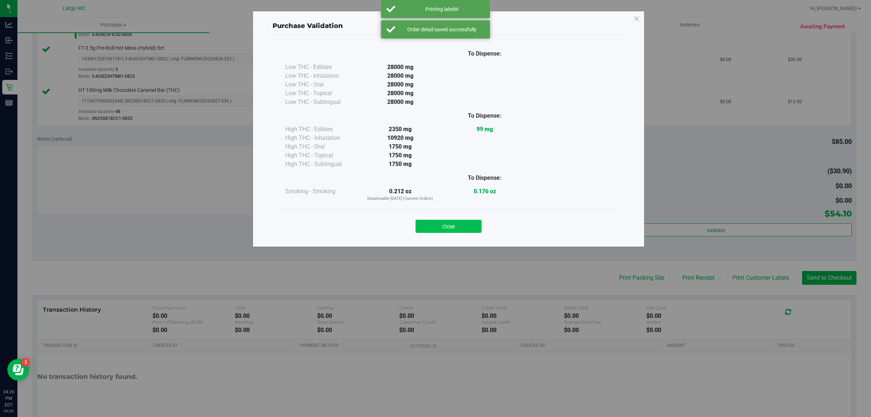
click at [455, 222] on button "Close" at bounding box center [449, 226] width 66 height 13
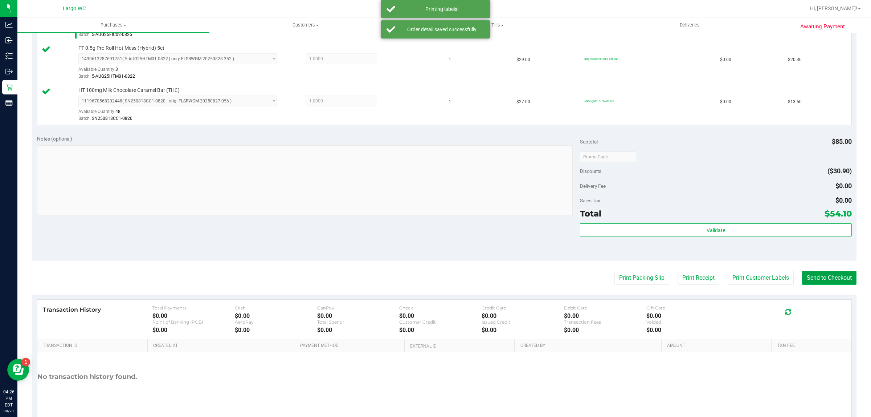
click at [823, 285] on button "Send to Checkout" at bounding box center [829, 278] width 54 height 14
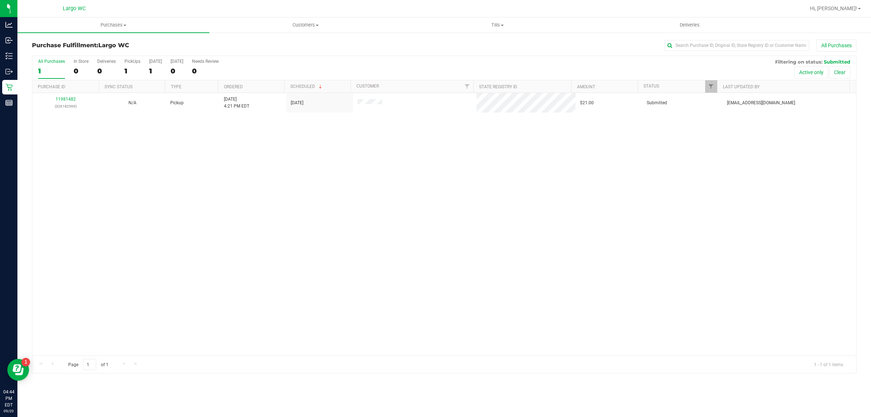
click at [175, 299] on div "11981482 (326182569) N/A Pickup 9/20/2025 4:21 PM EDT 9/20/2025 $21.00 Submitte…" at bounding box center [444, 224] width 824 height 262
click at [119, 23] on span "Purchases" at bounding box center [113, 25] width 192 height 7
click at [90, 43] on span "Summary of purchases" at bounding box center [54, 44] width 74 height 6
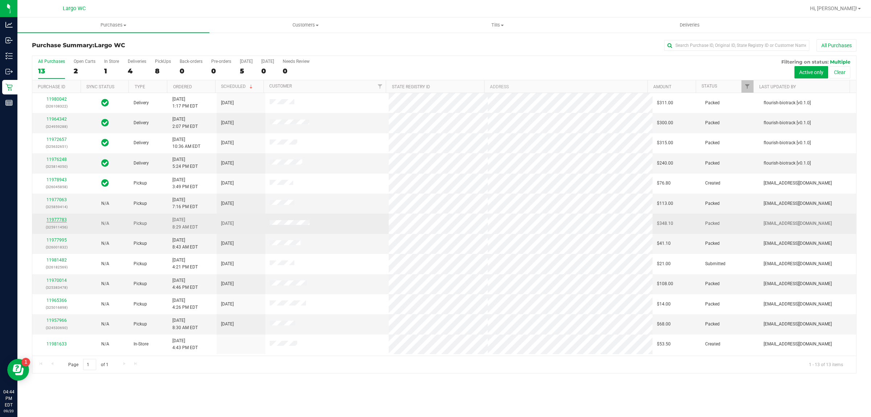
click at [65, 222] on link "11977783" at bounding box center [56, 219] width 20 height 5
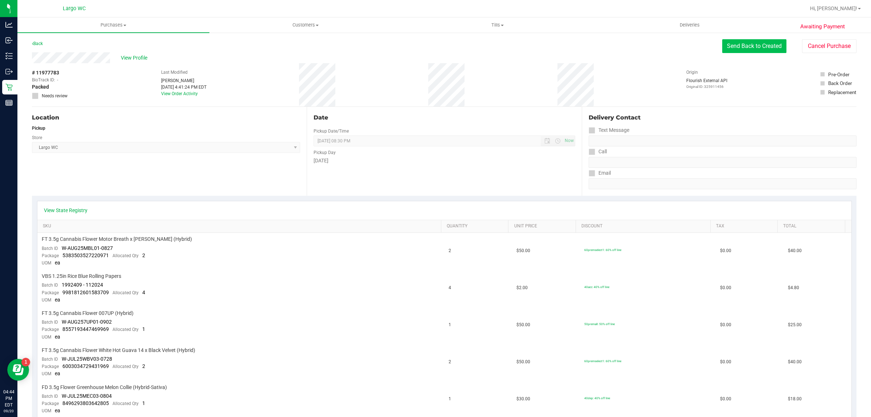
click at [735, 42] on button "Send Back to Created" at bounding box center [754, 46] width 64 height 14
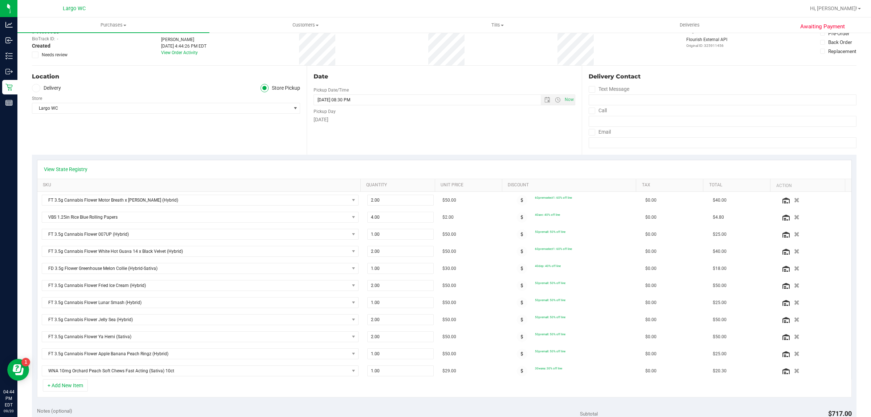
scroll to position [42, 0]
click at [794, 251] on icon "button" at bounding box center [797, 250] width 6 height 5
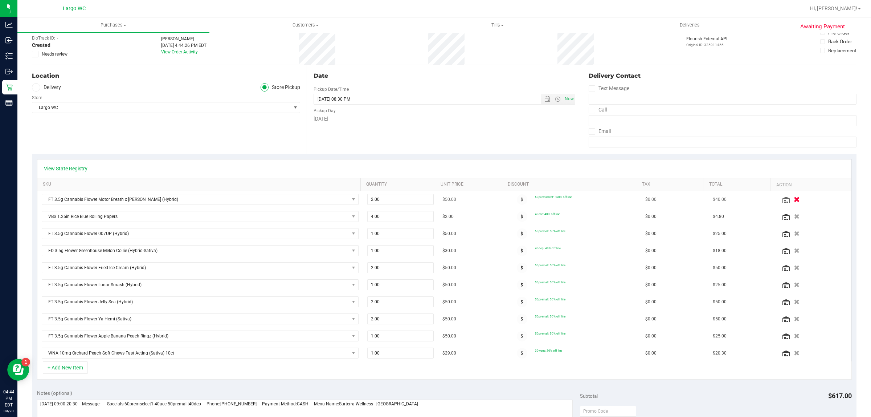
click at [791, 202] on button "button" at bounding box center [797, 199] width 12 height 8
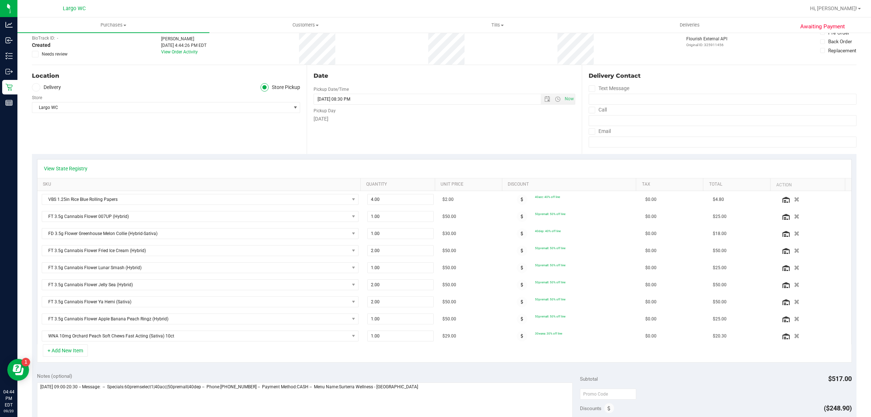
click at [216, 367] on div "View State Registry SKU Quantity Unit Price Discount Tax Total Action VBS 1.25i…" at bounding box center [444, 260] width 824 height 213
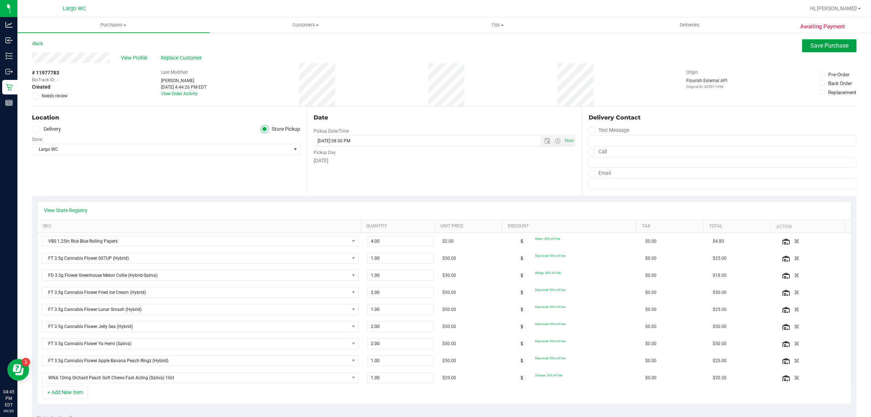
click at [824, 46] on span "Save Purchase" at bounding box center [829, 45] width 38 height 7
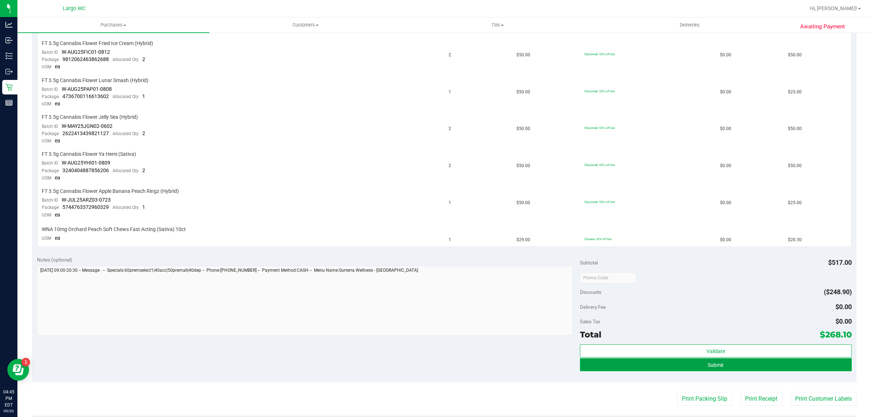
click at [738, 358] on button "Submit" at bounding box center [715, 364] width 271 height 13
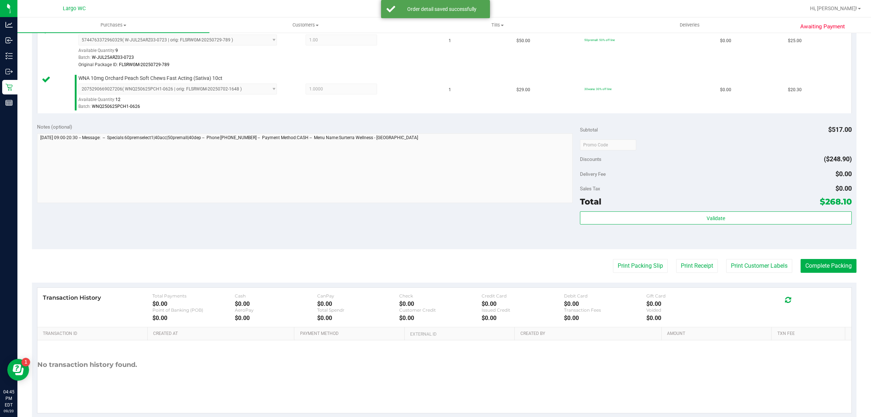
scroll to position [570, 0]
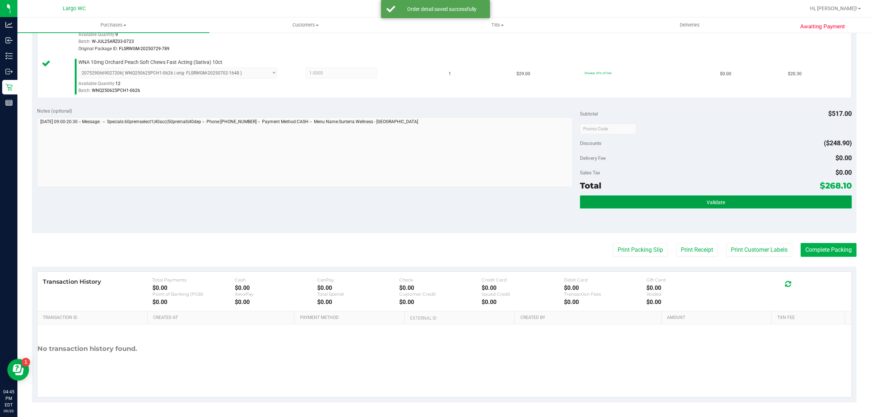
click at [724, 202] on button "Validate" at bounding box center [715, 201] width 271 height 13
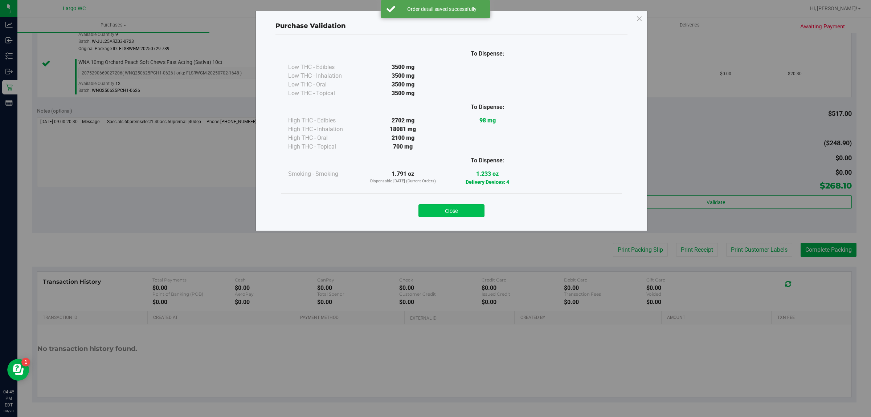
click at [468, 216] on button "Close" at bounding box center [451, 210] width 66 height 13
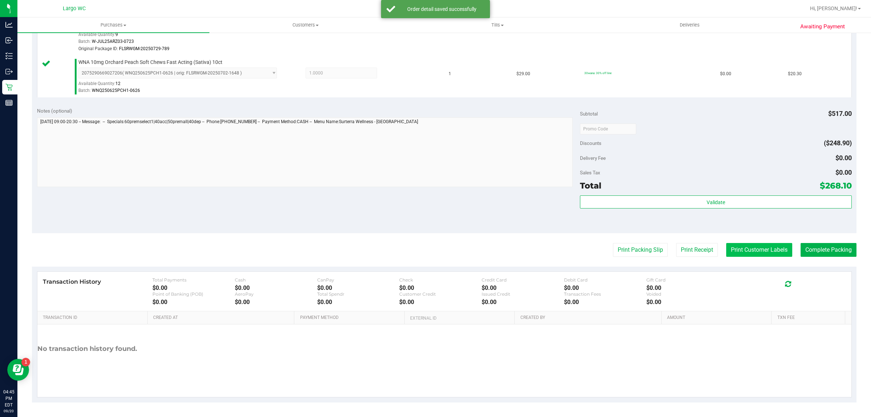
click at [743, 251] on button "Print Customer Labels" at bounding box center [759, 250] width 66 height 14
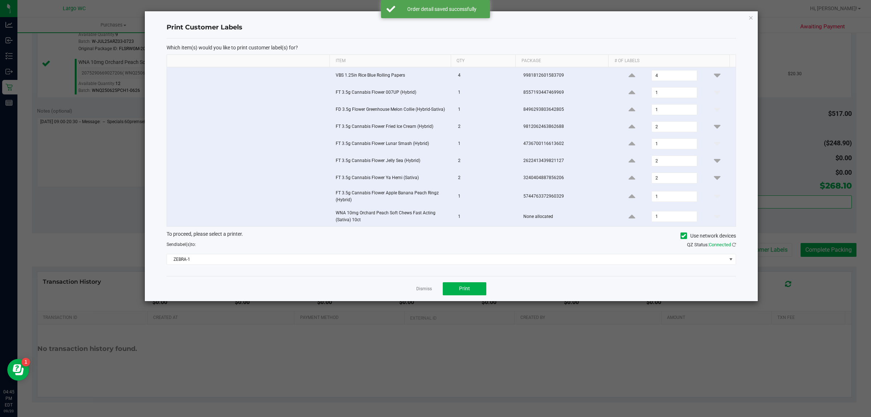
click at [172, 74] on input "checkbox" at bounding box center [171, 73] width 1 height 1
checkbox input "false"
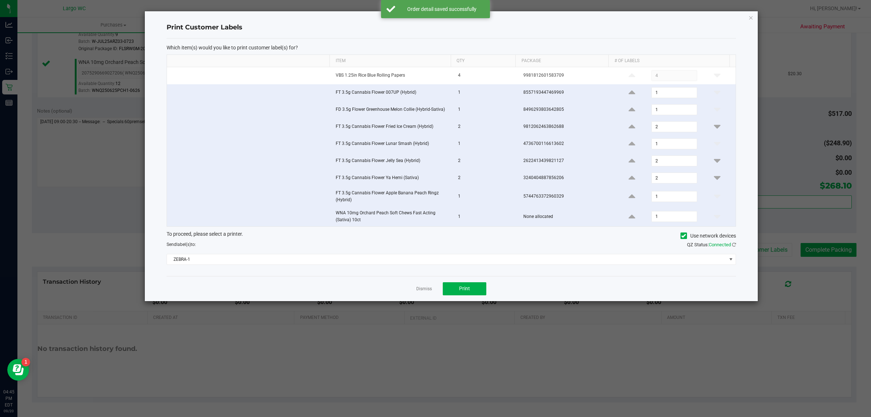
click at [172, 91] on input "checkbox" at bounding box center [171, 90] width 1 height 1
checkbox input "false"
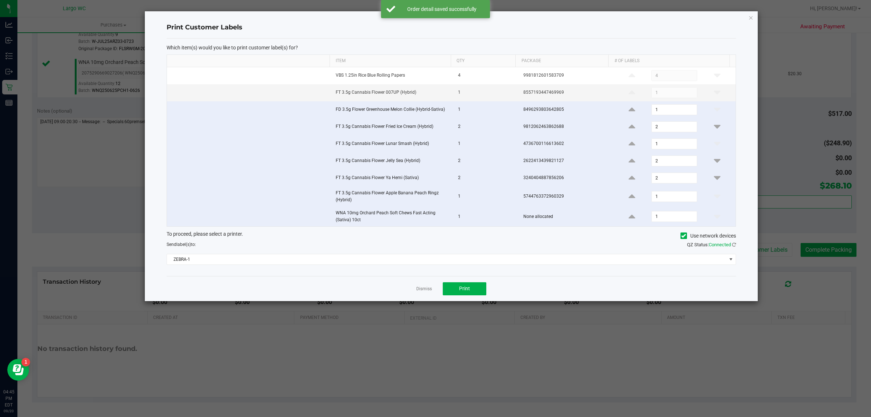
click at [172, 108] on input "checkbox" at bounding box center [171, 107] width 1 height 1
checkbox input "false"
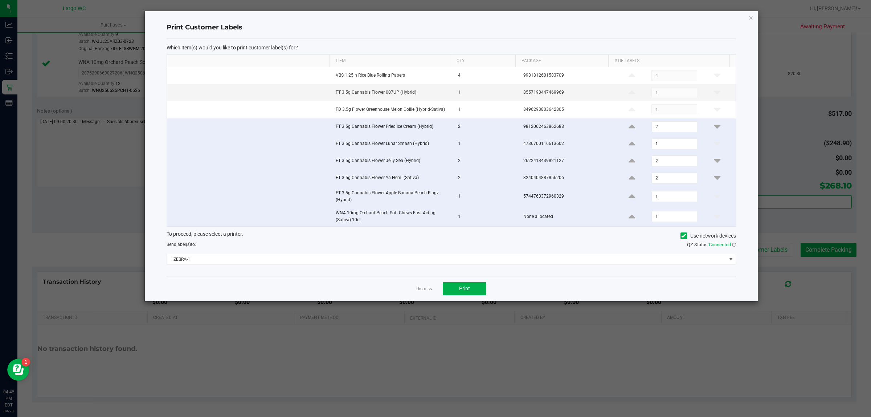
click at [172, 125] on input "checkbox" at bounding box center [171, 124] width 1 height 1
checkbox input "false"
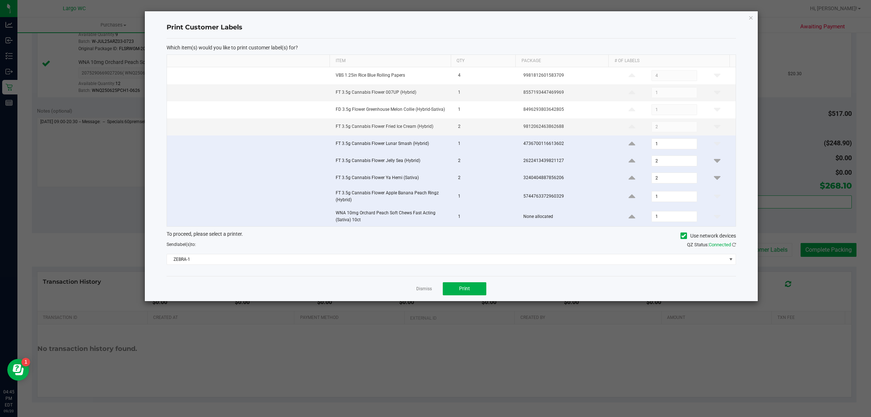
click at [172, 142] on input "checkbox" at bounding box center [171, 142] width 1 height 1
checkbox input "false"
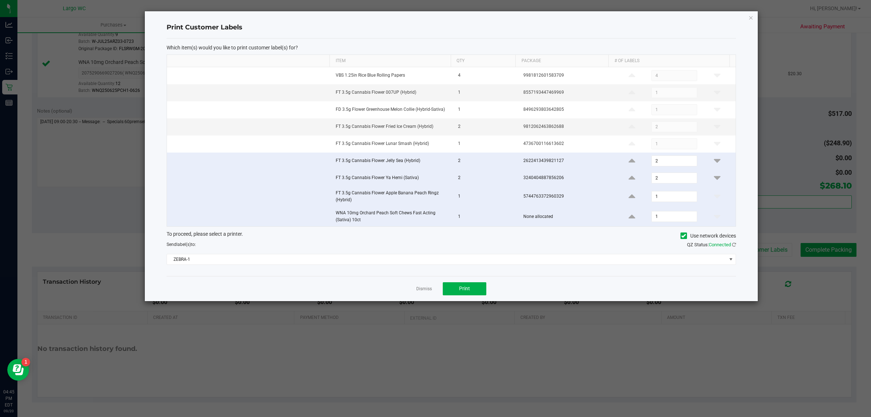
click at [172, 159] on input "checkbox" at bounding box center [171, 159] width 1 height 1
checkbox input "false"
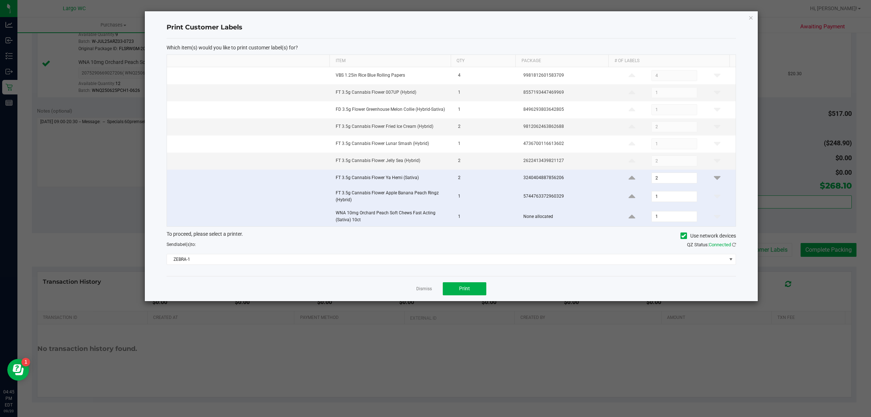
click at [172, 176] on input "checkbox" at bounding box center [171, 176] width 1 height 1
checkbox input "false"
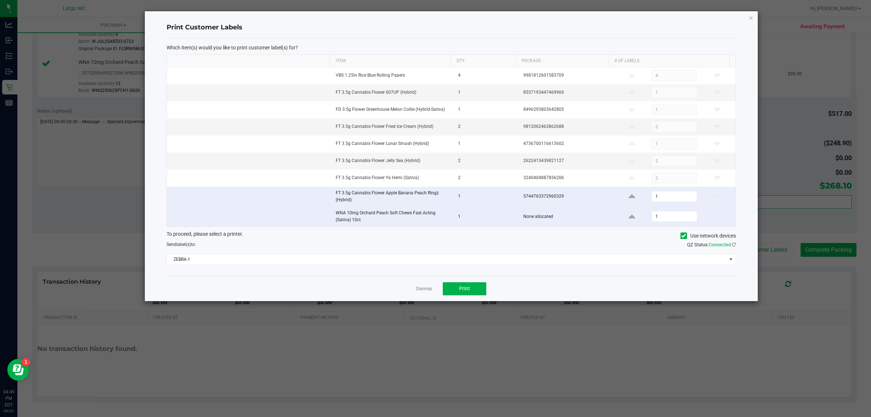
click at [172, 195] on input "checkbox" at bounding box center [171, 194] width 1 height 1
checkbox input "false"
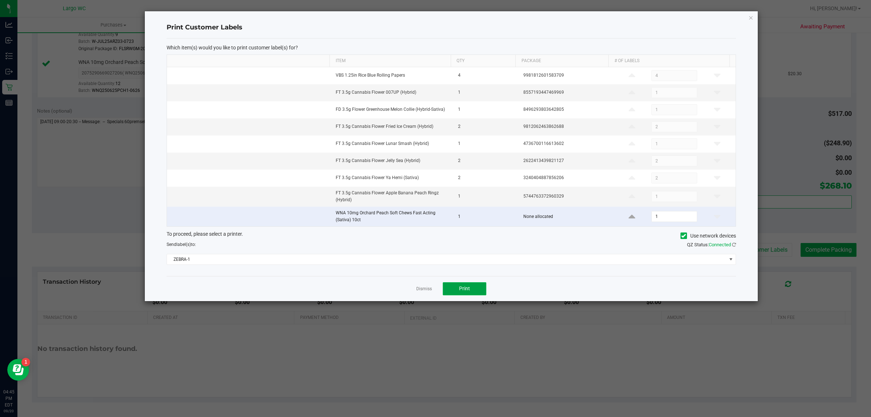
click at [469, 291] on span "Print" at bounding box center [464, 288] width 11 height 6
click at [423, 289] on link "Dismiss" at bounding box center [424, 289] width 16 height 6
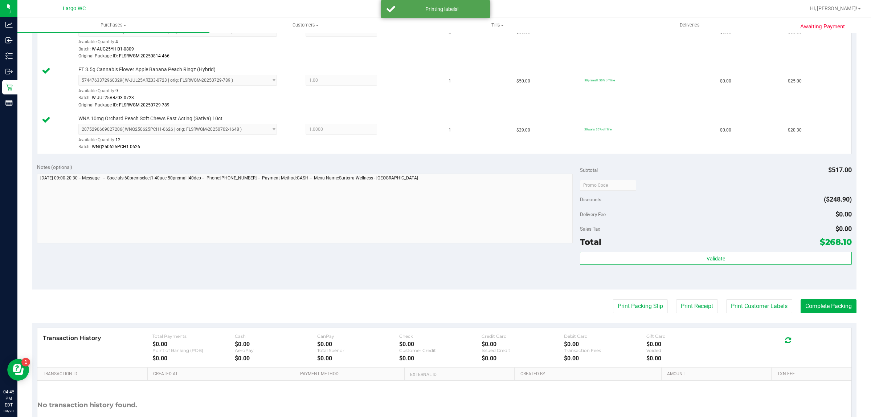
scroll to position [511, 0]
click at [834, 310] on button "Complete Packing" at bounding box center [829, 307] width 56 height 14
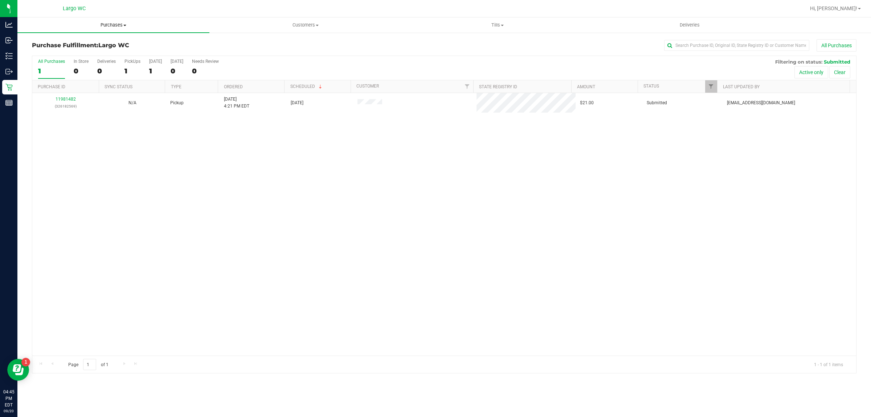
click at [111, 25] on span "Purchases" at bounding box center [113, 25] width 192 height 7
click at [102, 40] on li "Summary of purchases" at bounding box center [113, 44] width 192 height 9
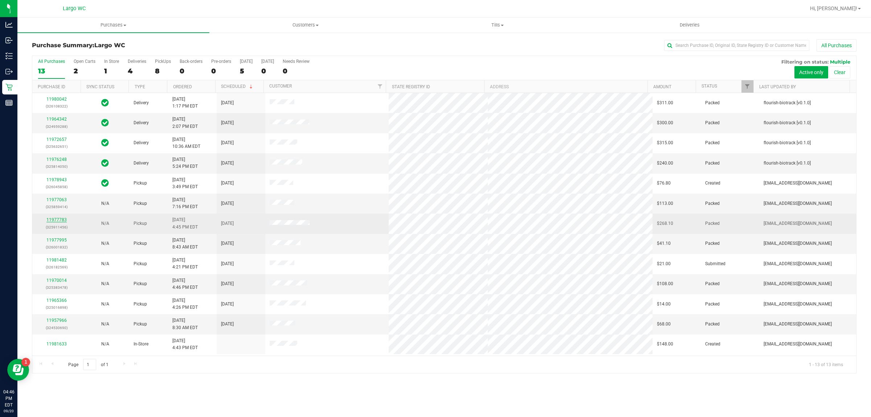
click at [60, 220] on link "11977783" at bounding box center [56, 219] width 20 height 5
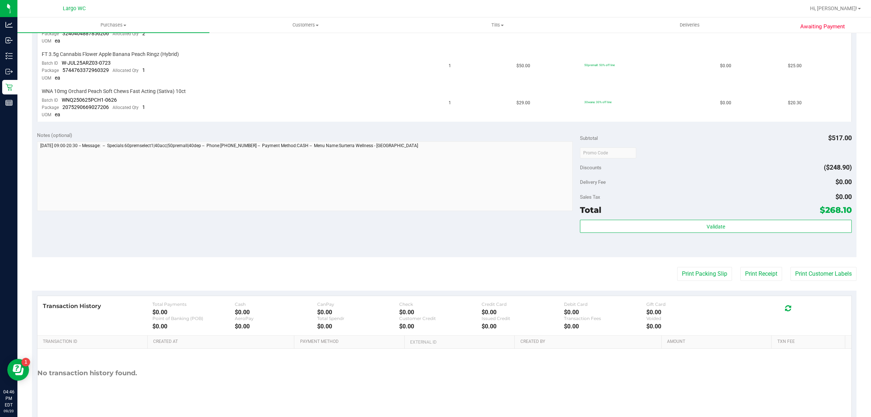
scroll to position [445, 0]
click at [805, 266] on button "Print Customer Labels" at bounding box center [823, 272] width 66 height 14
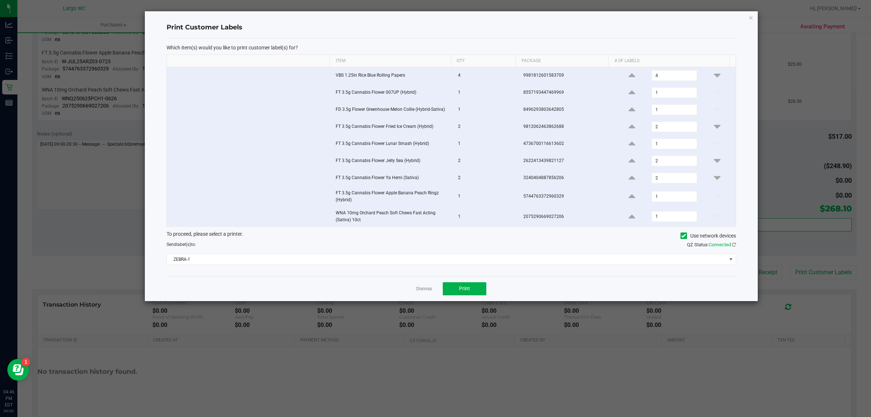
click at [172, 215] on input "checkbox" at bounding box center [171, 214] width 1 height 1
checkbox input "false"
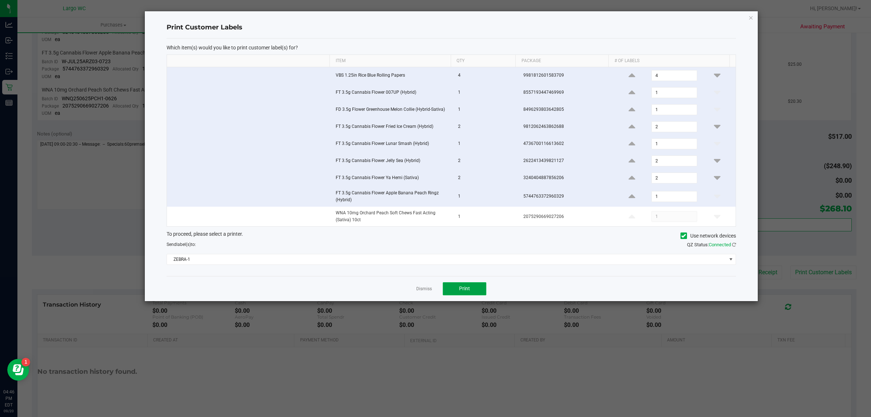
click at [459, 288] on span "Print" at bounding box center [464, 288] width 11 height 6
click at [427, 289] on link "Dismiss" at bounding box center [424, 289] width 16 height 6
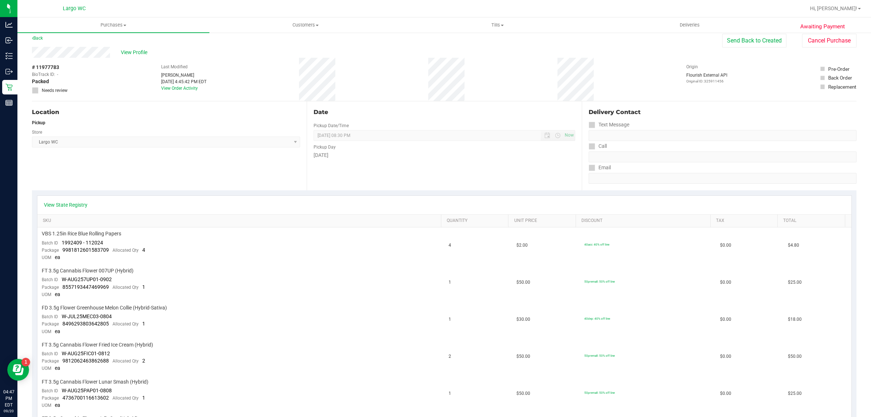
scroll to position [0, 0]
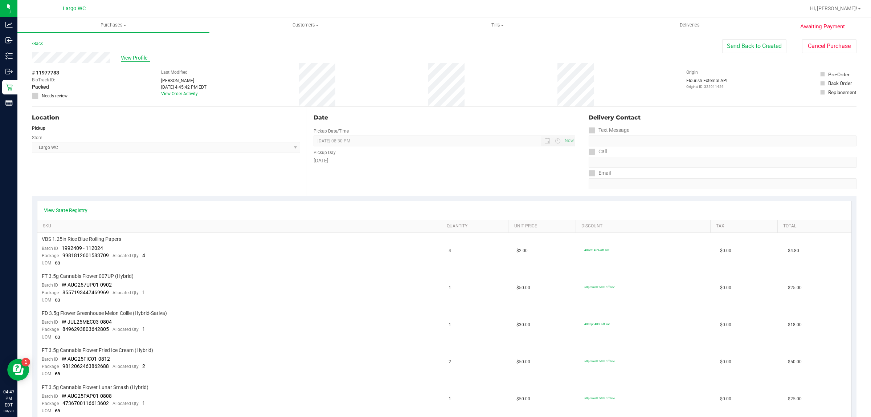
click at [136, 59] on span "View Profile" at bounding box center [135, 58] width 29 height 8
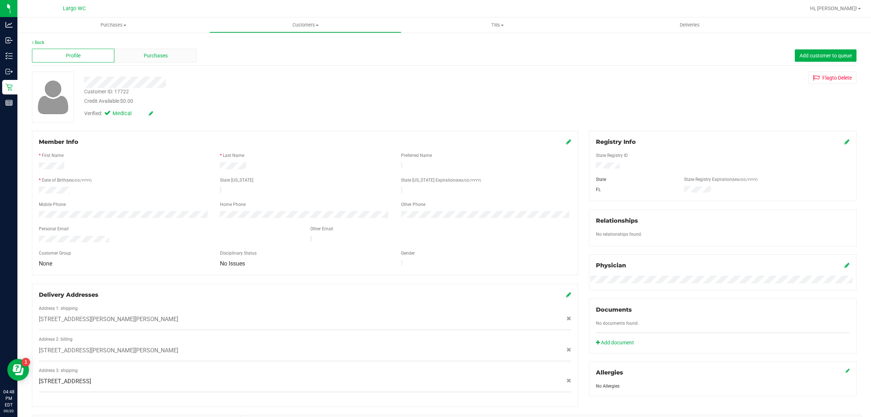
click at [182, 62] on div "Purchases" at bounding box center [155, 56] width 82 height 14
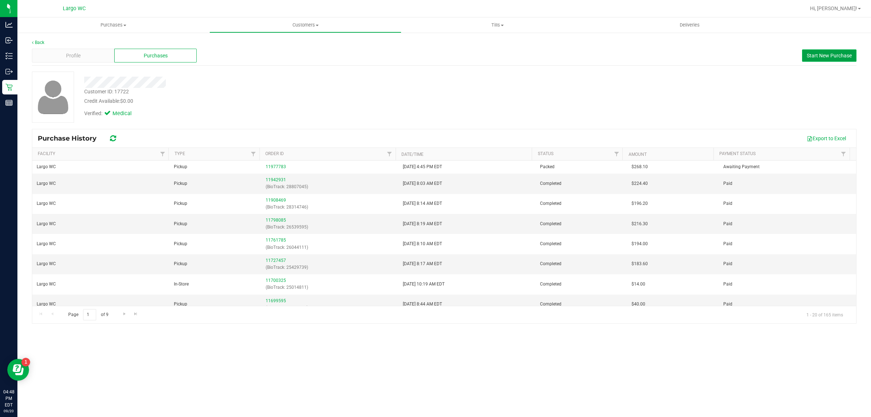
click at [828, 58] on span "Start New Purchase" at bounding box center [829, 56] width 45 height 6
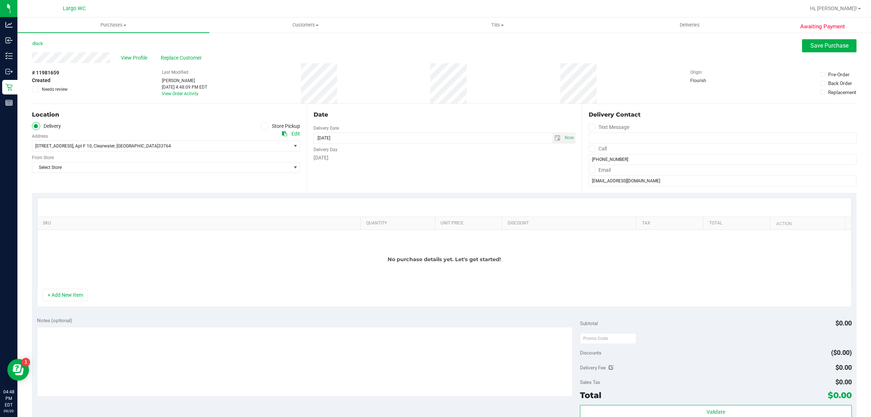
click at [262, 126] on icon at bounding box center [264, 126] width 4 height 0
click at [0, 0] on input "Store Pickup" at bounding box center [0, 0] width 0 height 0
click at [73, 301] on button "+ Add New Item" at bounding box center [65, 294] width 45 height 12
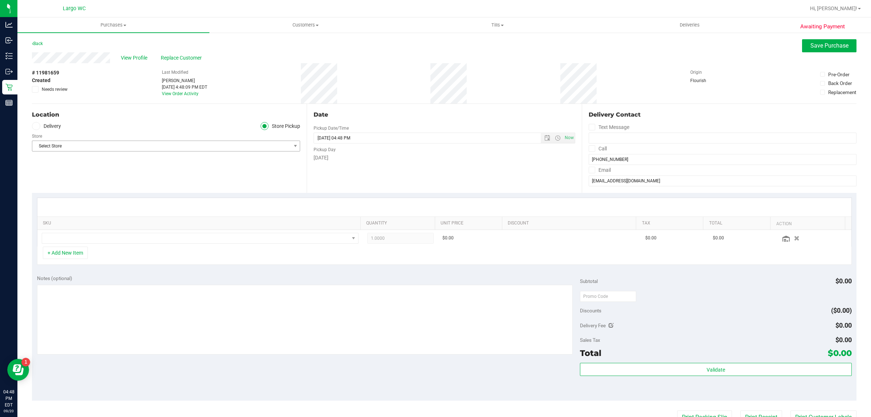
click at [249, 149] on span "Select Store" at bounding box center [161, 146] width 258 height 10
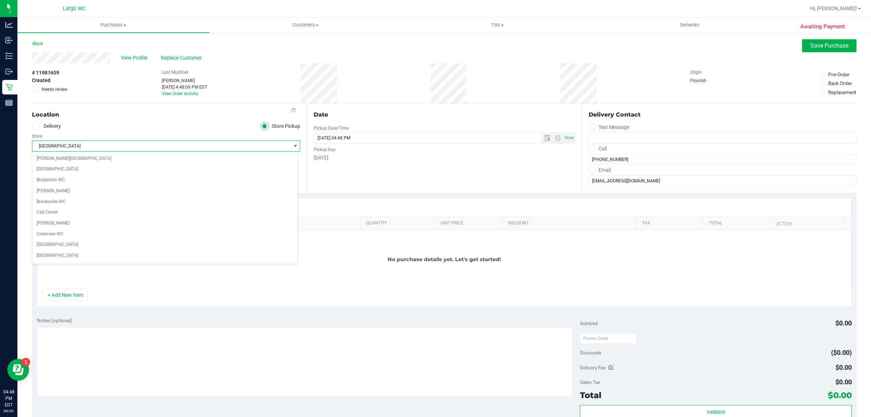
scroll to position [121, 0]
click at [161, 259] on li "Largo WC" at bounding box center [164, 253] width 265 height 11
click at [67, 301] on button "+ Add New Item" at bounding box center [65, 294] width 45 height 12
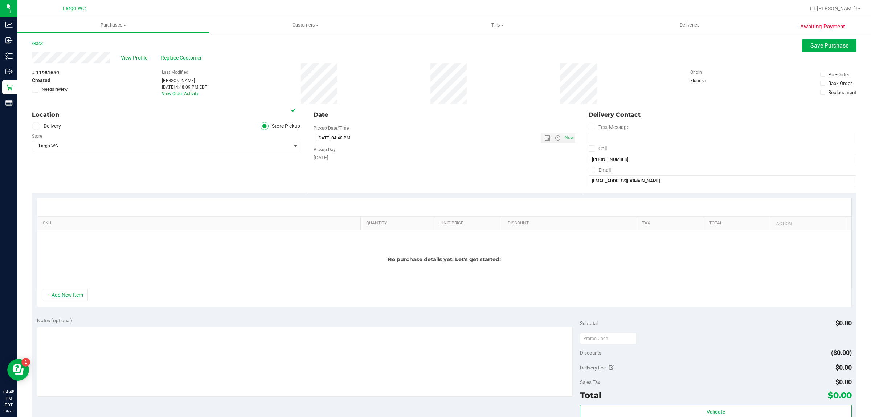
click at [144, 244] on div "No purchase details yet. Let's get started!" at bounding box center [444, 259] width 814 height 59
click at [79, 301] on button "+ Add New Item" at bounding box center [65, 294] width 45 height 12
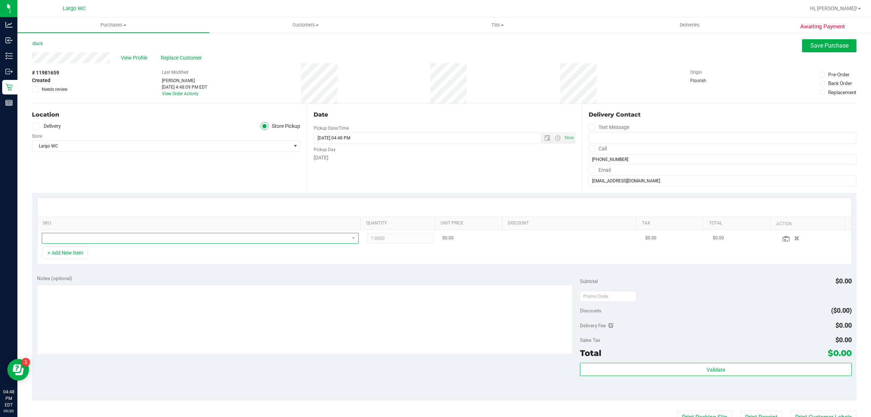
click at [154, 240] on span "NO DATA FOUND" at bounding box center [195, 238] width 307 height 10
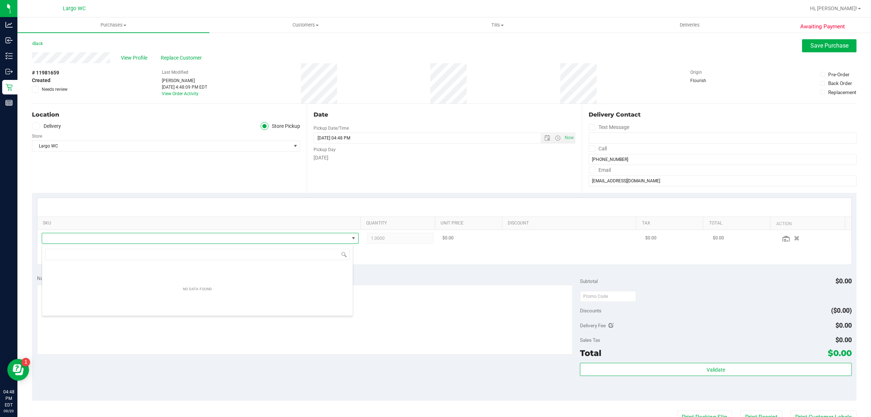
scroll to position [11, 311]
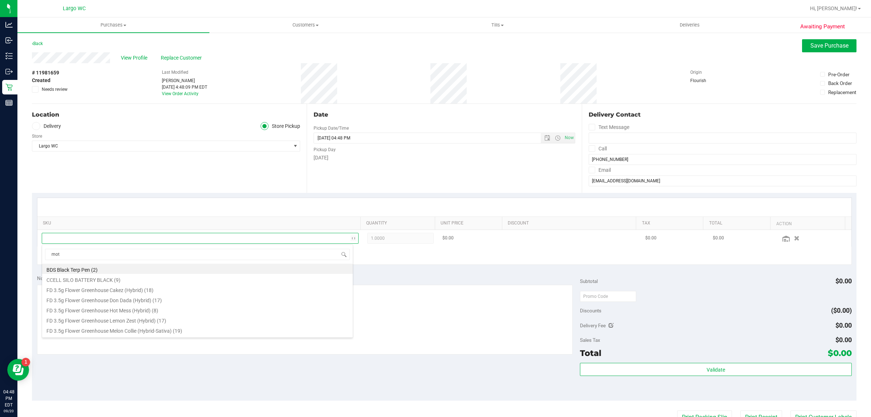
type input "moto"
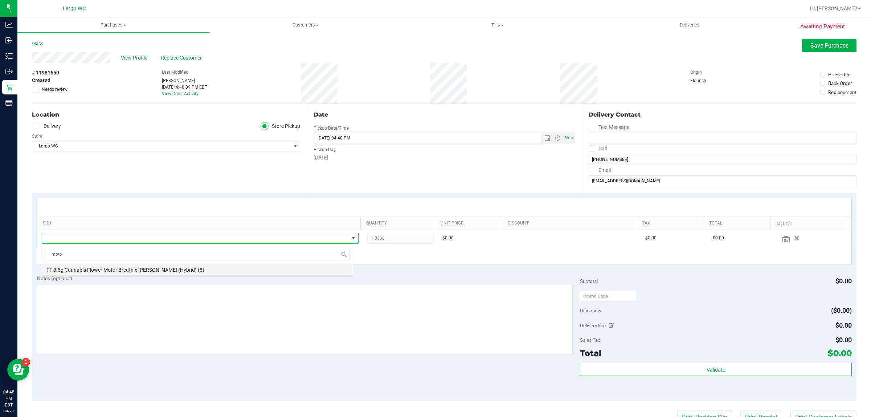
click at [213, 273] on li "FT 3.5g Cannabis Flower Motor Breath x Mike Larry (Hybrid) (8)" at bounding box center [197, 268] width 311 height 10
click at [390, 244] on span "1.0000 1" at bounding box center [400, 238] width 66 height 11
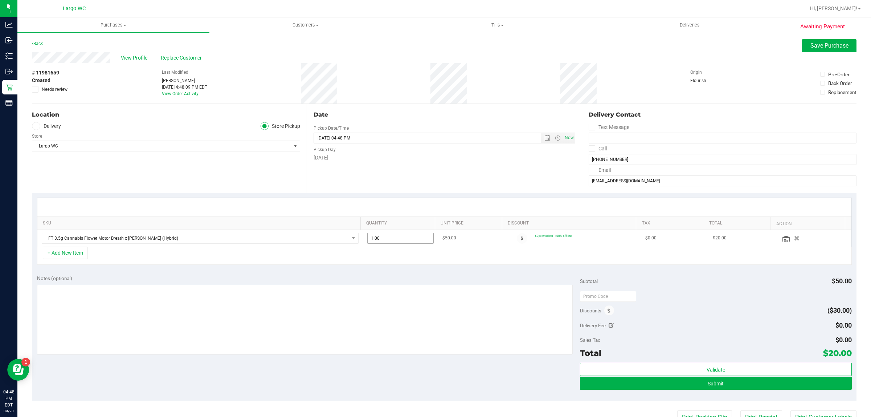
click at [394, 238] on input "1.00" at bounding box center [401, 238] width 66 height 10
type input "2"
click at [815, 46] on span "Save Purchase" at bounding box center [829, 45] width 38 height 7
click at [69, 253] on button "+ Add New Item" at bounding box center [65, 252] width 45 height 12
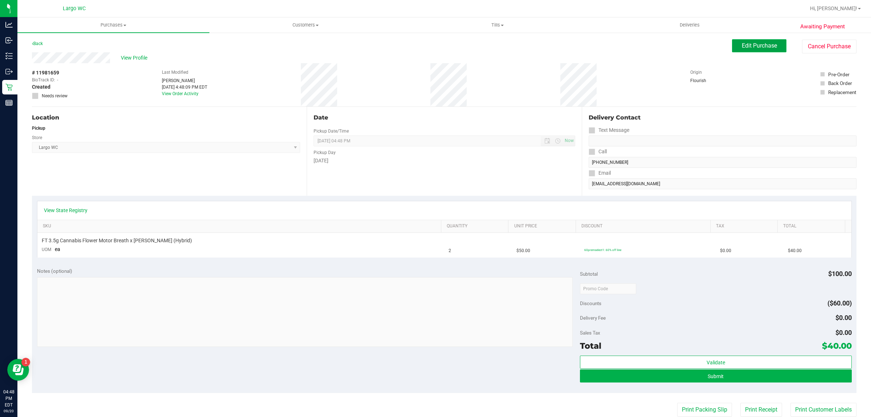
click at [743, 52] on button "Edit Purchase" at bounding box center [759, 45] width 54 height 13
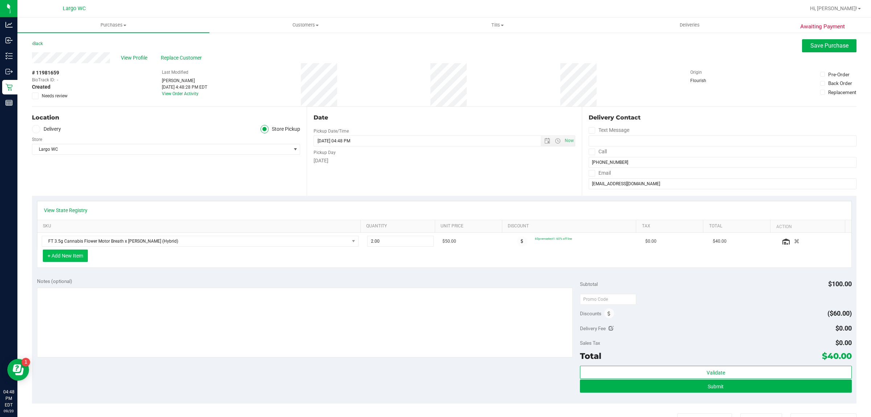
click at [64, 253] on button "+ Add New Item" at bounding box center [65, 255] width 45 height 12
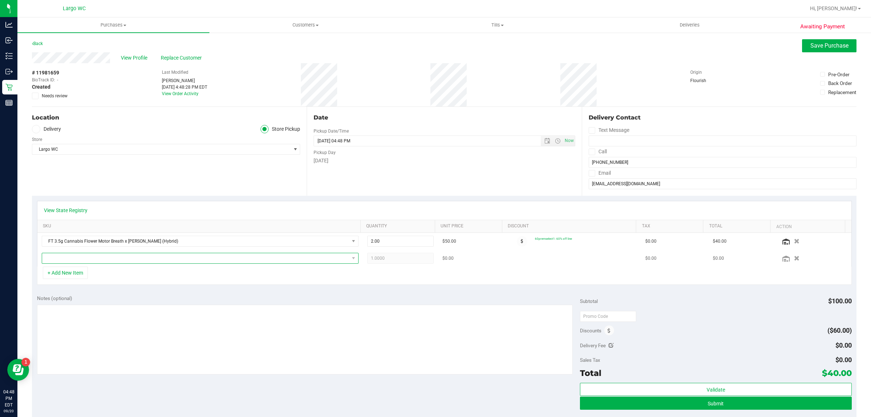
click at [74, 256] on span "NO DATA FOUND" at bounding box center [195, 258] width 307 height 10
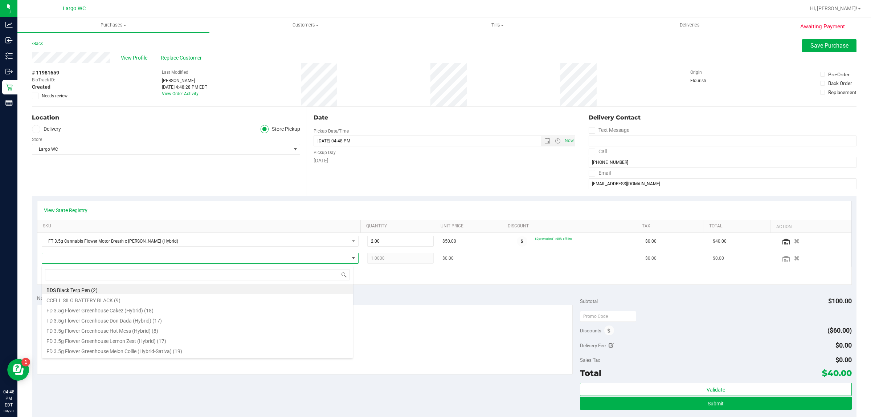
scroll to position [11, 311]
type input "wbv"
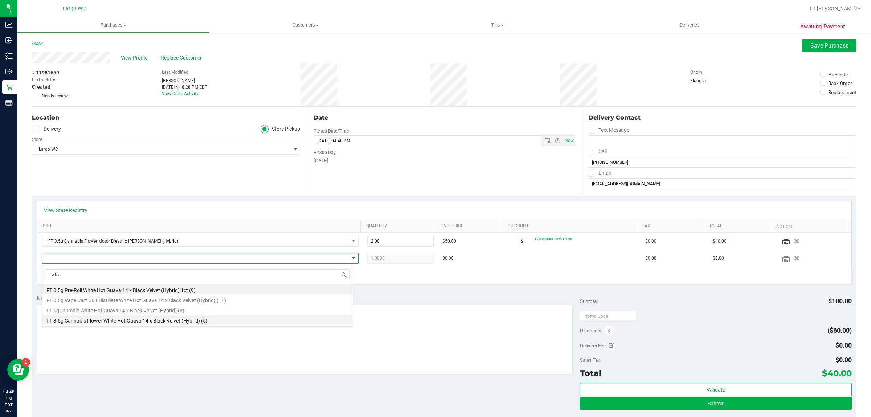
click at [195, 323] on li "FT 3.5g Cannabis Flower White Hot Guava 14 x Black Velvet (Hybrid) (5)" at bounding box center [197, 319] width 311 height 10
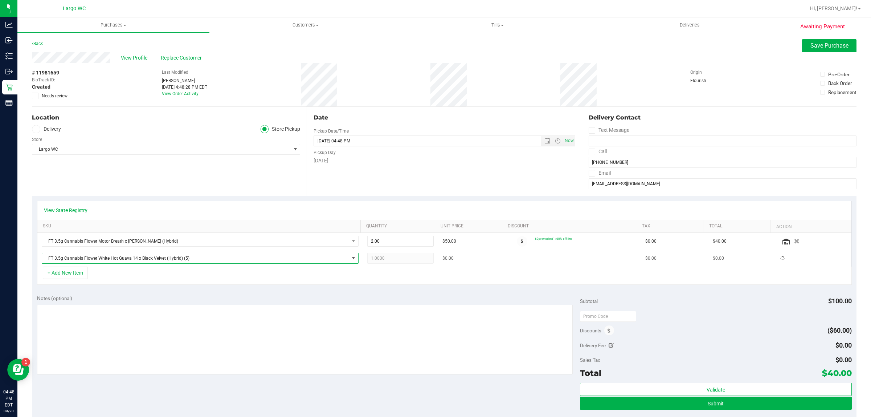
click at [391, 258] on span "1.0000 1" at bounding box center [400, 258] width 66 height 11
click at [397, 261] on input "1.00" at bounding box center [401, 258] width 66 height 10
type input "2"
click at [818, 46] on span "Save Purchase" at bounding box center [829, 45] width 38 height 7
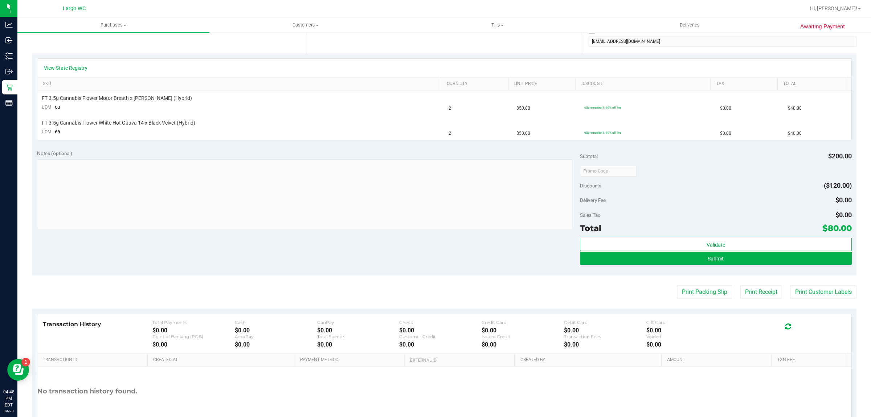
scroll to position [184, 0]
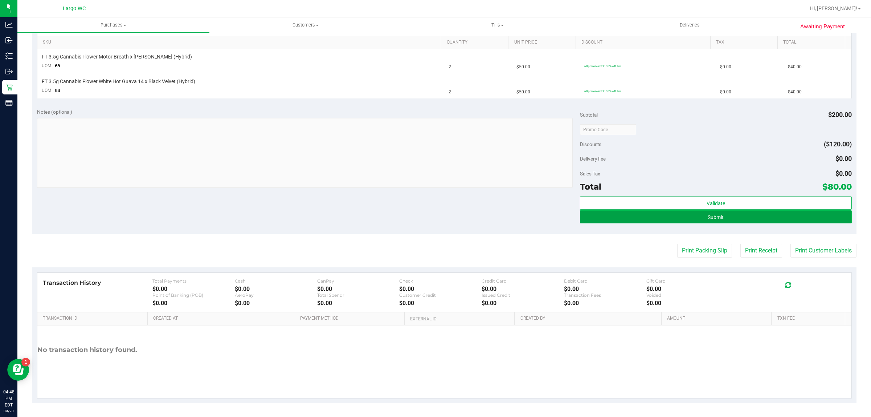
click at [741, 216] on button "Submit" at bounding box center [715, 216] width 271 height 13
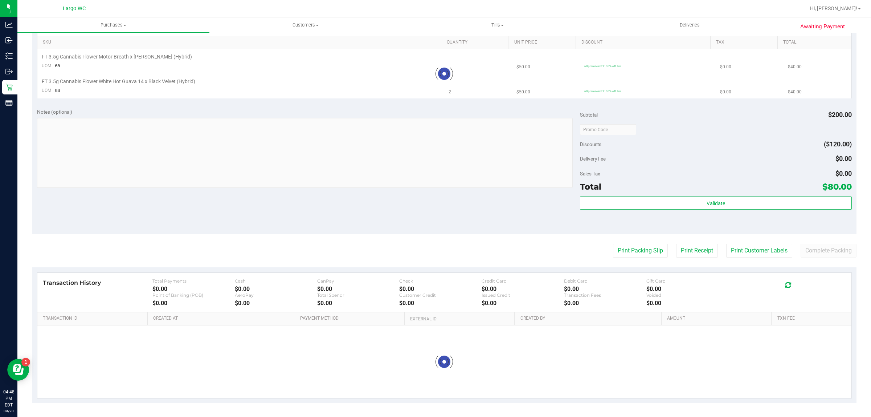
scroll to position [0, 0]
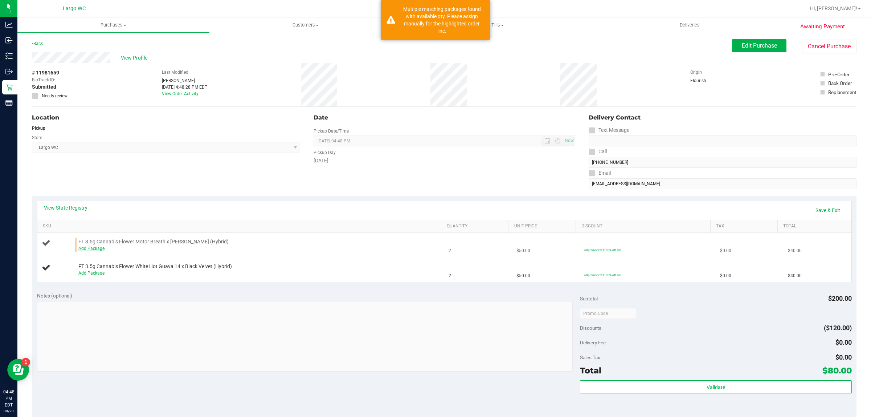
click at [97, 247] on link "Add Package" at bounding box center [91, 248] width 26 height 5
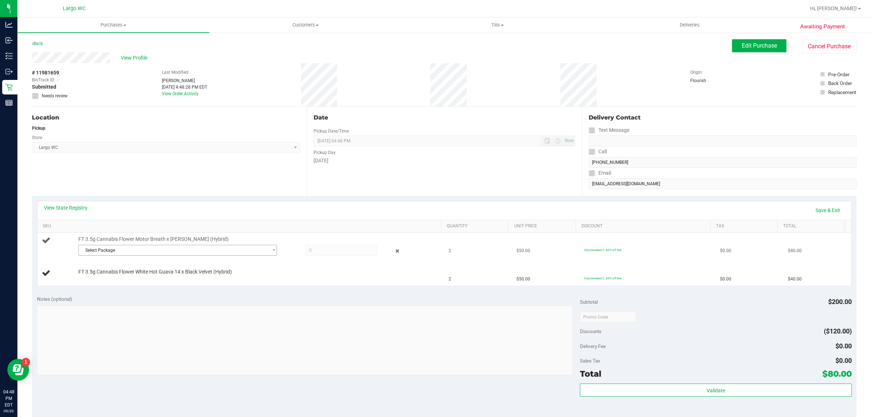
click at [122, 251] on span "Select Package" at bounding box center [173, 250] width 189 height 10
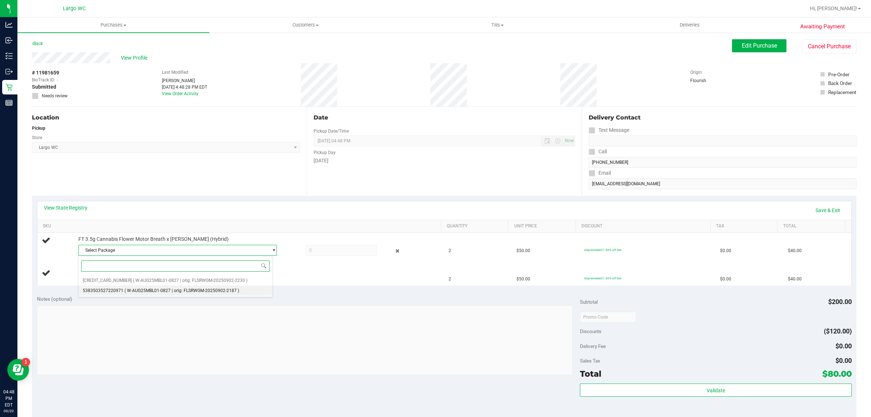
click at [146, 290] on span "( W-AUG25MBL01-0827 | orig: FLSRWGM-20250902-2187 )" at bounding box center [181, 290] width 115 height 5
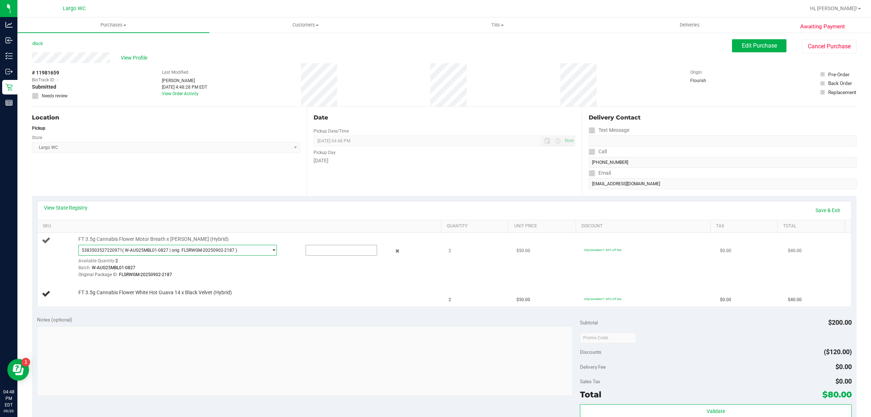
click at [323, 250] on input "text" at bounding box center [341, 250] width 71 height 10
type input "2"
click at [828, 216] on link "Save & Exit" at bounding box center [828, 210] width 34 height 12
type input "2.0000"
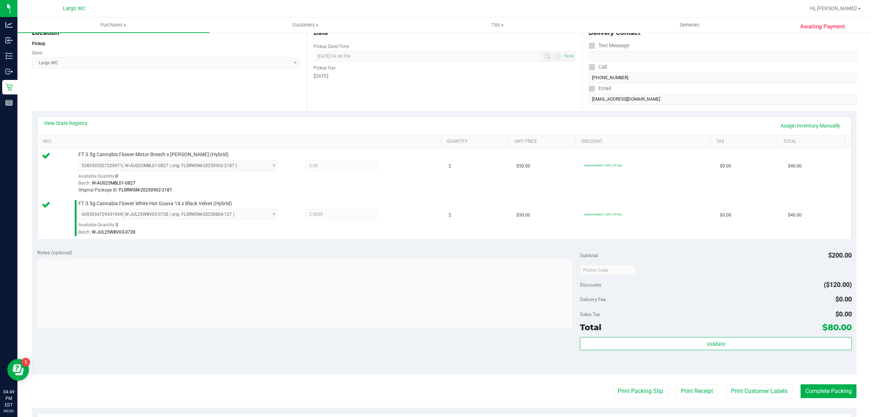
scroll to position [142, 0]
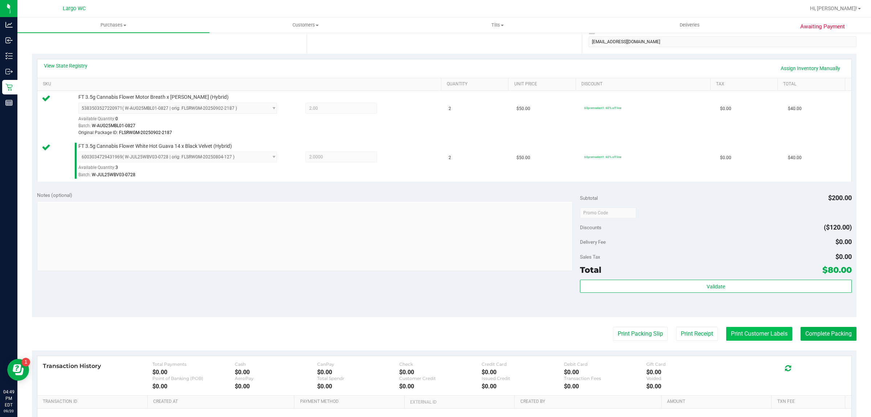
click at [742, 337] on button "Print Customer Labels" at bounding box center [759, 334] width 66 height 14
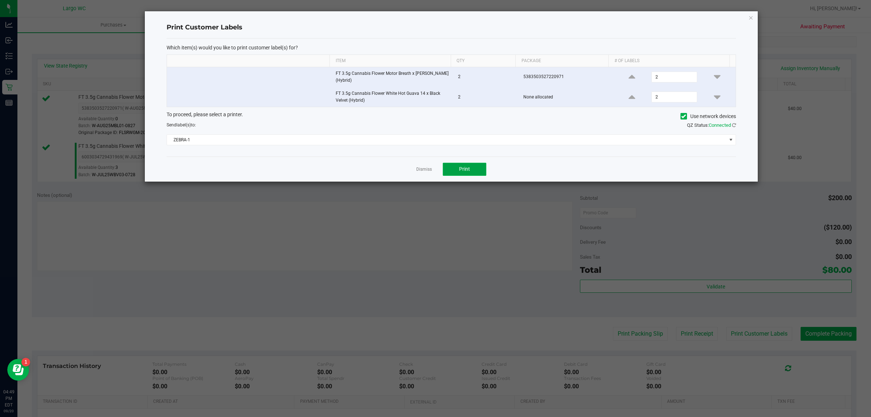
click at [469, 166] on button "Print" at bounding box center [465, 169] width 44 height 13
click at [419, 171] on link "Dismiss" at bounding box center [424, 169] width 16 height 6
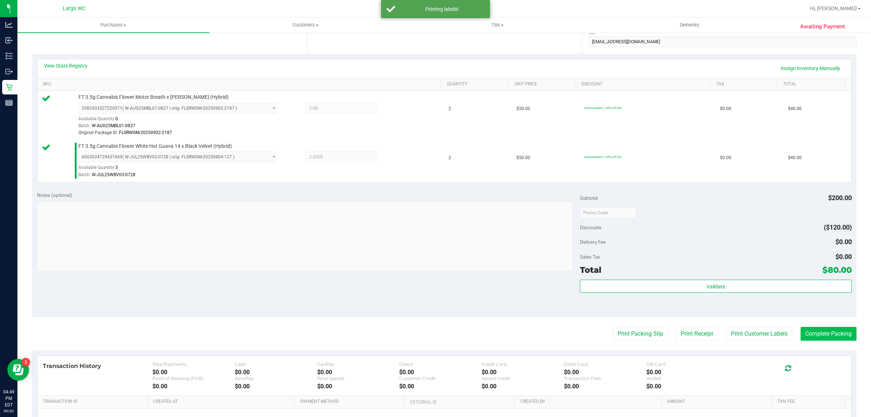
click at [830, 332] on button "Complete Packing" at bounding box center [829, 334] width 56 height 14
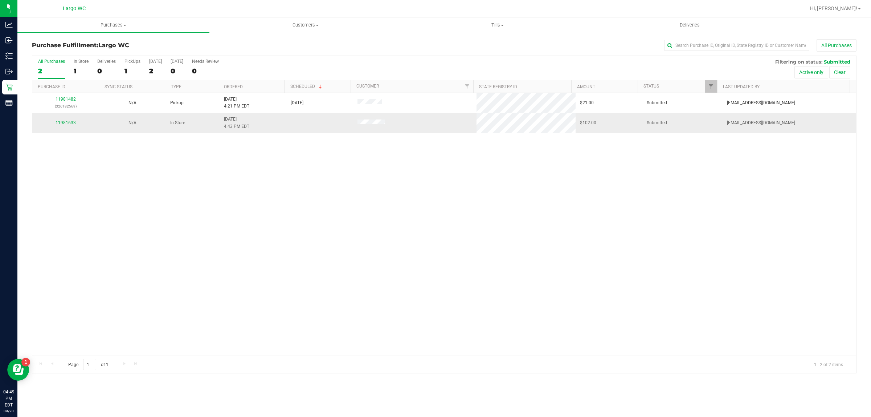
click at [64, 123] on link "11981633" at bounding box center [66, 122] width 20 height 5
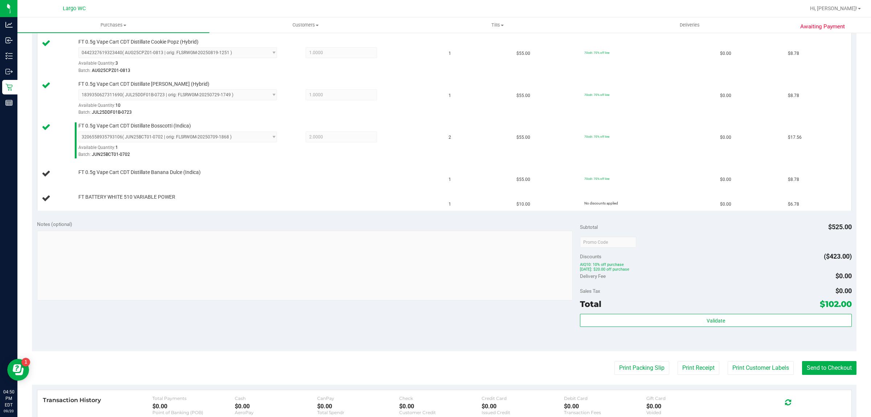
scroll to position [324, 0]
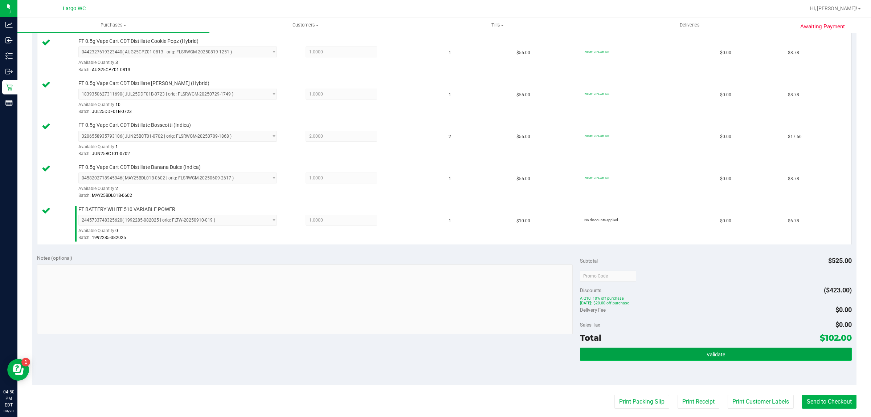
click at [735, 351] on button "Validate" at bounding box center [715, 353] width 271 height 13
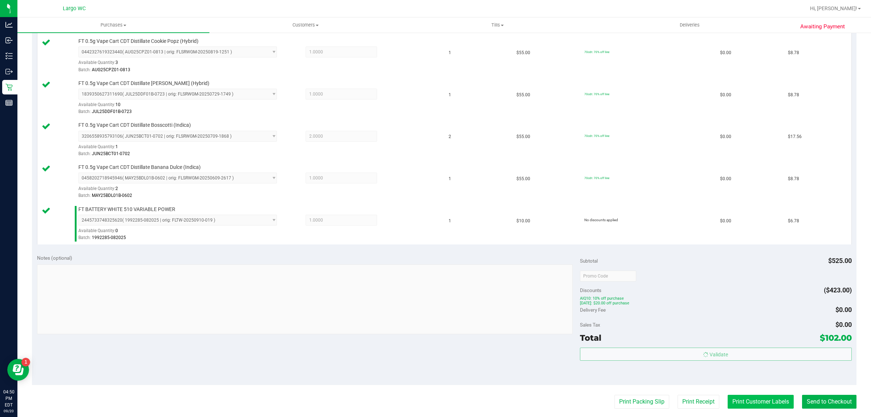
click at [741, 402] on button "Print Customer Labels" at bounding box center [761, 401] width 66 height 14
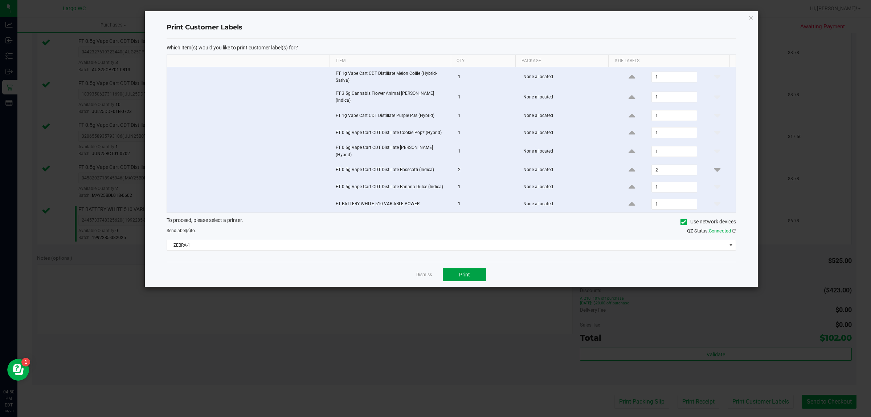
click at [468, 271] on span "Print" at bounding box center [464, 274] width 11 height 6
click at [423, 271] on link "Dismiss" at bounding box center [424, 274] width 16 height 6
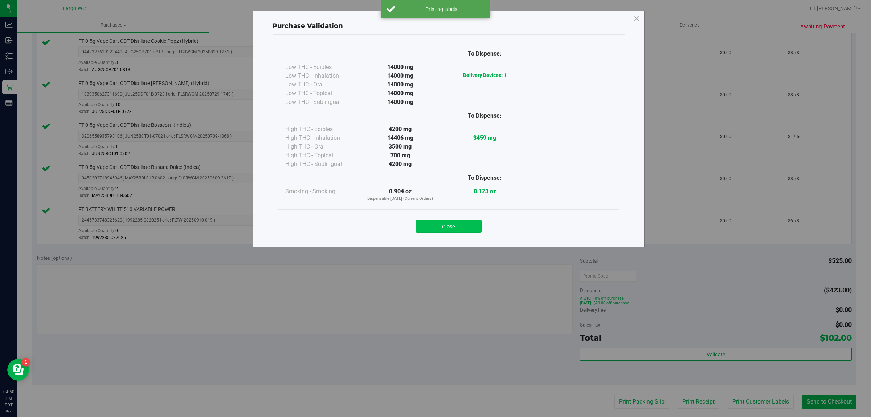
click at [457, 231] on button "Close" at bounding box center [449, 226] width 66 height 13
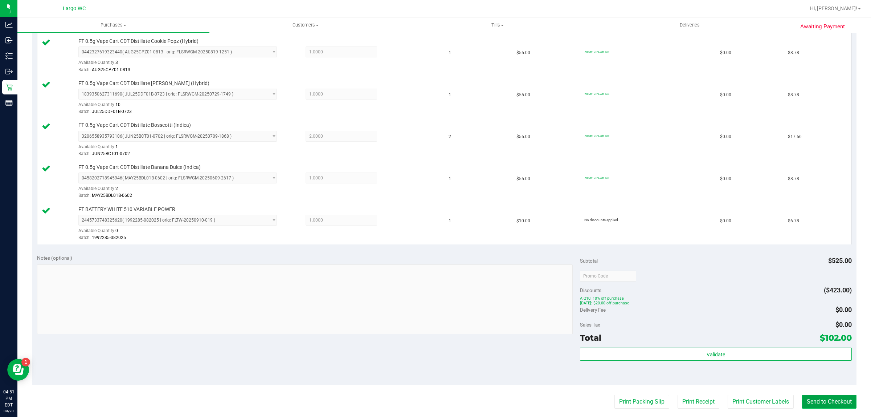
click at [814, 405] on button "Send to Checkout" at bounding box center [829, 401] width 54 height 14
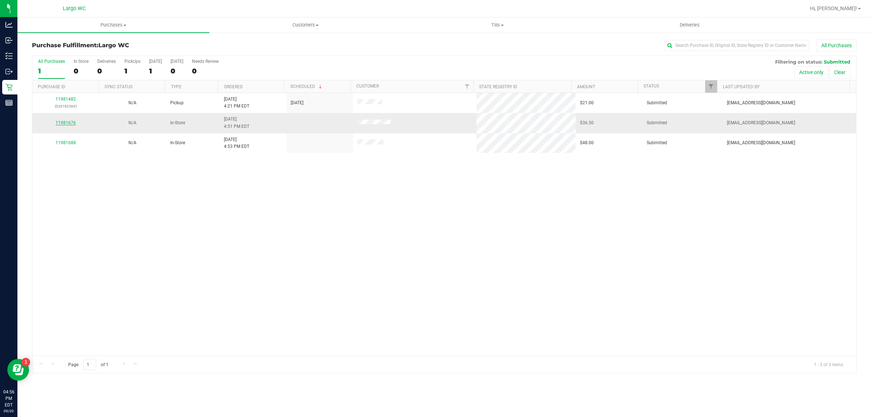
click at [61, 124] on link "11981676" at bounding box center [66, 122] width 20 height 5
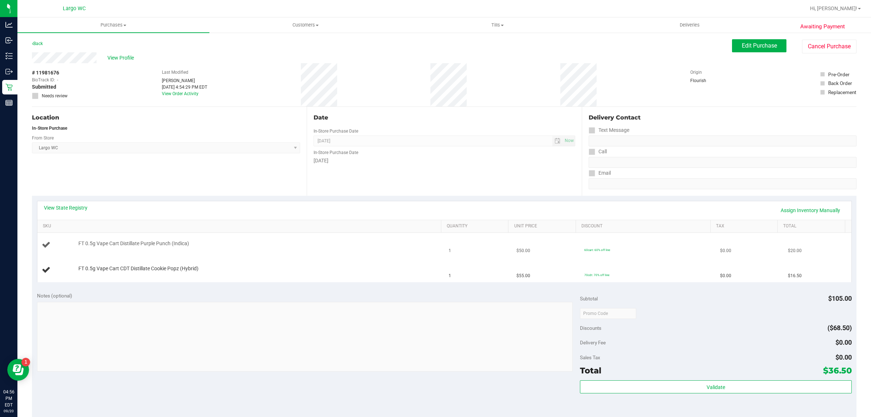
click at [202, 246] on div "FT 0.5g Vape Cart Distillate Purple Punch (Indica)" at bounding box center [256, 243] width 362 height 7
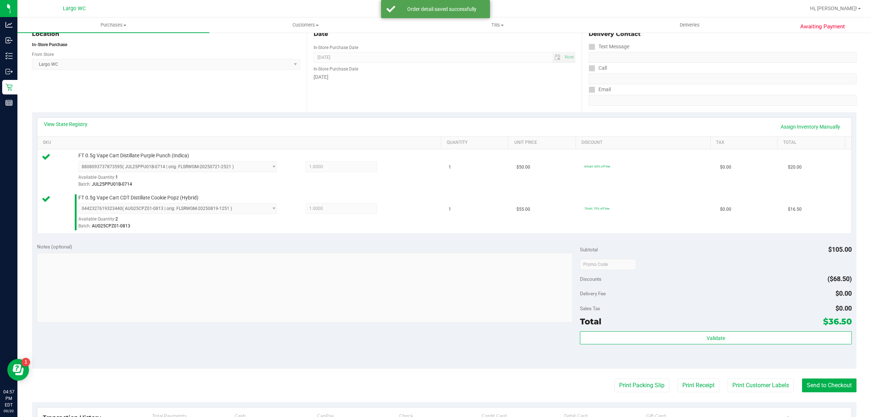
scroll to position [97, 0]
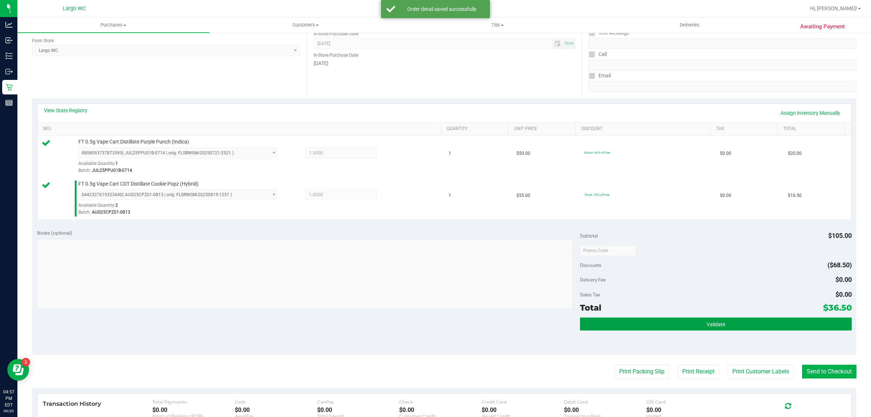
click at [730, 327] on button "Validate" at bounding box center [715, 323] width 271 height 13
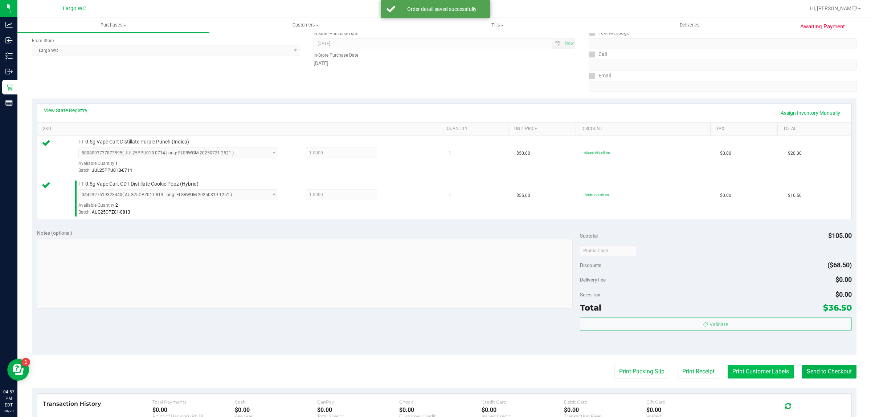
click at [748, 370] on button "Print Customer Labels" at bounding box center [761, 371] width 66 height 14
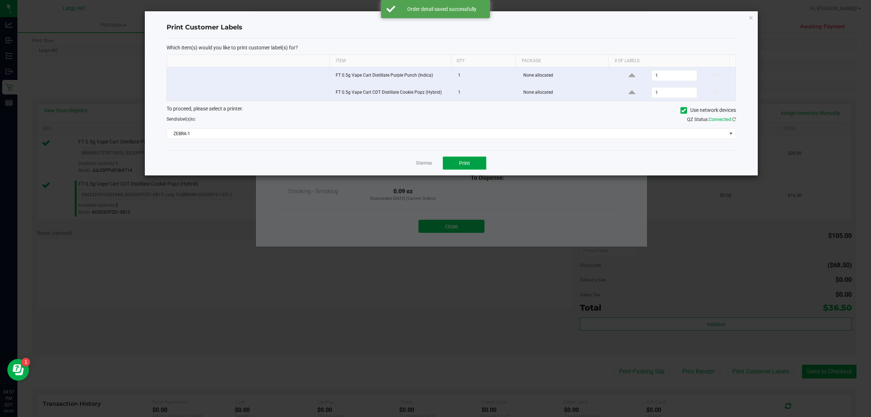
click at [463, 165] on span "Print" at bounding box center [464, 163] width 11 height 6
click at [423, 164] on link "Dismiss" at bounding box center [424, 163] width 16 height 6
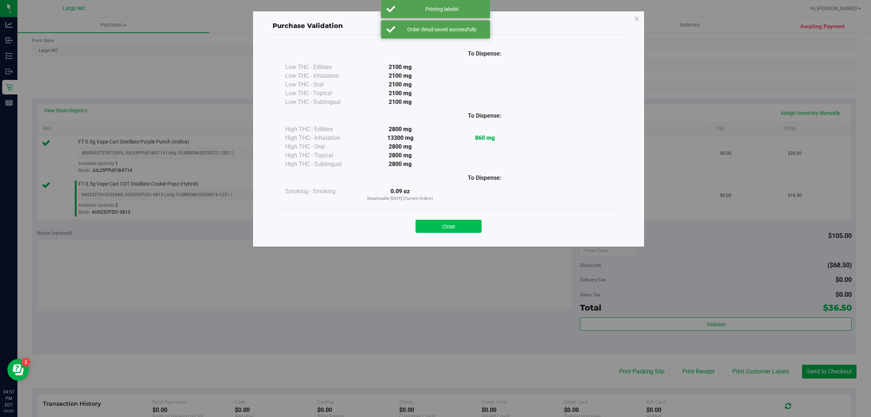
click at [452, 228] on button "Close" at bounding box center [449, 226] width 66 height 13
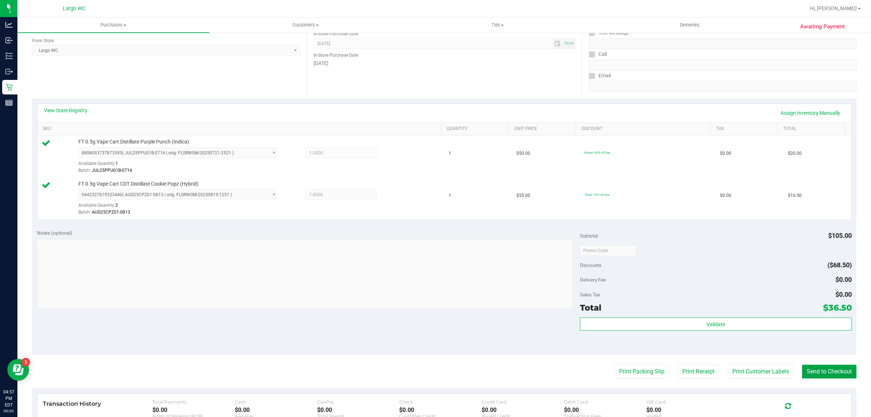
click at [835, 373] on button "Send to Checkout" at bounding box center [829, 371] width 54 height 14
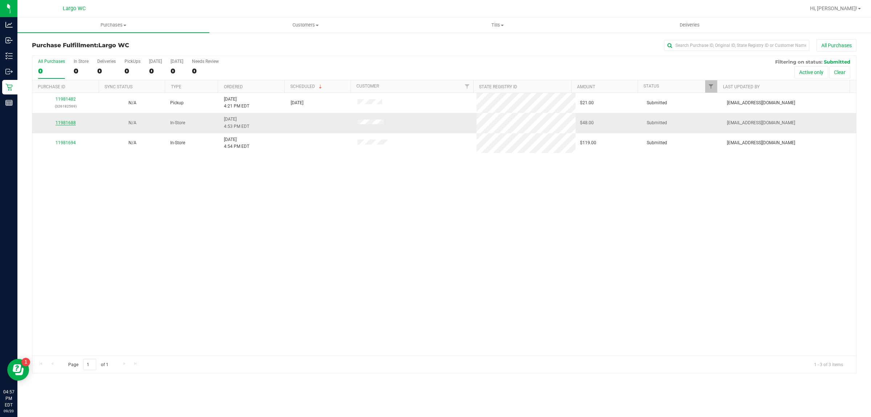
click at [71, 123] on link "11981688" at bounding box center [66, 122] width 20 height 5
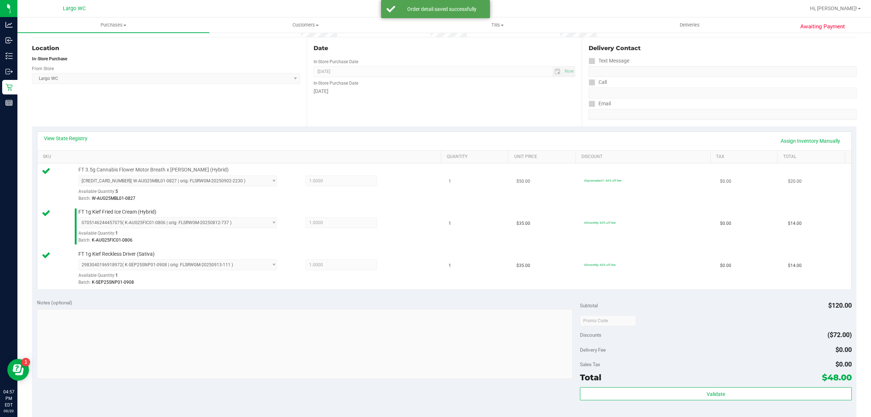
scroll to position [175, 0]
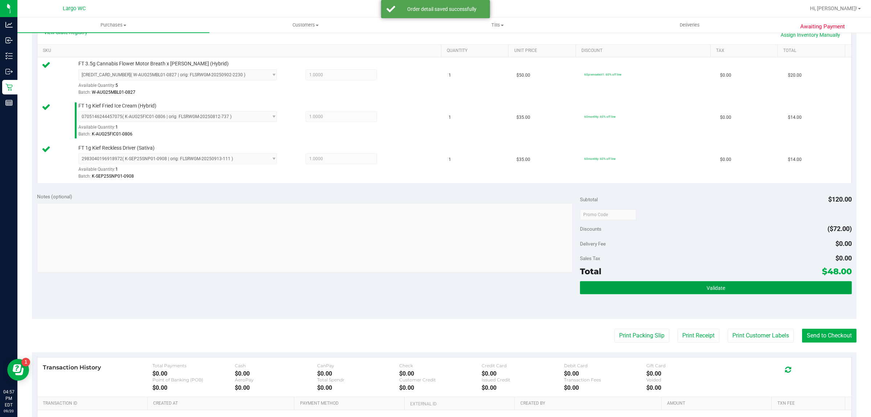
click at [738, 294] on button "Validate" at bounding box center [715, 287] width 271 height 13
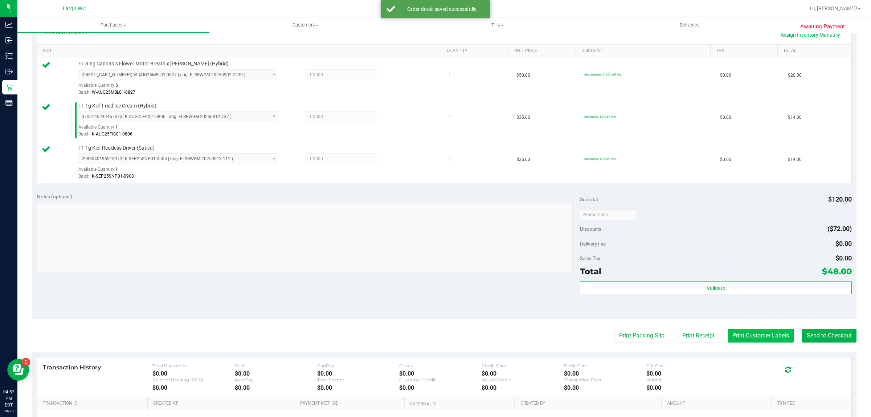
click at [741, 335] on button "Print Customer Labels" at bounding box center [761, 335] width 66 height 14
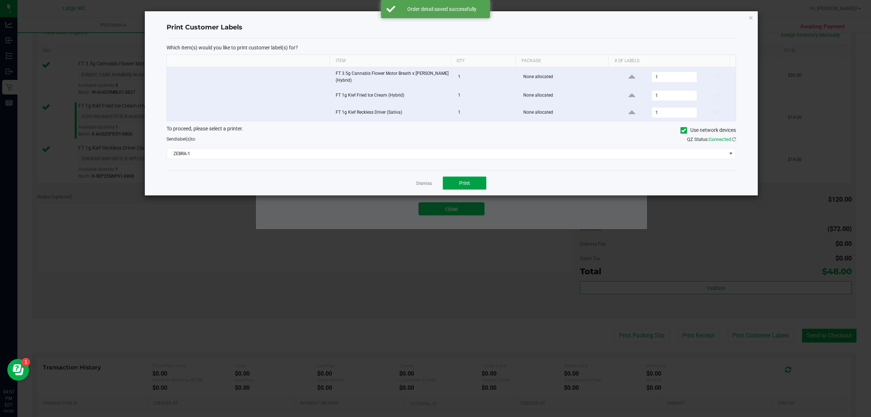
click at [463, 183] on span "Print" at bounding box center [464, 183] width 11 height 6
click at [426, 184] on link "Dismiss" at bounding box center [424, 183] width 16 height 6
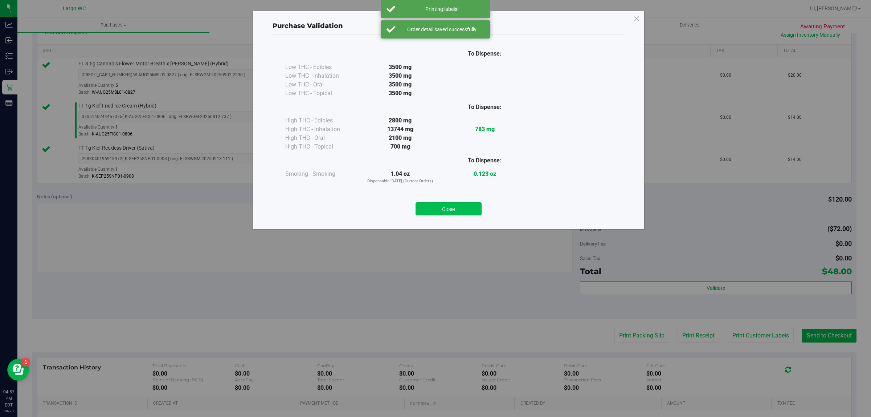
click at [457, 212] on button "Close" at bounding box center [449, 208] width 66 height 13
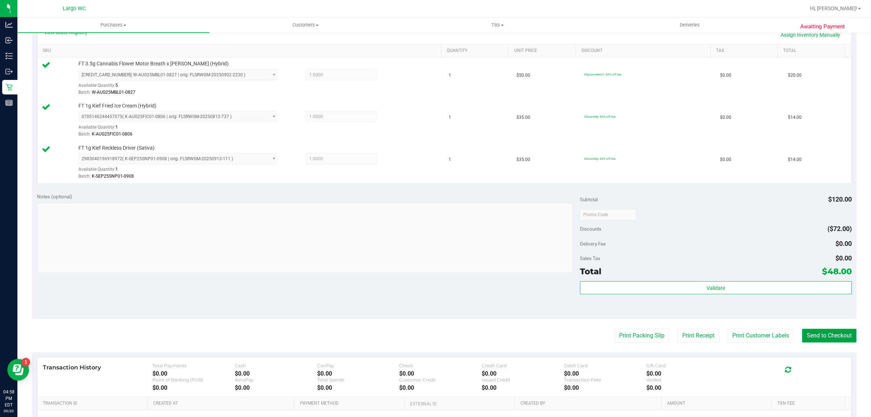
click at [825, 337] on button "Send to Checkout" at bounding box center [829, 335] width 54 height 14
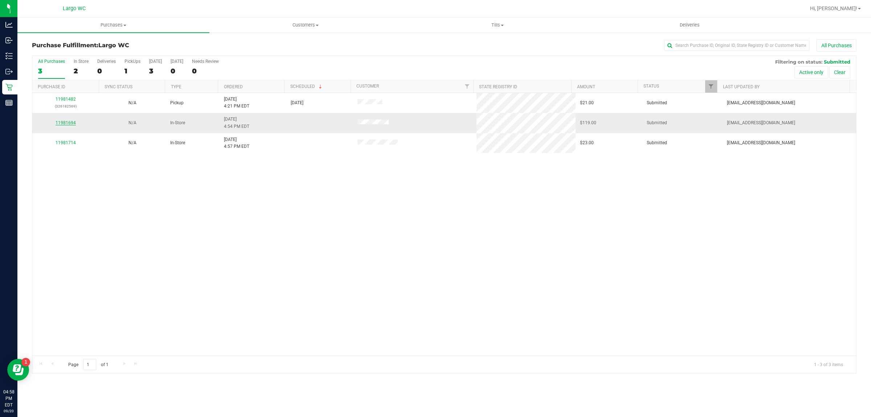
click at [73, 123] on link "11981694" at bounding box center [66, 122] width 20 height 5
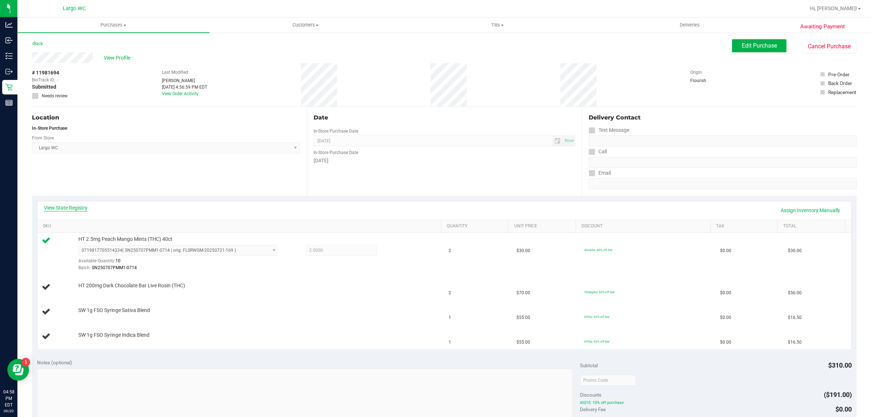
click at [81, 209] on link "View State Registry" at bounding box center [66, 207] width 44 height 7
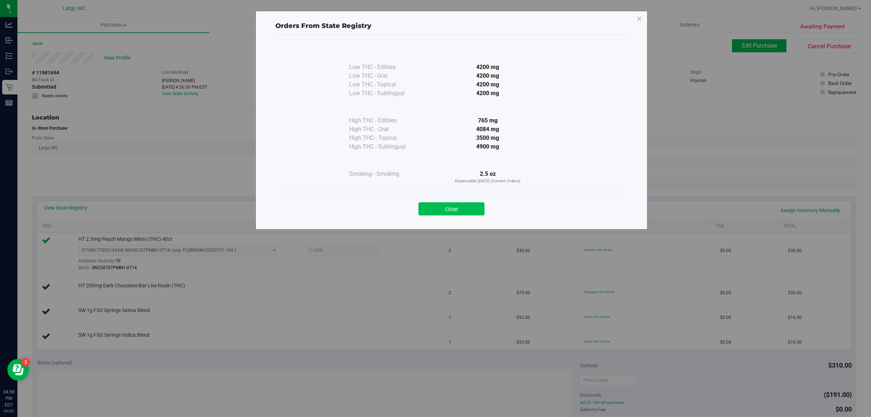
click at [431, 208] on button "Close" at bounding box center [451, 208] width 66 height 13
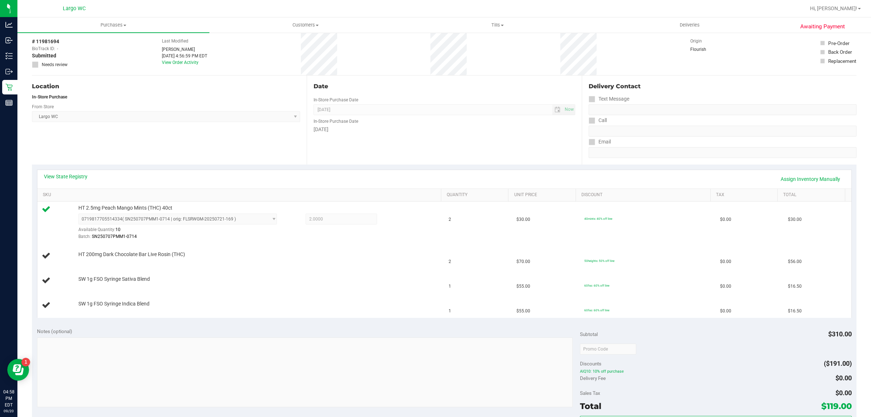
scroll to position [32, 0]
click at [66, 178] on link "View State Registry" at bounding box center [66, 175] width 44 height 7
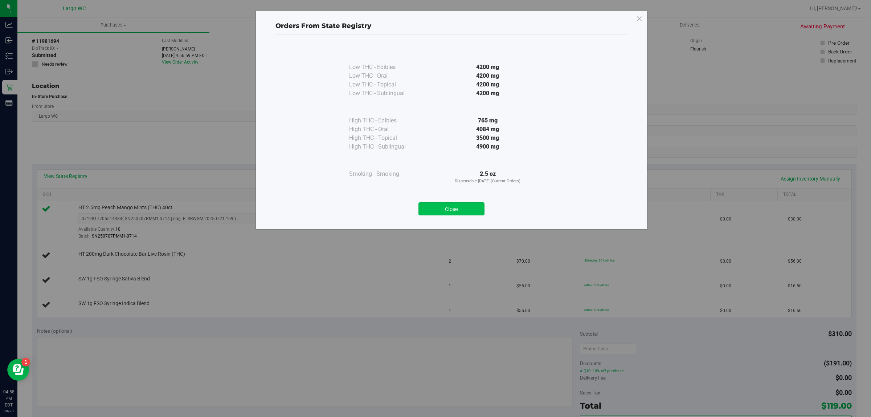
click at [438, 209] on button "Close" at bounding box center [451, 208] width 66 height 13
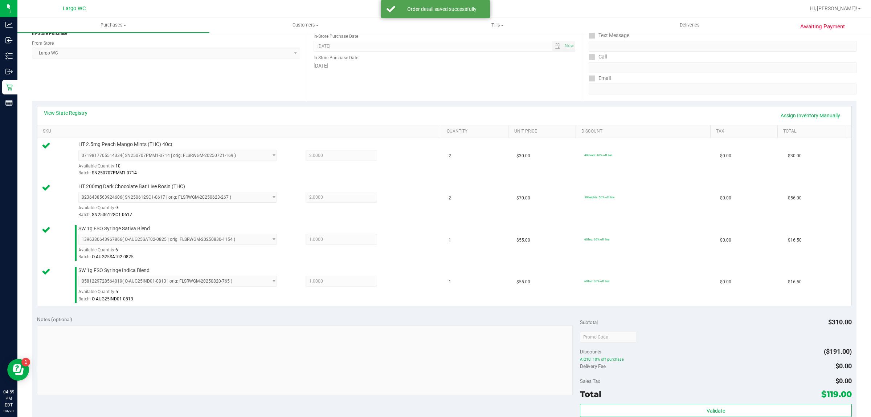
scroll to position [219, 0]
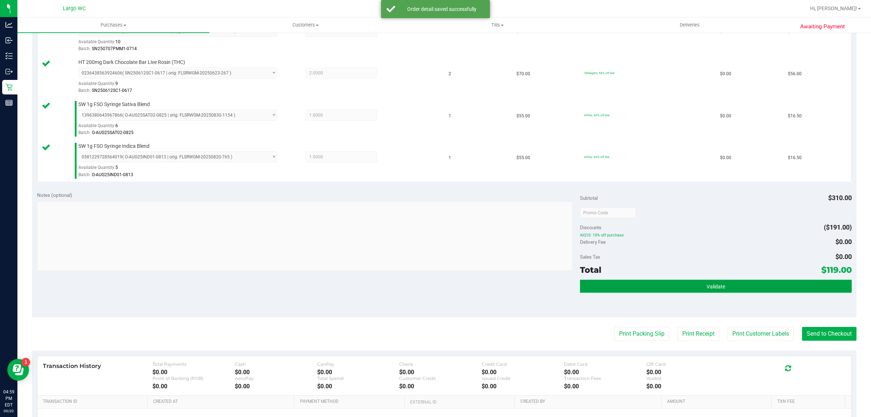
click at [730, 285] on button "Validate" at bounding box center [715, 285] width 271 height 13
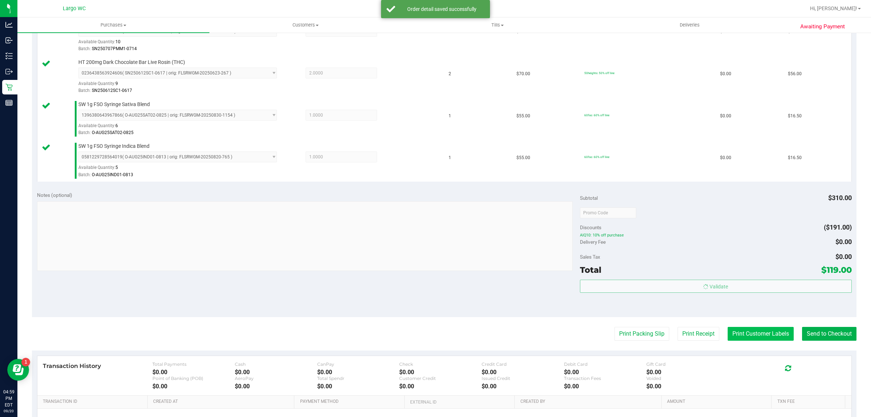
click at [740, 336] on button "Print Customer Labels" at bounding box center [761, 334] width 66 height 14
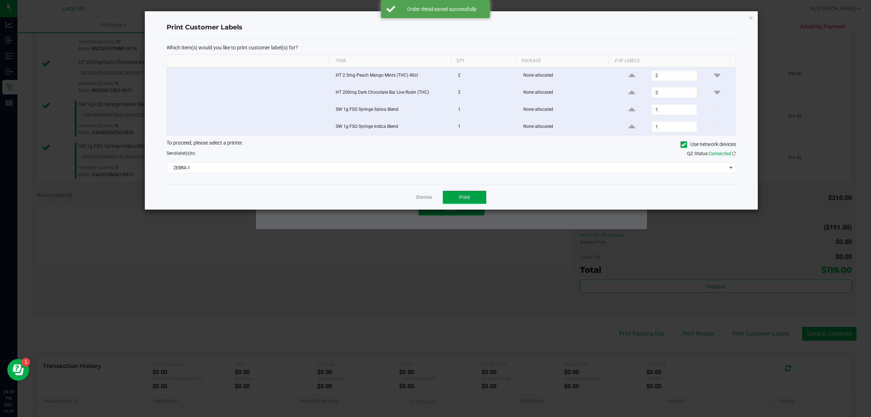
click at [465, 198] on span "Print" at bounding box center [464, 197] width 11 height 6
click at [422, 200] on link "Dismiss" at bounding box center [424, 197] width 16 height 6
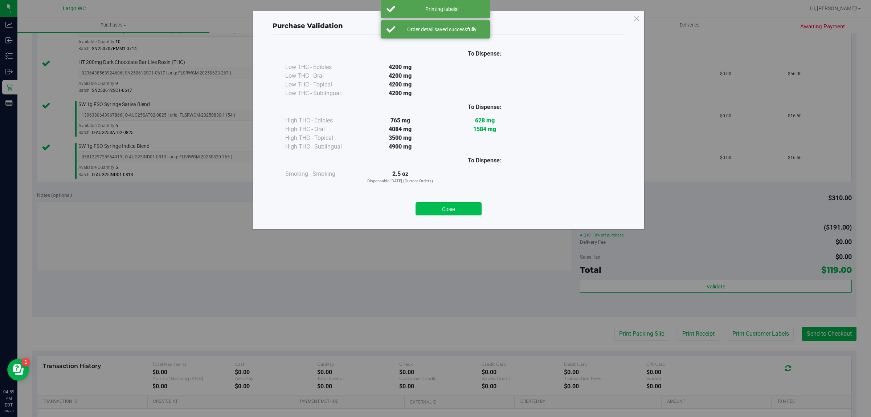
click at [450, 209] on button "Close" at bounding box center [449, 208] width 66 height 13
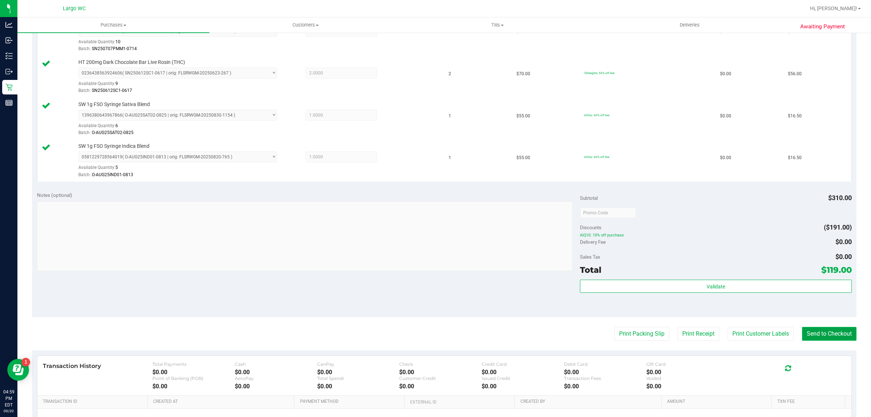
click at [813, 333] on button "Send to Checkout" at bounding box center [829, 334] width 54 height 14
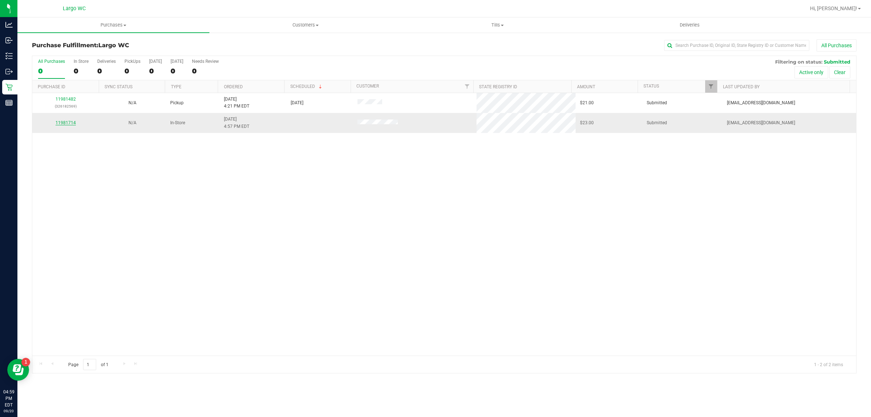
click at [66, 124] on link "11981714" at bounding box center [66, 122] width 20 height 5
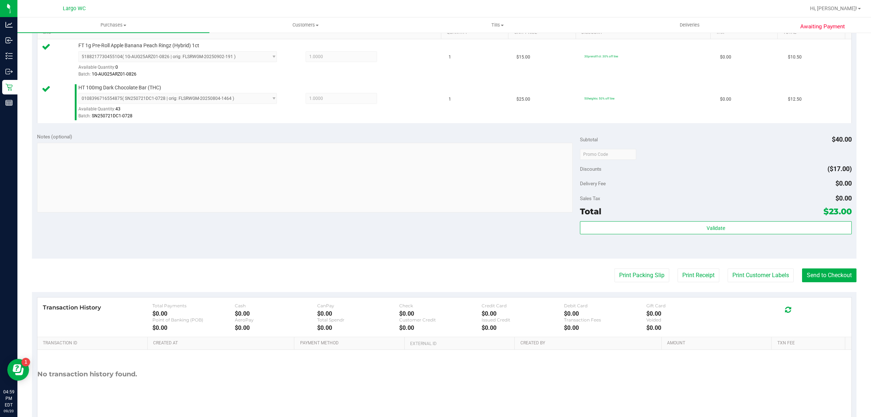
scroll to position [194, 0]
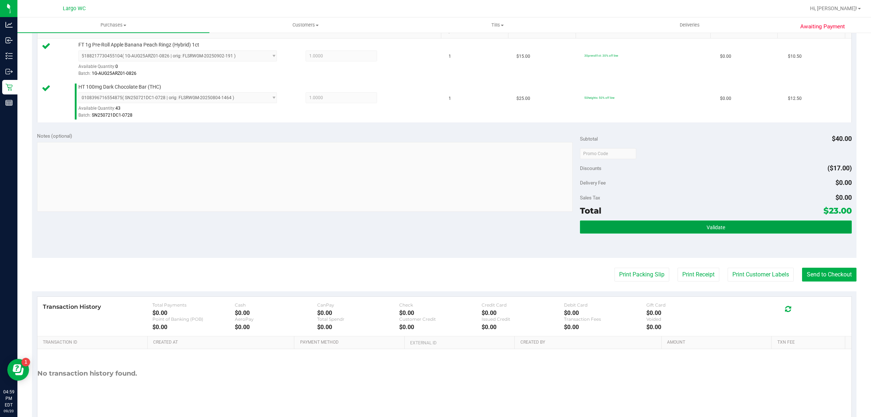
click at [738, 229] on button "Validate" at bounding box center [715, 226] width 271 height 13
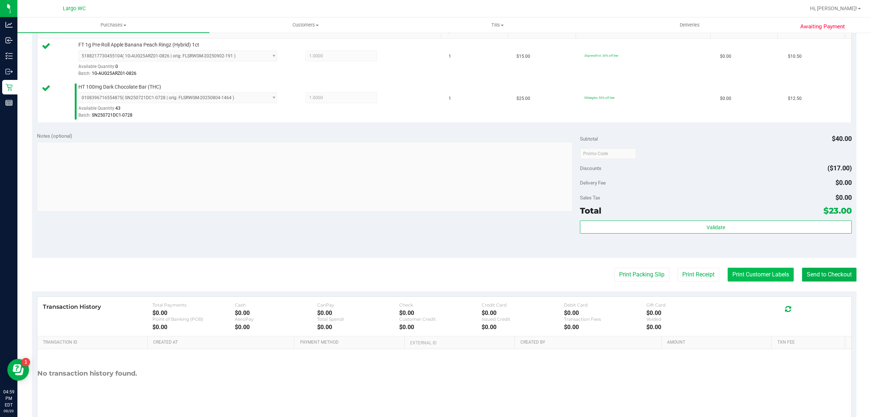
click at [748, 274] on button "Print Customer Labels" at bounding box center [761, 274] width 66 height 14
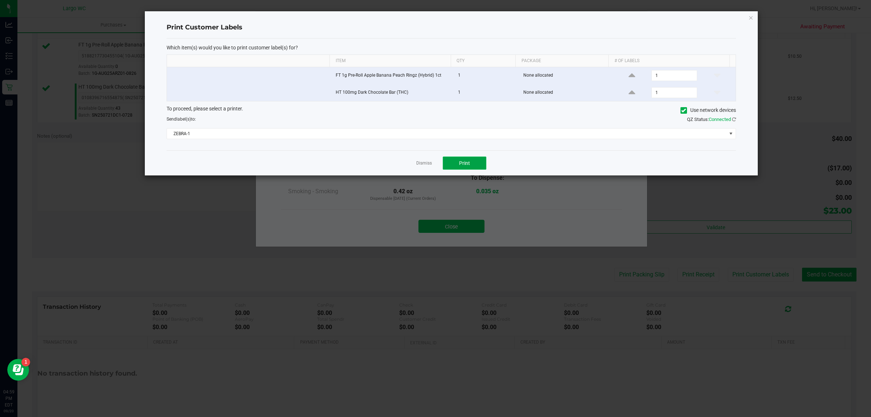
click at [470, 169] on button "Print" at bounding box center [465, 162] width 44 height 13
click at [422, 166] on link "Dismiss" at bounding box center [424, 163] width 16 height 6
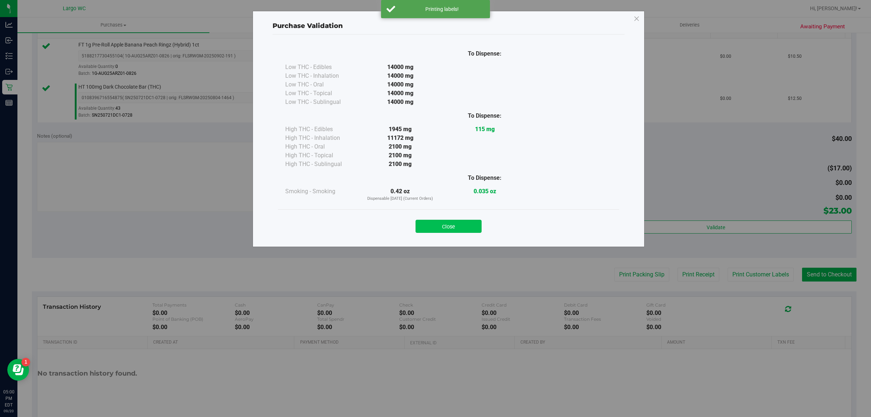
click at [458, 230] on button "Close" at bounding box center [449, 226] width 66 height 13
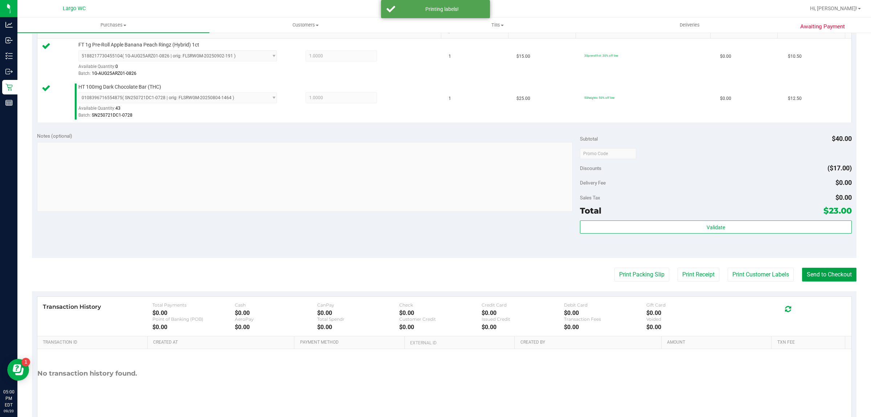
click at [816, 274] on button "Send to Checkout" at bounding box center [829, 274] width 54 height 14
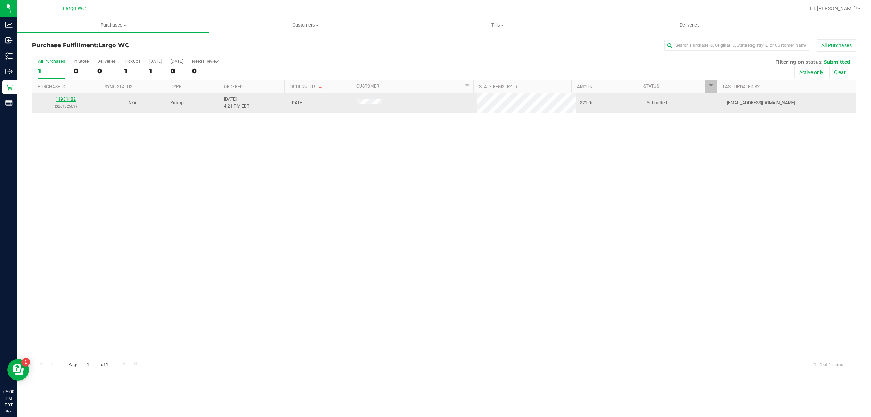
click at [64, 101] on link "11981482" at bounding box center [66, 99] width 20 height 5
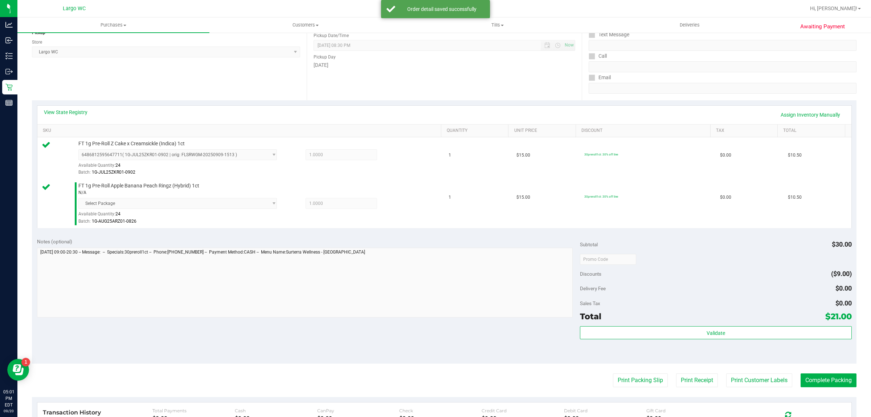
scroll to position [157, 0]
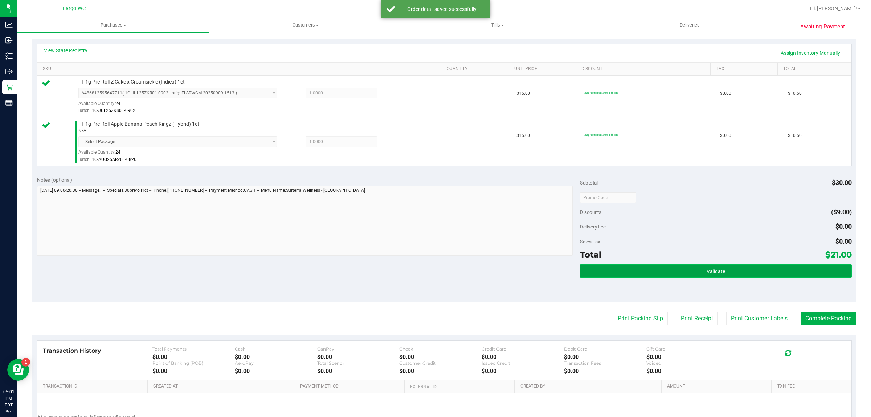
click at [755, 271] on button "Validate" at bounding box center [715, 270] width 271 height 13
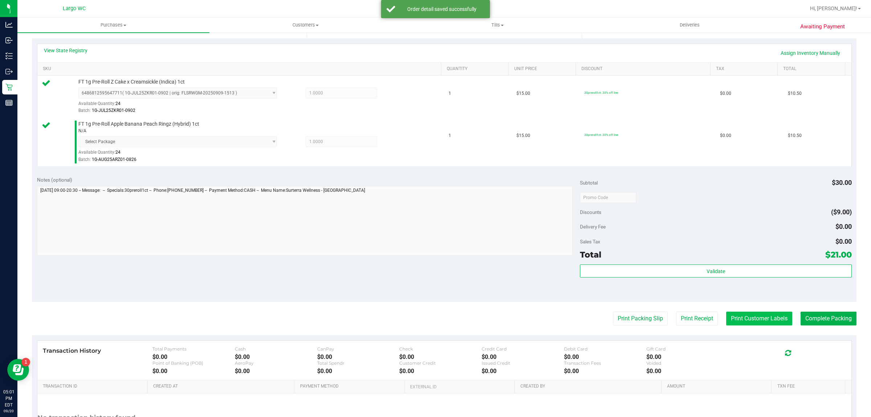
click at [752, 322] on button "Print Customer Labels" at bounding box center [759, 318] width 66 height 14
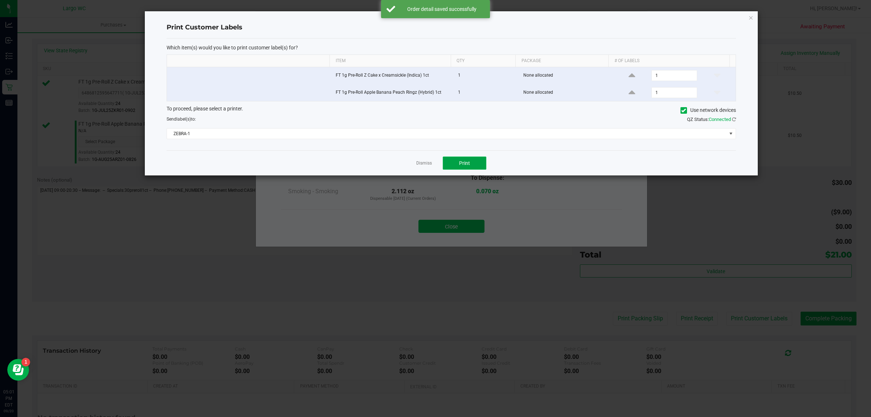
click at [467, 164] on span "Print" at bounding box center [464, 163] width 11 height 6
click at [425, 163] on link "Dismiss" at bounding box center [424, 163] width 16 height 6
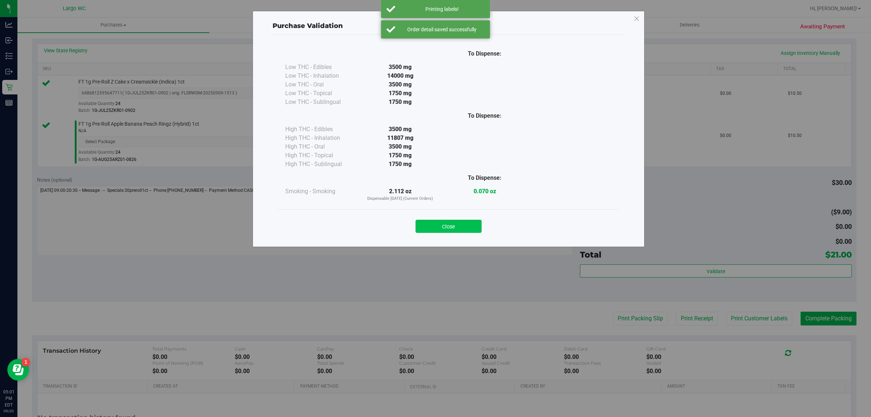
click at [448, 227] on button "Close" at bounding box center [449, 226] width 66 height 13
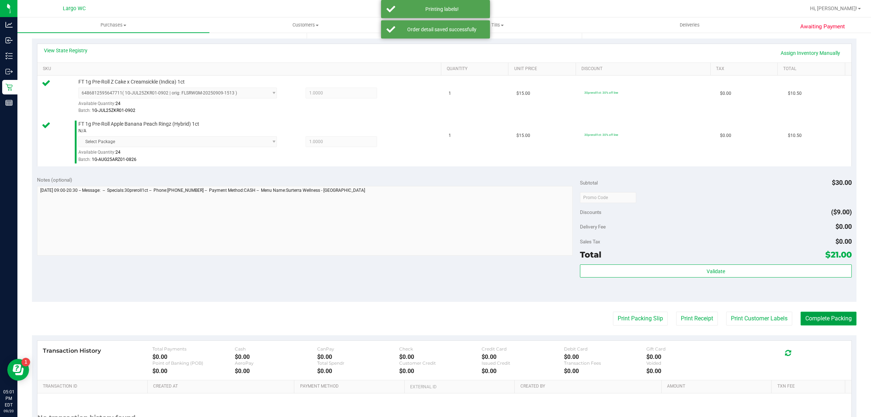
click at [810, 315] on button "Complete Packing" at bounding box center [829, 318] width 56 height 14
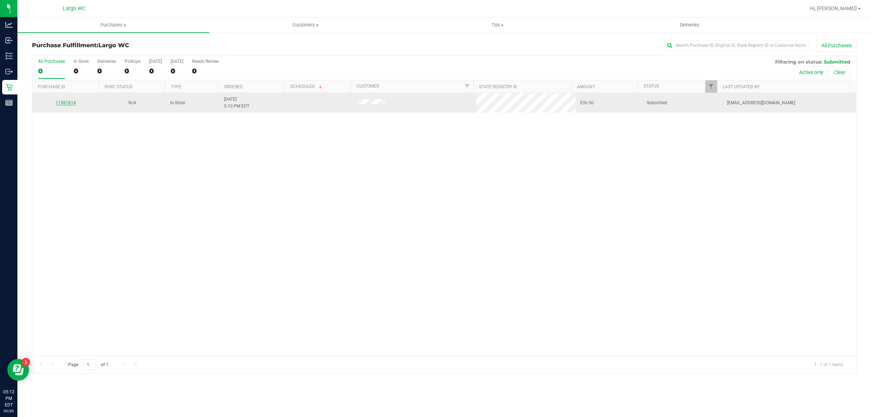
click at [68, 103] on link "11981814" at bounding box center [66, 102] width 20 height 5
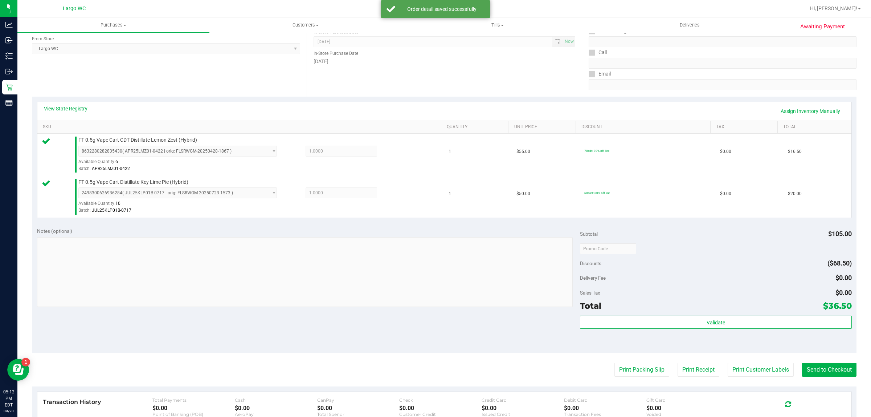
scroll to position [124, 0]
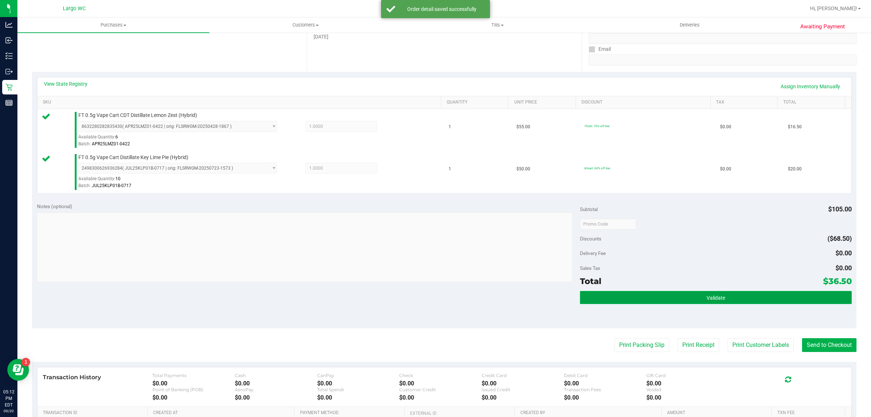
click at [736, 296] on button "Validate" at bounding box center [715, 297] width 271 height 13
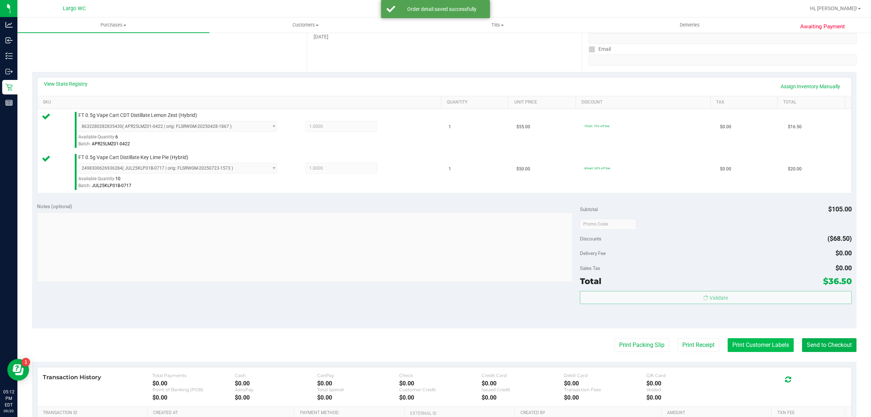
click at [748, 347] on button "Print Customer Labels" at bounding box center [761, 345] width 66 height 14
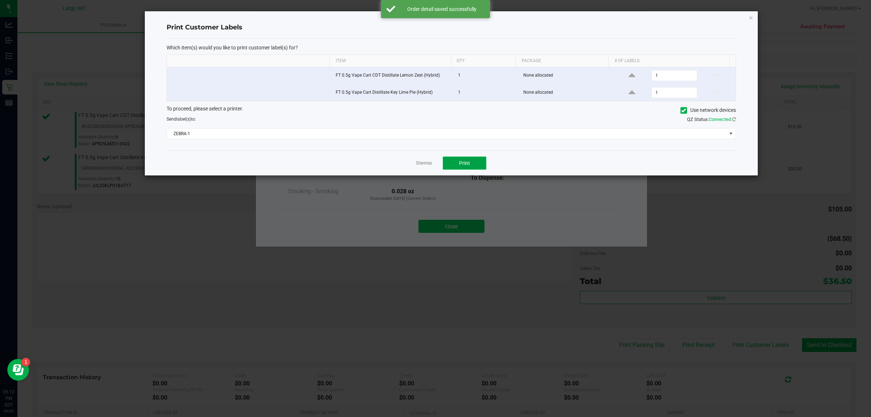
click at [459, 160] on span "Print" at bounding box center [464, 163] width 11 height 6
click at [422, 166] on link "Dismiss" at bounding box center [424, 163] width 16 height 6
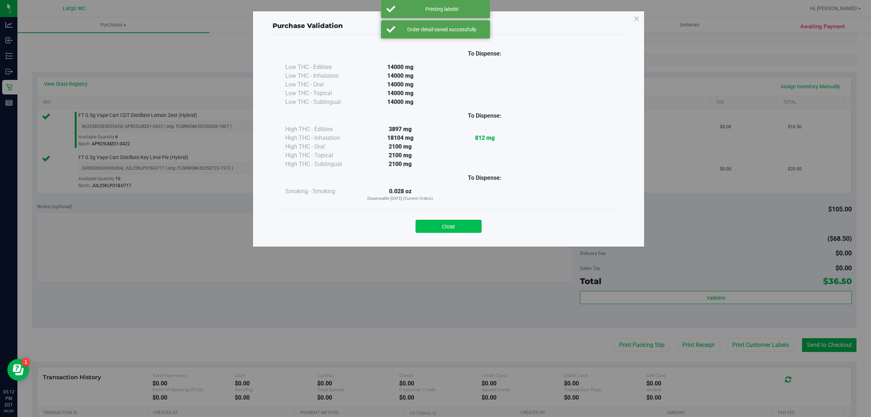
click at [455, 222] on button "Close" at bounding box center [449, 226] width 66 height 13
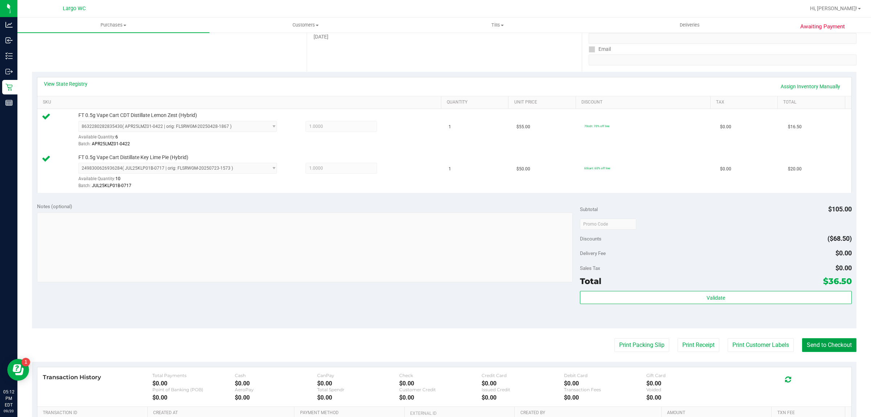
click at [809, 340] on button "Send to Checkout" at bounding box center [829, 345] width 54 height 14
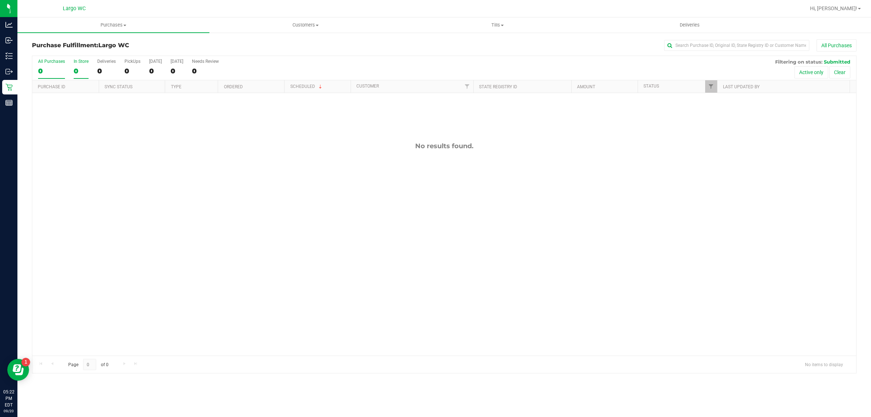
click at [77, 61] on div "In Store" at bounding box center [81, 61] width 15 height 5
click at [0, 0] on input "In Store 0" at bounding box center [0, 0] width 0 height 0
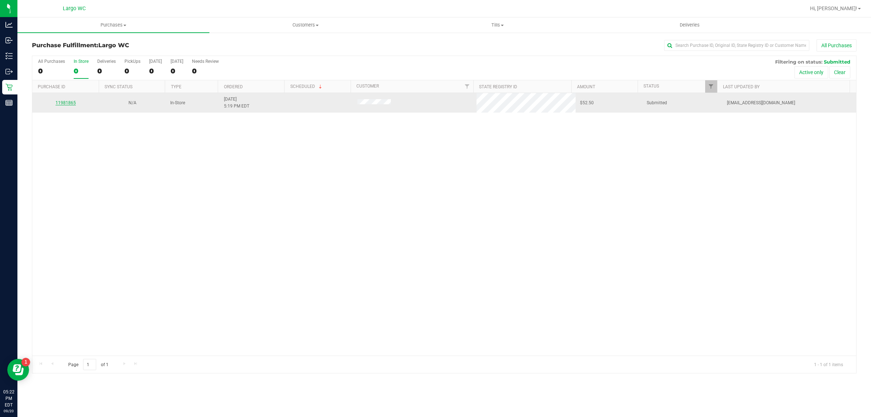
click at [70, 105] on link "11981865" at bounding box center [66, 102] width 20 height 5
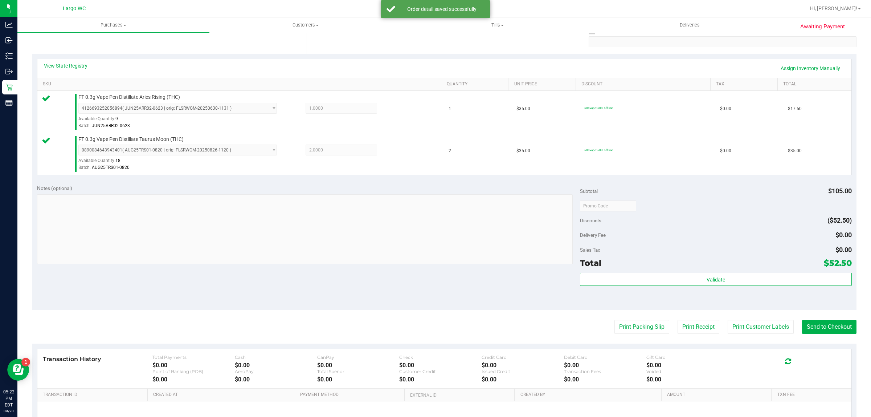
scroll to position [162, 0]
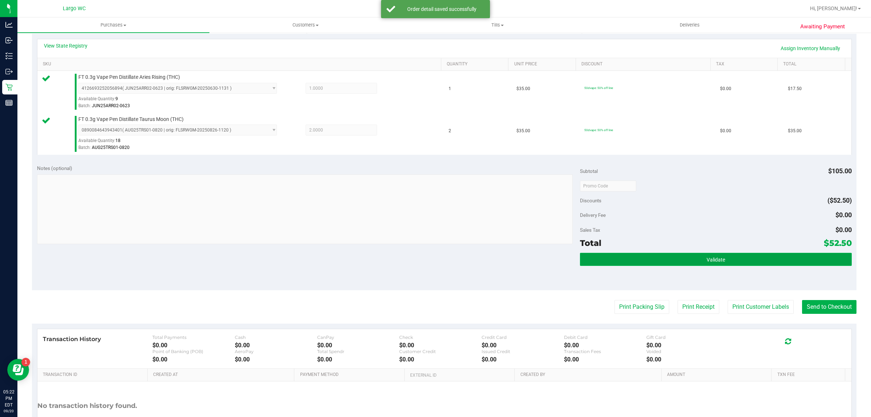
click at [733, 261] on button "Validate" at bounding box center [715, 259] width 271 height 13
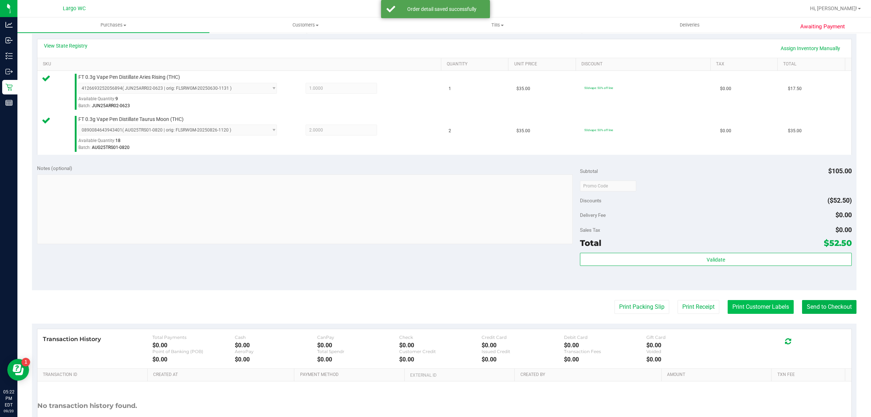
click at [737, 309] on button "Print Customer Labels" at bounding box center [761, 307] width 66 height 14
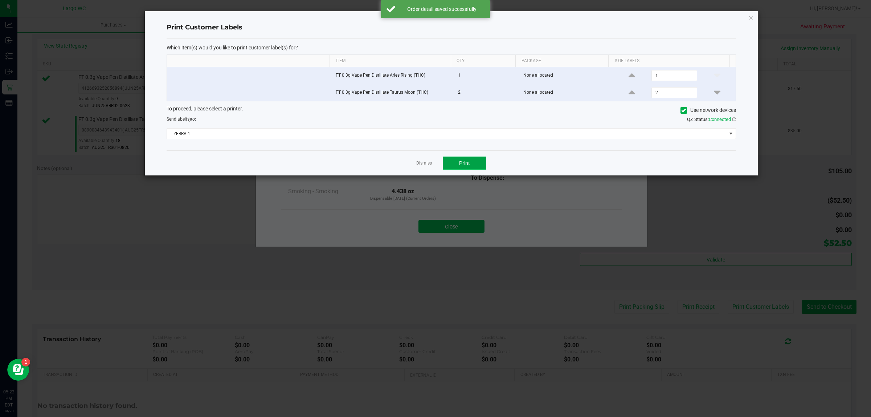
click at [467, 162] on span "Print" at bounding box center [464, 163] width 11 height 6
click at [423, 165] on link "Dismiss" at bounding box center [424, 163] width 16 height 6
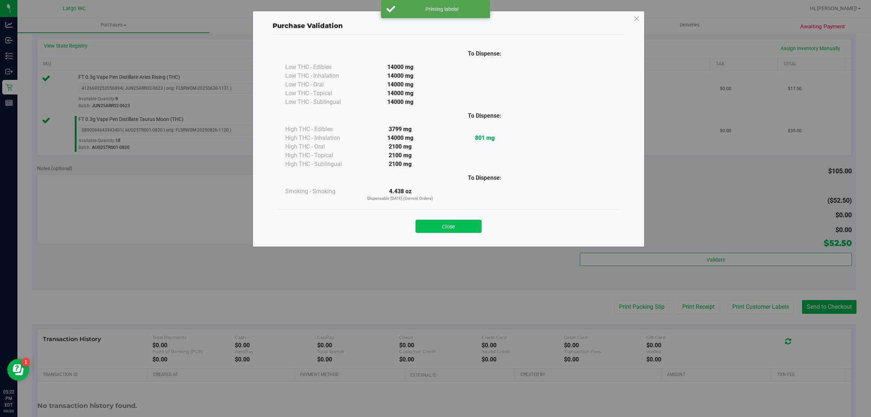
click at [451, 227] on button "Close" at bounding box center [449, 226] width 66 height 13
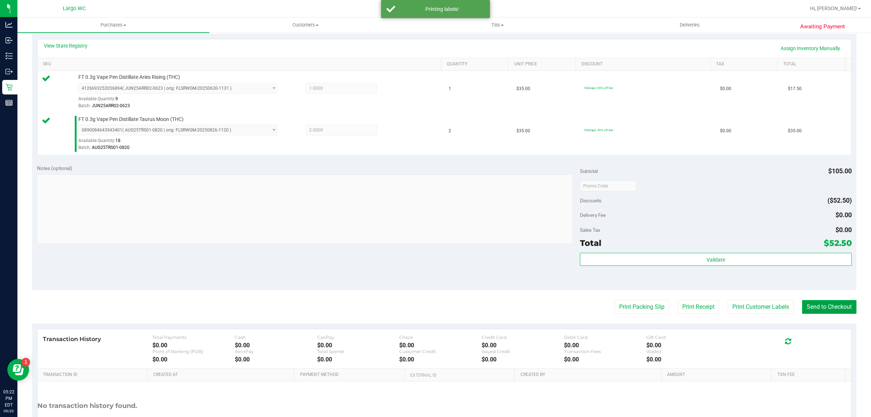
click at [822, 307] on button "Send to Checkout" at bounding box center [829, 307] width 54 height 14
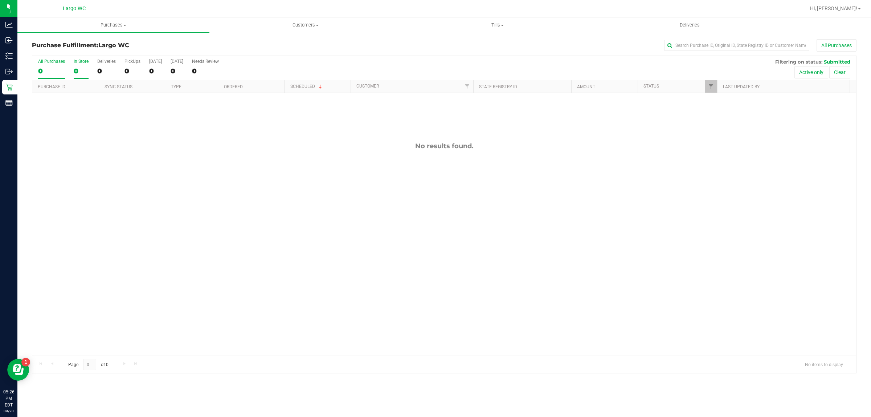
click at [82, 70] on div "0" at bounding box center [81, 71] width 15 height 8
click at [0, 0] on input "In Store 0" at bounding box center [0, 0] width 0 height 0
click at [82, 59] on div "In Store" at bounding box center [81, 61] width 15 height 5
click at [0, 0] on input "In Store 0" at bounding box center [0, 0] width 0 height 0
click at [77, 61] on div "In Store" at bounding box center [81, 61] width 15 height 5
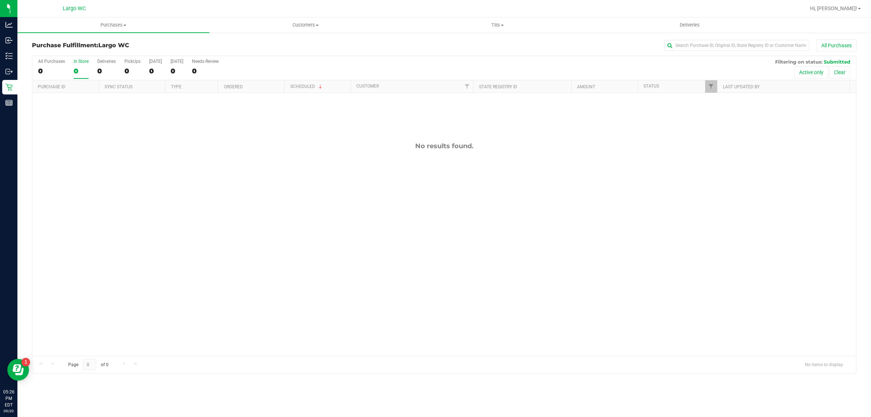
click at [0, 0] on input "In Store 0" at bounding box center [0, 0] width 0 height 0
click at [118, 16] on nav "Largo WC Hi, Anthony!" at bounding box center [444, 8] width 854 height 17
click at [122, 20] on uib-tab-heading "Purchases Summary of purchases Fulfillment All purchases" at bounding box center [113, 24] width 192 height 15
click at [113, 41] on li "Summary of purchases" at bounding box center [113, 44] width 192 height 9
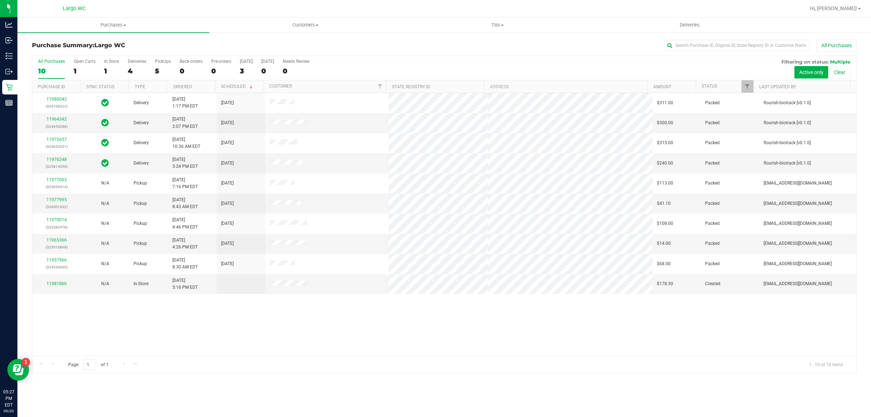
click at [107, 72] on div "1" at bounding box center [111, 71] width 15 height 8
click at [0, 0] on input "In Store 1" at bounding box center [0, 0] width 0 height 0
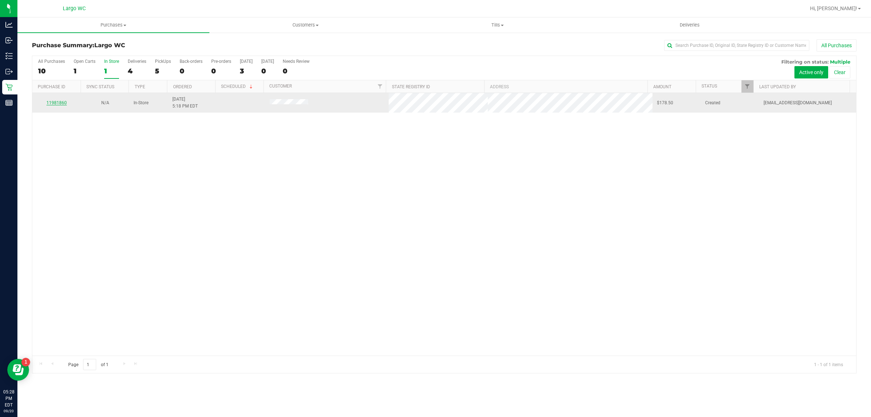
click at [57, 103] on link "11981860" at bounding box center [56, 102] width 20 height 5
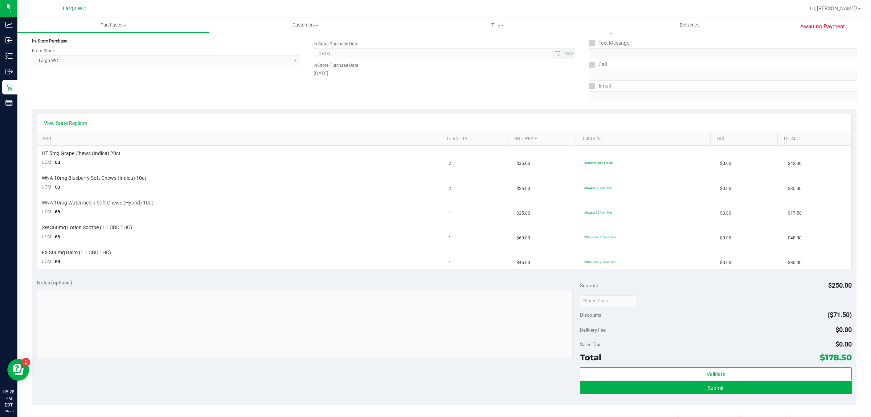
scroll to position [91, 0]
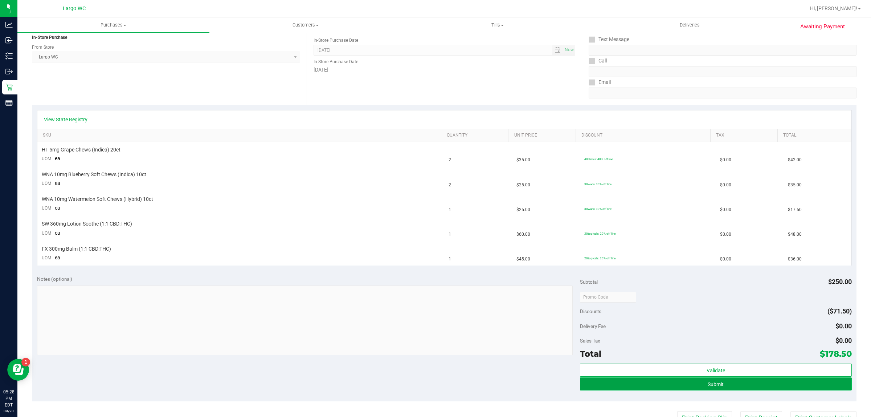
click at [665, 382] on button "Submit" at bounding box center [715, 383] width 271 height 13
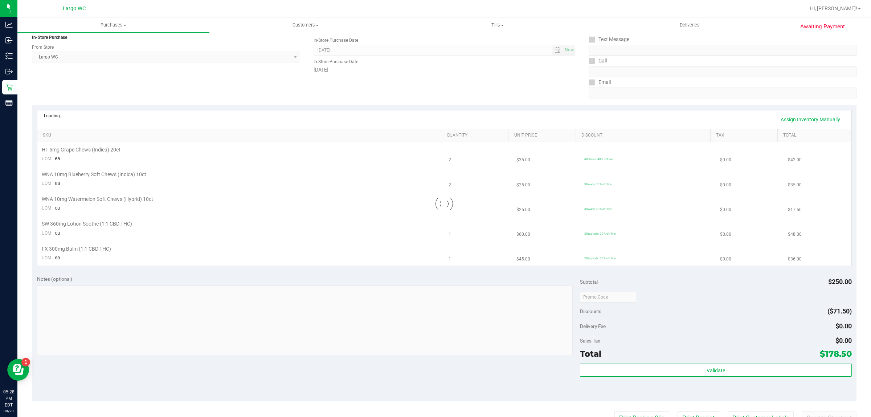
scroll to position [0, 0]
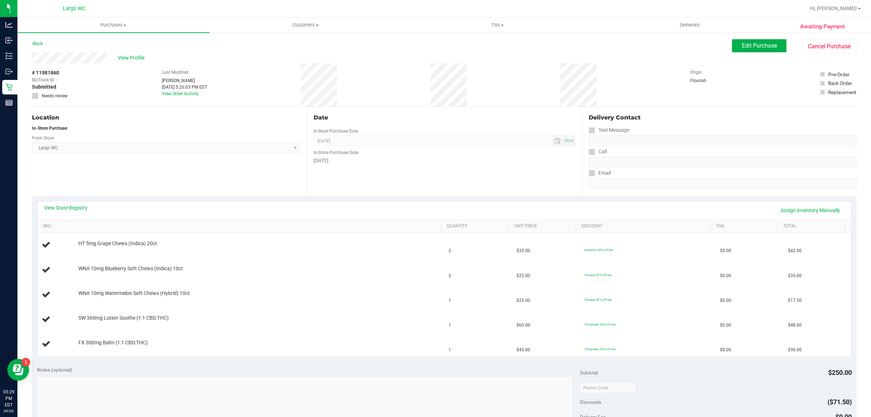
click at [159, 171] on div "Location In-Store Purchase From Store Largo WC Select Store Bonita Springs WC B…" at bounding box center [169, 151] width 275 height 89
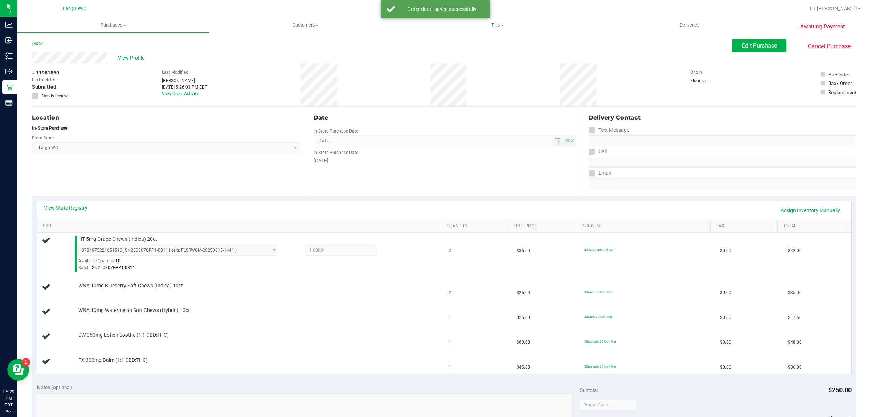
drag, startPoint x: 160, startPoint y: 171, endPoint x: 173, endPoint y: 175, distance: 13.7
click at [168, 173] on div "Location In-Store Purchase From Store Largo WC Select Store Bonita Springs WC B…" at bounding box center [169, 151] width 275 height 89
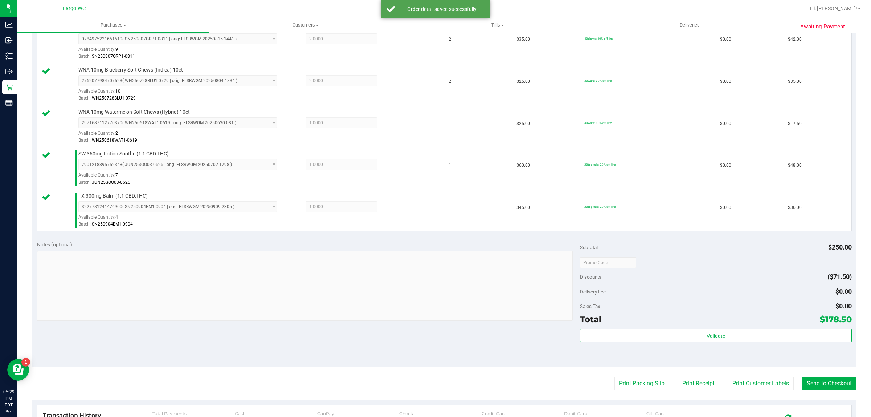
scroll to position [261, 0]
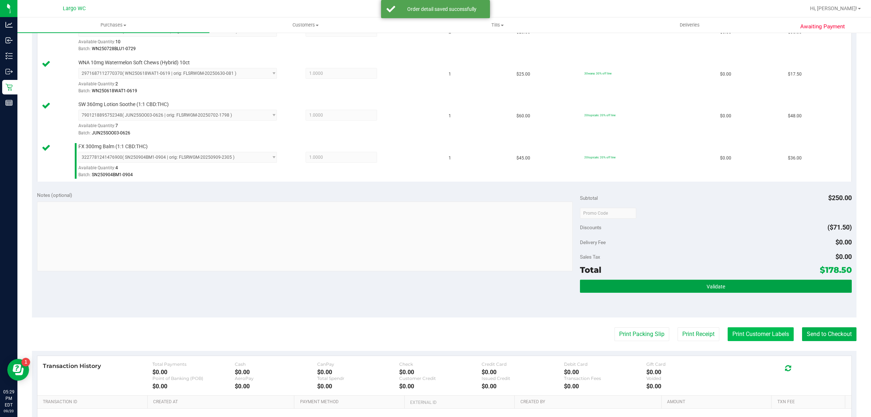
click at [741, 291] on button "Validate" at bounding box center [715, 285] width 271 height 13
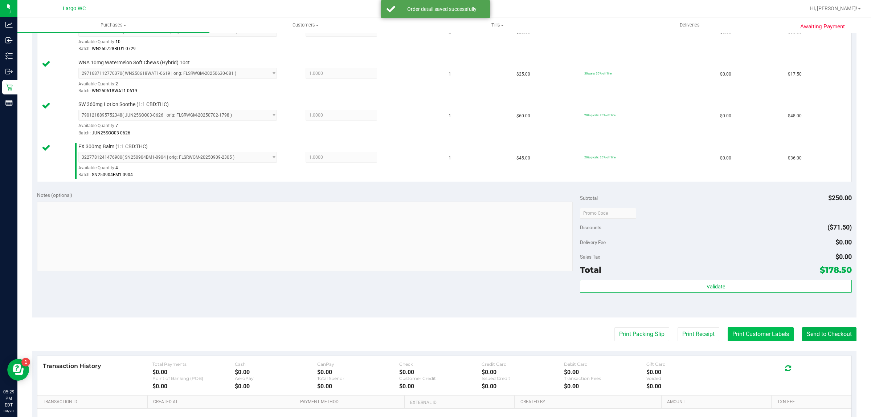
click at [741, 335] on button "Print Customer Labels" at bounding box center [761, 334] width 66 height 14
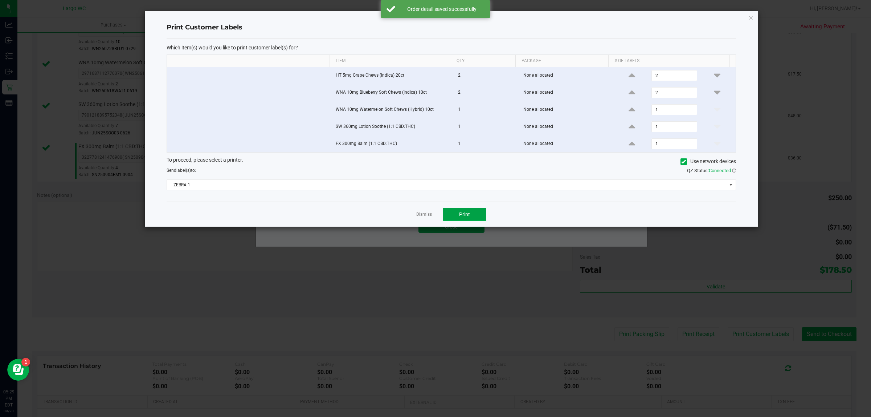
click at [465, 211] on button "Print" at bounding box center [465, 214] width 44 height 13
click at [422, 214] on link "Dismiss" at bounding box center [424, 214] width 16 height 6
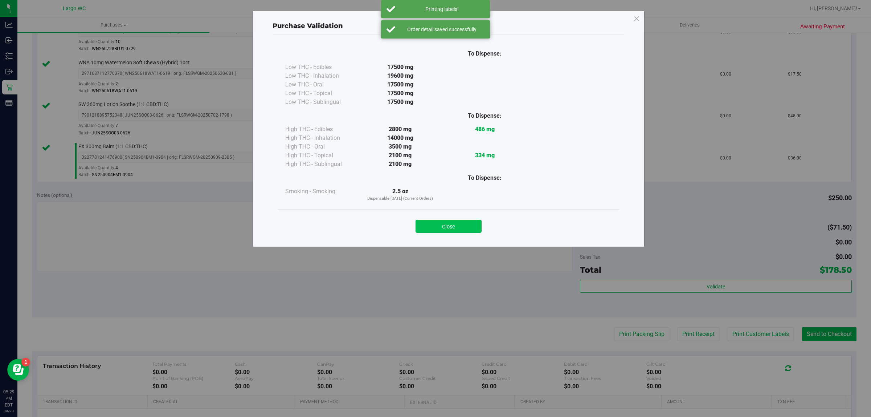
click at [447, 229] on button "Close" at bounding box center [449, 226] width 66 height 13
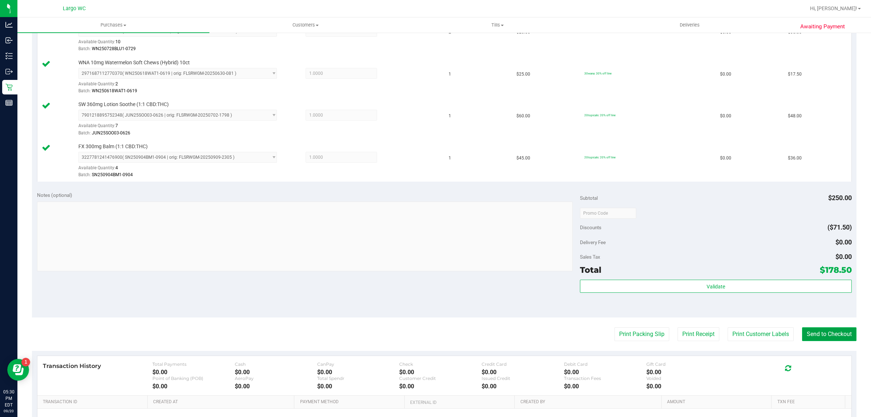
click at [819, 336] on button "Send to Checkout" at bounding box center [829, 334] width 54 height 14
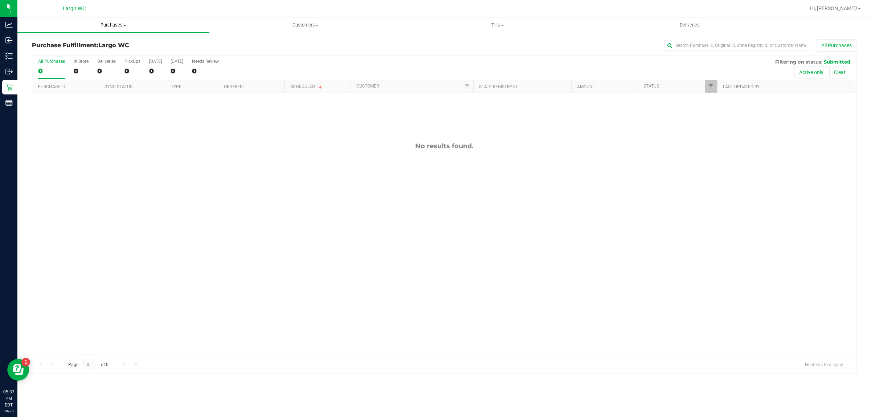
click at [111, 22] on span "Purchases" at bounding box center [113, 25] width 192 height 7
click at [107, 42] on li "Summary of purchases" at bounding box center [113, 44] width 192 height 9
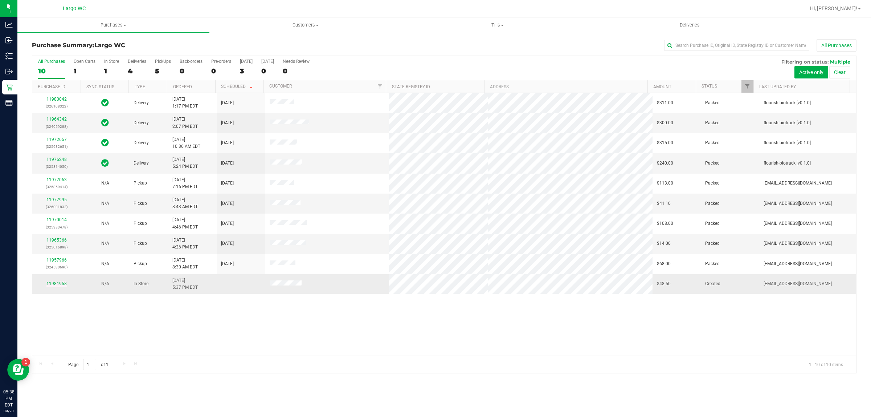
click at [59, 284] on link "11981958" at bounding box center [56, 283] width 20 height 5
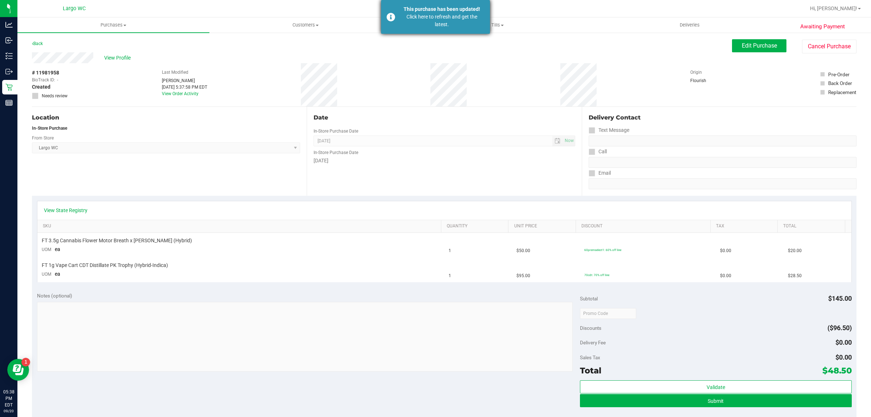
click at [436, 17] on div "Click here to refresh and get the latest." at bounding box center [441, 20] width 85 height 15
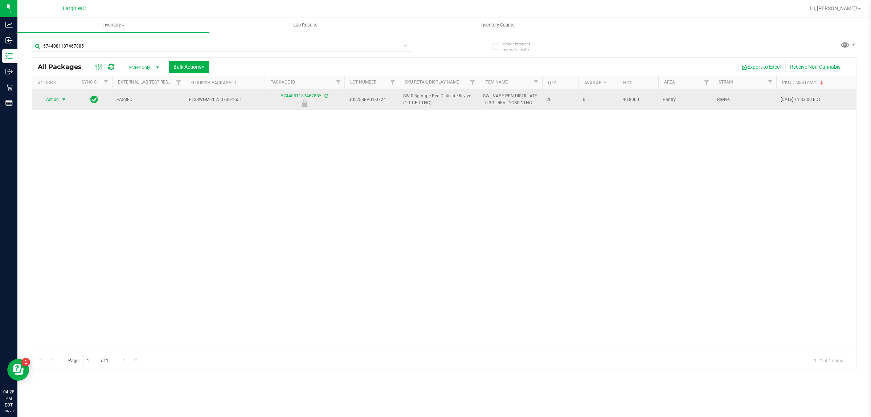
type input "5744081187467885"
click at [53, 101] on span "Action" at bounding box center [50, 99] width 20 height 10
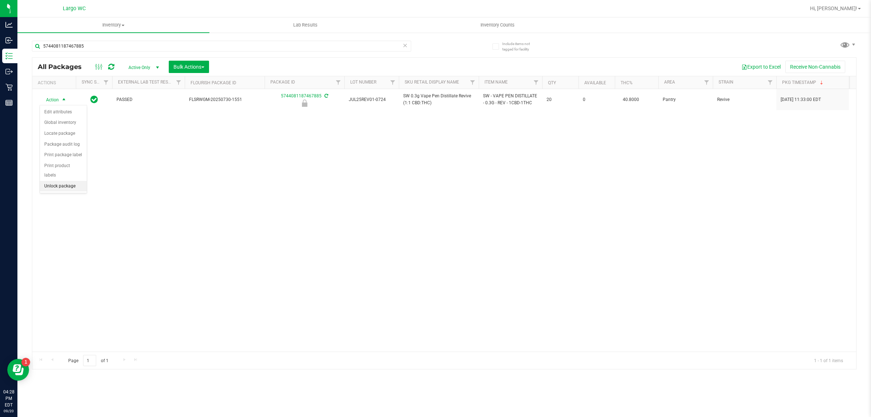
click at [60, 181] on li "Unlock package" at bounding box center [63, 186] width 47 height 11
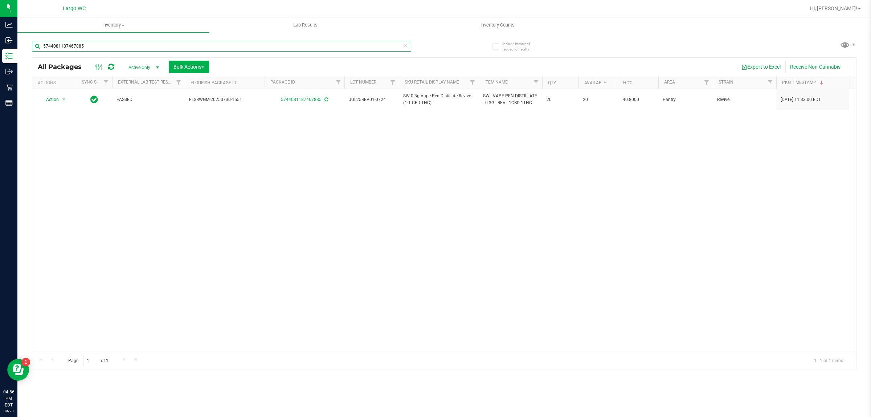
click at [113, 46] on input "5744081187467885" at bounding box center [221, 46] width 379 height 11
type input "5"
type input "battery"
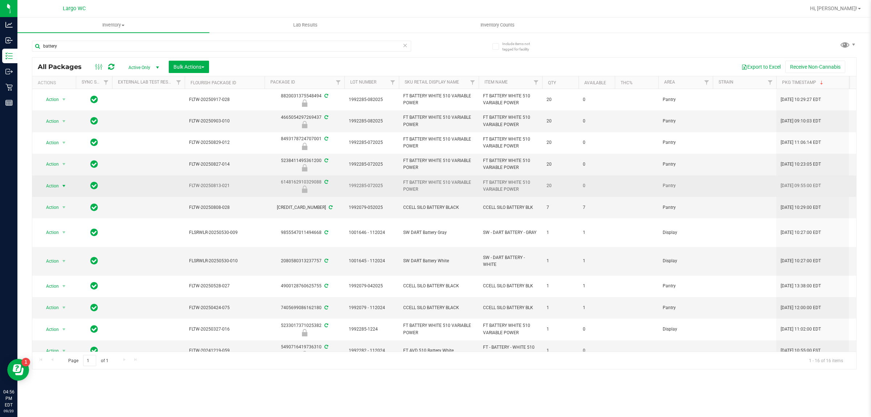
click at [58, 184] on span "Action" at bounding box center [50, 186] width 20 height 10
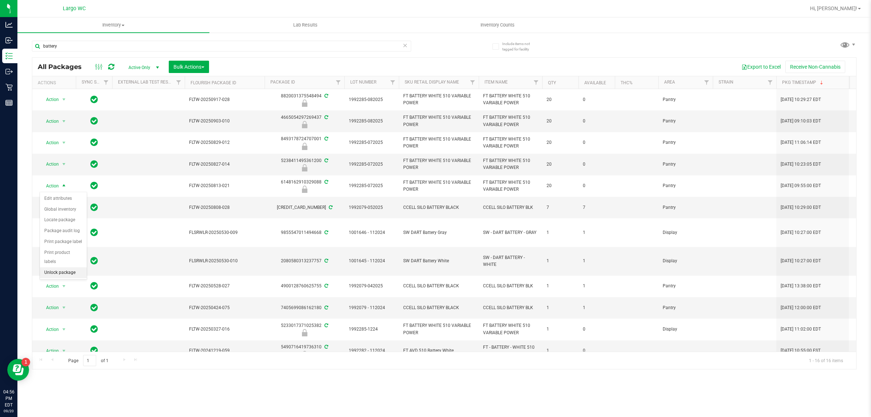
click at [70, 267] on li "Unlock package" at bounding box center [63, 272] width 47 height 11
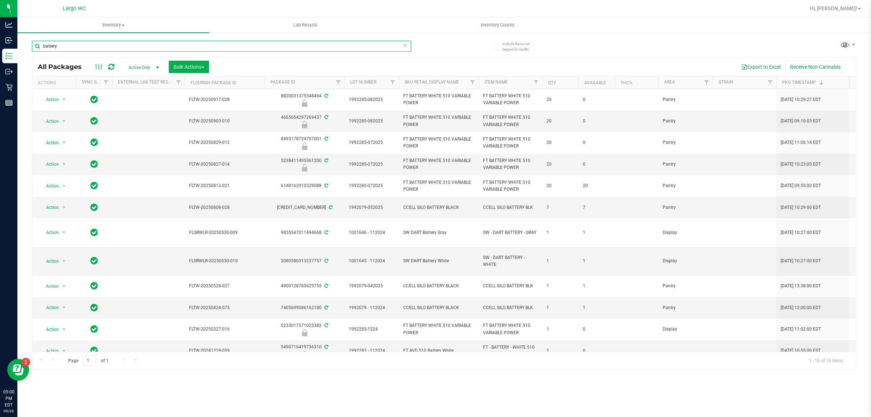
click at [52, 46] on input "battery" at bounding box center [221, 46] width 379 height 11
click at [50, 48] on input "battery" at bounding box center [221, 46] width 379 height 11
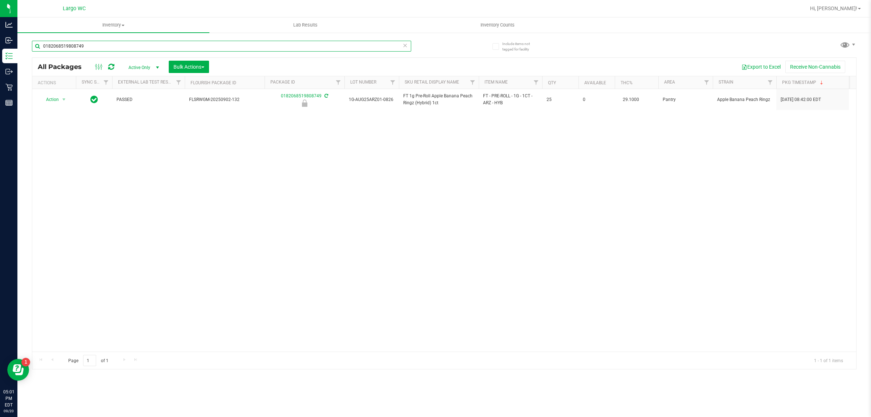
type input "0182068519808749"
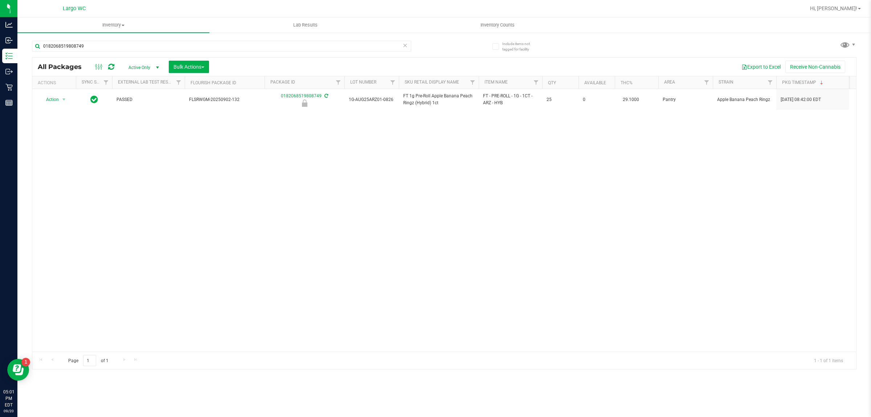
click at [54, 88] on th "Actions" at bounding box center [54, 82] width 44 height 13
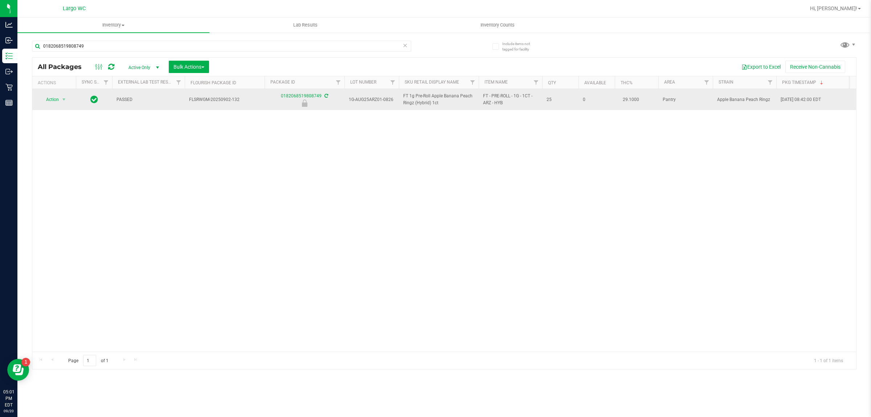
click at [49, 101] on span "Action" at bounding box center [50, 99] width 20 height 10
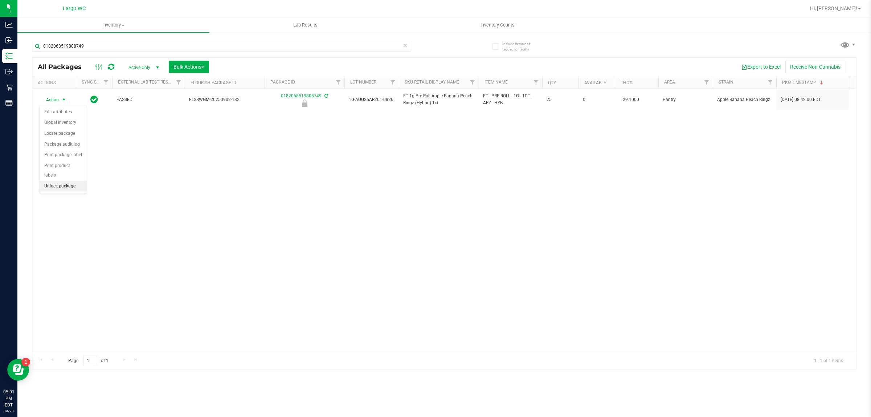
click at [53, 181] on li "Unlock package" at bounding box center [63, 186] width 47 height 11
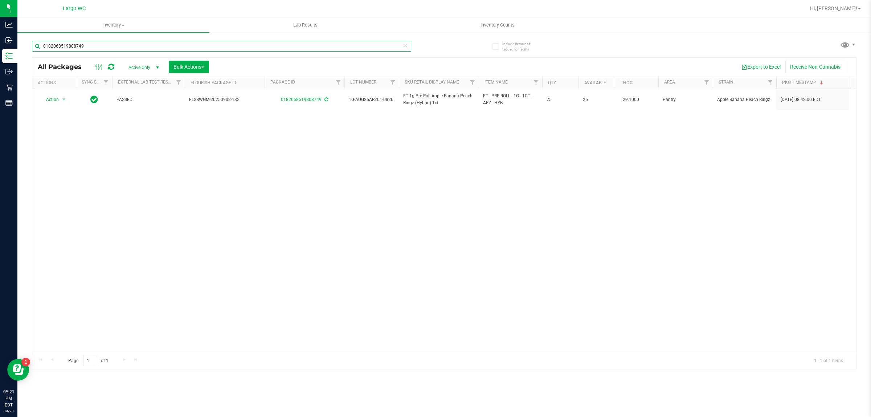
click at [68, 46] on input "0182068519808749" at bounding box center [221, 46] width 379 height 11
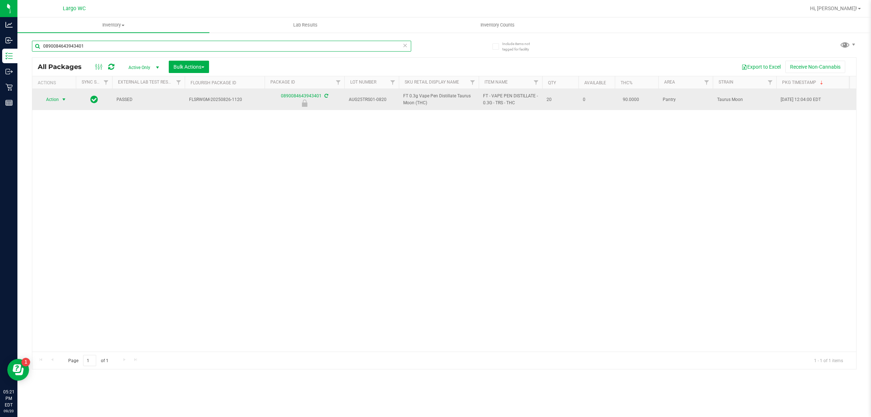
type input "0890084643943401"
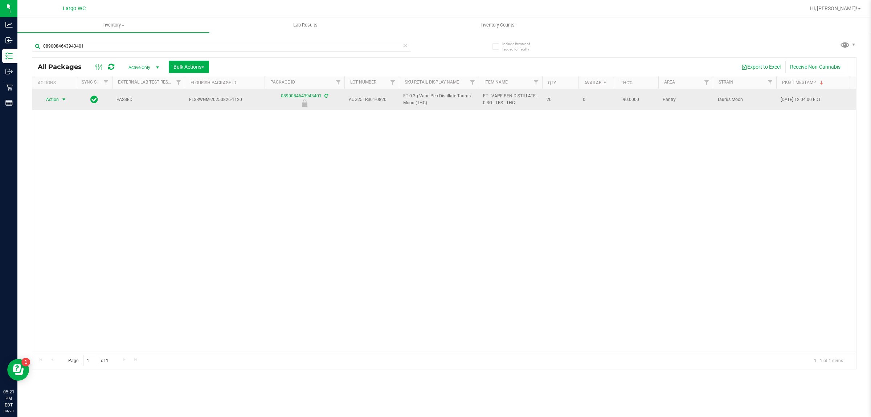
click at [61, 100] on span "select" at bounding box center [64, 100] width 6 height 6
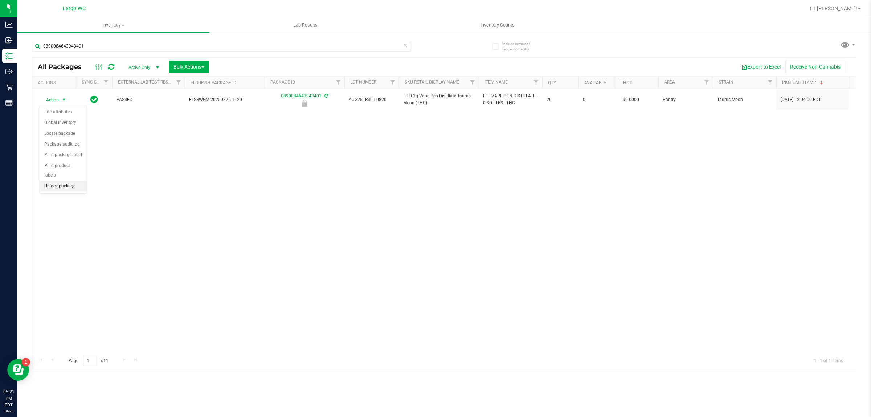
click at [55, 181] on li "Unlock package" at bounding box center [63, 186] width 47 height 11
click at [132, 298] on div "Action Action Adjust qty Create package Edit attributes Global inventory Locate…" at bounding box center [444, 220] width 824 height 262
click at [499, 26] on span "Inventory Counts" at bounding box center [498, 25] width 54 height 7
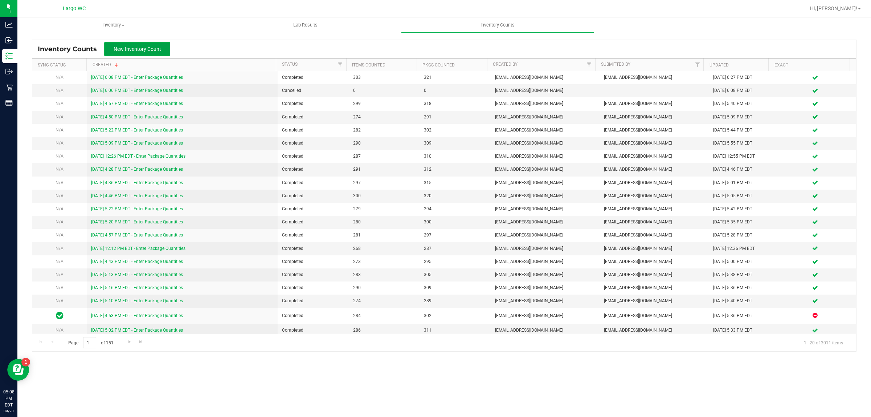
click at [151, 45] on button "New Inventory Count" at bounding box center [137, 49] width 66 height 14
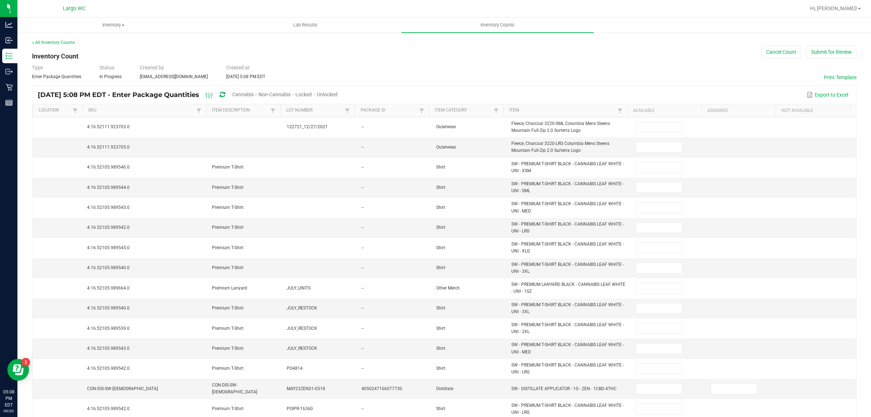
click at [337, 93] on span "Unlocked" at bounding box center [327, 94] width 21 height 6
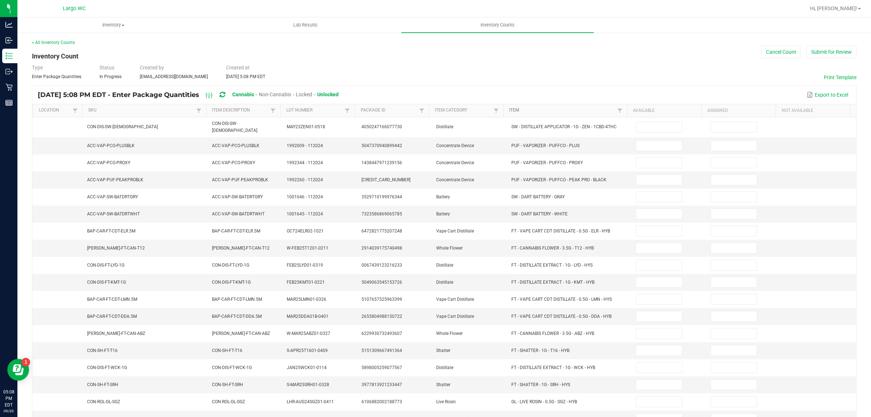
click at [525, 107] on link "Item" at bounding box center [562, 110] width 106 height 6
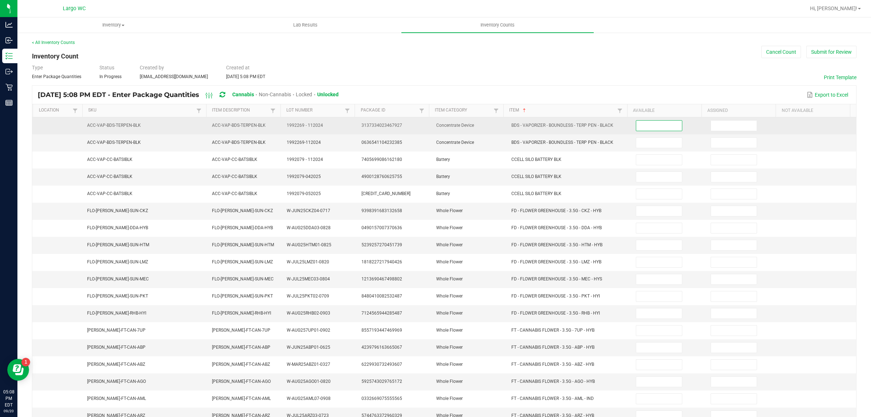
click at [654, 126] on input at bounding box center [659, 125] width 46 height 10
type input "7"
type input "3"
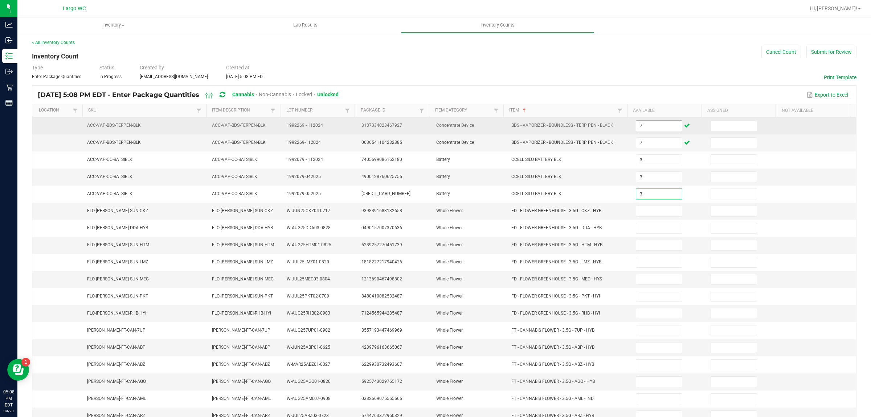
type input "3"
type input "18"
type input "17"
type input "8"
type input "17"
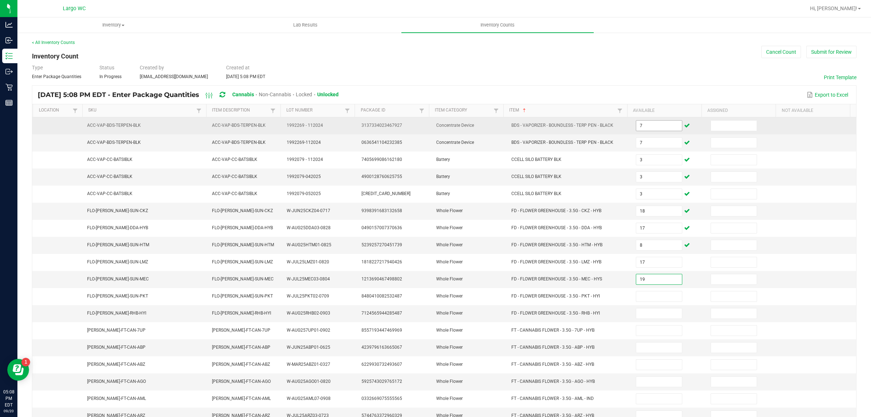
type input "19"
type input "7"
type input "3"
type input "8"
type input "12"
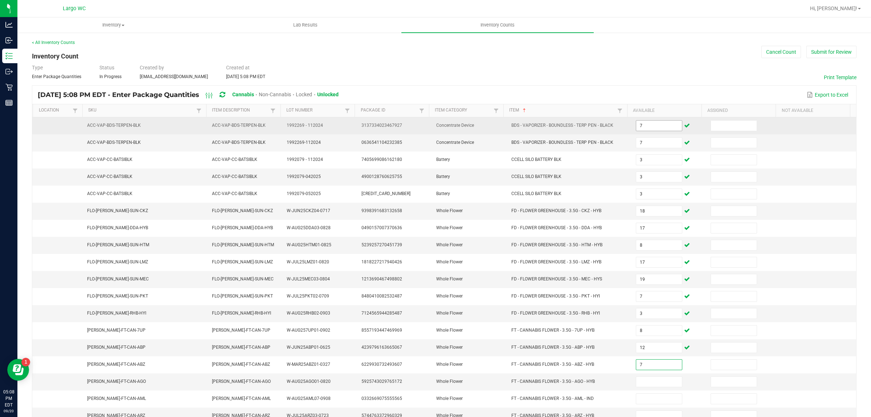
type input "7"
type input "15"
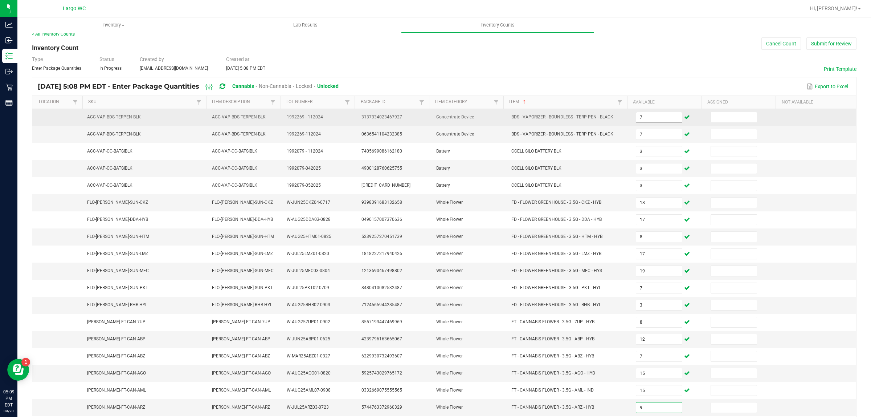
type input "9"
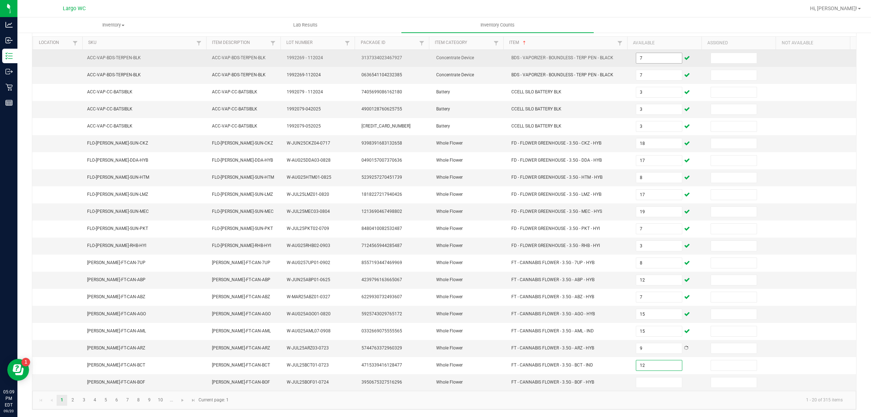
type input "12"
type input "11"
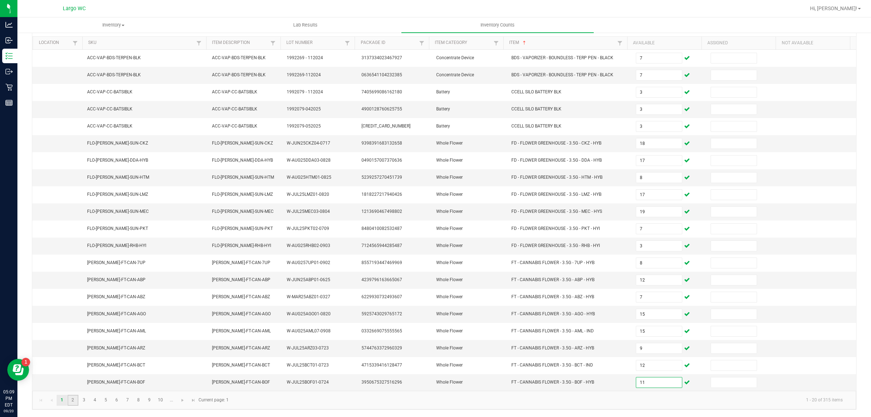
click at [73, 400] on link "2" at bounding box center [72, 399] width 11 height 11
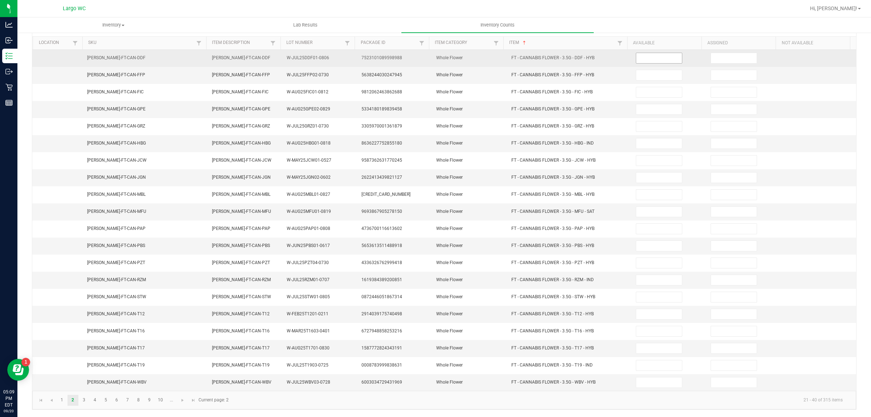
click at [647, 53] on input at bounding box center [659, 58] width 46 height 10
type input "15"
type input "8"
type input "1"
type input "15"
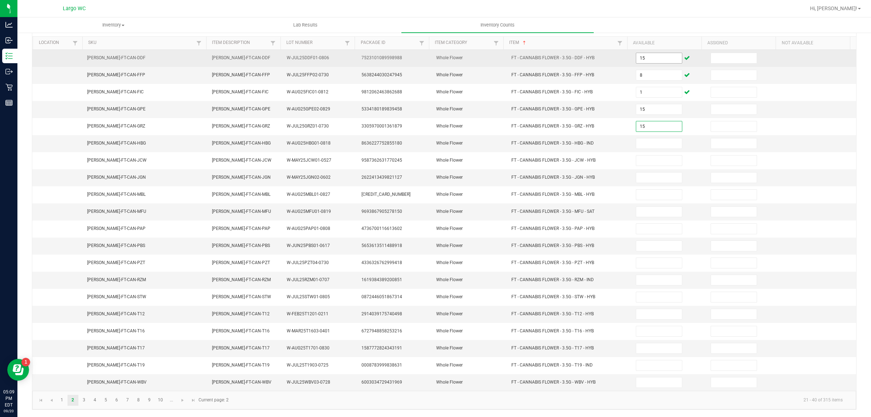
type input "15"
type input "5"
type input "3"
type input "1"
type input "6"
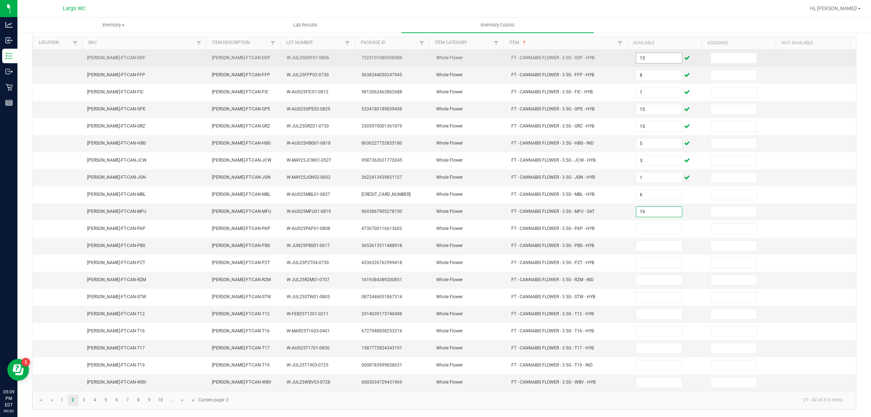
type input "19"
type input "7"
type input "21"
type input "187"
type input "16"
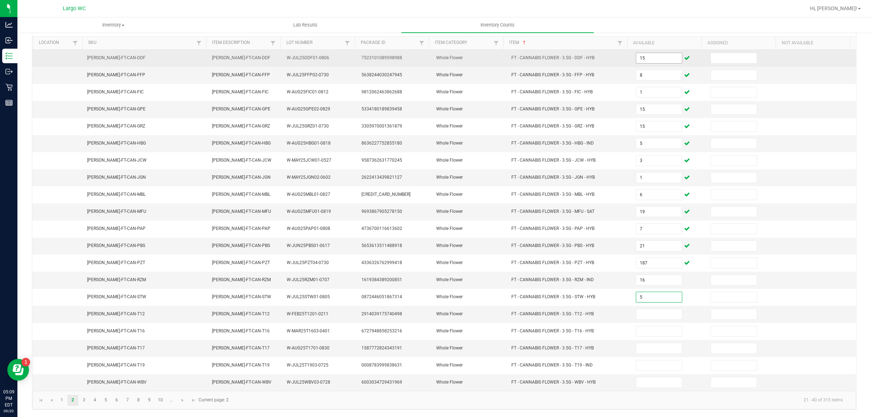
type input "5"
type input "6"
type input "17"
type input "11"
type input "5"
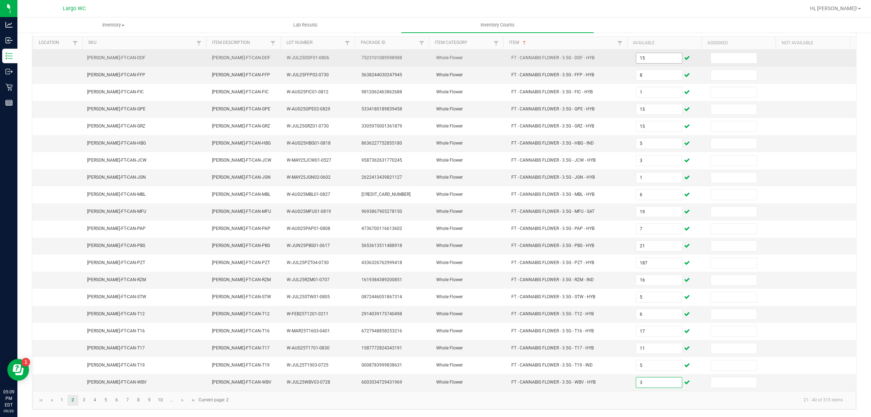
type input "3"
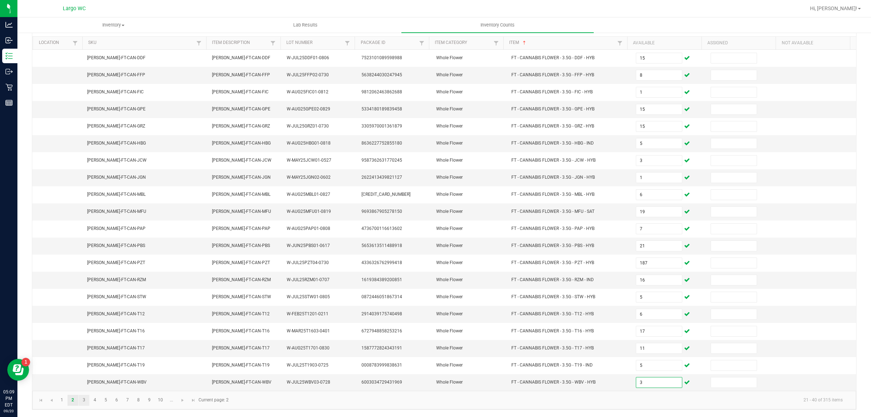
click at [84, 400] on link "3" at bounding box center [84, 399] width 11 height 11
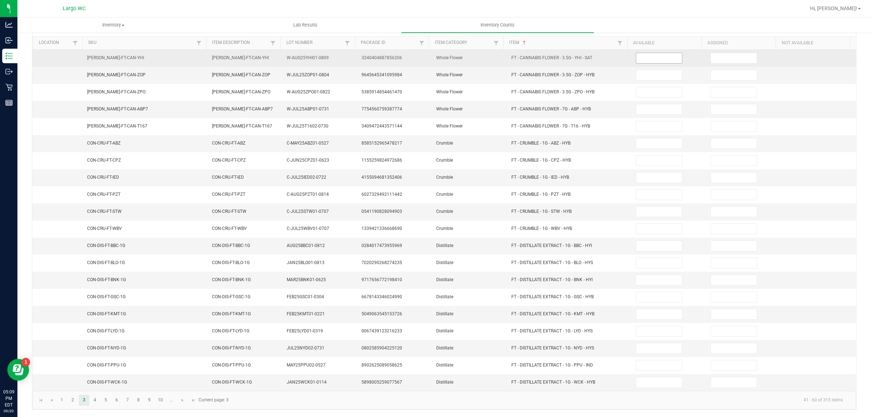
click at [639, 53] on input at bounding box center [659, 58] width 46 height 10
type input "4"
type input "11"
type input "12"
type input "9"
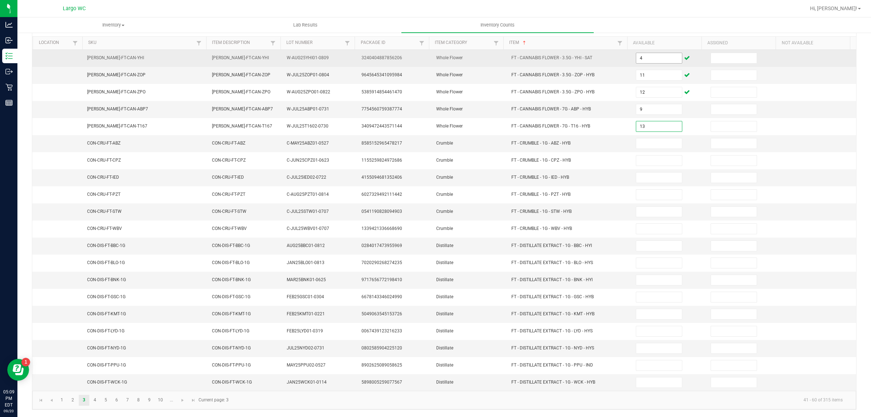
type input "13"
type input "1"
type input "3"
type input "7"
type input "2"
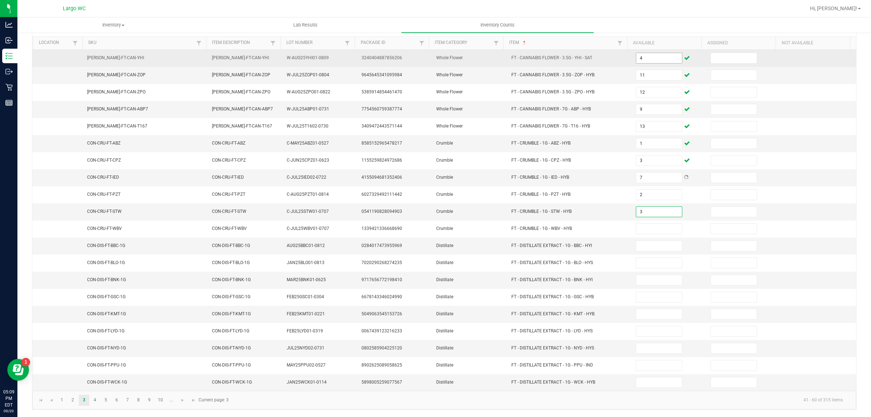
type input "3"
type input "8"
type input "9"
type input "12"
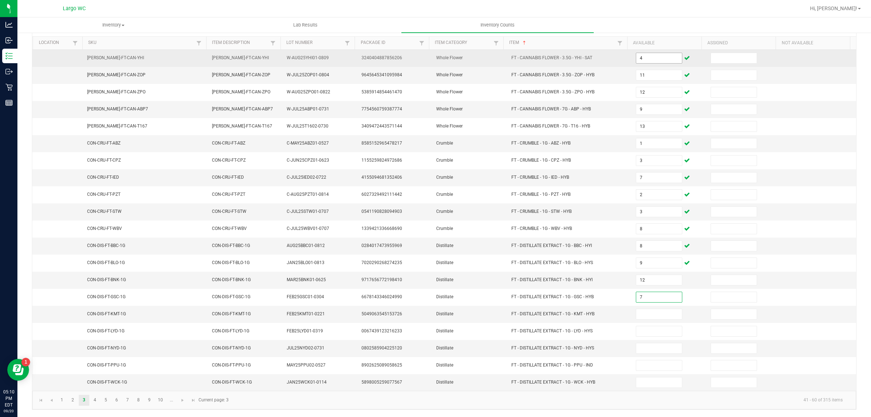
type input "7"
type input "3"
type input "5"
type input "10"
type input "2"
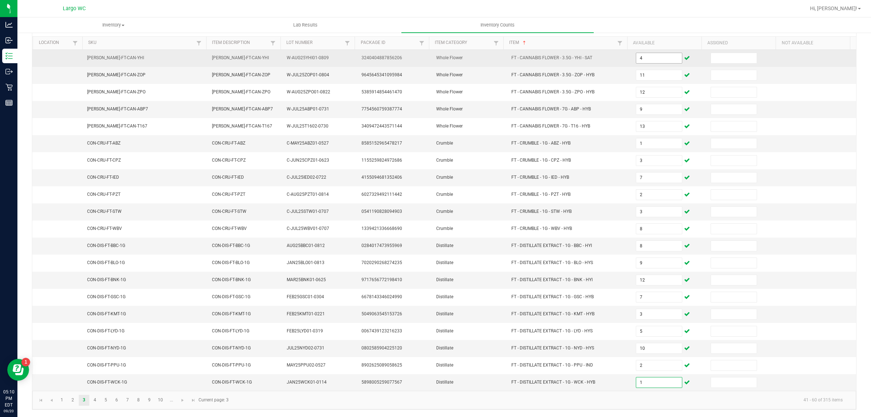
type input "1"
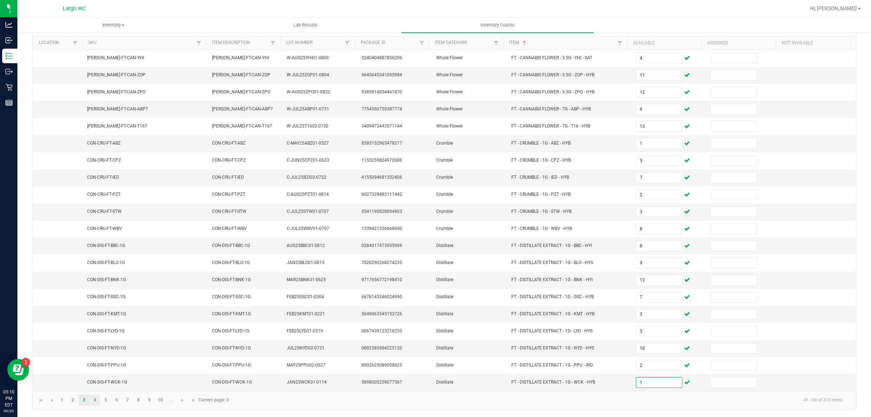
click at [95, 400] on link "4" at bounding box center [95, 399] width 11 height 11
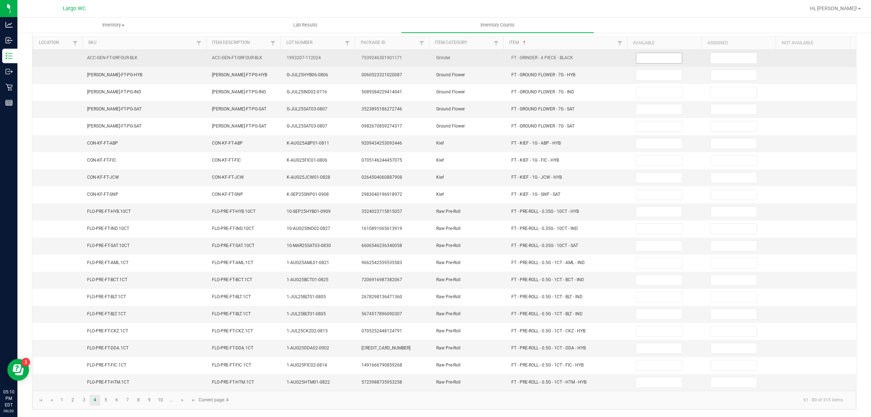
click at [644, 54] on input at bounding box center [659, 58] width 46 height 10
type input "3"
type input "4"
type input "5"
type input "2"
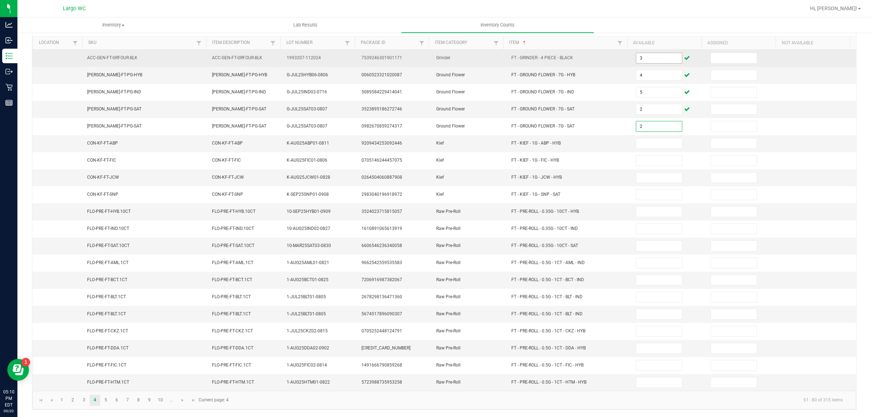
type input "2"
type input "3"
type input "2"
type input "6"
type input "1"
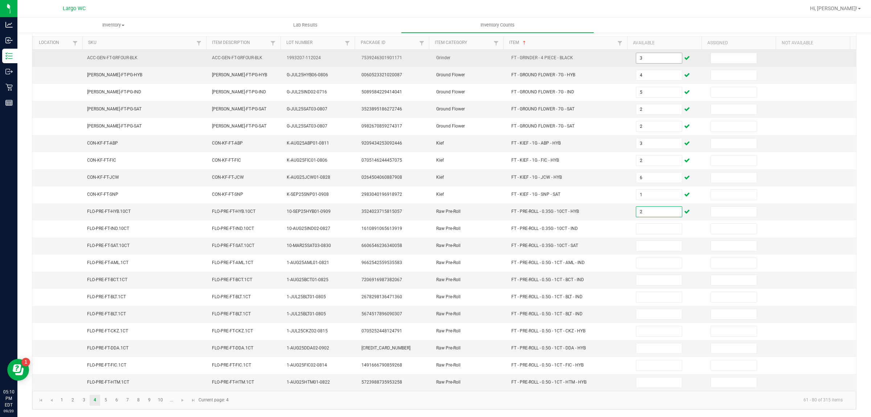
type input "2"
type input "1"
type input "2"
type input "18"
type input "1"
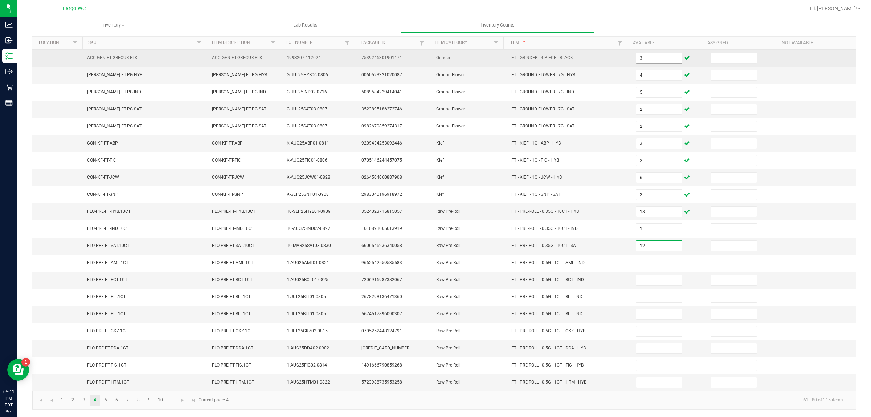
type input "12"
type input "11"
type input "17"
type input "3"
type input "16"
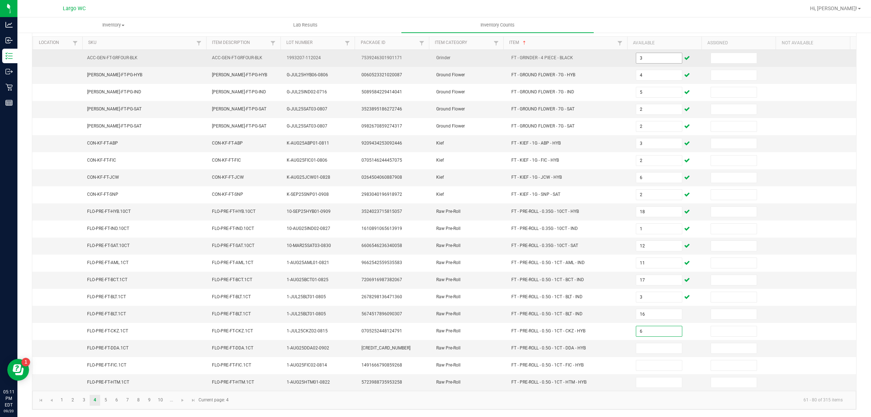
type input "6"
type input "4"
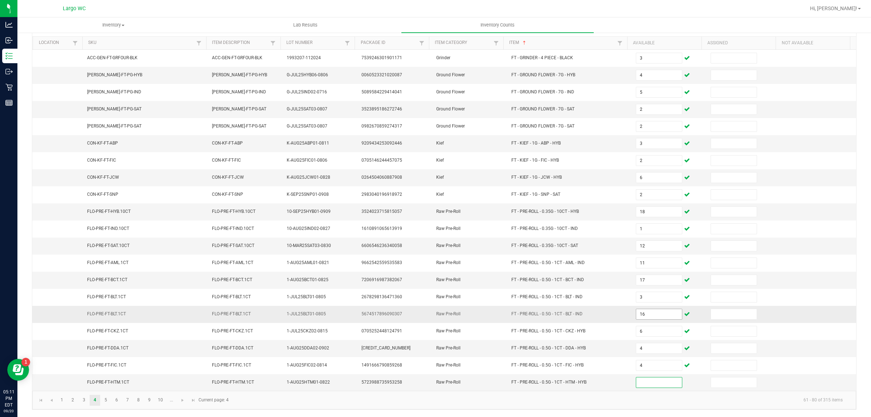
click at [646, 312] on input "16" at bounding box center [659, 314] width 46 height 10
type input "3"
type input "16"
type input "6"
type input "21"
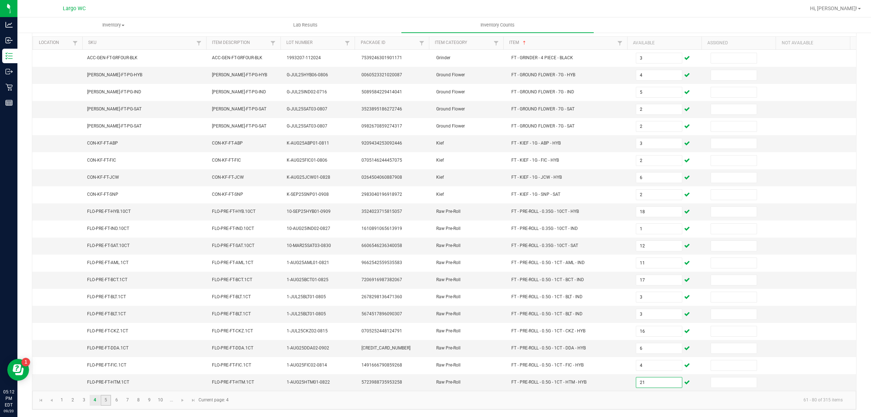
click at [106, 400] on link "5" at bounding box center [106, 399] width 11 height 11
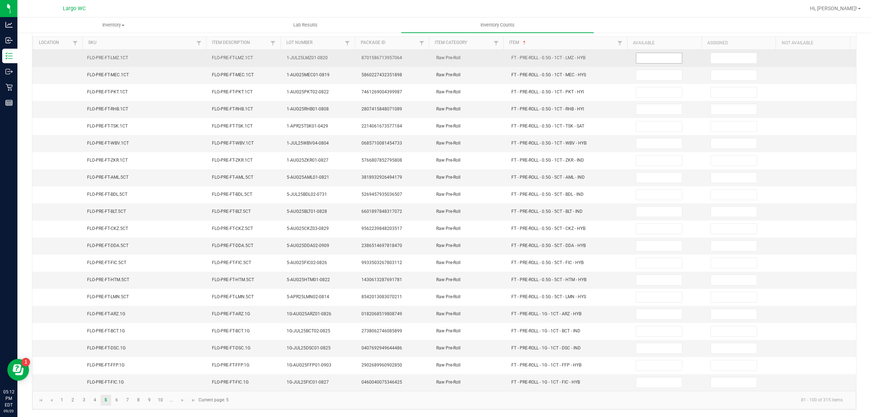
click at [654, 53] on input at bounding box center [659, 58] width 46 height 10
type input "25"
type input "15"
type input "11"
type input "1"
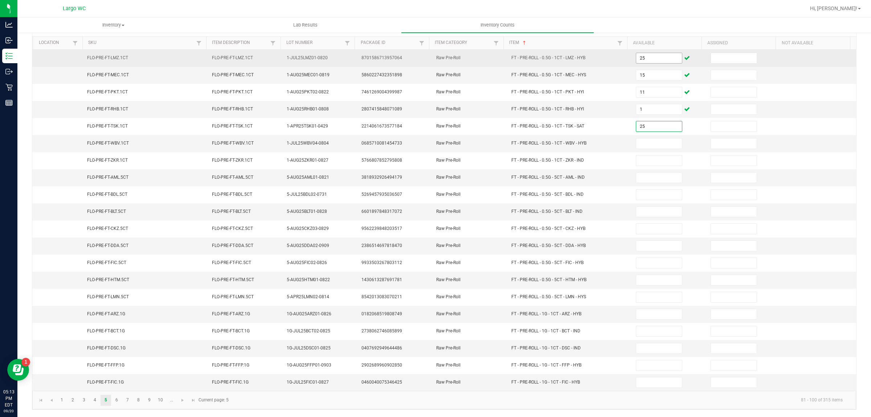
type input "25"
type input "9"
type input "13"
type input "1"
type input "5"
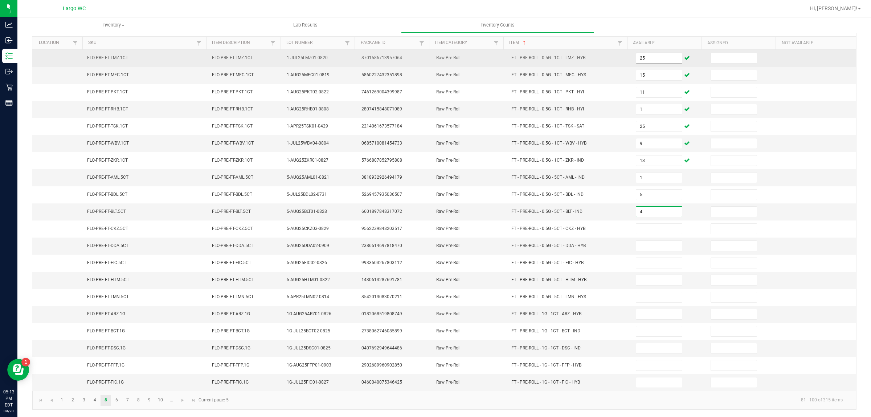
type input "4"
type input "2"
type input "11"
type input "4"
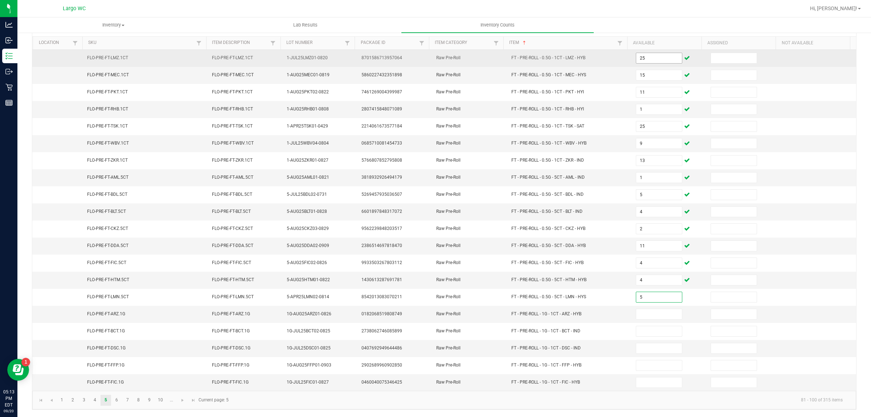
type input "5"
type input "25"
type input "19"
type input "24"
type input "1"
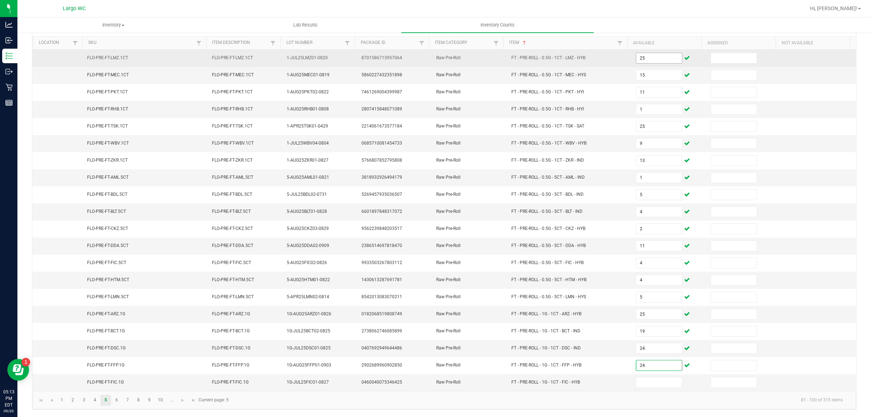
type input "24"
type input "19"
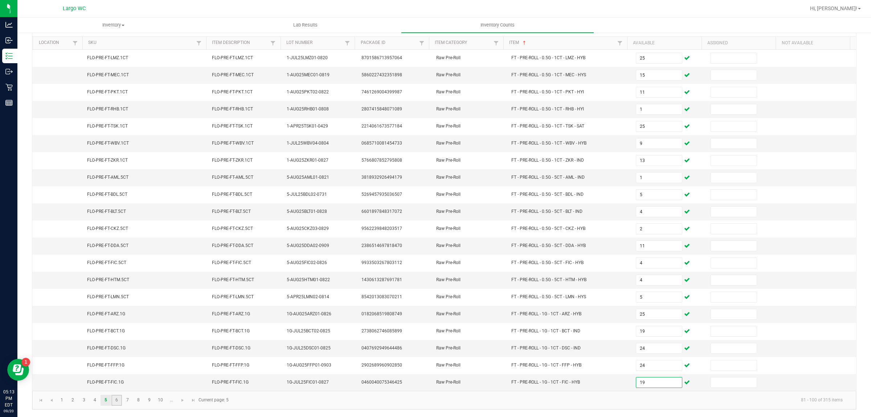
click at [116, 400] on link "6" at bounding box center [116, 399] width 11 height 11
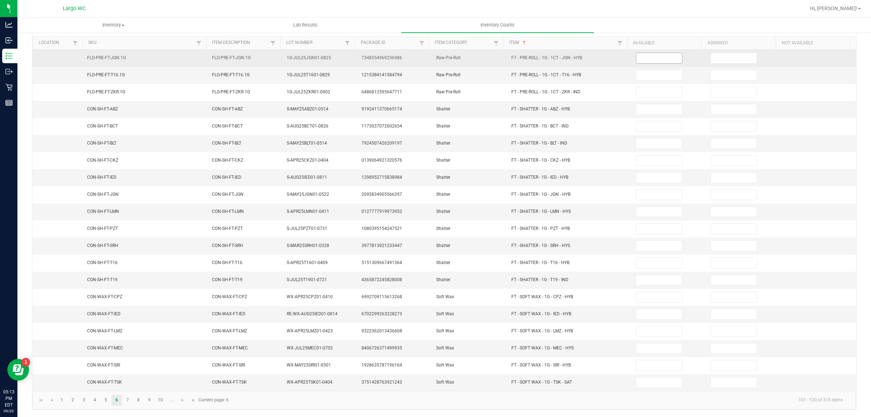
click at [646, 54] on input at bounding box center [659, 58] width 46 height 10
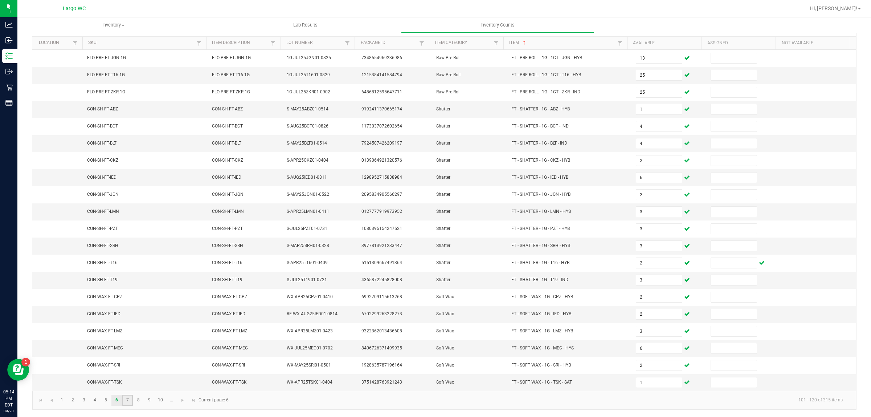
click at [128, 400] on link "7" at bounding box center [127, 399] width 11 height 11
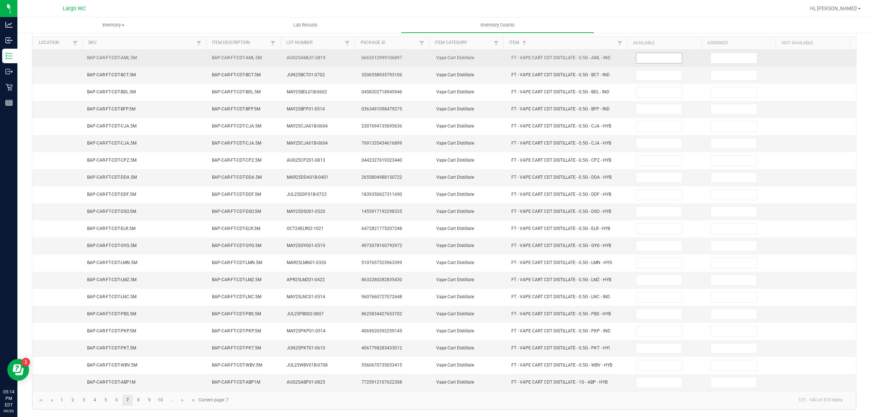
click at [653, 53] on input at bounding box center [659, 58] width 46 height 10
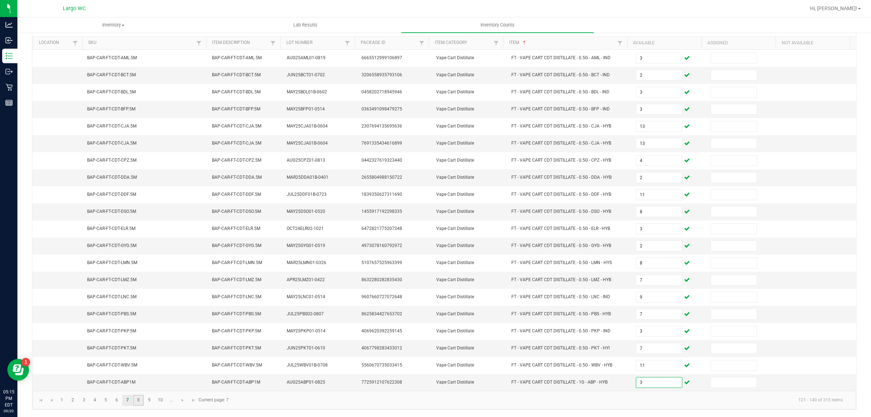
click at [139, 400] on link "8" at bounding box center [138, 399] width 11 height 11
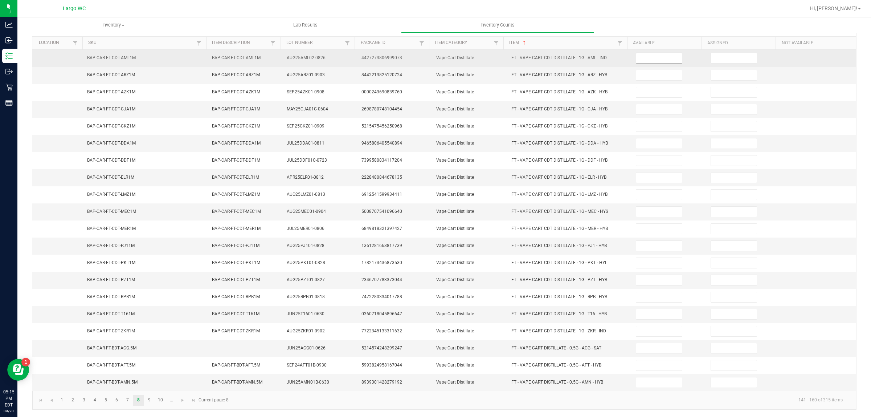
click at [651, 53] on input at bounding box center [659, 58] width 46 height 10
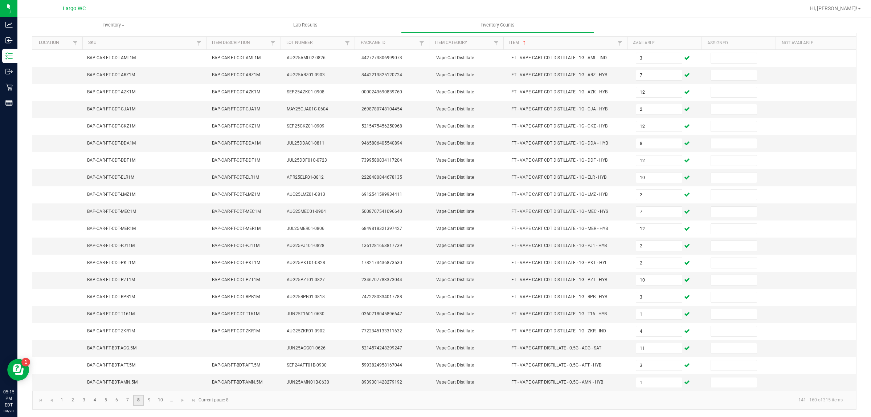
click at [139, 400] on link "8" at bounding box center [138, 399] width 11 height 11
click at [150, 400] on link "9" at bounding box center [149, 399] width 11 height 11
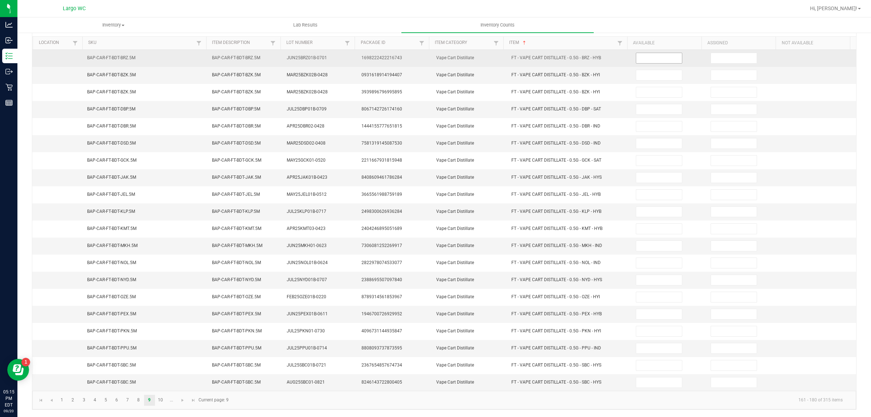
click at [647, 53] on input at bounding box center [659, 58] width 46 height 10
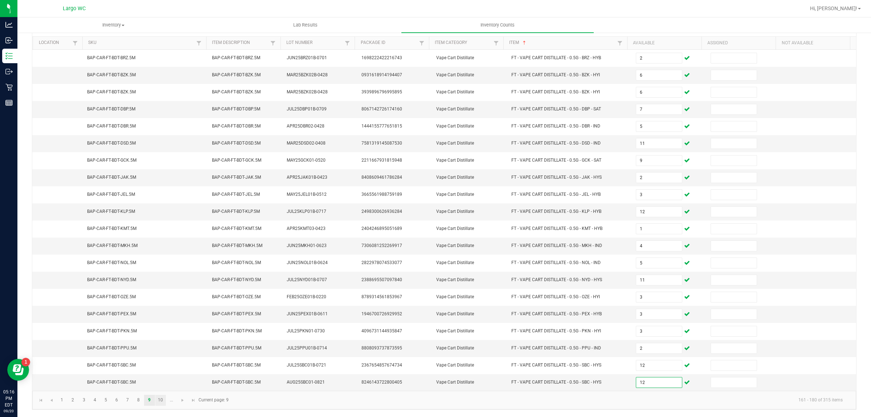
click at [160, 400] on link "10" at bounding box center [160, 399] width 11 height 11
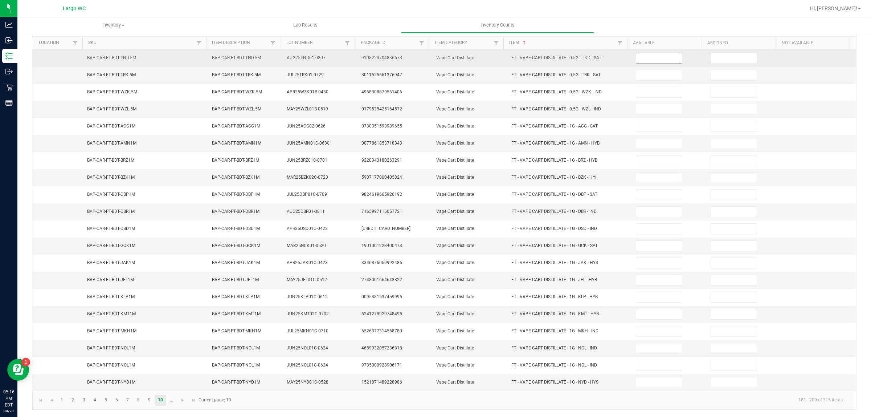
click at [642, 53] on input at bounding box center [659, 58] width 46 height 10
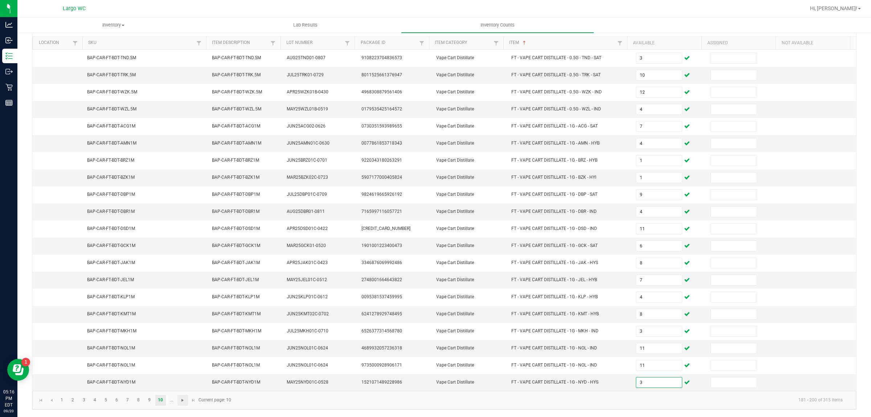
click at [183, 400] on span "Go to the next page" at bounding box center [183, 400] width 6 height 6
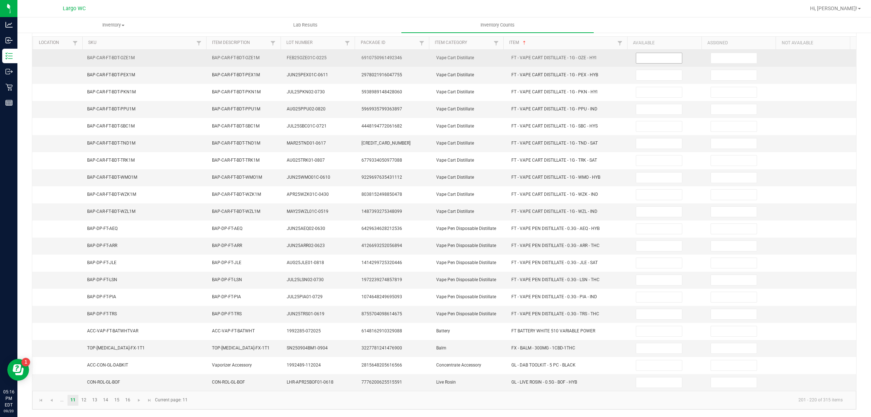
click at [639, 53] on input at bounding box center [659, 58] width 46 height 10
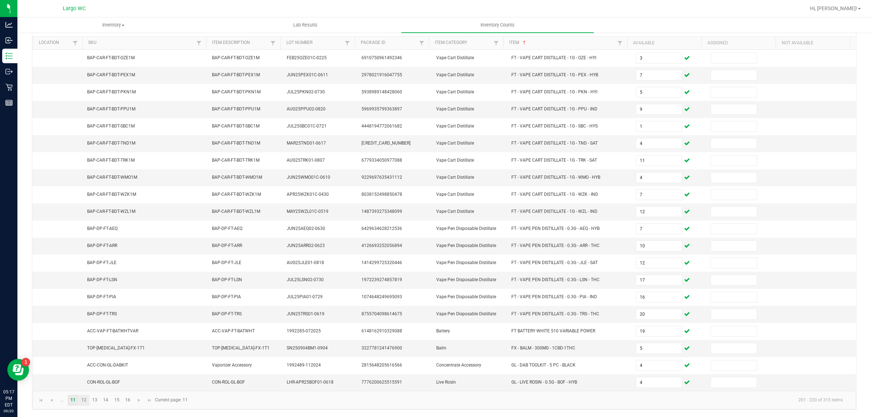
click at [84, 400] on link "12" at bounding box center [84, 399] width 11 height 11
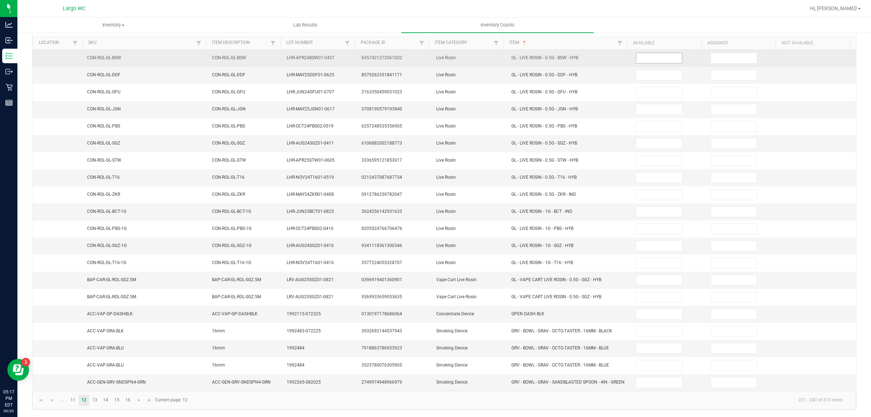
click at [655, 53] on input at bounding box center [659, 58] width 46 height 10
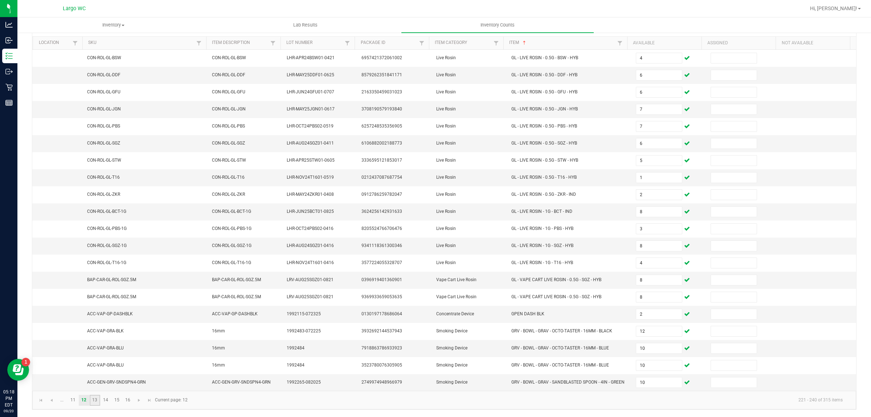
click at [95, 402] on link "13" at bounding box center [95, 399] width 11 height 11
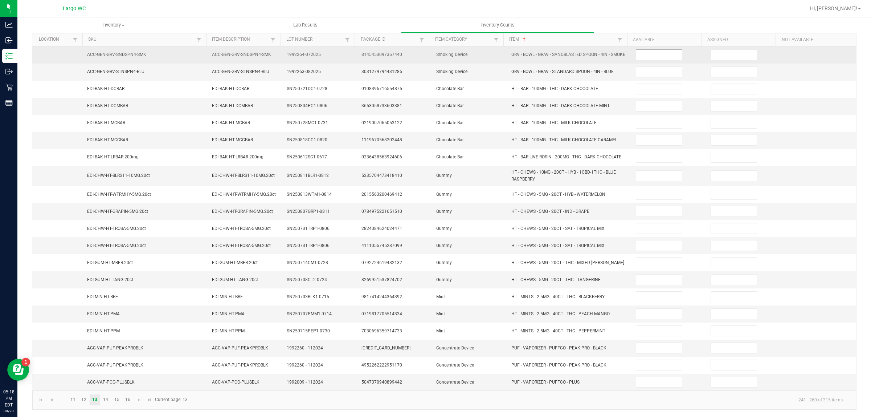
click at [653, 54] on input at bounding box center [659, 55] width 46 height 10
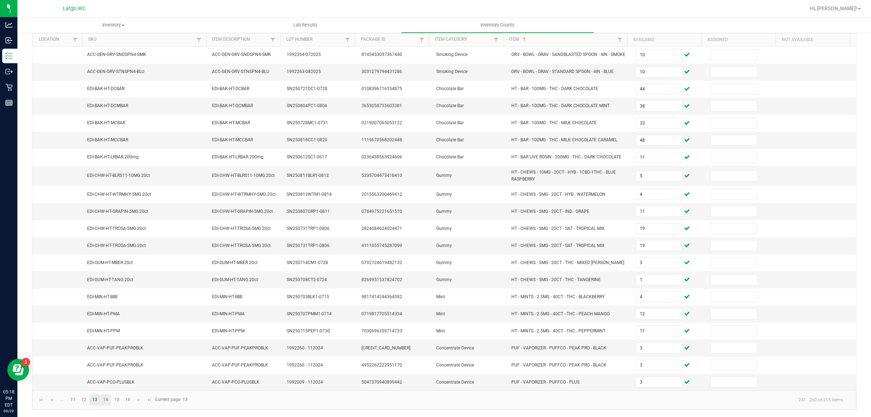
click at [106, 405] on link "14" at bounding box center [106, 399] width 11 height 11
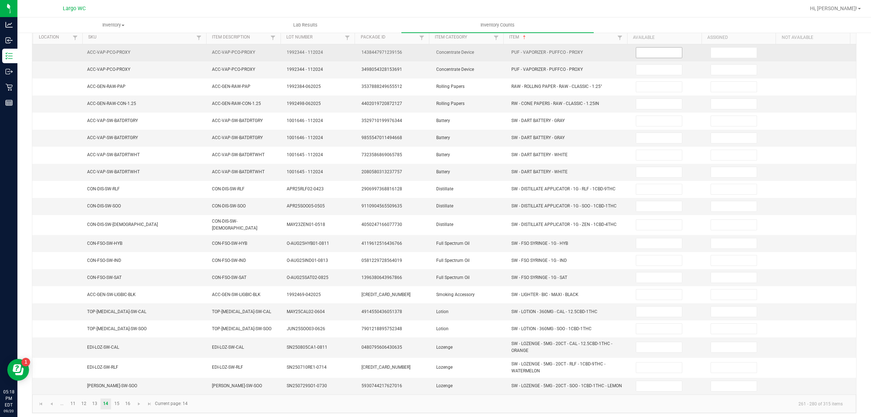
click at [650, 55] on input at bounding box center [659, 53] width 46 height 10
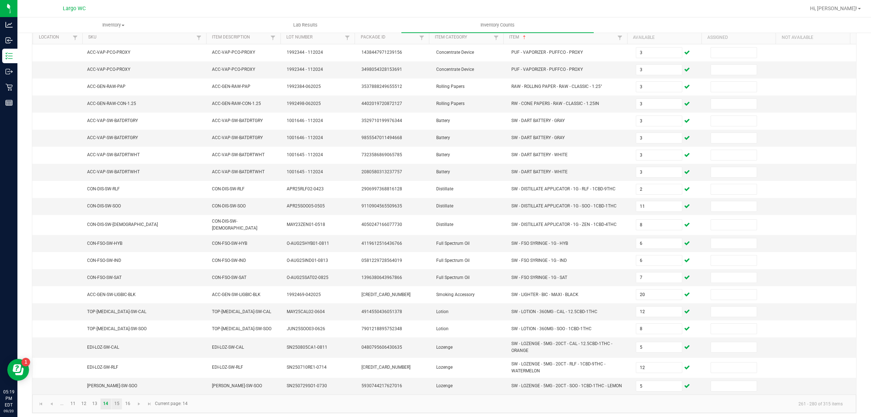
click at [116, 405] on link "15" at bounding box center [116, 403] width 11 height 11
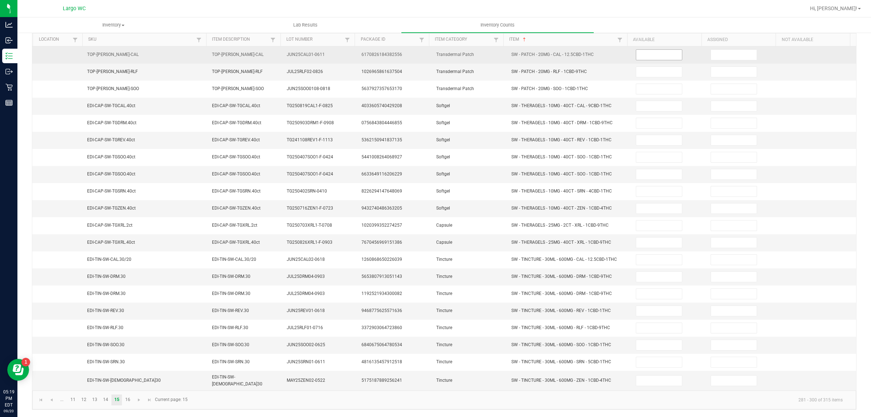
click at [644, 52] on input at bounding box center [659, 55] width 46 height 10
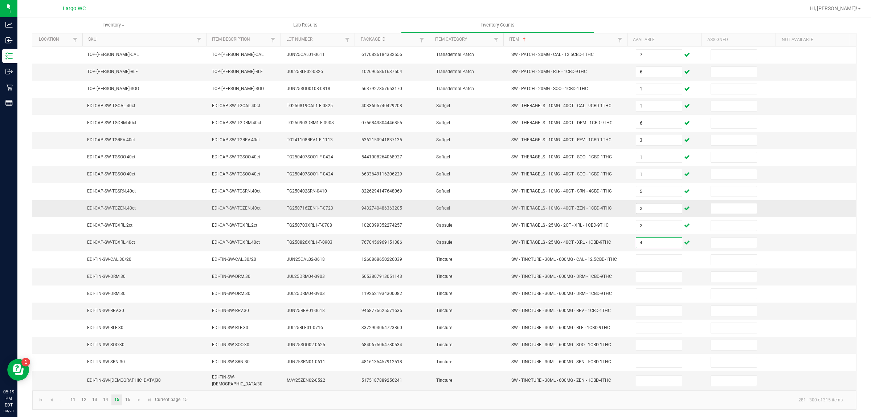
click at [644, 211] on input "2" at bounding box center [659, 208] width 46 height 10
click at [605, 206] on td "SW - THERAGELS - 10MG - 40CT - ZEN - 1CBD-4THC" at bounding box center [569, 208] width 125 height 17
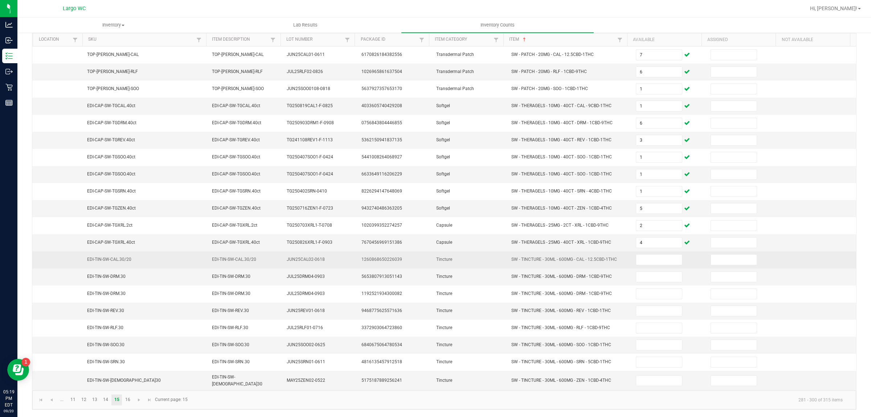
click at [635, 254] on td at bounding box center [668, 259] width 75 height 17
click at [636, 261] on input at bounding box center [659, 259] width 46 height 10
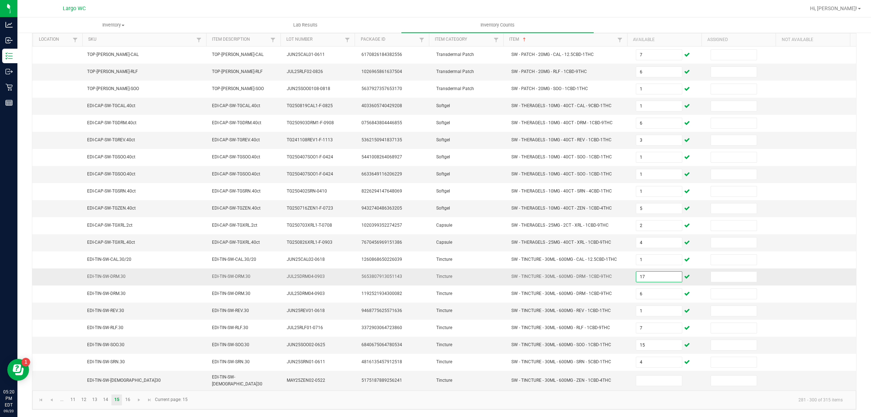
click at [649, 275] on input "17" at bounding box center [659, 276] width 46 height 10
click at [128, 400] on link "16" at bounding box center [127, 399] width 11 height 11
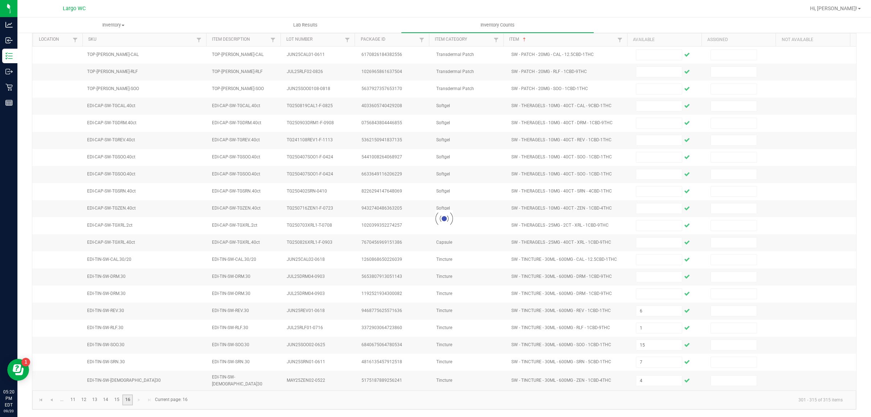
scroll to position [0, 0]
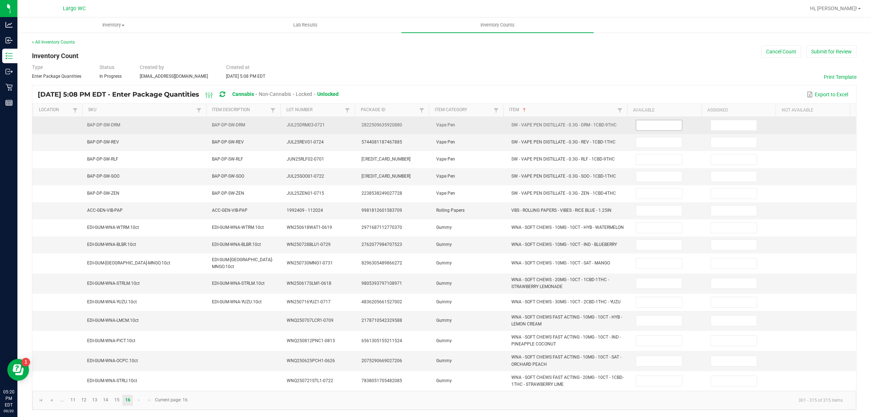
click at [656, 126] on input at bounding box center [659, 125] width 46 height 10
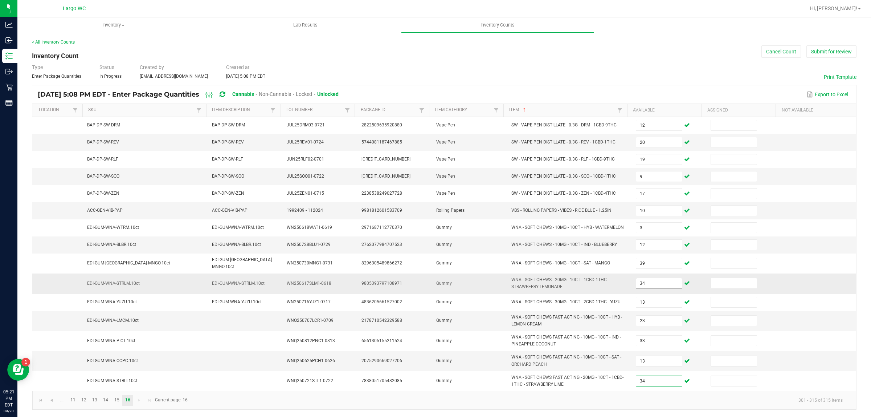
click at [637, 280] on input "34" at bounding box center [659, 283] width 46 height 10
click at [684, 73] on div "Type Enter Package Quantities Status In Progress Created by amainenti@liveparal…" at bounding box center [444, 72] width 824 height 16
click at [818, 52] on button "Submit for Review" at bounding box center [831, 51] width 50 height 12
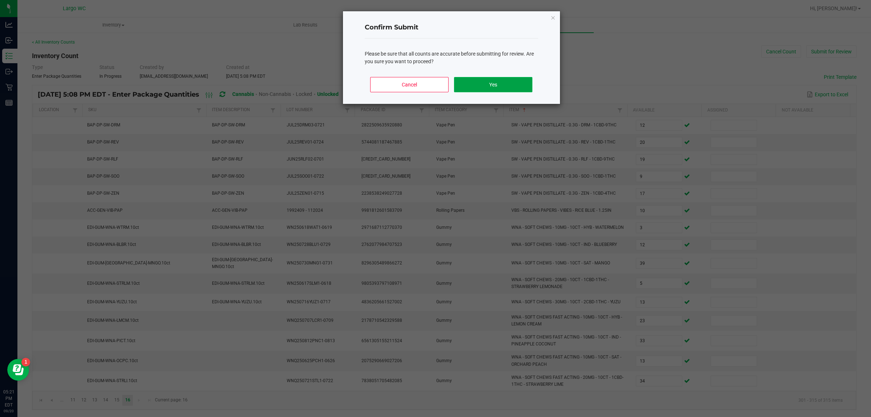
click at [499, 83] on button "Yes" at bounding box center [493, 84] width 78 height 15
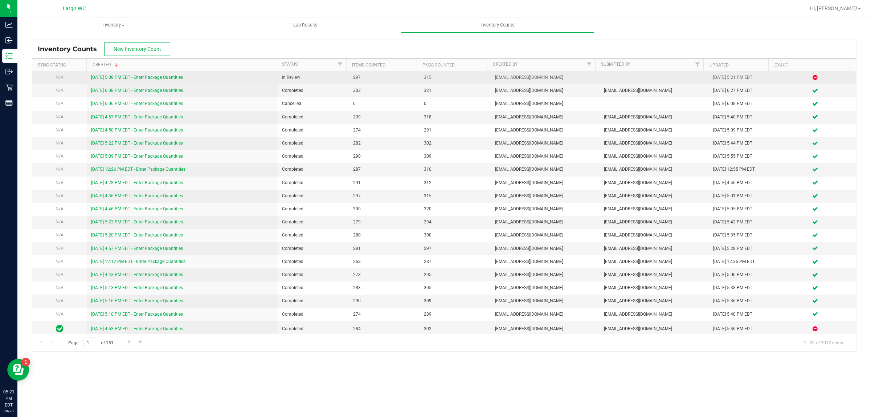
click at [146, 77] on link "9/20/25 5:08 PM EDT - Enter Package Quantities" at bounding box center [137, 77] width 92 height 5
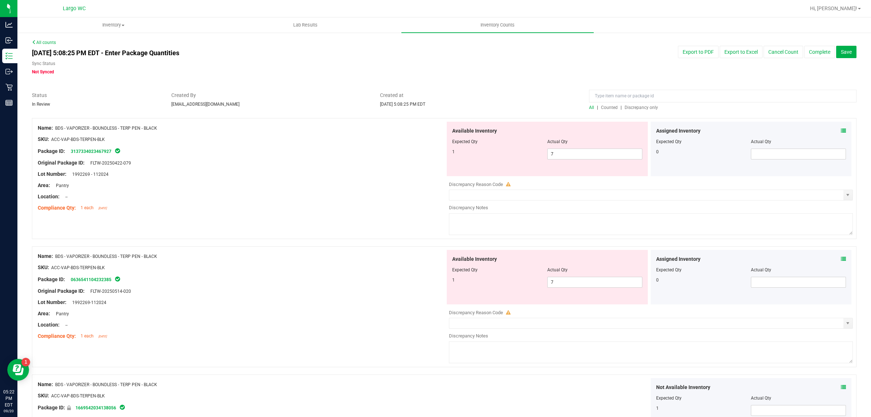
click at [634, 107] on span "Discrepancy only" at bounding box center [641, 107] width 33 height 5
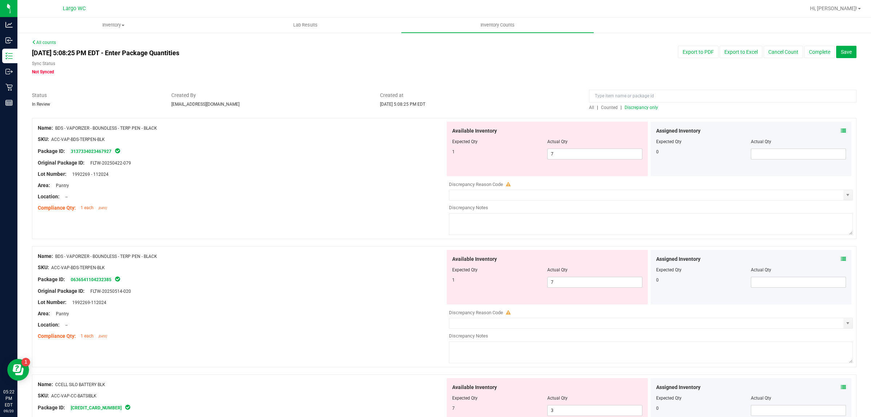
click at [589, 106] on span "All" at bounding box center [591, 107] width 5 height 5
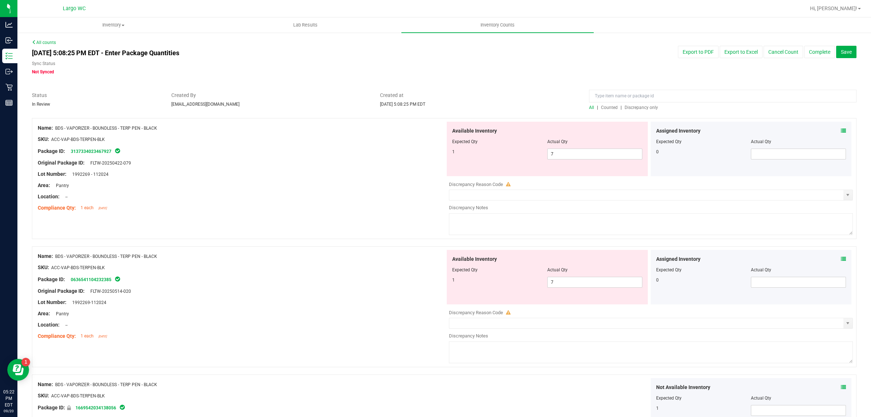
click at [638, 108] on span "Discrepancy only" at bounding box center [641, 107] width 33 height 5
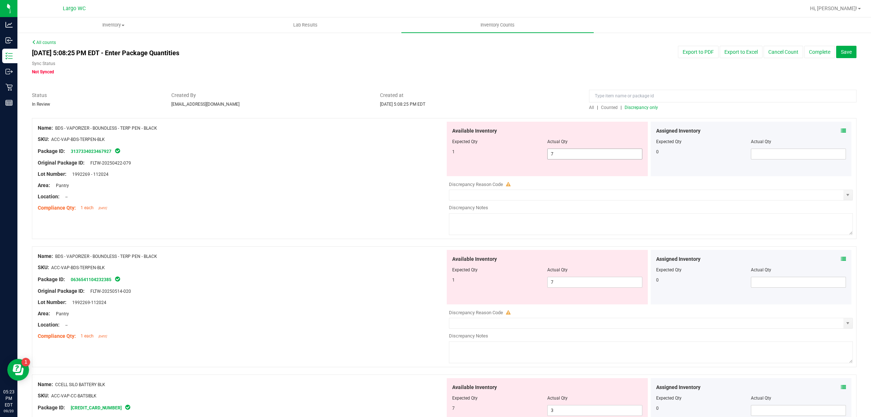
click at [573, 155] on input "7" at bounding box center [595, 154] width 94 height 10
click at [167, 160] on div "Original Package ID: FLTW-20250422-079" at bounding box center [242, 163] width 408 height 8
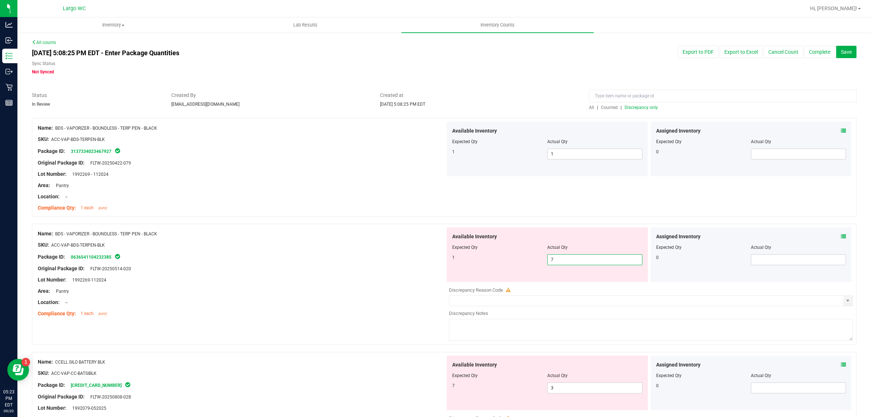
click at [572, 256] on span "7 7" at bounding box center [594, 259] width 95 height 11
click at [572, 256] on input "7" at bounding box center [595, 259] width 94 height 10
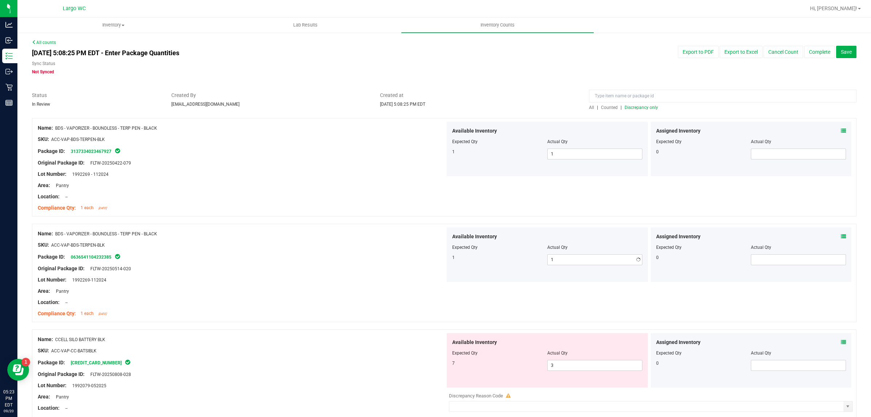
click at [399, 316] on div "Compliance Qty: 1 each 4 months ago" at bounding box center [242, 314] width 408 height 8
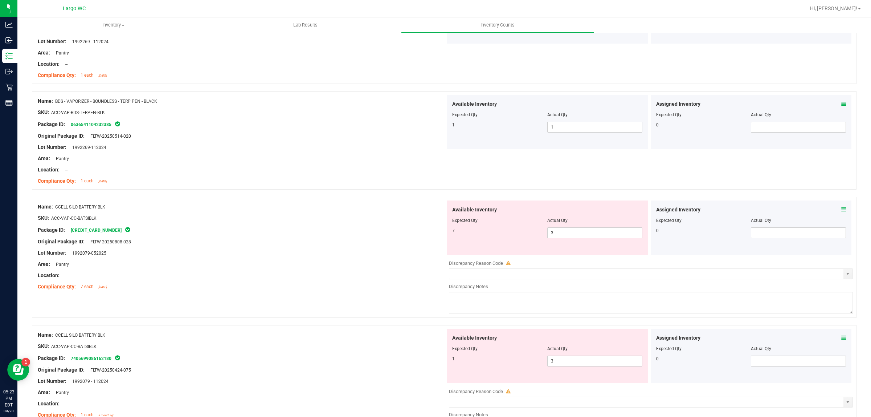
scroll to position [136, 0]
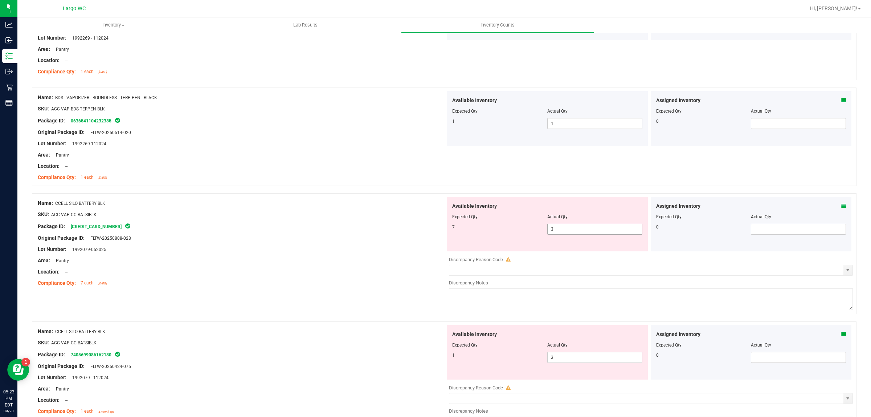
click at [552, 229] on span "3 3" at bounding box center [594, 229] width 95 height 11
click at [552, 229] on input "3" at bounding box center [595, 229] width 94 height 10
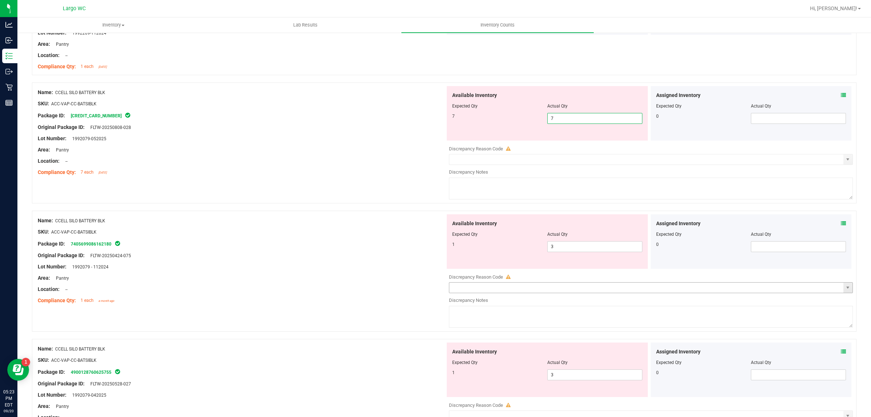
scroll to position [318, 0]
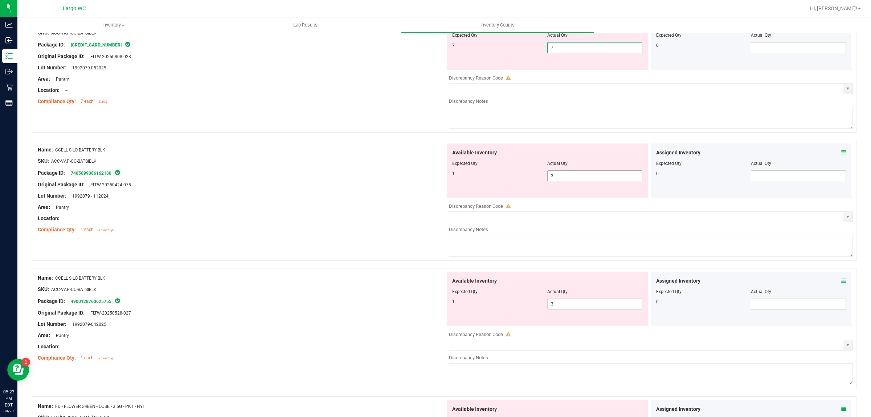
click at [569, 173] on div "Available Inventory Expected Qty Actual Qty 1 3 3" at bounding box center [547, 170] width 201 height 54
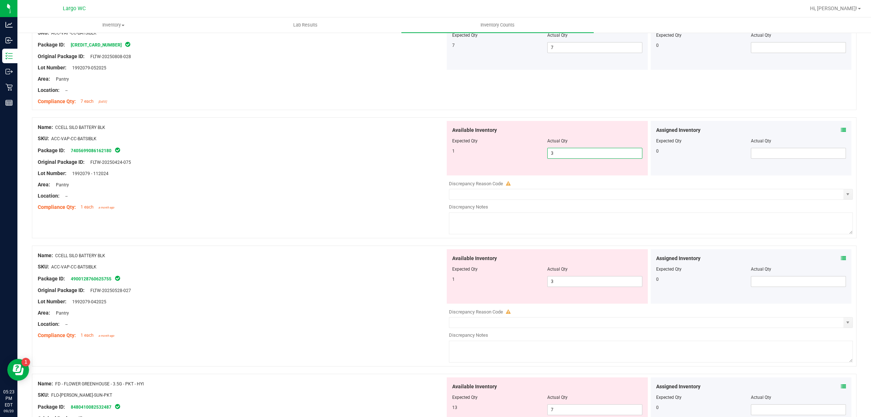
click at [559, 150] on input "3" at bounding box center [595, 153] width 94 height 10
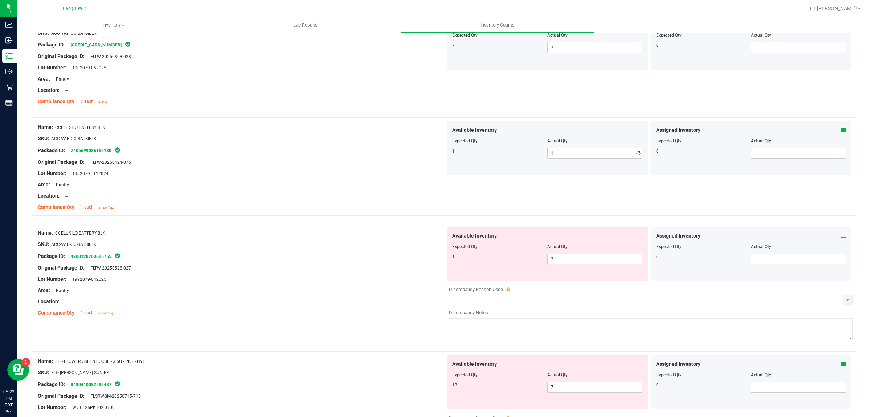
click at [431, 152] on div "Package ID: 7405699086162180" at bounding box center [242, 150] width 408 height 9
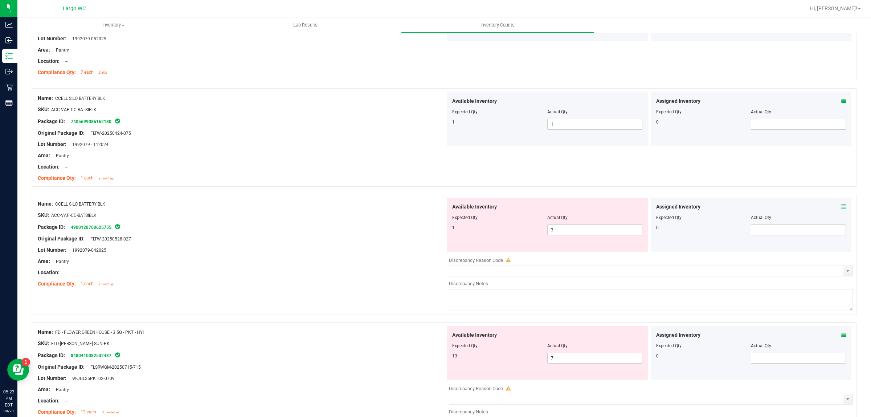
scroll to position [363, 0]
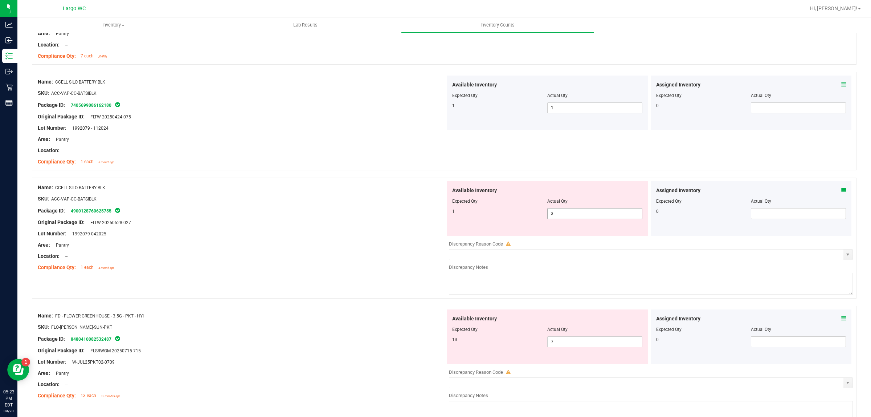
click at [559, 212] on span "3 3" at bounding box center [594, 213] width 95 height 11
click at [559, 212] on input "3" at bounding box center [595, 213] width 94 height 10
click at [375, 170] on div "Name: CCELL SILO BATTERY BLK SKU: ACC-VAP-CC-BATSIBLK Package ID: 7405699086162…" at bounding box center [444, 121] width 824 height 98
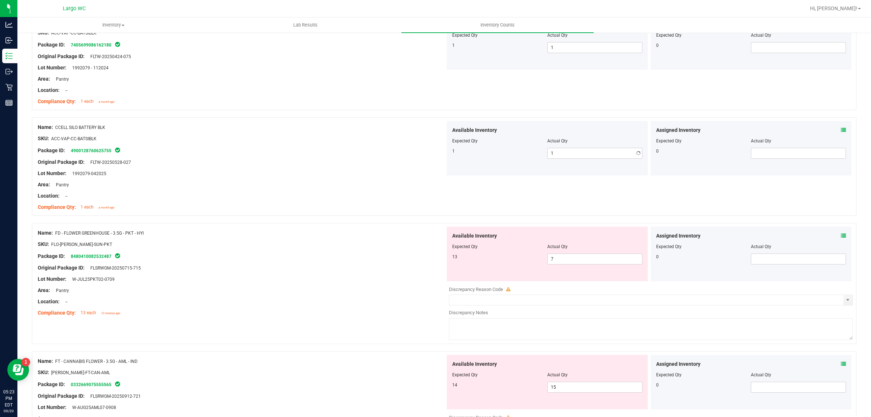
scroll to position [499, 0]
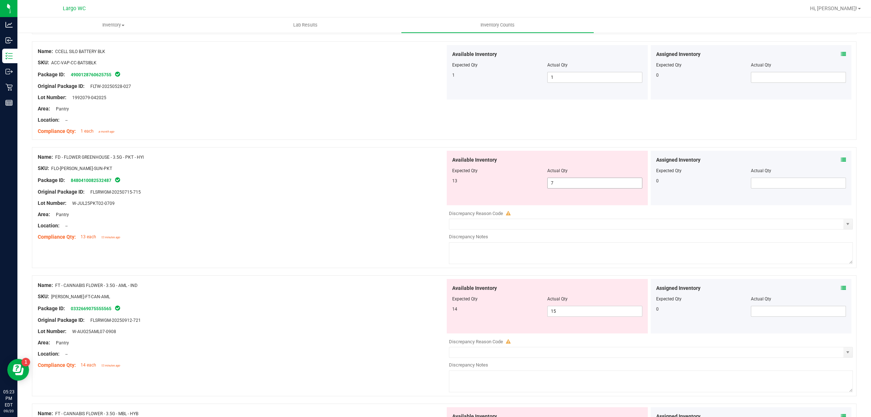
click at [568, 181] on span "7 7" at bounding box center [594, 182] width 95 height 11
click at [568, 181] on input "7" at bounding box center [595, 183] width 94 height 10
click at [281, 176] on div "Package ID: 8480410082532487" at bounding box center [242, 180] width 408 height 9
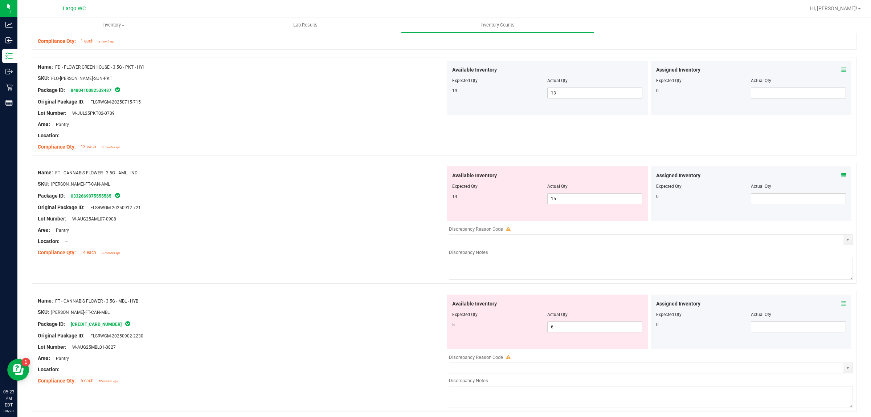
scroll to position [590, 0]
click at [563, 202] on span "15 15" at bounding box center [594, 197] width 95 height 11
click at [563, 202] on input "15" at bounding box center [595, 198] width 94 height 10
click at [389, 225] on div at bounding box center [242, 224] width 408 height 4
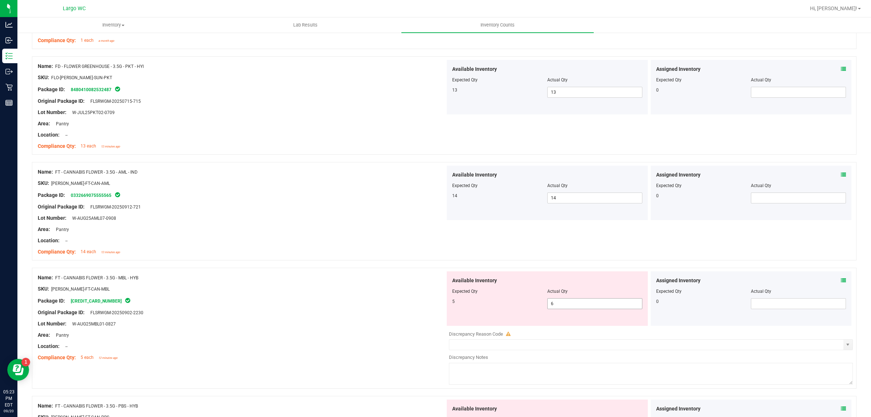
click at [561, 306] on span "6 6" at bounding box center [594, 303] width 95 height 11
click at [561, 306] on input "6" at bounding box center [595, 303] width 94 height 10
click at [341, 218] on div "Lot Number: W-AUG25AML07-0908" at bounding box center [242, 218] width 408 height 8
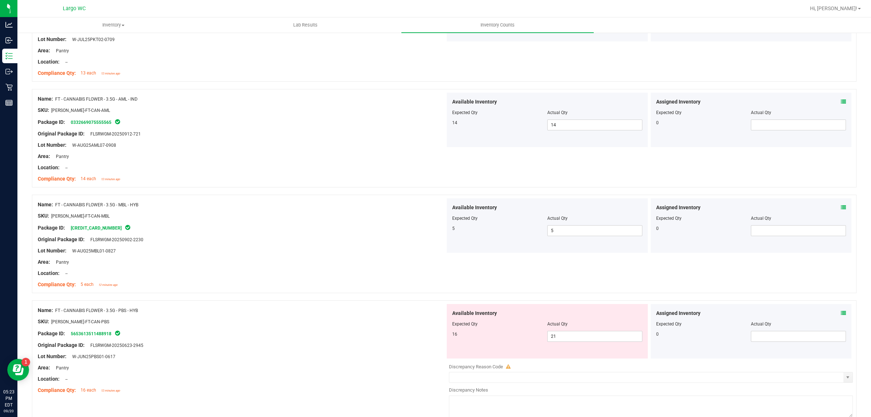
scroll to position [726, 0]
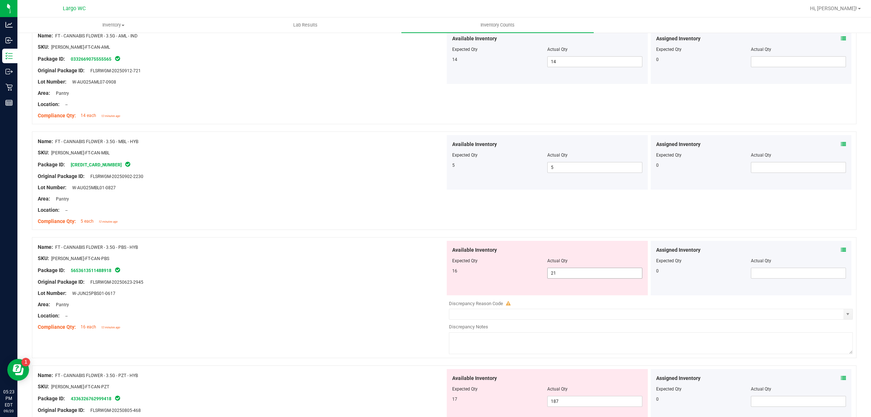
click at [576, 278] on span "21 21" at bounding box center [594, 272] width 95 height 11
click at [576, 278] on input "21" at bounding box center [595, 273] width 94 height 10
drag, startPoint x: 322, startPoint y: 262, endPoint x: 365, endPoint y: 273, distance: 44.0
click at [323, 262] on ng-container "SKU: FLO-BUD-FT-CAN-PBS" at bounding box center [242, 259] width 408 height 11
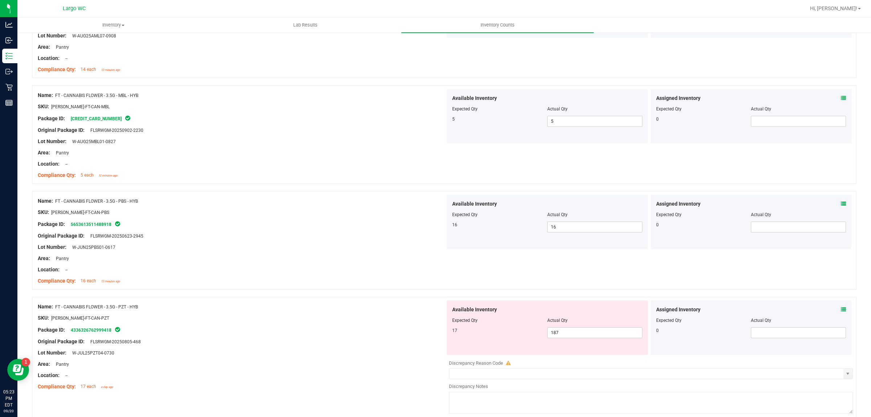
scroll to position [817, 0]
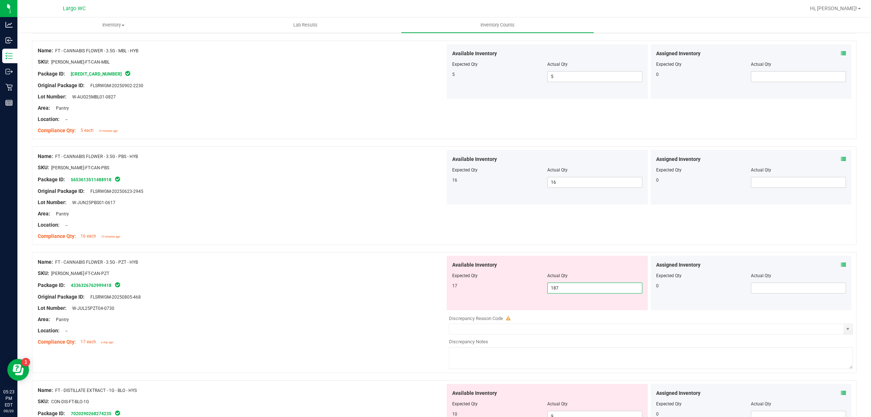
click at [581, 291] on span "187 187" at bounding box center [594, 287] width 95 height 11
click at [581, 291] on input "187" at bounding box center [595, 288] width 94 height 10
drag, startPoint x: 275, startPoint y: 175, endPoint x: 279, endPoint y: 178, distance: 5.2
click at [278, 175] on div at bounding box center [242, 173] width 408 height 4
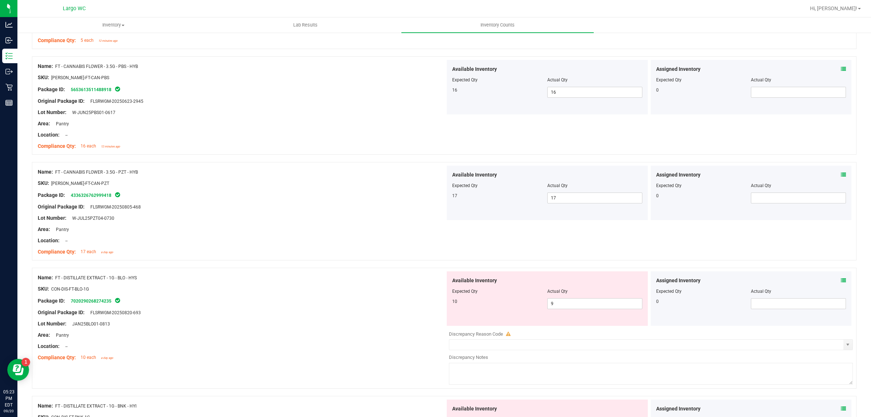
scroll to position [907, 0]
click at [561, 302] on span "9 9" at bounding box center [594, 302] width 95 height 11
click at [561, 302] on input "9" at bounding box center [595, 303] width 94 height 10
click at [303, 276] on div "Name: FT - DISTILLATE EXTRACT - 1G - BLO - HYS" at bounding box center [242, 277] width 408 height 8
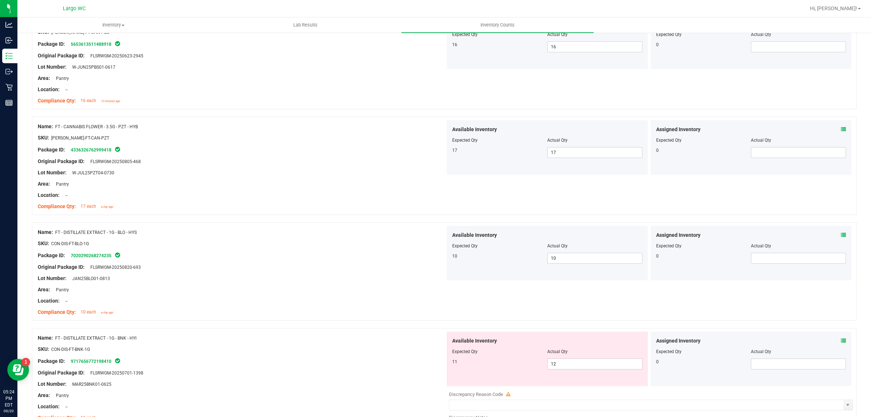
scroll to position [953, 0]
click at [565, 365] on span "12 12" at bounding box center [594, 362] width 95 height 11
click at [565, 365] on input "12" at bounding box center [595, 363] width 94 height 10
click at [314, 289] on div "Area: Pantry" at bounding box center [242, 289] width 408 height 8
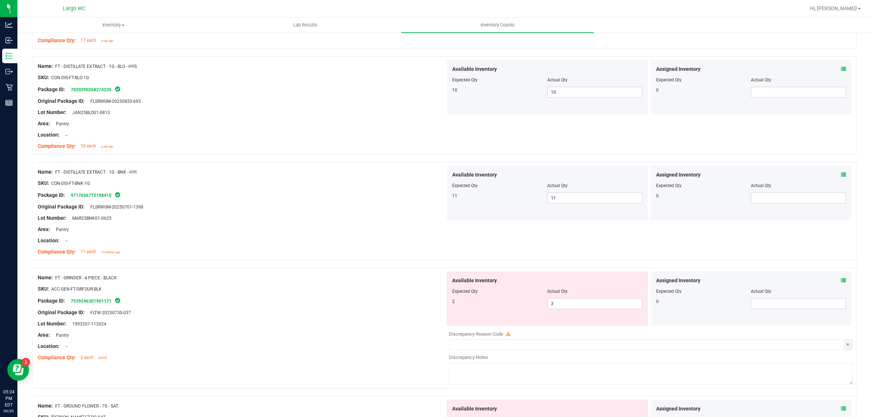
scroll to position [1134, 0]
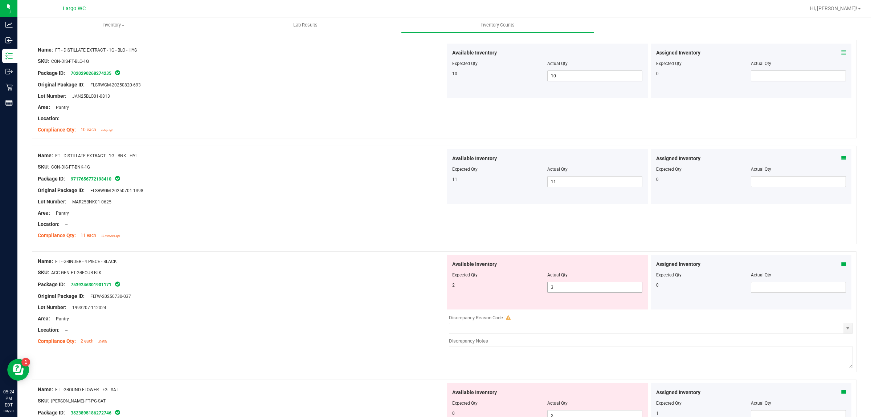
click at [557, 289] on span "3 3" at bounding box center [594, 287] width 95 height 11
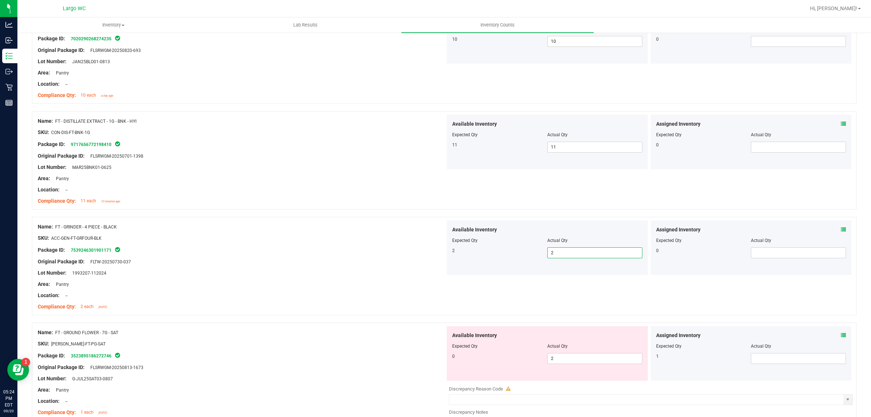
scroll to position [1225, 0]
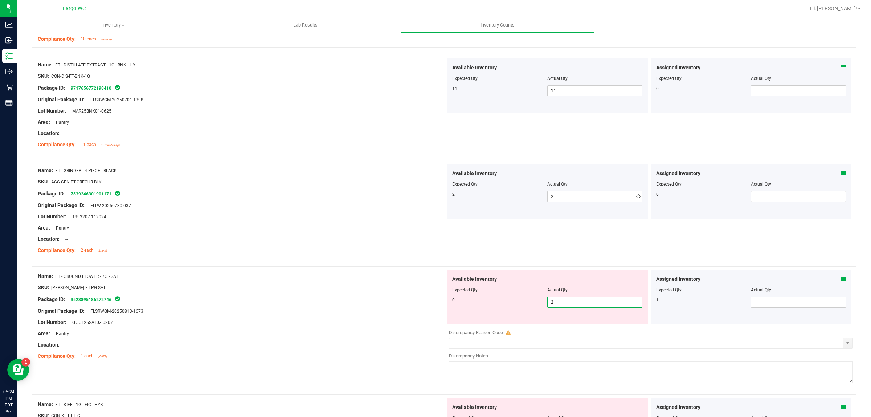
click at [558, 303] on span "2 2" at bounding box center [594, 301] width 95 height 11
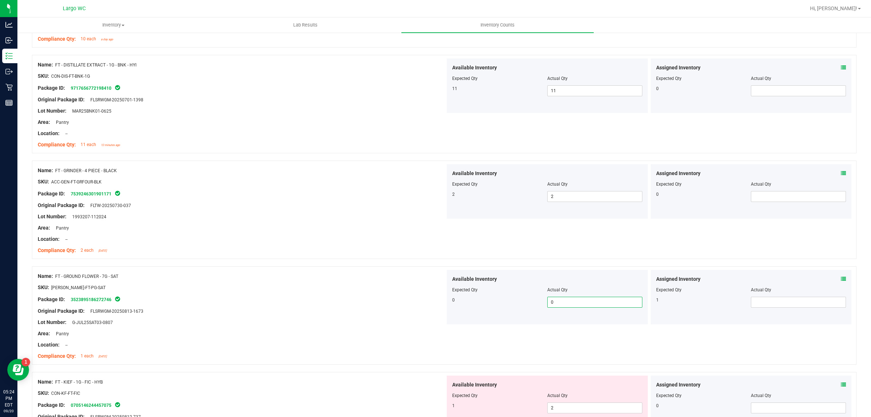
scroll to position [1361, 0]
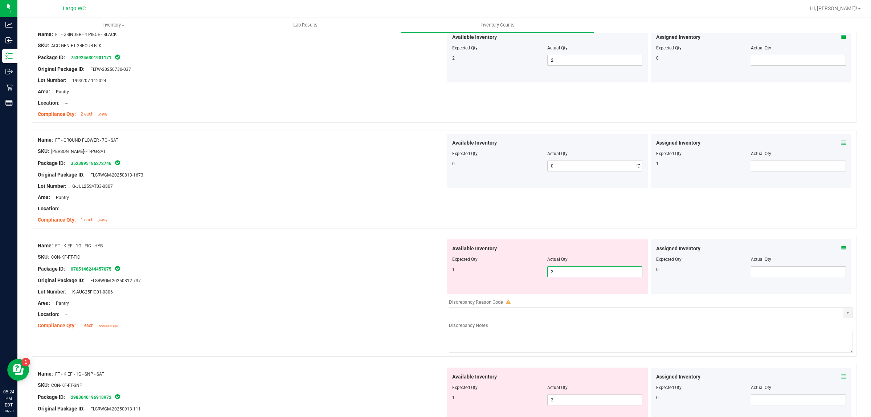
click at [554, 277] on span "2 2" at bounding box center [594, 271] width 95 height 11
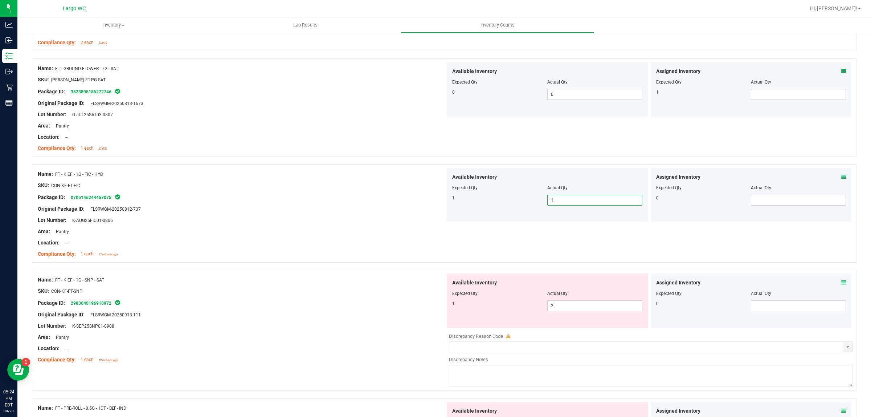
scroll to position [1452, 0]
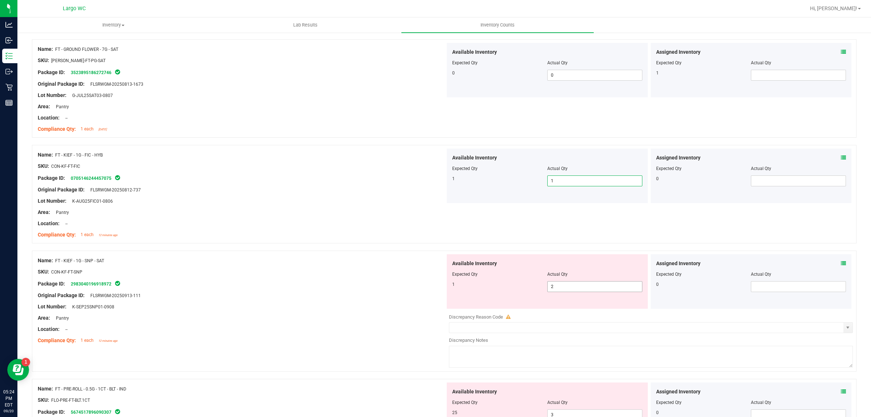
click at [568, 289] on span "2 2" at bounding box center [594, 286] width 95 height 11
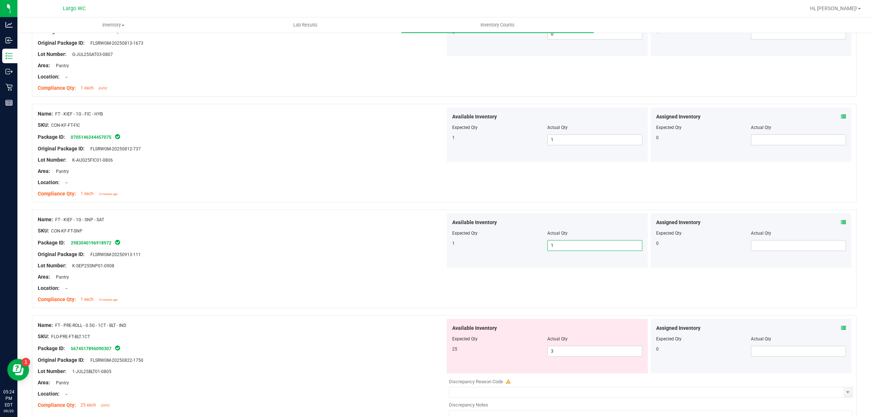
scroll to position [1542, 0]
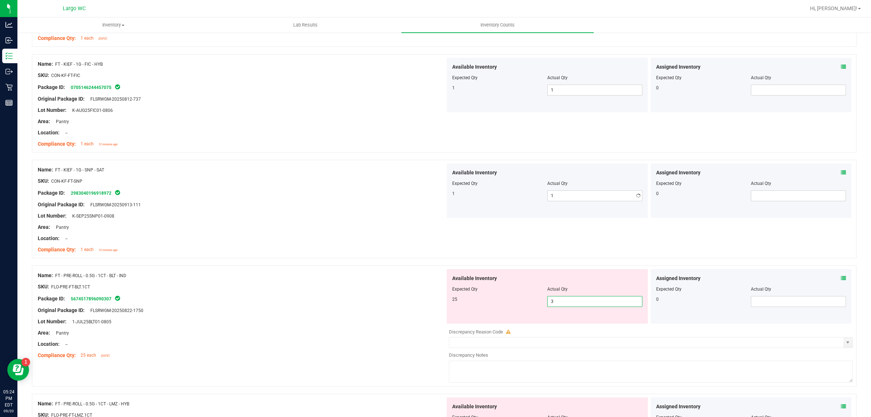
click at [572, 305] on span "3 3" at bounding box center [594, 301] width 95 height 11
click at [290, 273] on div "Name: FT - PRE-ROLL - 0.5G - 1CT - BLT - IND SKU: FLO-PRE-FT-BLT.1CT Package ID…" at bounding box center [242, 315] width 408 height 93
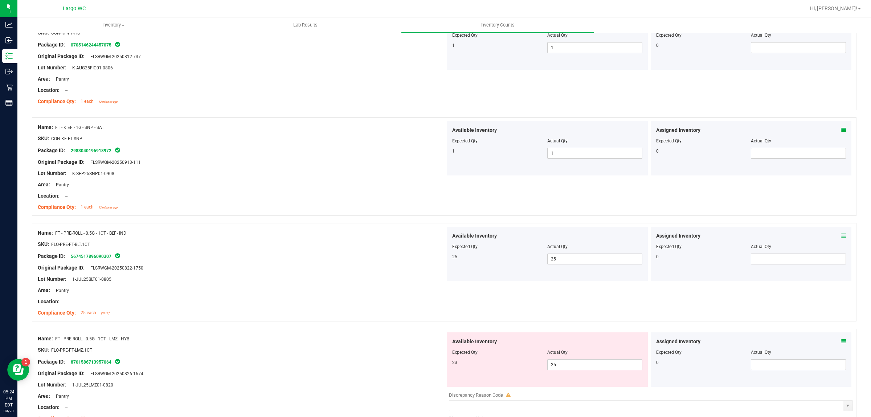
scroll to position [1633, 0]
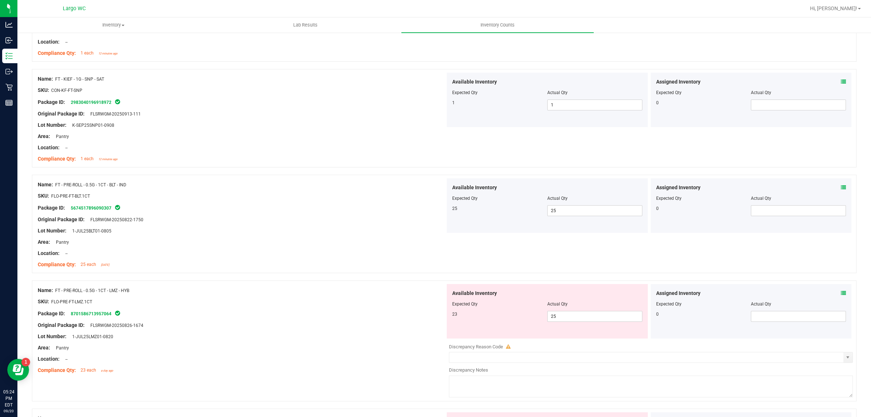
click at [570, 311] on div at bounding box center [547, 309] width 190 height 4
click at [569, 317] on span "25 25" at bounding box center [594, 316] width 95 height 11
click at [569, 317] on input "25" at bounding box center [595, 316] width 94 height 10
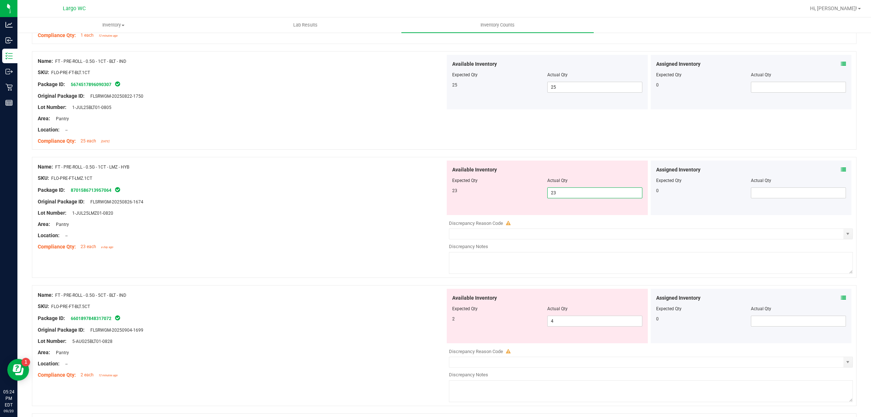
scroll to position [1769, 0]
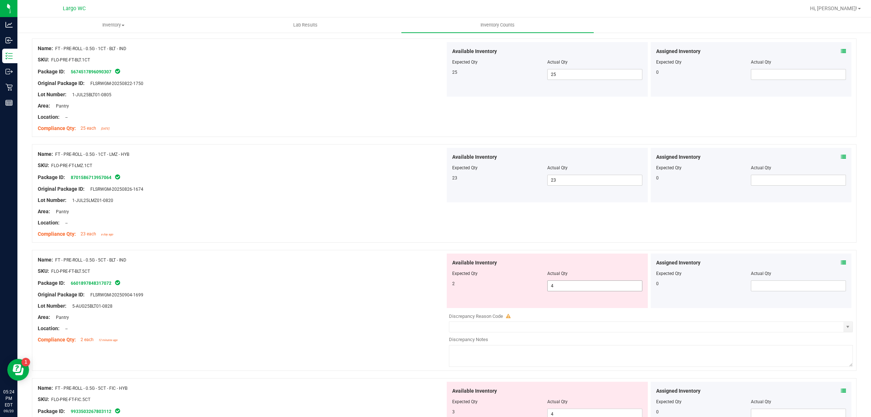
click at [566, 291] on span "4 4" at bounding box center [594, 285] width 95 height 11
click at [566, 291] on input "4" at bounding box center [595, 286] width 94 height 10
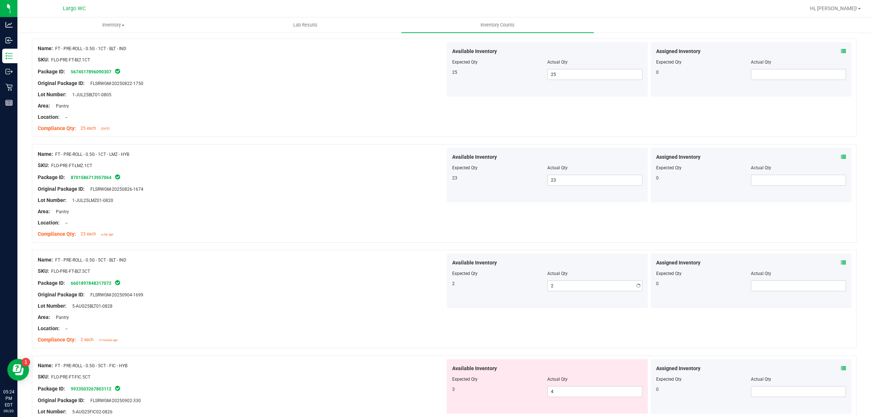
click at [431, 269] on div "Name: FT - PRE-ROLL - 0.5G - 5CT - BLT - IND SKU: FLO-PRE-FT-BLT.5CT Package ID…" at bounding box center [242, 299] width 408 height 93
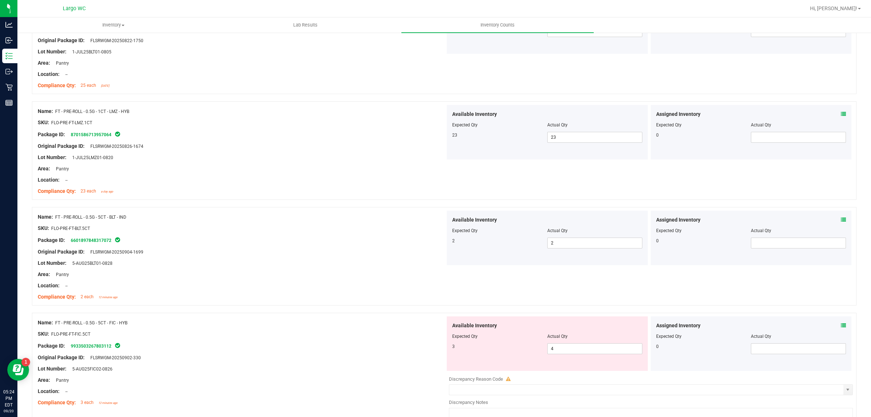
scroll to position [1863, 0]
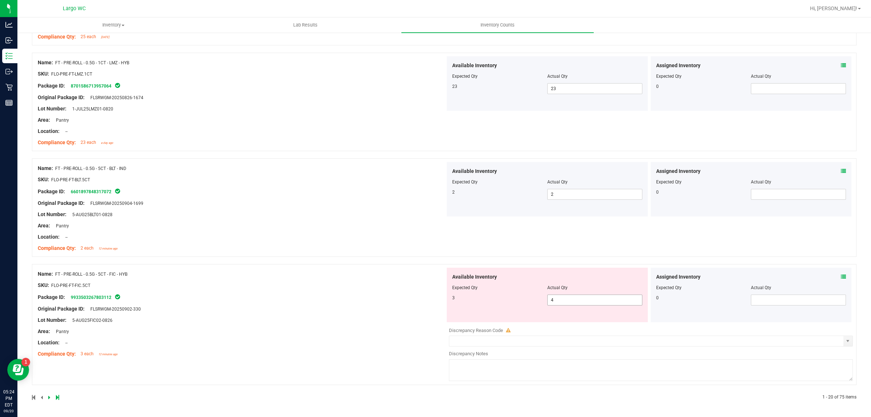
click at [563, 296] on span "4 4" at bounding box center [594, 299] width 95 height 11
click at [563, 296] on input "4" at bounding box center [595, 300] width 94 height 10
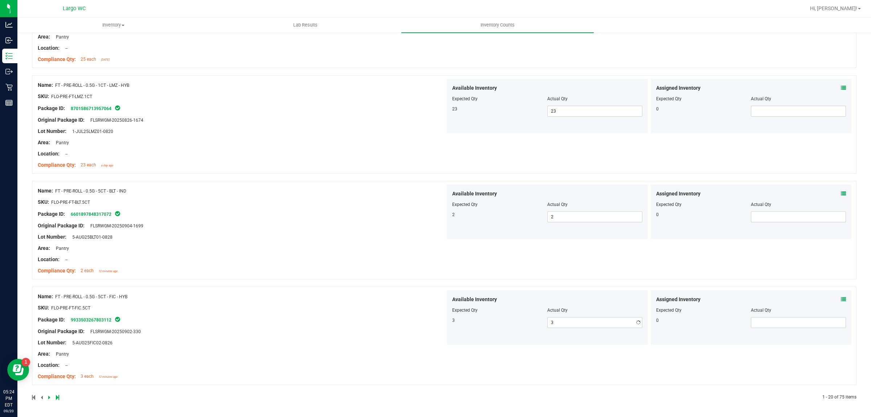
click at [335, 228] on div "Name: FT - PRE-ROLL - 0.5G - 5CT - BLT - IND SKU: FLO-PRE-FT-BLT.5CT Package ID…" at bounding box center [242, 230] width 408 height 93
click at [49, 396] on icon at bounding box center [49, 397] width 2 height 4
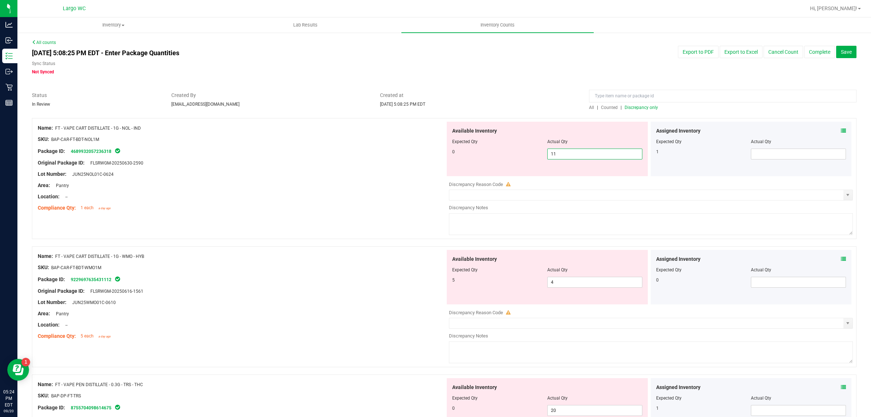
click at [561, 152] on span "11 11" at bounding box center [594, 153] width 95 height 11
click at [561, 152] on input "11" at bounding box center [595, 154] width 94 height 10
click at [367, 204] on div "Compliance Qty: 1 each a day ago" at bounding box center [242, 208] width 408 height 8
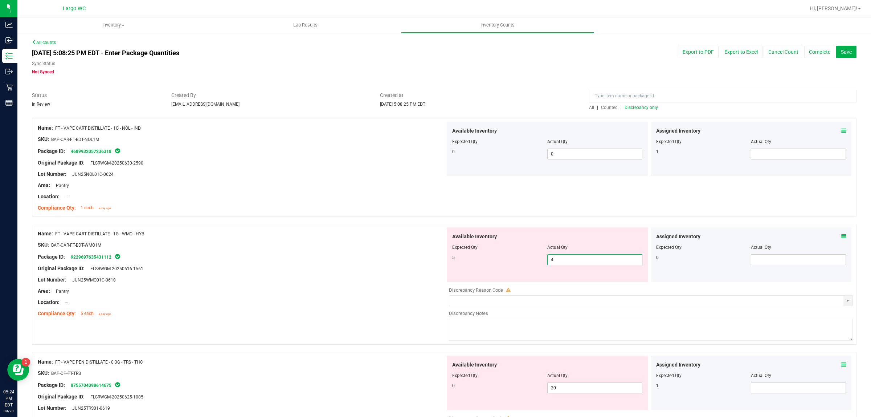
click at [572, 261] on span "4 4" at bounding box center [594, 259] width 95 height 11
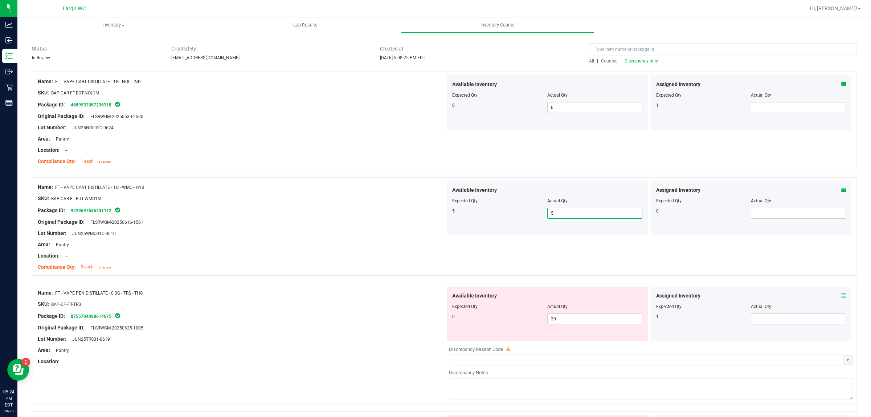
scroll to position [136, 0]
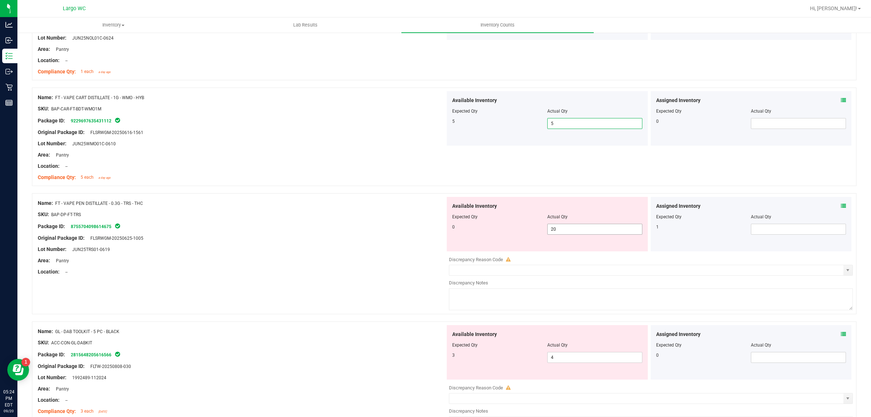
click at [581, 229] on span "20 20" at bounding box center [594, 229] width 95 height 11
click at [581, 229] on input "20" at bounding box center [595, 229] width 94 height 10
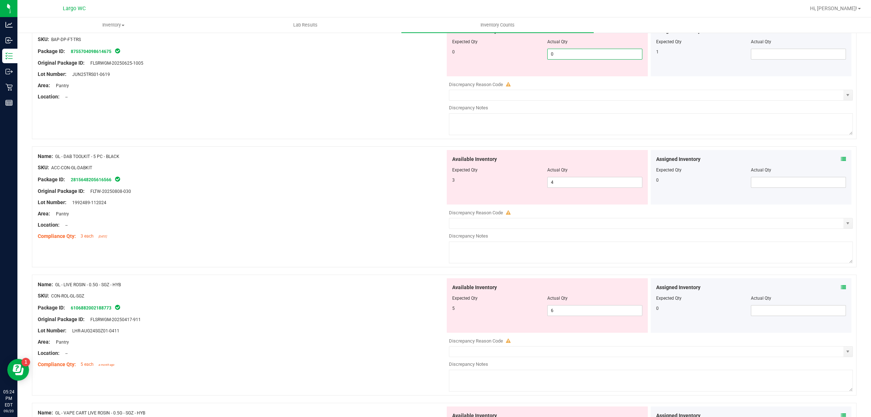
scroll to position [318, 0]
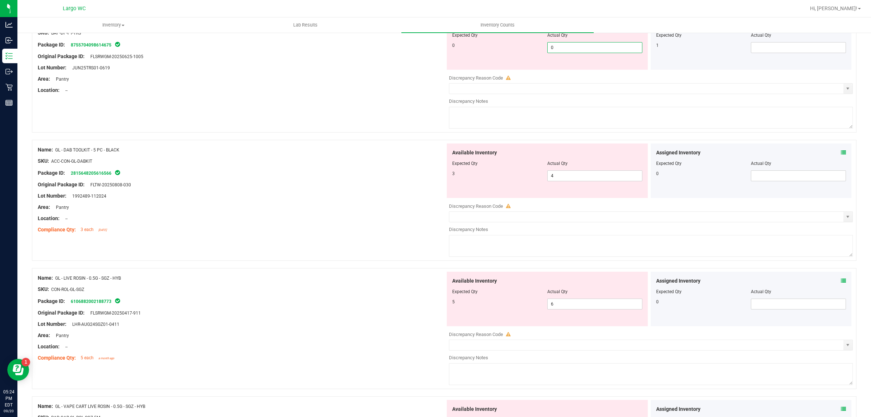
click at [371, 165] on div "Name: GL - DAB TOOLKIT - 5 PC - BLACK SKU: ACC-CON-GL-DABKIT Package ID: 281564…" at bounding box center [242, 189] width 408 height 93
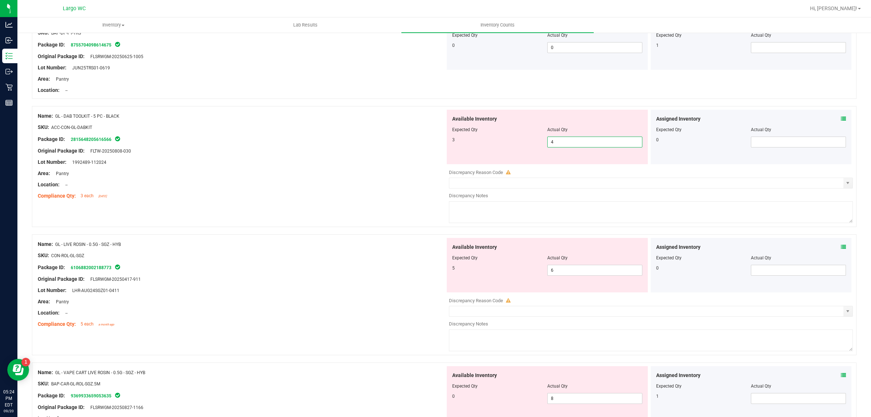
click at [554, 140] on span "4 4" at bounding box center [594, 141] width 95 height 11
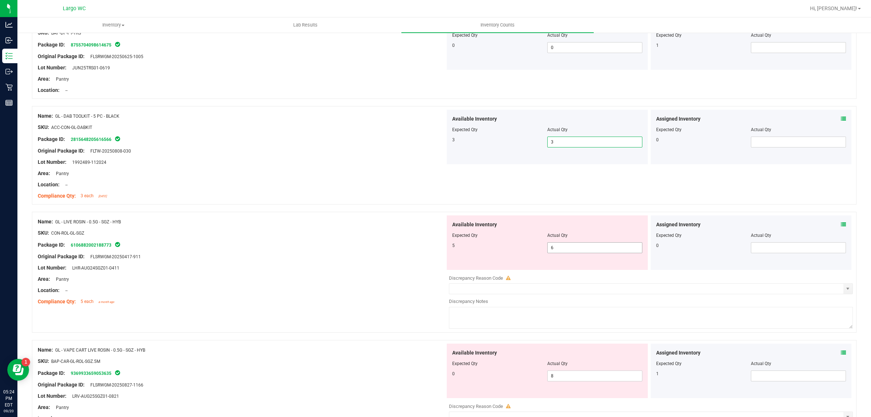
click at [576, 246] on span "6 6" at bounding box center [594, 247] width 95 height 11
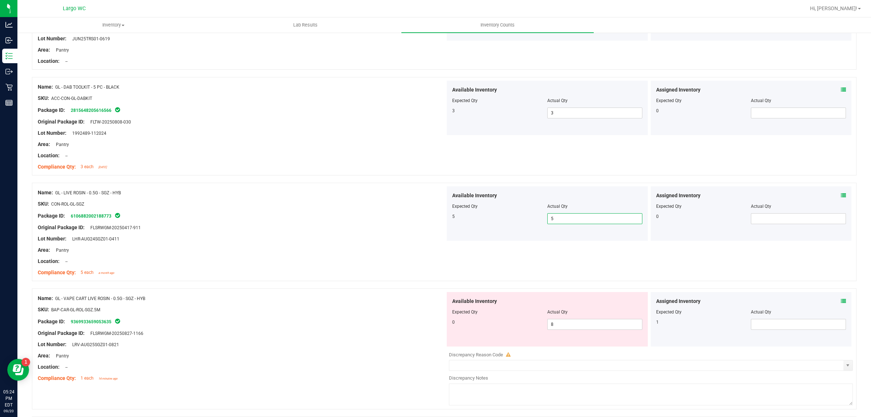
scroll to position [363, 0]
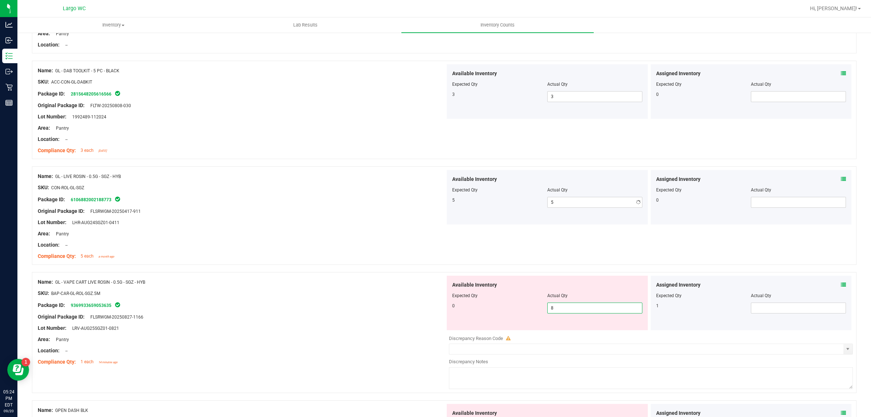
click at [565, 307] on span "8 8" at bounding box center [594, 307] width 95 height 11
click at [565, 307] on input "8" at bounding box center [595, 308] width 94 height 10
click at [236, 184] on div at bounding box center [242, 182] width 408 height 4
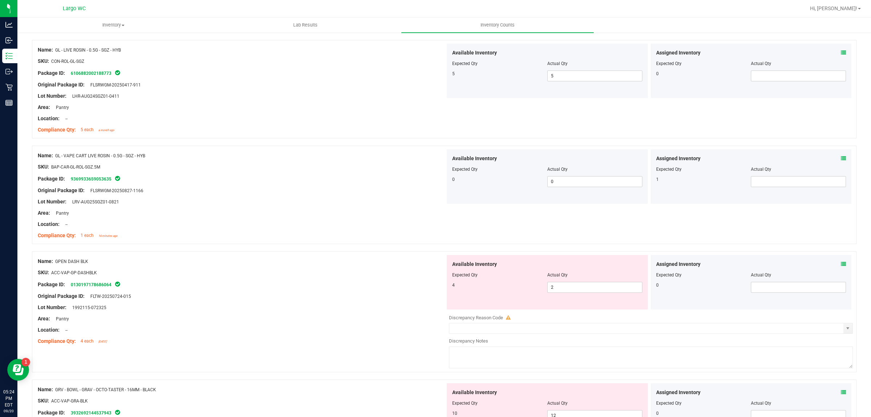
scroll to position [499, 0]
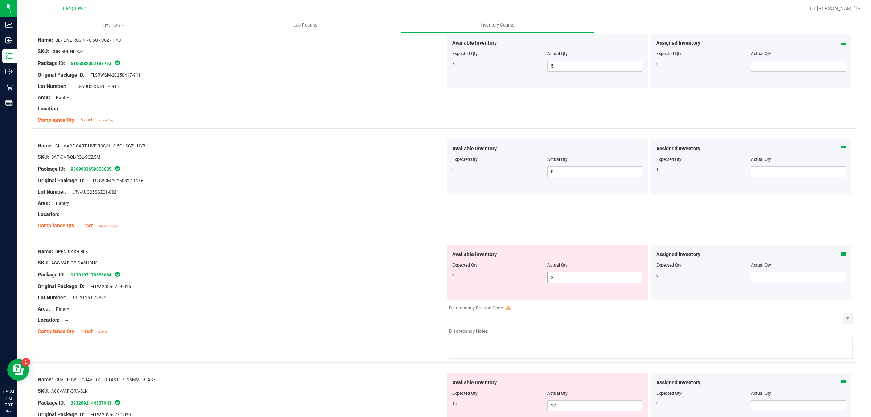
click at [561, 278] on span "2 2" at bounding box center [594, 277] width 95 height 11
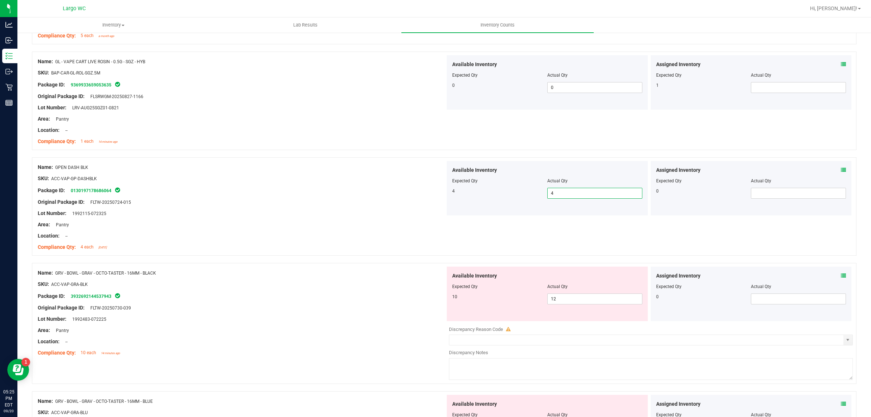
scroll to position [590, 0]
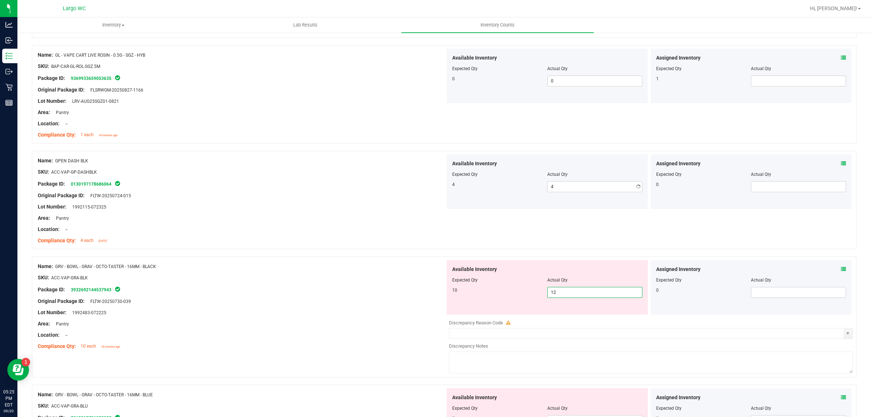
click at [564, 291] on span "12 12" at bounding box center [594, 292] width 95 height 11
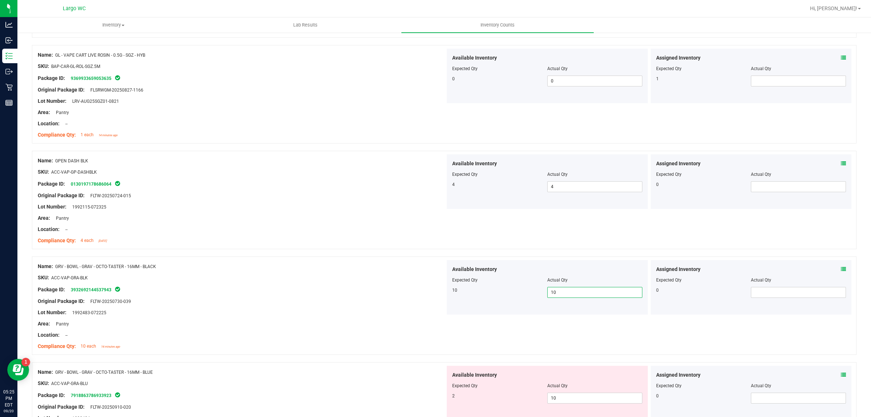
scroll to position [680, 0]
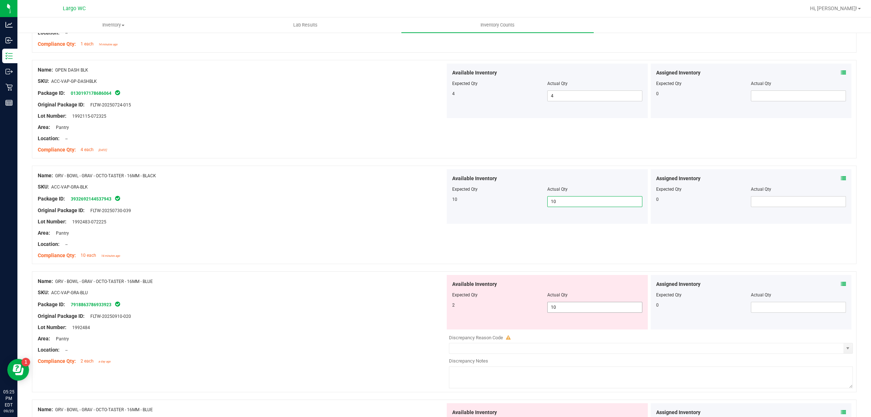
click at [565, 307] on span "10 10" at bounding box center [594, 307] width 95 height 11
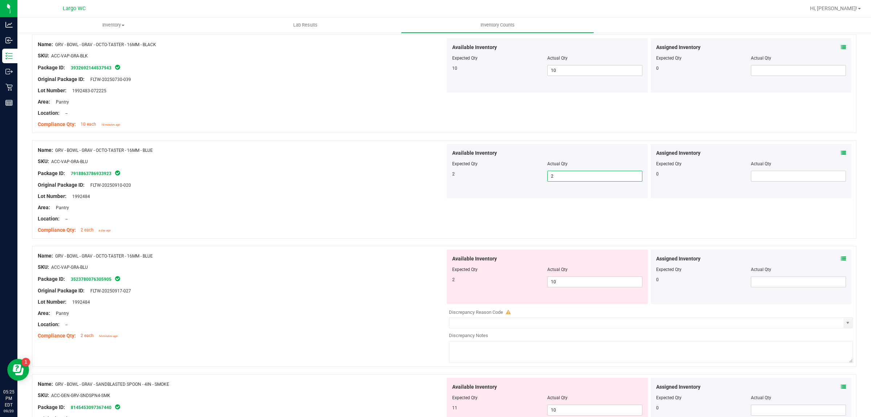
scroll to position [817, 0]
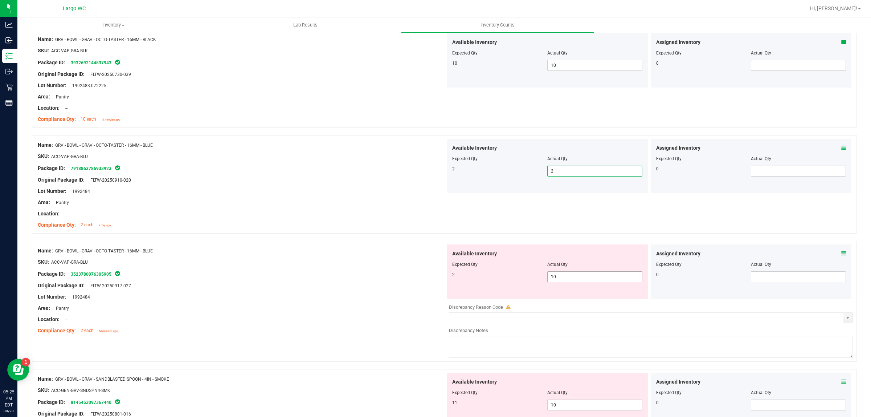
click at [563, 282] on span "10 10" at bounding box center [594, 276] width 95 height 11
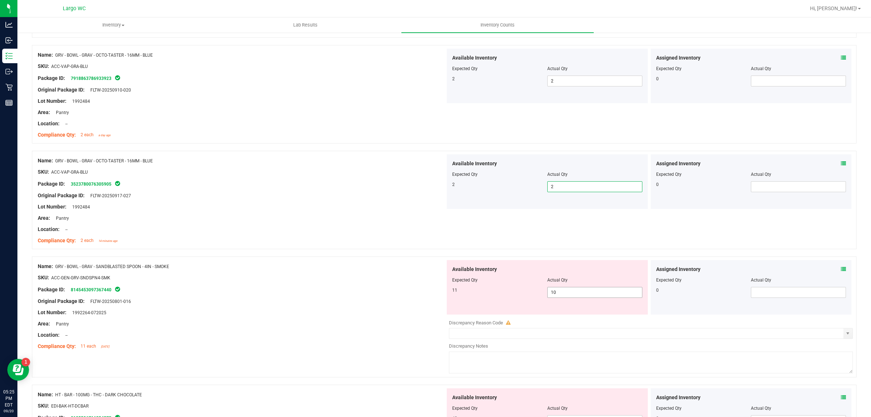
scroll to position [907, 0]
click at [561, 292] on span "10 10" at bounding box center [594, 291] width 95 height 11
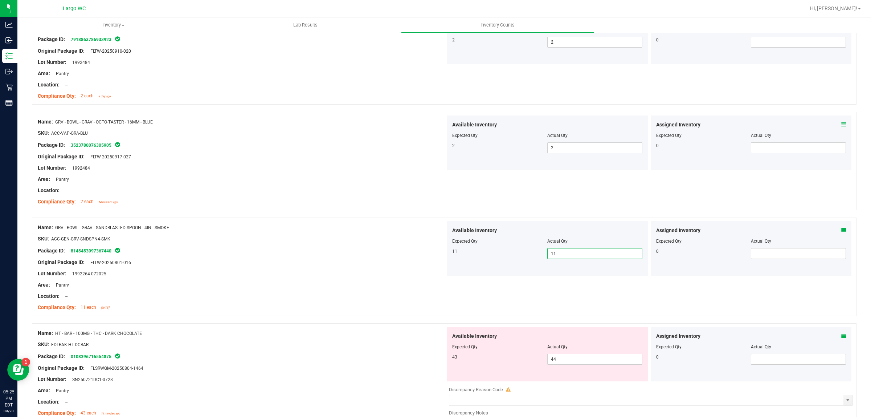
scroll to position [998, 0]
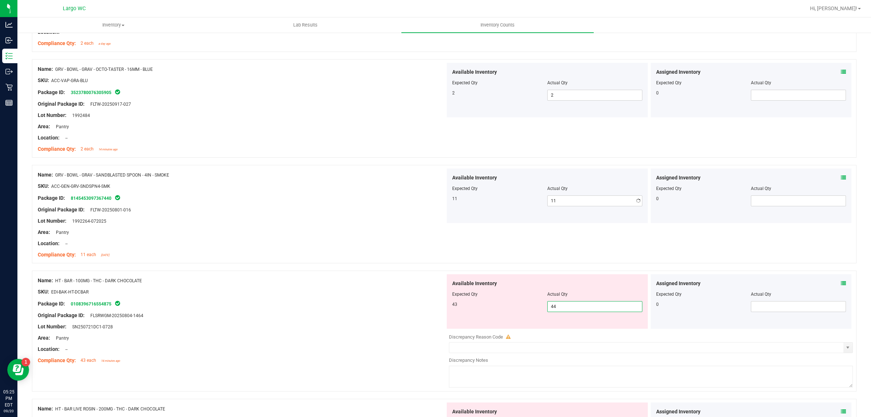
click at [561, 304] on span "44 44" at bounding box center [594, 306] width 95 height 11
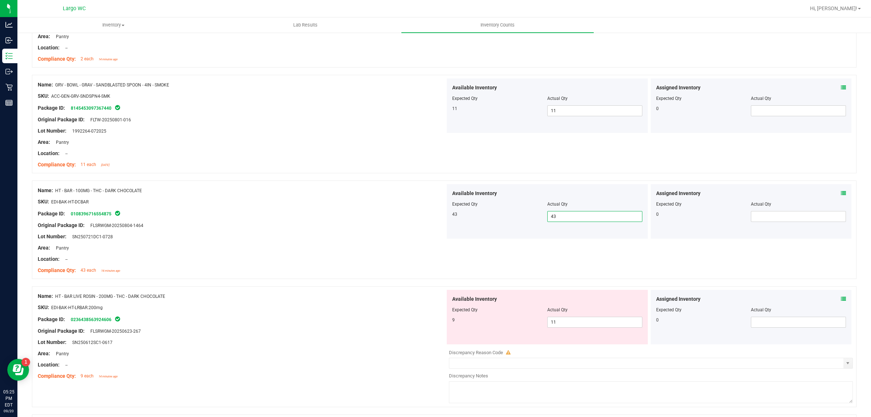
scroll to position [1089, 0]
click at [562, 320] on span "11 11" at bounding box center [594, 321] width 95 height 11
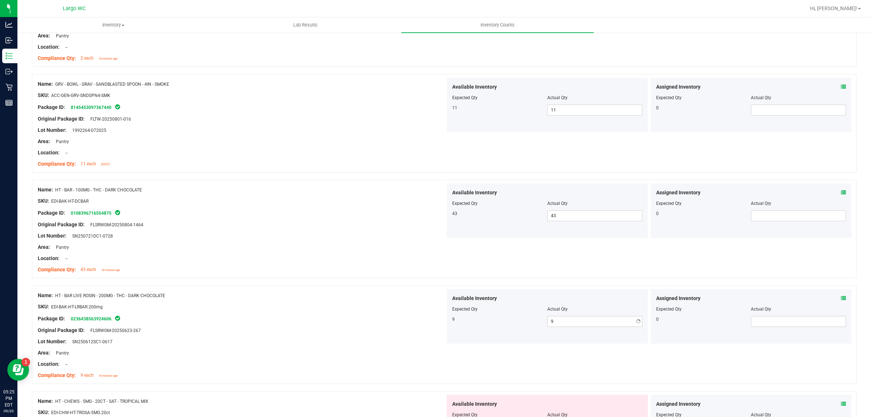
click at [357, 336] on div at bounding box center [242, 336] width 408 height 4
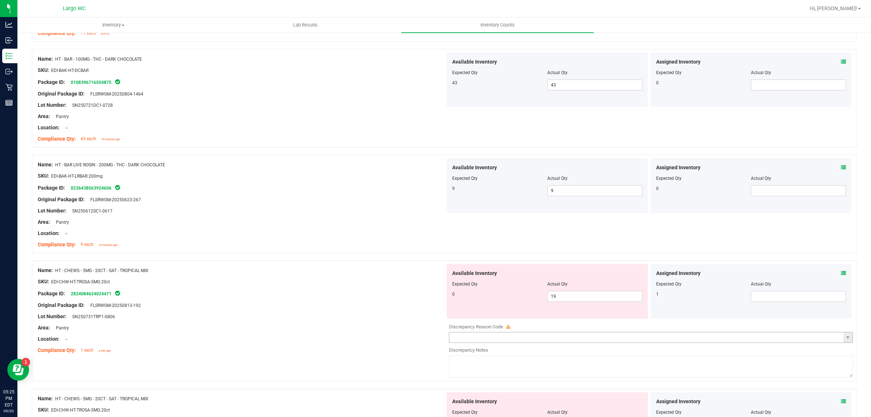
scroll to position [1225, 0]
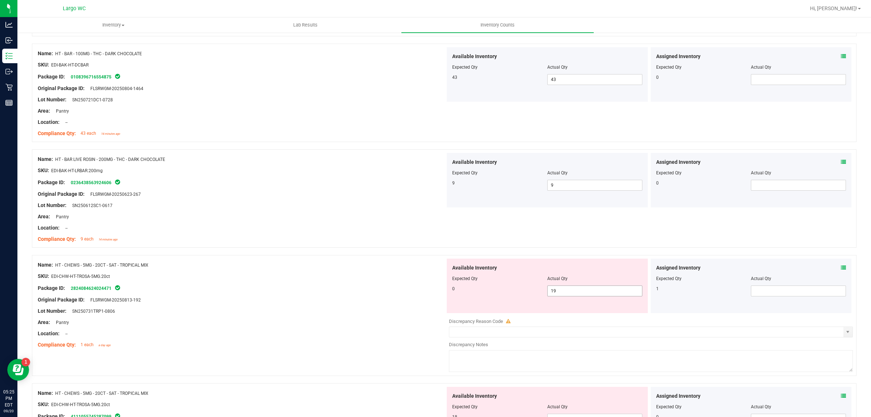
click at [556, 292] on span "19 19" at bounding box center [594, 290] width 95 height 11
click at [0, 0] on input "19" at bounding box center [0, 0] width 0 height 0
click at [342, 277] on div "SKU: EDI-CHW-HT-TROSA-5MG.20ct" at bounding box center [242, 276] width 408 height 8
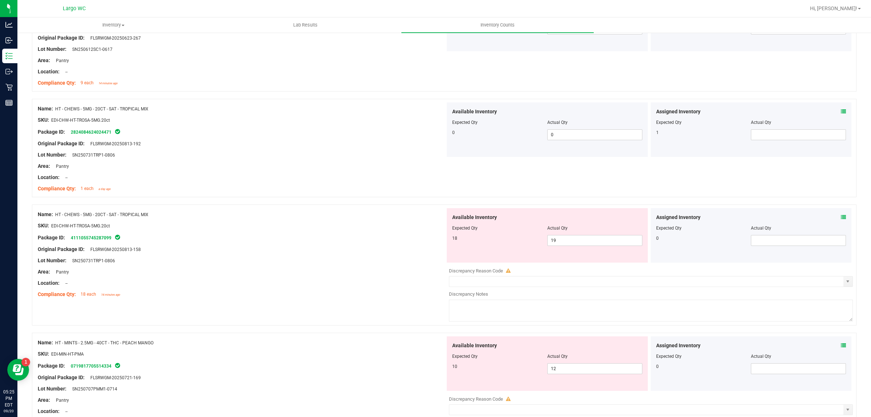
scroll to position [1406, 0]
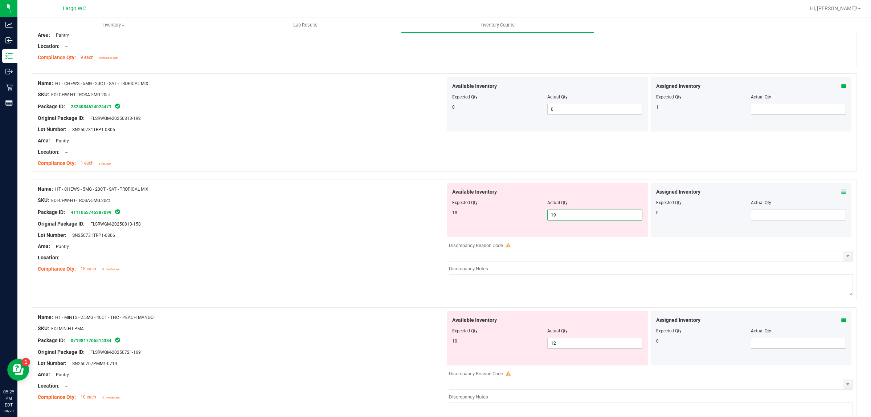
click at [564, 218] on span "19 19" at bounding box center [594, 214] width 95 height 11
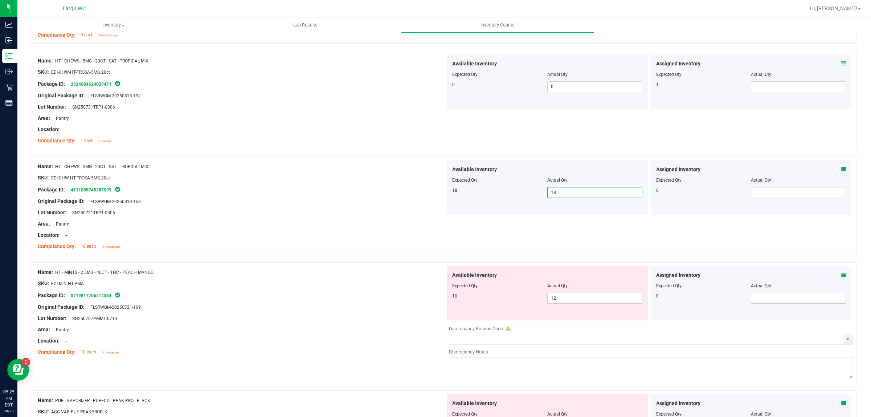
scroll to position [1452, 0]
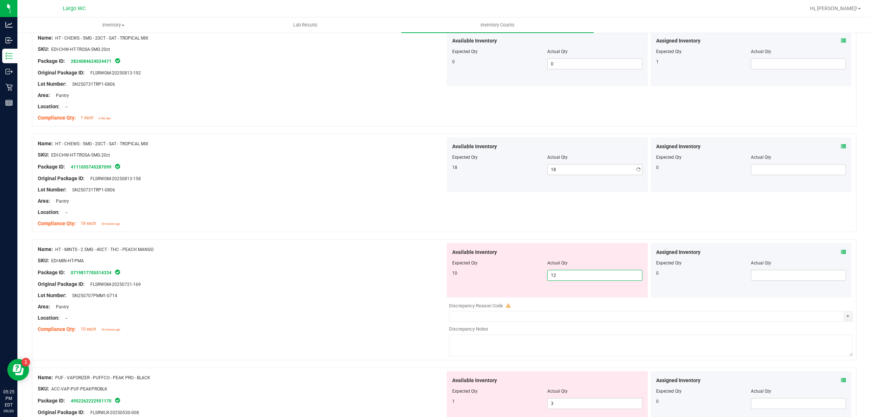
click at [558, 275] on span "12 12" at bounding box center [594, 275] width 95 height 11
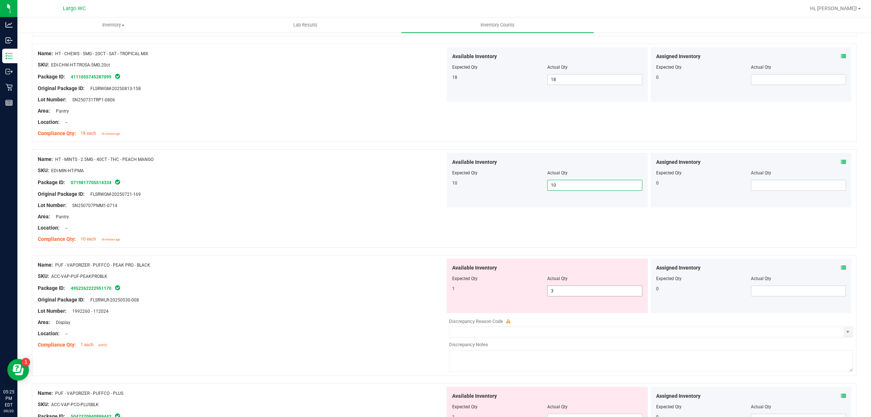
scroll to position [1542, 0]
click at [561, 294] on span "3 3" at bounding box center [594, 290] width 95 height 11
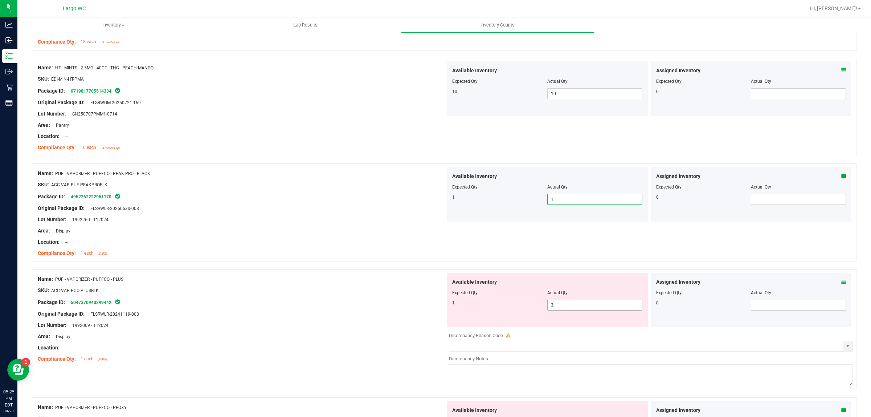
click at [564, 307] on span "3 3" at bounding box center [594, 304] width 95 height 11
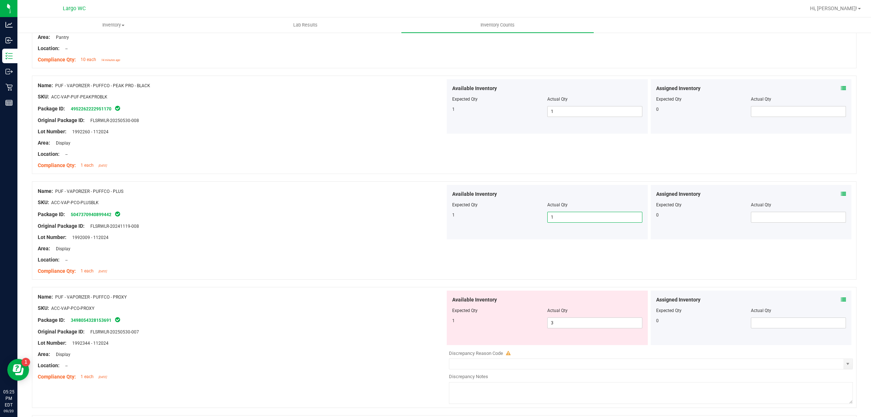
scroll to position [1724, 0]
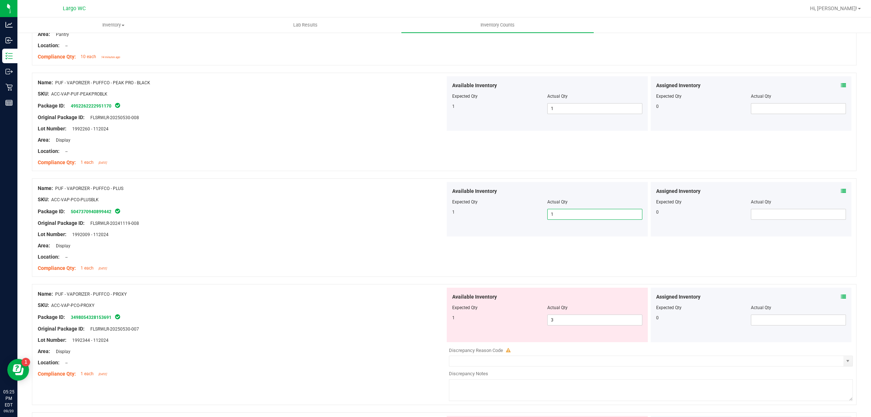
click at [563, 311] on div "Actual Qty" at bounding box center [594, 307] width 95 height 7
click at [564, 320] on span "3 3" at bounding box center [594, 319] width 95 height 11
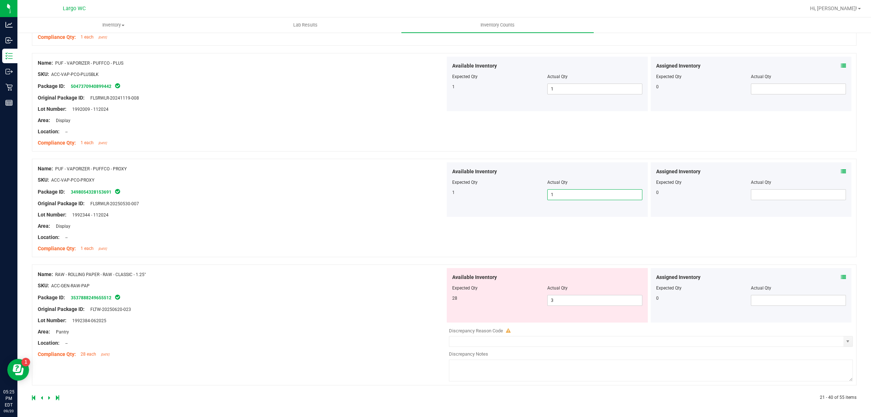
scroll to position [1852, 0]
click at [560, 298] on span "3 3" at bounding box center [594, 299] width 95 height 11
click at [560, 298] on input "3" at bounding box center [595, 300] width 94 height 10
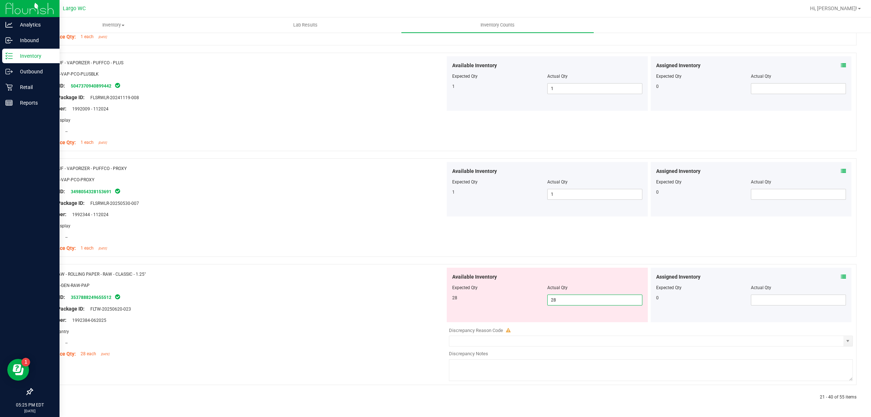
click at [0, 214] on div at bounding box center [30, 247] width 60 height 273
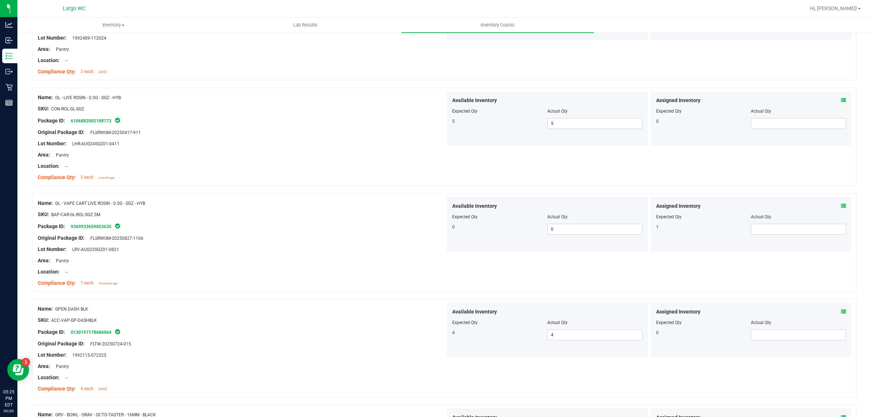
scroll to position [0, 0]
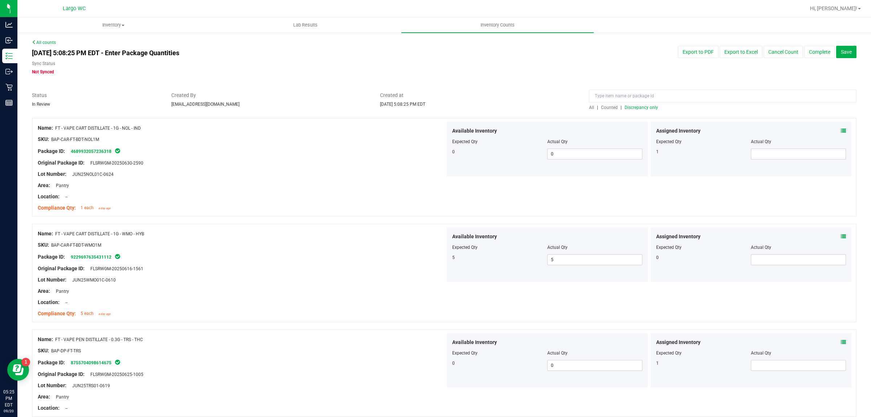
drag, startPoint x: 463, startPoint y: 167, endPoint x: 552, endPoint y: -55, distance: 239.4
click at [636, 106] on span "Discrepancy only" at bounding box center [641, 107] width 33 height 5
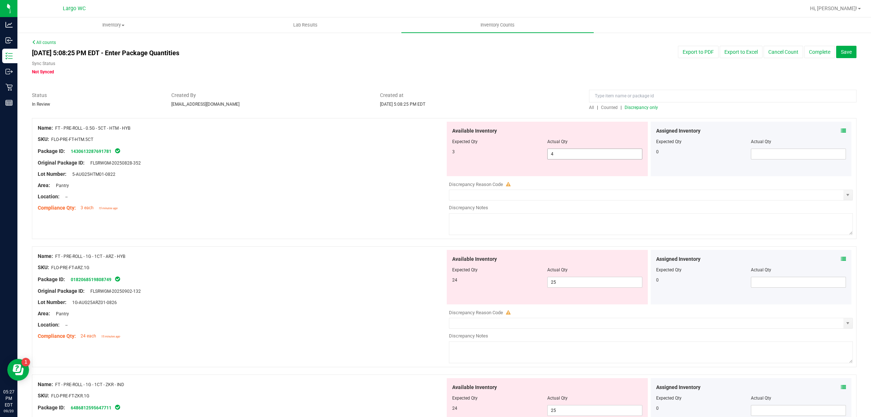
click at [563, 152] on span "4 4" at bounding box center [594, 153] width 95 height 11
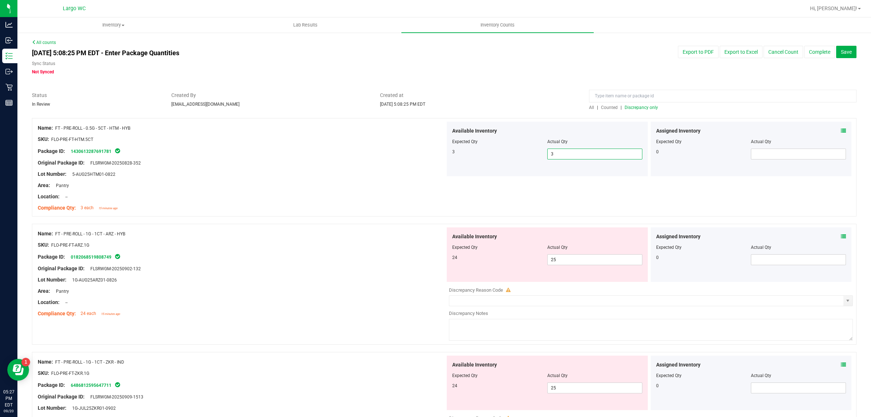
scroll to position [45, 0]
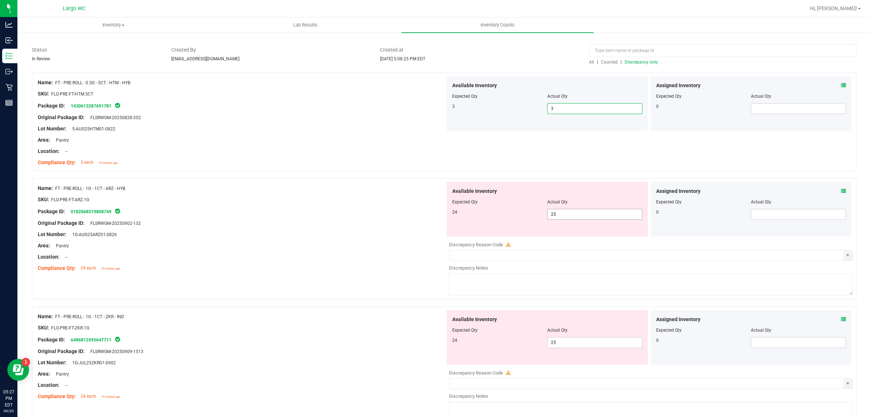
click at [572, 210] on span "25 25" at bounding box center [594, 214] width 95 height 11
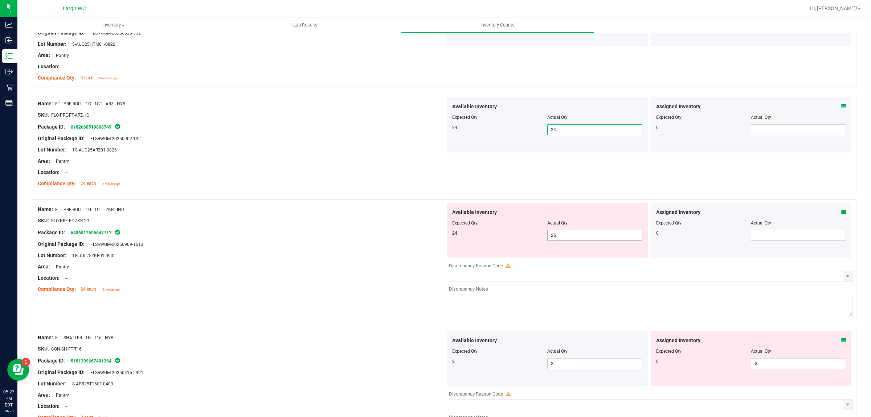
scroll to position [136, 0]
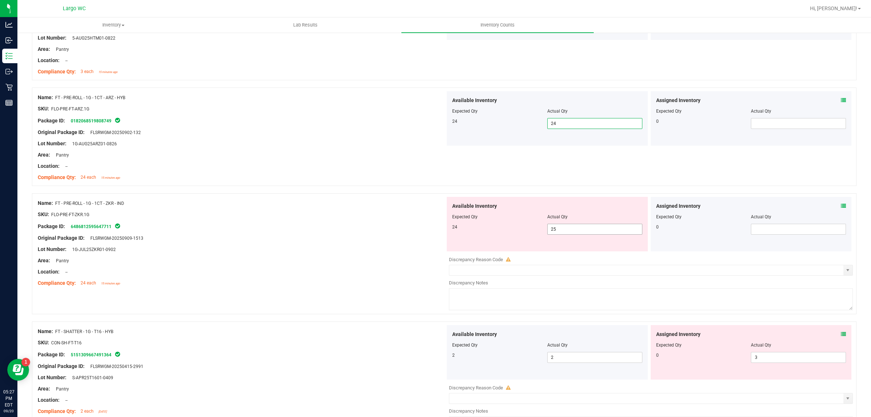
click at [572, 231] on span "25 25" at bounding box center [594, 229] width 95 height 11
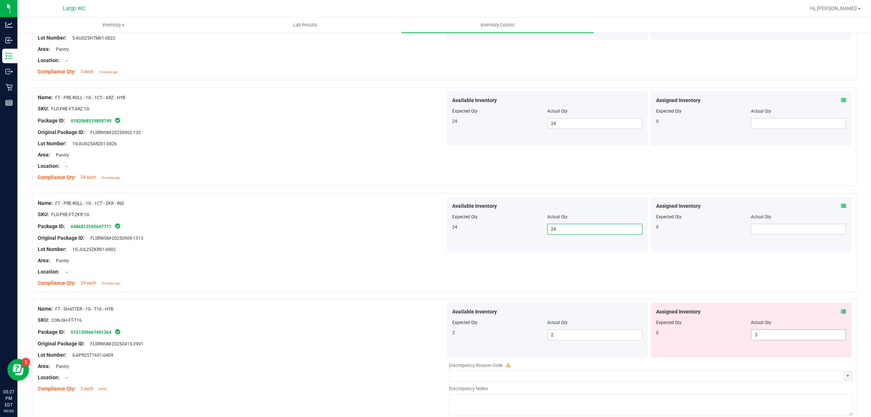
click at [772, 331] on span "3 3" at bounding box center [798, 334] width 95 height 11
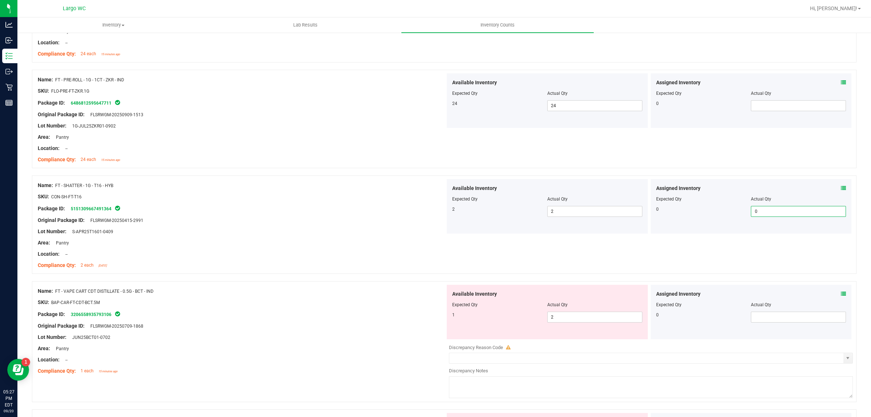
scroll to position [272, 0]
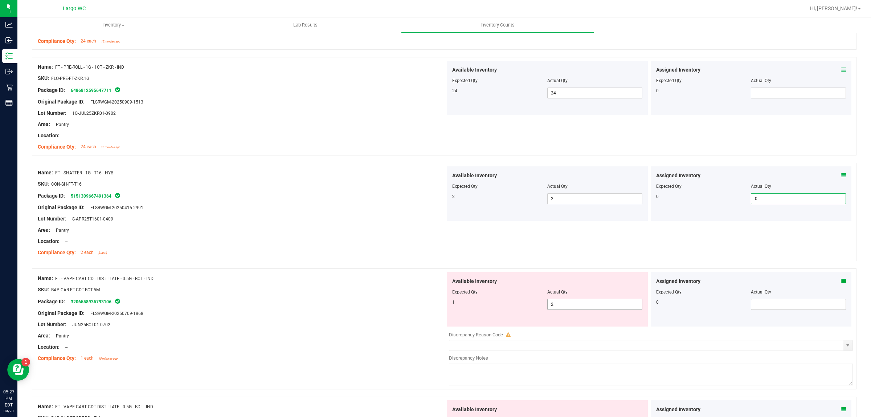
click at [577, 308] on span "2 2" at bounding box center [594, 304] width 95 height 11
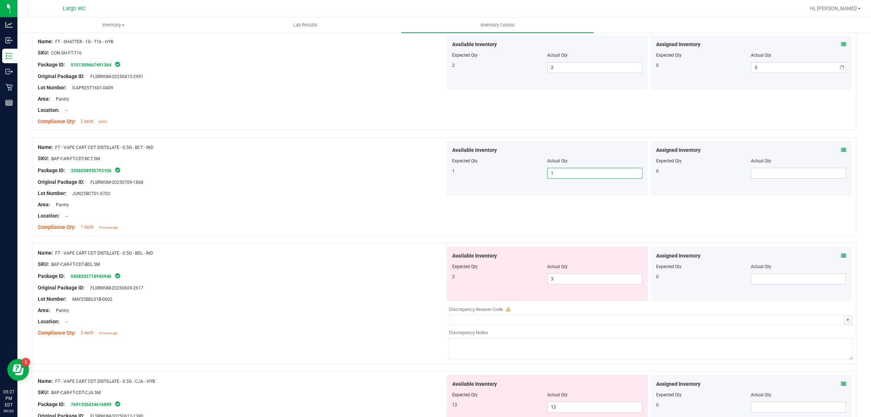
scroll to position [408, 0]
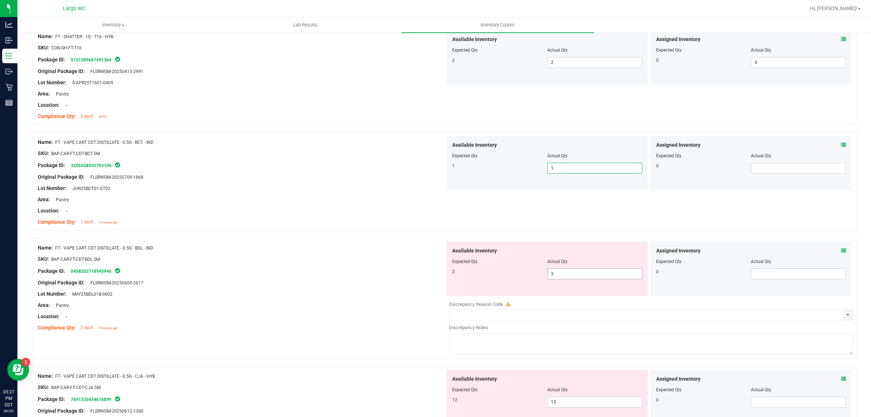
click at [558, 272] on span "3 3" at bounding box center [594, 273] width 95 height 11
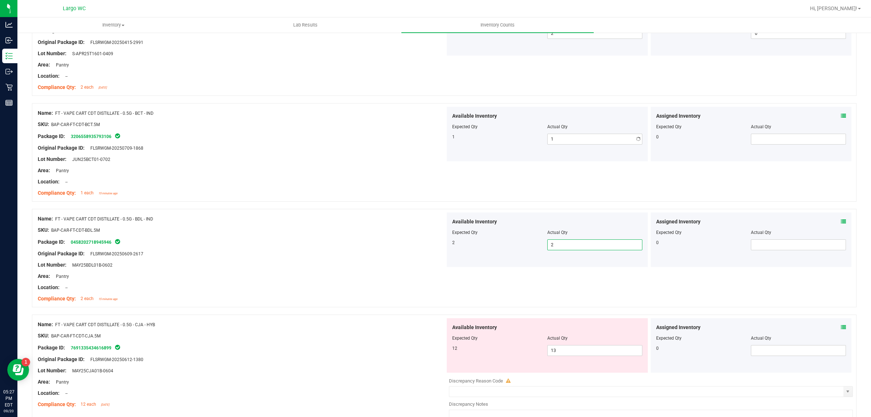
scroll to position [454, 0]
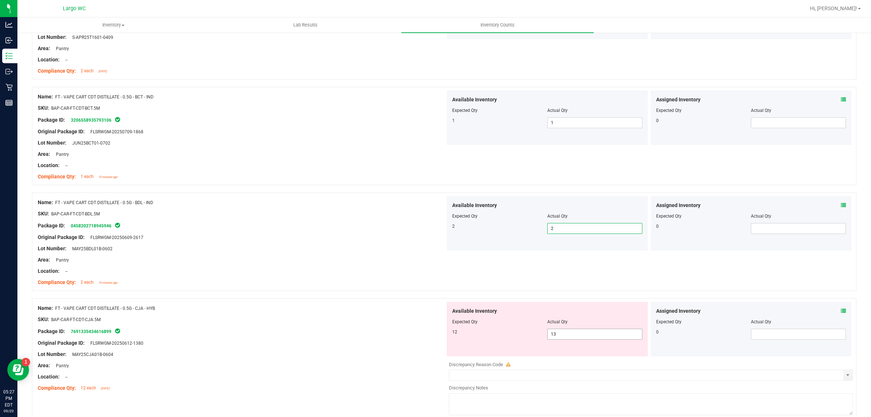
click at [557, 330] on span "13 13" at bounding box center [594, 333] width 95 height 11
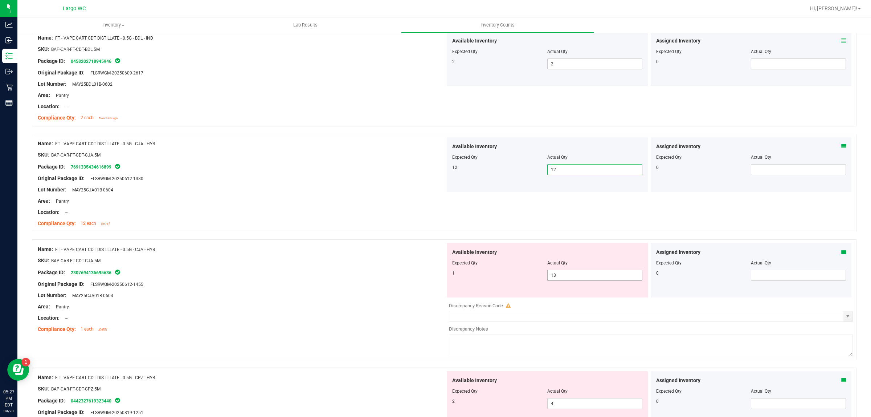
scroll to position [635, 0]
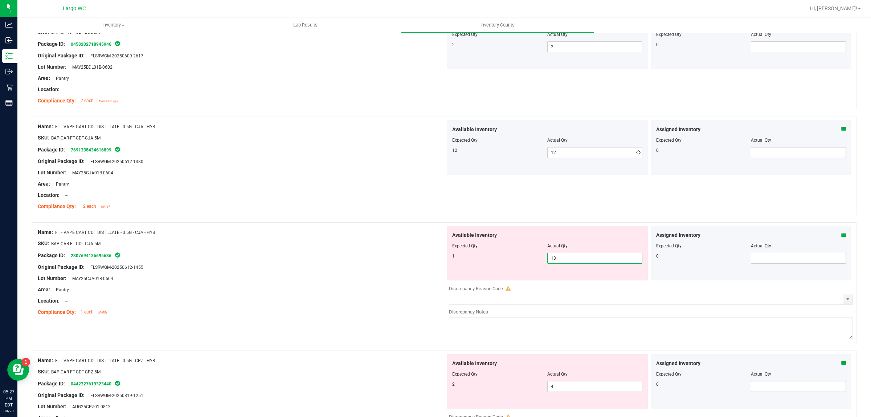
click at [559, 262] on span "13 13" at bounding box center [594, 258] width 95 height 11
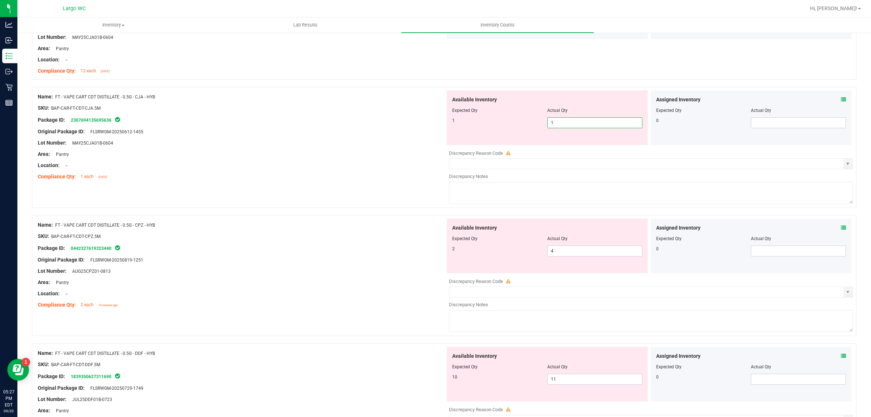
scroll to position [771, 0]
click at [560, 249] on div "Available Inventory Expected Qty Actual Qty 2 4 4" at bounding box center [547, 245] width 201 height 54
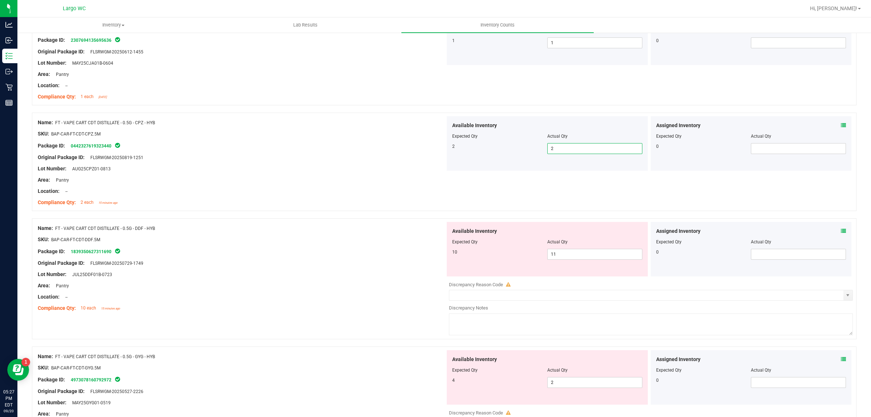
scroll to position [862, 0]
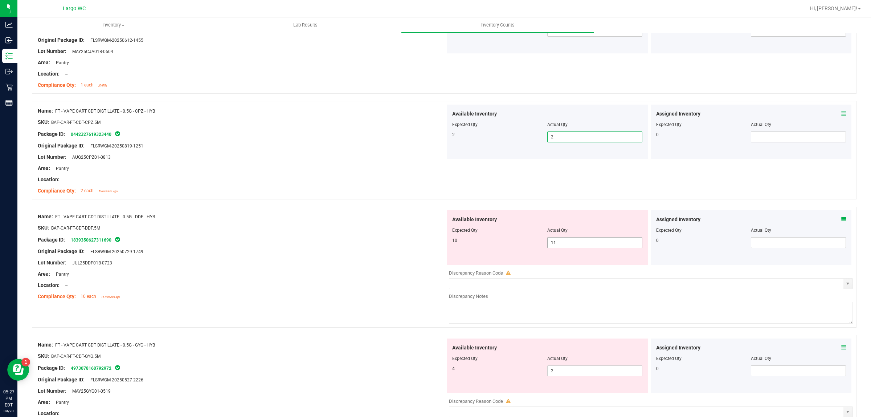
click at [569, 243] on span "11 11" at bounding box center [594, 242] width 95 height 11
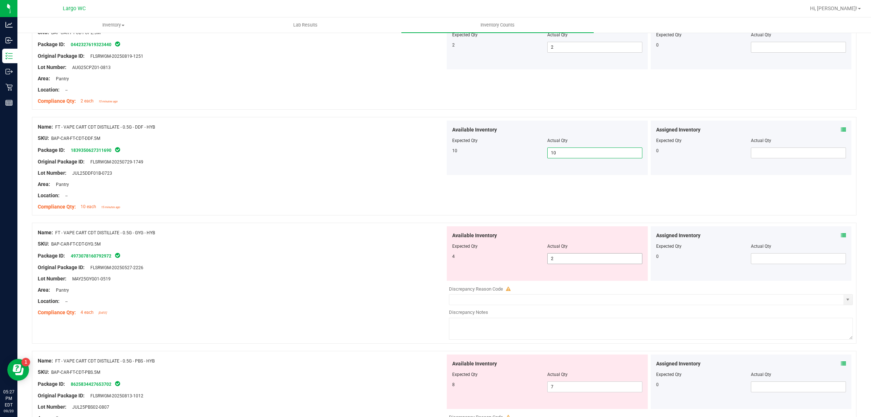
scroll to position [953, 0]
click at [558, 261] on span "2 2" at bounding box center [594, 257] width 95 height 11
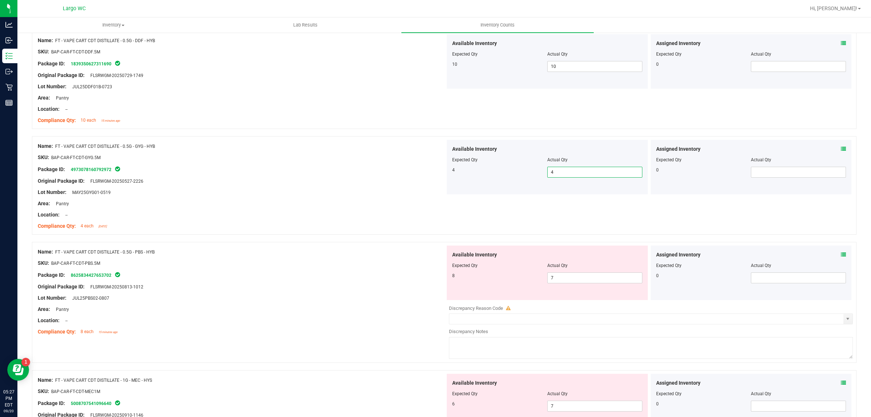
scroll to position [1043, 0]
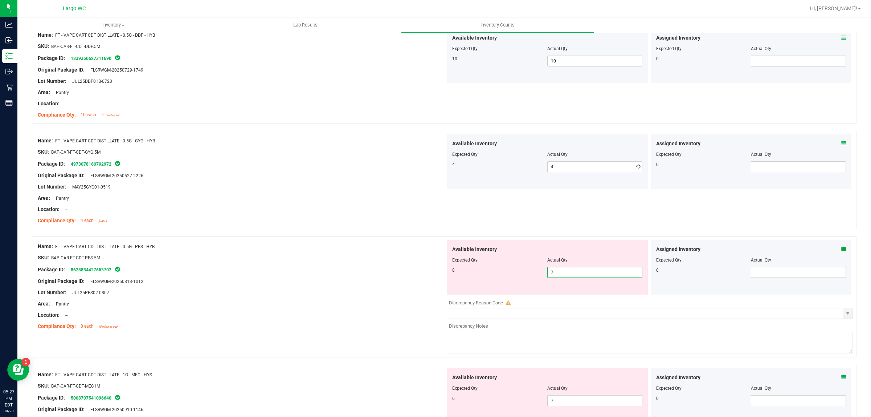
click at [569, 271] on span "7 7" at bounding box center [594, 272] width 95 height 11
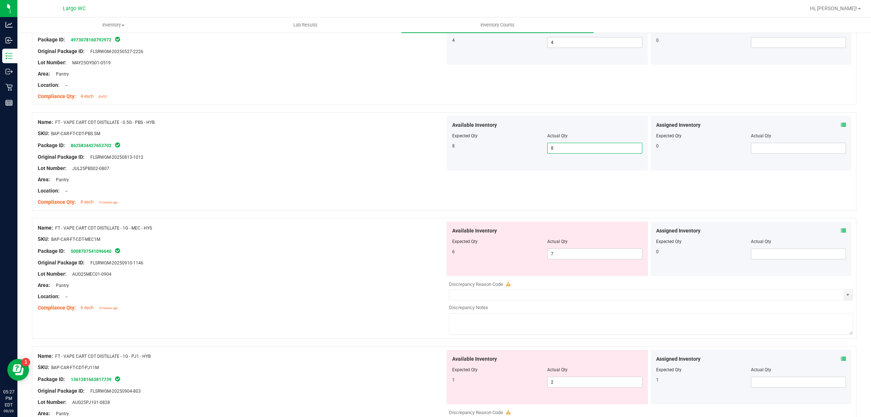
scroll to position [1179, 0]
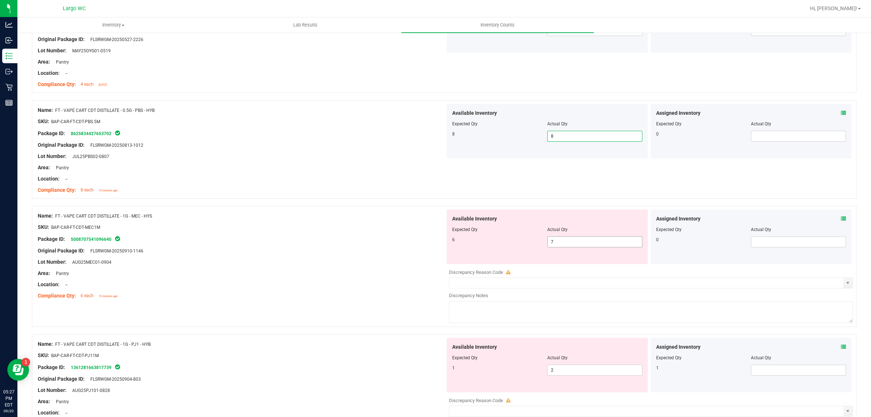
click at [559, 247] on span "7 7" at bounding box center [594, 241] width 95 height 11
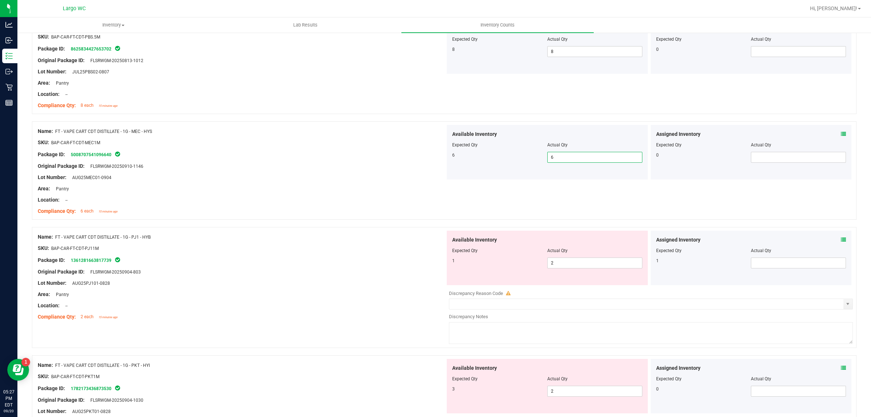
scroll to position [1270, 0]
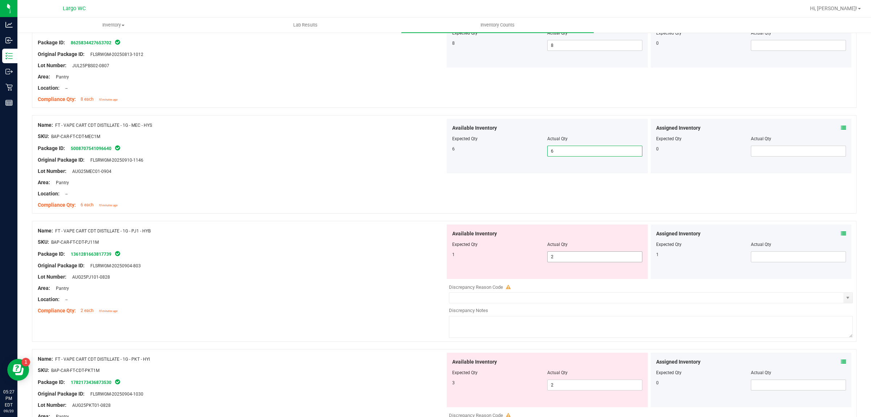
click at [559, 255] on span "2 2" at bounding box center [594, 256] width 95 height 11
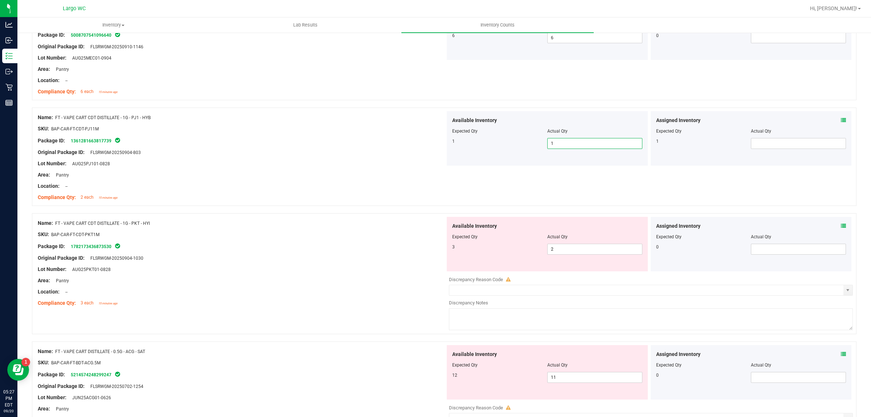
scroll to position [1406, 0]
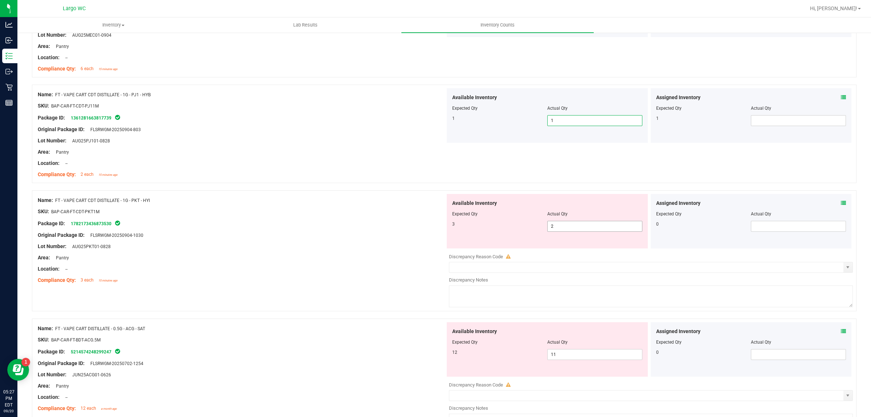
click at [560, 230] on span "2 2" at bounding box center [594, 226] width 95 height 11
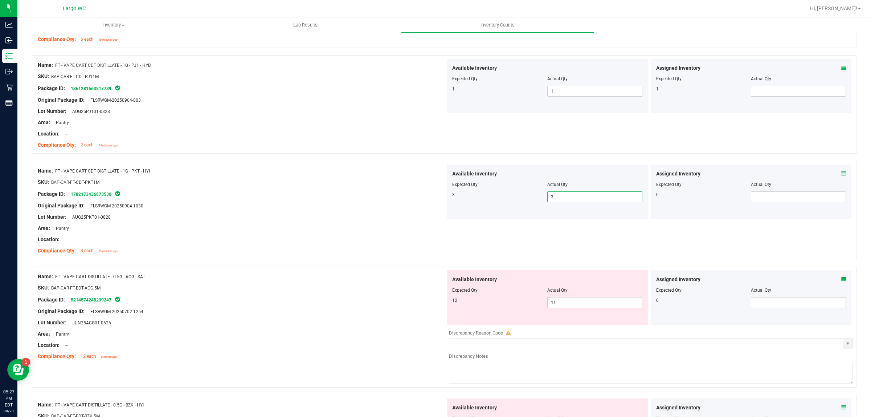
scroll to position [1452, 0]
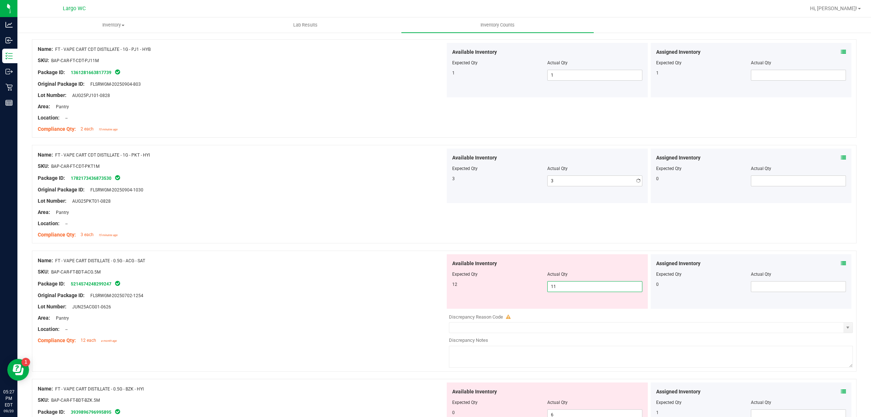
click at [561, 292] on span "11 11" at bounding box center [594, 286] width 95 height 11
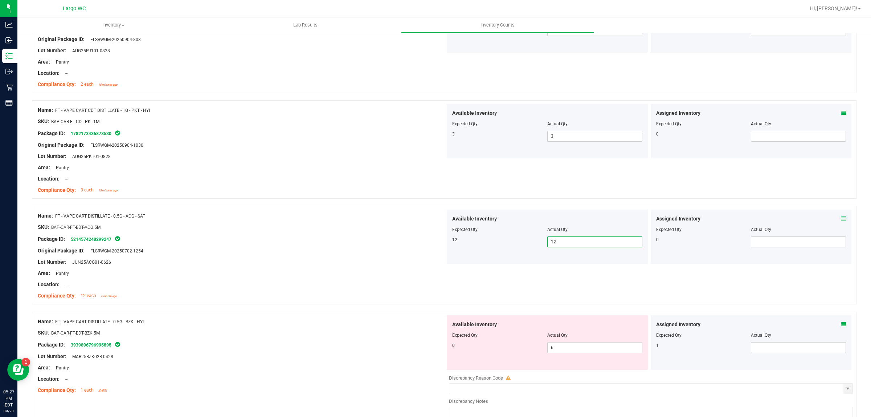
scroll to position [1588, 0]
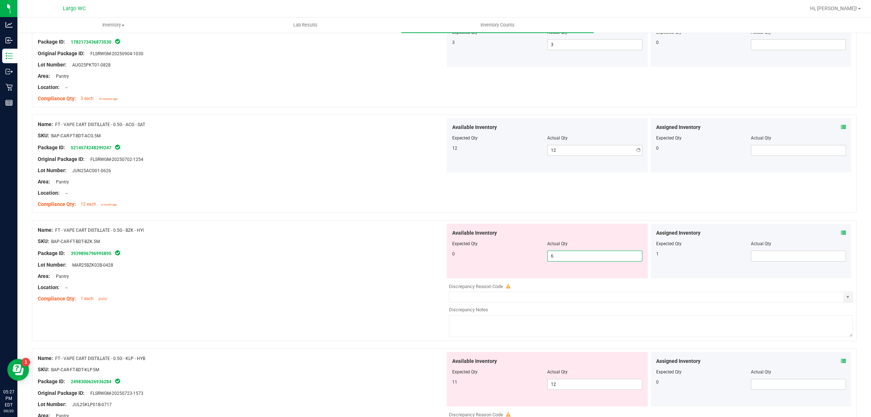
click at [561, 258] on span "6 6" at bounding box center [594, 255] width 95 height 11
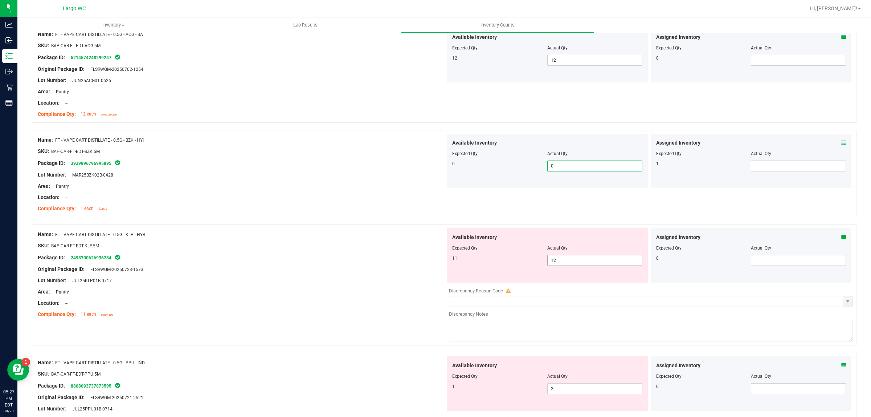
scroll to position [1678, 0]
click at [560, 263] on span "12 12" at bounding box center [594, 259] width 95 height 11
click at [560, 263] on input "12" at bounding box center [595, 259] width 94 height 10
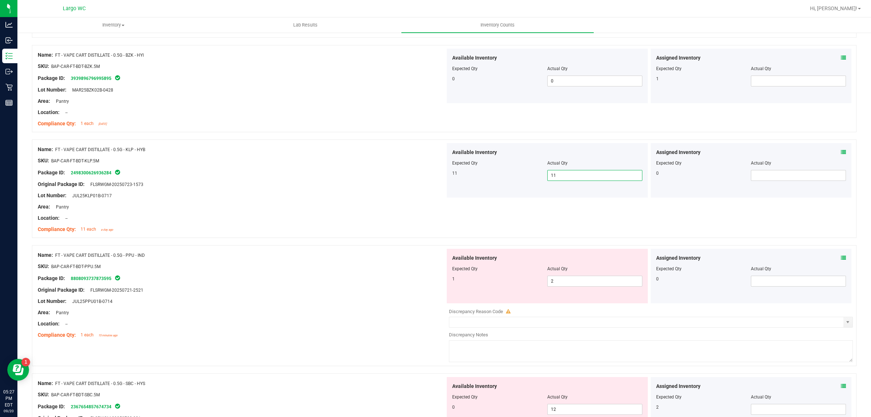
scroll to position [1769, 0]
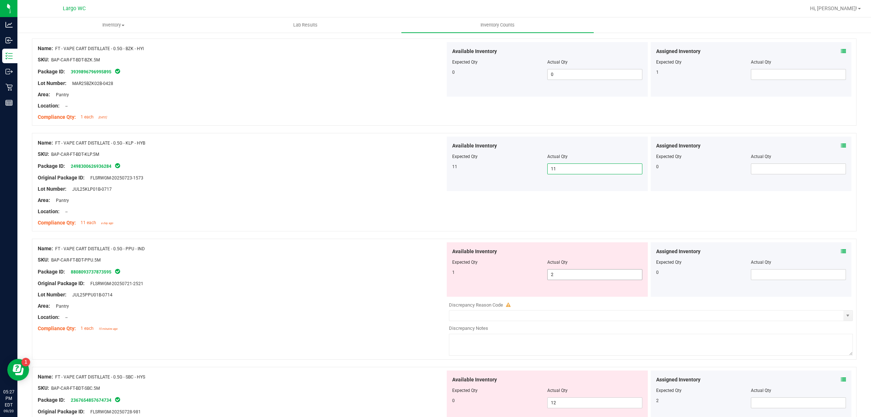
click at [560, 271] on span "2 2" at bounding box center [594, 274] width 95 height 11
click at [560, 274] on span "2 2" at bounding box center [594, 274] width 95 height 11
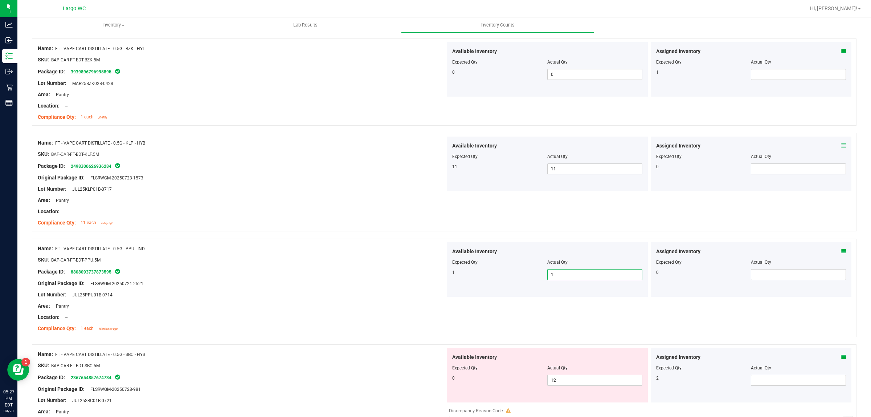
scroll to position [1852, 0]
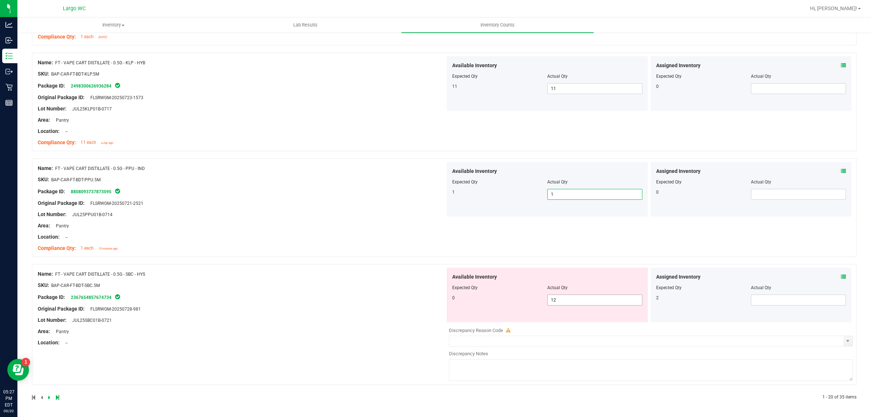
click at [562, 300] on span "12 12" at bounding box center [594, 299] width 95 height 11
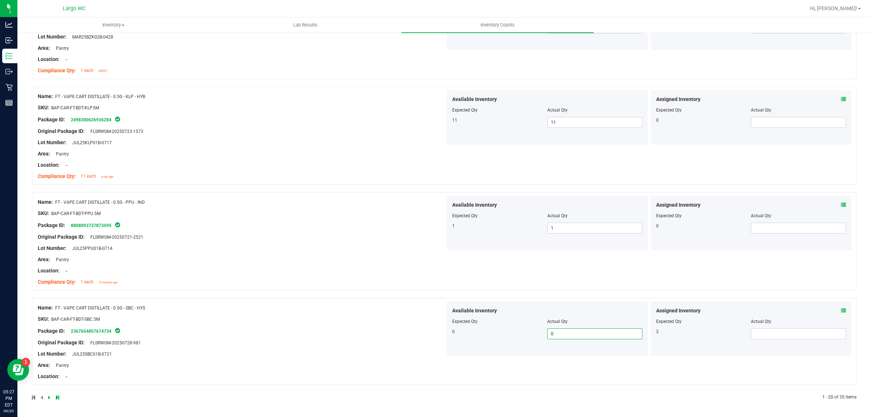
scroll to position [1818, 0]
click at [50, 396] on icon at bounding box center [49, 397] width 2 height 4
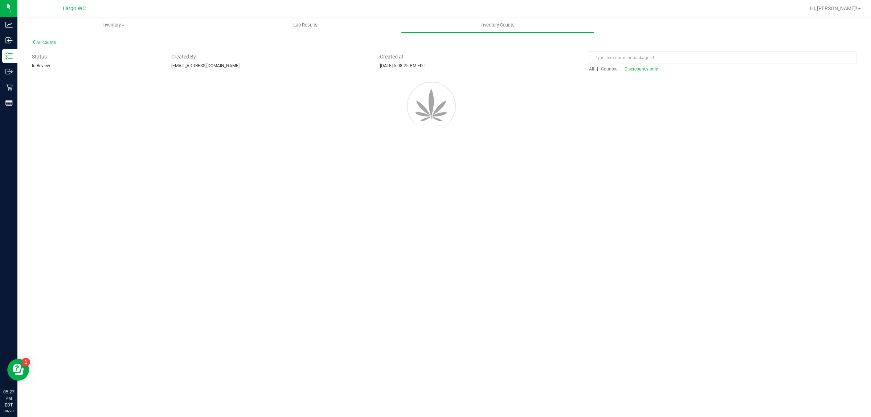
scroll to position [0, 0]
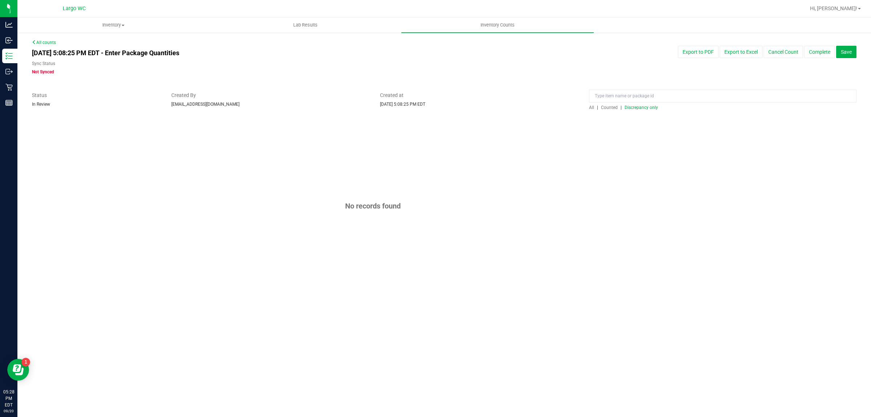
click at [631, 106] on span "Discrepancy only" at bounding box center [641, 107] width 33 height 5
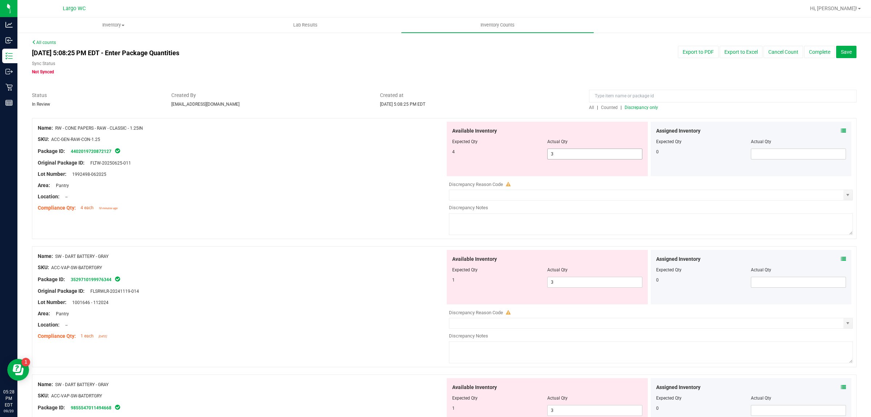
click at [575, 148] on span "3 3" at bounding box center [594, 153] width 95 height 11
click at [575, 151] on span "3 3" at bounding box center [594, 153] width 95 height 11
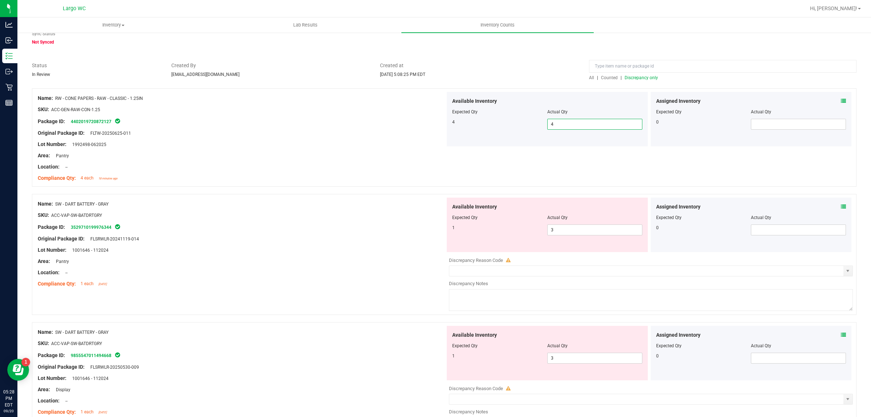
scroll to position [45, 0]
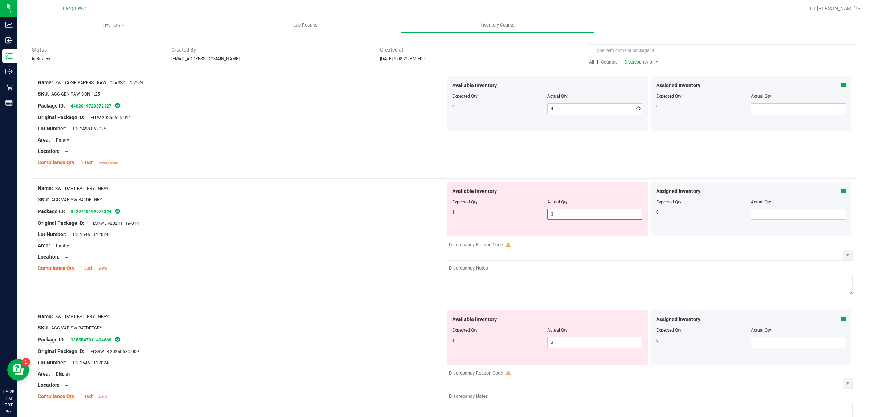
click at [570, 214] on span "3 3" at bounding box center [594, 214] width 95 height 11
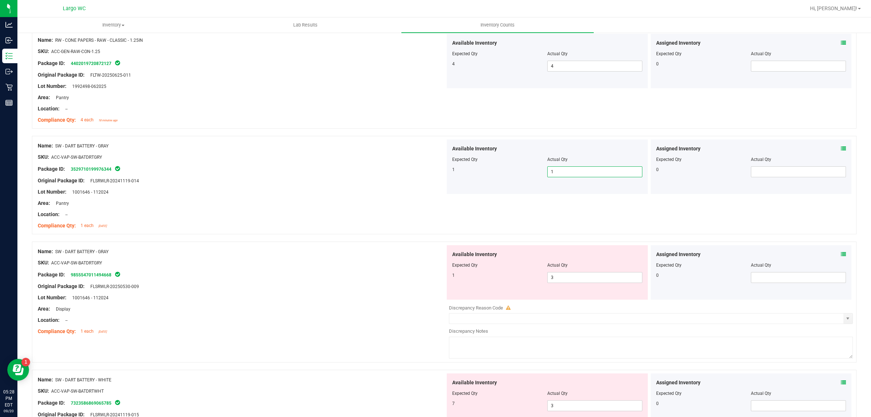
scroll to position [136, 0]
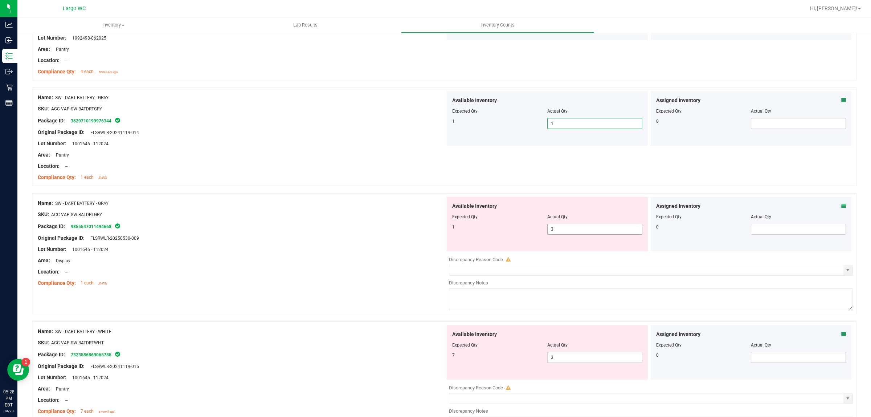
click at [566, 231] on span "3 3" at bounding box center [594, 229] width 95 height 11
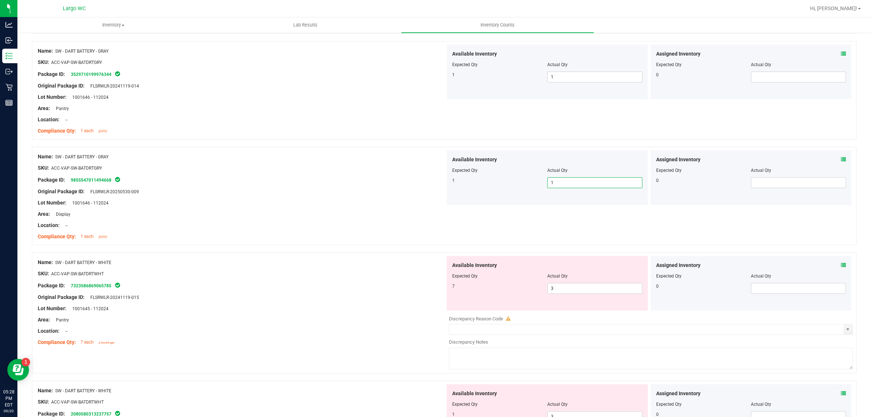
scroll to position [272, 0]
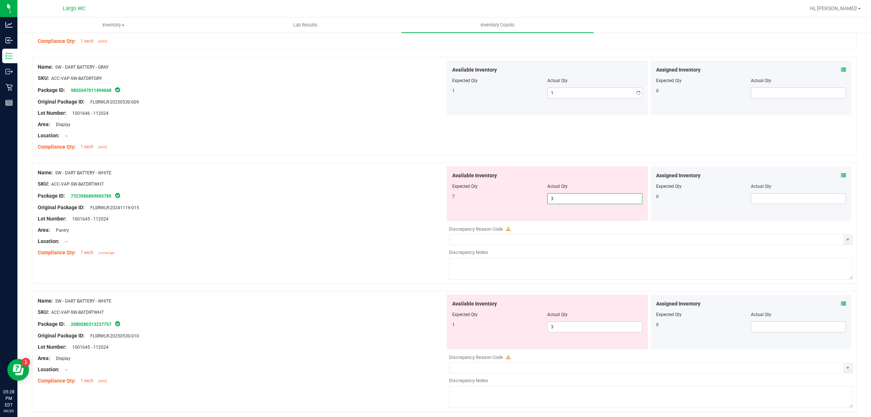
click at [562, 199] on span "3 3" at bounding box center [594, 198] width 95 height 11
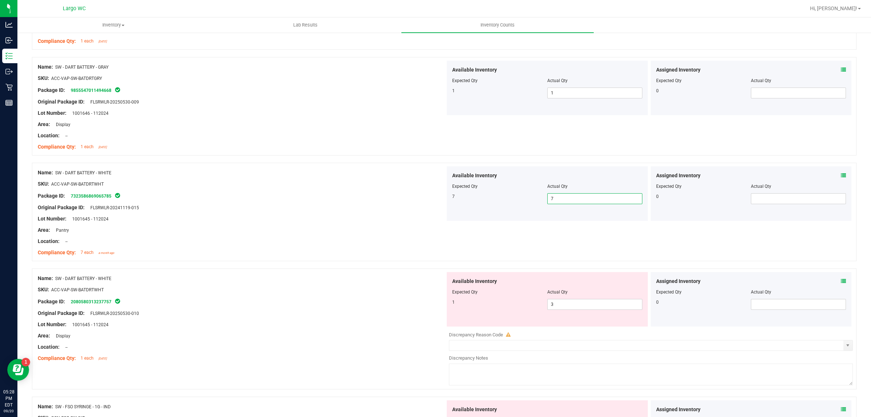
scroll to position [363, 0]
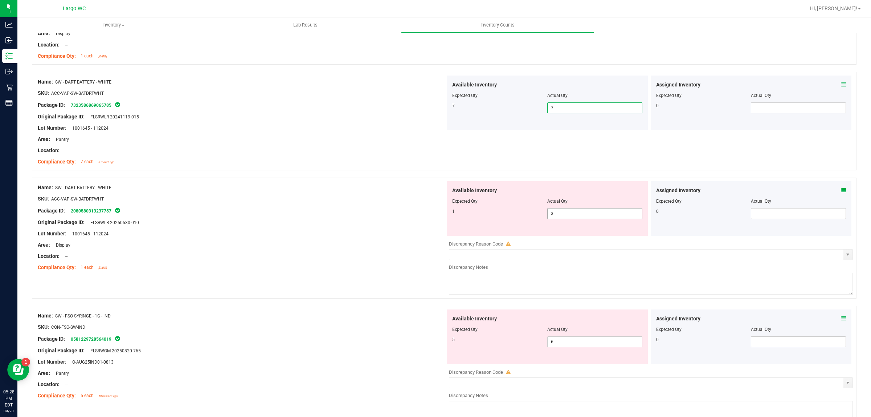
click at [561, 217] on span "3 3" at bounding box center [594, 213] width 95 height 11
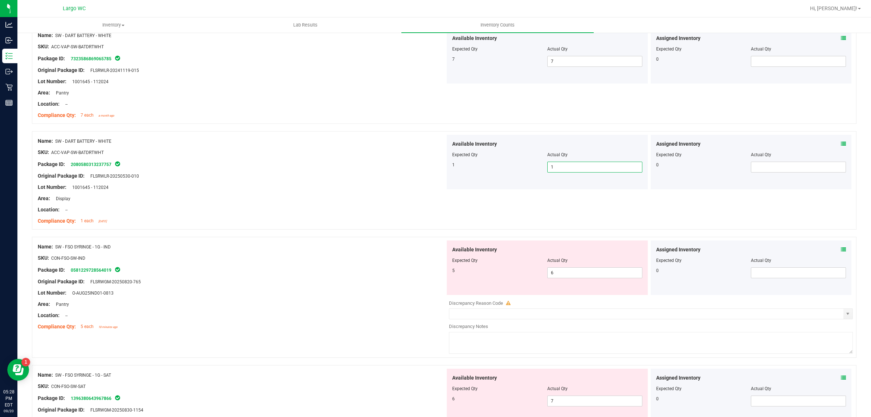
scroll to position [454, 0]
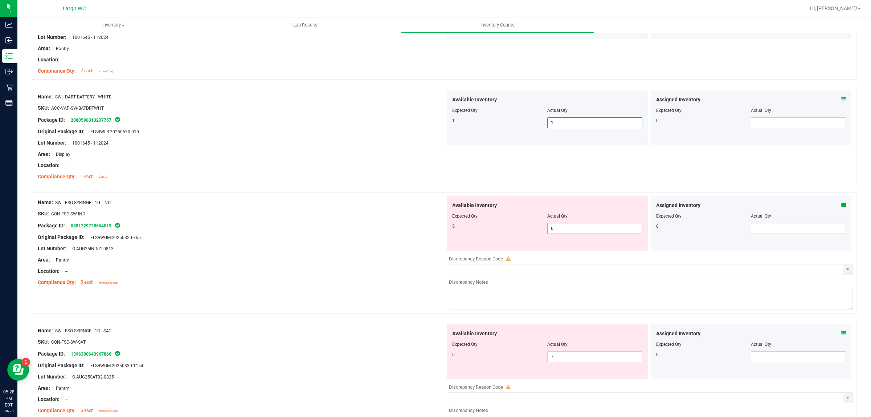
click at [574, 226] on span "6 6" at bounding box center [594, 228] width 95 height 11
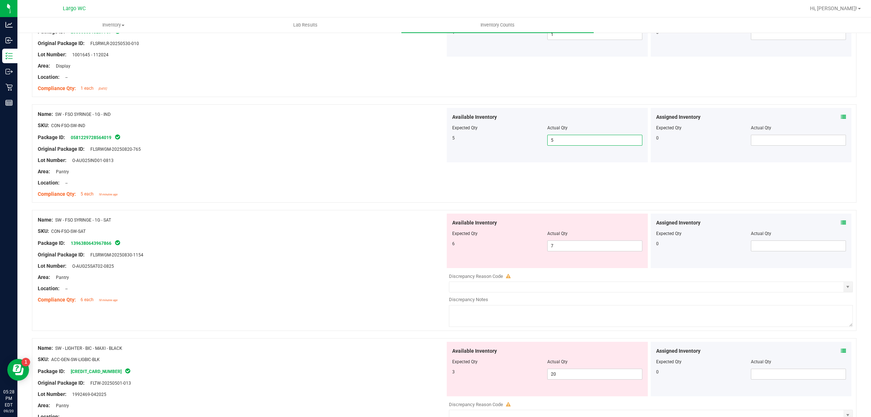
scroll to position [544, 0]
click at [574, 241] on span "7 7" at bounding box center [594, 243] width 95 height 11
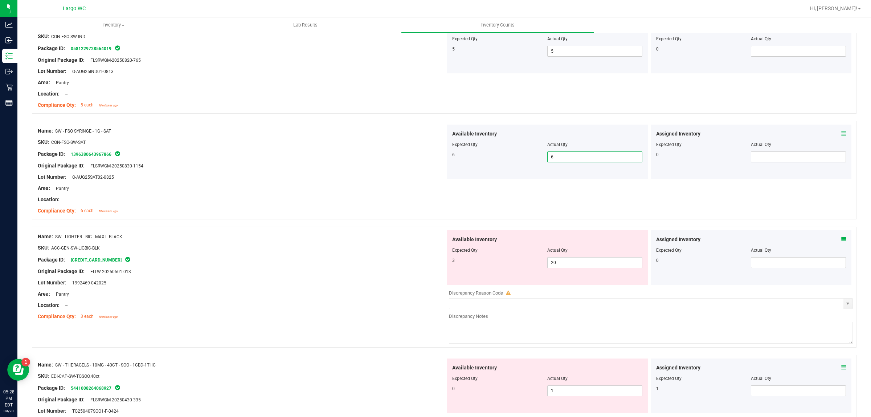
scroll to position [635, 0]
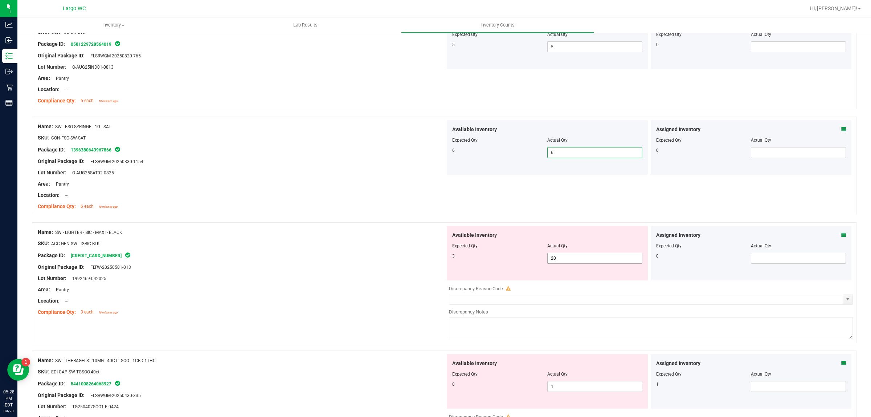
click at [575, 259] on span "20 20" at bounding box center [594, 258] width 95 height 11
click at [575, 253] on div at bounding box center [547, 251] width 190 height 4
click at [576, 260] on span "20 20" at bounding box center [594, 258] width 95 height 11
click at [576, 260] on input "20" at bounding box center [595, 258] width 94 height 10
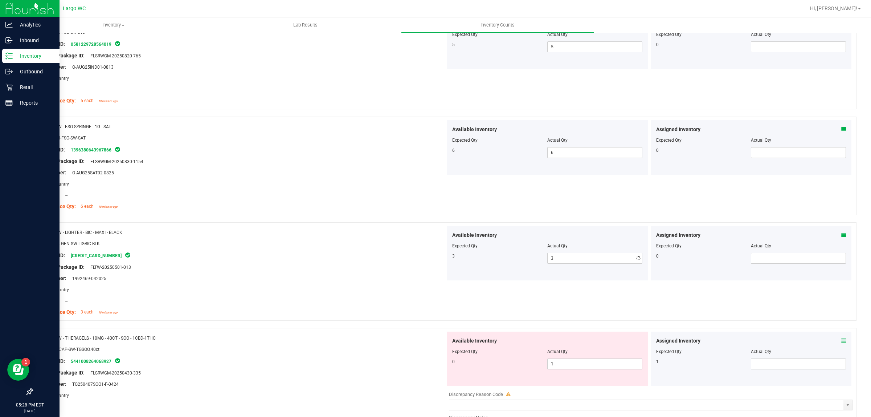
click at [0, 350] on div at bounding box center [30, 247] width 60 height 273
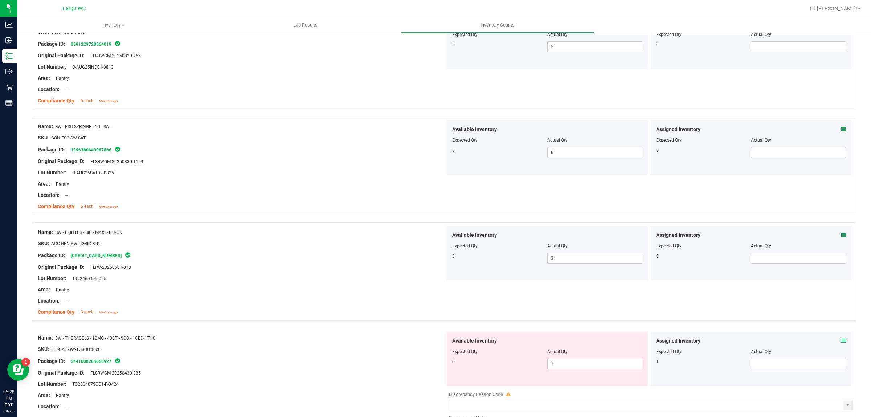
drag, startPoint x: 210, startPoint y: 315, endPoint x: 232, endPoint y: 307, distance: 23.2
click at [211, 313] on div "Compliance Qty: 3 each 18 minutes ago" at bounding box center [242, 312] width 408 height 8
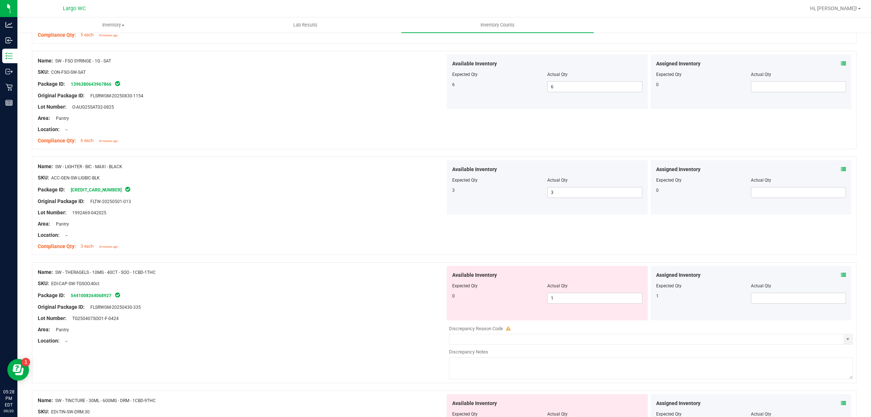
scroll to position [771, 0]
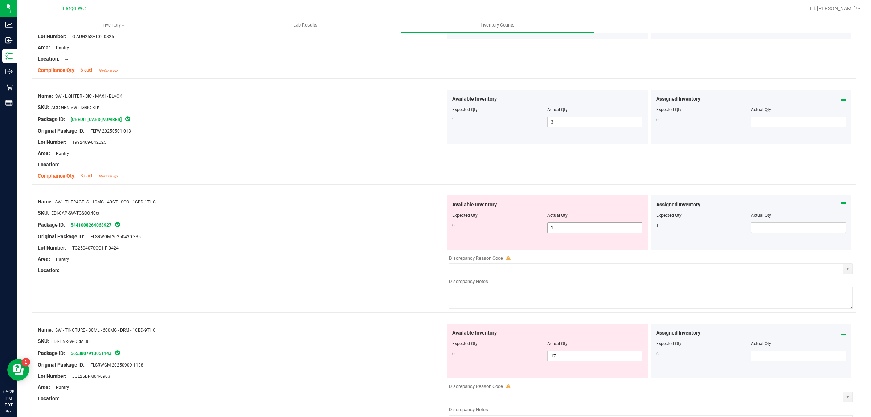
click at [562, 229] on span "1 1" at bounding box center [594, 227] width 95 height 11
click at [562, 229] on input "1" at bounding box center [595, 227] width 94 height 10
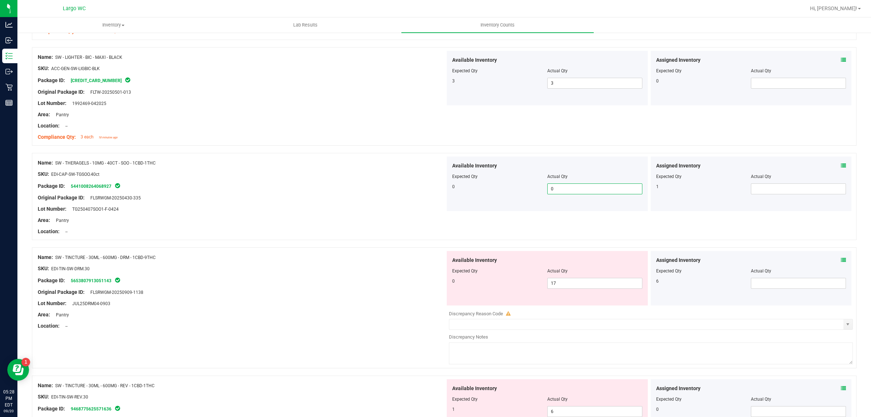
scroll to position [862, 0]
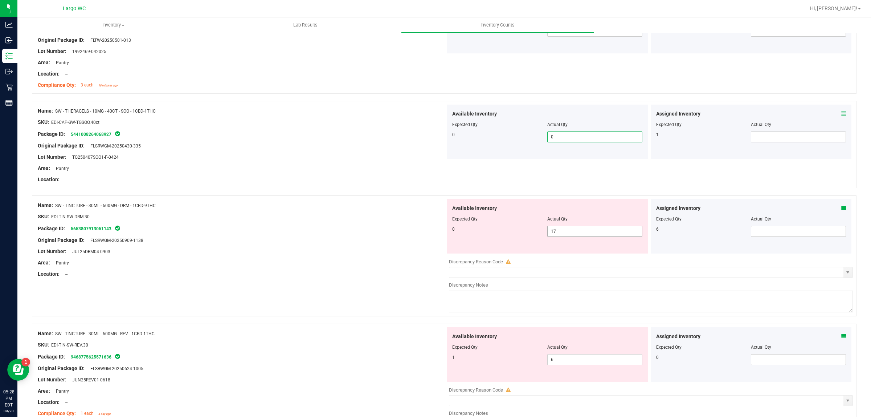
click at [564, 233] on span "17 17" at bounding box center [594, 231] width 95 height 11
click at [564, 233] on input "17" at bounding box center [595, 231] width 94 height 10
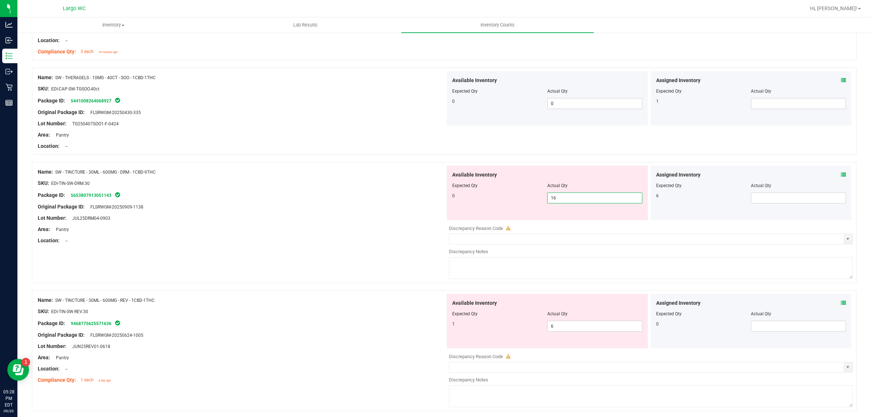
scroll to position [953, 0]
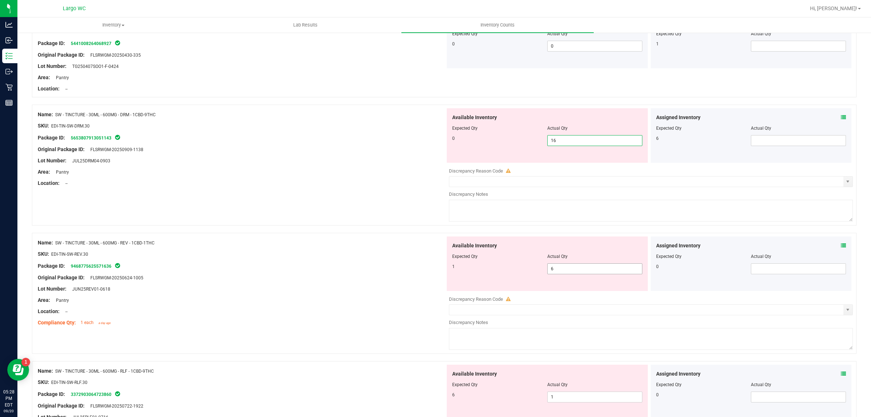
click at [579, 269] on span "6 6" at bounding box center [594, 268] width 95 height 11
click at [579, 269] on input "6" at bounding box center [595, 268] width 94 height 10
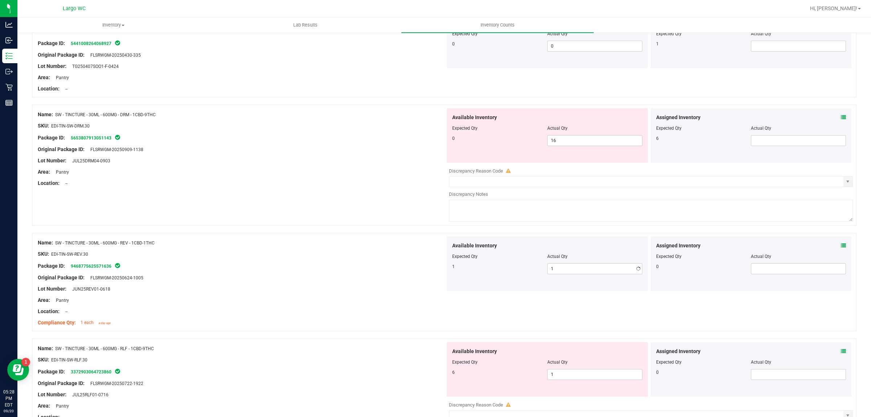
click at [358, 184] on div "Location: --" at bounding box center [242, 183] width 408 height 8
click at [606, 142] on span "16 16" at bounding box center [594, 140] width 95 height 11
click at [606, 142] on input "16" at bounding box center [595, 140] width 94 height 10
drag, startPoint x: 429, startPoint y: 149, endPoint x: 414, endPoint y: 137, distance: 19.1
click at [427, 149] on div "Original Package ID: FLSRWGM-20250909-1138" at bounding box center [242, 150] width 408 height 8
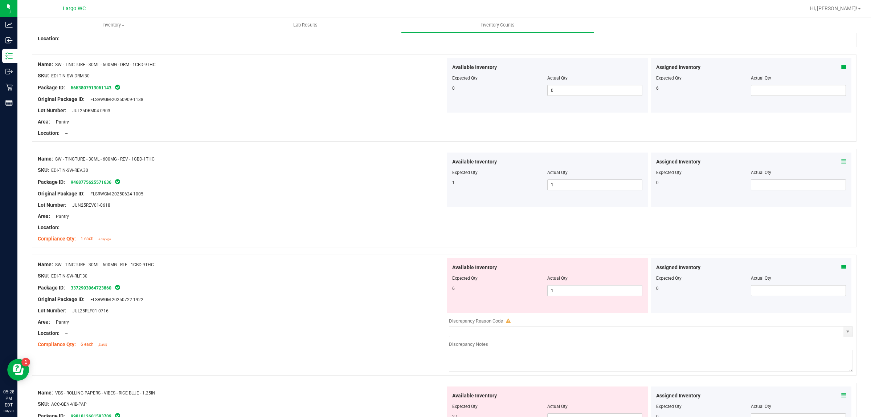
scroll to position [1043, 0]
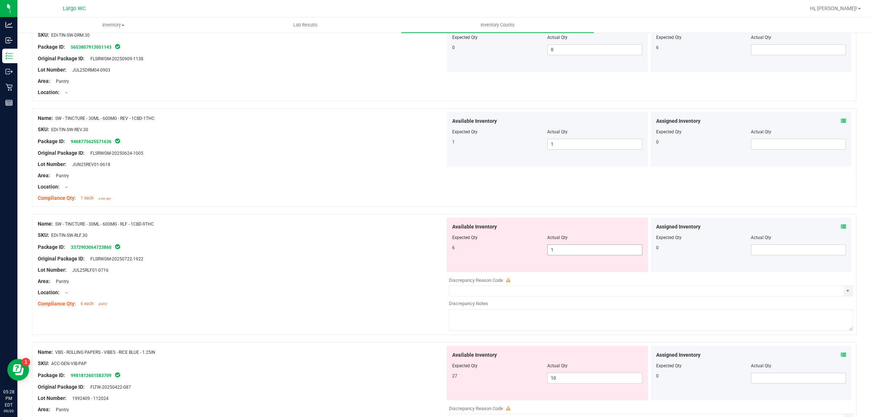
click at [582, 250] on span "1 1" at bounding box center [594, 249] width 95 height 11
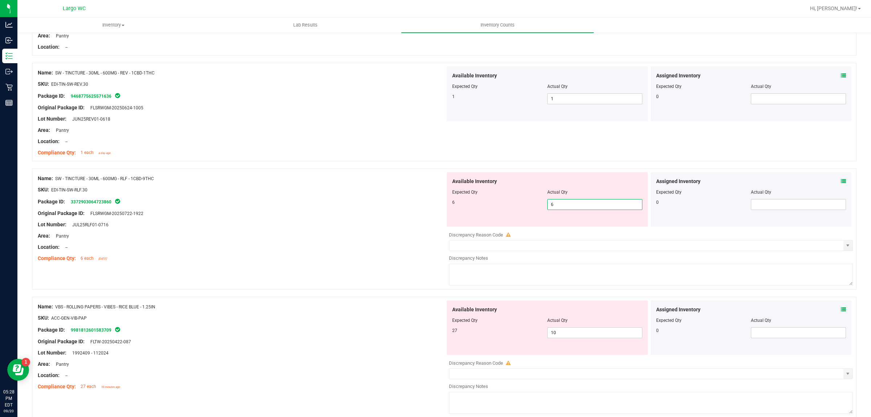
click at [425, 236] on div "Area: Pantry" at bounding box center [242, 236] width 408 height 8
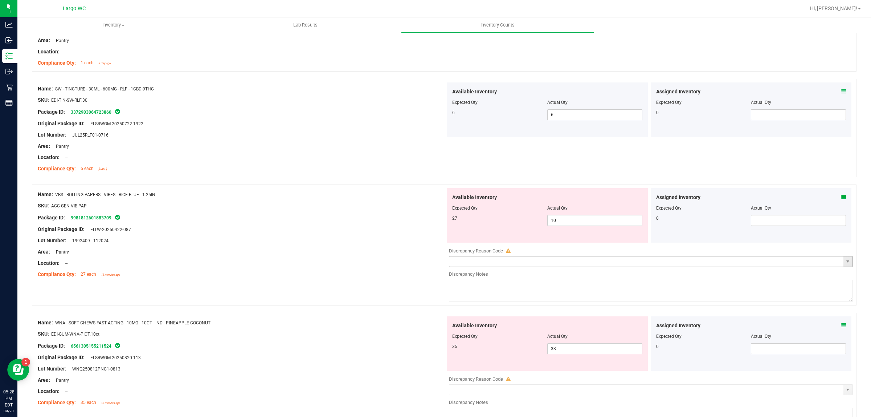
scroll to position [1179, 0]
click at [565, 221] on span "10 10" at bounding box center [594, 219] width 95 height 11
click at [565, 221] on input "10" at bounding box center [595, 219] width 94 height 10
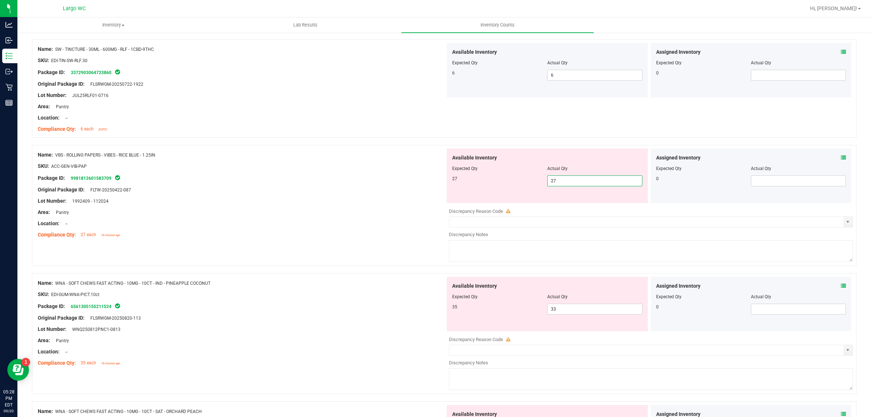
scroll to position [1270, 0]
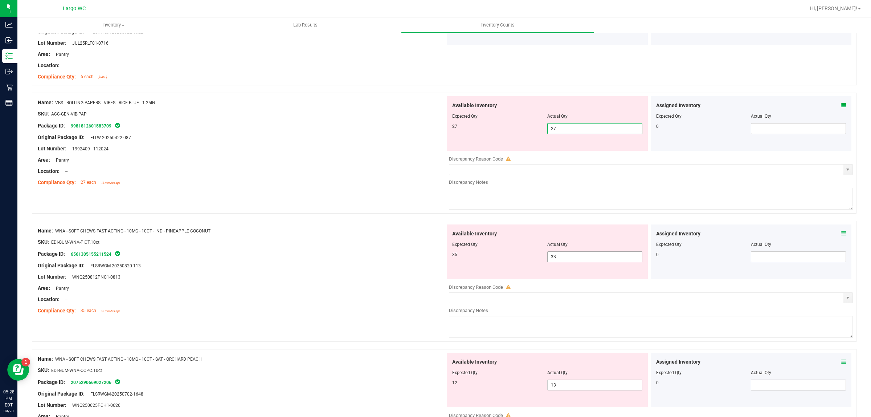
click at [564, 261] on div "Available Inventory Expected Qty Actual Qty 35 33 33" at bounding box center [649, 281] width 408 height 115
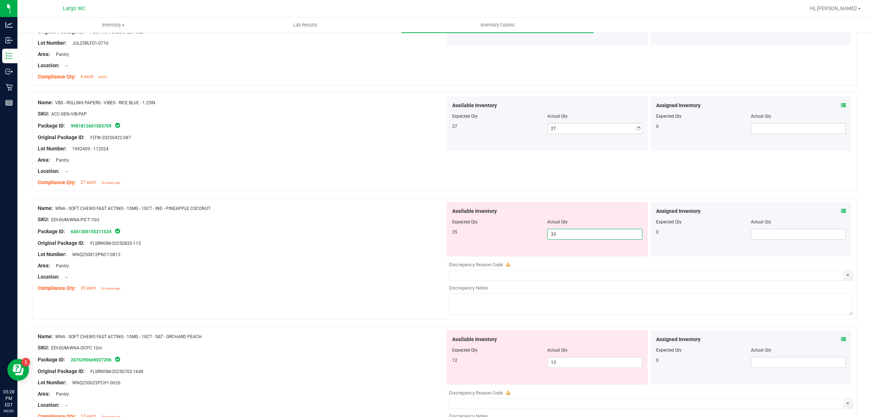
click at [564, 261] on div at bounding box center [651, 259] width 404 height 4
click at [564, 231] on span "33 33" at bounding box center [594, 234] width 95 height 11
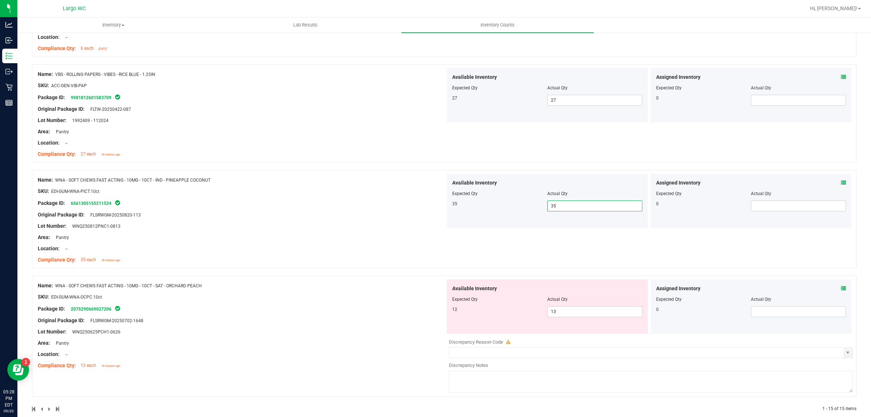
scroll to position [1312, 0]
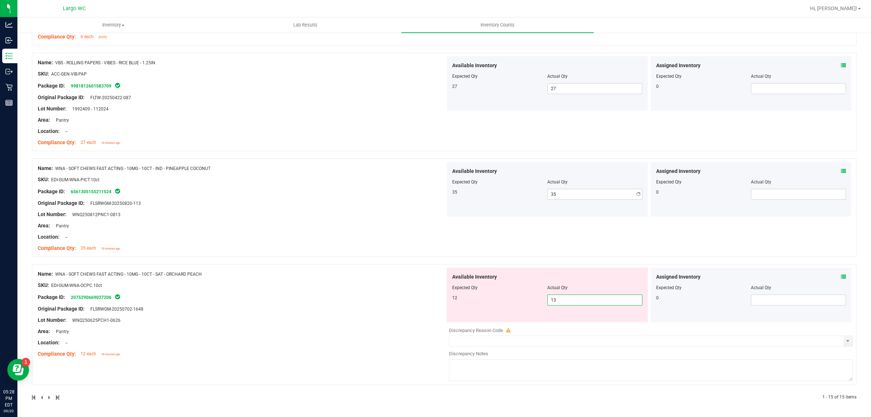
click at [562, 301] on span "13 13" at bounding box center [594, 299] width 95 height 11
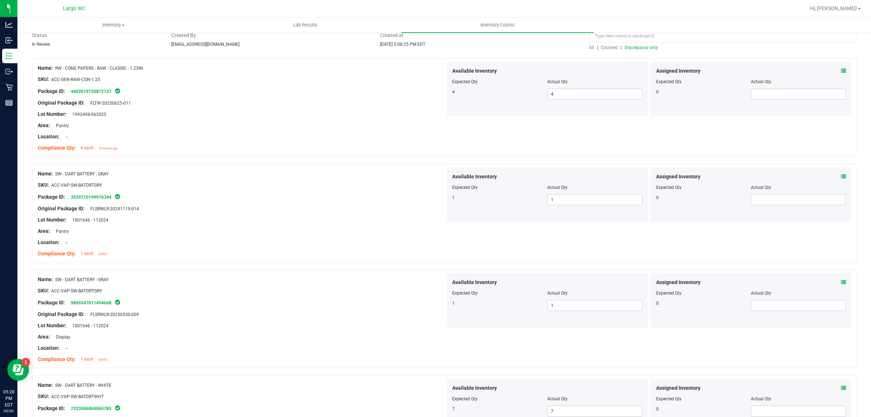
scroll to position [0, 0]
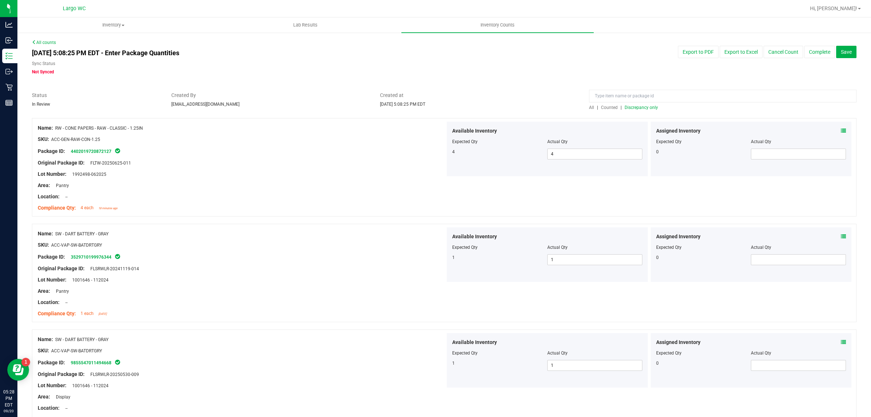
click at [636, 107] on span "Discrepancy only" at bounding box center [641, 107] width 33 height 5
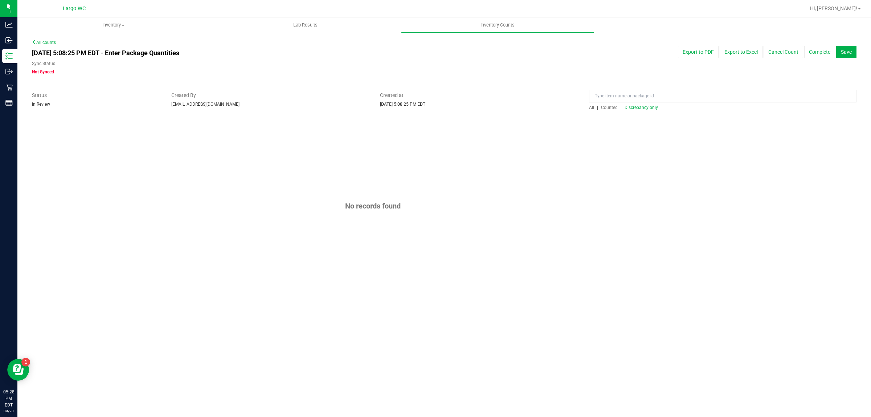
click at [587, 106] on div "All | Counted | Discrepancy only" at bounding box center [723, 100] width 278 height 19
click at [589, 107] on span "All" at bounding box center [591, 107] width 5 height 5
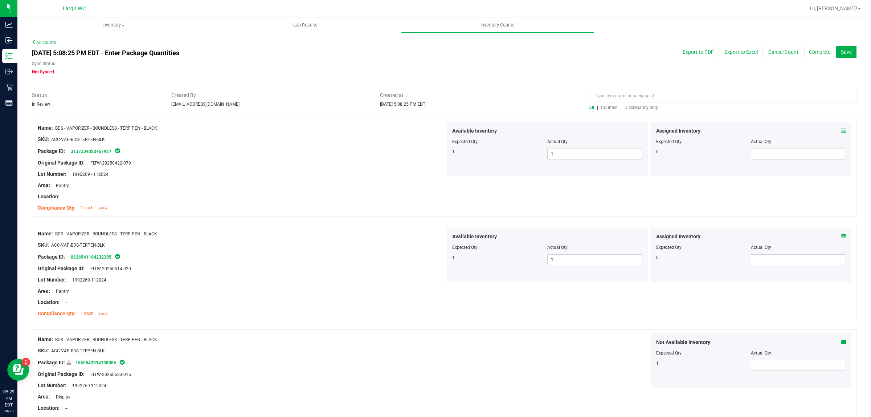
click at [631, 108] on span "Discrepancy only" at bounding box center [641, 107] width 33 height 5
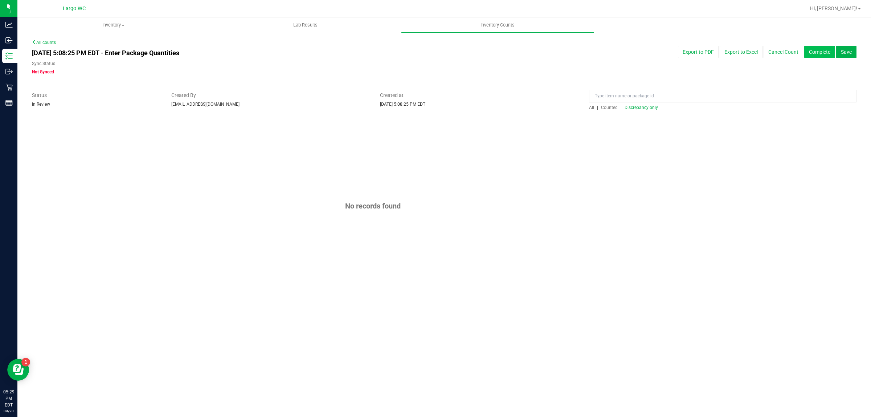
click at [819, 57] on button "Complete" at bounding box center [819, 52] width 31 height 12
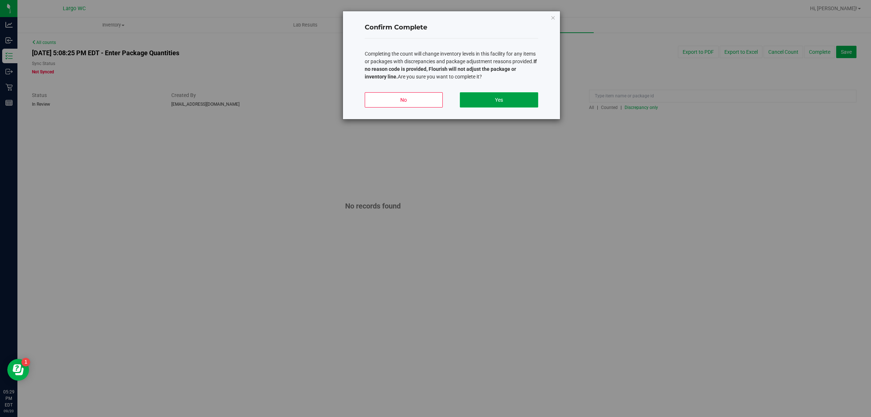
click at [500, 101] on button "Yes" at bounding box center [499, 99] width 78 height 15
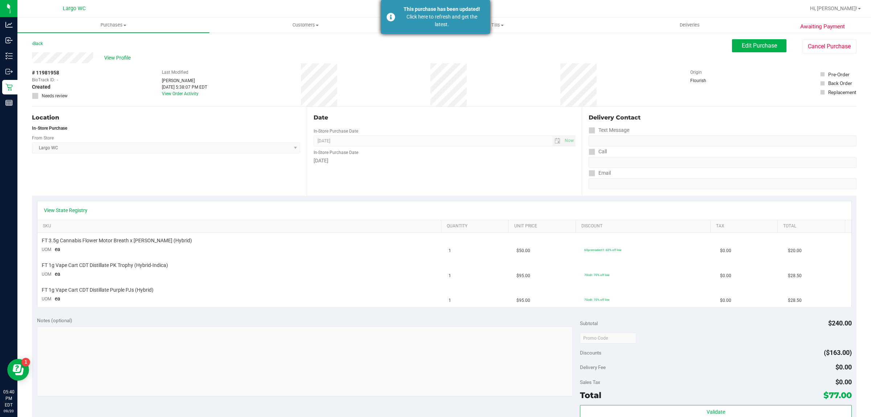
click at [442, 12] on div "This purchase has been updated!" at bounding box center [441, 9] width 85 height 8
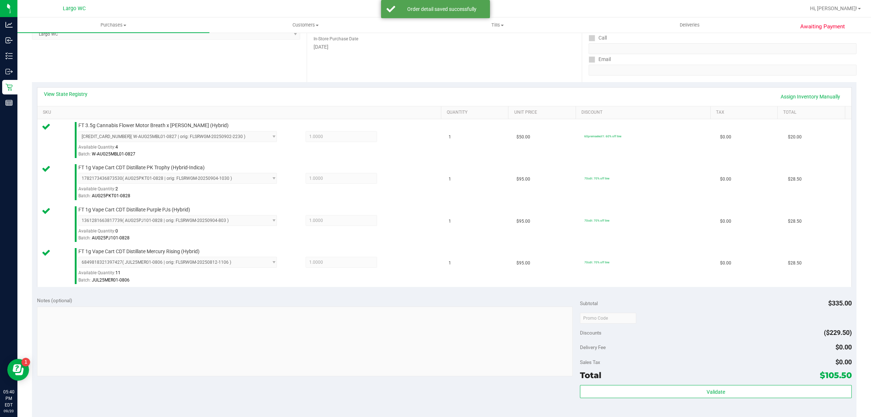
scroll to position [196, 0]
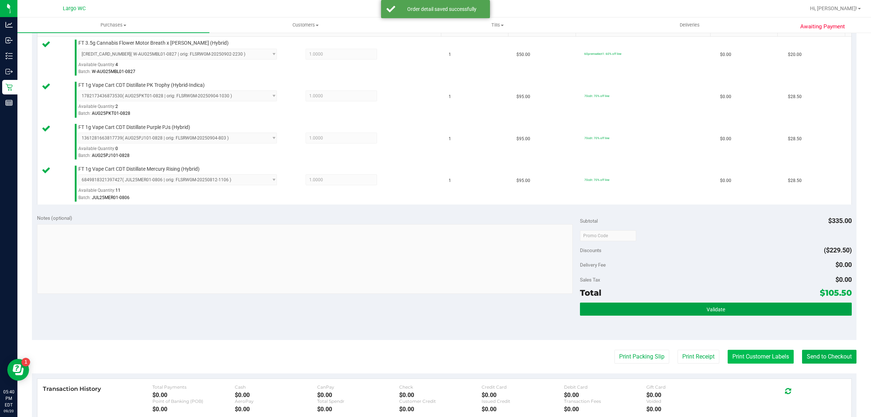
click at [752, 311] on button "Validate" at bounding box center [715, 308] width 271 height 13
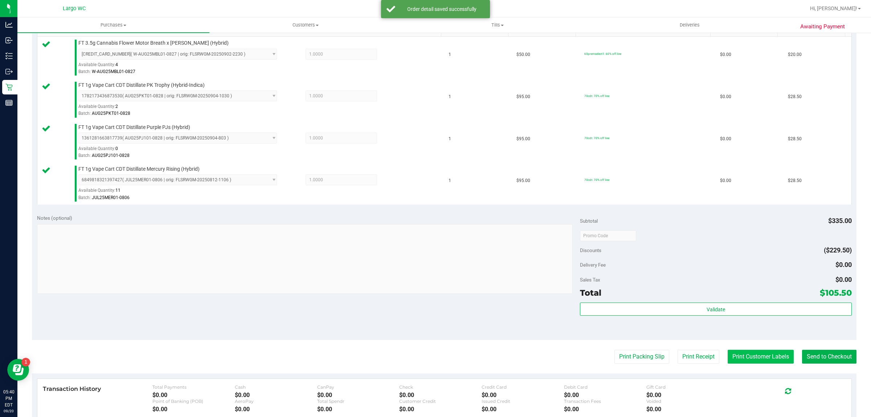
click at [741, 363] on button "Print Customer Labels" at bounding box center [761, 356] width 66 height 14
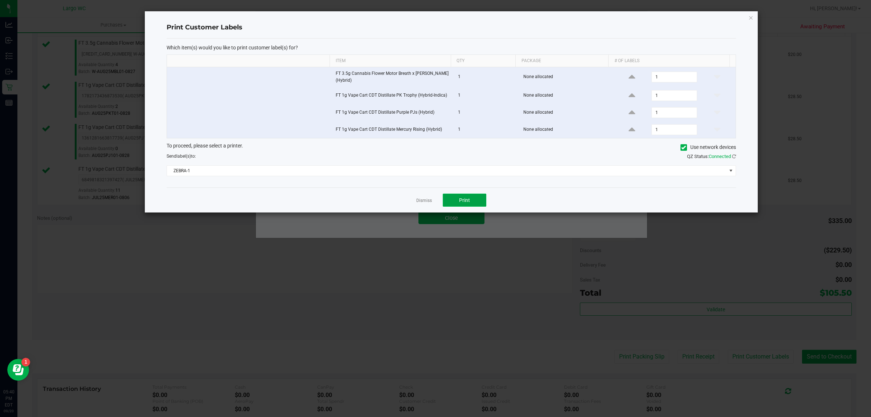
click at [461, 197] on button "Print" at bounding box center [465, 199] width 44 height 13
click at [423, 198] on app-cancel-button "Dismiss" at bounding box center [424, 200] width 16 height 8
click at [420, 204] on link "Dismiss" at bounding box center [424, 200] width 16 height 6
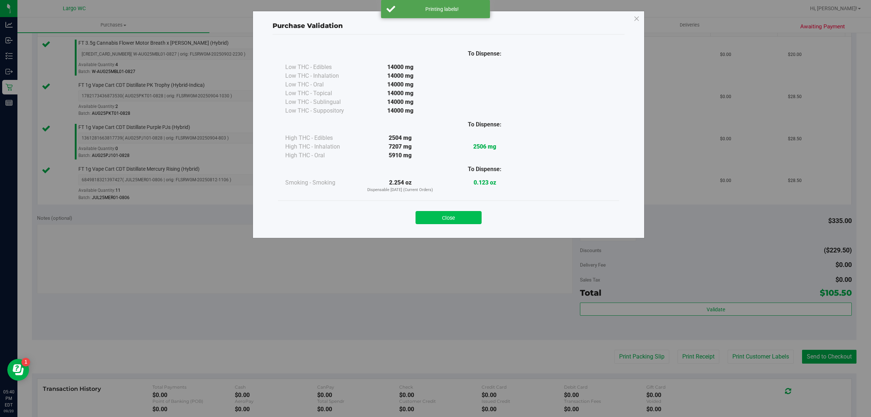
click at [442, 220] on button "Close" at bounding box center [449, 217] width 66 height 13
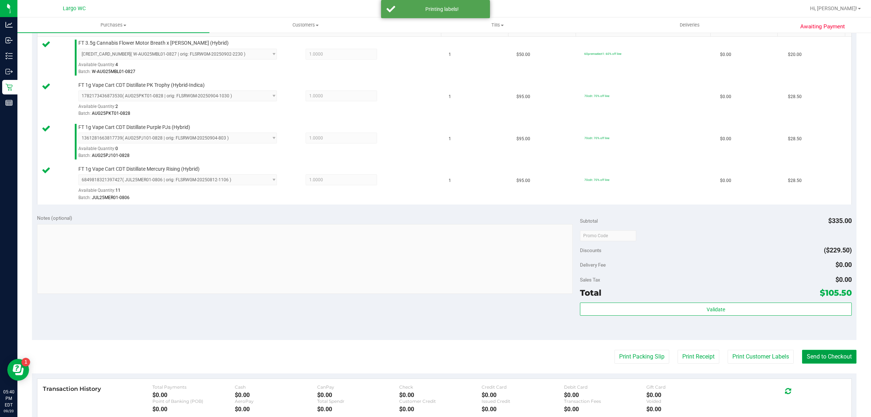
click at [833, 357] on button "Send to Checkout" at bounding box center [829, 356] width 54 height 14
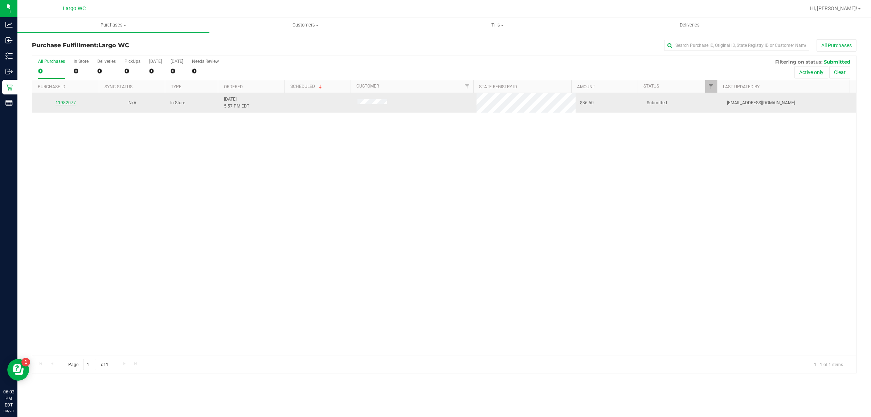
click at [68, 103] on link "11982077" at bounding box center [66, 102] width 20 height 5
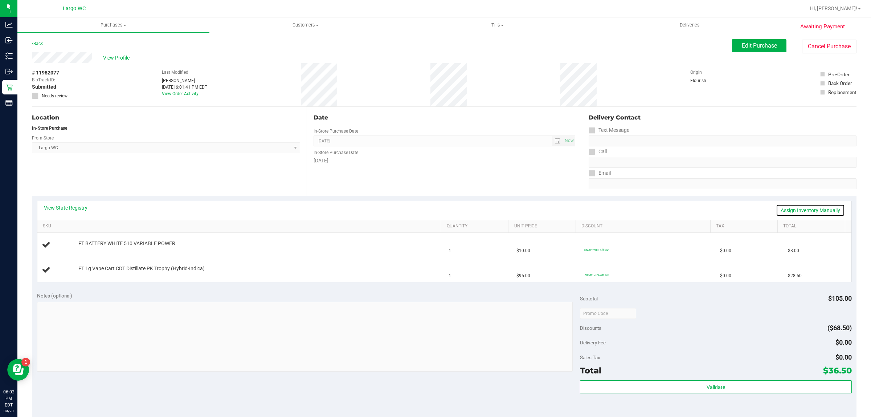
click at [805, 209] on link "Assign Inventory Manually" at bounding box center [810, 210] width 69 height 12
click at [97, 251] on link "Add Package" at bounding box center [91, 248] width 26 height 5
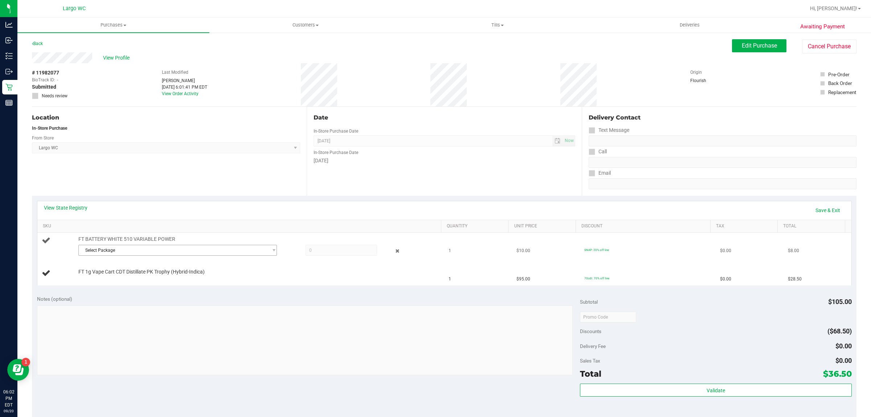
click at [127, 253] on span "Select Package" at bounding box center [173, 250] width 189 height 10
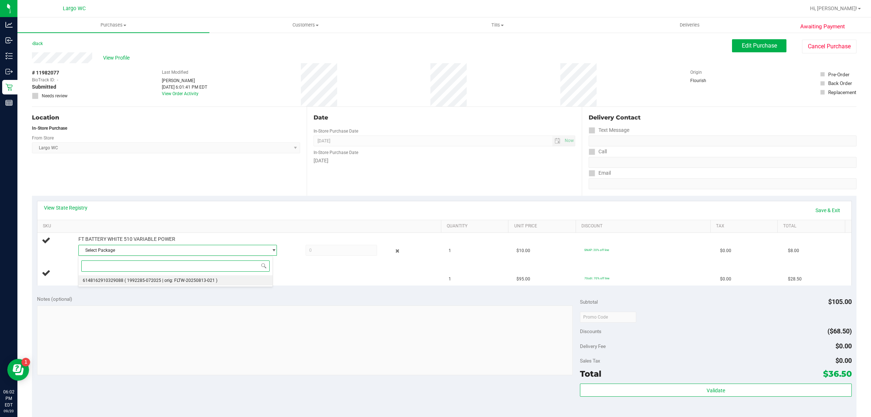
click at [137, 279] on span "( 1992285-072025 | orig: FLTW-20250813-021 )" at bounding box center [170, 280] width 93 height 5
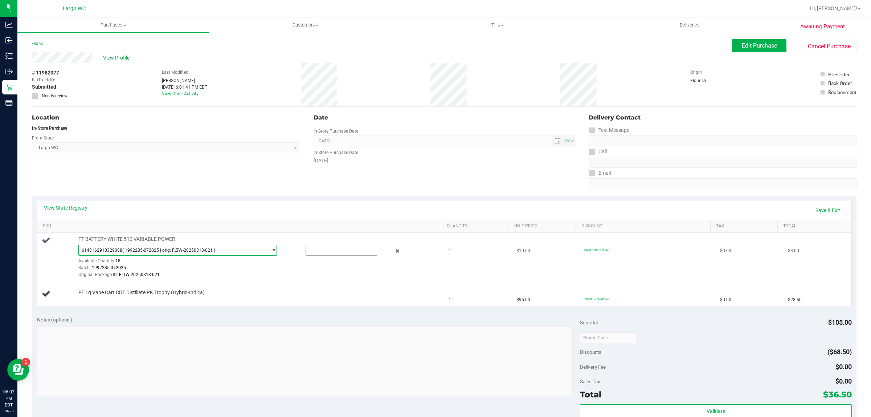
click at [347, 249] on input "text" at bounding box center [341, 250] width 71 height 10
type input "1"
click at [818, 208] on link "Save & Exit" at bounding box center [828, 210] width 34 height 12
type input "1.0000"
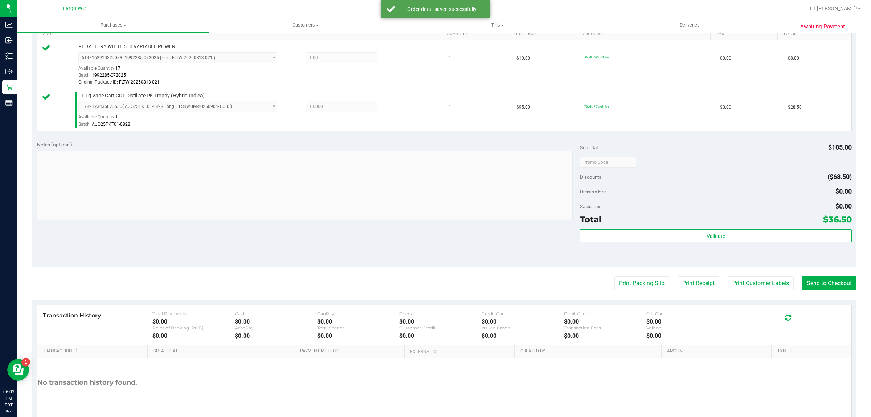
scroll to position [193, 0]
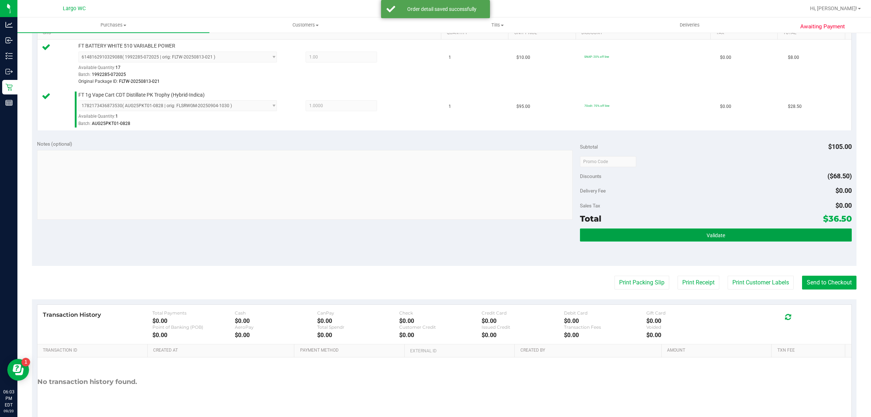
click at [727, 238] on button "Validate" at bounding box center [715, 234] width 271 height 13
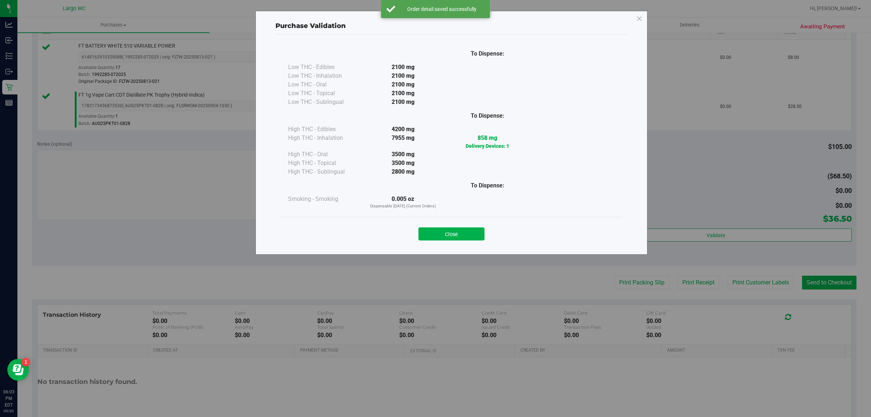
click at [459, 219] on div "Close" at bounding box center [451, 231] width 341 height 29
click at [467, 233] on button "Close" at bounding box center [451, 233] width 66 height 13
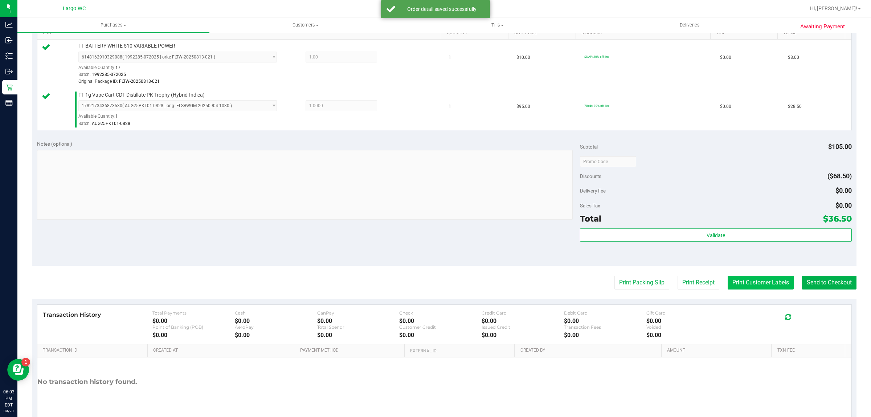
click at [742, 278] on button "Print Customer Labels" at bounding box center [761, 282] width 66 height 14
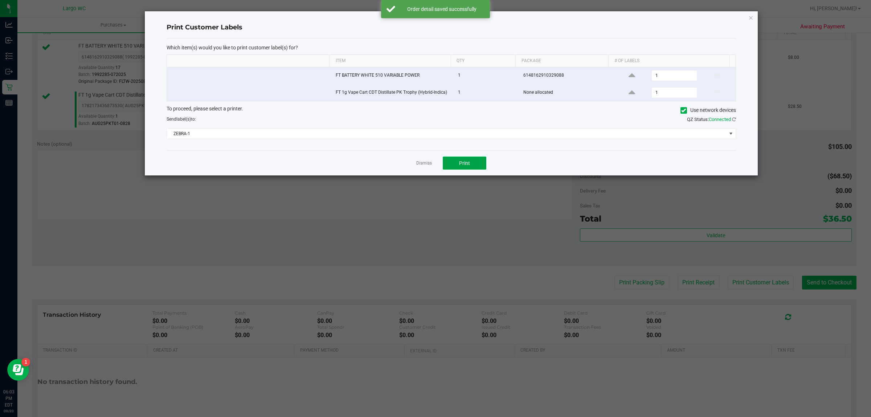
click at [468, 167] on button "Print" at bounding box center [465, 162] width 44 height 13
click at [420, 169] on div "Dismiss Print" at bounding box center [451, 162] width 569 height 25
click at [418, 164] on link "Dismiss" at bounding box center [424, 163] width 16 height 6
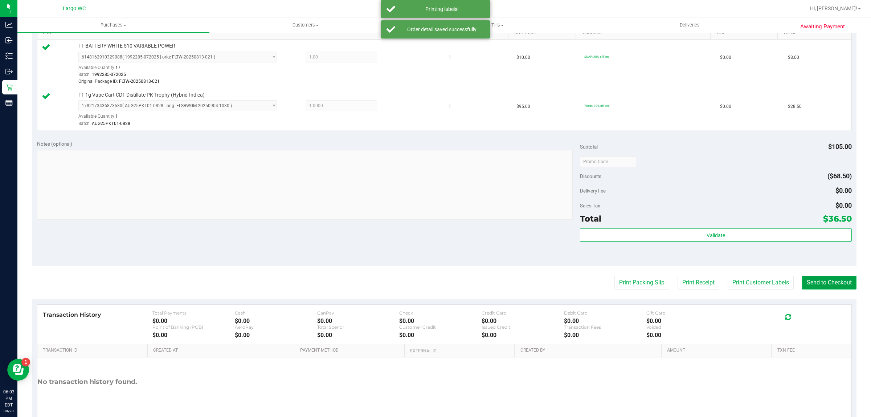
click at [823, 283] on button "Send to Checkout" at bounding box center [829, 282] width 54 height 14
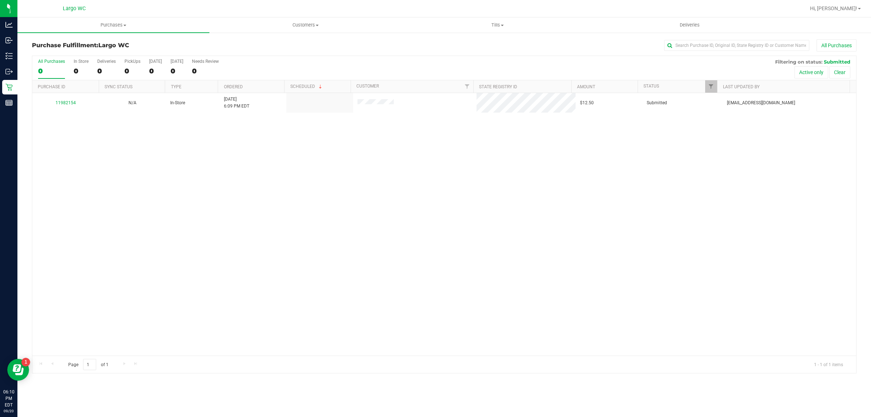
click at [153, 227] on div "11982154 N/A In-Store [DATE] 6:09 PM EDT $12.50 Submitted [EMAIL_ADDRESS][DOMAI…" at bounding box center [444, 224] width 824 height 262
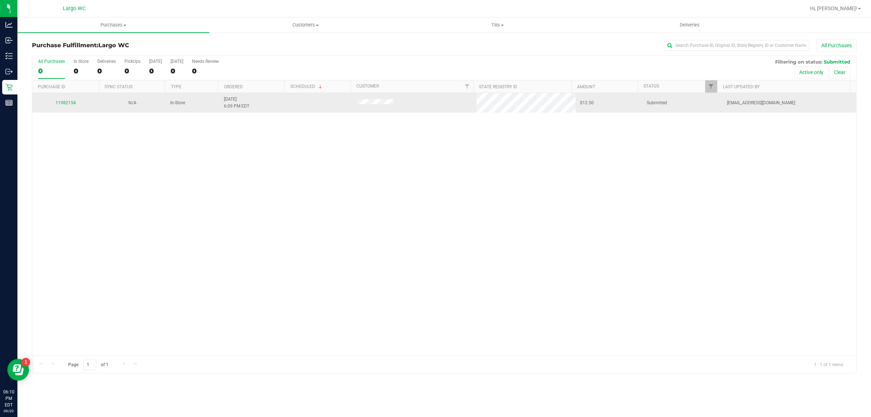
click at [56, 110] on td "11982154" at bounding box center [65, 103] width 67 height 20
click at [68, 105] on link "11982154" at bounding box center [66, 102] width 20 height 5
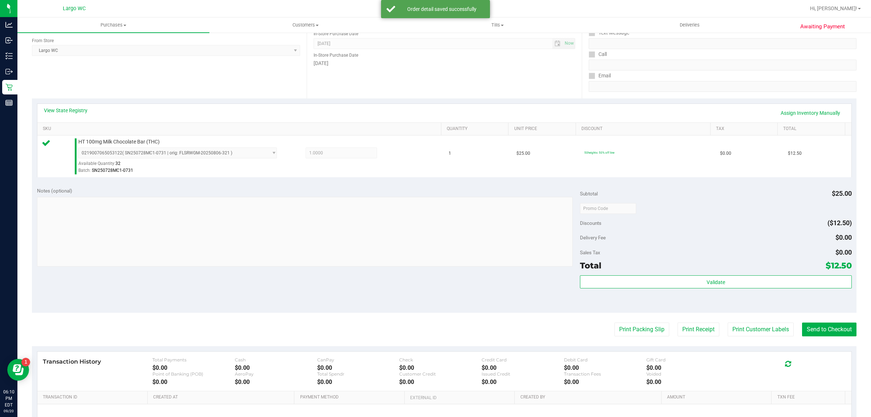
scroll to position [111, 0]
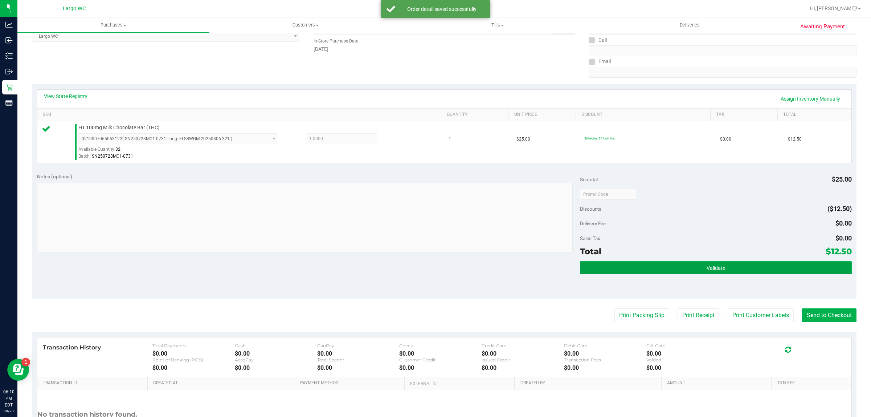
click at [733, 269] on button "Validate" at bounding box center [715, 267] width 271 height 13
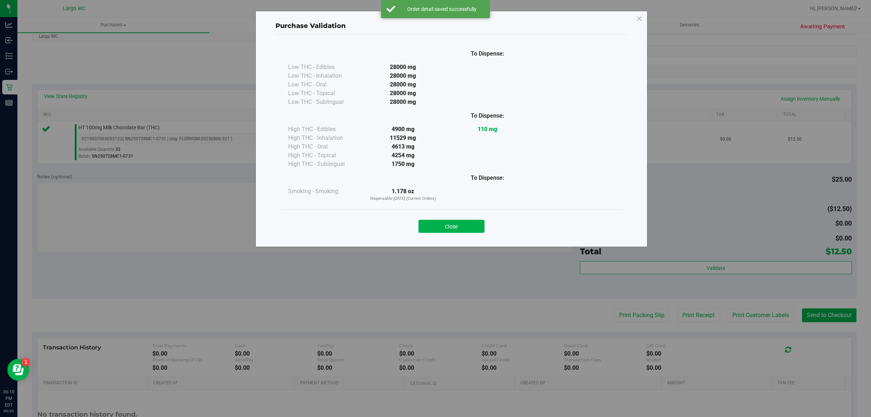
click at [455, 210] on div "Close" at bounding box center [451, 223] width 341 height 29
click at [456, 222] on button "Close" at bounding box center [451, 226] width 66 height 13
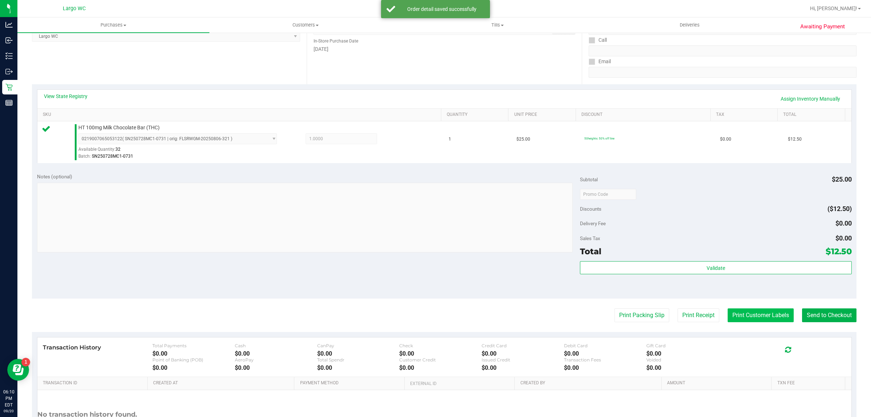
click at [739, 314] on button "Print Customer Labels" at bounding box center [761, 315] width 66 height 14
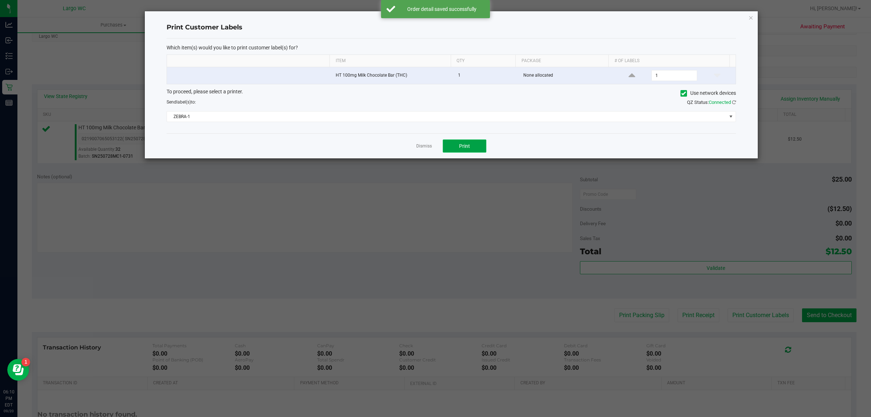
click at [466, 147] on span "Print" at bounding box center [464, 146] width 11 height 6
click at [425, 151] on div "Dismiss Print" at bounding box center [451, 145] width 569 height 25
click at [425, 148] on link "Dismiss" at bounding box center [424, 146] width 16 height 6
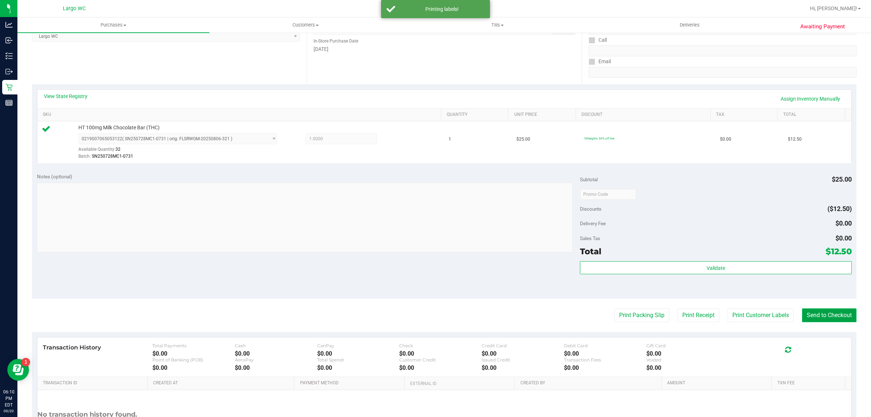
click at [825, 317] on button "Send to Checkout" at bounding box center [829, 315] width 54 height 14
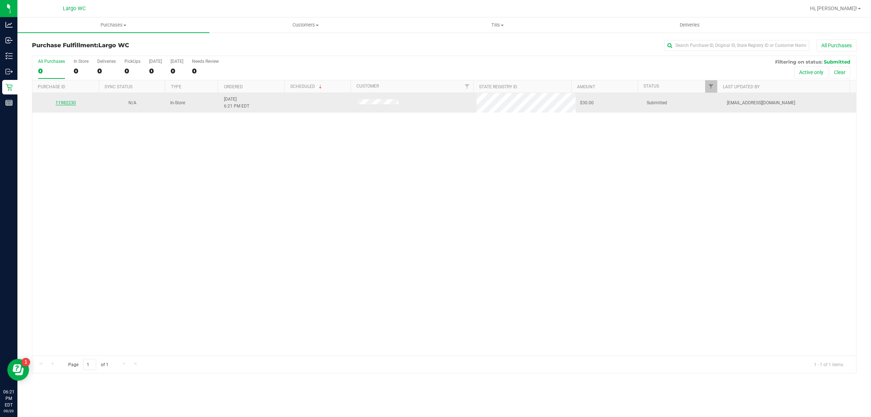
click at [68, 104] on link "11982230" at bounding box center [66, 102] width 20 height 5
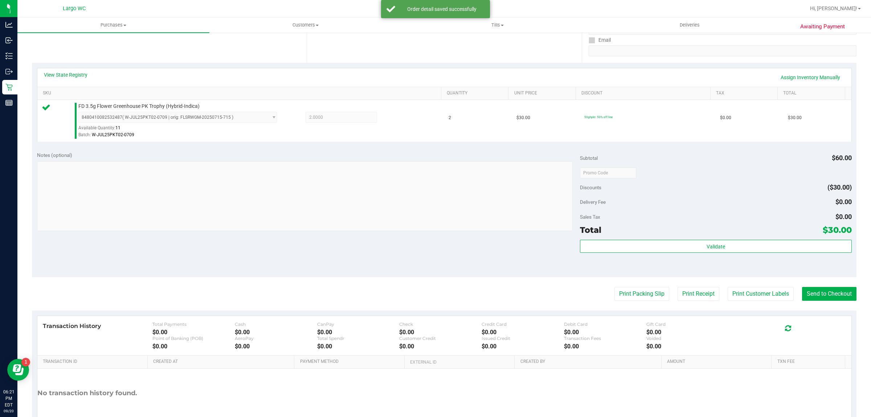
scroll to position [131, 0]
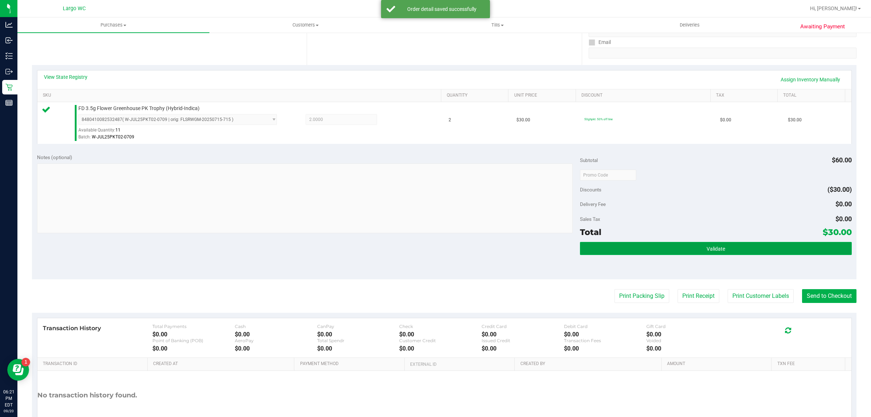
click at [718, 247] on span "Validate" at bounding box center [716, 249] width 19 height 6
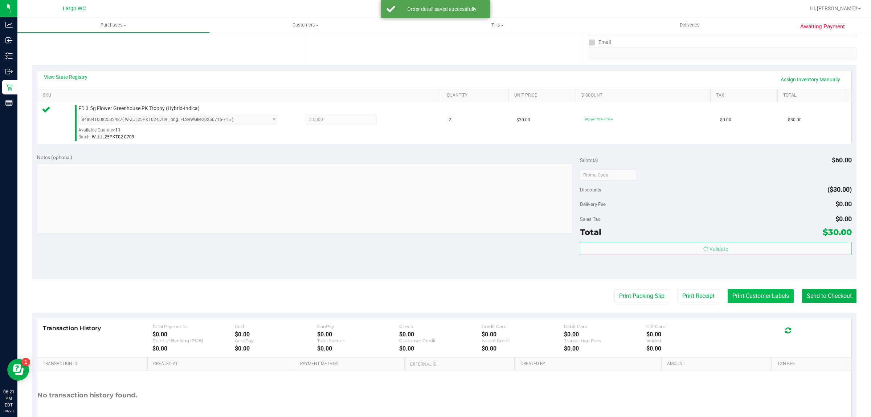
click at [743, 300] on button "Print Customer Labels" at bounding box center [761, 296] width 66 height 14
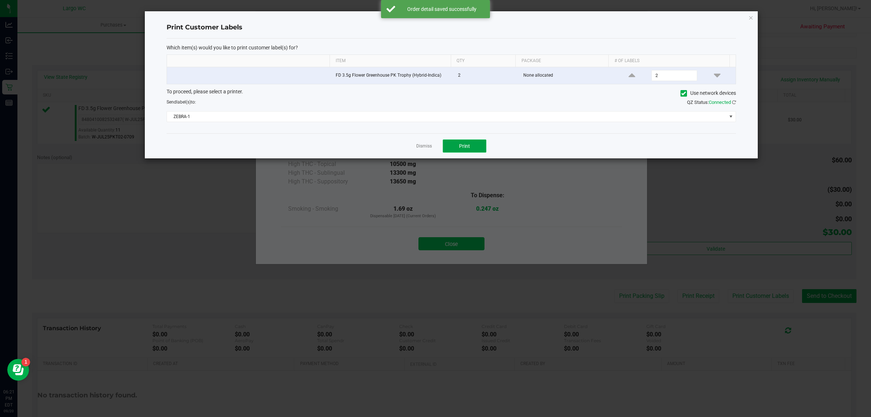
click at [472, 150] on button "Print" at bounding box center [465, 145] width 44 height 13
click at [416, 151] on div "Dismiss Print" at bounding box center [451, 145] width 569 height 25
click at [449, 233] on ngb-modal-window "Print Customer Labels Which item(s) would you like to print customer label(s) f…" at bounding box center [438, 208] width 876 height 417
click at [423, 149] on link "Dismiss" at bounding box center [424, 146] width 16 height 6
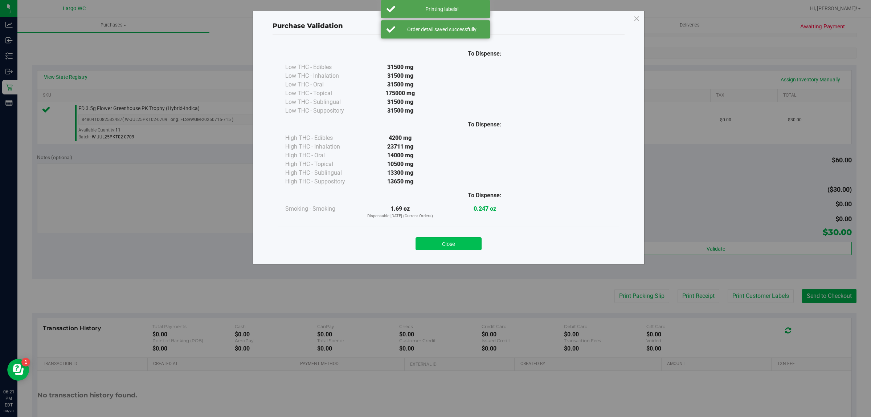
click at [441, 242] on button "Close" at bounding box center [449, 243] width 66 height 13
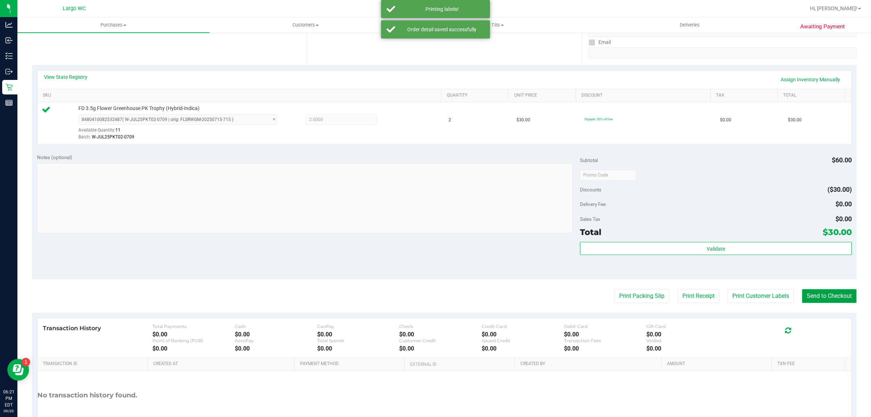
click at [821, 298] on button "Send to Checkout" at bounding box center [829, 296] width 54 height 14
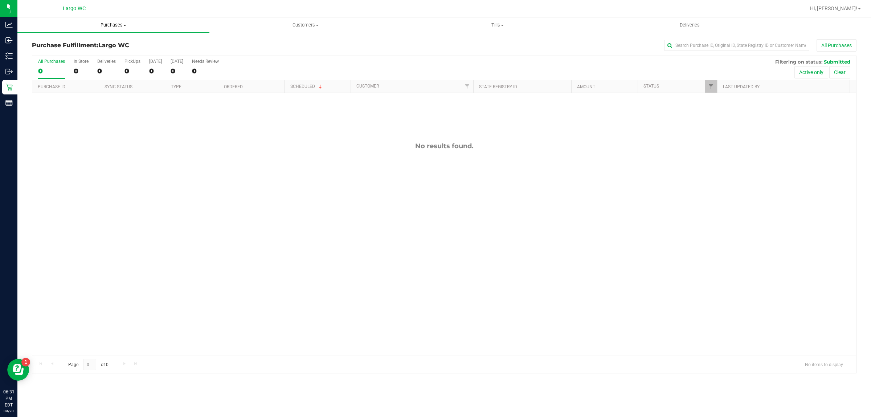
click at [110, 23] on span "Purchases" at bounding box center [113, 25] width 192 height 7
click at [102, 40] on li "Summary of purchases" at bounding box center [113, 44] width 192 height 9
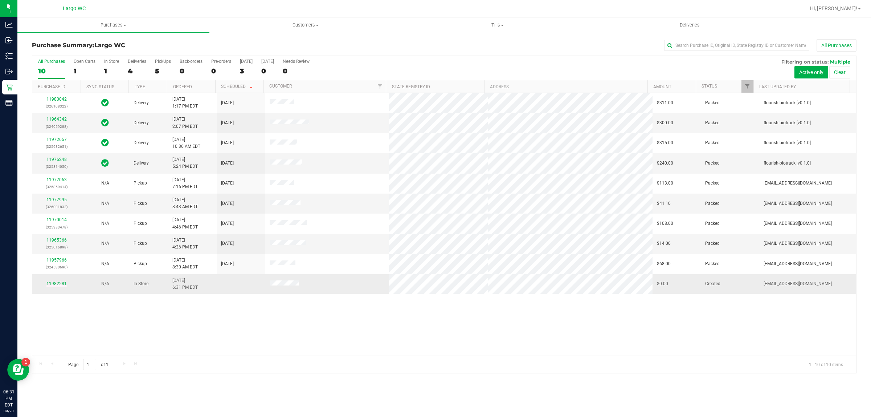
click at [57, 285] on link "11982281" at bounding box center [56, 283] width 20 height 5
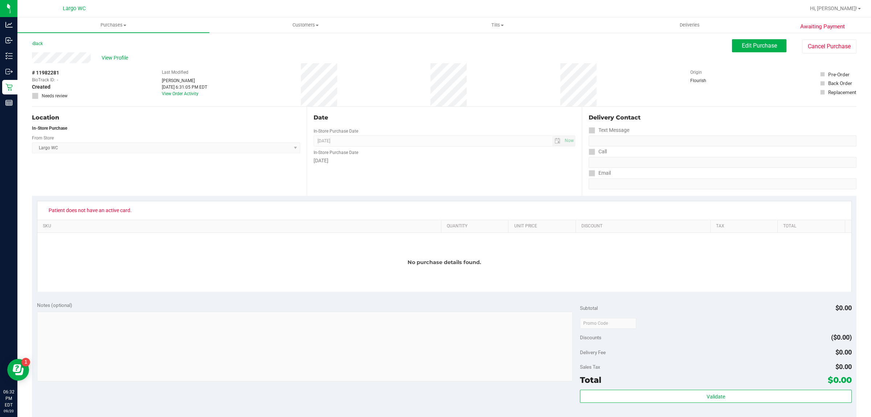
click at [179, 200] on div "Patient does not have an active card. SKU Quantity Unit Price Discount Tax Tota…" at bounding box center [444, 246] width 824 height 101
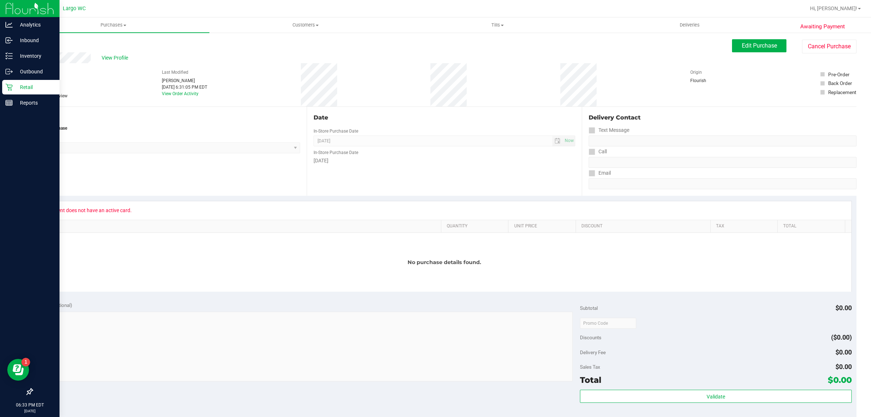
click at [15, 85] on p "Retail" at bounding box center [35, 87] width 44 height 9
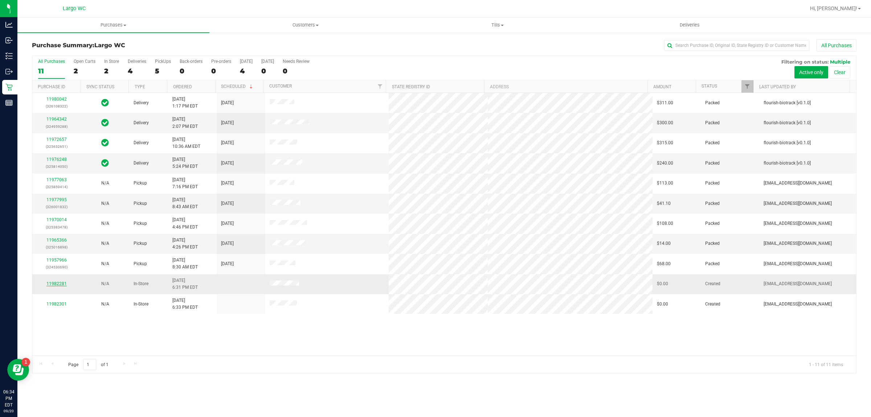
click at [57, 286] on link "11982281" at bounding box center [56, 283] width 20 height 5
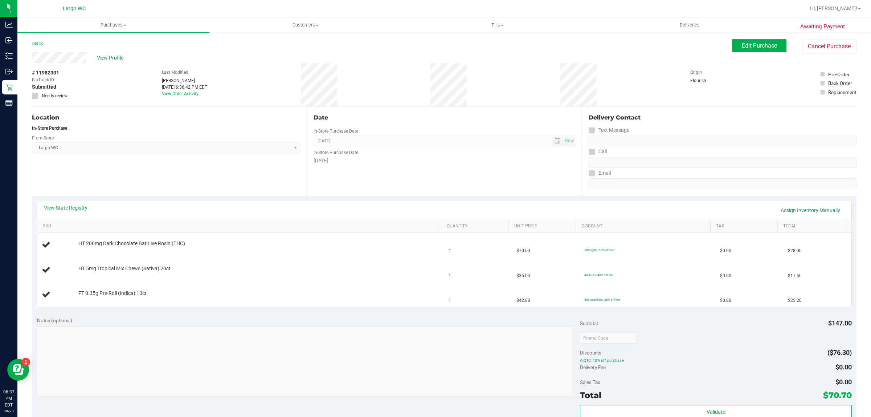
scroll to position [32, 0]
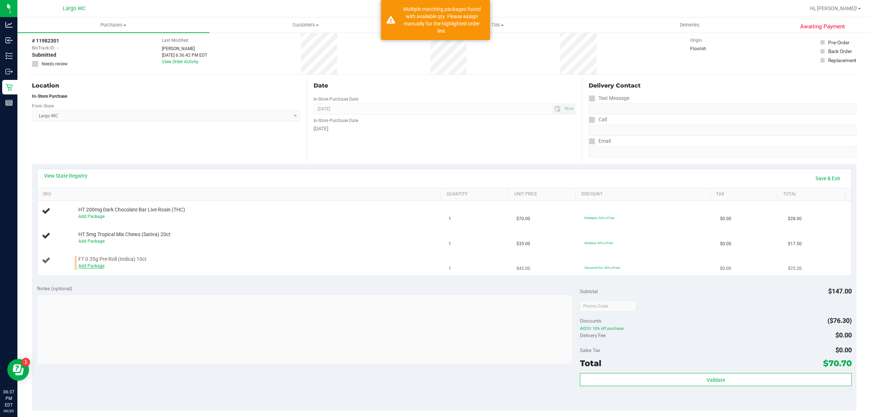
click at [84, 264] on link "Add Package" at bounding box center [91, 265] width 26 height 5
click at [126, 272] on span "Select Package" at bounding box center [173, 267] width 189 height 10
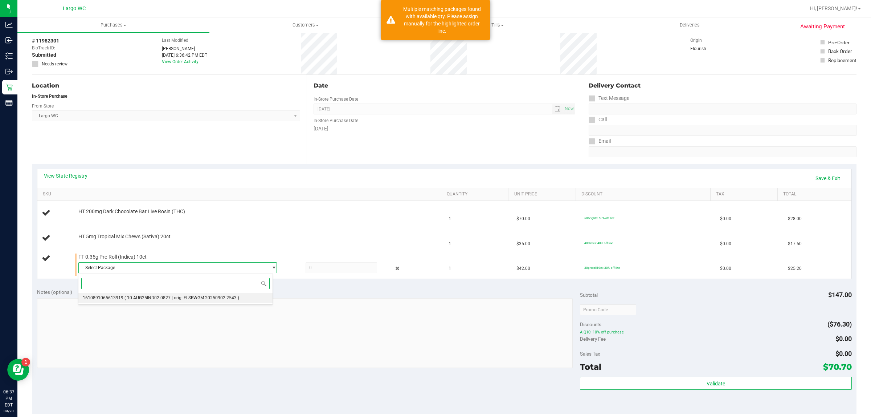
click at [151, 299] on span "( 10-AUG25IND02-0827 | orig: FLSRWGM-20250902-2543 )" at bounding box center [181, 297] width 115 height 5
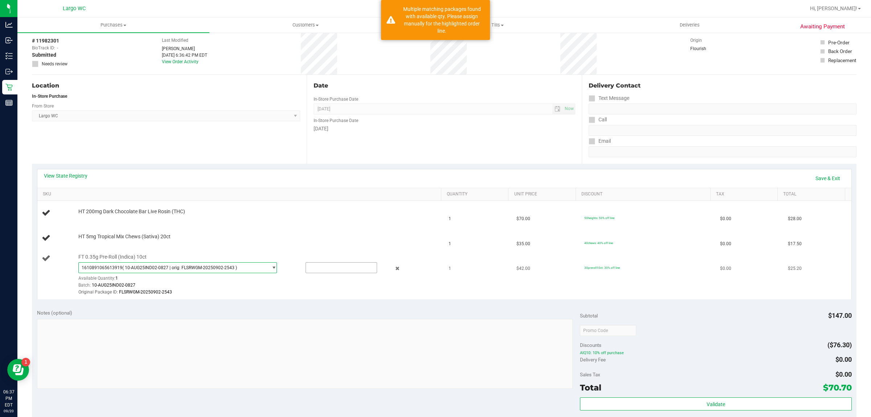
click at [312, 270] on input "text" at bounding box center [341, 267] width 71 height 10
type input "1"
click at [832, 177] on link "Save & Exit" at bounding box center [828, 178] width 34 height 12
type input "1.0000"
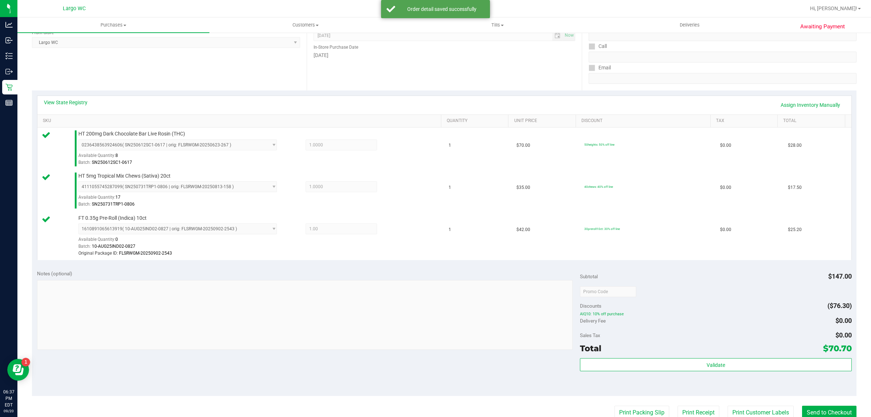
scroll to position [185, 0]
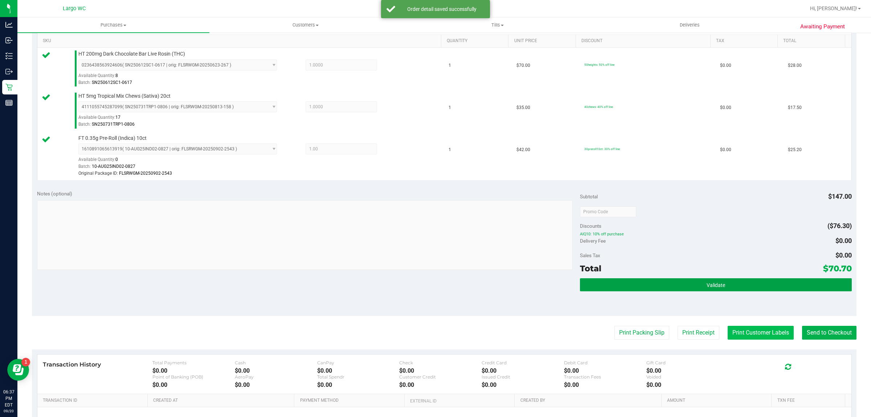
click at [730, 285] on button "Validate" at bounding box center [715, 284] width 271 height 13
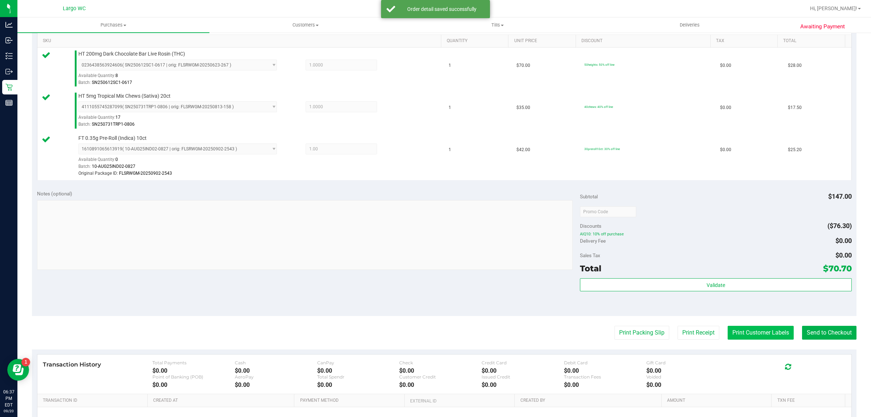
click at [741, 333] on button "Print Customer Labels" at bounding box center [761, 333] width 66 height 14
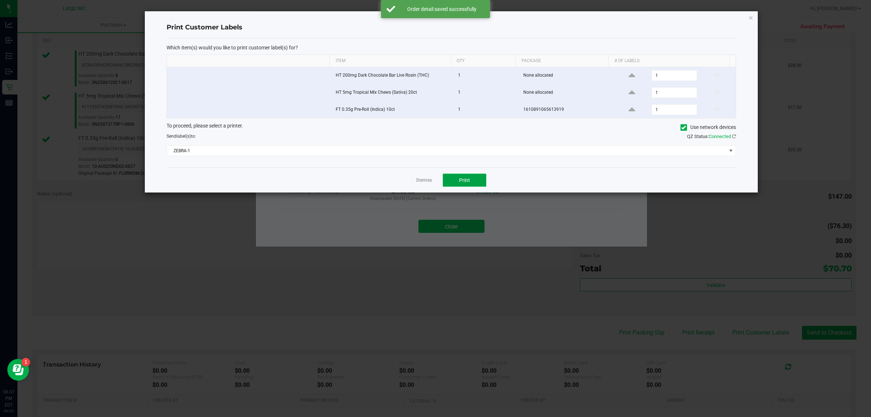
click at [466, 183] on span "Print" at bounding box center [464, 180] width 11 height 6
click at [423, 183] on link "Dismiss" at bounding box center [424, 180] width 16 height 6
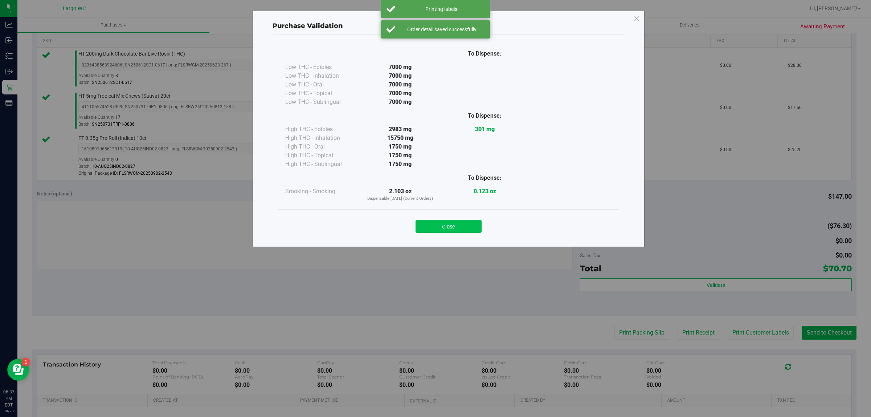
click at [458, 226] on button "Close" at bounding box center [449, 226] width 66 height 13
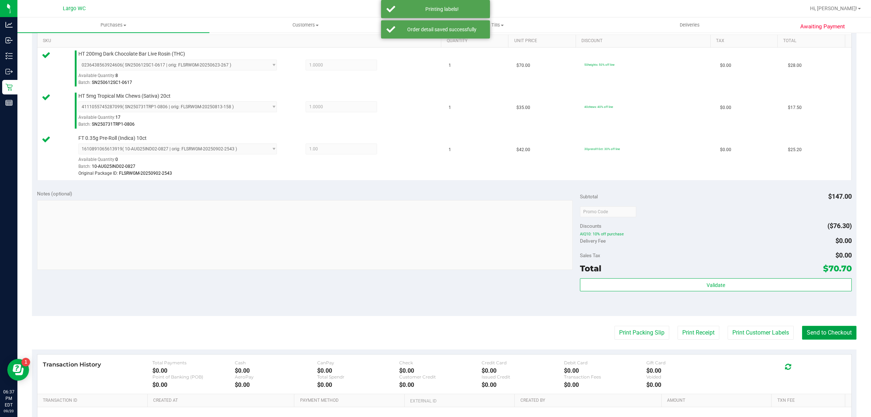
click at [834, 333] on button "Send to Checkout" at bounding box center [829, 333] width 54 height 14
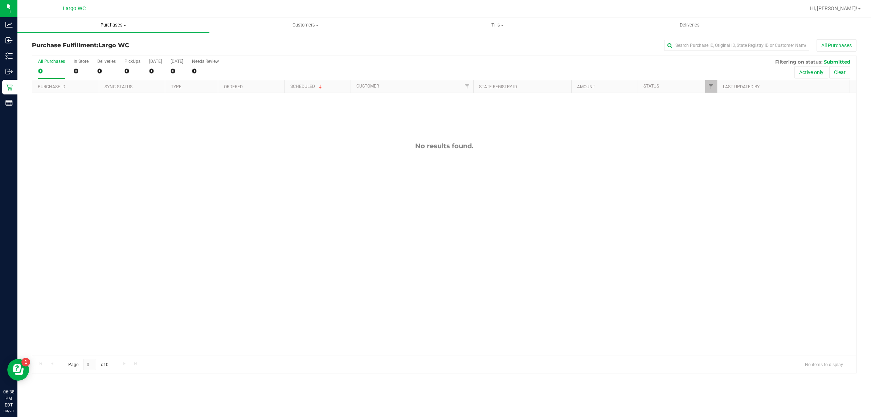
click at [115, 24] on span "Purchases" at bounding box center [113, 25] width 192 height 7
click at [98, 49] on li "Fulfillment" at bounding box center [113, 52] width 192 height 9
click at [118, 24] on span "Purchases" at bounding box center [113, 25] width 192 height 7
click at [91, 41] on span "Summary of purchases" at bounding box center [54, 44] width 74 height 6
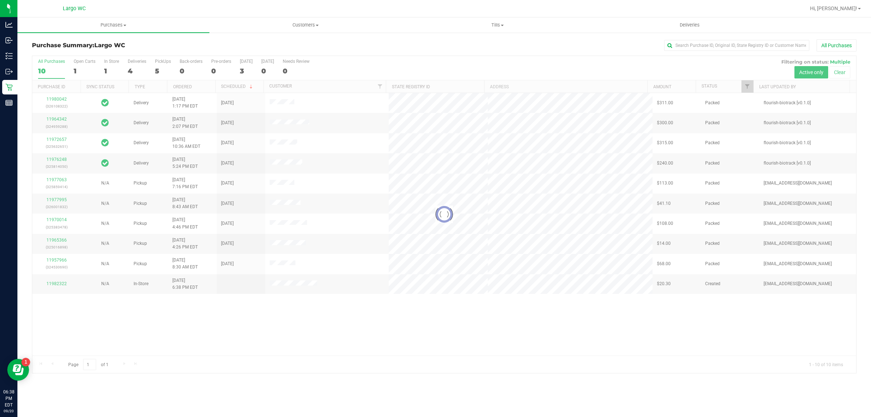
click at [203, 385] on div "Purchases Summary of purchases Fulfillment All purchases Customers All customer…" at bounding box center [444, 216] width 854 height 399
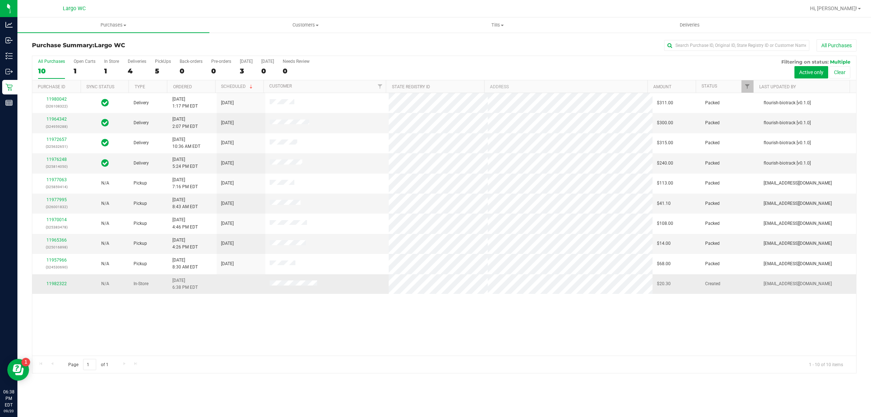
click at [57, 287] on div "11982322" at bounding box center [57, 283] width 40 height 7
click at [63, 286] on link "11982322" at bounding box center [56, 283] width 20 height 5
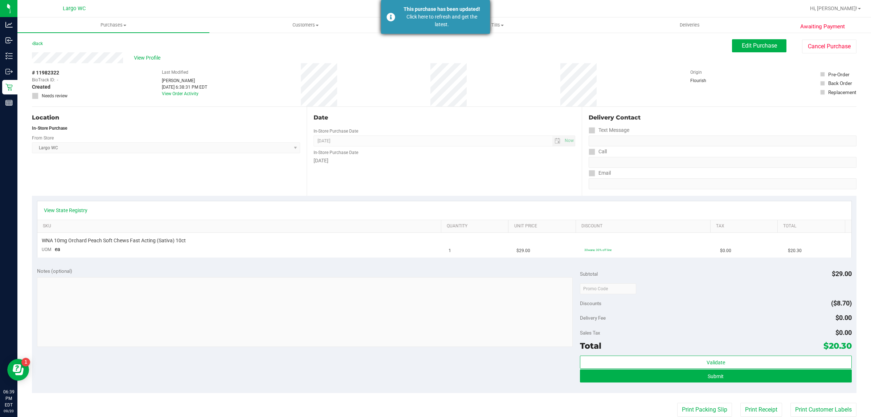
click at [442, 24] on div "Click here to refresh and get the latest." at bounding box center [441, 20] width 85 height 15
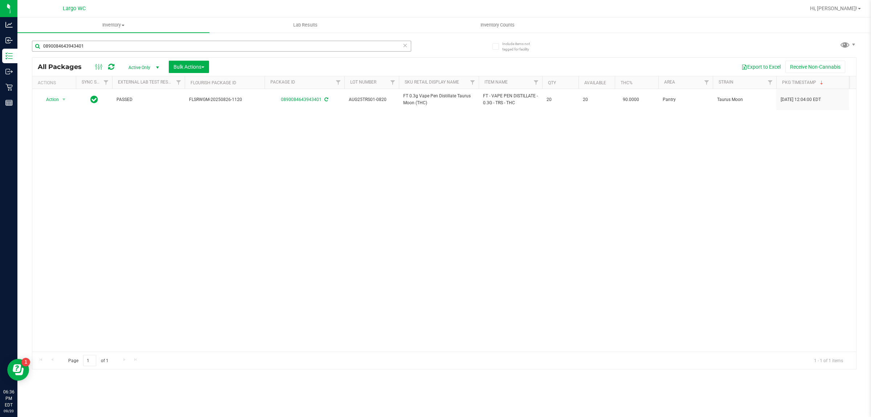
click at [53, 45] on input "0890084643943401" at bounding box center [221, 46] width 379 height 11
click at [46, 47] on input "0890084643943401" at bounding box center [221, 46] width 379 height 11
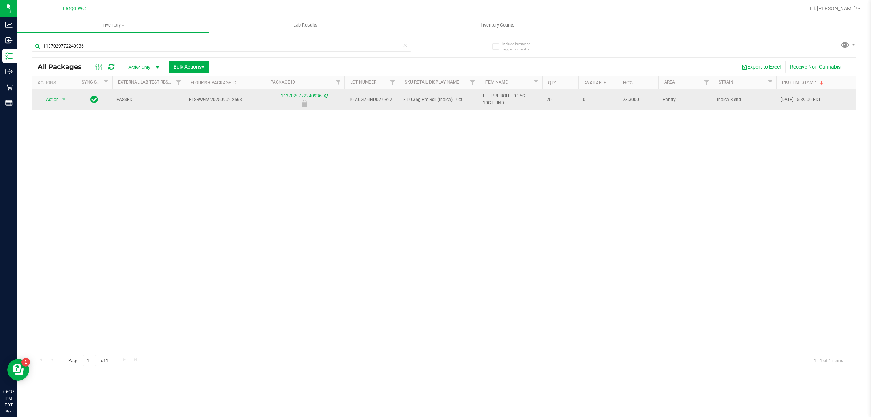
type input "1137029772240936"
click at [48, 102] on span "Action" at bounding box center [50, 99] width 20 height 10
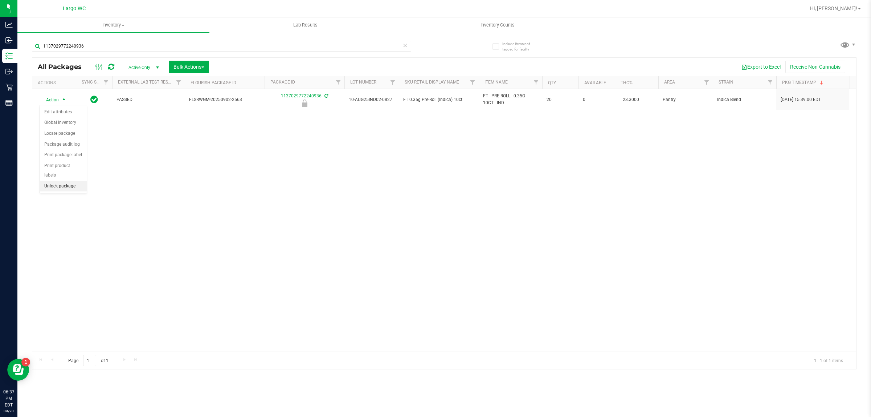
click at [56, 181] on li "Unlock package" at bounding box center [63, 186] width 47 height 11
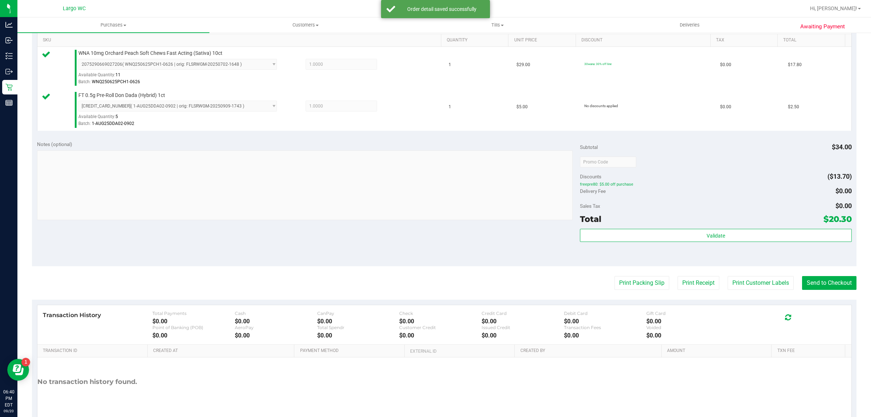
scroll to position [187, 0]
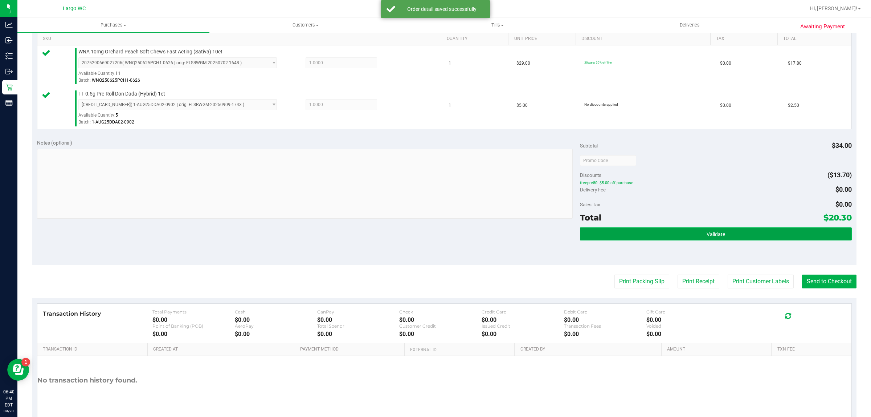
click at [735, 229] on button "Validate" at bounding box center [715, 233] width 271 height 13
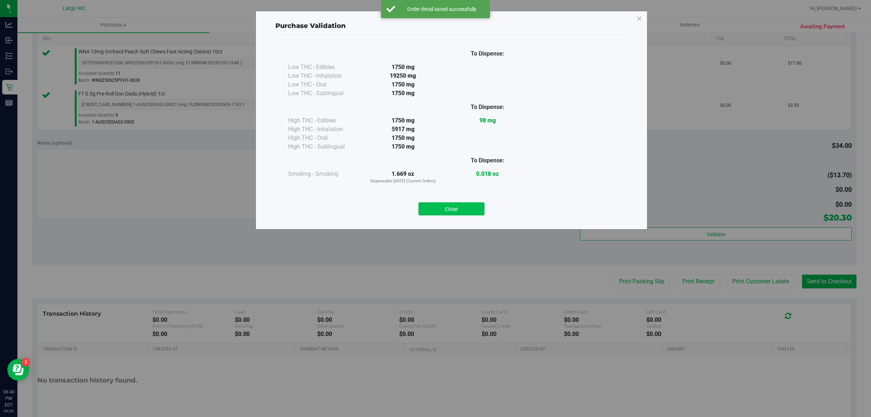
click at [459, 212] on button "Close" at bounding box center [451, 208] width 66 height 13
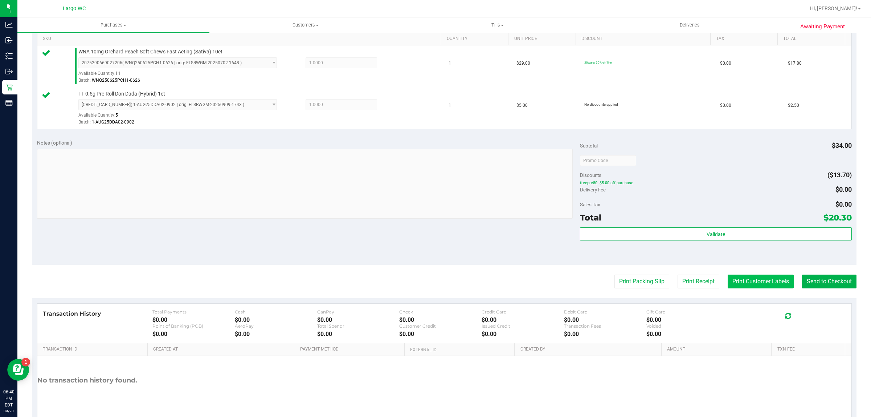
click at [748, 282] on button "Print Customer Labels" at bounding box center [761, 281] width 66 height 14
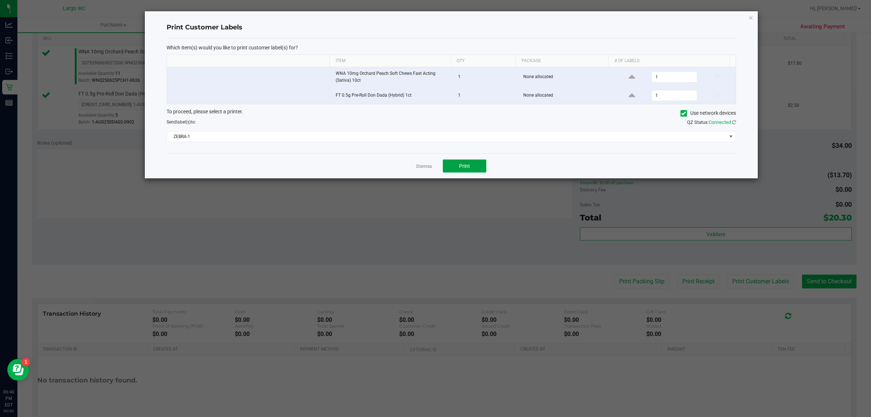
click at [468, 164] on span "Print" at bounding box center [464, 166] width 11 height 6
click at [426, 167] on link "Dismiss" at bounding box center [424, 166] width 16 height 6
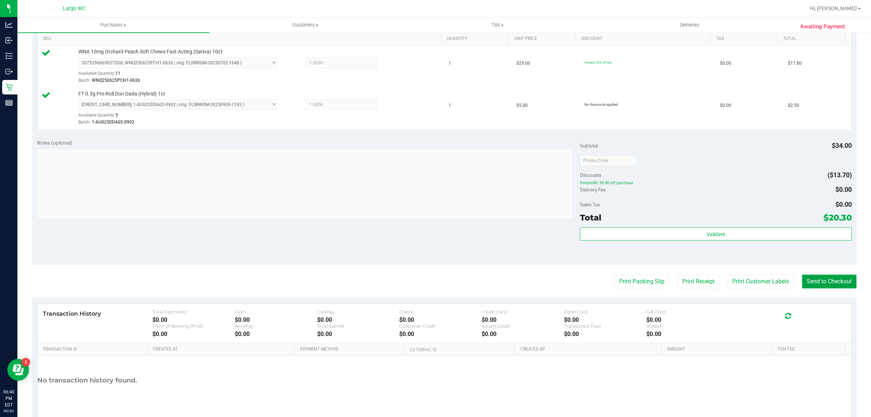
click at [825, 281] on button "Send to Checkout" at bounding box center [829, 281] width 54 height 14
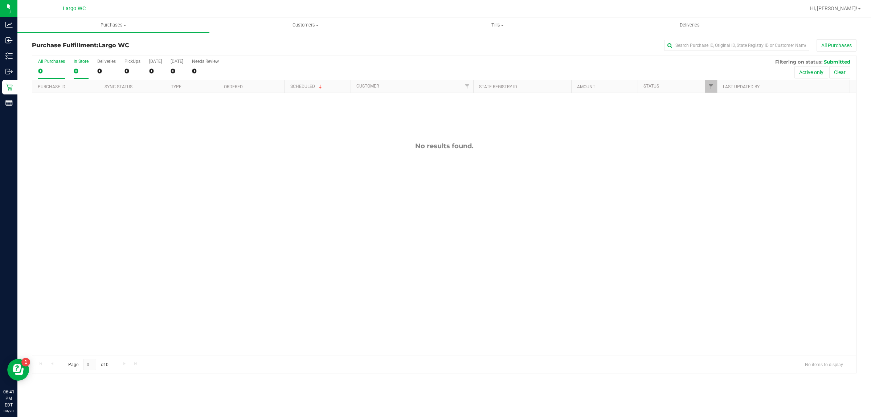
click at [75, 71] on div "0" at bounding box center [81, 71] width 15 height 8
click at [0, 0] on input "In Store 0" at bounding box center [0, 0] width 0 height 0
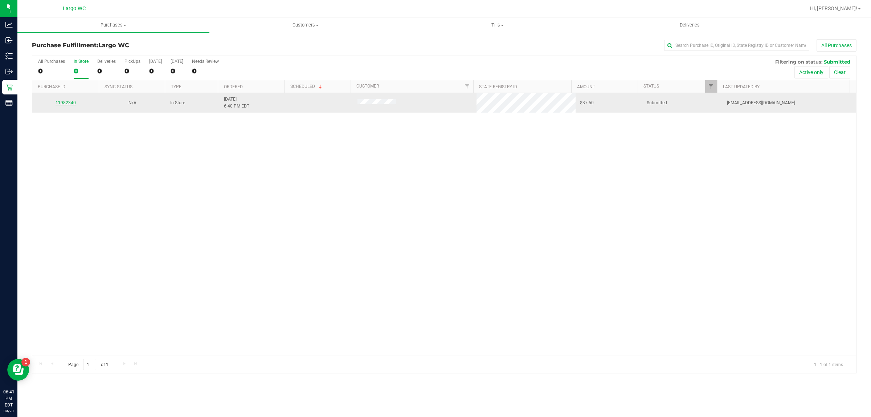
click at [66, 102] on link "11982340" at bounding box center [66, 102] width 20 height 5
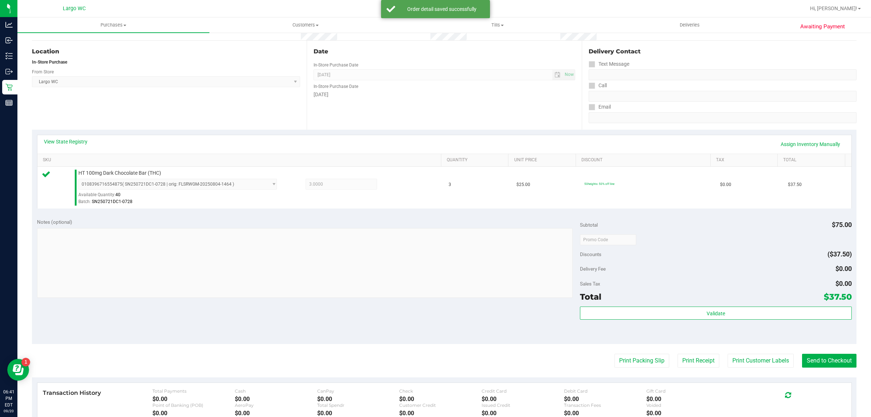
scroll to position [70, 0]
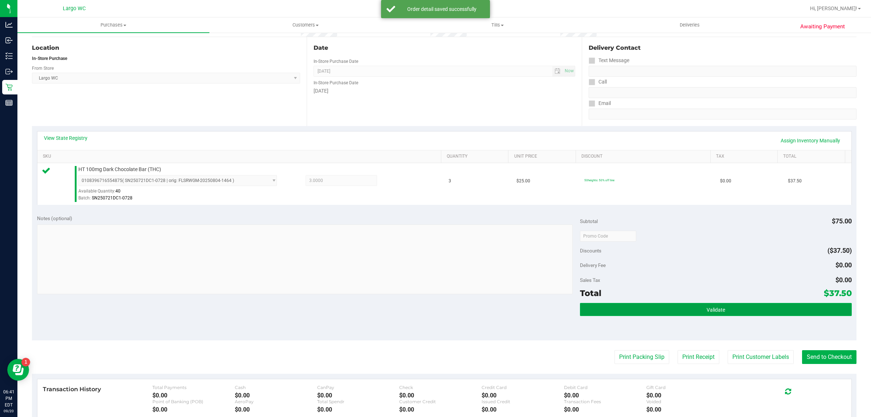
click at [738, 315] on button "Validate" at bounding box center [715, 309] width 271 height 13
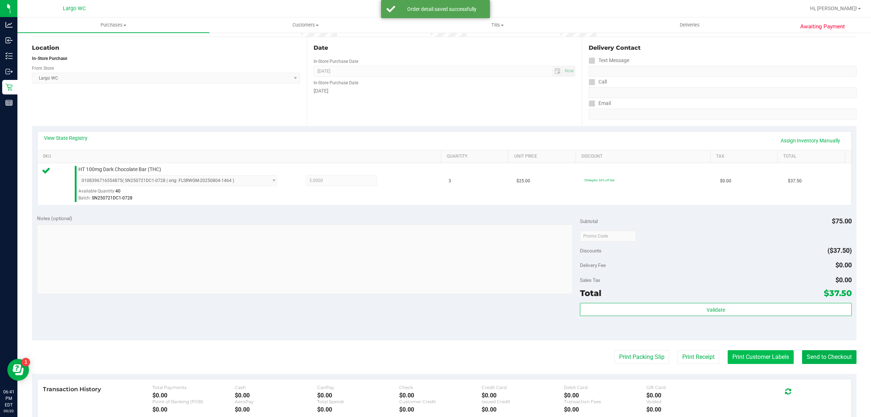
click at [740, 357] on button "Print Customer Labels" at bounding box center [761, 357] width 66 height 14
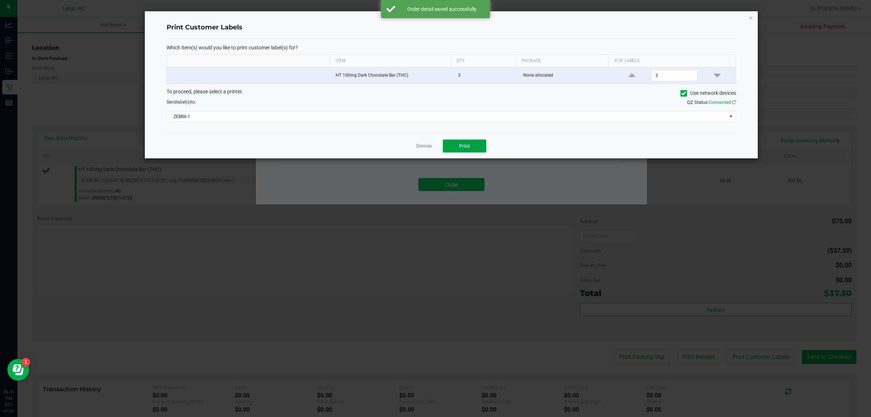
click at [465, 148] on span "Print" at bounding box center [464, 146] width 11 height 6
click at [426, 147] on link "Dismiss" at bounding box center [424, 146] width 16 height 6
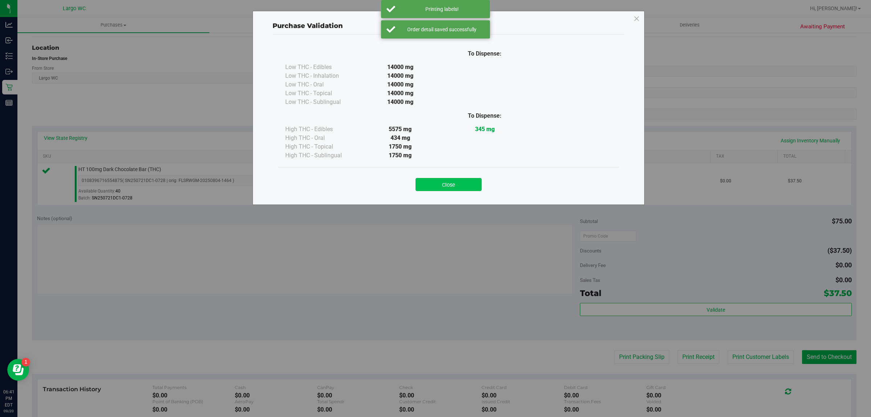
click at [455, 190] on button "Close" at bounding box center [449, 184] width 66 height 13
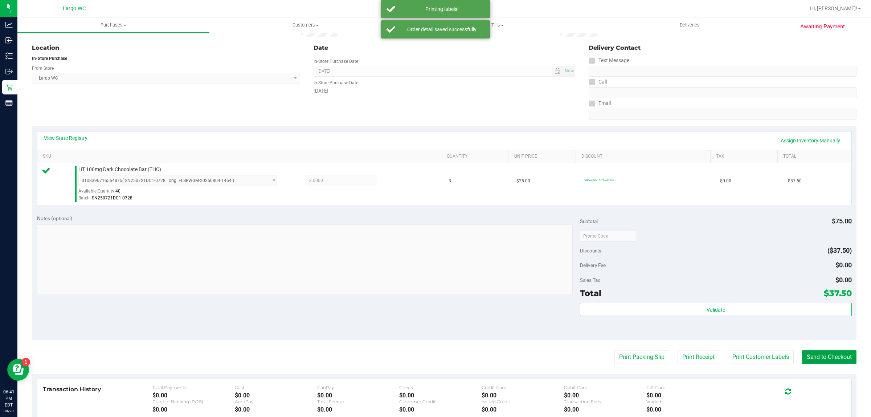
click at [802, 350] on button "Send to Checkout" at bounding box center [829, 357] width 54 height 14
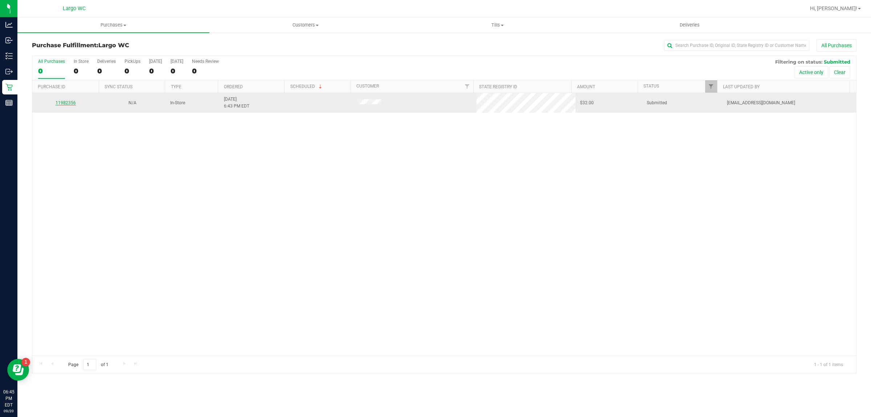
click at [58, 103] on link "11982356" at bounding box center [66, 102] width 20 height 5
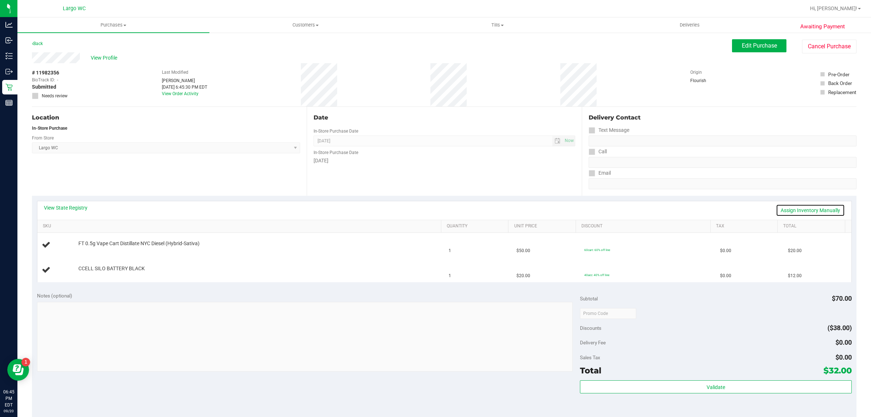
click at [803, 209] on link "Assign Inventory Manually" at bounding box center [810, 210] width 69 height 12
click at [91, 273] on link "Add Package" at bounding box center [91, 272] width 26 height 5
click at [147, 274] on span "Select Package" at bounding box center [173, 275] width 189 height 10
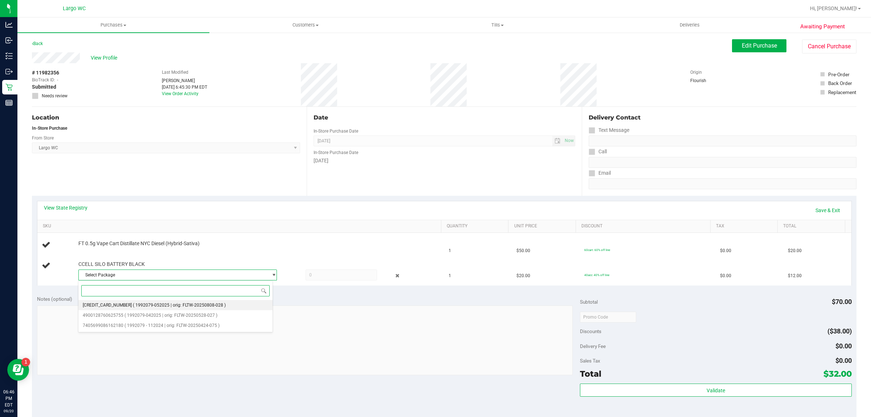
click at [169, 306] on span "( 1992079-052025 | orig: FLTW-20250808-028 )" at bounding box center [179, 304] width 93 height 5
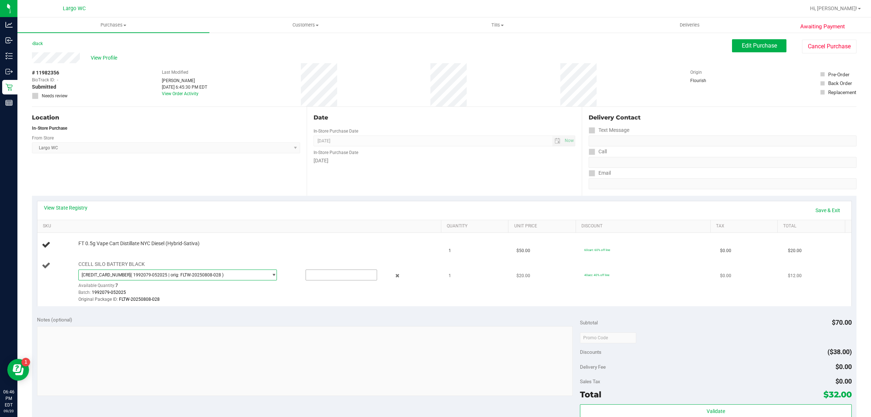
click at [318, 279] on input "text" at bounding box center [341, 275] width 71 height 10
type input "1"
click at [825, 209] on link "Save & Exit" at bounding box center [828, 210] width 34 height 12
type input "1.0000"
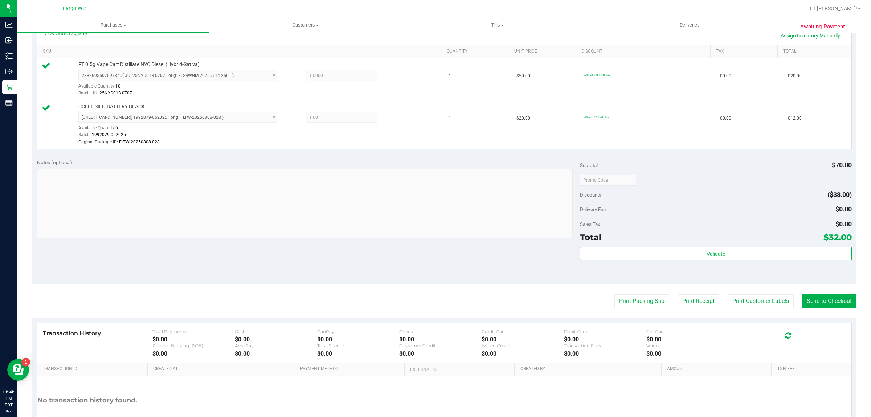
scroll to position [183, 0]
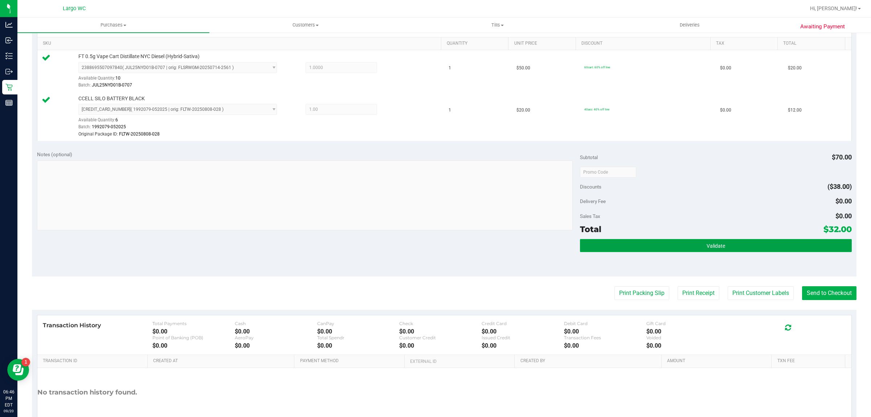
click at [725, 246] on button "Validate" at bounding box center [715, 245] width 271 height 13
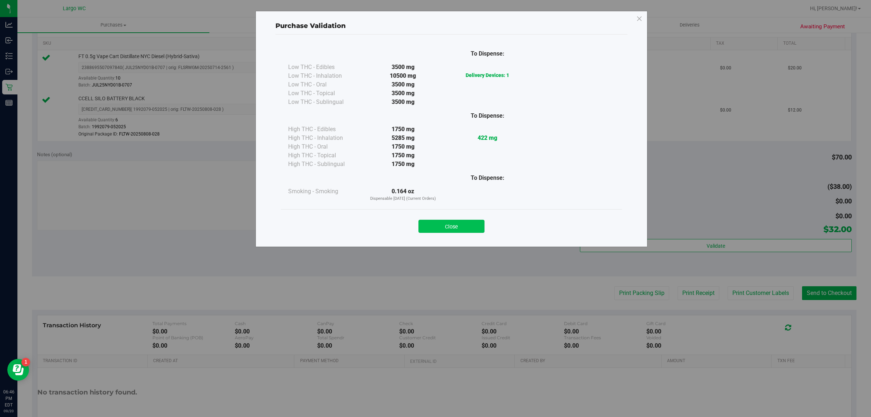
click at [459, 226] on button "Close" at bounding box center [451, 226] width 66 height 13
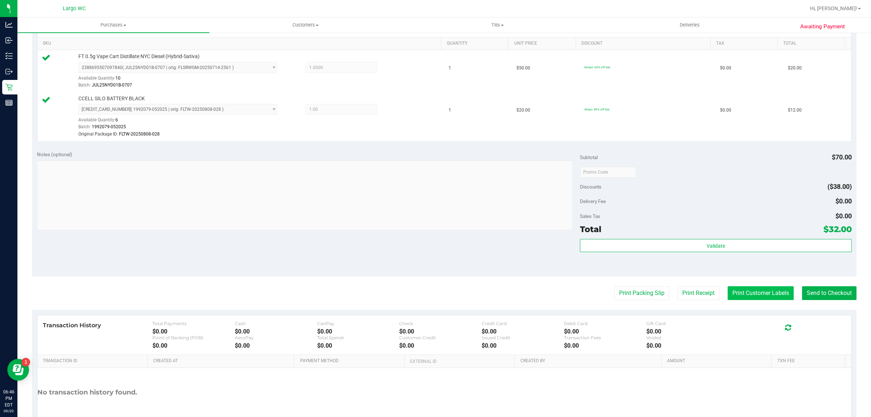
click at [739, 293] on button "Print Customer Labels" at bounding box center [761, 293] width 66 height 14
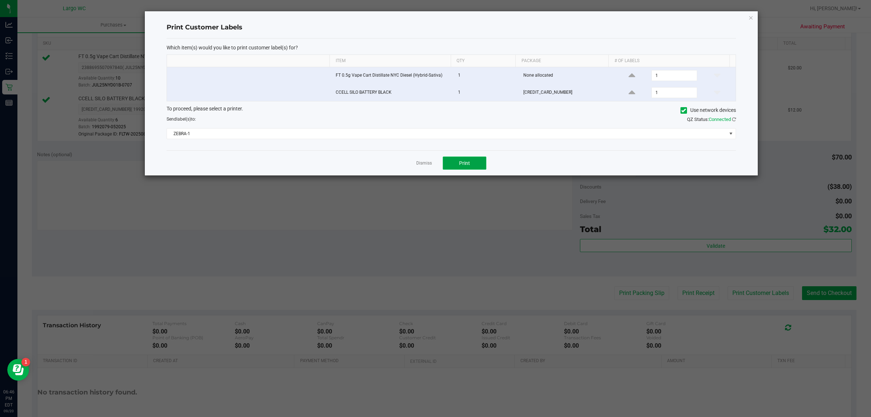
click at [463, 162] on span "Print" at bounding box center [464, 163] width 11 height 6
click at [423, 168] on div at bounding box center [451, 93] width 613 height 164
click at [423, 162] on link "Dismiss" at bounding box center [424, 163] width 16 height 6
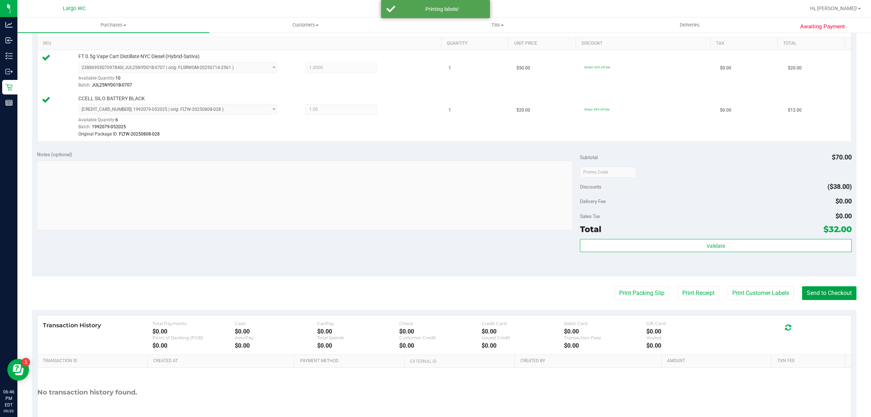
click at [822, 290] on button "Send to Checkout" at bounding box center [829, 293] width 54 height 14
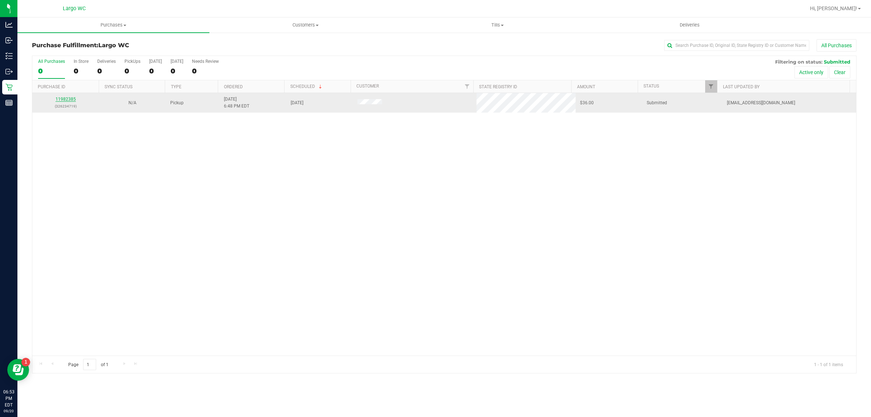
click at [67, 102] on link "11982385" at bounding box center [66, 99] width 20 height 5
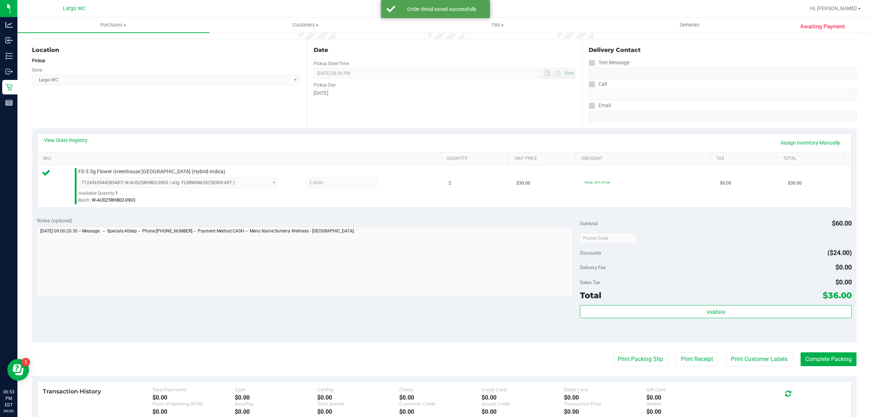
scroll to position [157, 0]
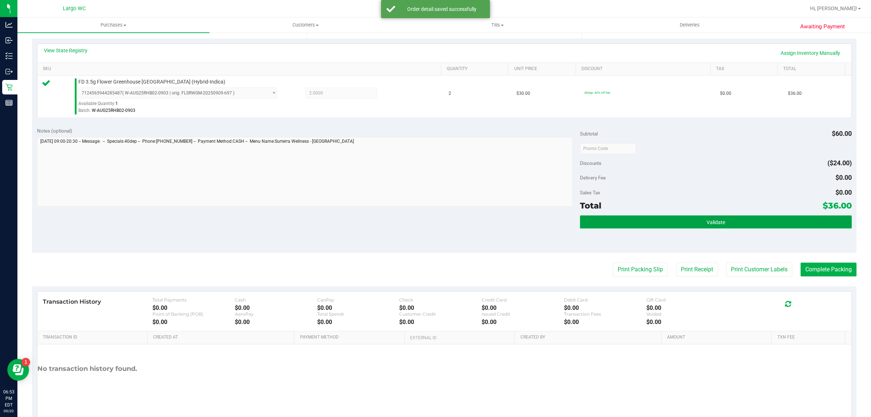
click at [730, 222] on button "Validate" at bounding box center [715, 221] width 271 height 13
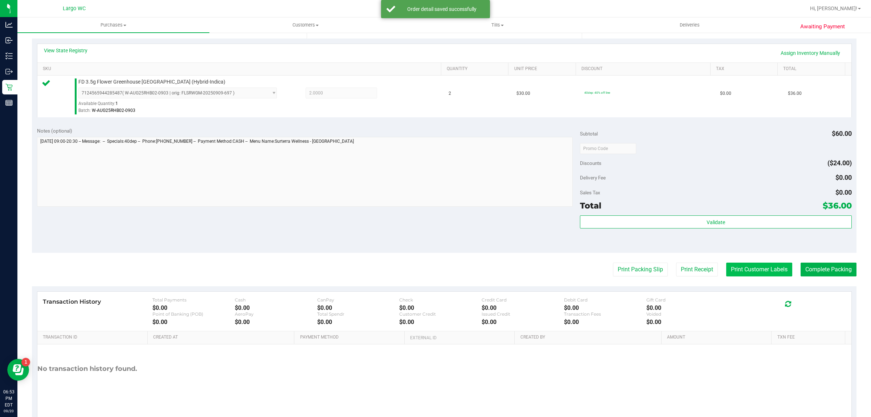
click at [738, 270] on button "Print Customer Labels" at bounding box center [759, 269] width 66 height 14
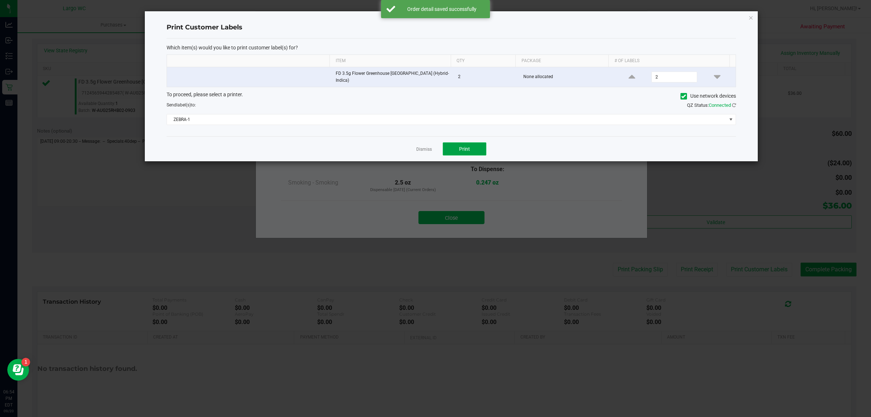
click at [468, 146] on span "Print" at bounding box center [464, 149] width 11 height 6
click at [421, 154] on div "Dismiss Print" at bounding box center [451, 148] width 569 height 25
click at [449, 222] on ngb-modal-window "Print Customer Labels Which item(s) would you like to print customer label(s) f…" at bounding box center [438, 208] width 876 height 417
click at [424, 161] on div "Print Customer Labels Which item(s) would you like to print customer label(s) f…" at bounding box center [451, 86] width 614 height 151
click at [429, 152] on link "Dismiss" at bounding box center [424, 149] width 16 height 6
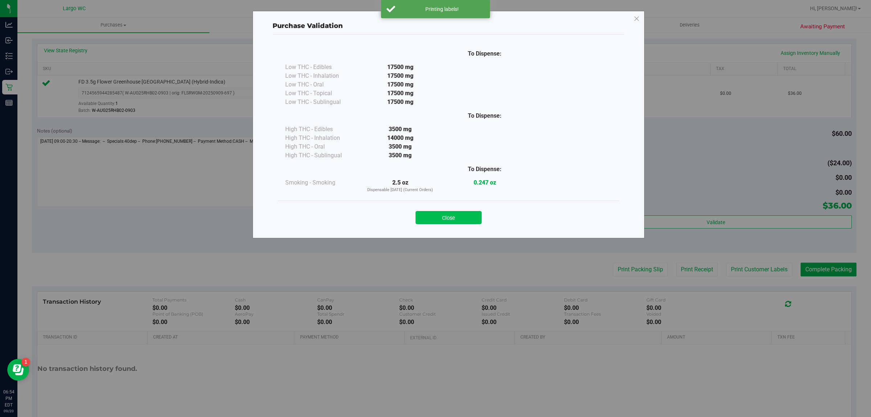
click at [452, 221] on button "Close" at bounding box center [449, 217] width 66 height 13
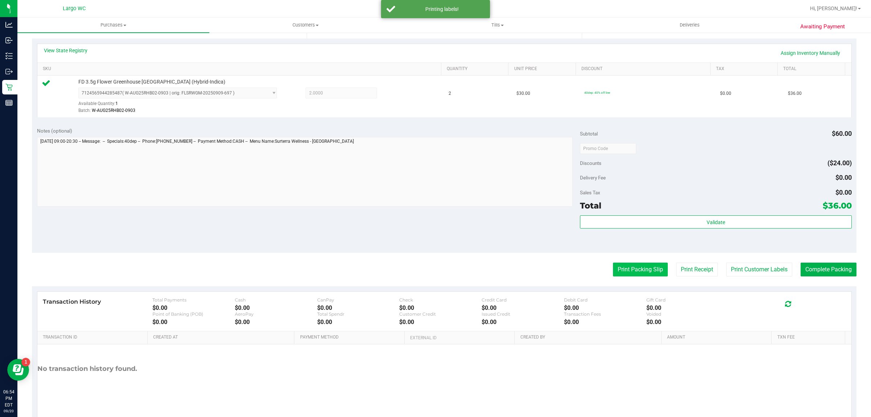
click at [629, 269] on button "Print Packing Slip" at bounding box center [640, 269] width 55 height 14
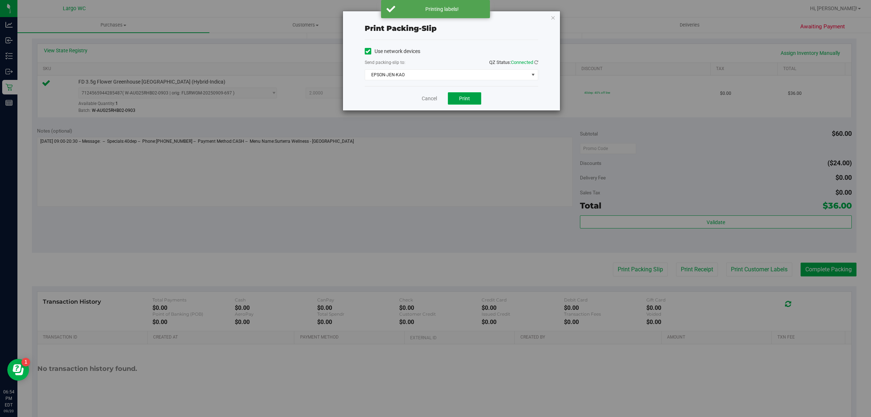
click at [469, 97] on span "Print" at bounding box center [464, 98] width 11 height 6
click at [427, 98] on link "Cancel" at bounding box center [429, 99] width 15 height 8
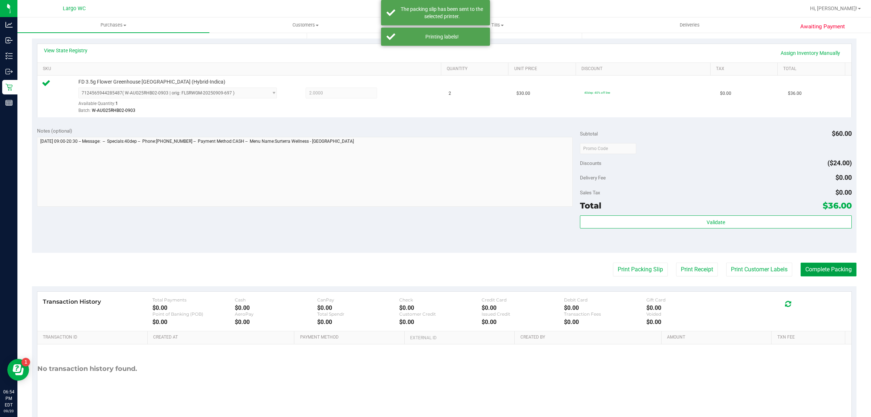
click at [816, 264] on button "Complete Packing" at bounding box center [829, 269] width 56 height 14
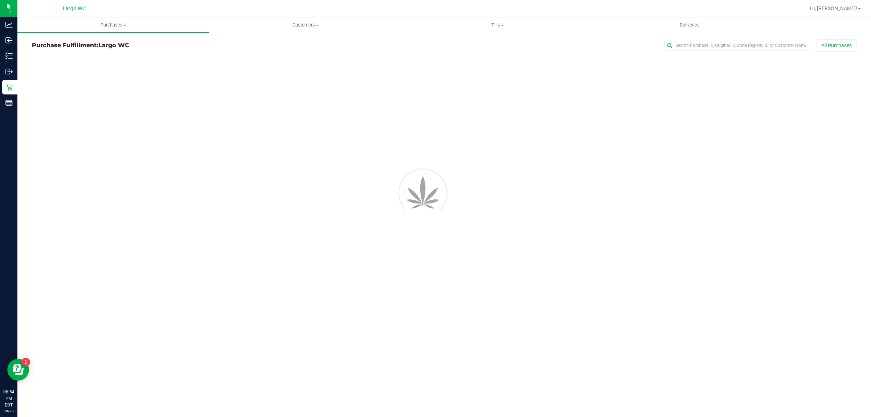
click at [822, 275] on div "Purchases Summary of purchases Fulfillment All purchases Customers All customer…" at bounding box center [444, 216] width 854 height 399
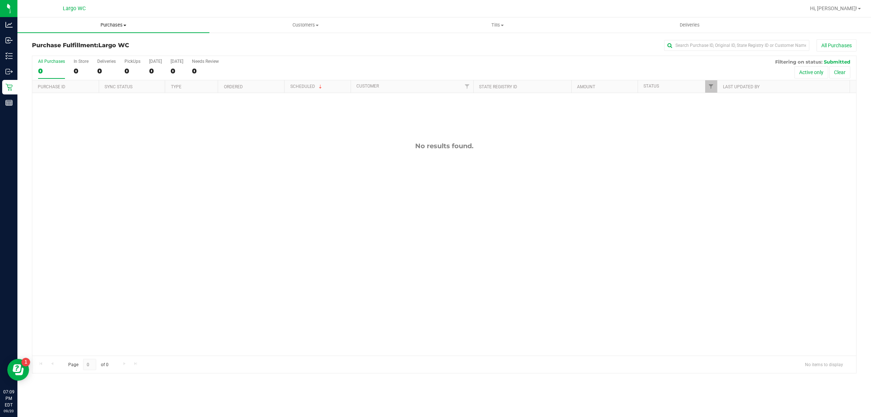
click at [119, 26] on span "Purchases" at bounding box center [113, 25] width 192 height 7
click at [94, 50] on li "Fulfillment" at bounding box center [113, 52] width 192 height 9
click at [124, 23] on span "Purchases" at bounding box center [113, 25] width 192 height 7
click at [103, 43] on li "Summary of purchases" at bounding box center [113, 44] width 192 height 9
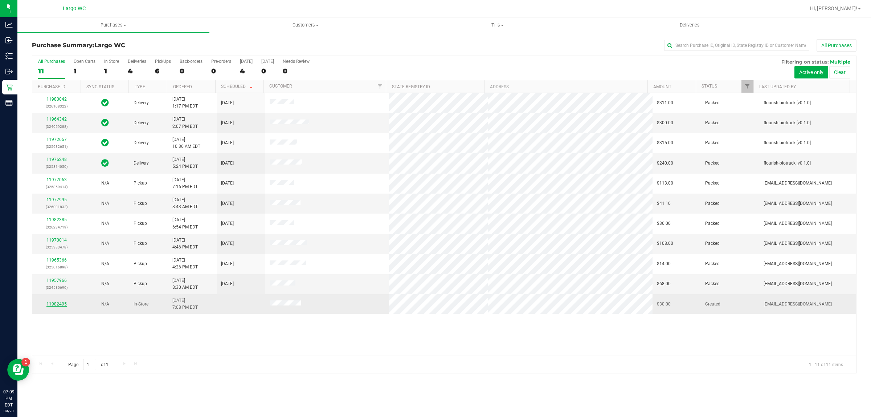
click at [57, 305] on link "11982495" at bounding box center [56, 303] width 20 height 5
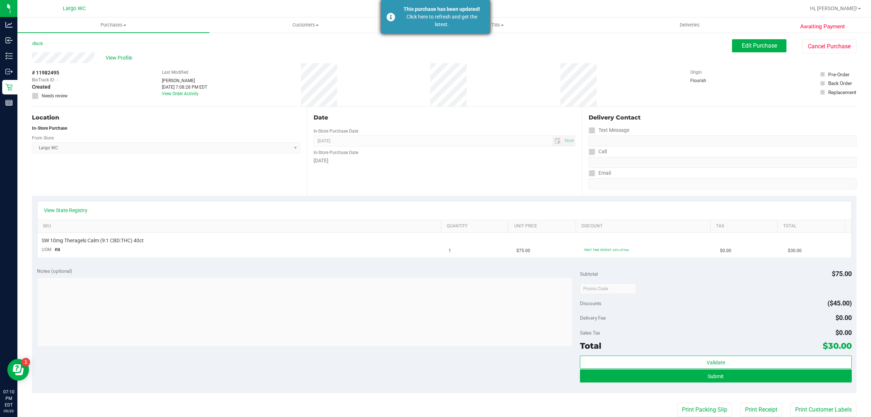
click at [429, 25] on div "Click here to refresh and get the latest." at bounding box center [441, 20] width 85 height 15
click at [443, 24] on div "Click here to refresh and get the latest." at bounding box center [441, 20] width 85 height 15
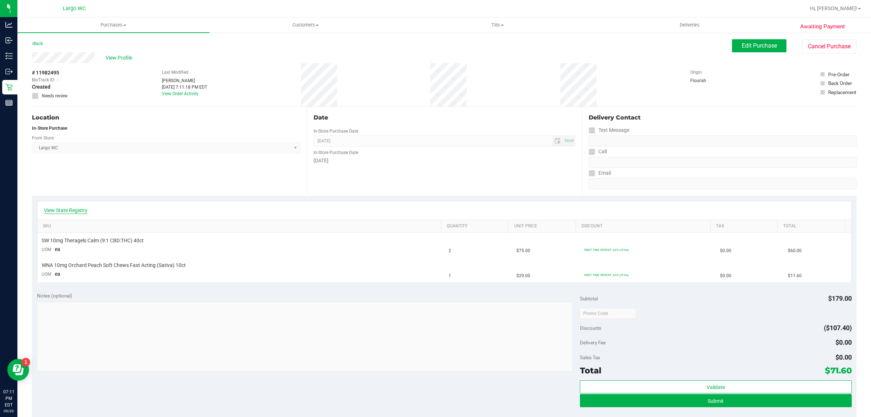
click at [75, 211] on link "View State Registry" at bounding box center [66, 209] width 44 height 7
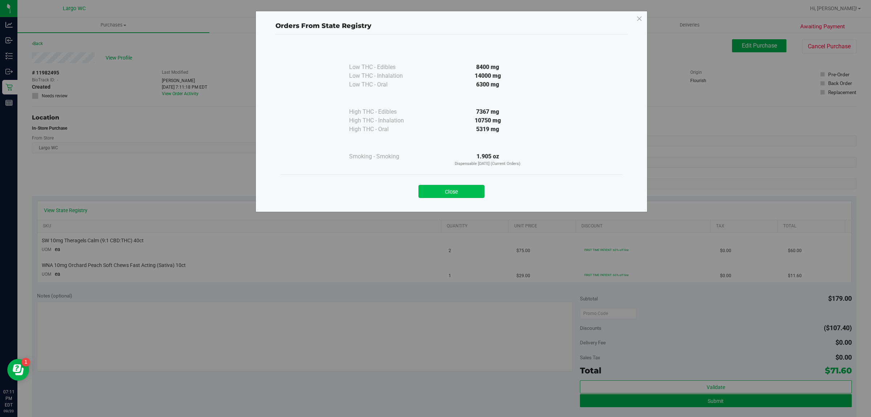
click at [462, 193] on button "Close" at bounding box center [451, 191] width 66 height 13
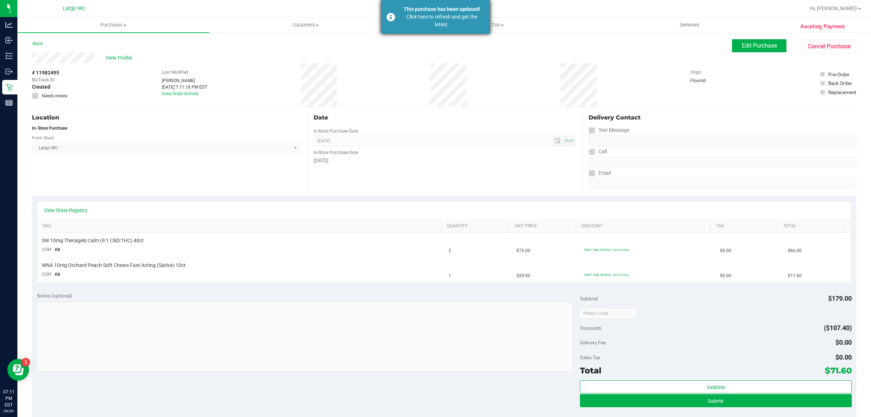
click at [458, 16] on div "Click here to refresh and get the latest." at bounding box center [441, 20] width 85 height 15
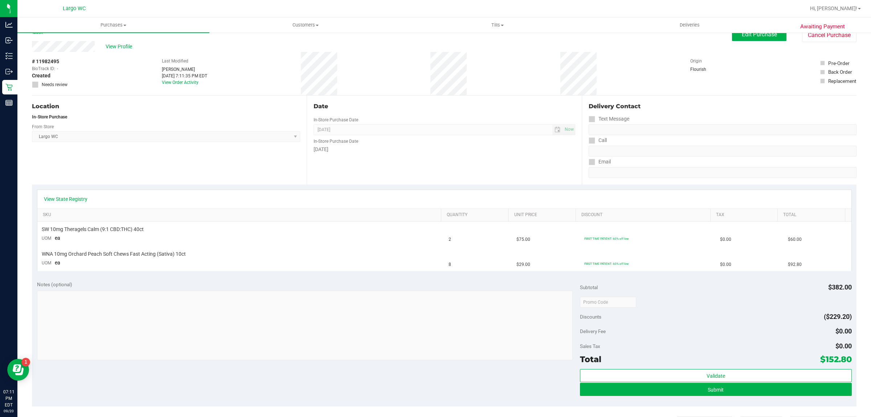
scroll to position [13, 0]
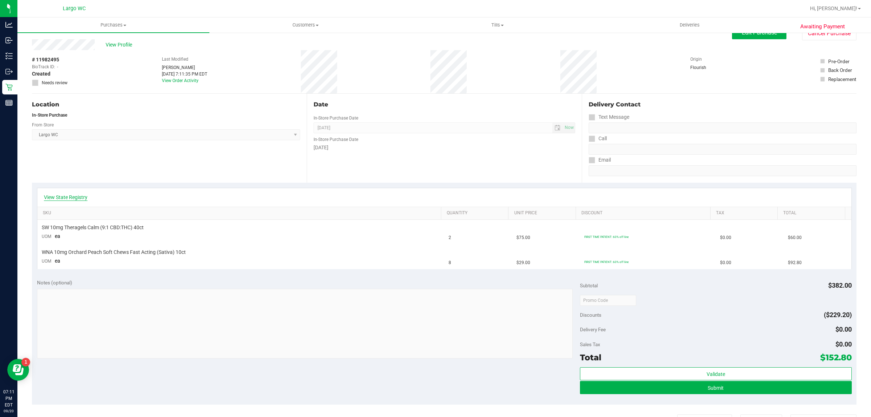
click at [71, 200] on link "View State Registry" at bounding box center [66, 196] width 44 height 7
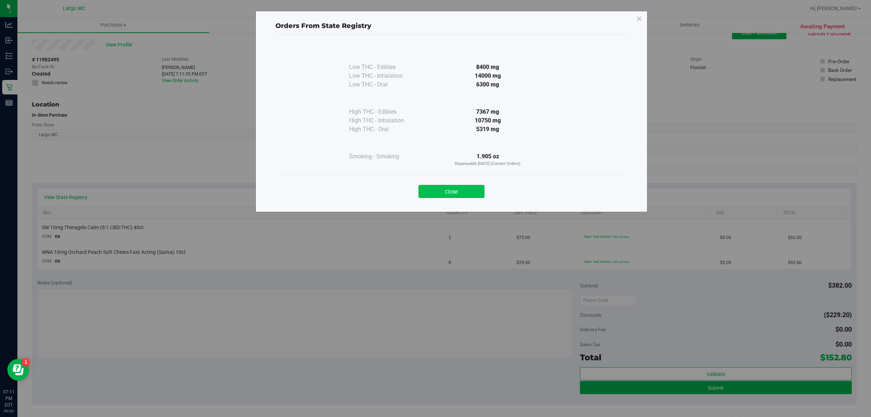
click at [465, 188] on button "Close" at bounding box center [451, 191] width 66 height 13
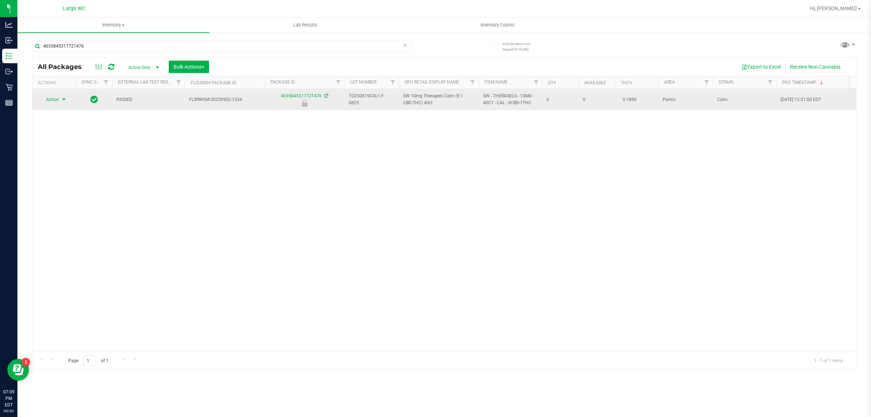
type input "4035845317721476"
click at [62, 100] on span "select" at bounding box center [64, 100] width 6 height 6
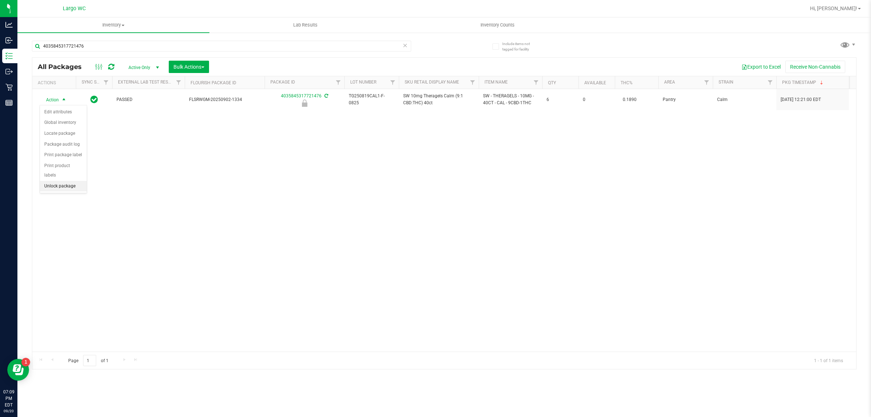
click at [53, 181] on li "Unlock package" at bounding box center [63, 186] width 47 height 11
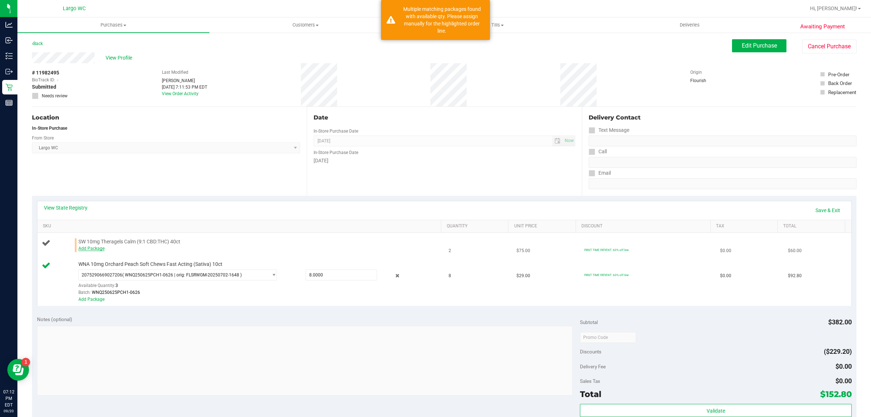
click at [95, 249] on link "Add Package" at bounding box center [91, 248] width 26 height 5
click at [109, 251] on span "Select Package" at bounding box center [173, 250] width 189 height 10
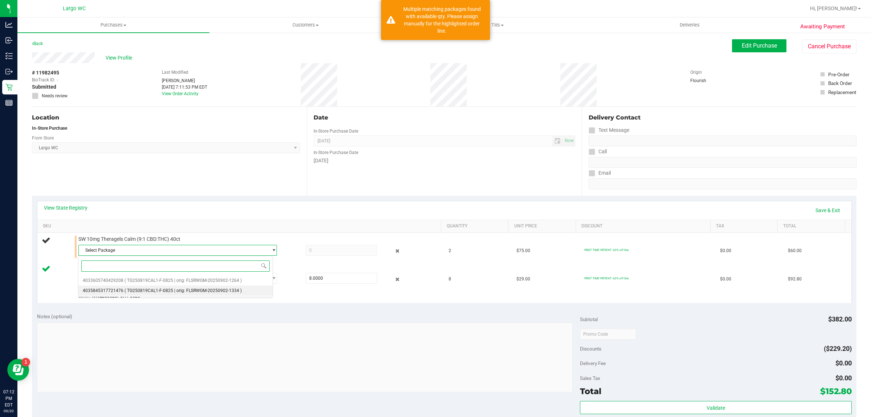
click at [113, 290] on span "4035845317721476" at bounding box center [103, 290] width 41 height 5
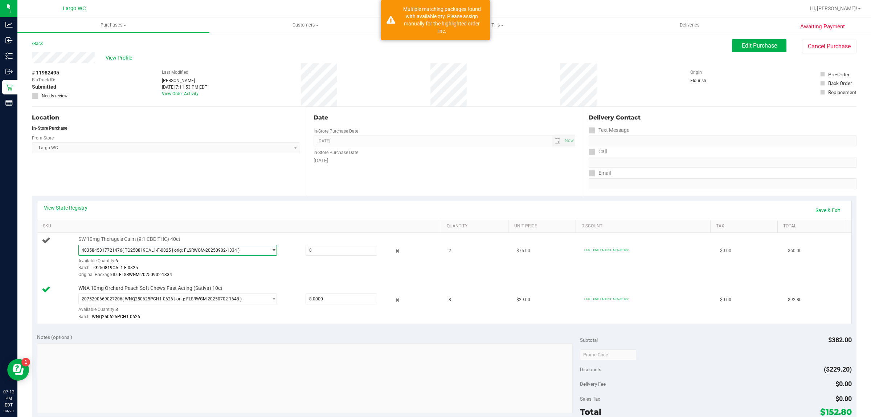
click at [242, 251] on span "4035845317721476 ( TG250819CAL1-F-0825 | orig: FLSRWGM-20250902-1334 )" at bounding box center [173, 250] width 189 height 10
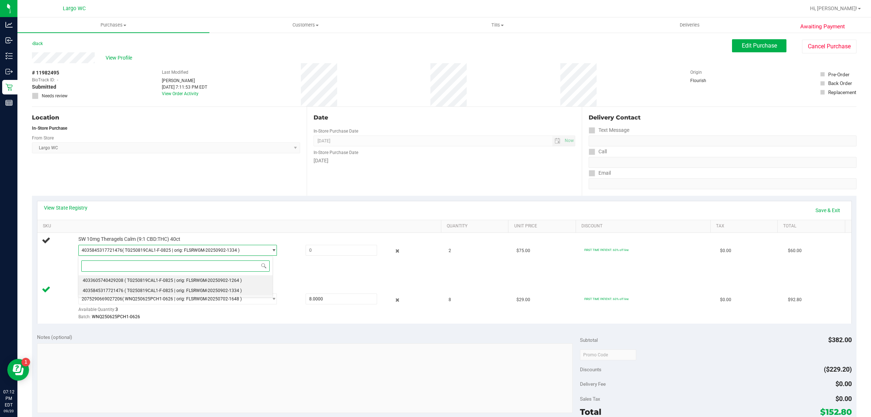
click at [221, 281] on span "( TG250819CAL1-F-0825 | orig: FLSRWGM-20250902-1264 )" at bounding box center [182, 280] width 117 height 5
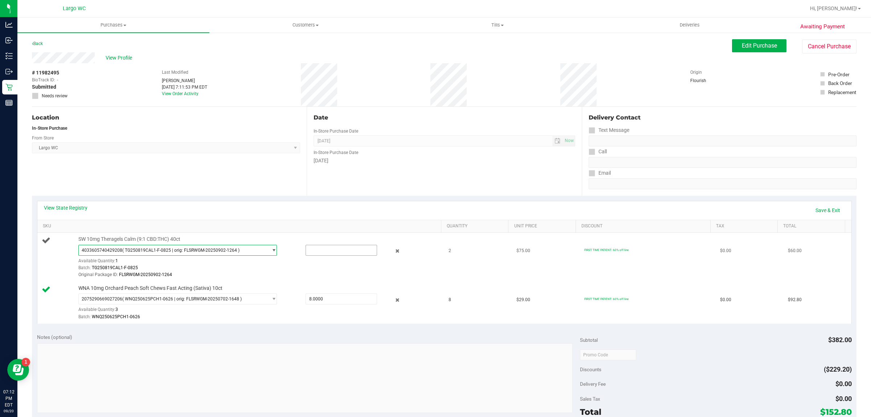
click at [320, 253] on input "text" at bounding box center [341, 250] width 71 height 10
type input "1"
click at [821, 209] on link "Save & Exit" at bounding box center [828, 210] width 34 height 12
type input "1.0000"
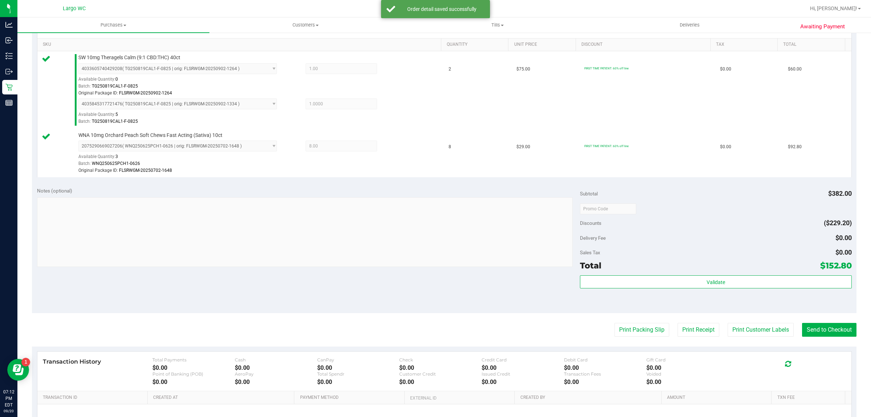
scroll to position [180, 0]
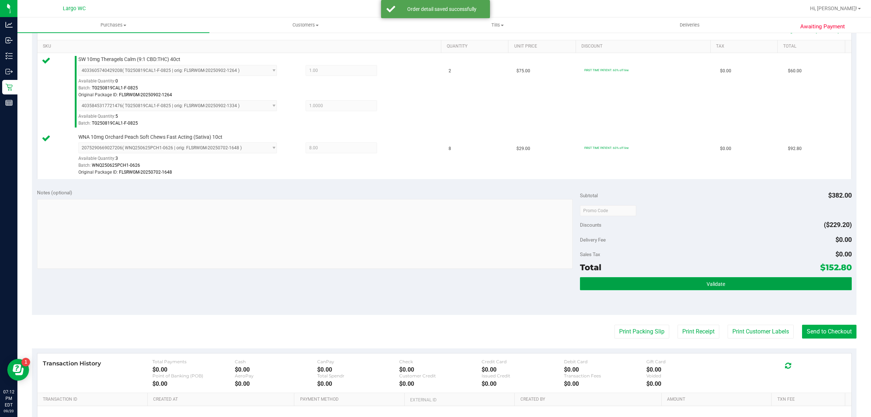
click at [740, 287] on button "Validate" at bounding box center [715, 283] width 271 height 13
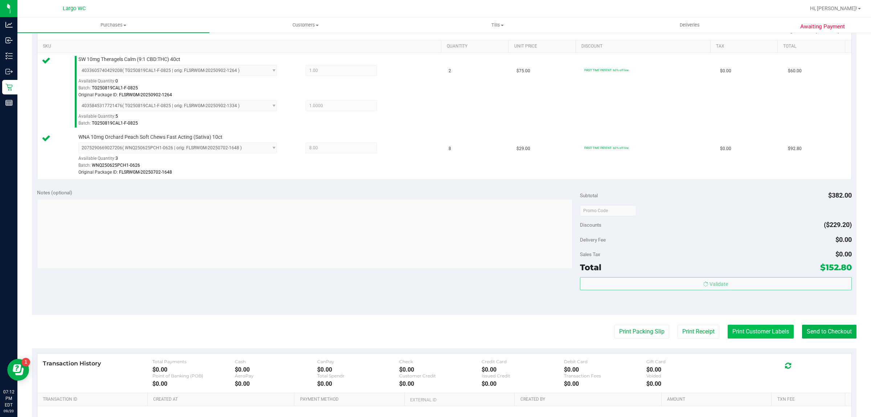
click at [748, 330] on button "Print Customer Labels" at bounding box center [761, 331] width 66 height 14
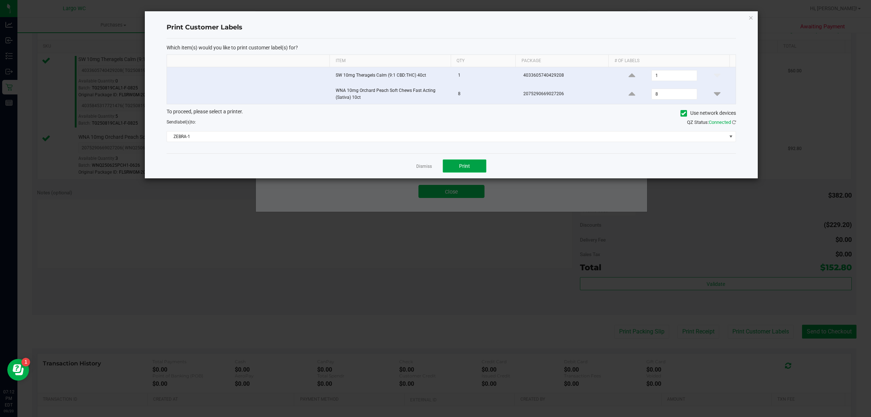
click at [467, 171] on button "Print" at bounding box center [465, 165] width 44 height 13
click at [423, 168] on link "Dismiss" at bounding box center [424, 166] width 16 height 6
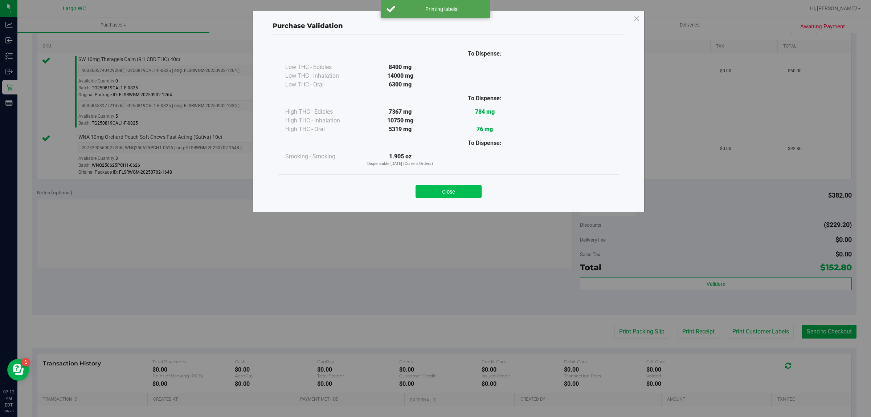
click at [459, 191] on button "Close" at bounding box center [449, 191] width 66 height 13
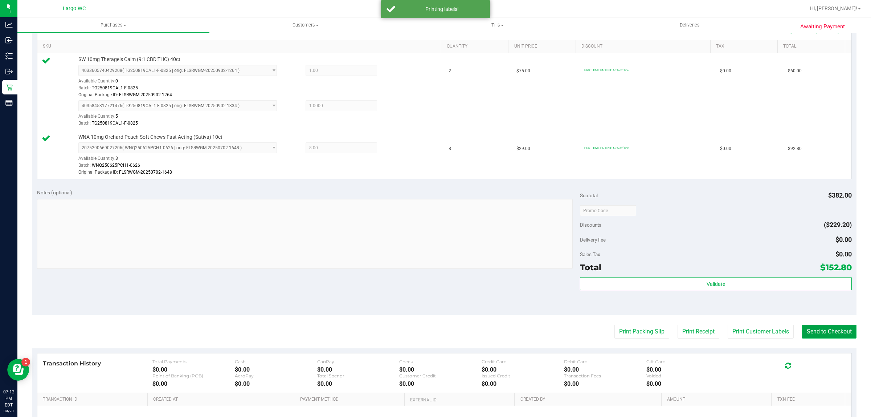
click at [815, 334] on button "Send to Checkout" at bounding box center [829, 331] width 54 height 14
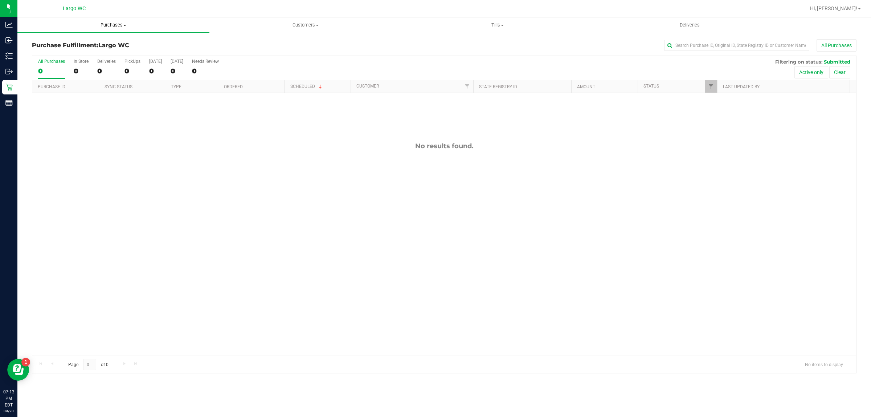
click at [120, 24] on span "Purchases" at bounding box center [113, 25] width 192 height 7
click at [88, 43] on span "Summary of purchases" at bounding box center [54, 44] width 74 height 6
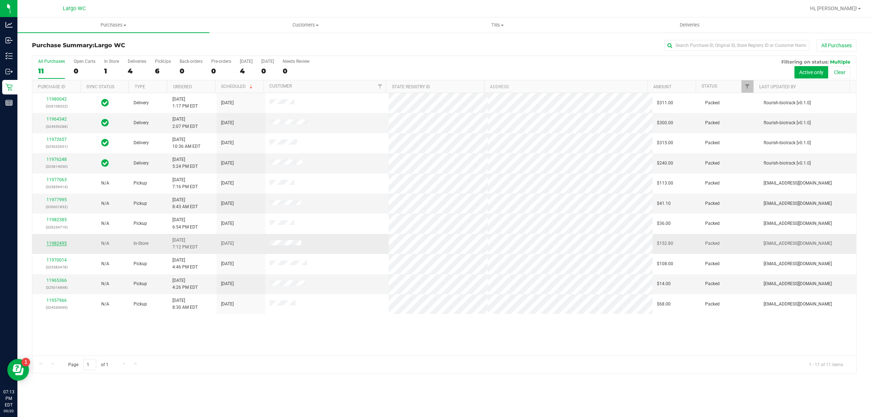
click at [58, 246] on link "11982495" at bounding box center [56, 243] width 20 height 5
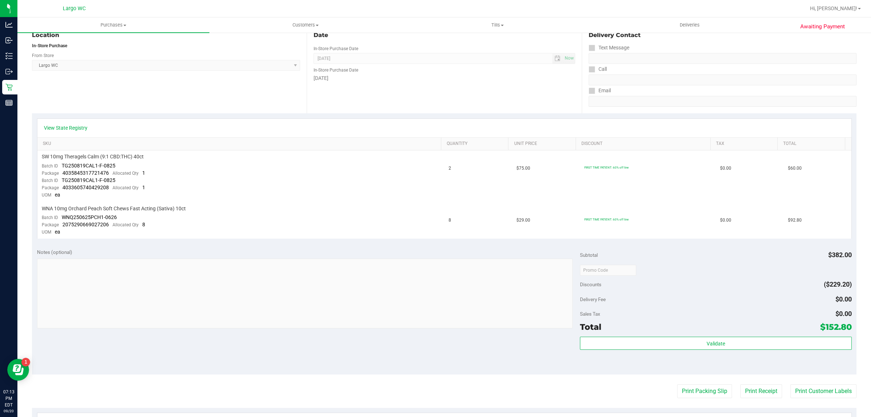
scroll to position [130, 0]
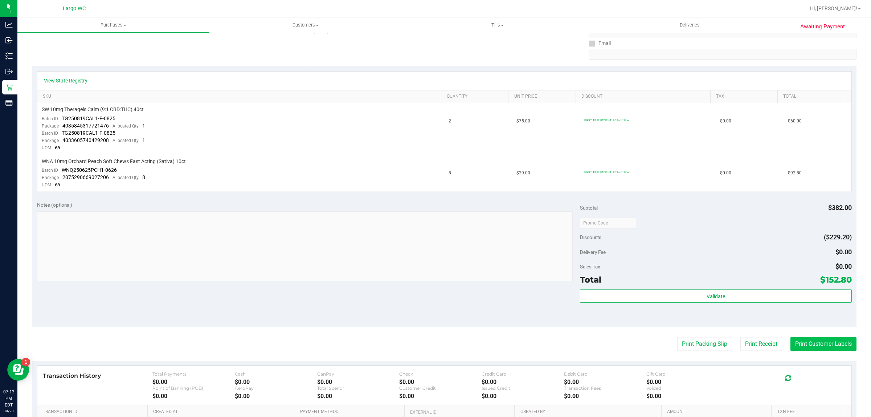
click at [804, 342] on button "Print Customer Labels" at bounding box center [823, 344] width 66 height 14
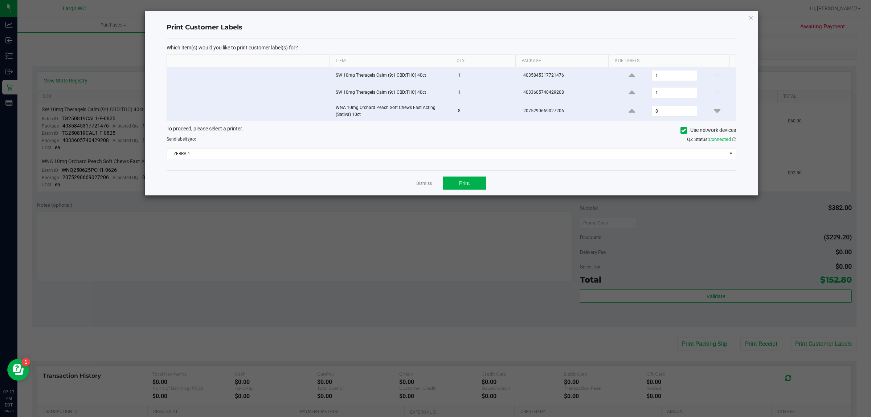
click at [172, 110] on input "checkbox" at bounding box center [171, 109] width 1 height 1
checkbox input "false"
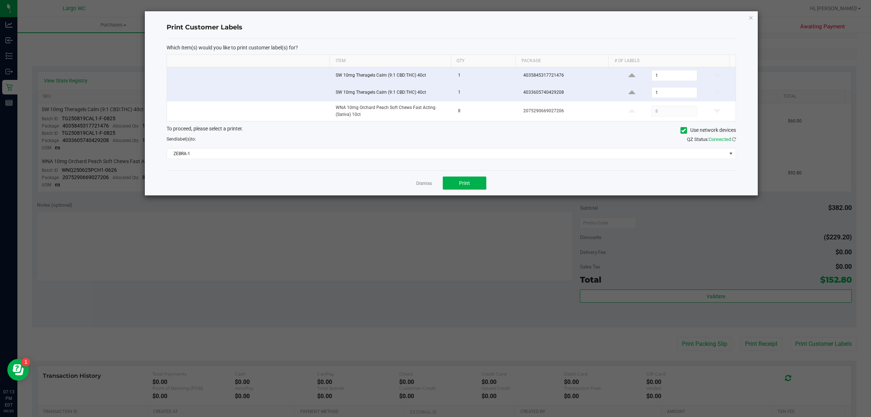
click at [172, 74] on input "checkbox" at bounding box center [171, 73] width 1 height 1
checkbox input "false"
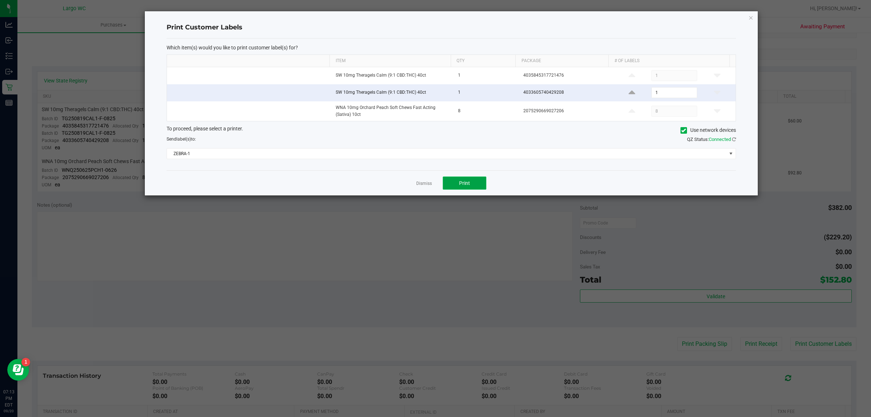
click at [471, 180] on button "Print" at bounding box center [465, 182] width 44 height 13
click at [421, 195] on div "Dismiss Print" at bounding box center [451, 182] width 569 height 25
click at [418, 184] on link "Dismiss" at bounding box center [424, 183] width 16 height 6
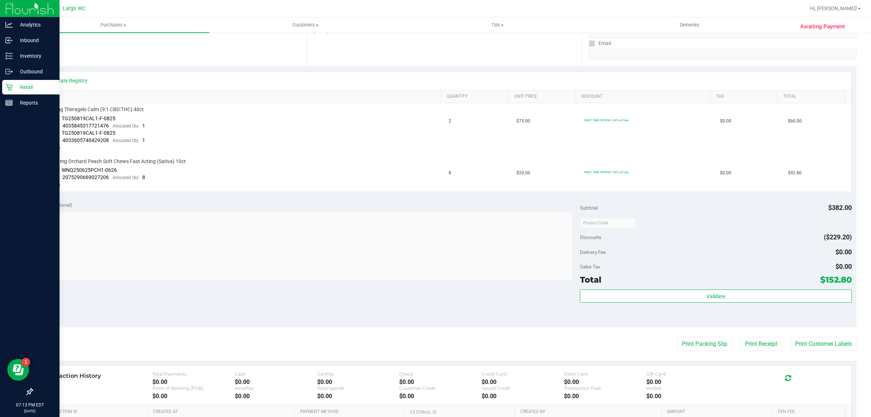
click at [15, 84] on p "Retail" at bounding box center [35, 87] width 44 height 9
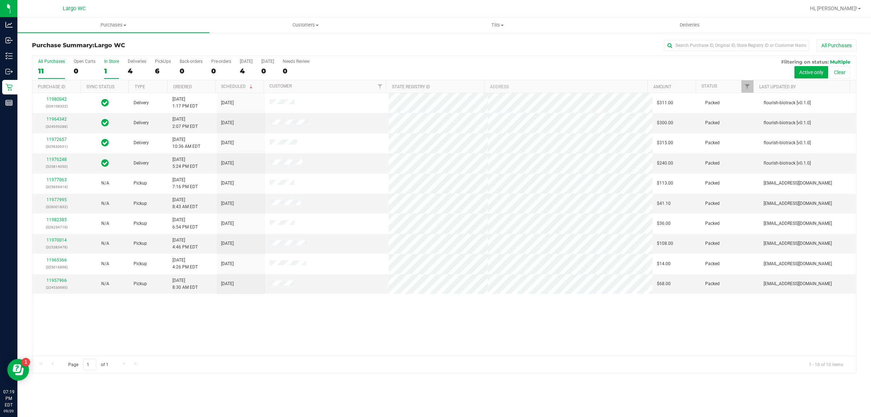
click at [105, 70] on div "1" at bounding box center [111, 71] width 15 height 8
click at [0, 0] on input "In Store 1" at bounding box center [0, 0] width 0 height 0
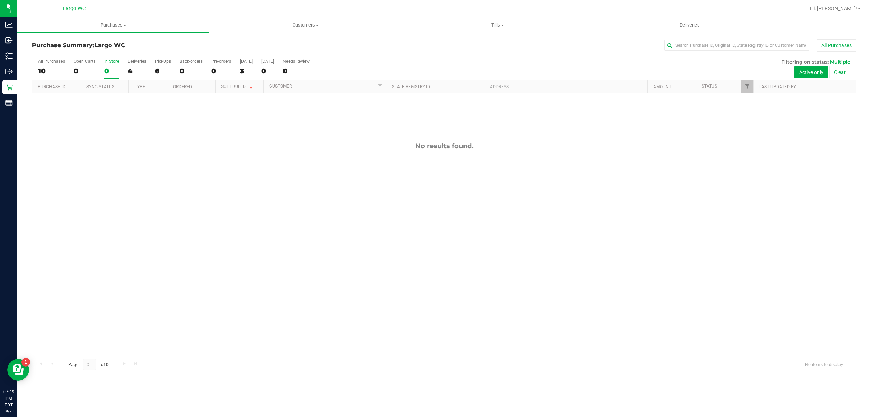
click at [107, 69] on div "0" at bounding box center [111, 71] width 15 height 8
click at [0, 0] on input "In Store 0" at bounding box center [0, 0] width 0 height 0
click at [53, 106] on div at bounding box center [444, 214] width 824 height 317
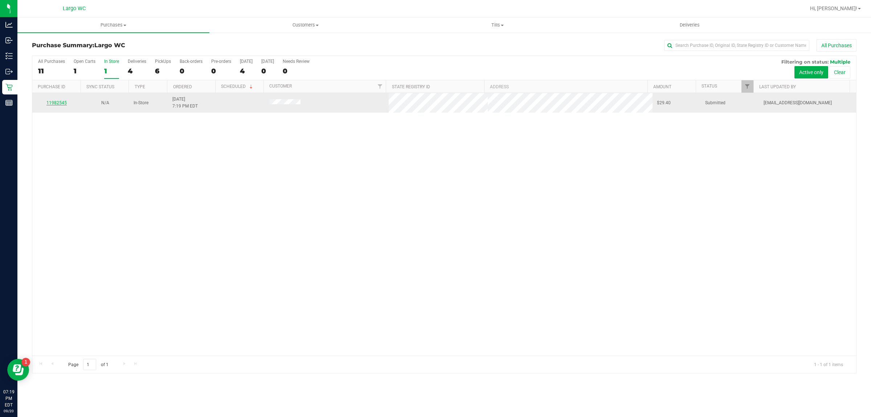
click at [54, 103] on link "11982545" at bounding box center [56, 102] width 20 height 5
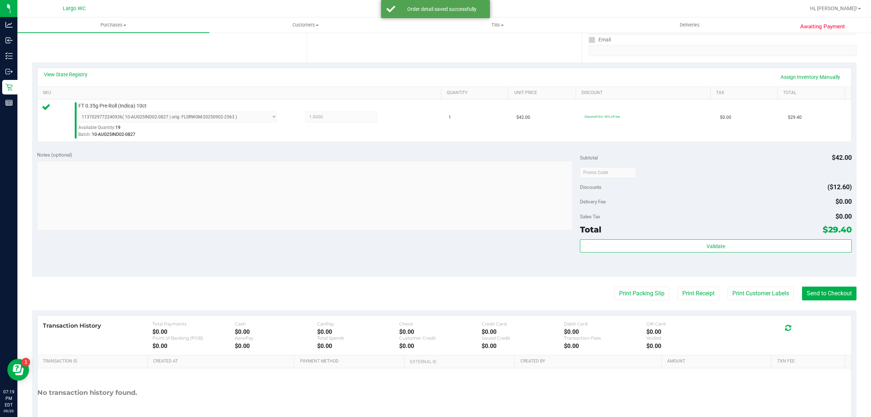
scroll to position [132, 0]
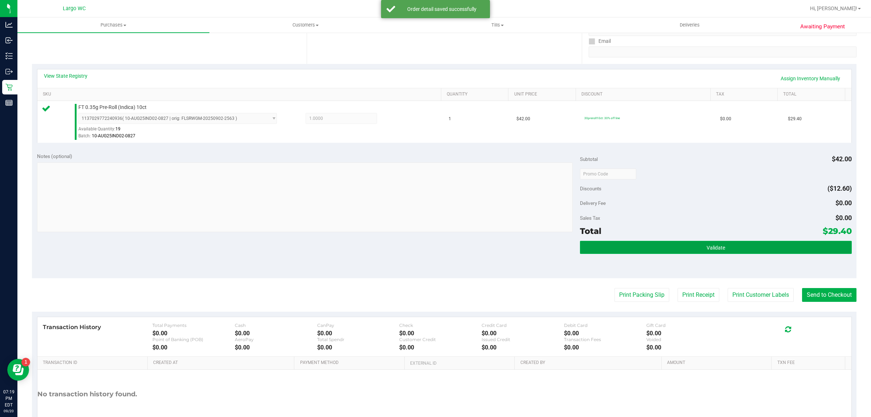
click at [741, 250] on button "Validate" at bounding box center [715, 247] width 271 height 13
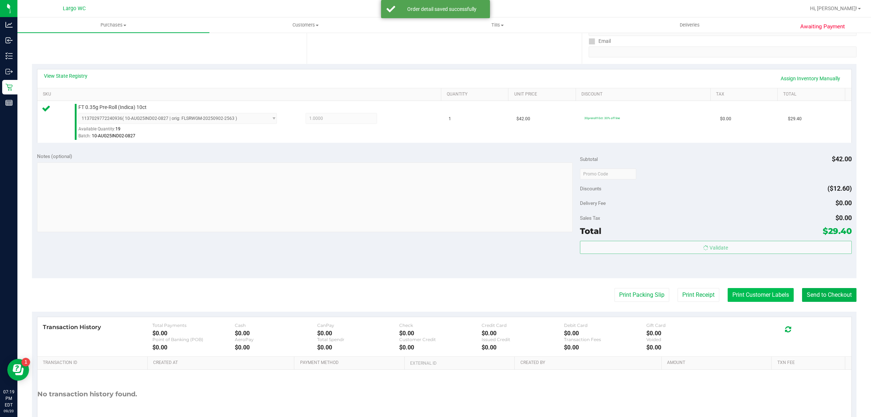
click at [747, 296] on button "Print Customer Labels" at bounding box center [761, 295] width 66 height 14
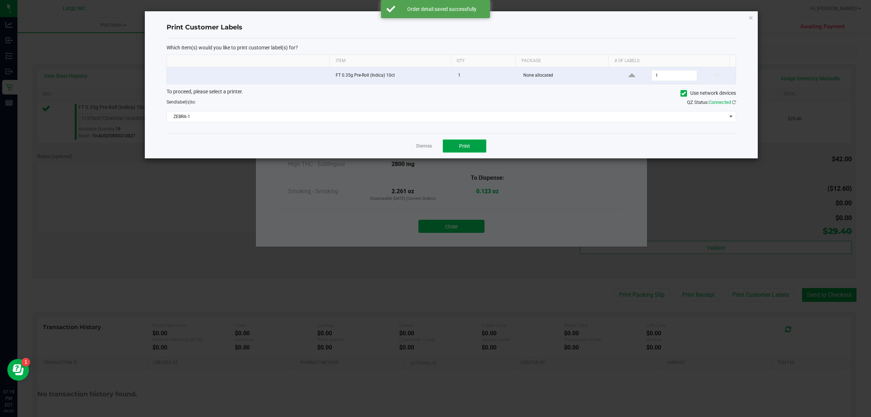
click at [469, 148] on span "Print" at bounding box center [464, 146] width 11 height 6
click at [423, 145] on link "Dismiss" at bounding box center [424, 146] width 16 height 6
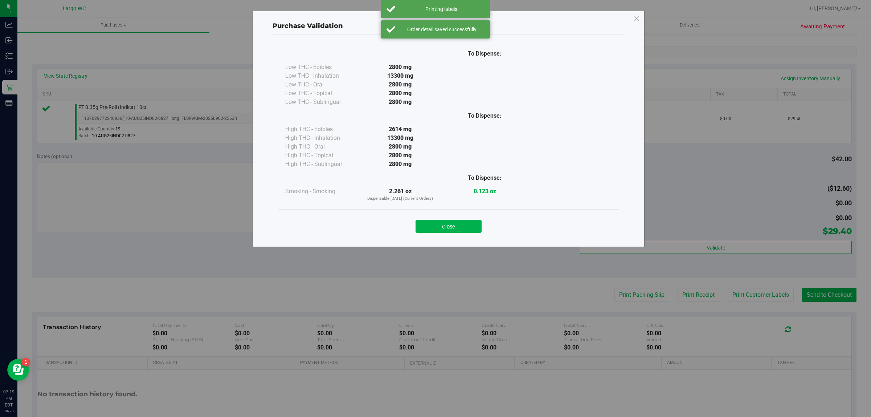
click at [453, 212] on div "Close" at bounding box center [448, 223] width 341 height 29
click at [462, 226] on button "Close" at bounding box center [449, 226] width 66 height 13
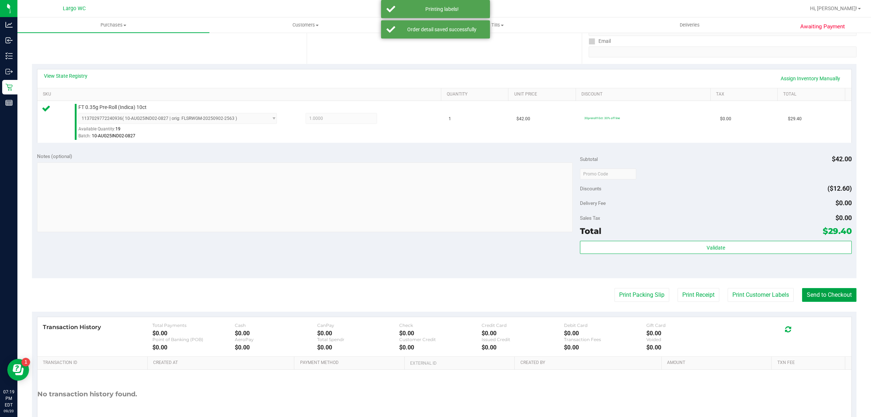
click at [817, 298] on button "Send to Checkout" at bounding box center [829, 295] width 54 height 14
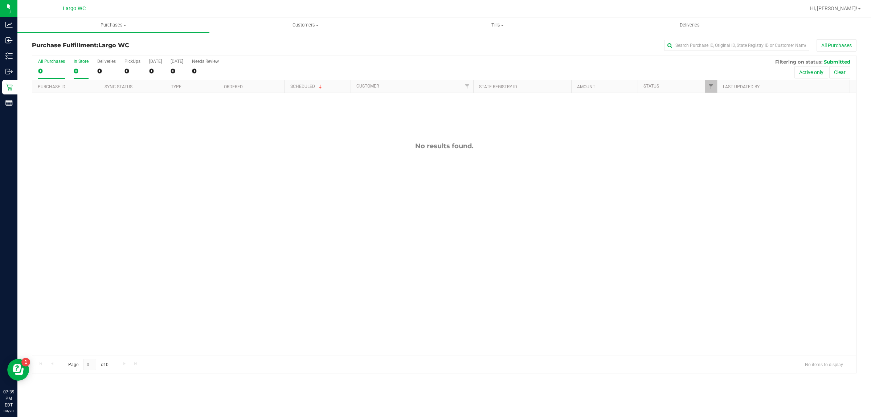
click at [78, 69] on div "0" at bounding box center [81, 71] width 15 height 8
click at [0, 0] on input "In Store 0" at bounding box center [0, 0] width 0 height 0
click at [124, 22] on span "Purchases" at bounding box center [113, 25] width 192 height 7
click at [102, 44] on li "Summary of purchases" at bounding box center [113, 44] width 192 height 9
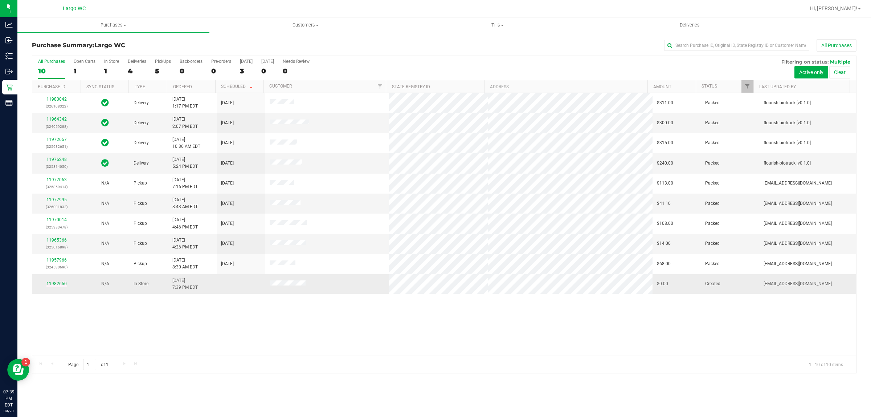
click at [52, 285] on link "11982650" at bounding box center [56, 283] width 20 height 5
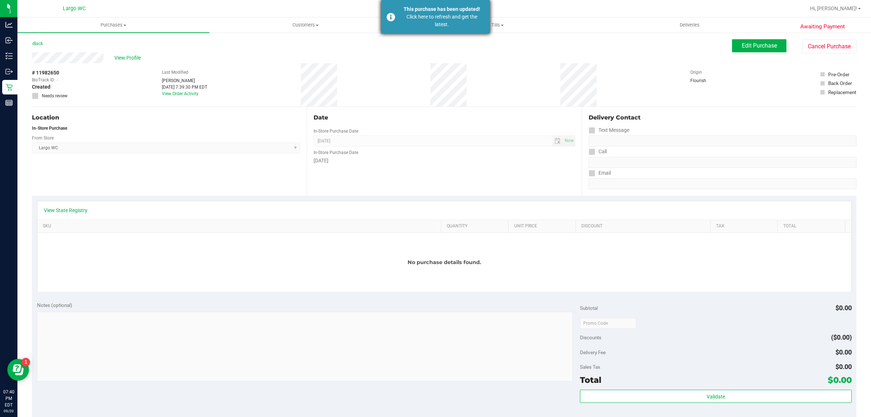
click at [460, 17] on div "Click here to refresh and get the latest." at bounding box center [441, 20] width 85 height 15
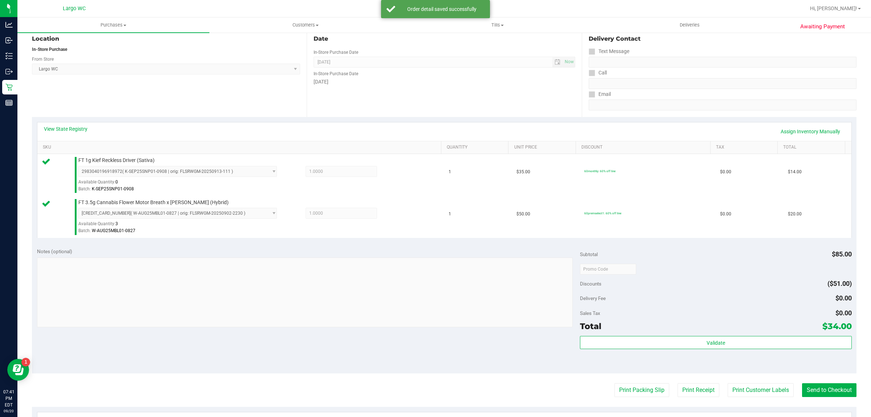
scroll to position [109, 0]
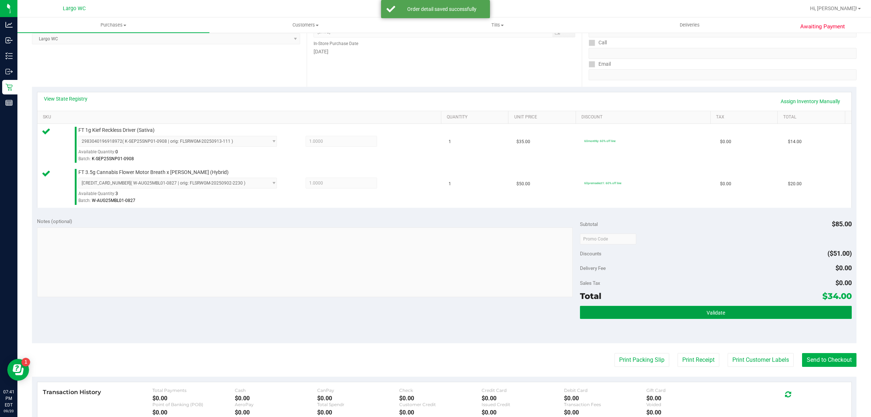
click at [740, 309] on button "Validate" at bounding box center [715, 312] width 271 height 13
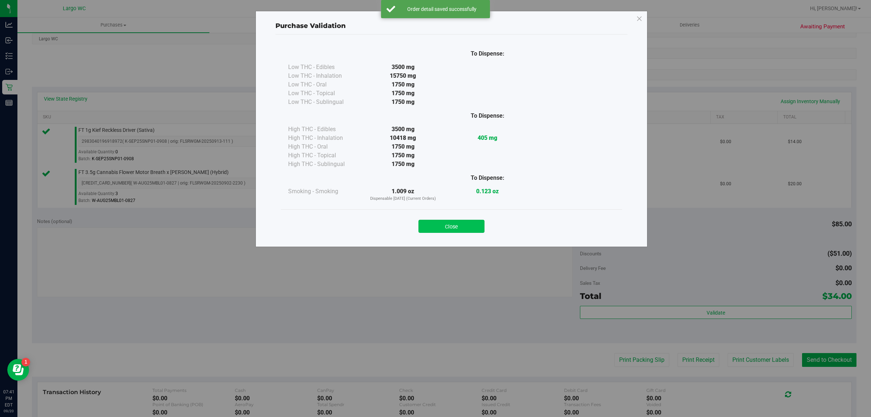
click at [460, 226] on button "Close" at bounding box center [451, 226] width 66 height 13
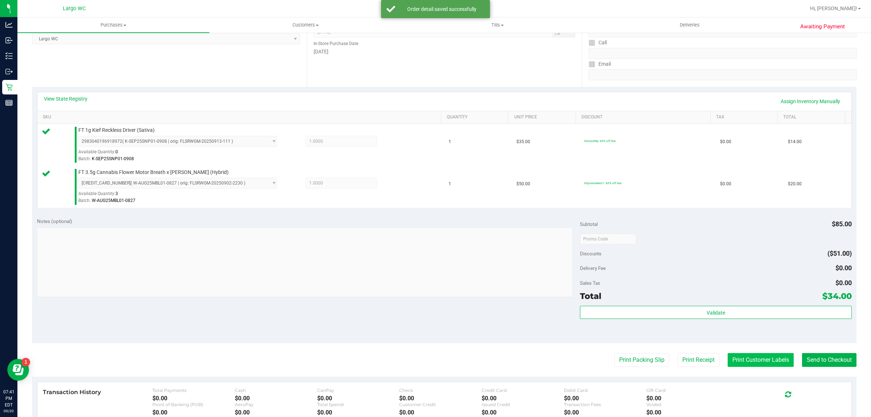
click at [741, 361] on button "Print Customer Labels" at bounding box center [761, 360] width 66 height 14
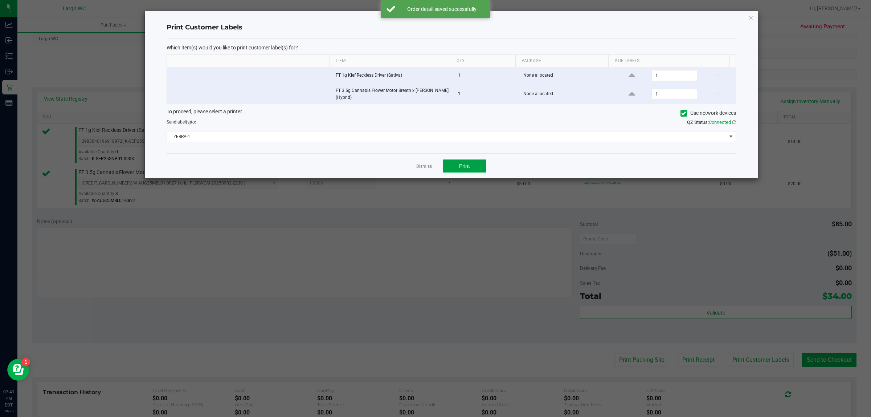
click at [465, 167] on span "Print" at bounding box center [464, 166] width 11 height 6
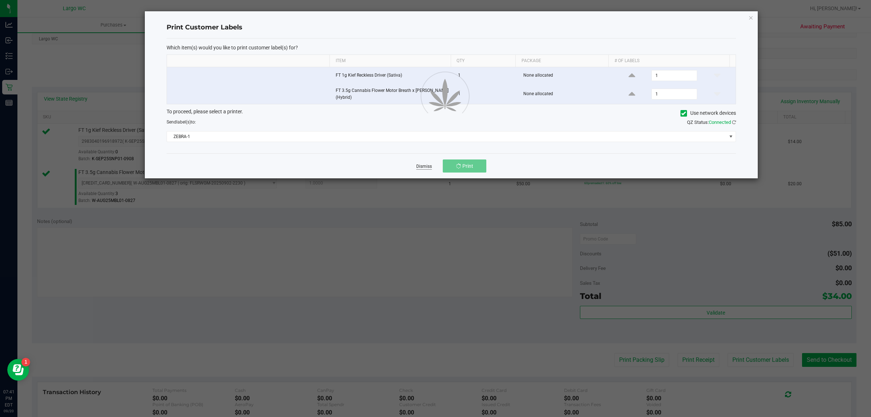
click at [420, 167] on link "Dismiss" at bounding box center [424, 166] width 16 height 6
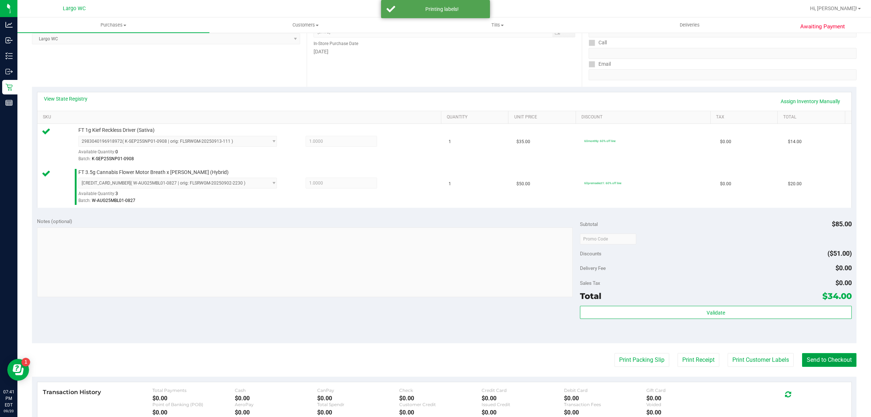
click at [823, 361] on button "Send to Checkout" at bounding box center [829, 360] width 54 height 14
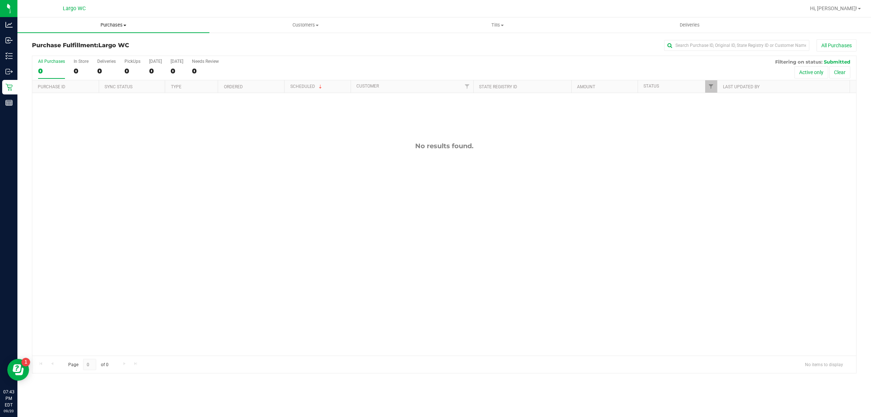
click at [112, 24] on span "Purchases" at bounding box center [113, 25] width 192 height 7
click at [102, 42] on li "Summary of purchases" at bounding box center [113, 44] width 192 height 9
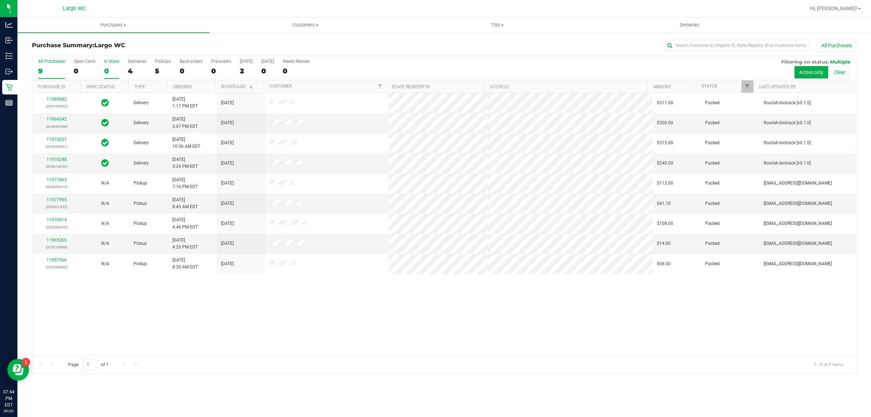
click at [112, 62] on div "In Store" at bounding box center [111, 61] width 15 height 5
click at [0, 0] on input "In Store 0" at bounding box center [0, 0] width 0 height 0
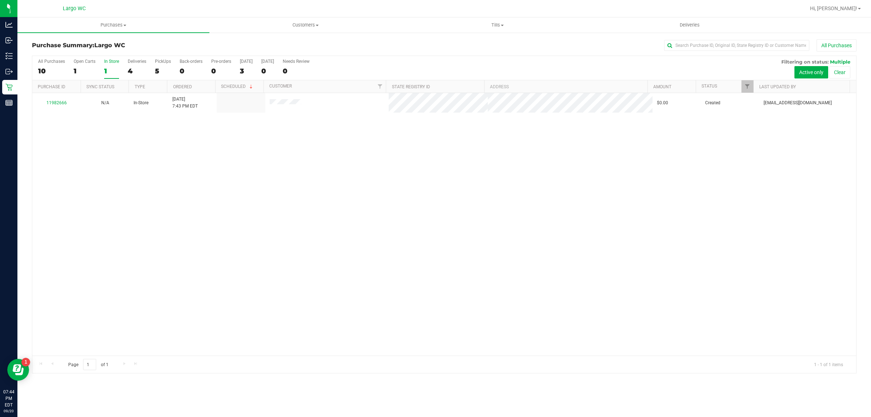
click at [187, 127] on div "11982666 N/A In-Store [DATE] 7:43 PM EDT $0.00 Created [EMAIL_ADDRESS][DOMAIN_N…" at bounding box center [444, 224] width 824 height 262
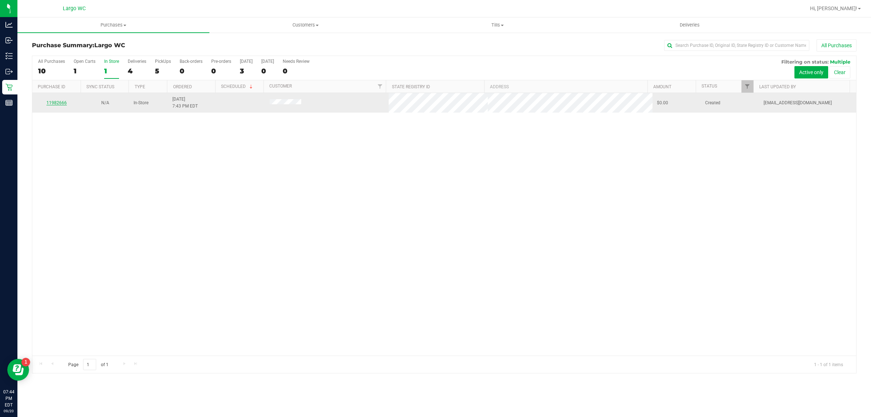
click at [56, 102] on link "11982666" at bounding box center [56, 102] width 20 height 5
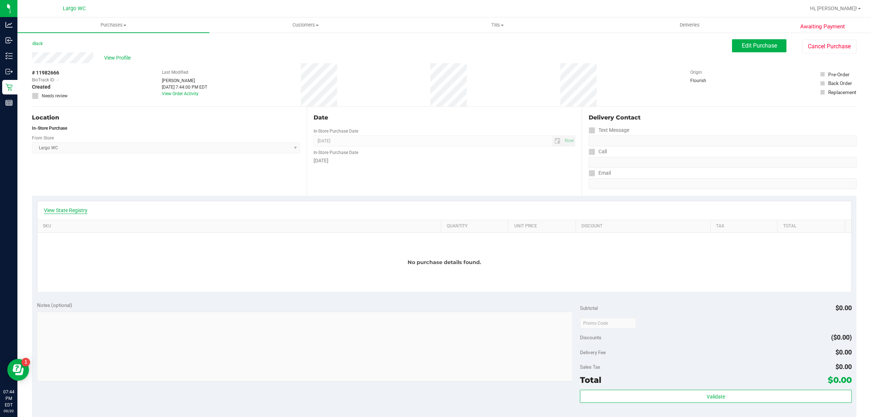
click at [85, 210] on link "View State Registry" at bounding box center [66, 209] width 44 height 7
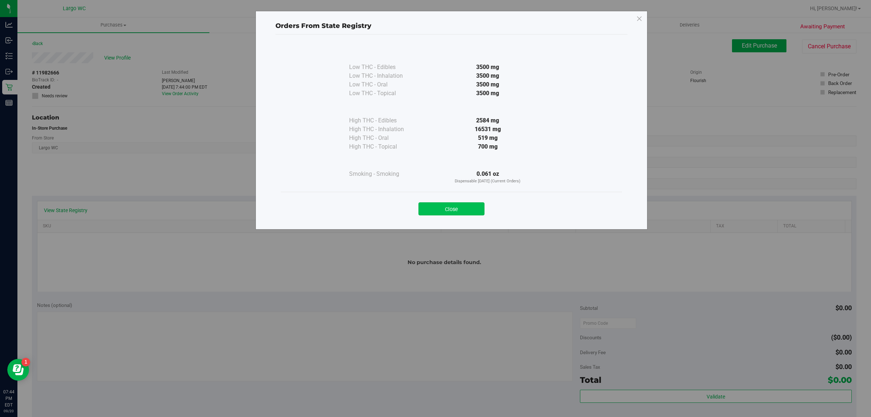
click at [478, 207] on button "Close" at bounding box center [451, 208] width 66 height 13
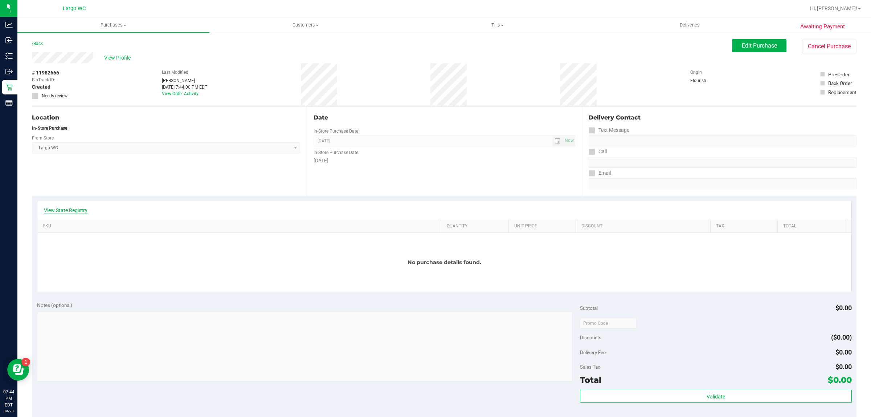
click at [67, 212] on link "View State Registry" at bounding box center [66, 209] width 44 height 7
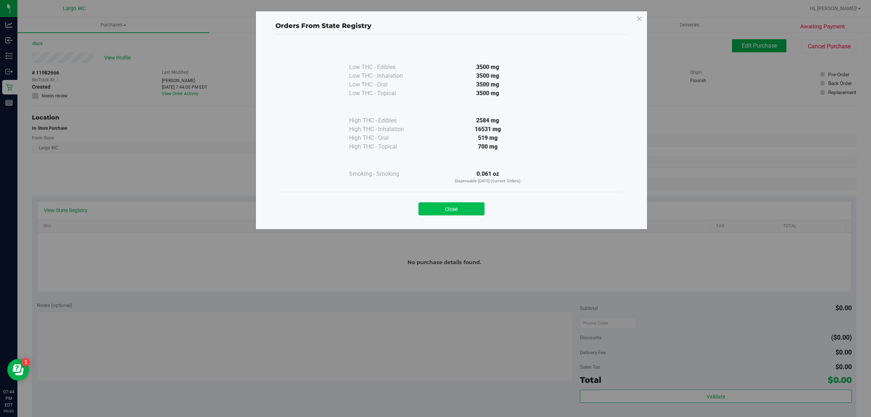
click at [457, 206] on button "Close" at bounding box center [451, 208] width 66 height 13
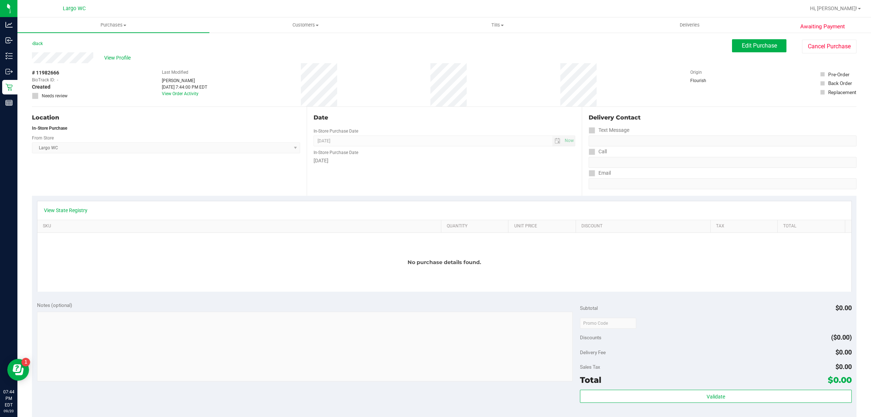
click at [475, 185] on div "Date In-Store Purchase Date [DATE] Now In-Store Purchase Date [DATE]" at bounding box center [444, 151] width 275 height 89
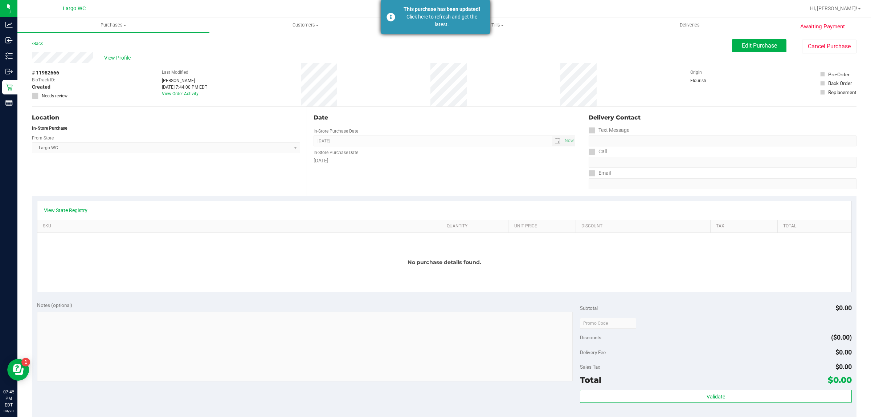
click at [449, 8] on div "This purchase has been updated!" at bounding box center [441, 9] width 85 height 8
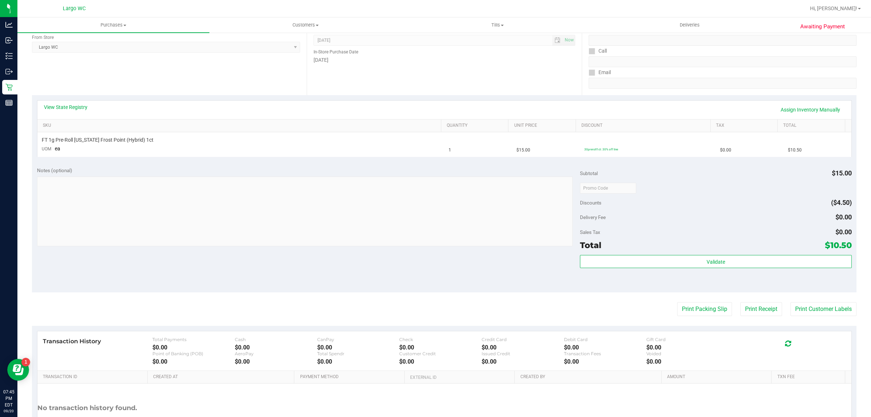
scroll to position [114, 0]
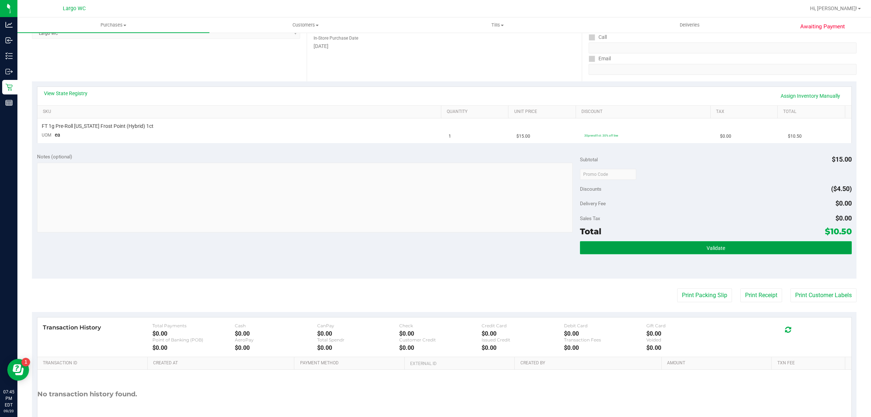
click at [752, 247] on button "Validate" at bounding box center [715, 247] width 271 height 13
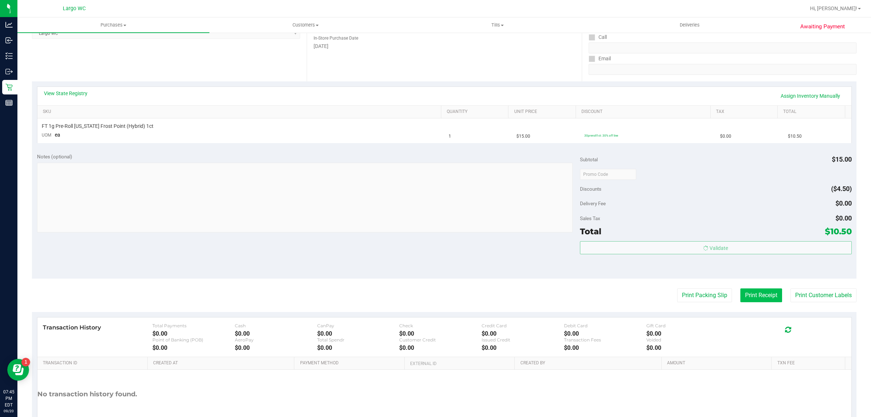
click at [742, 295] on button "Print Receipt" at bounding box center [761, 295] width 42 height 14
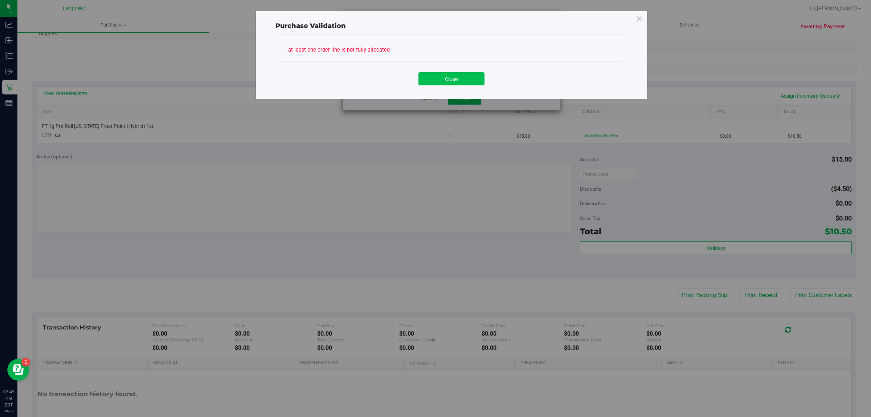
click at [446, 77] on button "Close" at bounding box center [451, 78] width 66 height 13
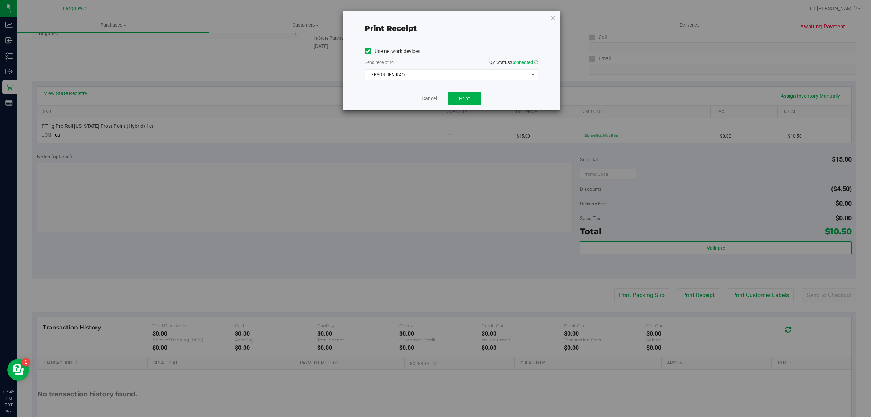
click at [426, 100] on link "Cancel" at bounding box center [429, 99] width 15 height 8
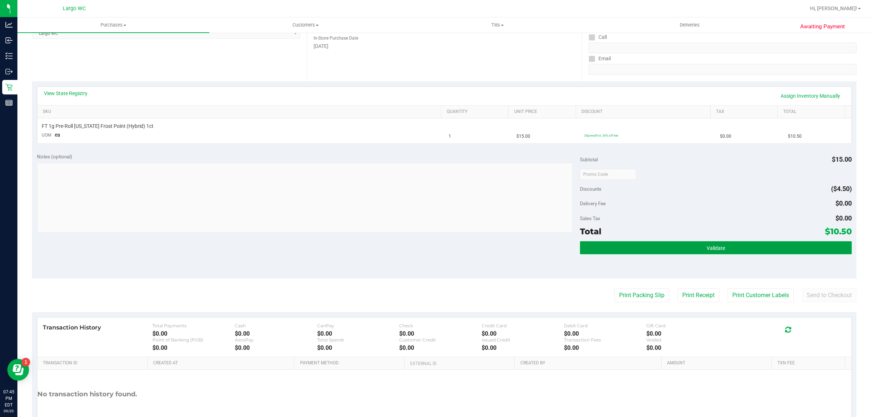
click at [695, 246] on button "Validate" at bounding box center [715, 247] width 271 height 13
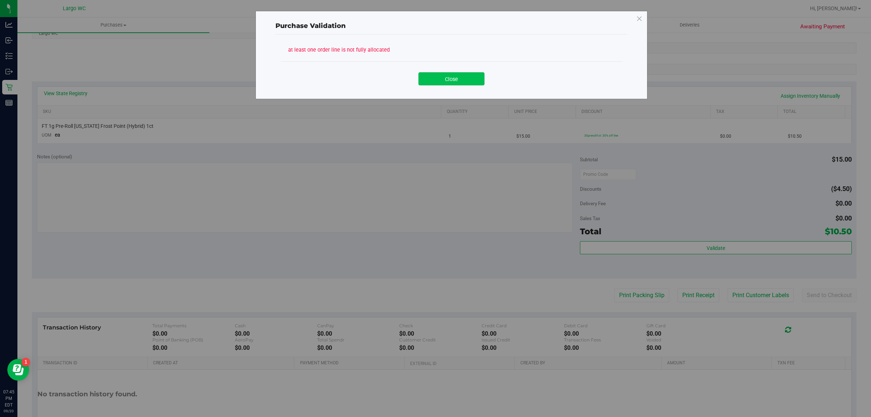
click at [458, 74] on button "Close" at bounding box center [451, 78] width 66 height 13
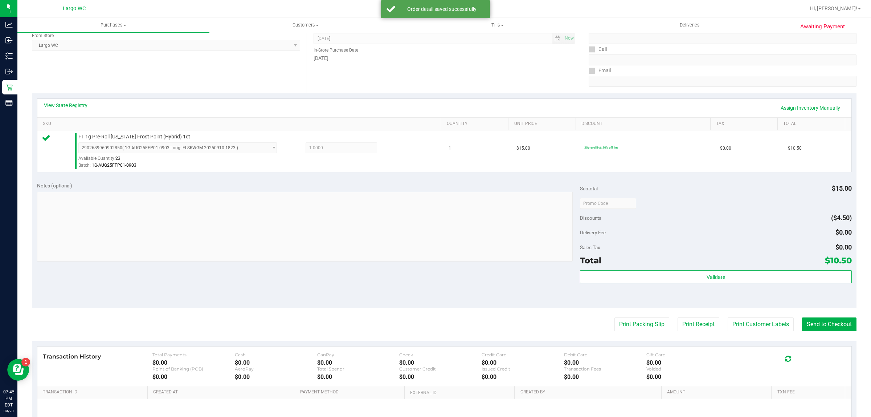
scroll to position [102, 0]
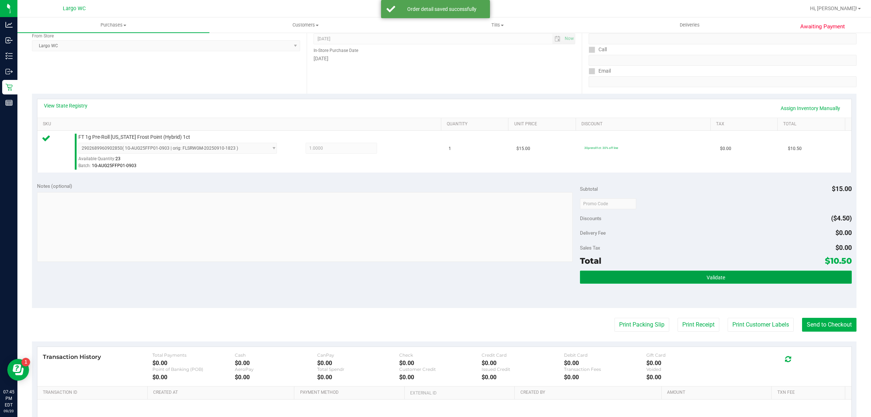
click at [735, 277] on button "Validate" at bounding box center [715, 276] width 271 height 13
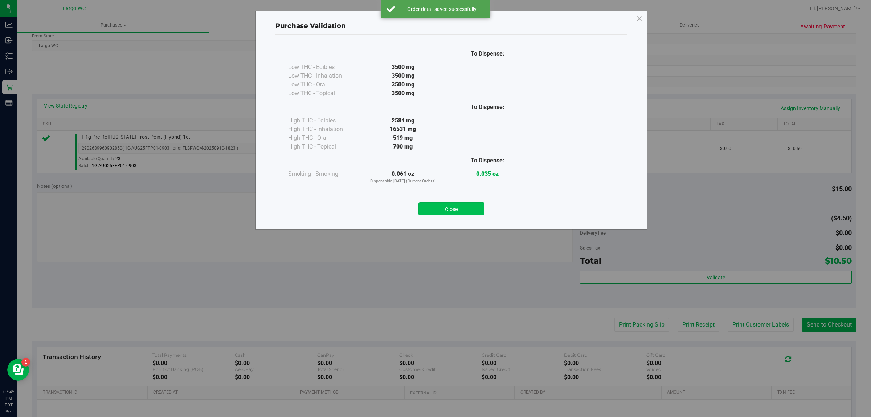
click at [467, 204] on button "Close" at bounding box center [451, 208] width 66 height 13
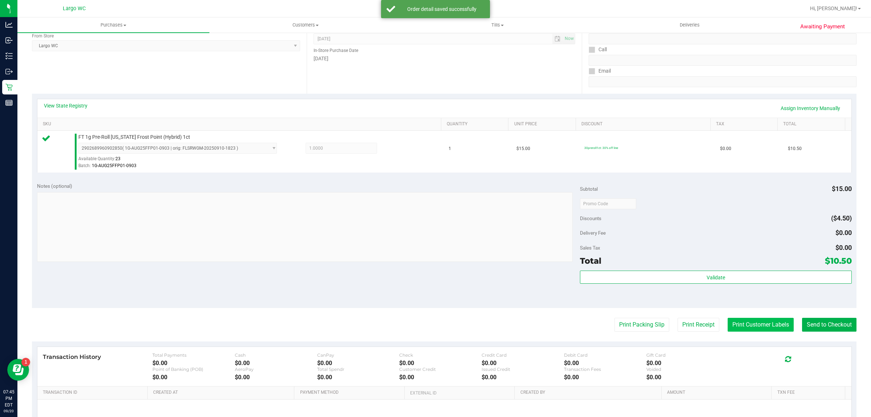
click at [752, 326] on button "Print Customer Labels" at bounding box center [761, 325] width 66 height 14
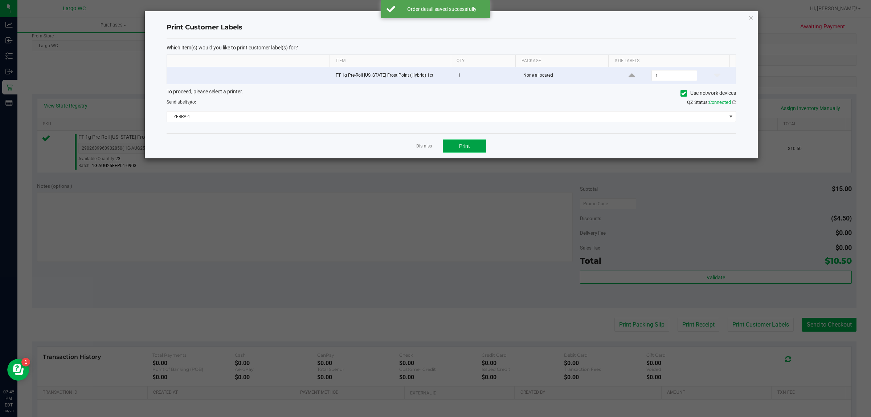
click at [466, 144] on span "Print" at bounding box center [464, 146] width 11 height 6
click at [424, 146] on link "Dismiss" at bounding box center [424, 146] width 16 height 6
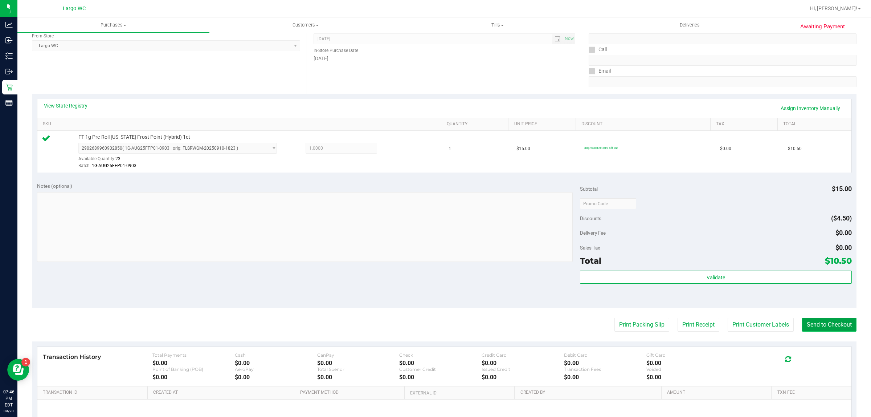
click at [828, 331] on button "Send to Checkout" at bounding box center [829, 325] width 54 height 14
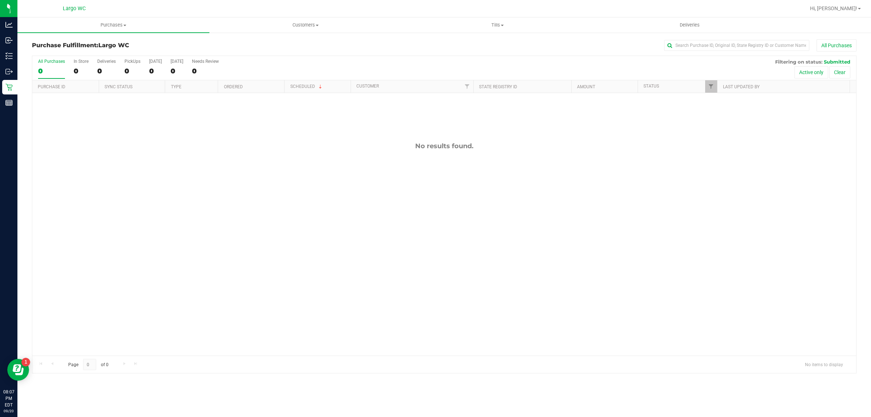
click at [139, 290] on div "No results found." at bounding box center [444, 248] width 824 height 311
click at [100, 25] on span "Purchases" at bounding box center [113, 25] width 192 height 7
click at [90, 42] on span "Summary of purchases" at bounding box center [54, 44] width 74 height 6
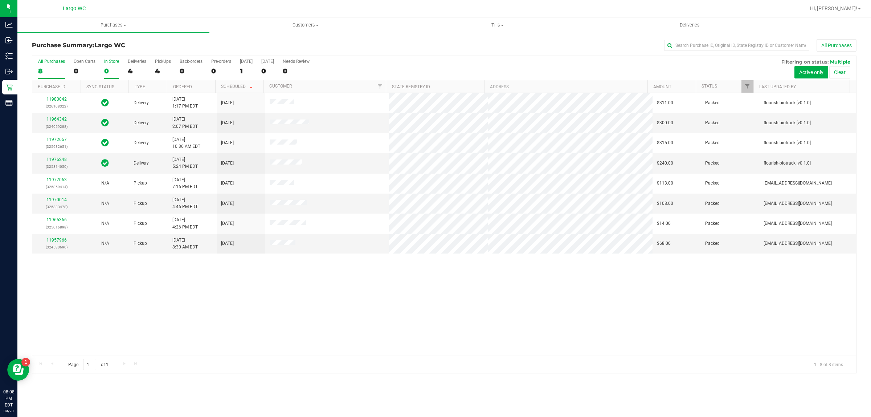
click at [110, 62] on div "In Store" at bounding box center [111, 61] width 15 height 5
click at [0, 0] on input "In Store 0" at bounding box center [0, 0] width 0 height 0
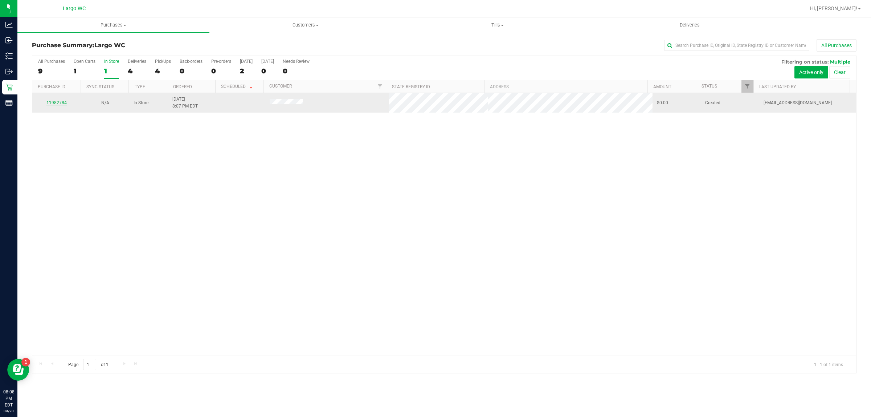
click at [57, 103] on link "11982784" at bounding box center [56, 102] width 20 height 5
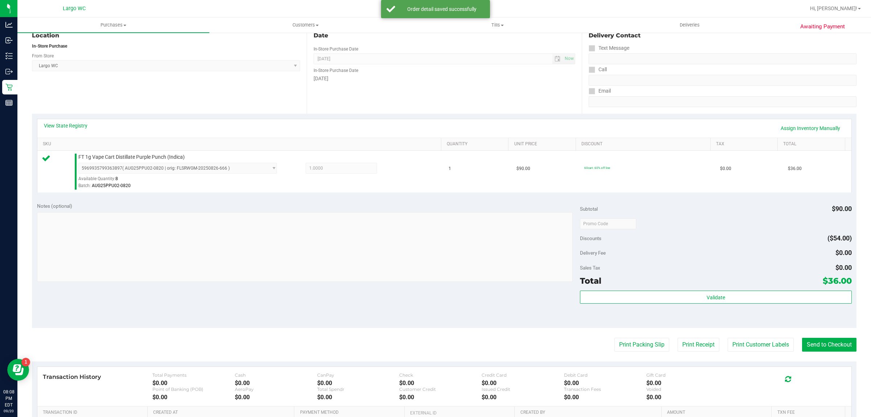
scroll to position [100, 0]
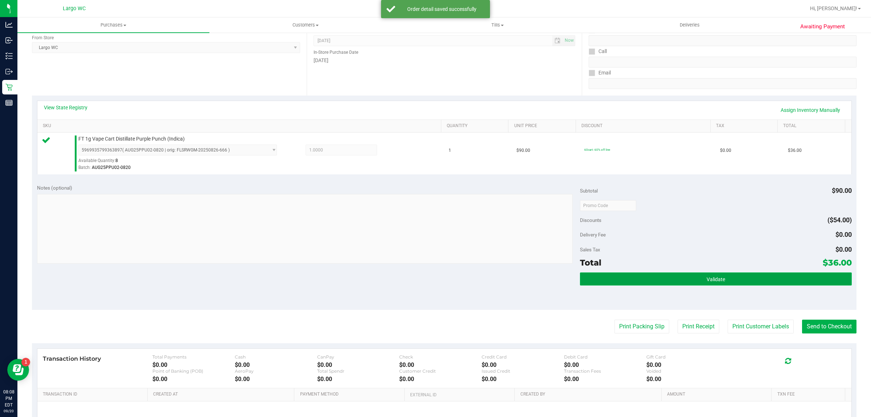
click at [743, 278] on button "Validate" at bounding box center [715, 278] width 271 height 13
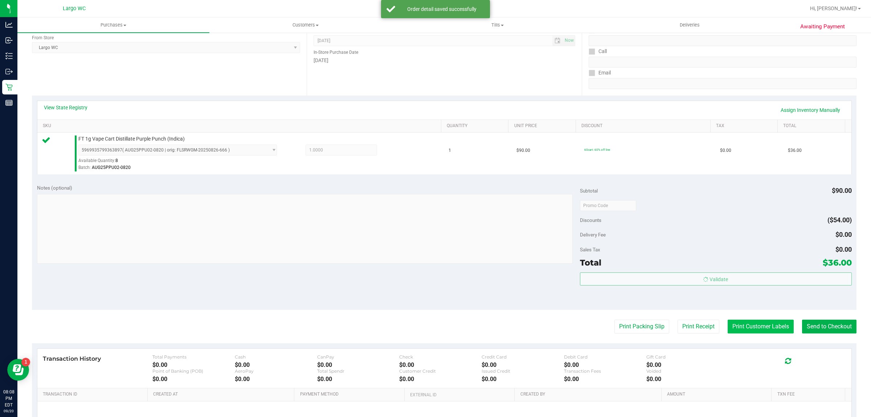
click at [746, 327] on button "Print Customer Labels" at bounding box center [761, 326] width 66 height 14
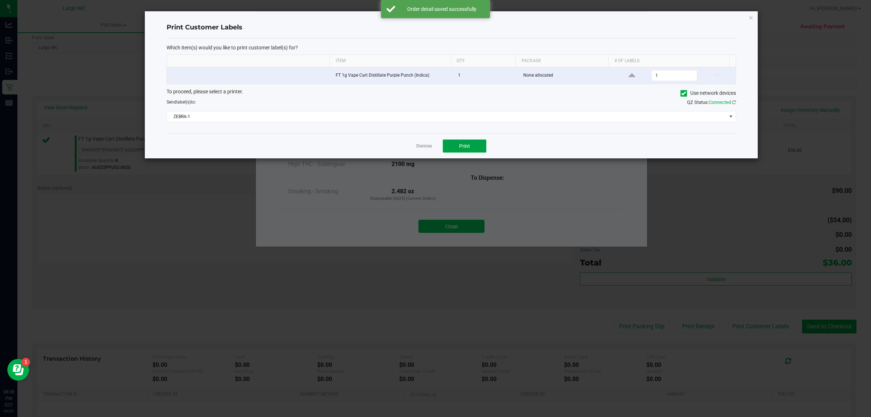
click at [472, 149] on button "Print" at bounding box center [465, 145] width 44 height 13
click at [427, 148] on link "Dismiss" at bounding box center [424, 146] width 16 height 6
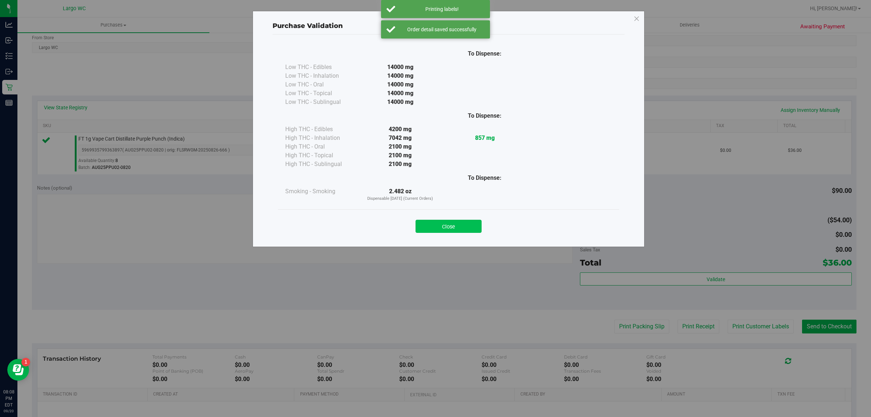
click at [454, 220] on button "Close" at bounding box center [449, 226] width 66 height 13
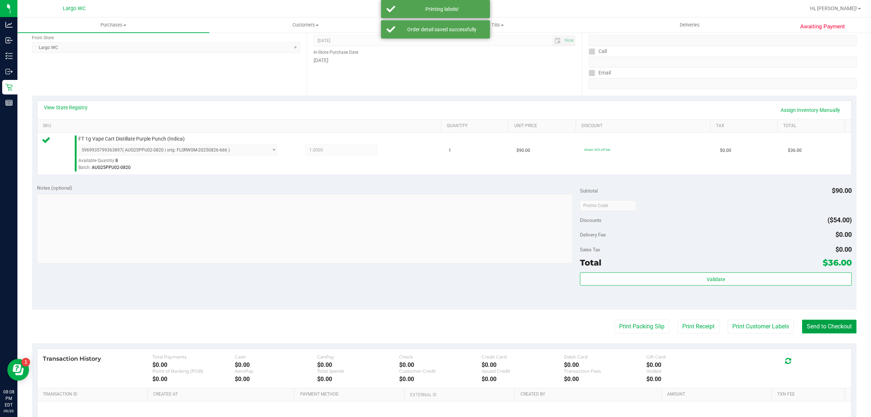
click at [829, 325] on button "Send to Checkout" at bounding box center [829, 326] width 54 height 14
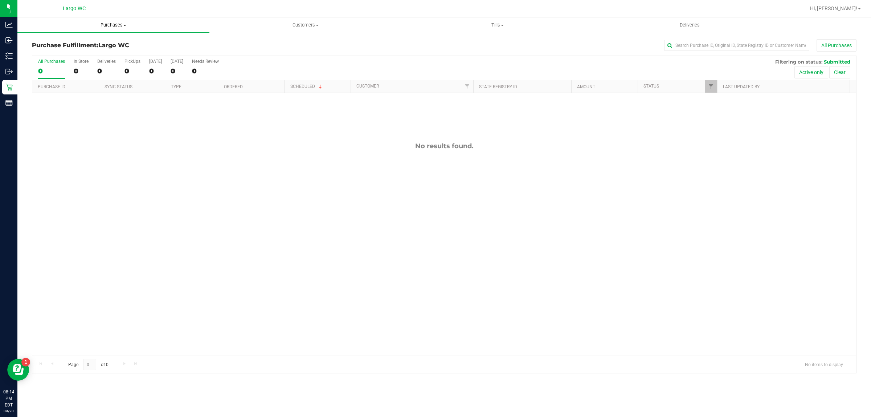
click at [123, 26] on span "Purchases" at bounding box center [113, 25] width 192 height 7
click at [104, 46] on li "Summary of purchases" at bounding box center [113, 44] width 192 height 9
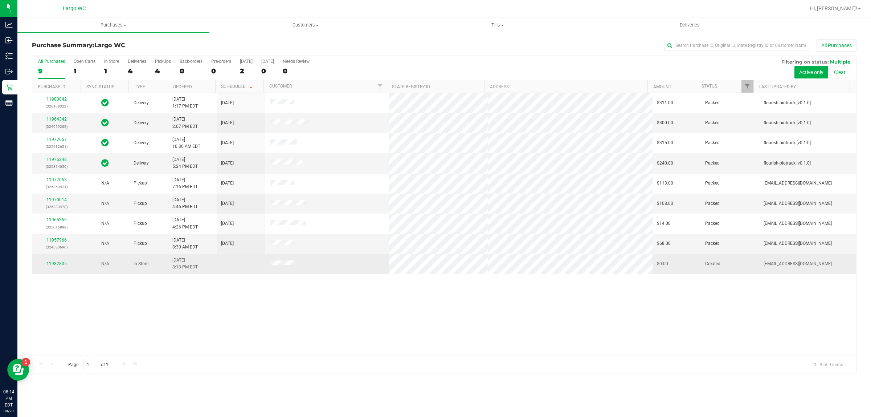
click at [58, 266] on link "11982805" at bounding box center [56, 263] width 20 height 5
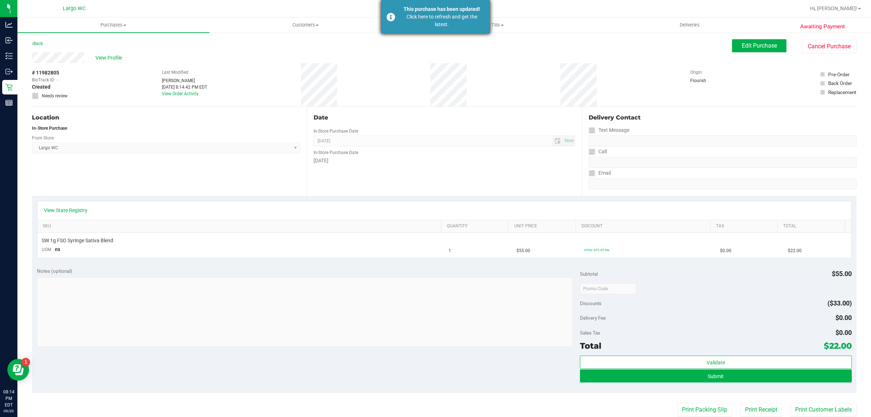
click at [454, 16] on div "Click here to refresh and get the latest." at bounding box center [441, 20] width 85 height 15
click at [471, 17] on div "Click here to refresh and get the latest." at bounding box center [441, 20] width 85 height 15
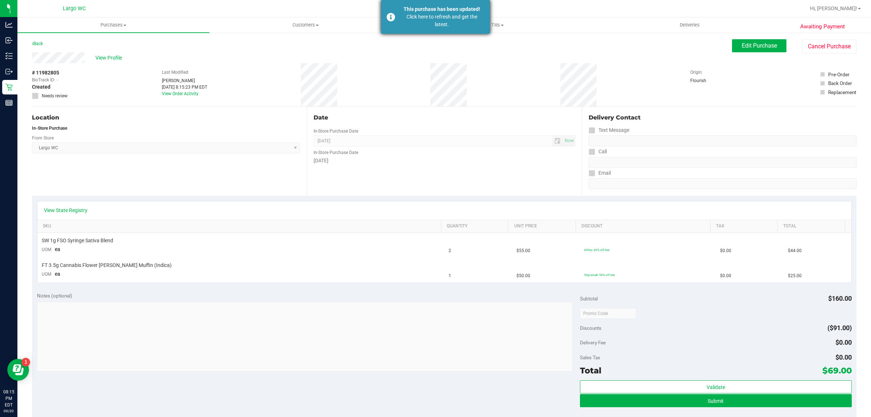
click at [465, 7] on div "This purchase has been updated!" at bounding box center [441, 9] width 85 height 8
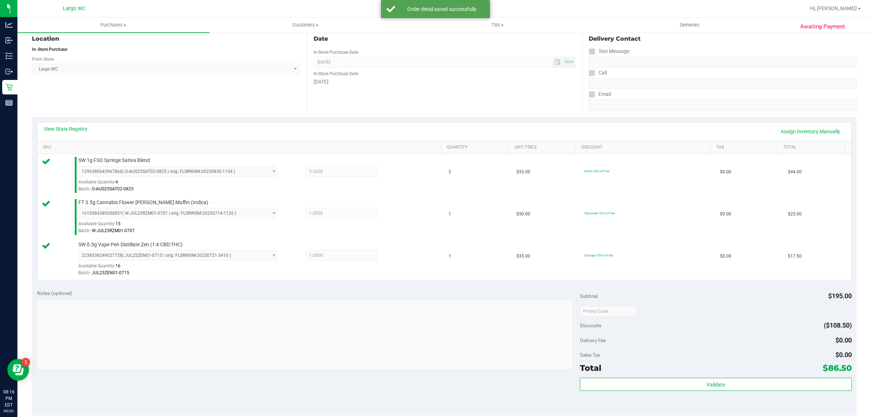
scroll to position [122, 0]
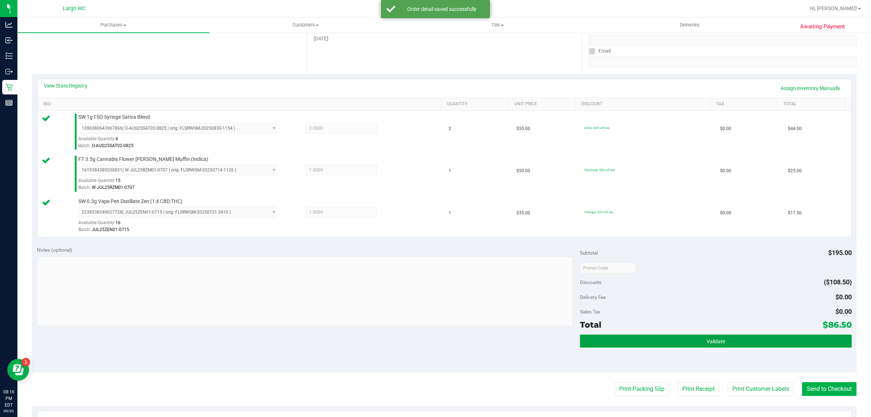
click at [731, 342] on button "Validate" at bounding box center [715, 340] width 271 height 13
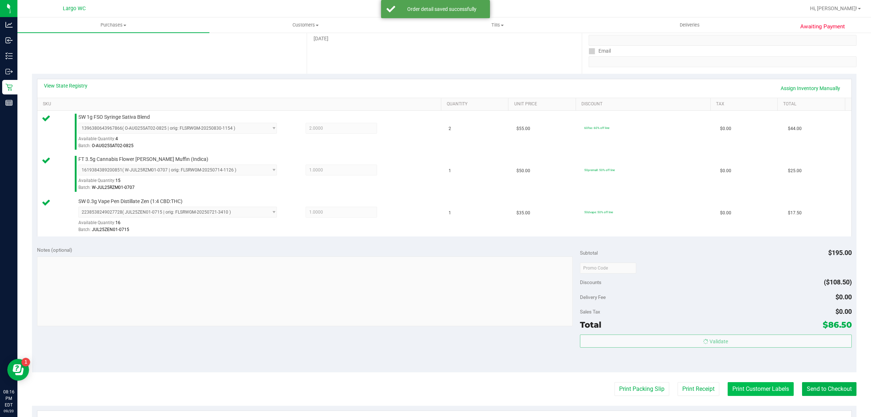
click at [741, 386] on button "Print Customer Labels" at bounding box center [761, 389] width 66 height 14
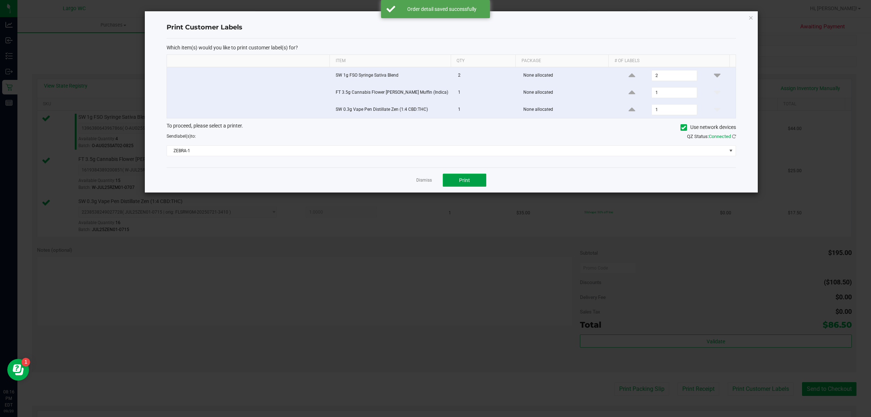
click at [468, 180] on span "Print" at bounding box center [464, 180] width 11 height 6
click at [425, 181] on link "Dismiss" at bounding box center [424, 180] width 16 height 6
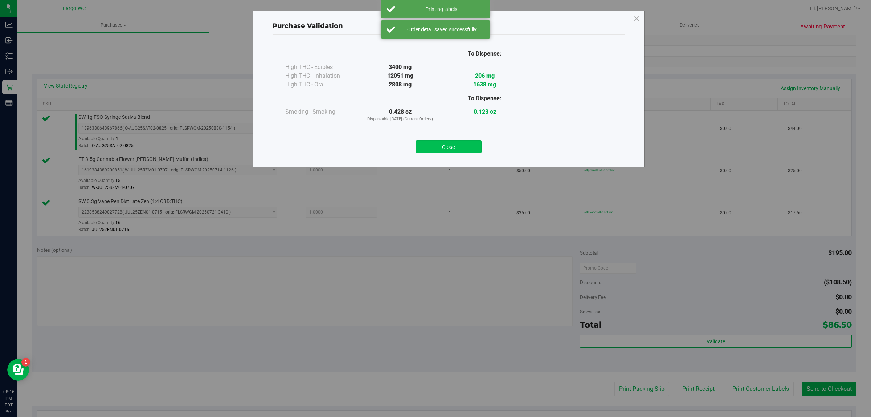
click at [458, 147] on button "Close" at bounding box center [449, 146] width 66 height 13
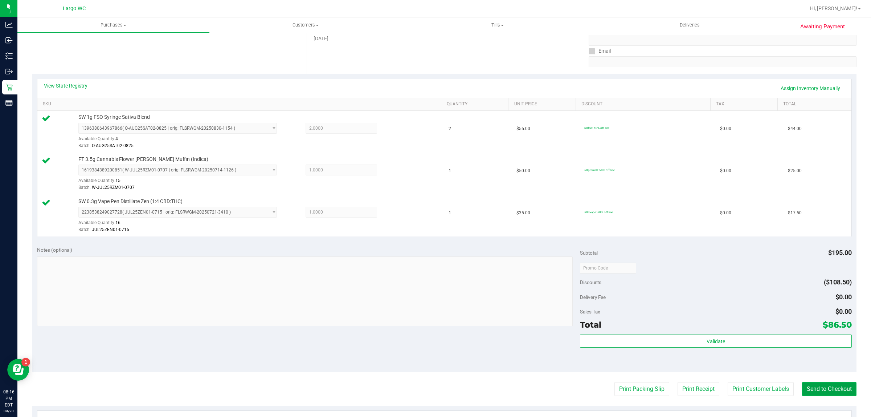
click at [821, 389] on button "Send to Checkout" at bounding box center [829, 389] width 54 height 14
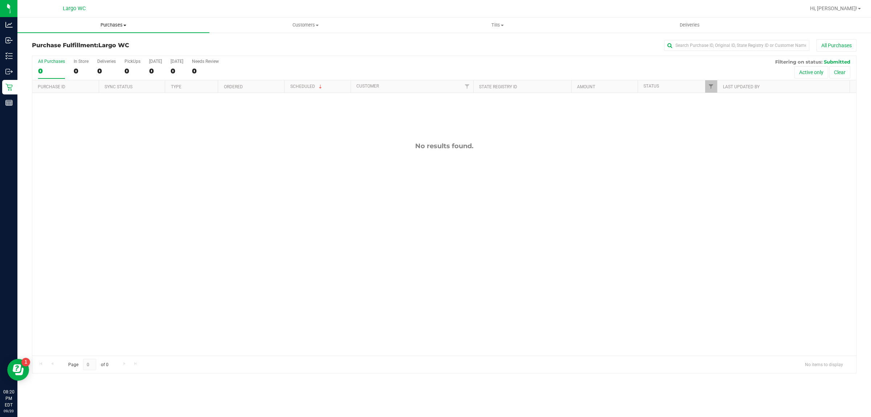
click at [116, 25] on span "Purchases" at bounding box center [113, 25] width 192 height 7
click at [94, 44] on li "Summary of purchases" at bounding box center [113, 44] width 192 height 9
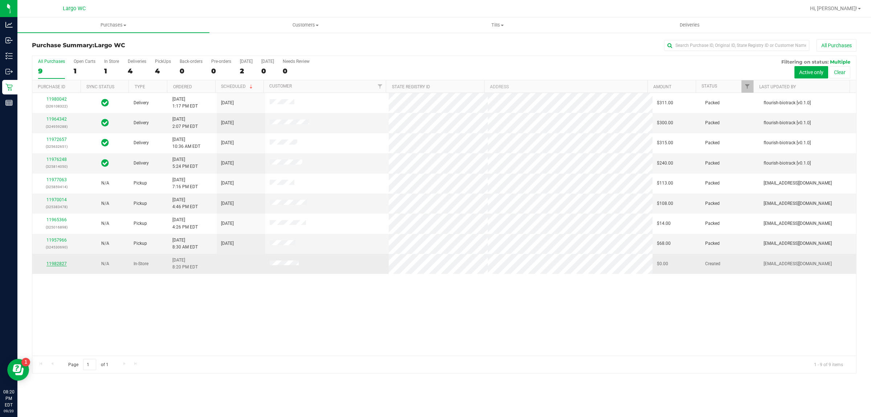
click at [52, 264] on link "11982827" at bounding box center [56, 263] width 20 height 5
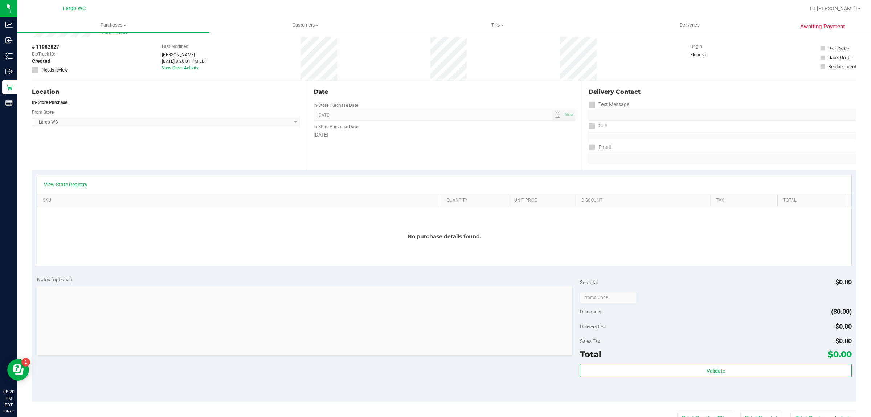
scroll to position [19, 0]
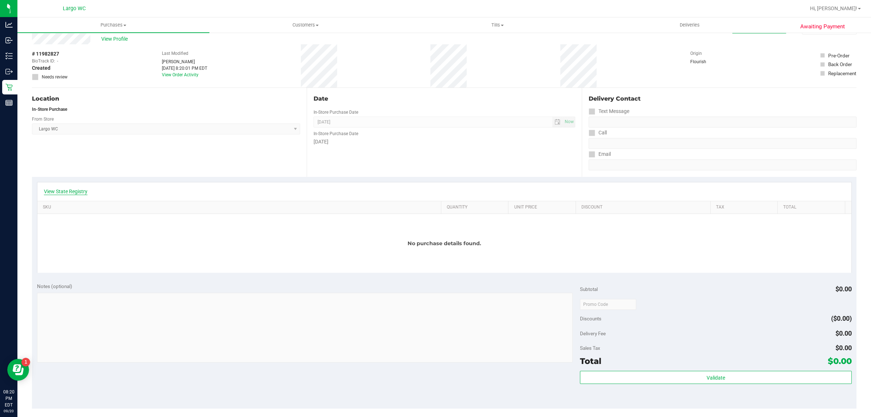
click at [69, 192] on link "View State Registry" at bounding box center [66, 191] width 44 height 7
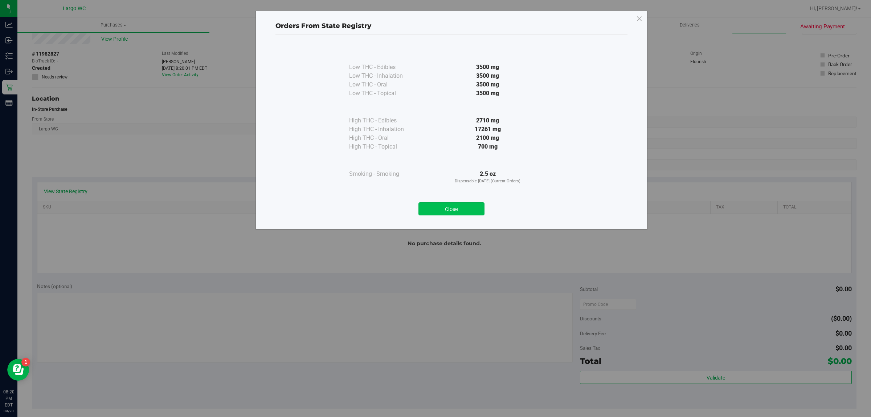
click at [458, 208] on button "Close" at bounding box center [451, 208] width 66 height 13
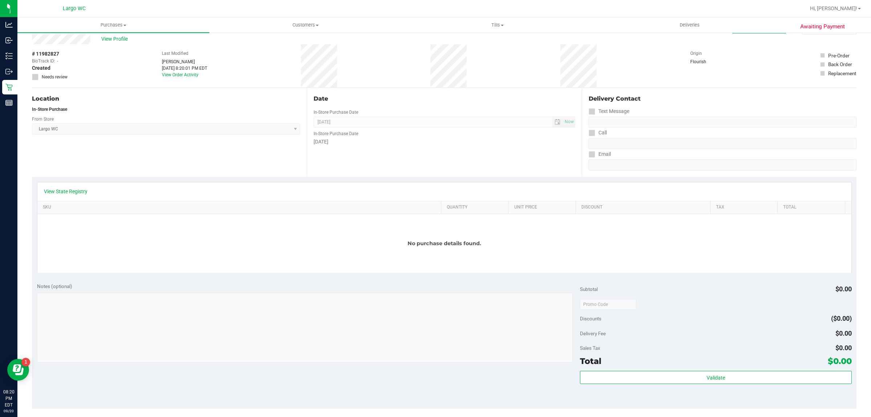
click at [401, 138] on div "[DATE]" at bounding box center [444, 142] width 261 height 8
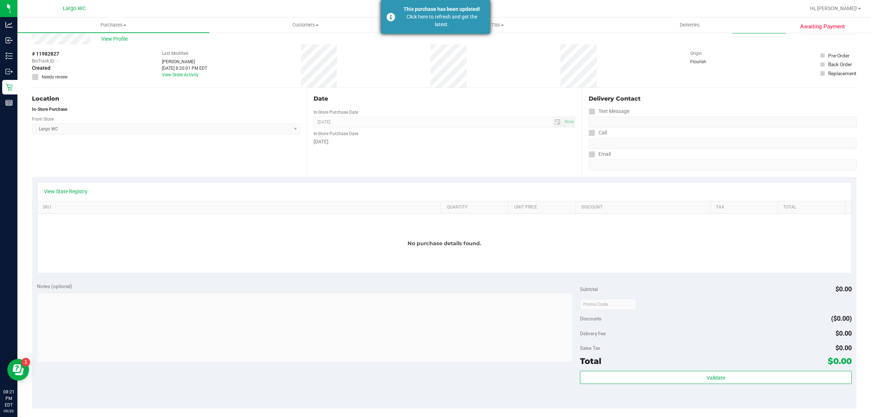
click at [436, 27] on div "Click here to refresh and get the latest." at bounding box center [441, 20] width 85 height 15
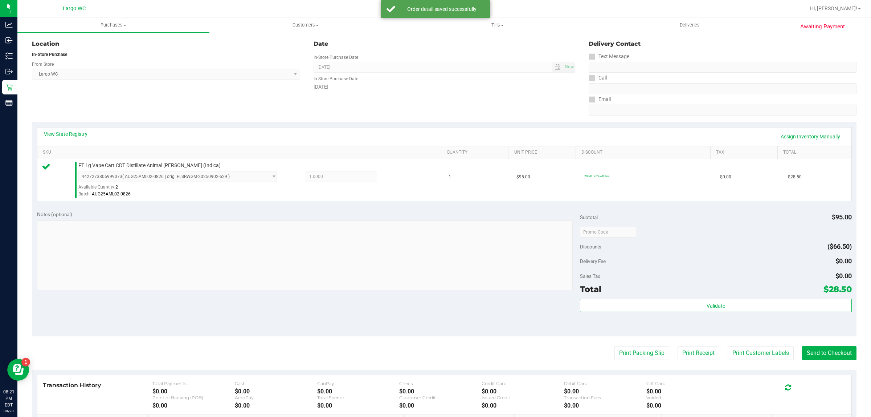
scroll to position [139, 0]
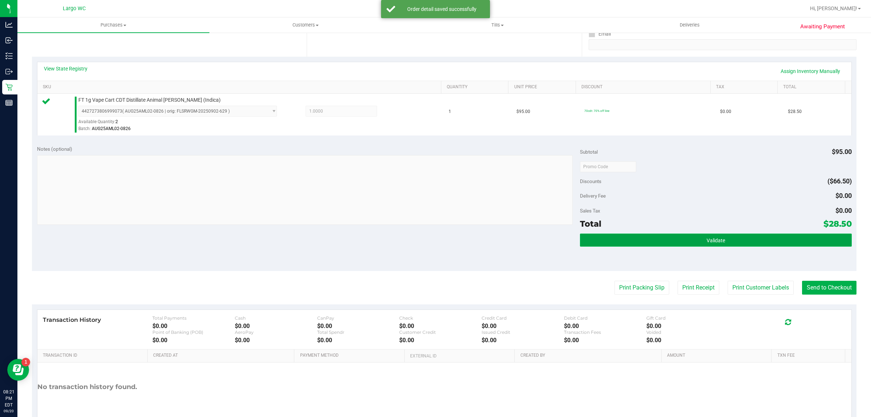
click at [720, 239] on button "Validate" at bounding box center [715, 239] width 271 height 13
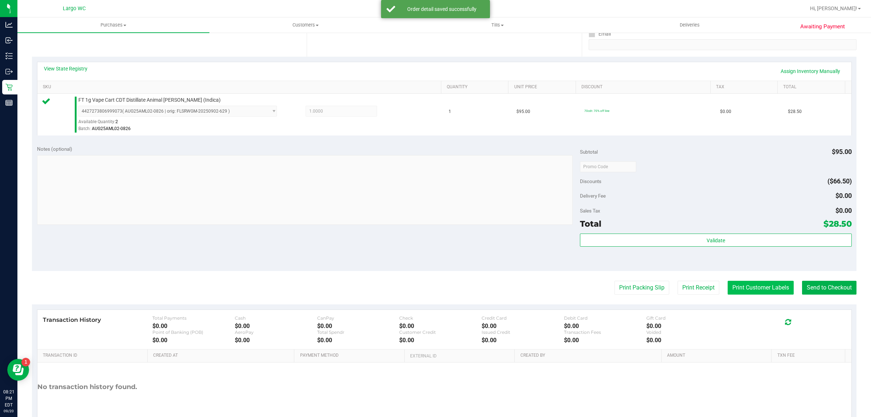
click at [745, 286] on button "Print Customer Labels" at bounding box center [761, 288] width 66 height 14
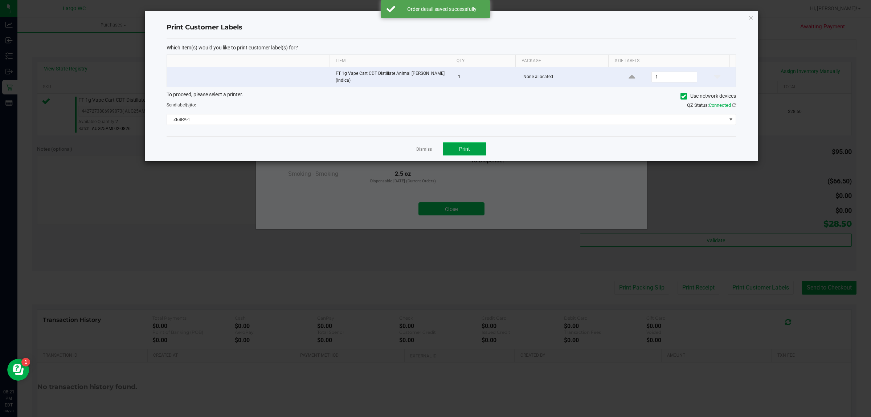
click at [465, 146] on span "Print" at bounding box center [464, 149] width 11 height 6
click at [421, 148] on link "Dismiss" at bounding box center [424, 149] width 16 height 6
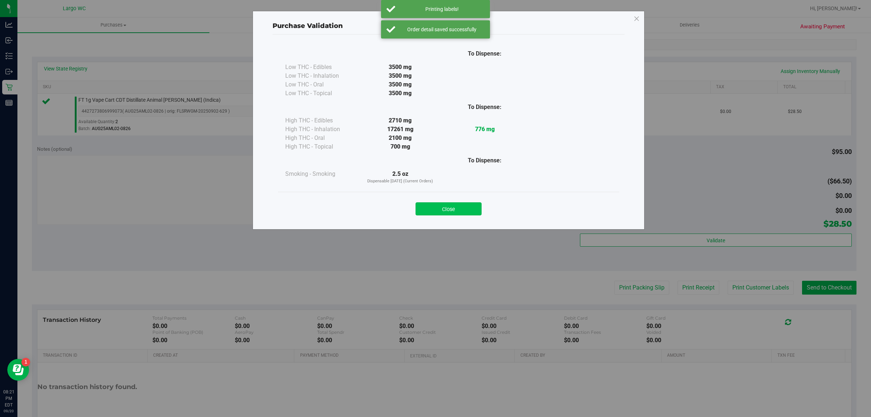
click at [455, 213] on button "Close" at bounding box center [449, 208] width 66 height 13
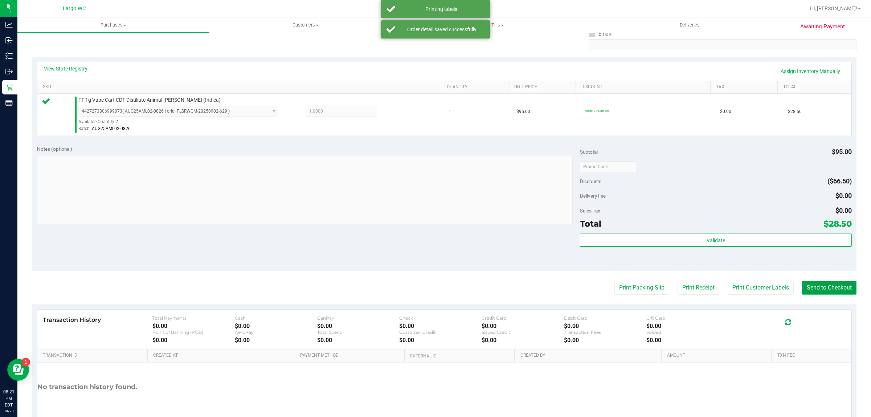
click at [813, 281] on button "Send to Checkout" at bounding box center [829, 288] width 54 height 14
